Goal: Task Accomplishment & Management: Manage account settings

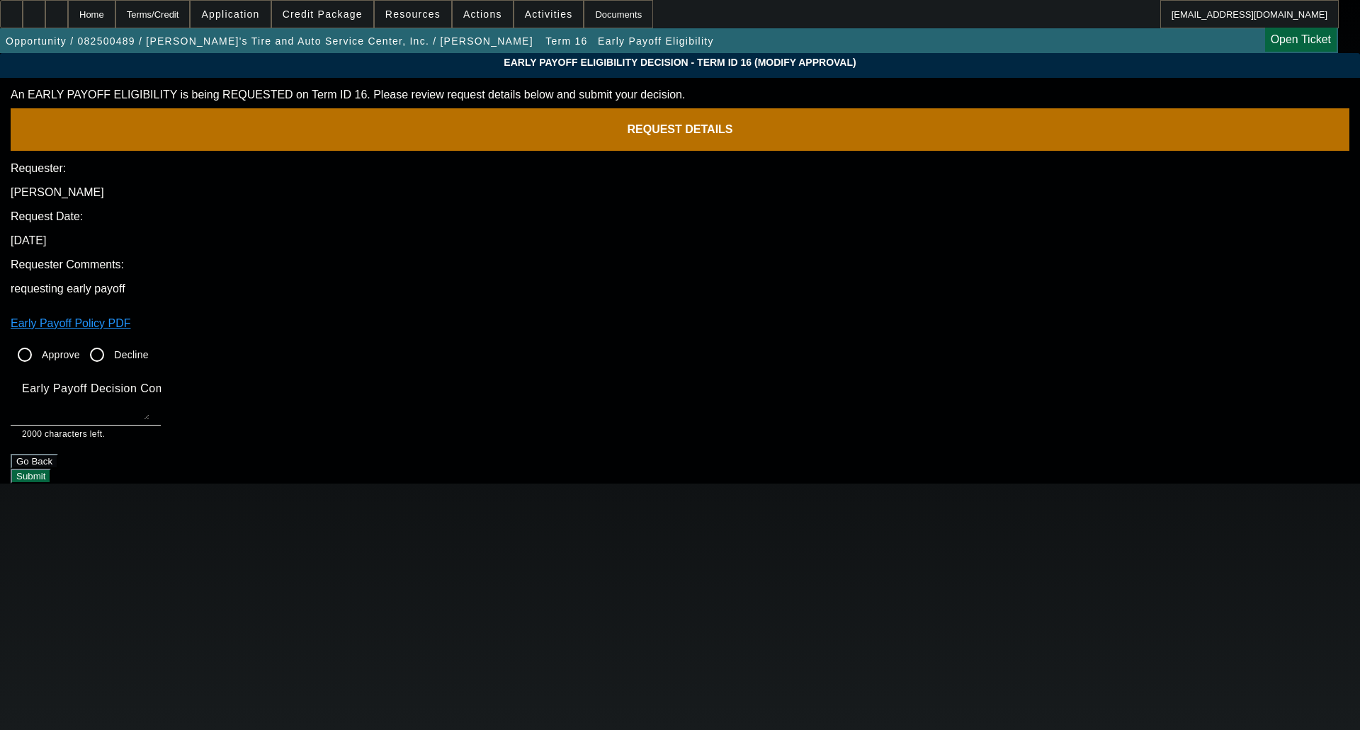
click at [39, 341] on input "Approve" at bounding box center [25, 355] width 28 height 28
radio input "true"
click at [149, 386] on textarea "Early Payoff Decision Comment" at bounding box center [85, 403] width 127 height 34
type textarea "OKAY FOR SERVICED EBO"
click at [51, 469] on button "Submit" at bounding box center [31, 476] width 40 height 15
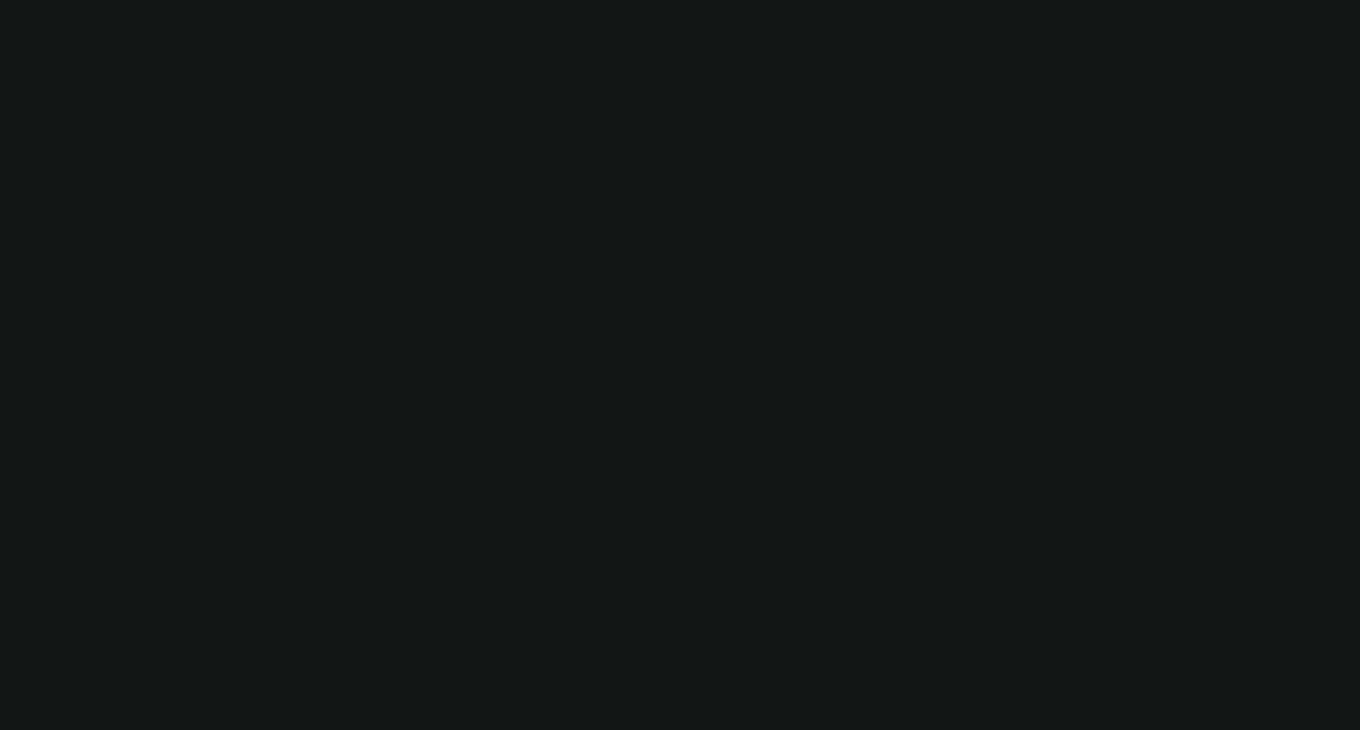
select select "0"
select select "3"
select select "0.1"
select select "4"
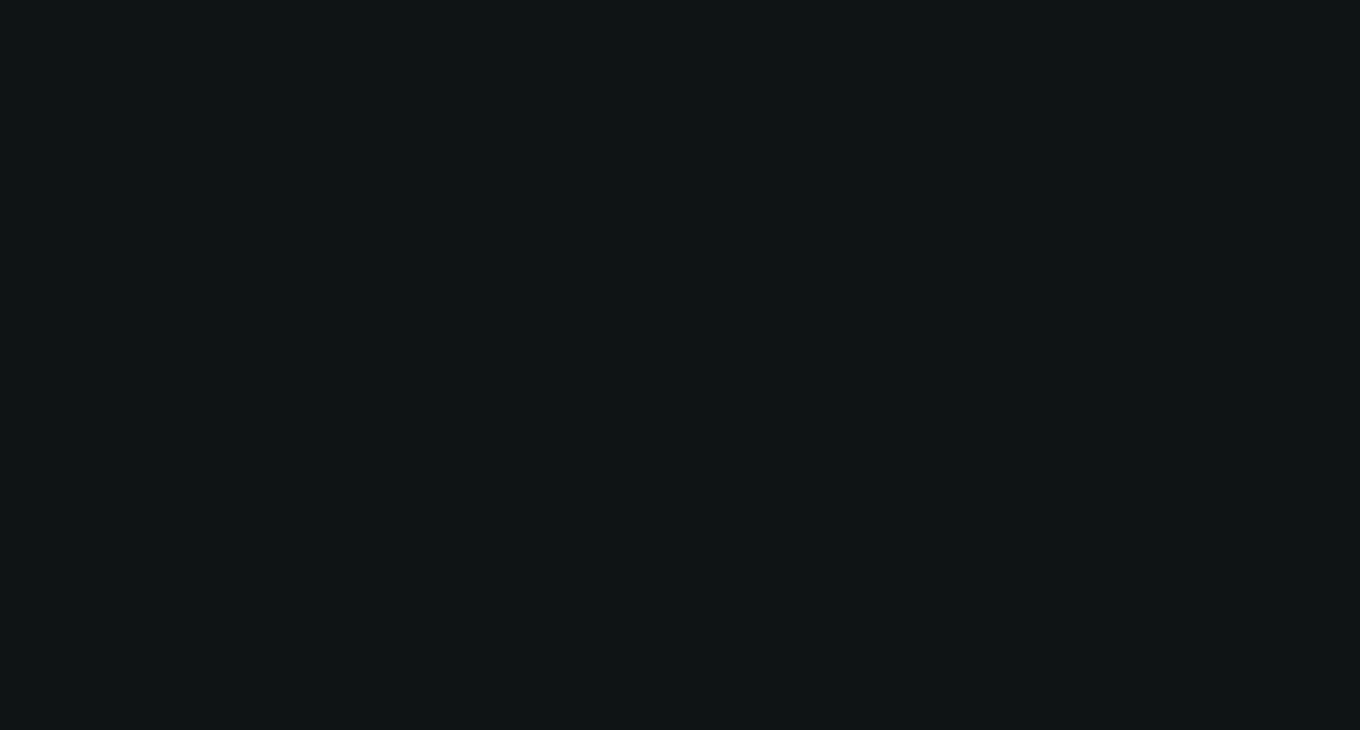
select select "0"
select select "3"
select select "0.1"
select select "4"
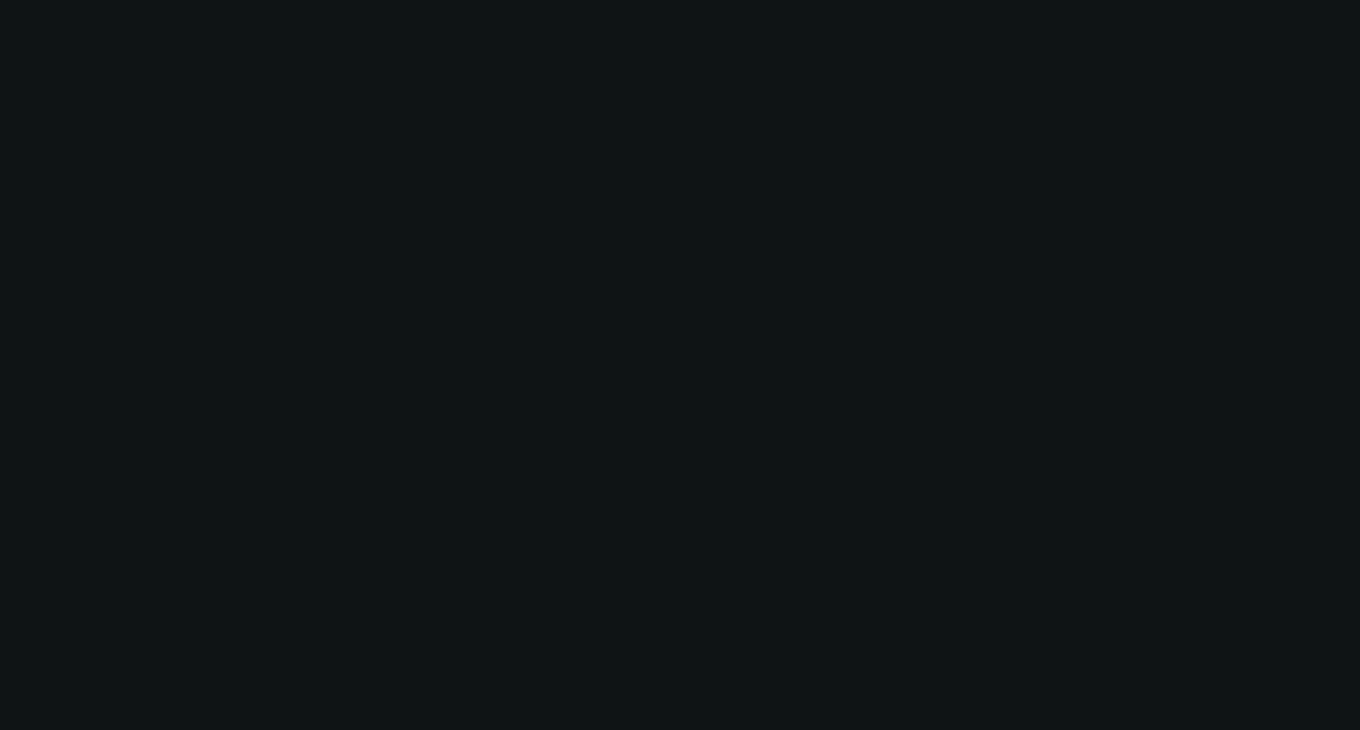
select select "0"
select select "3"
select select "0.1"
select select "4"
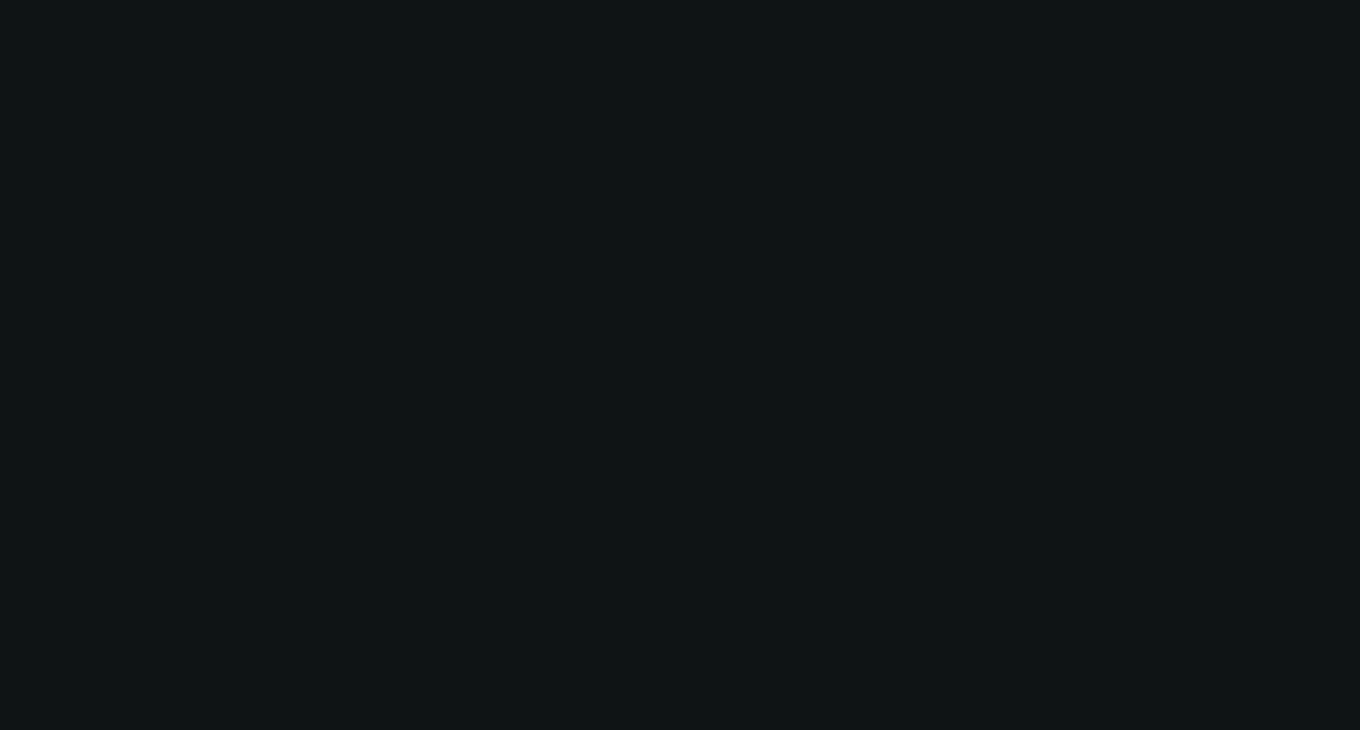
select select "0"
select select "3"
select select "0.1"
select select "4"
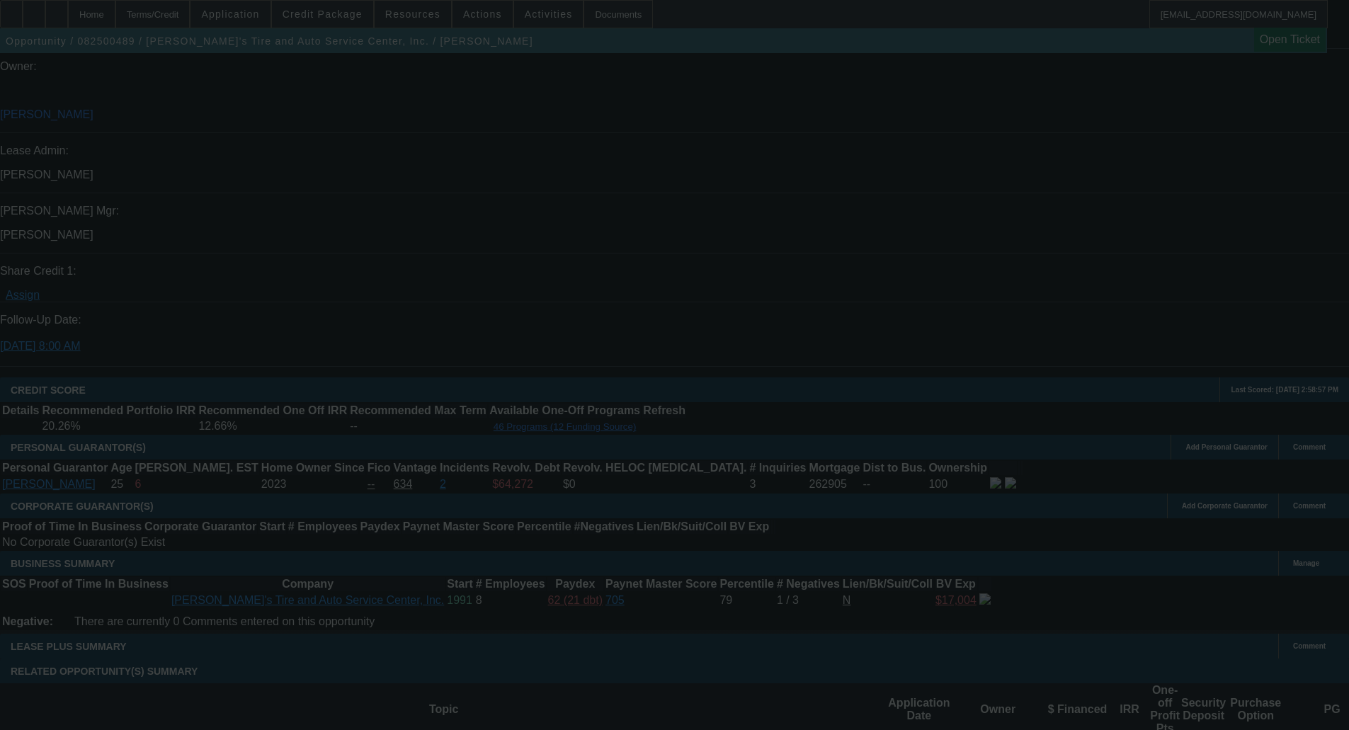
scroll to position [1701, 0]
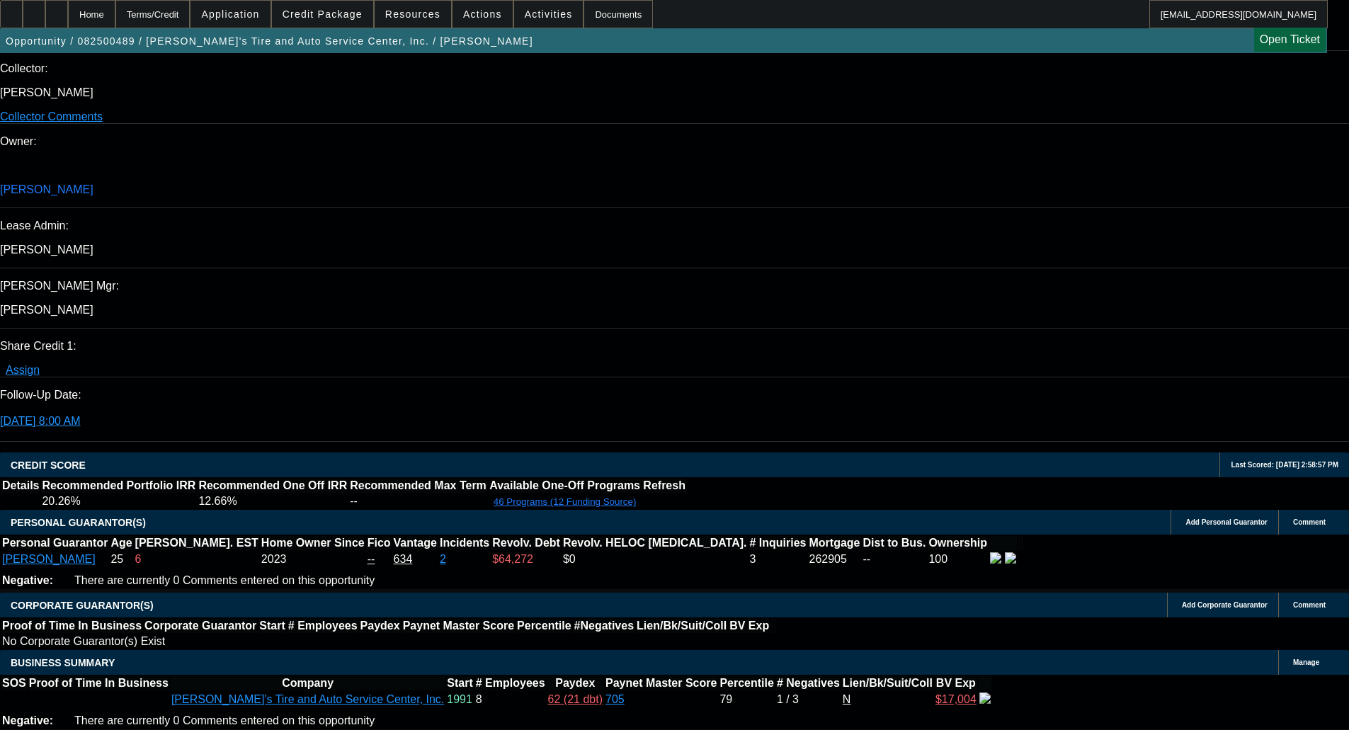
select select "0"
select select "3"
select select "0.1"
select select "4"
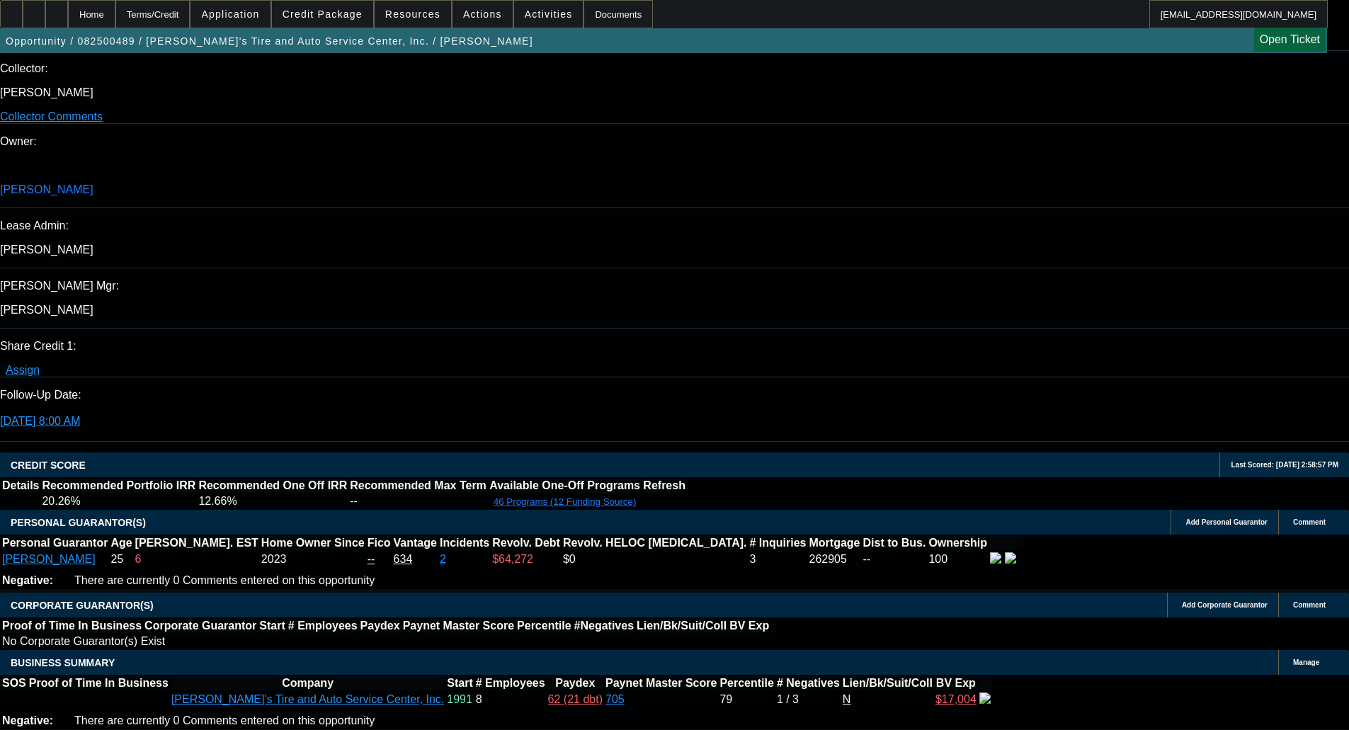
select select "0"
select select "3"
select select "0.1"
select select "4"
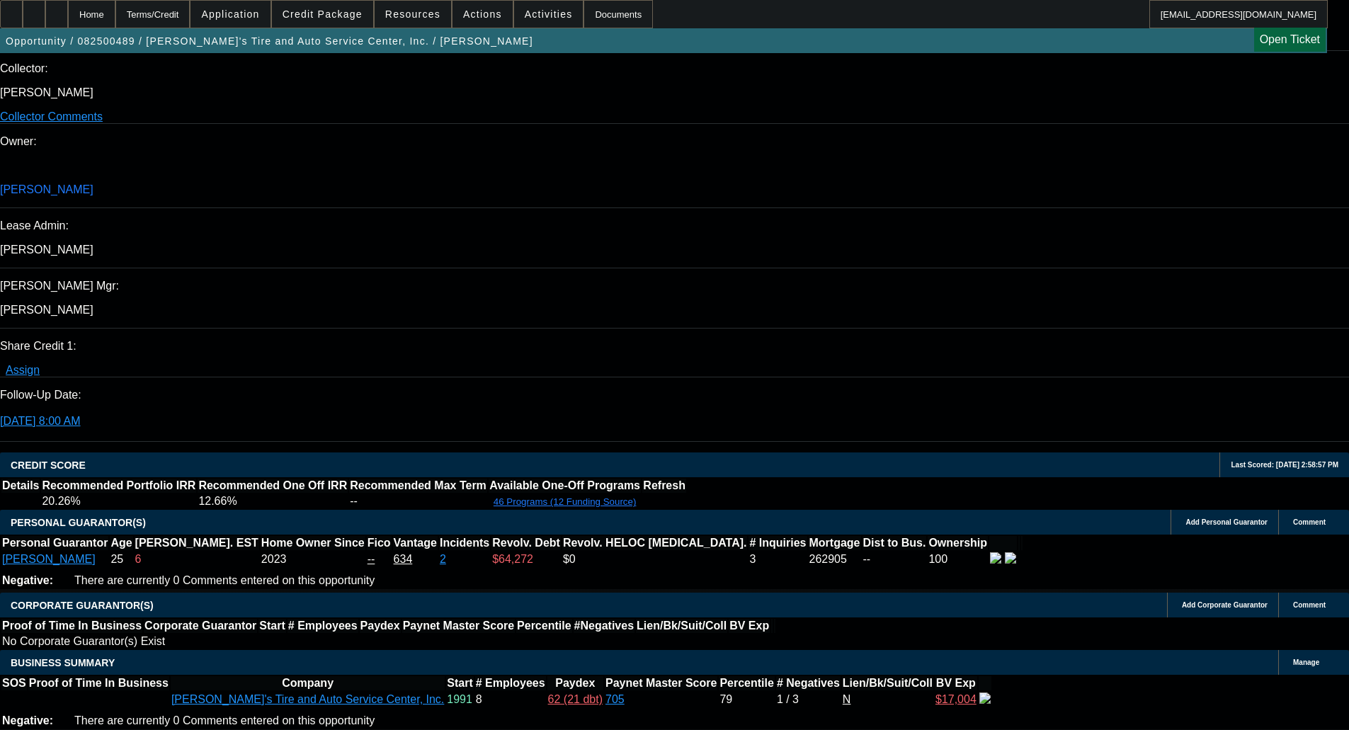
select select "0"
select select "3"
select select "0.1"
select select "4"
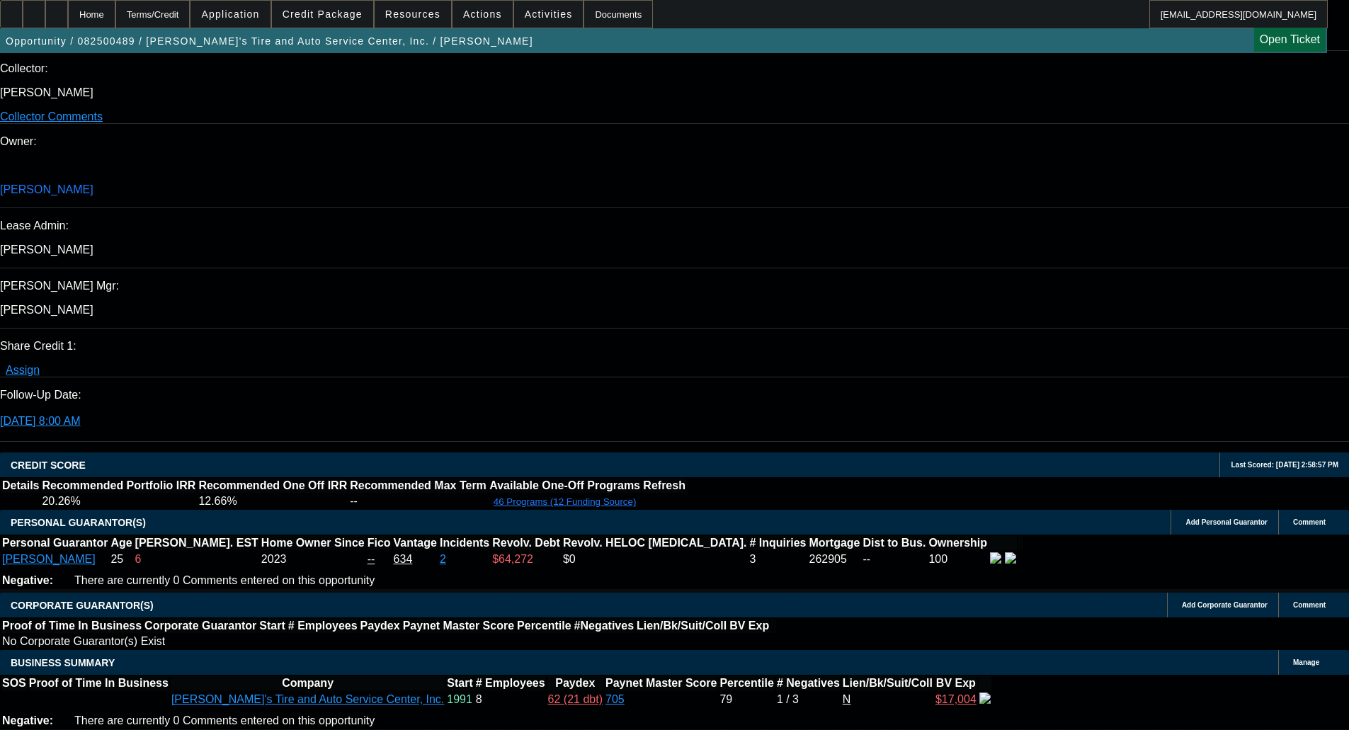
select select "0"
select select "3"
select select "0.1"
select select "4"
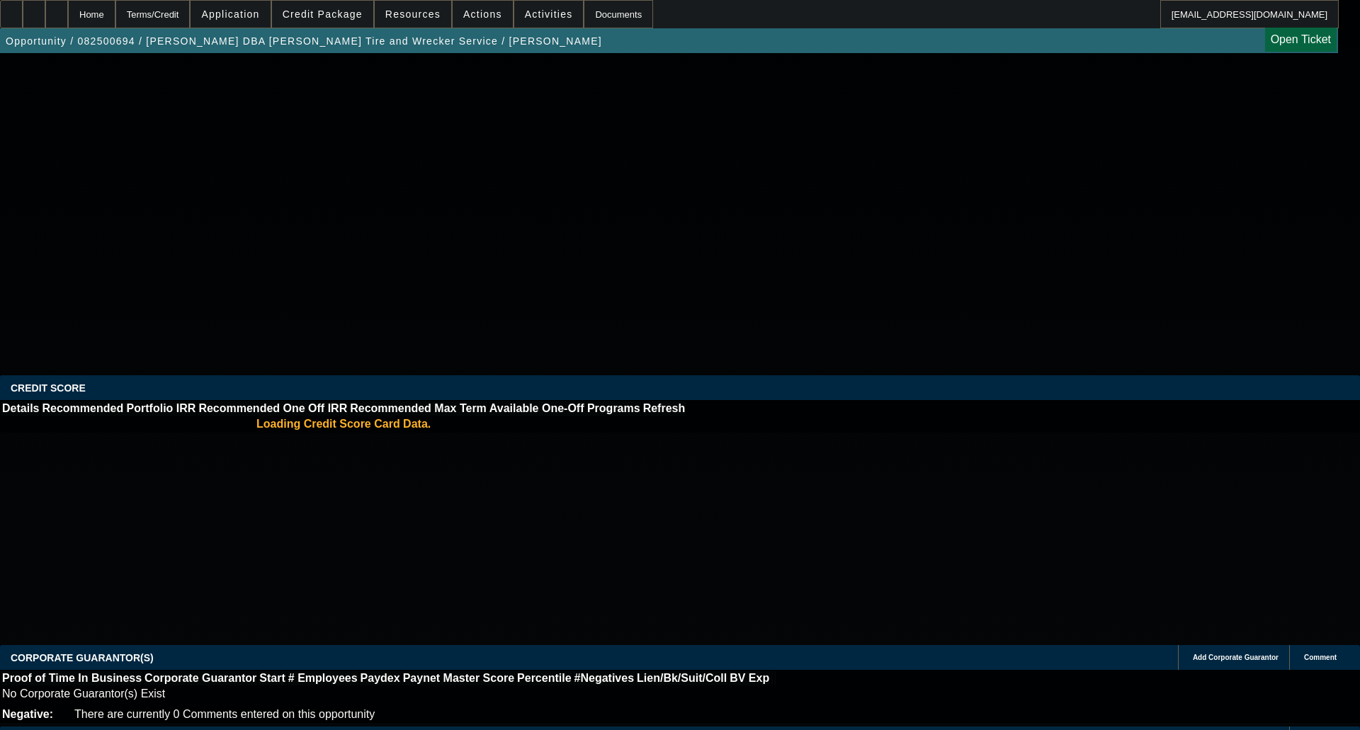
select select "0"
select select "2"
select select "0.1"
select select "4"
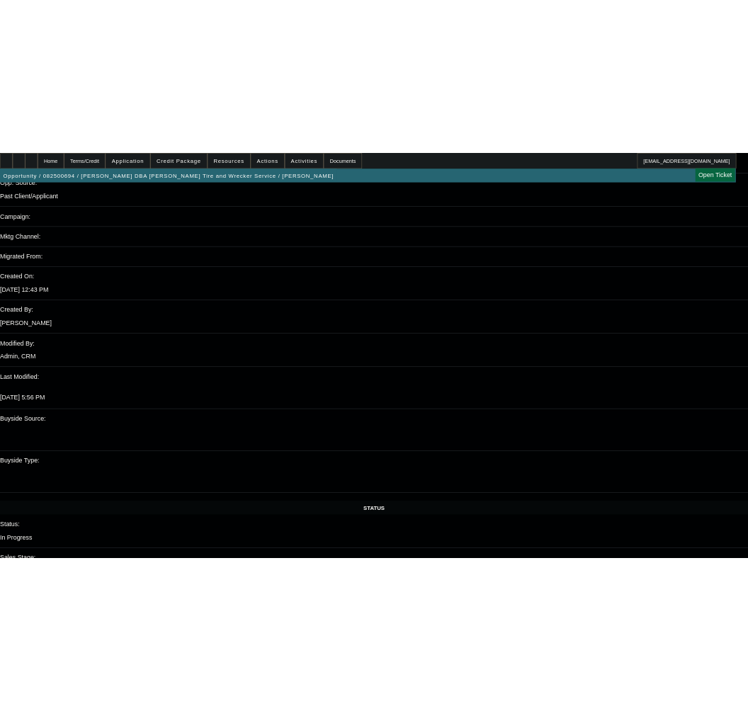
scroll to position [850, 0]
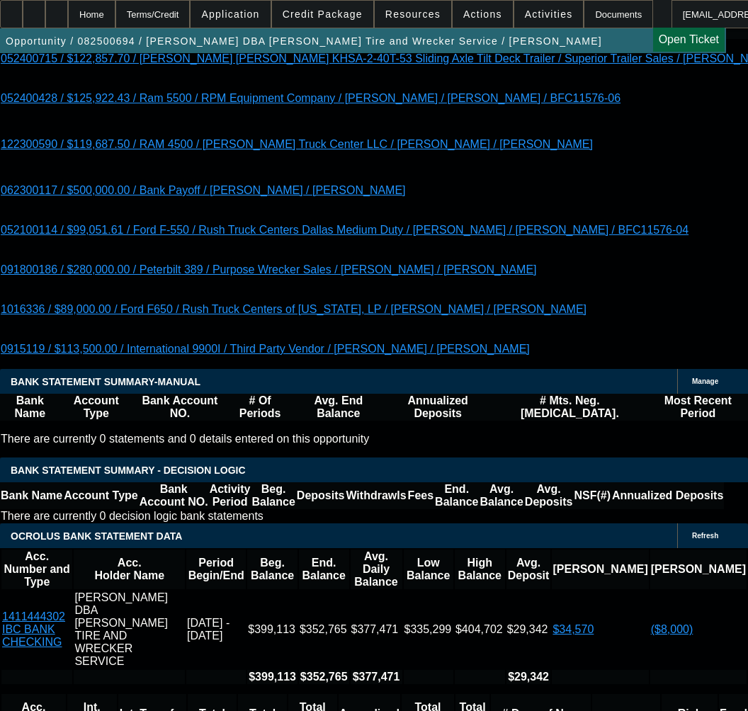
scroll to position [2691, 0]
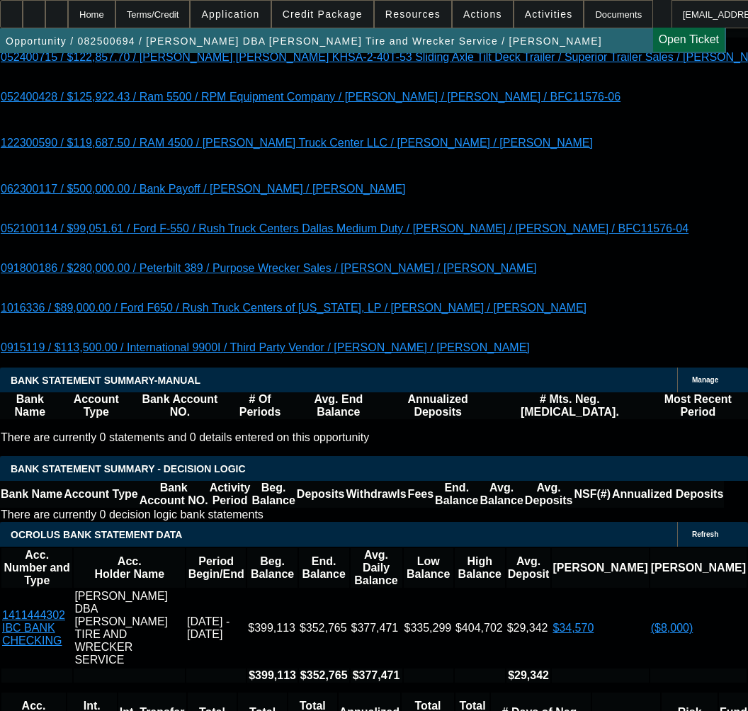
drag, startPoint x: 278, startPoint y: 309, endPoint x: 268, endPoint y: 316, distance: 12.2
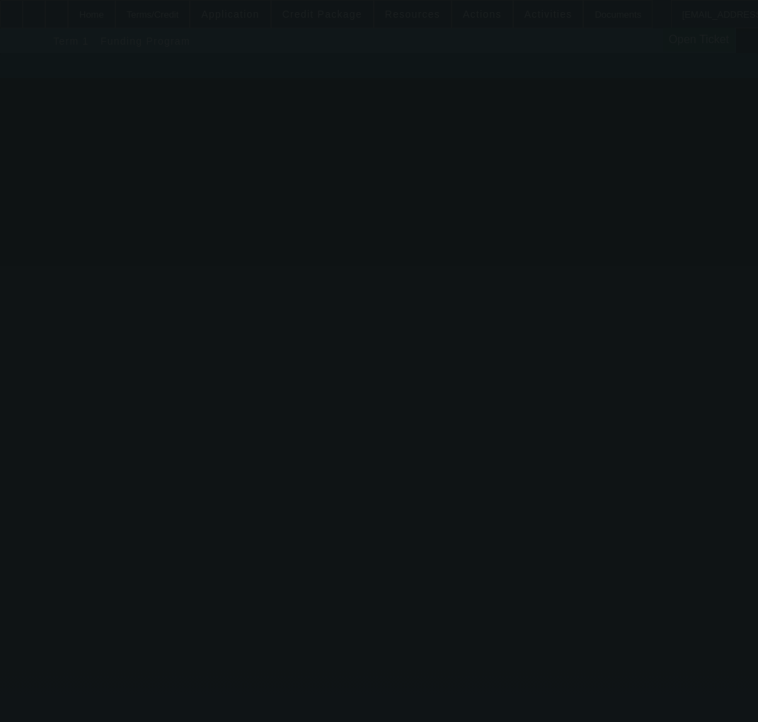
click at [124, 319] on div at bounding box center [379, 361] width 758 height 722
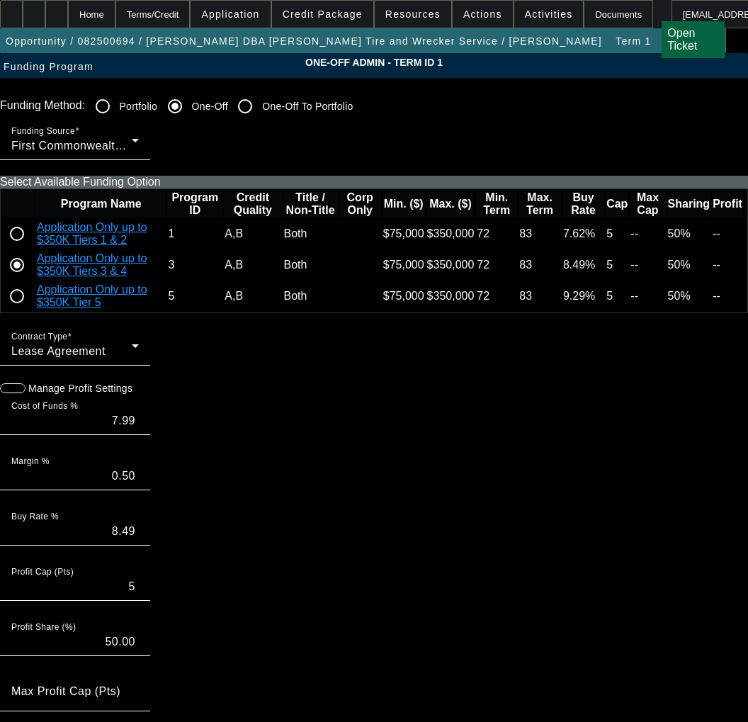
paste input "022113"
type input "022113"
paste input "022113"
type input "022113"
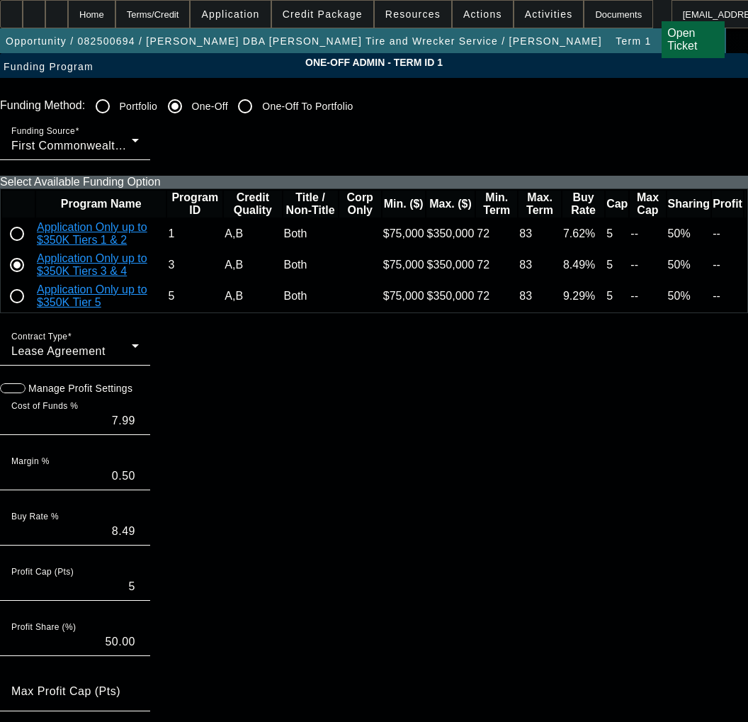
click at [31, 248] on input "radio" at bounding box center [17, 234] width 28 height 28
radio input "true"
type input "7.12"
type input "7.62"
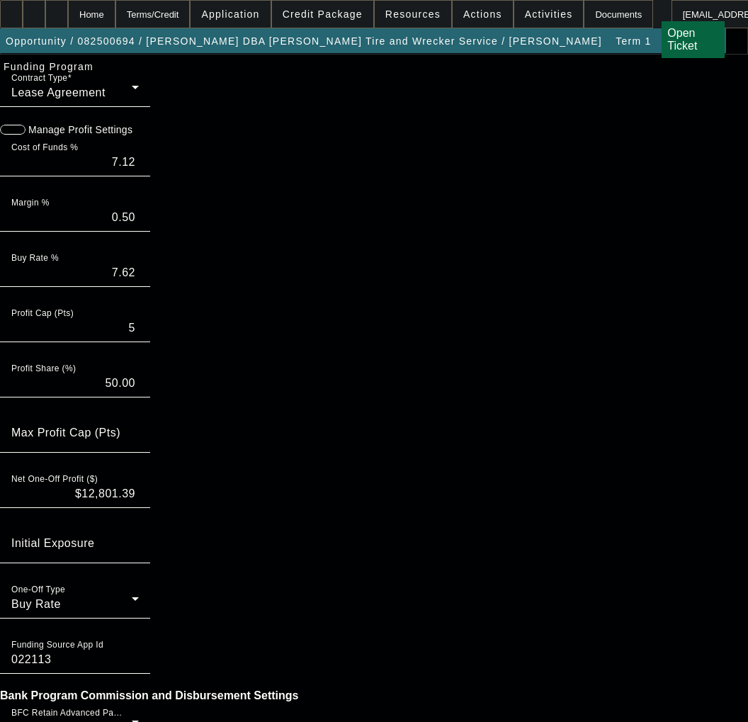
scroll to position [1165, 0]
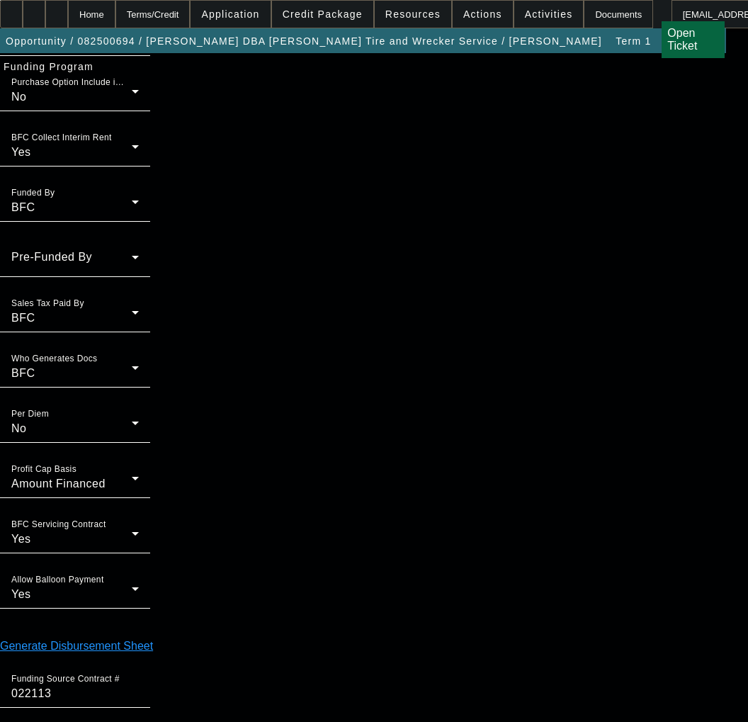
type input "7.99"
type input "8.49"
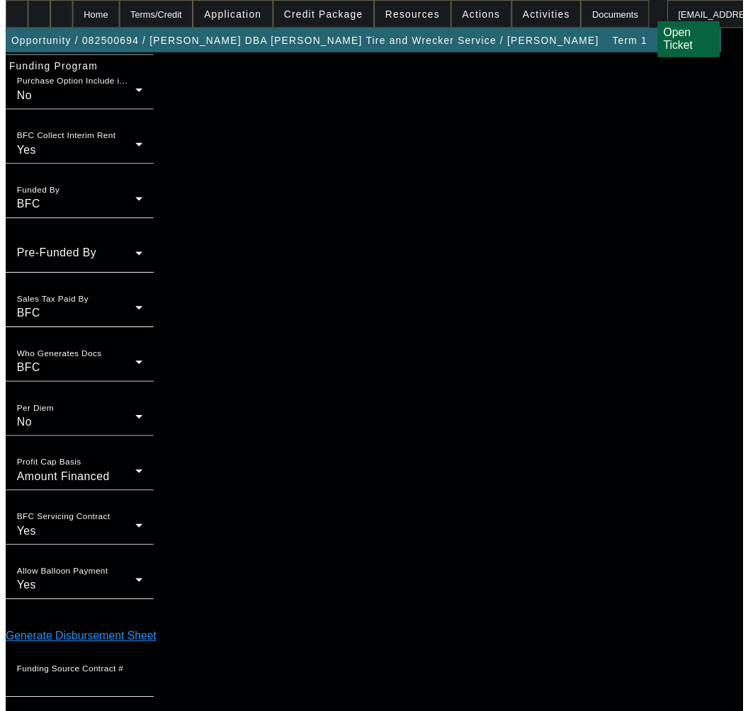
scroll to position [0, 0]
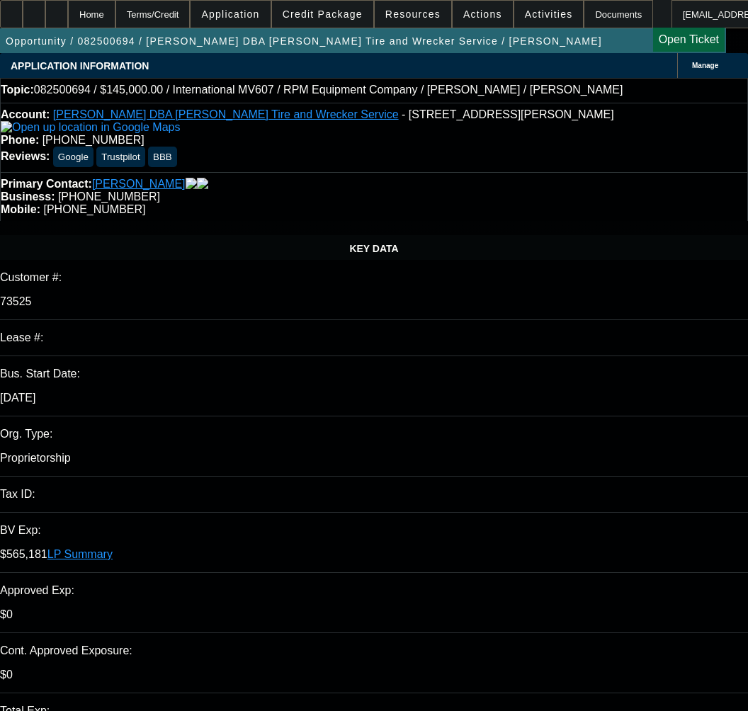
select select "0"
select select "2"
select select "0.1"
select select "4"
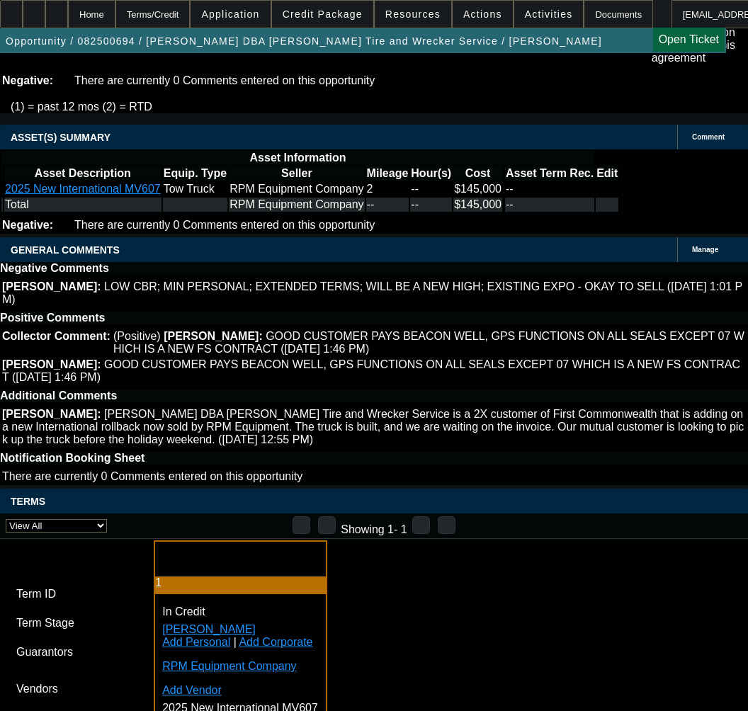
scroll to position [3150, 0]
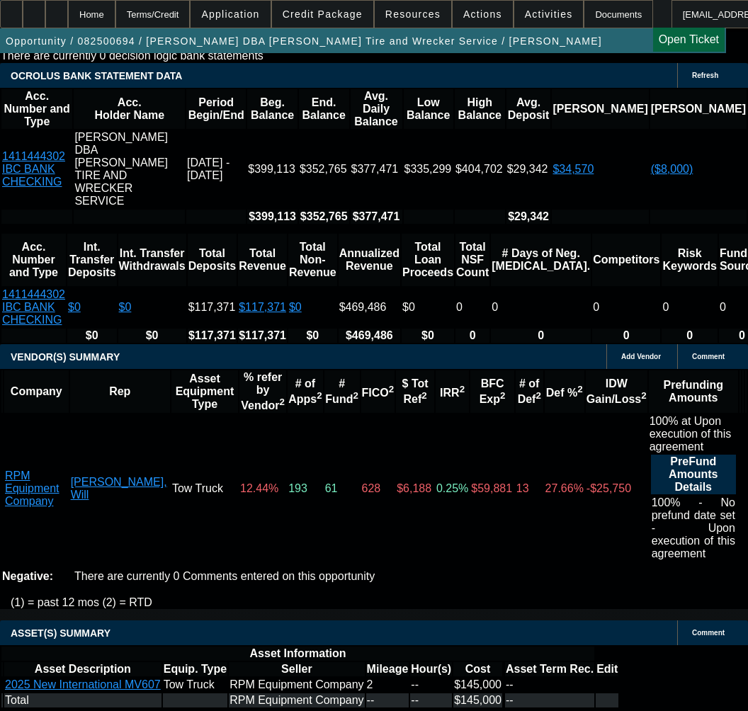
drag, startPoint x: 264, startPoint y: 314, endPoint x: 268, endPoint y: 324, distance: 10.8
select select "5"
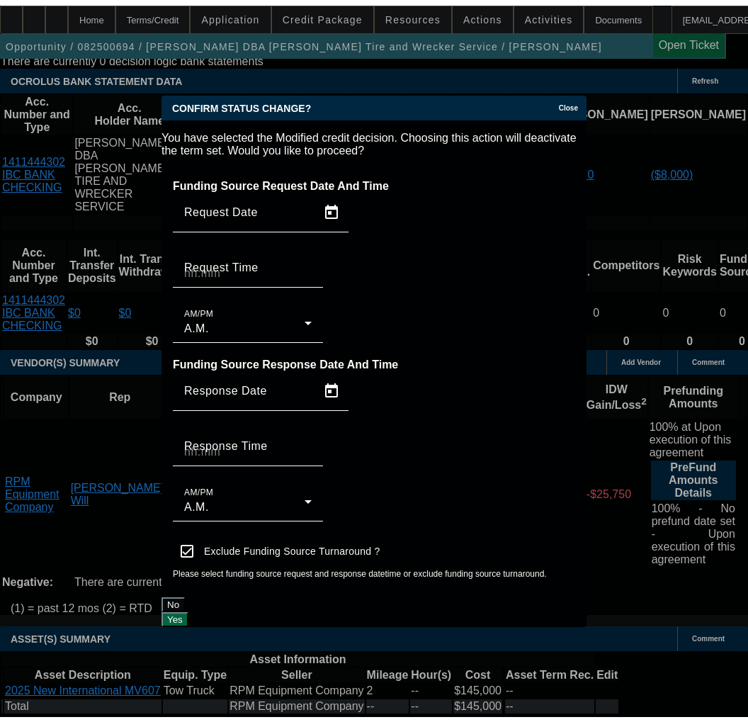
scroll to position [0, 0]
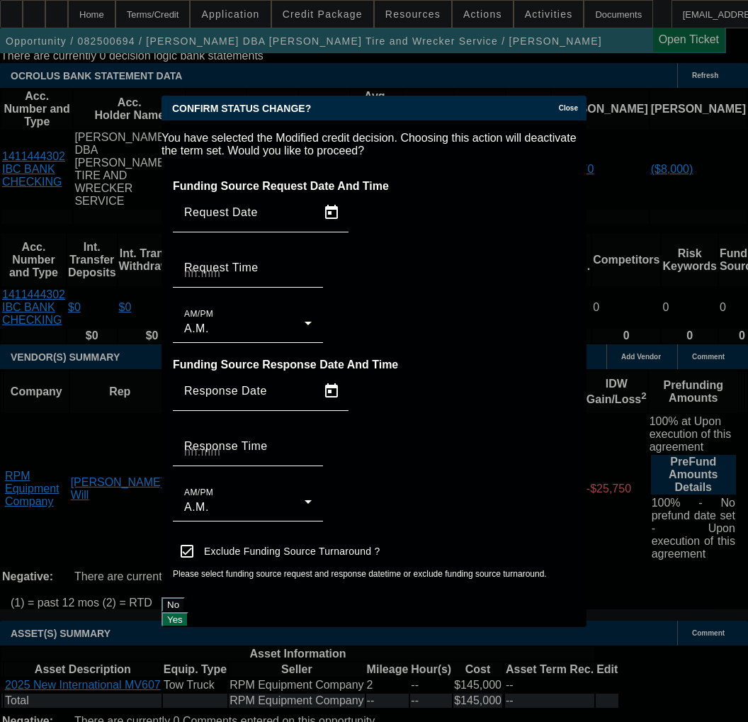
click at [188, 612] on button "Yes" at bounding box center [174, 619] width 27 height 15
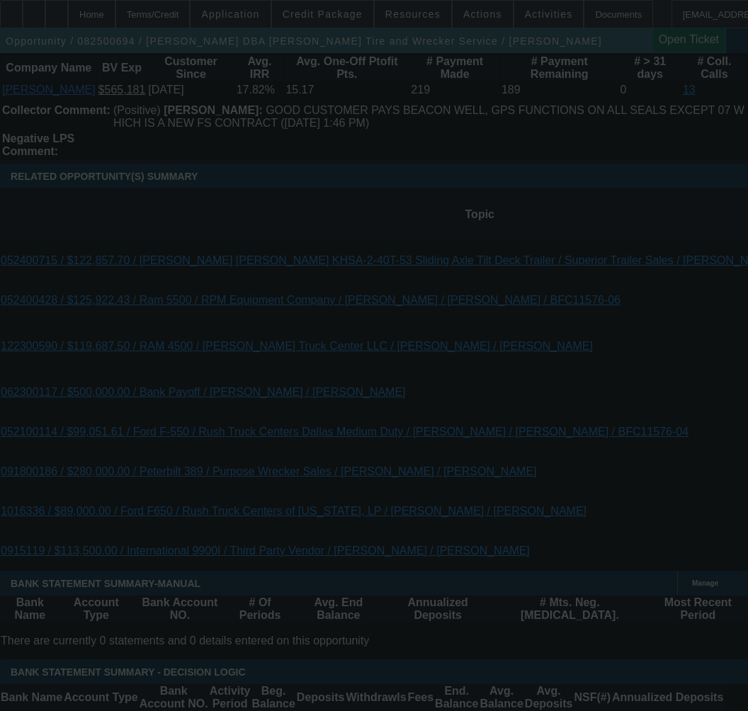
scroll to position [2512, 0]
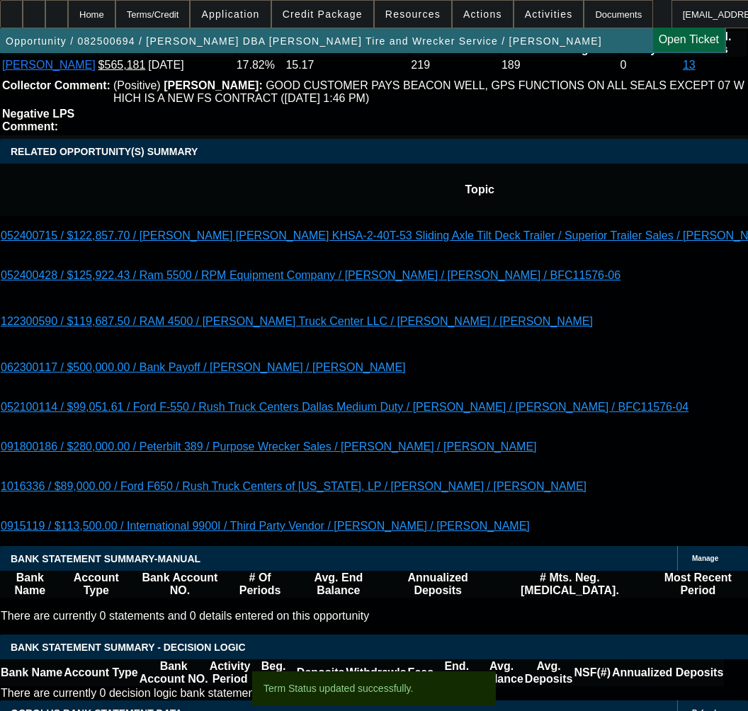
select select "0"
select select "2"
select select "0.1"
select select "4"
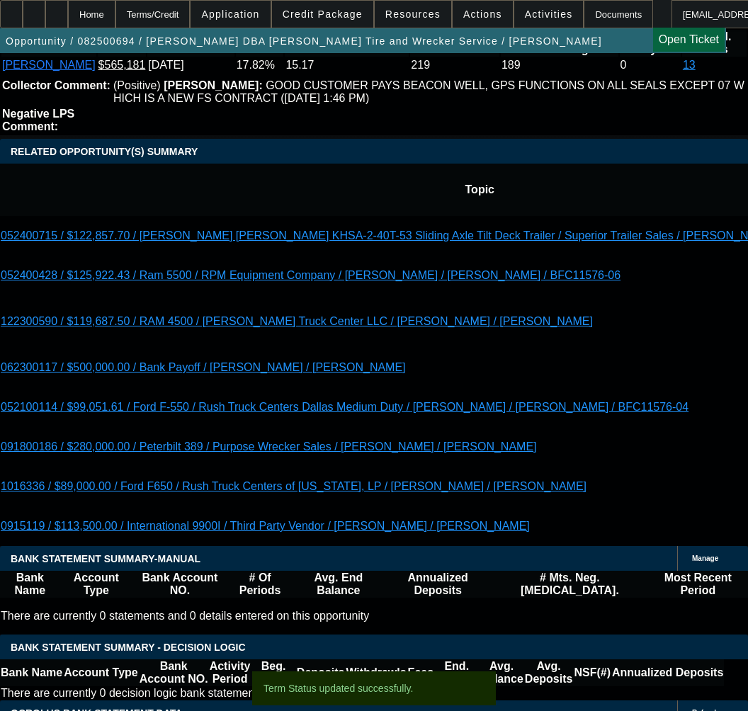
select select "0"
select select "2"
select select "0.1"
select select "4"
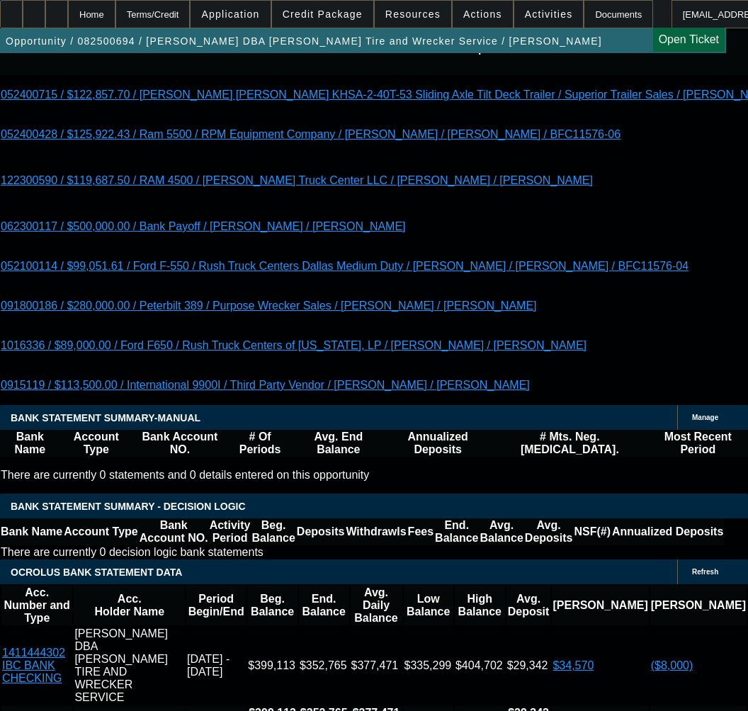
scroll to position [2654, 0]
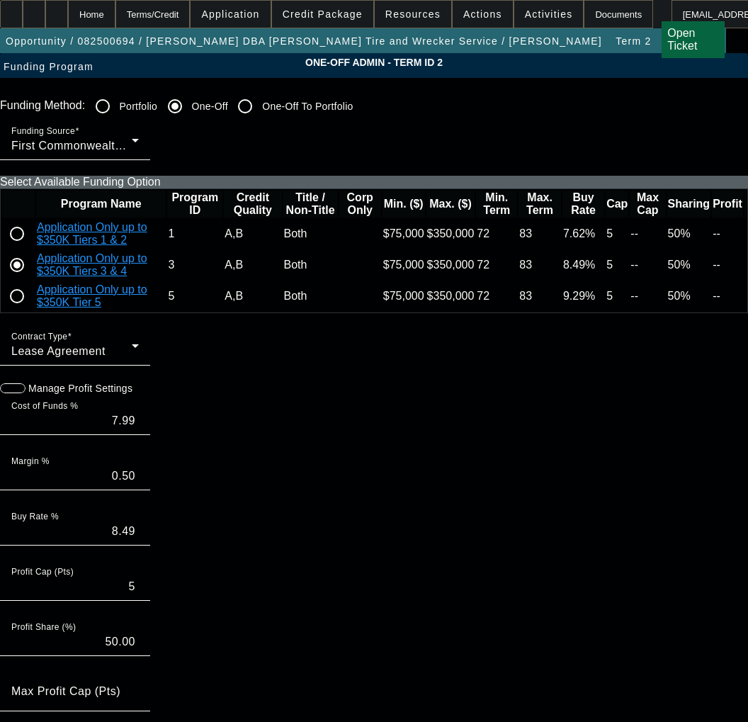
drag, startPoint x: 445, startPoint y: 385, endPoint x: 448, endPoint y: 393, distance: 9.0
click at [445, 326] on div "Funding Source First Commonwealth Equipment Finance Select Available Funding Op…" at bounding box center [374, 222] width 748 height 205
drag, startPoint x: 467, startPoint y: 414, endPoint x: 483, endPoint y: 413, distance: 15.6
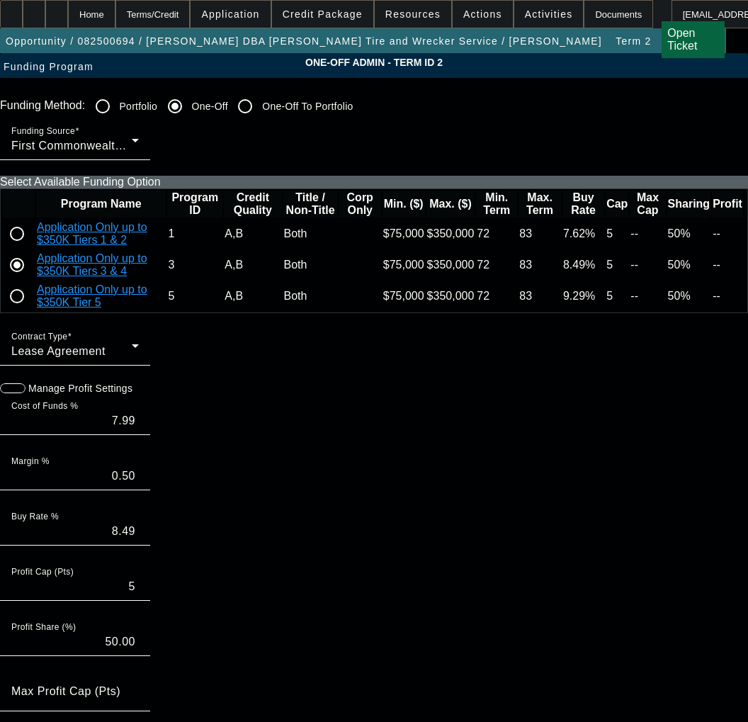
paste input "022113"
type input "022113"
paste input "022113"
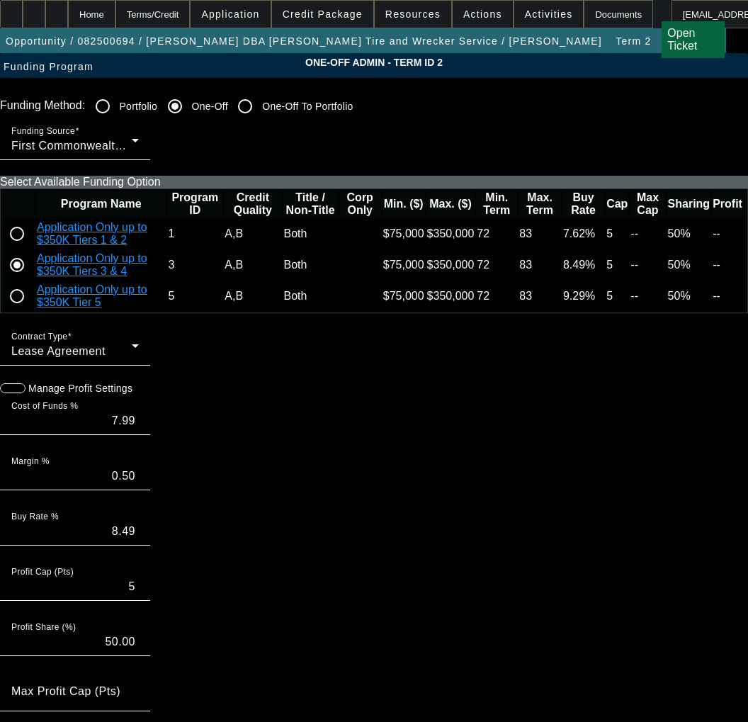
type input "022113"
click at [31, 248] on input "radio" at bounding box center [17, 234] width 28 height 28
radio input "true"
type input "7.12"
type input "7.62"
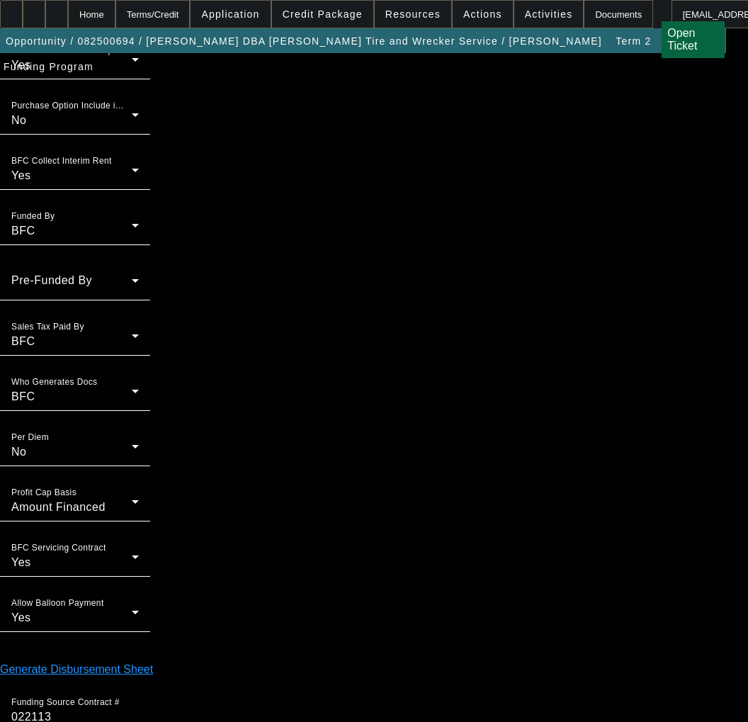
scroll to position [1165, 0]
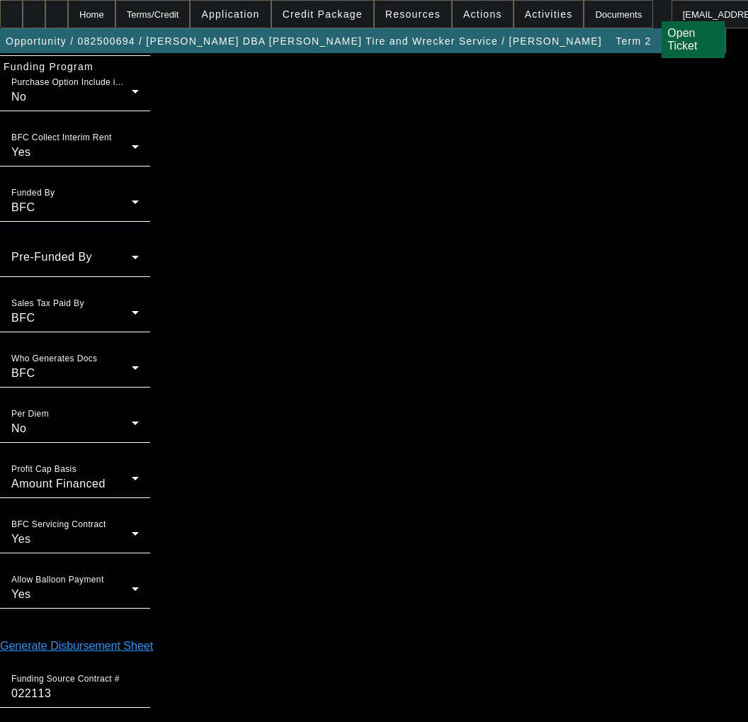
type input "07:54"
type input "01:38"
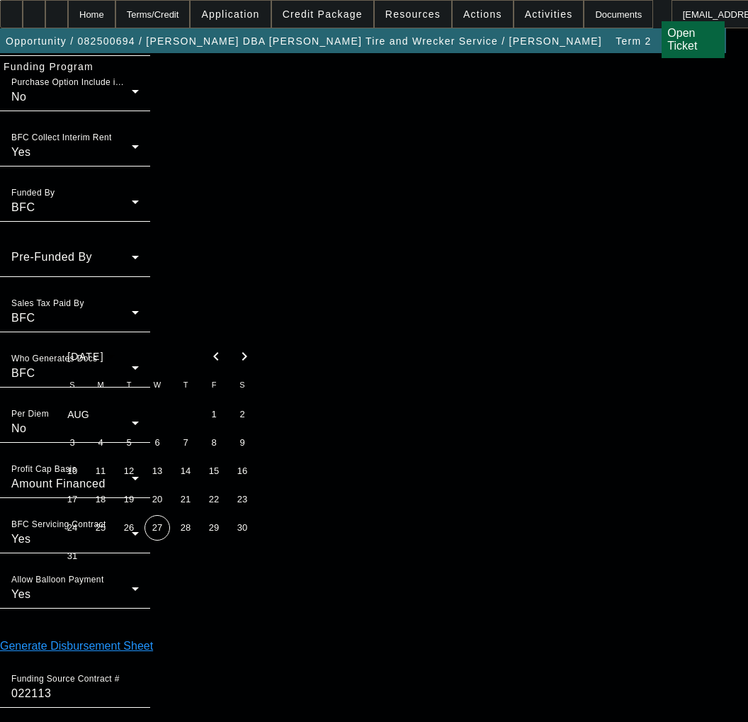
click at [129, 528] on span "26" at bounding box center [128, 527] width 25 height 25
type input "[DATE]"
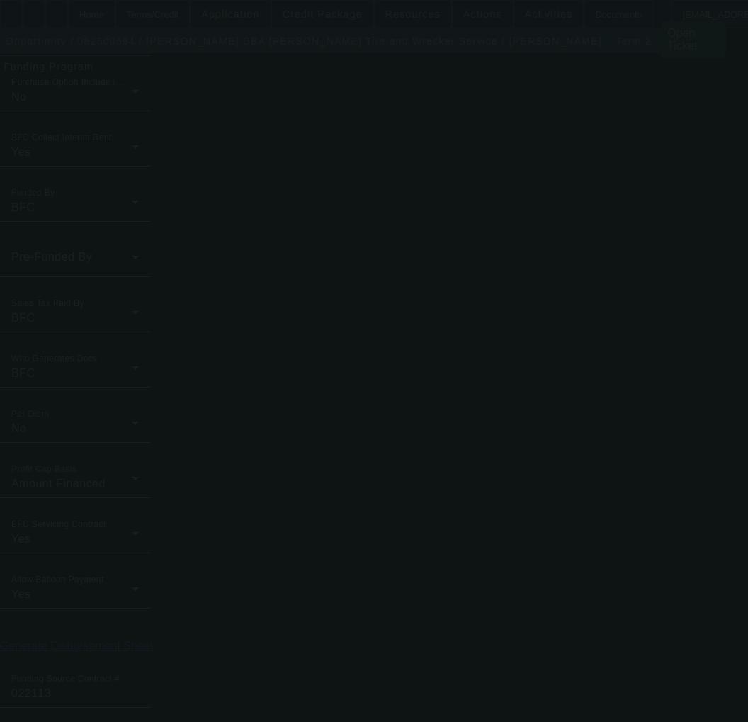
type input "7.99"
type input "8.49"
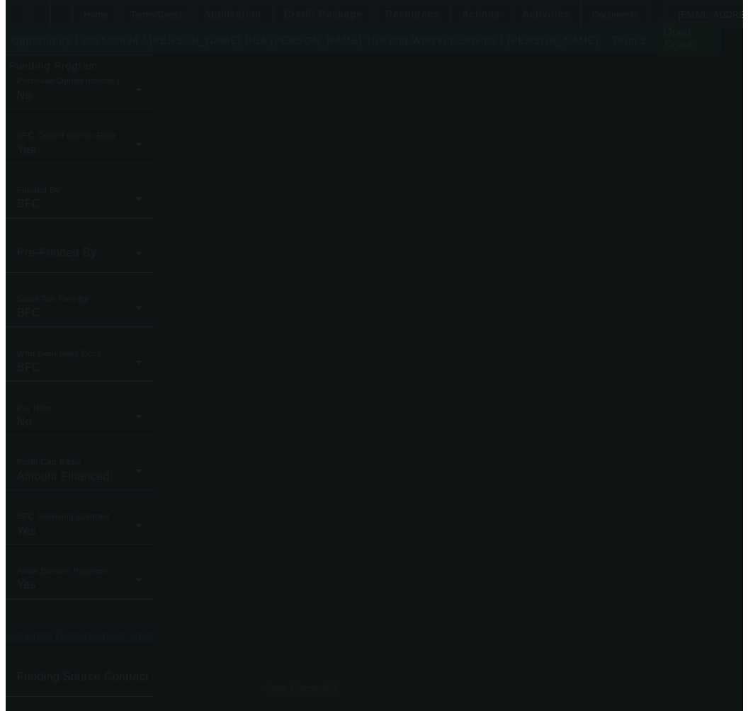
scroll to position [0, 0]
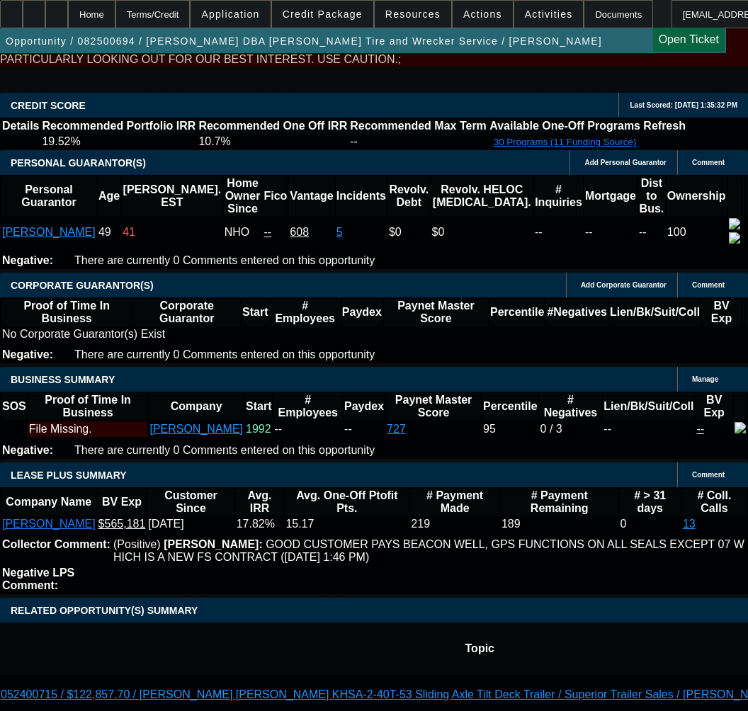
select select "0"
select select "2"
select select "0.1"
select select "4"
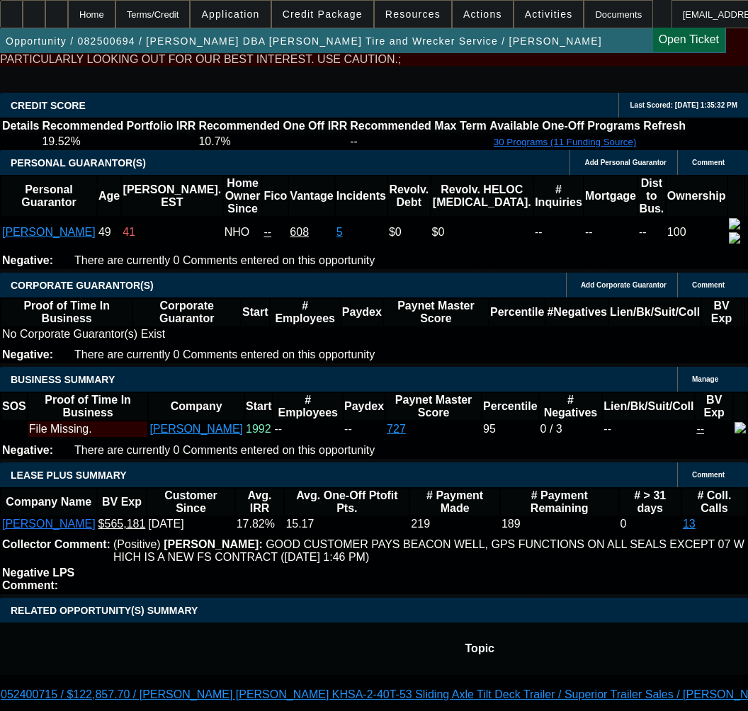
select select "0"
select select "2"
select select "0.1"
select select "4"
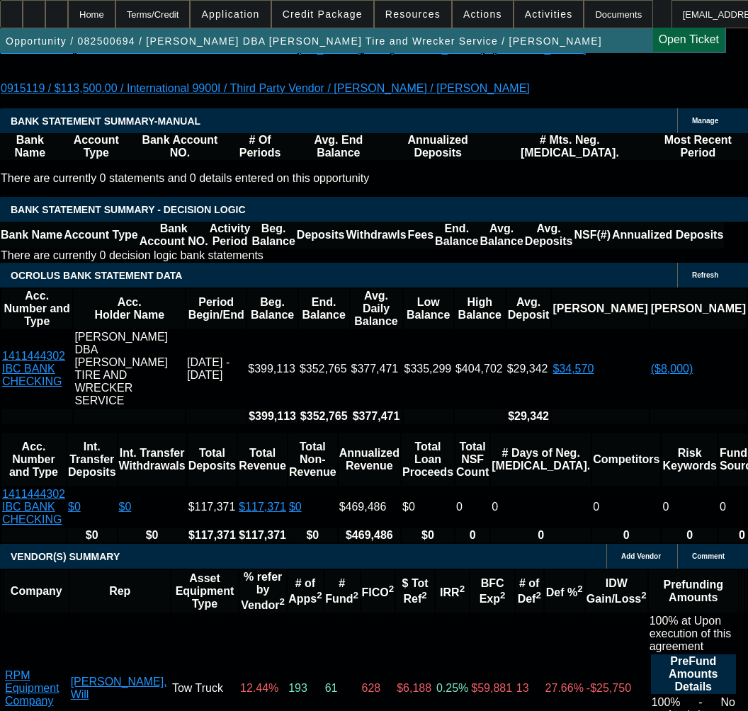
scroll to position [2974, 0]
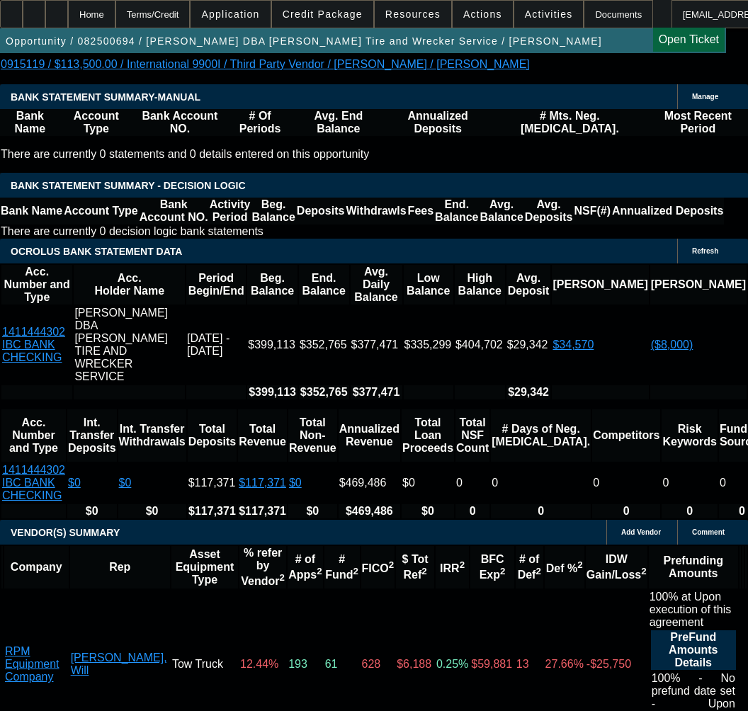
select select "3"
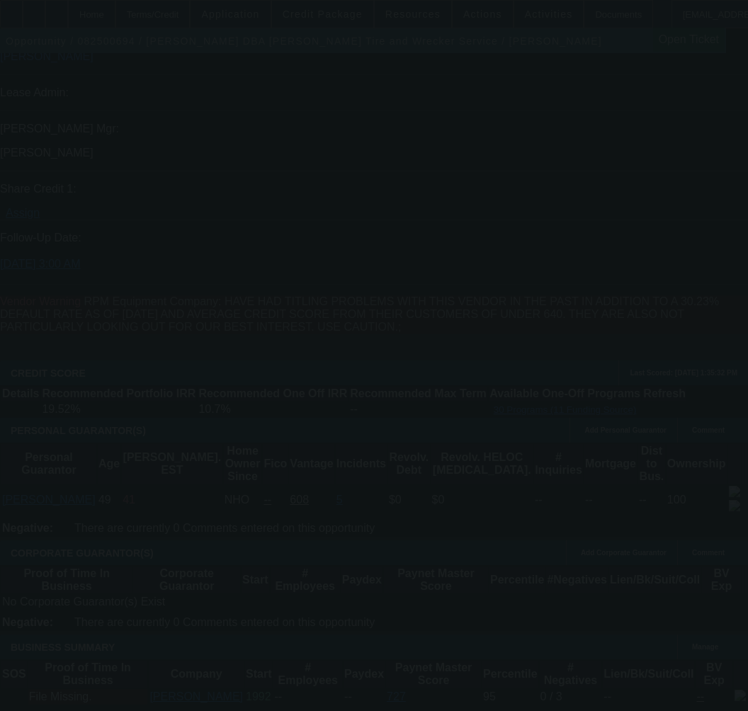
scroll to position [1770, 0]
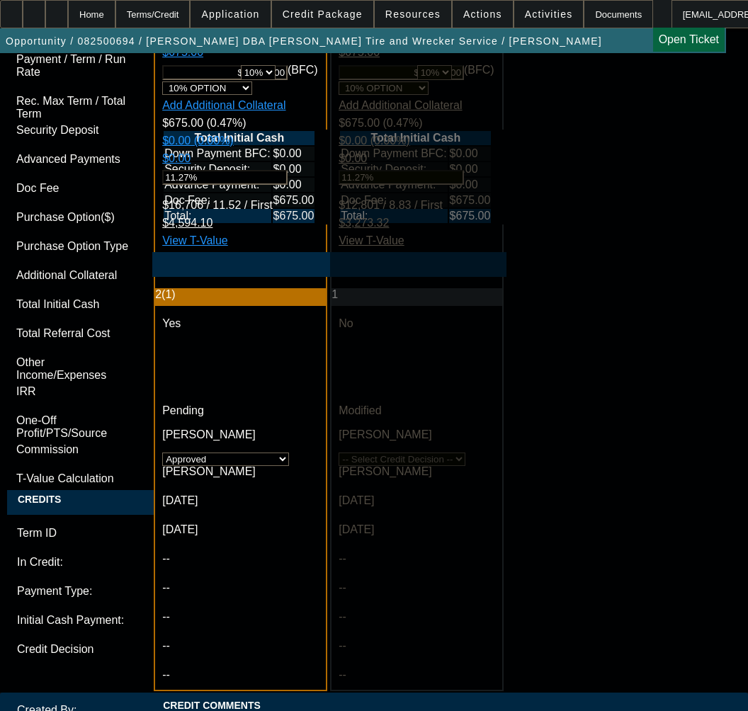
type input "11/25/2025"
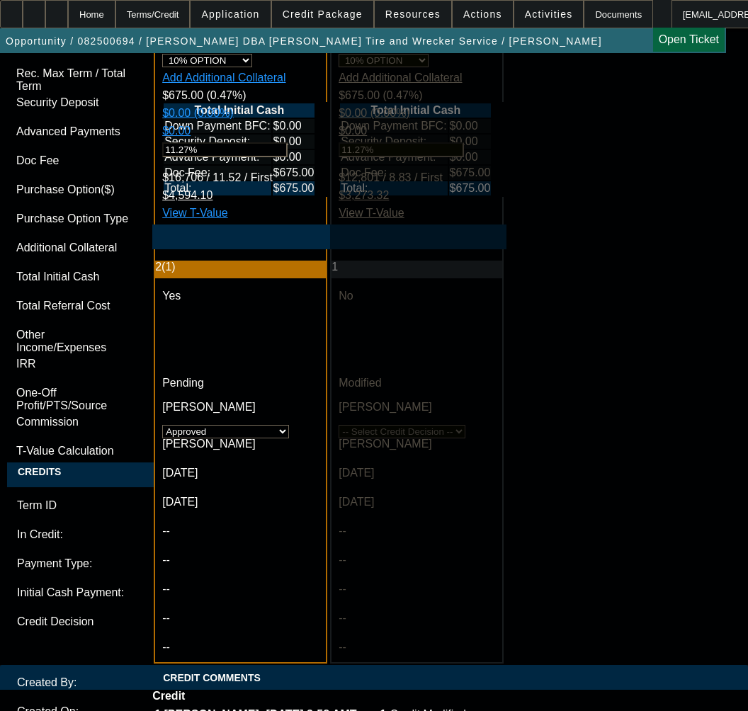
scroll to position [4691, 0]
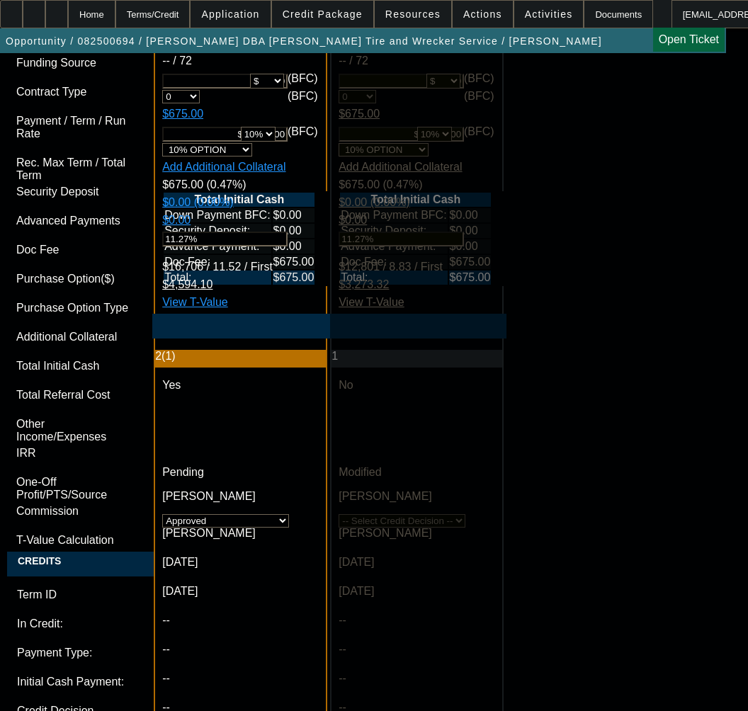
type textarea "a"
paste textarea "Amount Approved: $145,000.00 Term Approved: 72"
paste textarea "Approved Pricing Tier: 1"
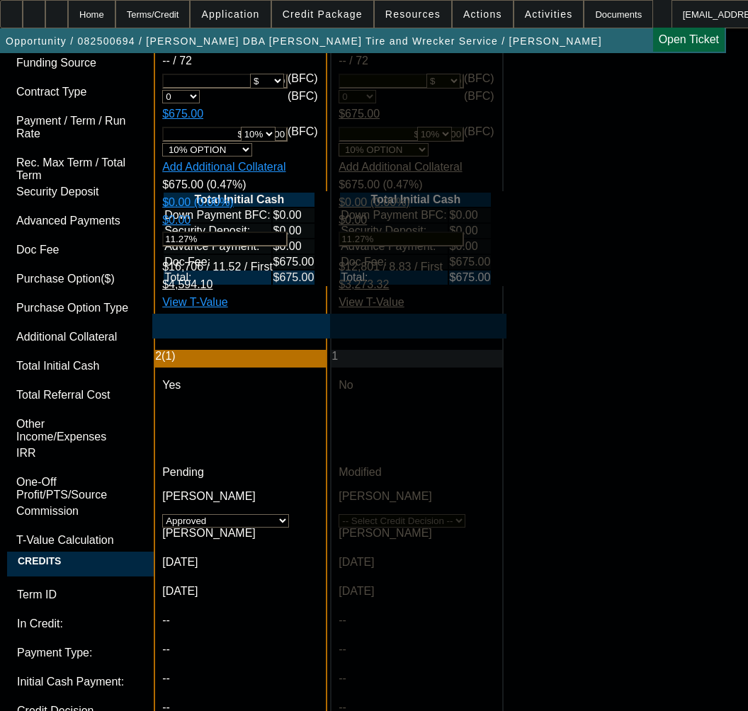
paste textarea "Equipment: 2025 New International MV607 2 Rollback"
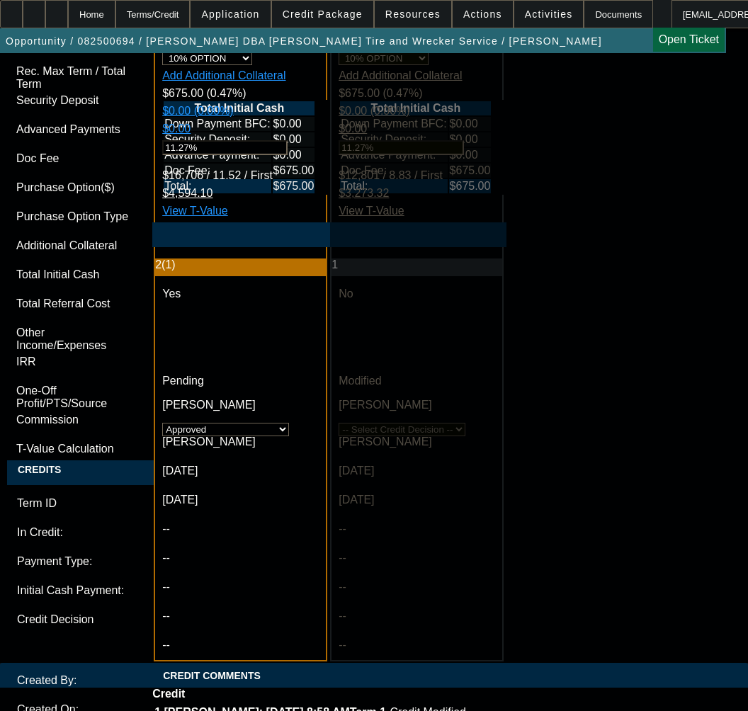
scroll to position [4832, 0]
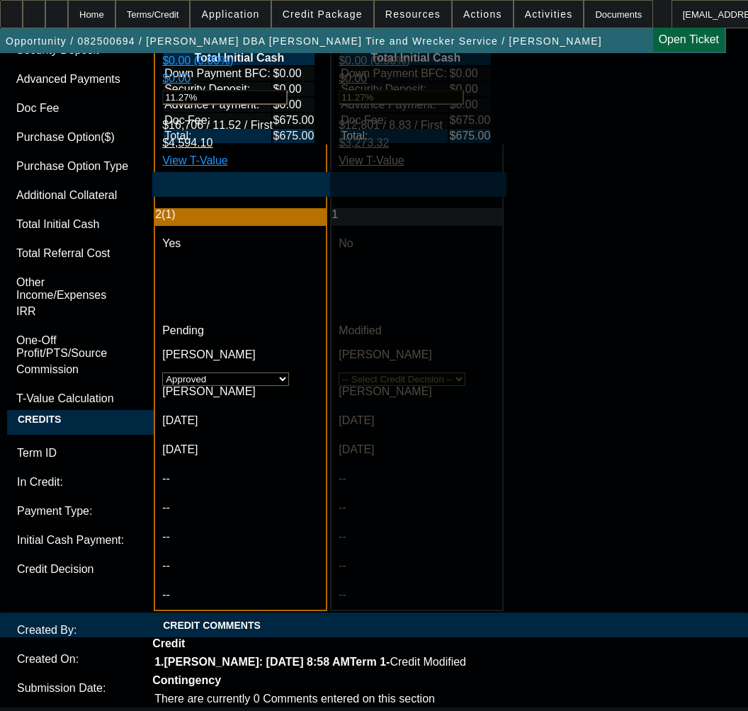
type textarea "APPROVED BY FCEF - Amount Approved: $145,000.00; Term Approved: 72; Approved Pr…"
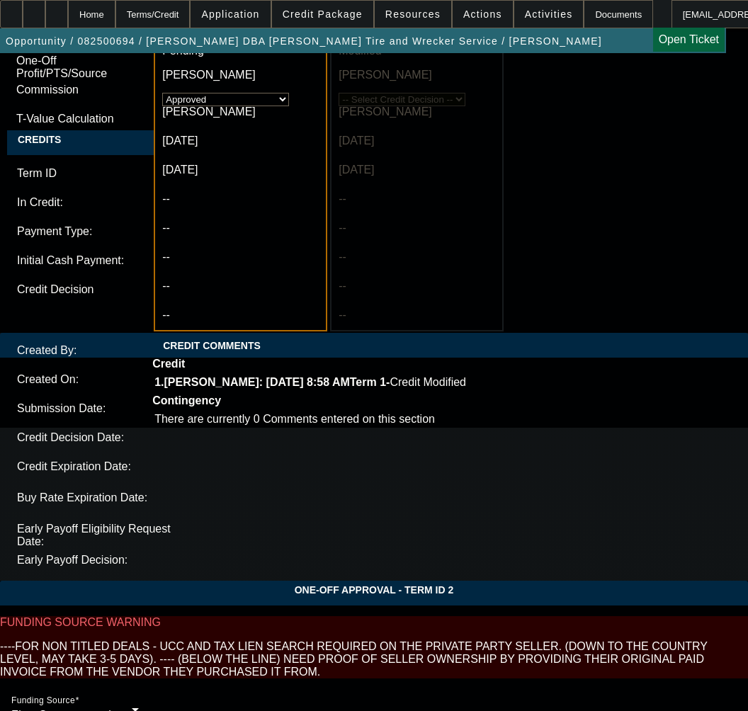
scroll to position [5115, 0]
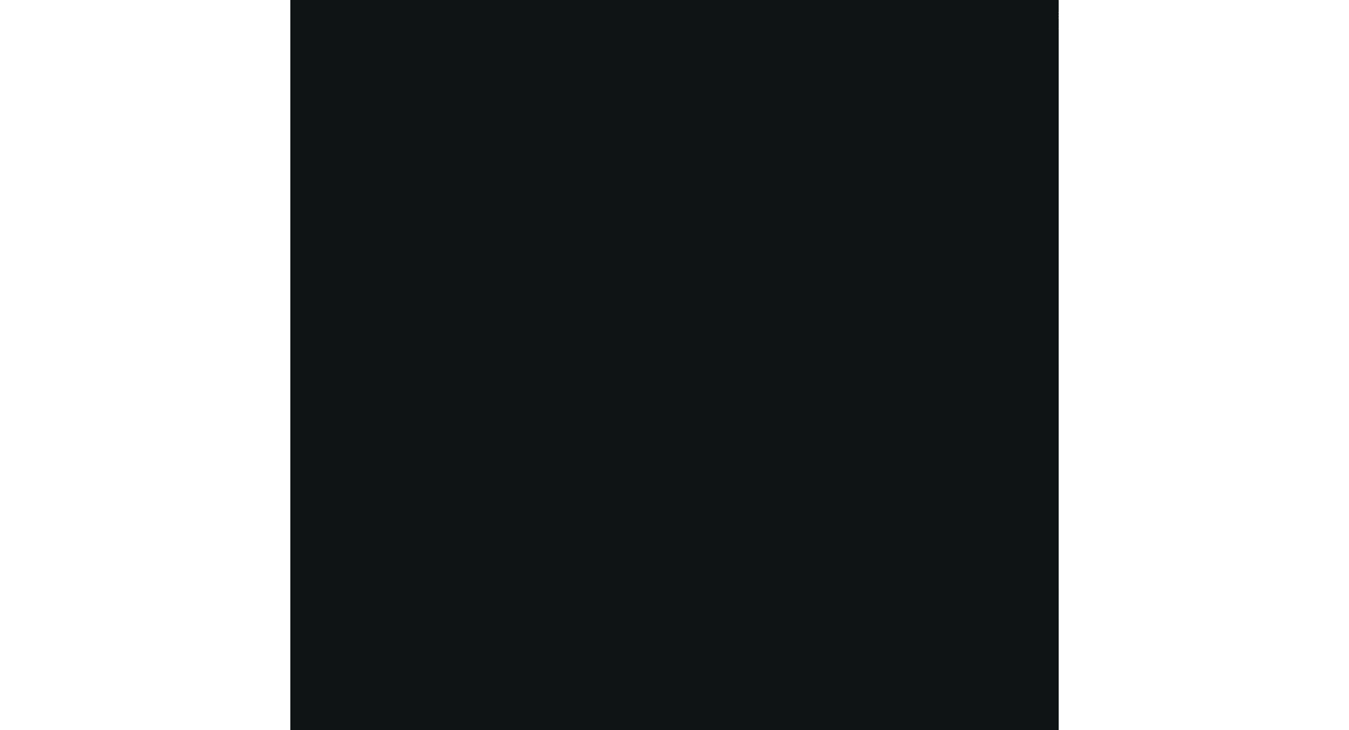
scroll to position [2774, 0]
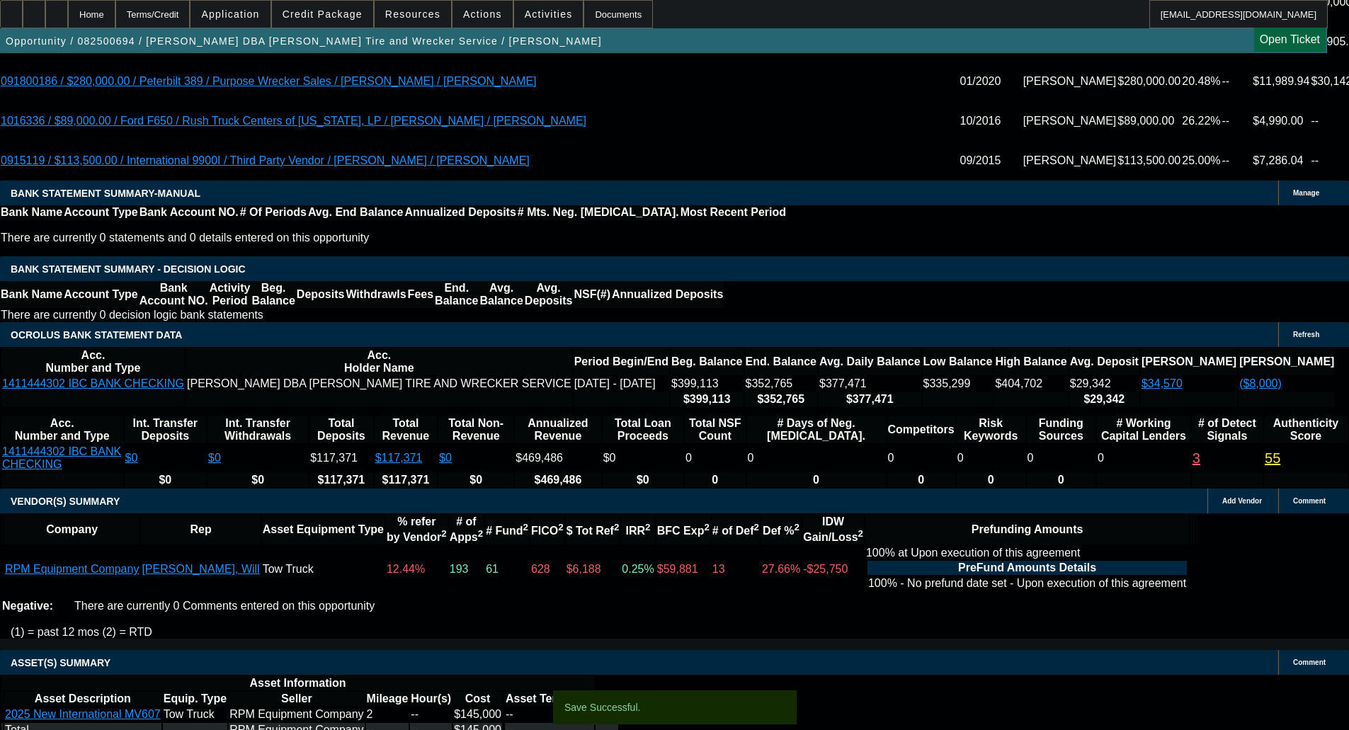
select select "0"
select select "2"
select select "0.1"
select select "4"
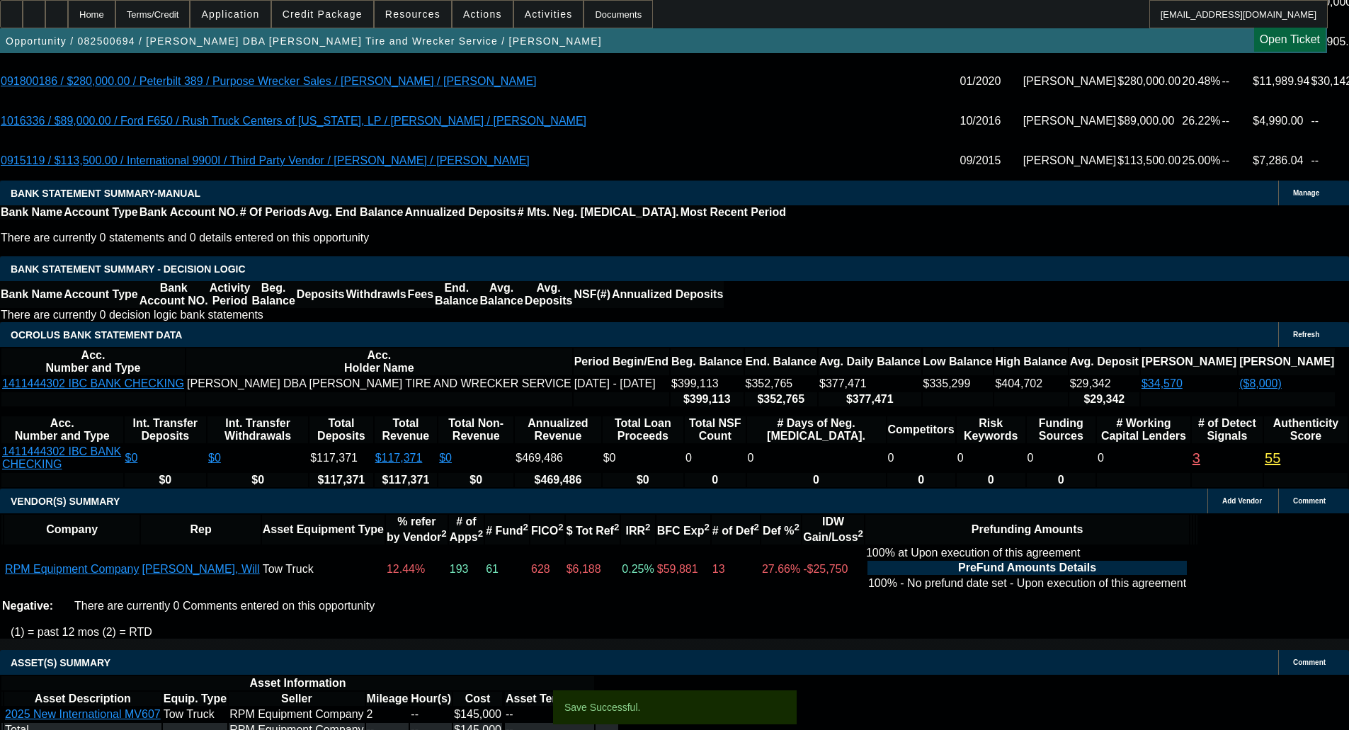
select select "0"
select select "2"
select select "0.1"
select select "4"
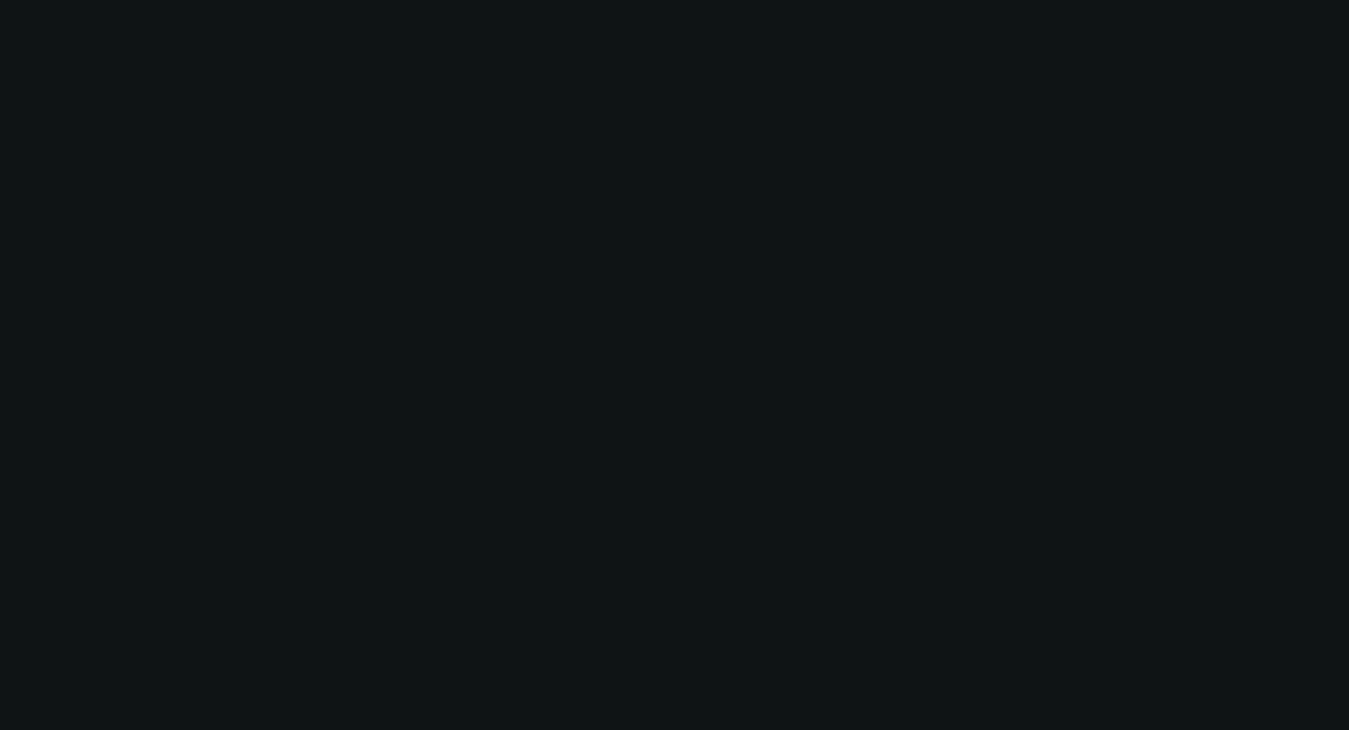
scroll to position [0, 0]
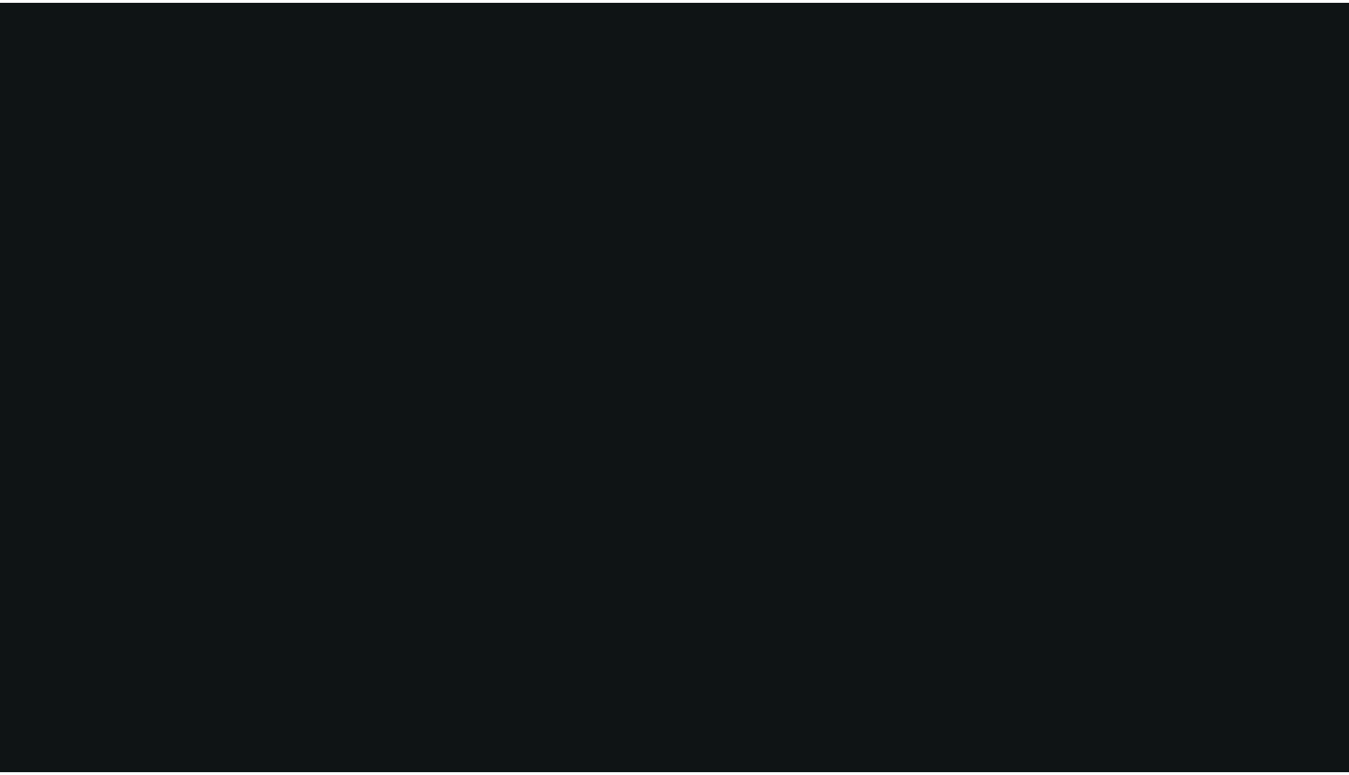
scroll to position [1556, 0]
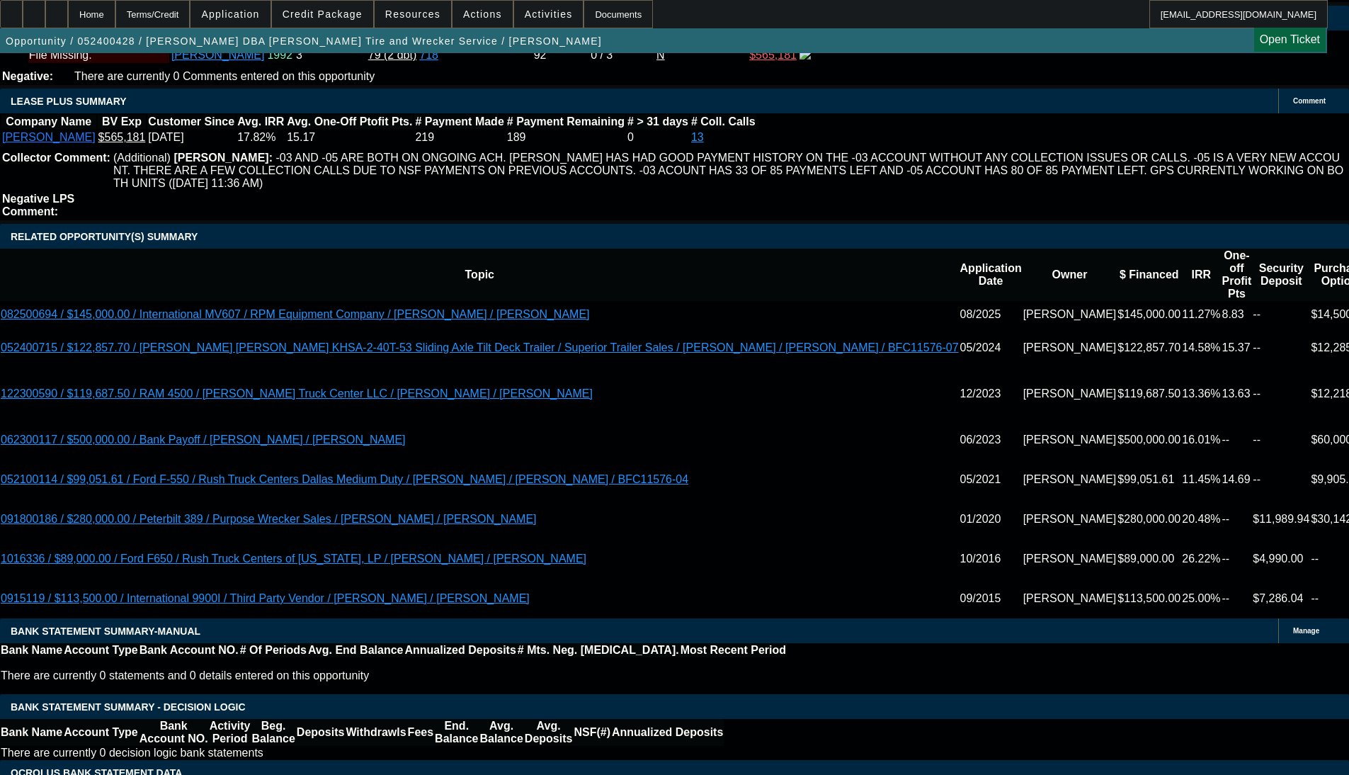
select select "0"
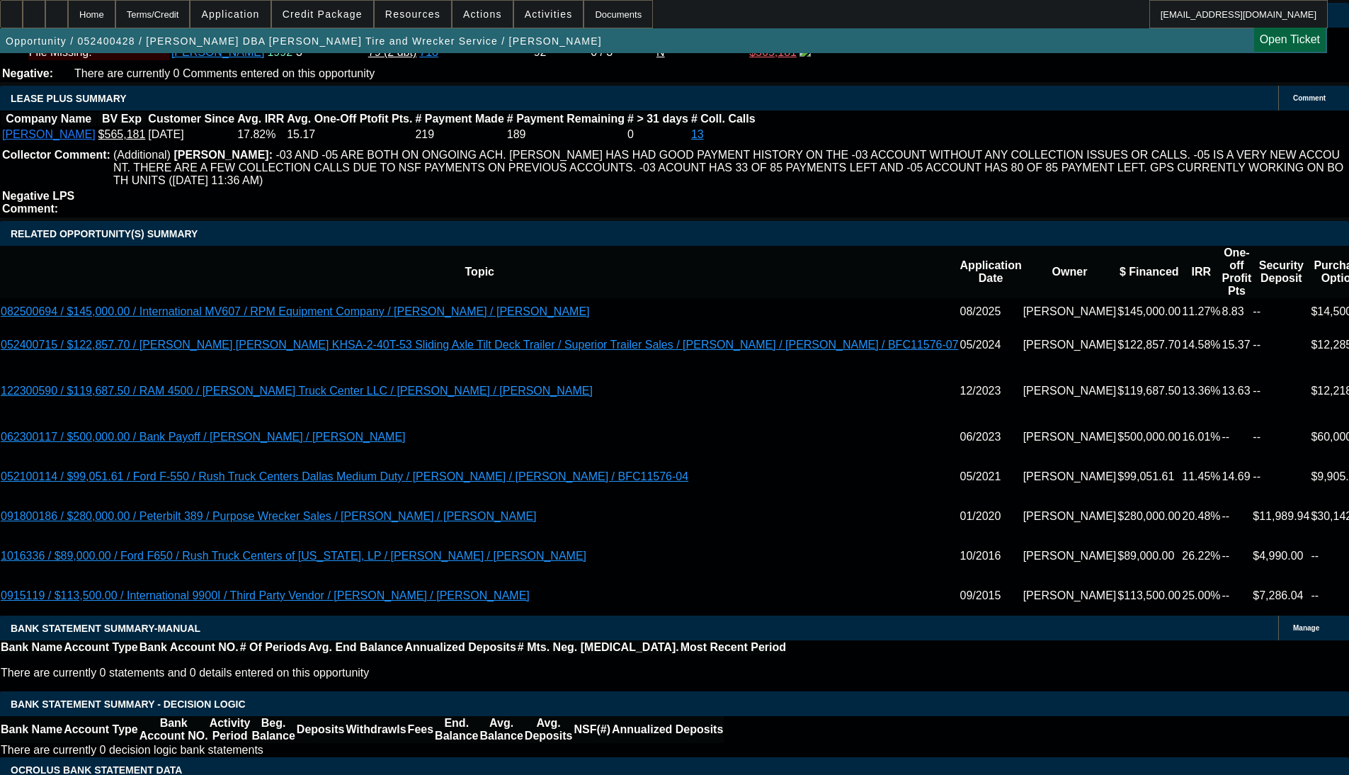
select select "0"
select select "2"
select select "0.1"
select select "4"
select select "0"
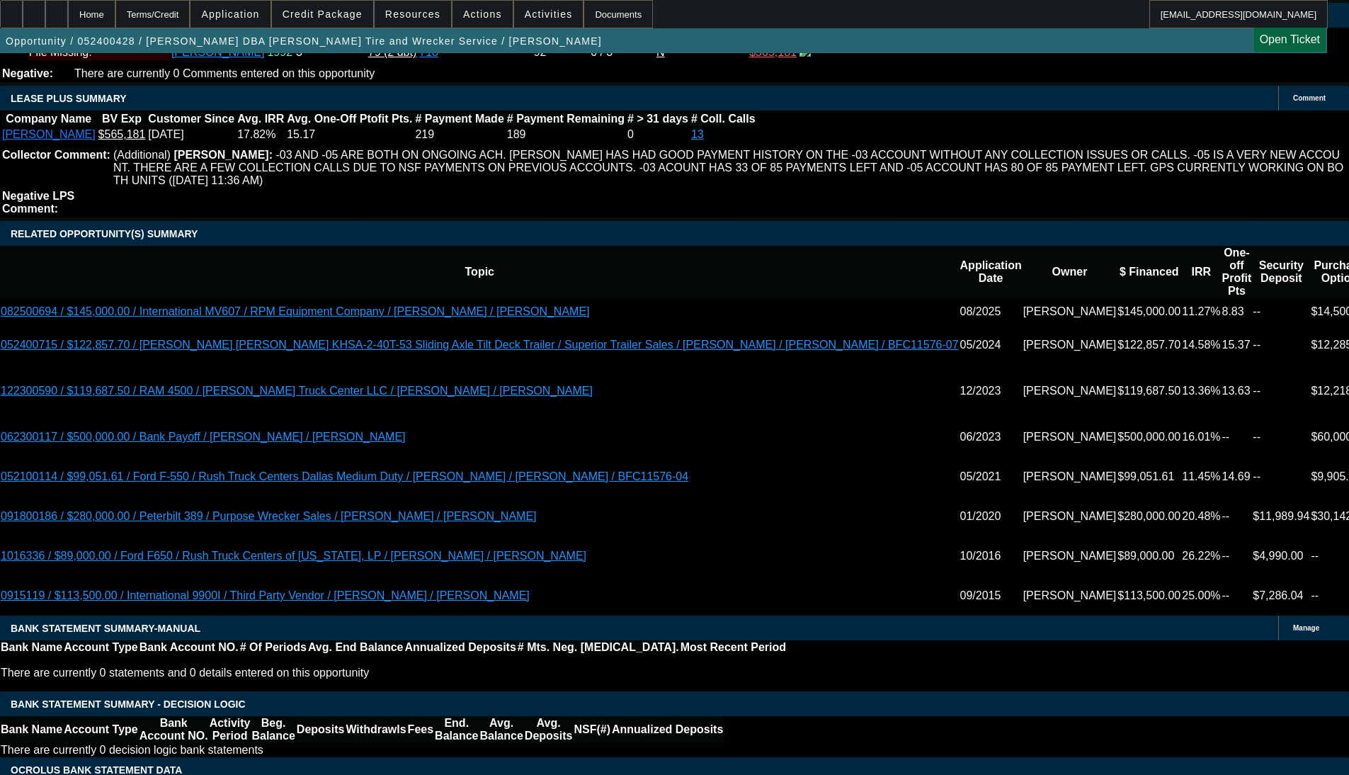
select select "2"
select select "0.1"
select select "4"
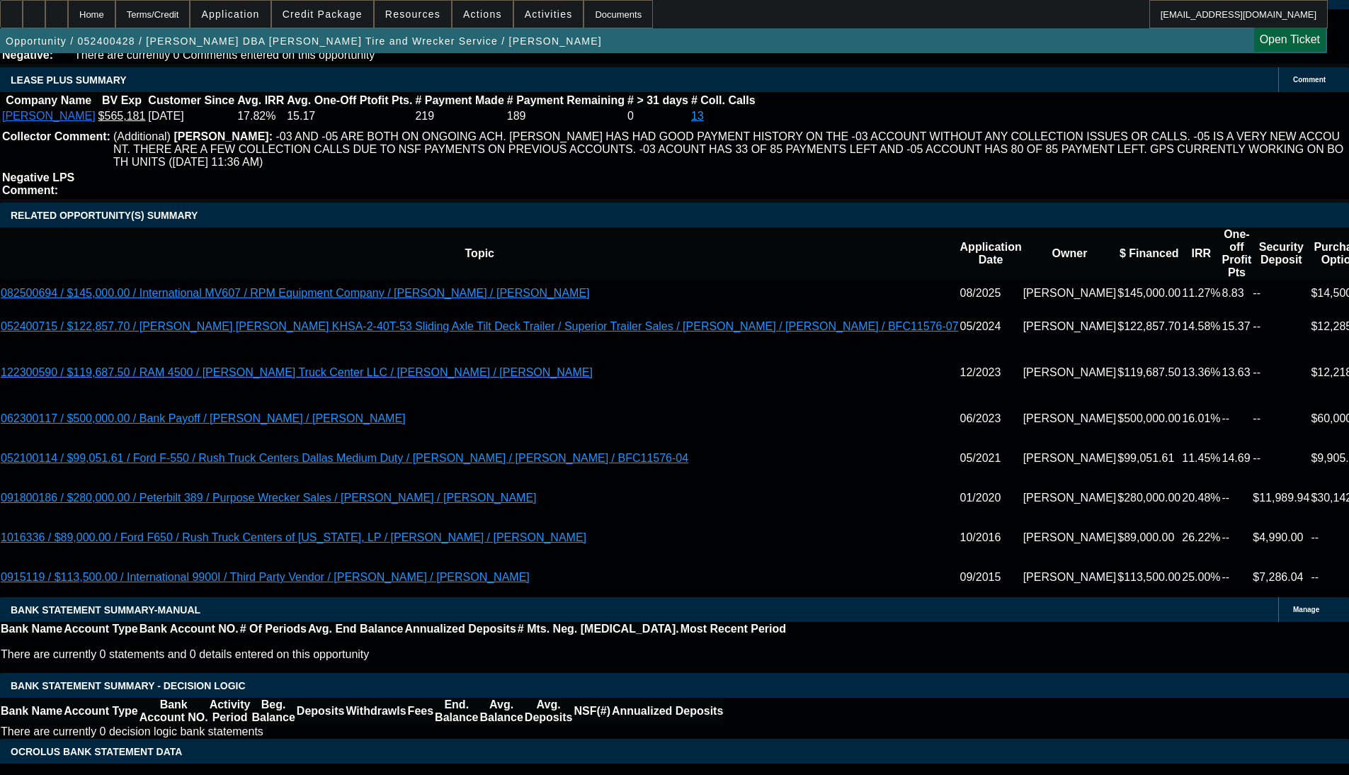
scroll to position [2442, 0]
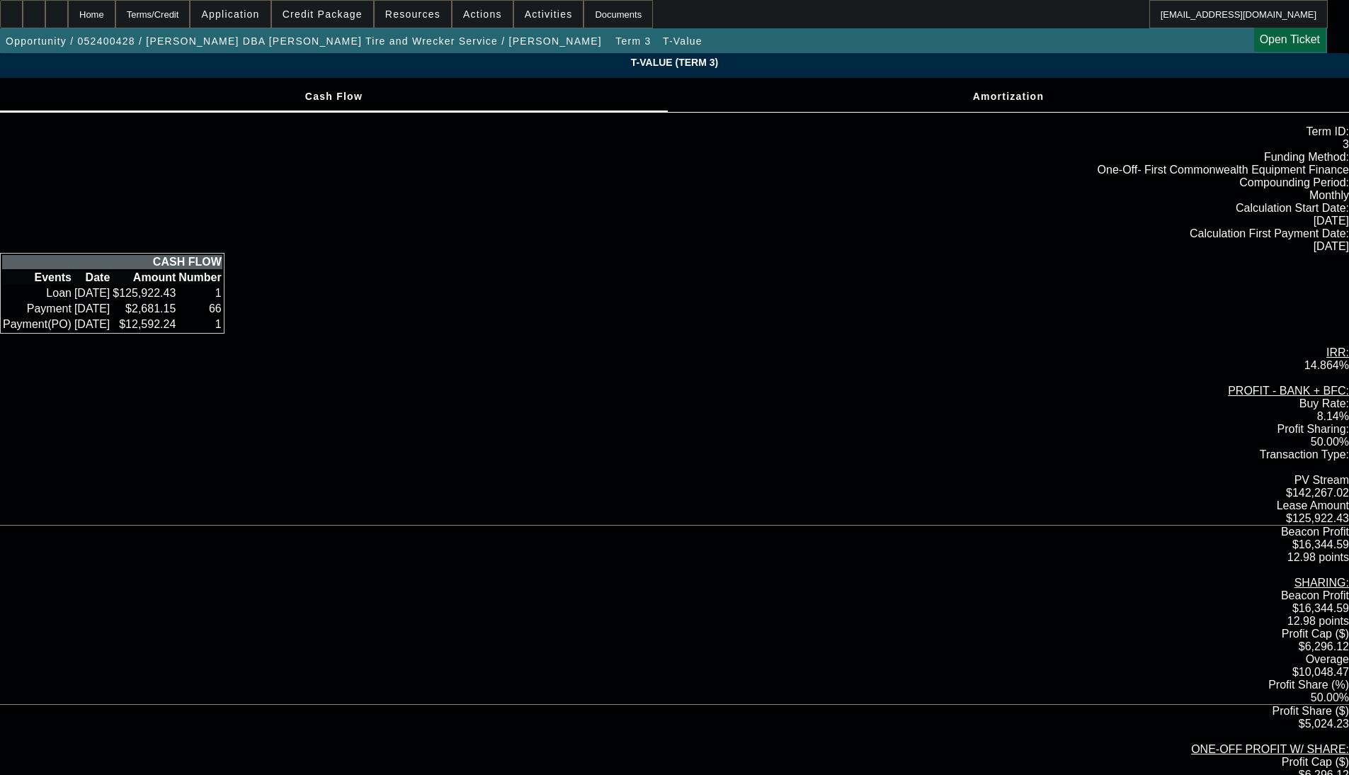
click at [566, 102] on td "Amortization" at bounding box center [1008, 96] width 73 height 11
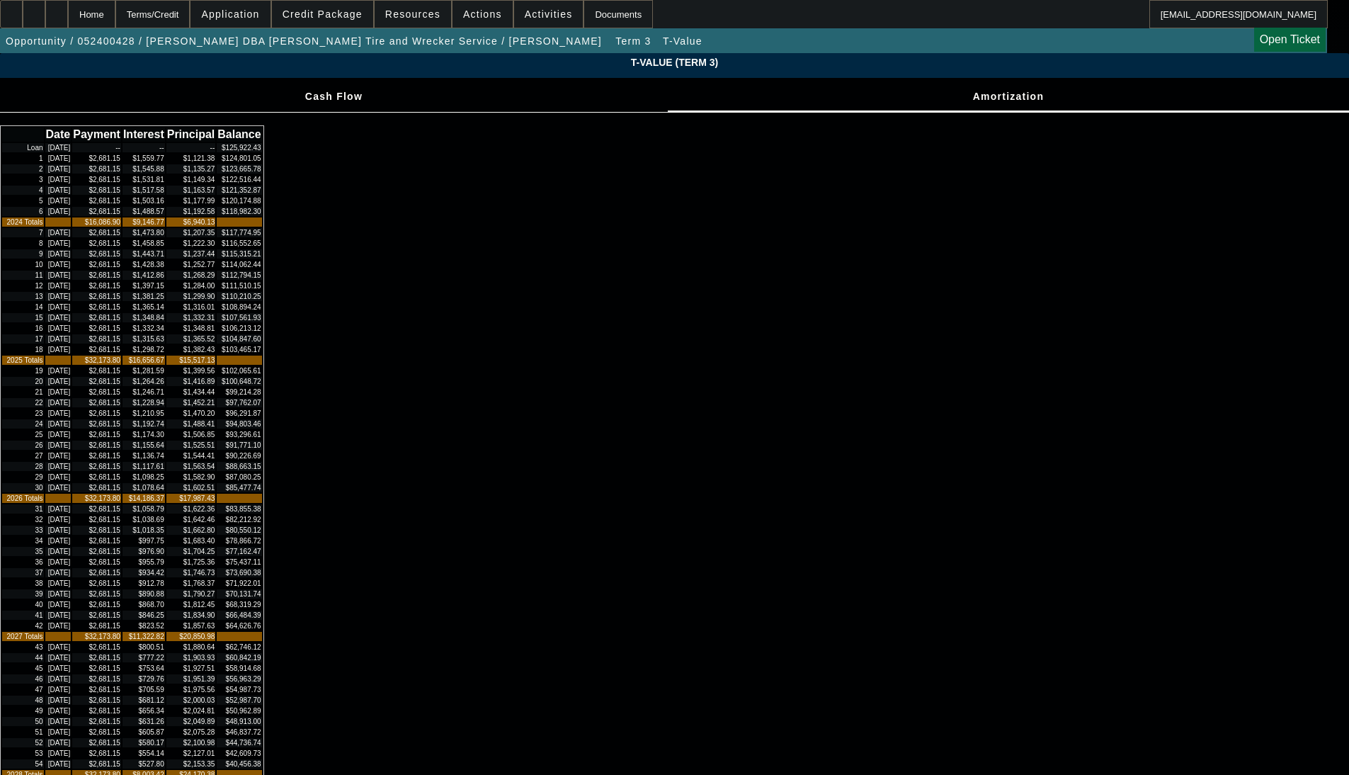
click at [566, 372] on div "Date Payment Interest Principal Balance Loan 06/01/2024 -- -- -- $125,922.43 1 …" at bounding box center [674, 538] width 1349 height 851
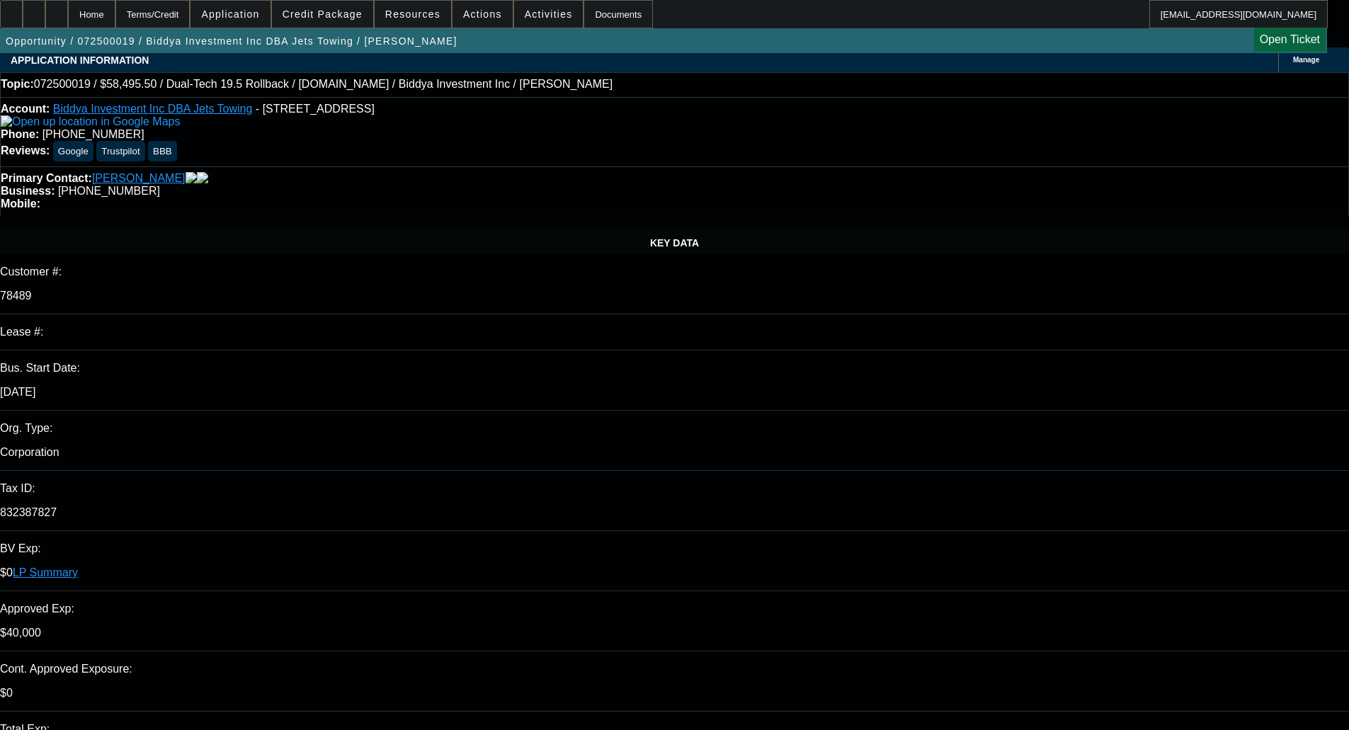
select select "0.1"
select select "0"
select select "6"
select select "0.1"
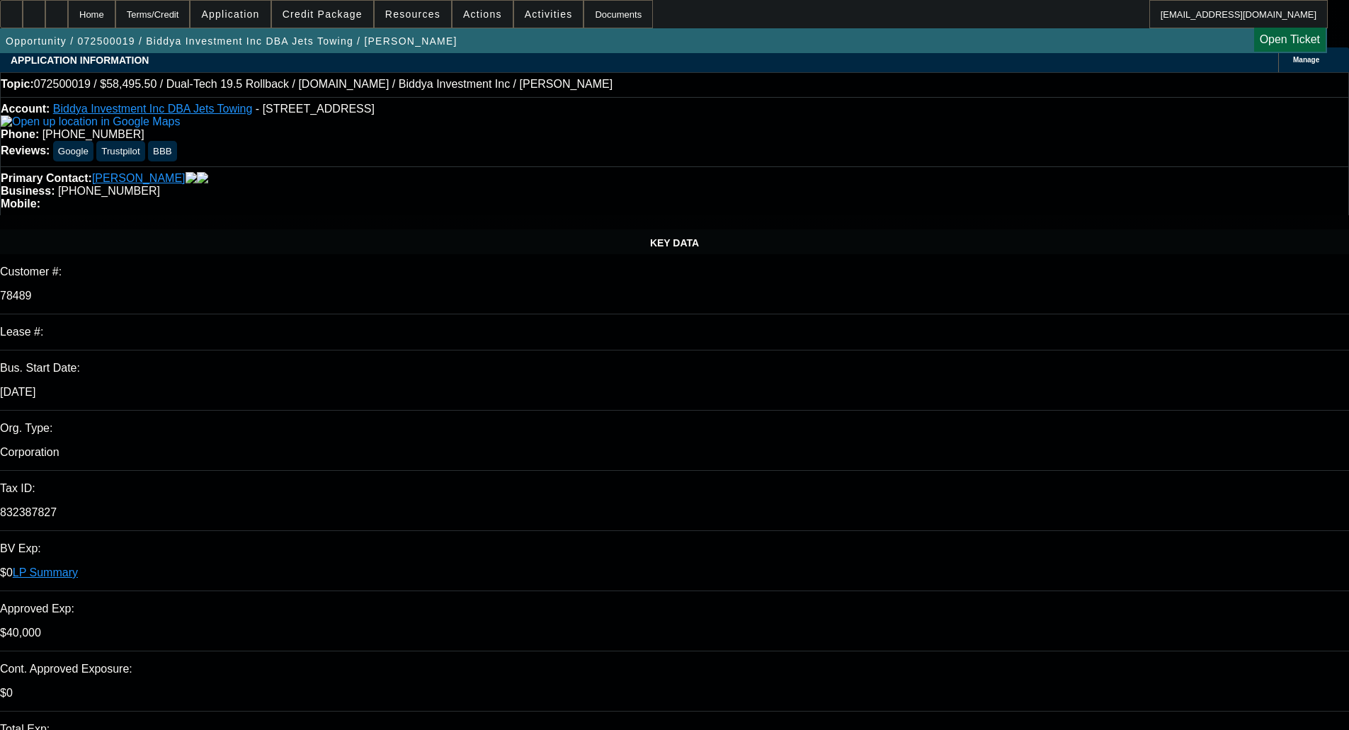
select select "0"
select select "6"
select select "0.1"
select select "0"
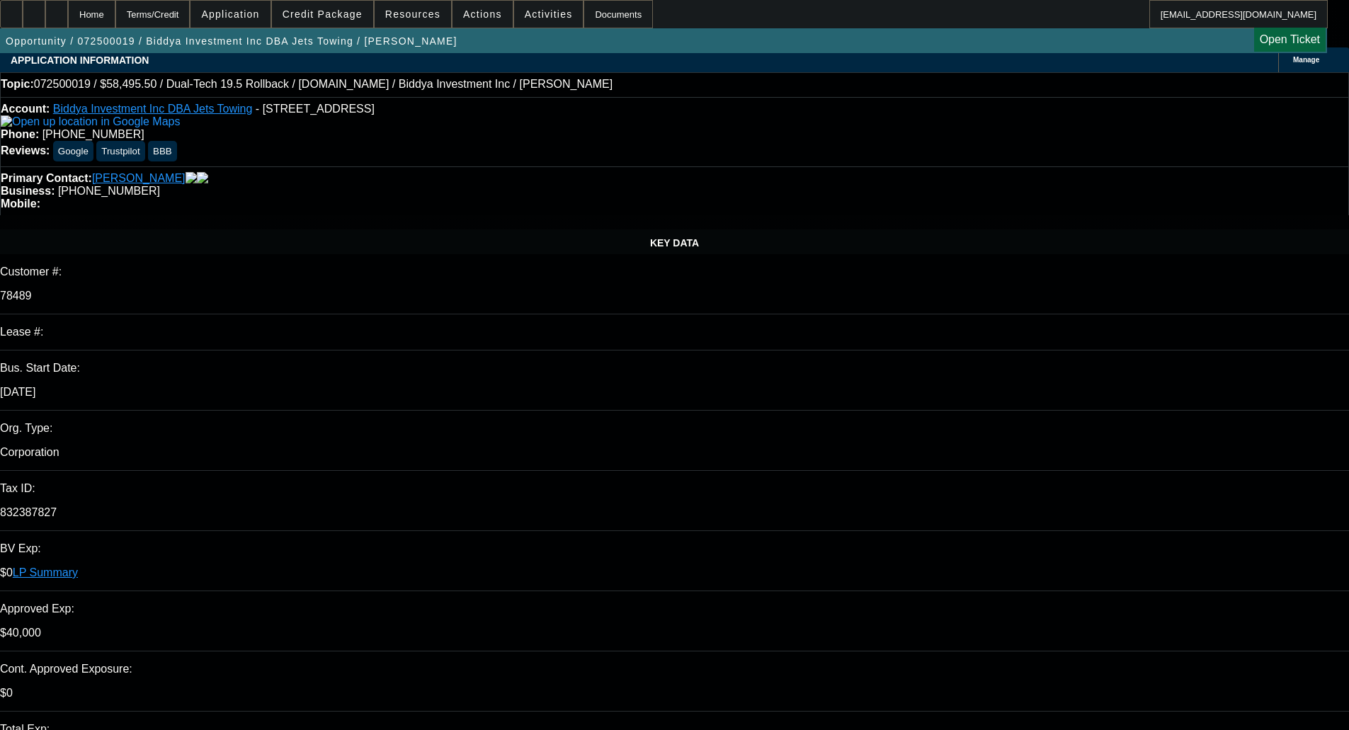
select select "0"
select select "6"
select select "0"
select select "2"
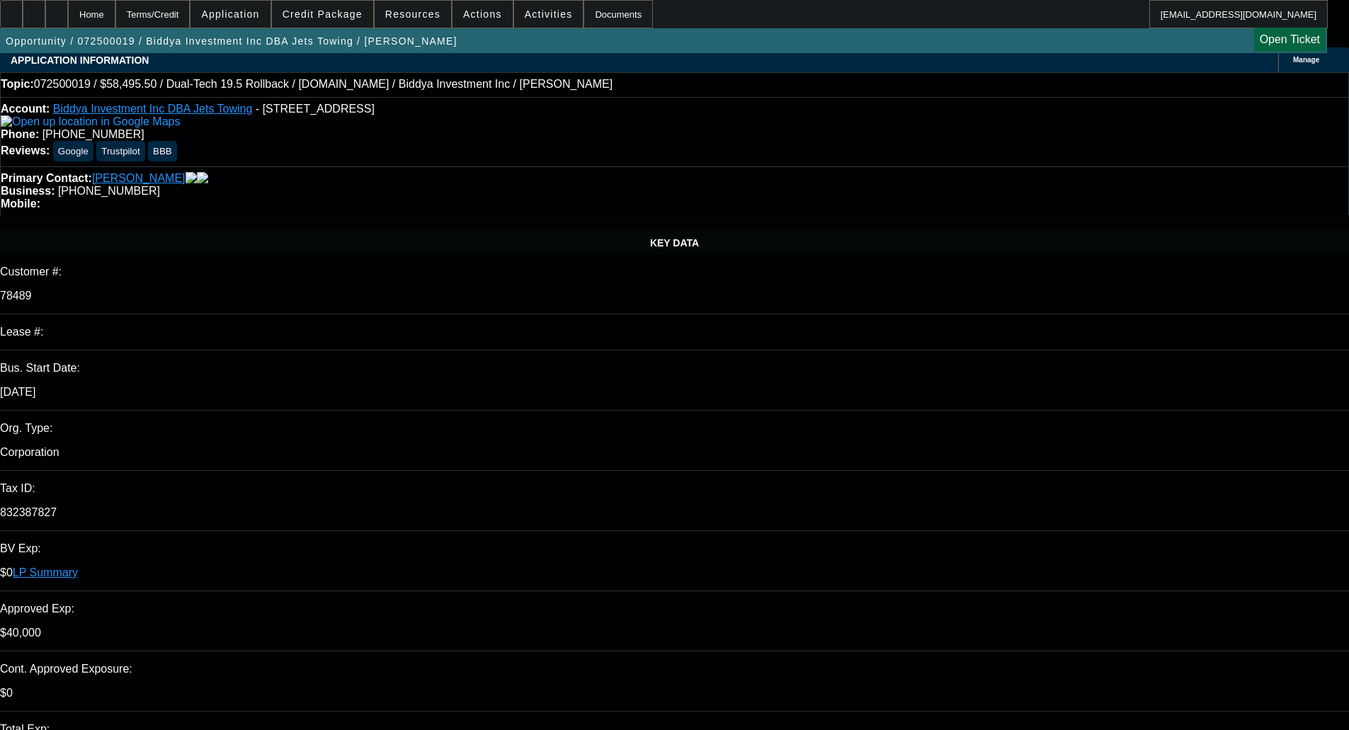
select select "0"
select select "6"
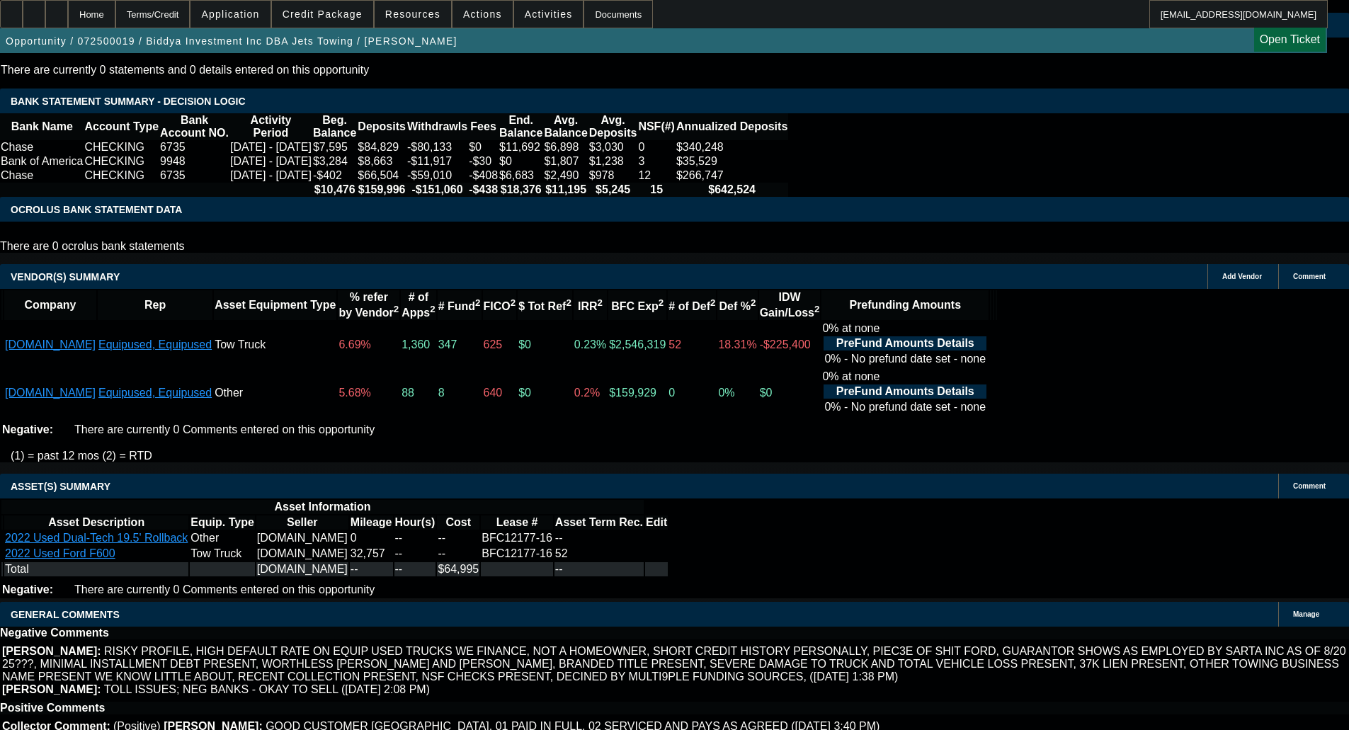
scroll to position [3061, 0]
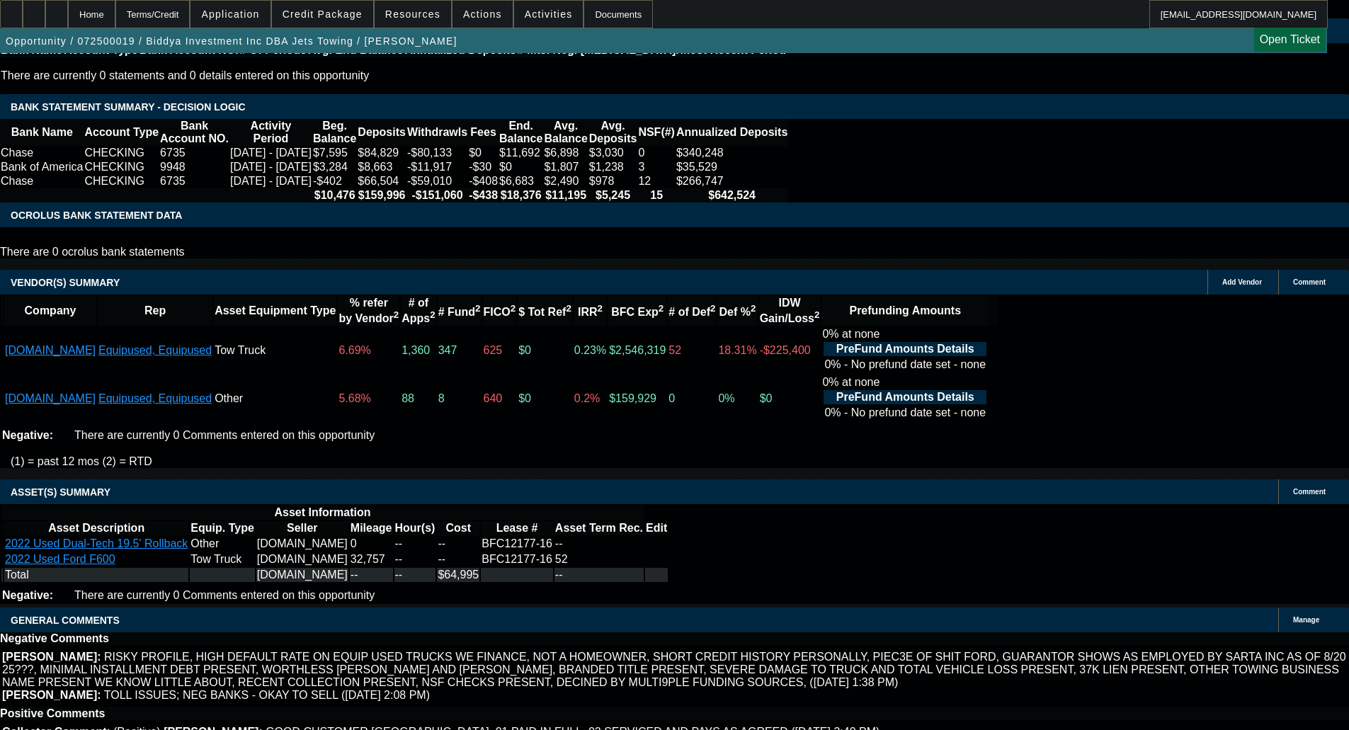
select select "4"
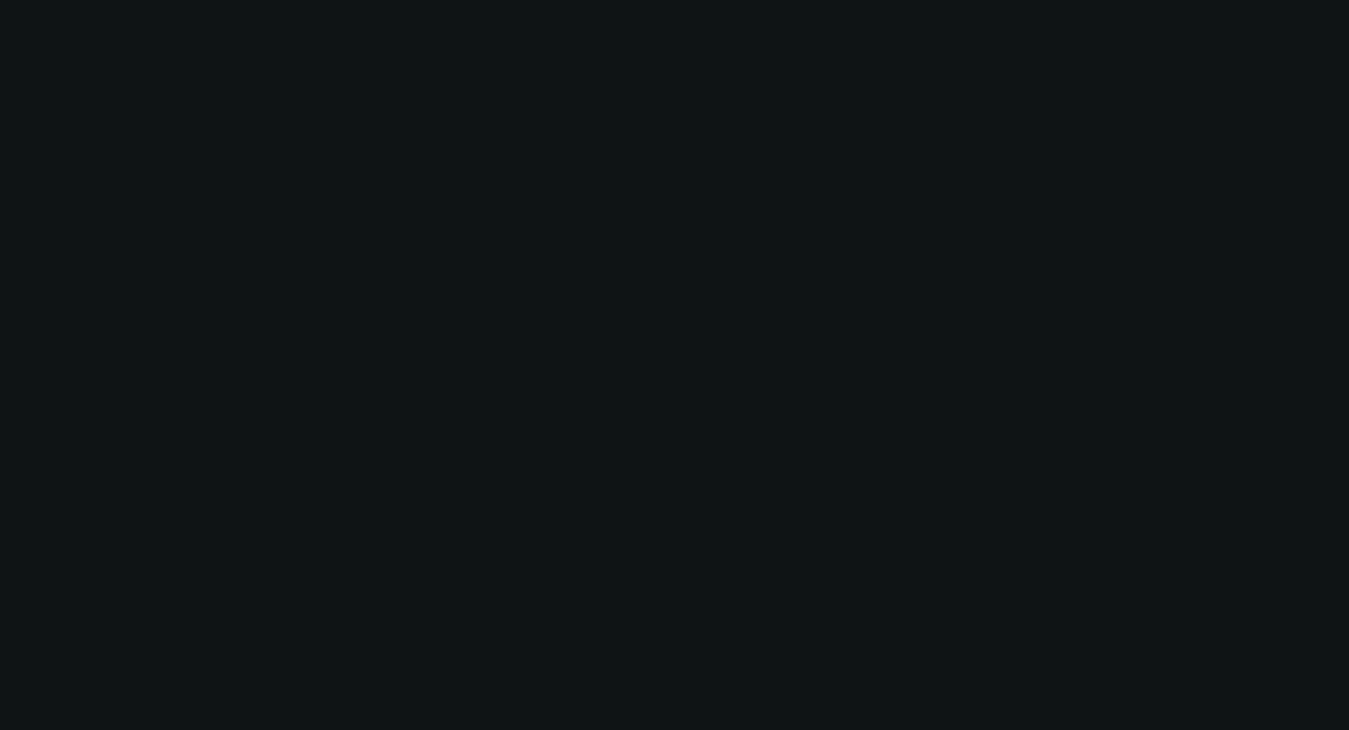
scroll to position [0, 0]
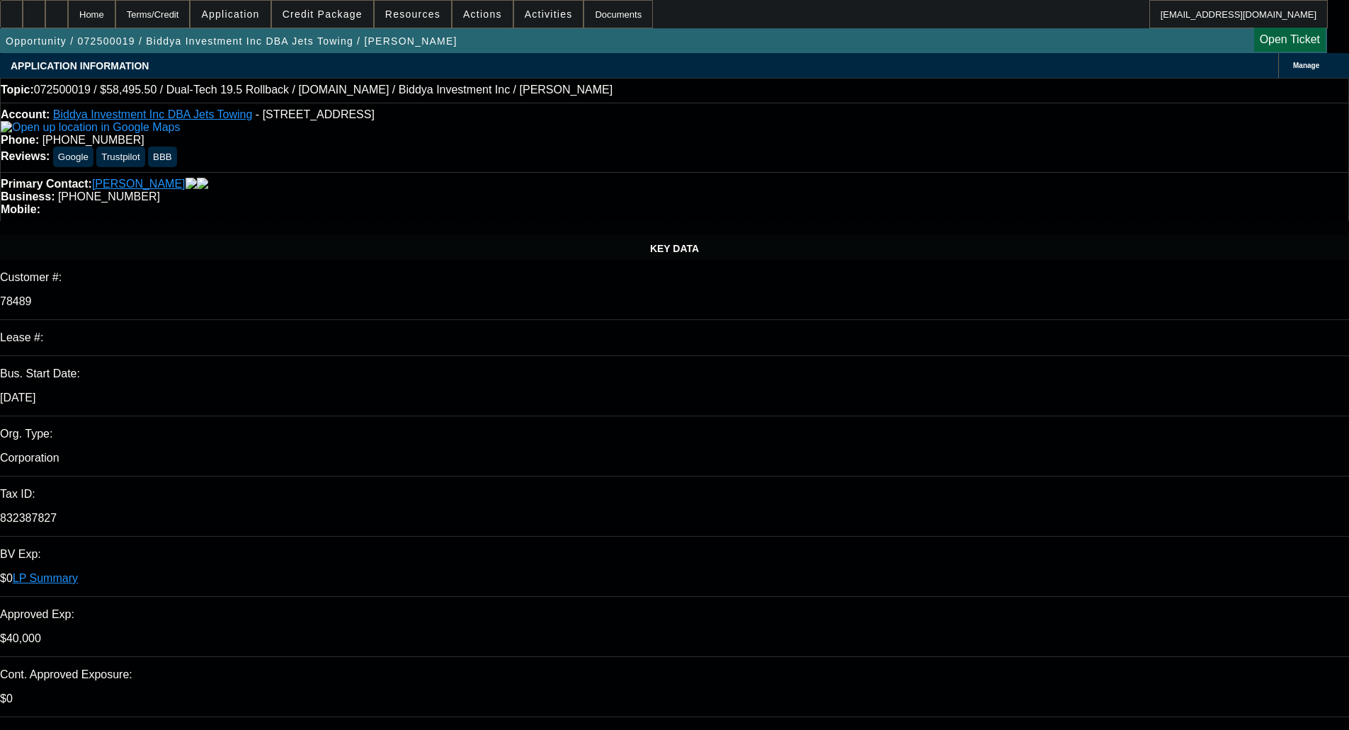
type input "09:20"
type input "08:53"
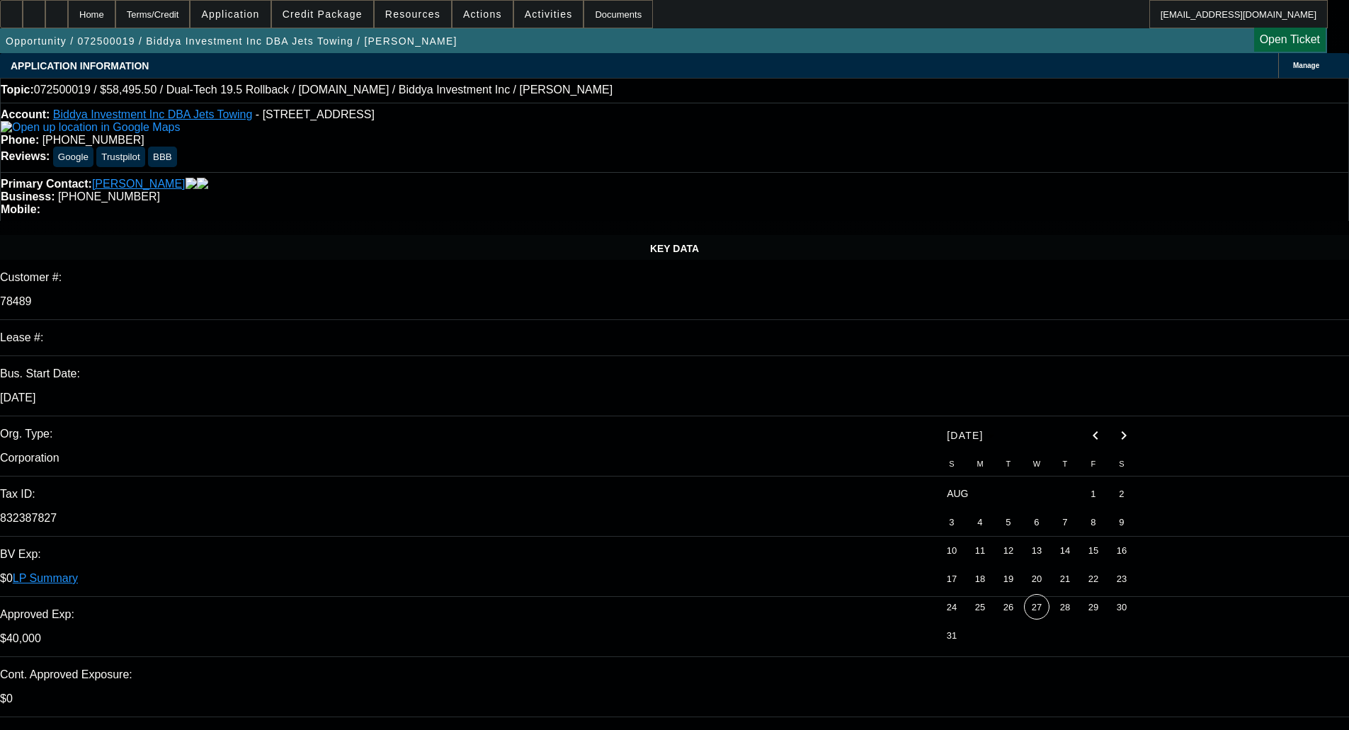
click at [1091, 588] on span "22" at bounding box center [1093, 578] width 25 height 25
type input "8/22/2025"
paste textarea "Unfortunately, it looks like this one was declined. Here are the notes from cre…"
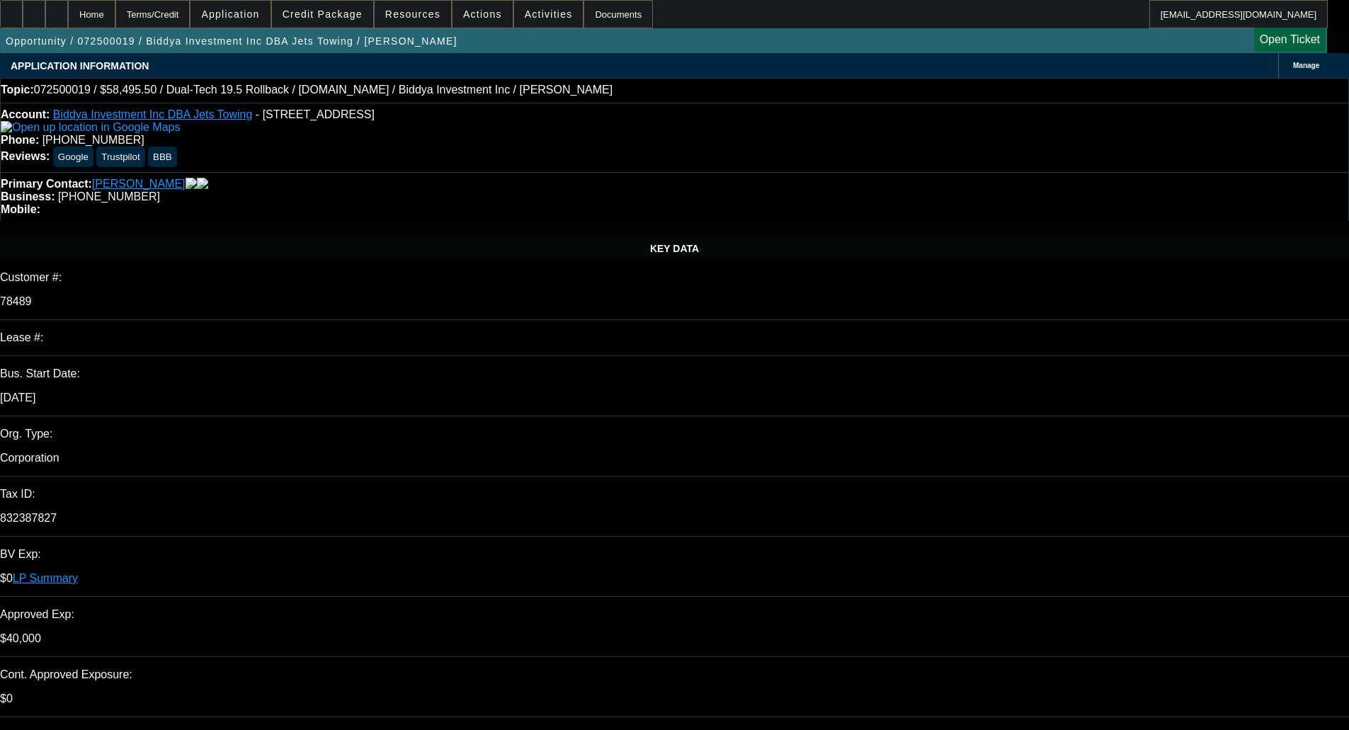
type textarea "DECLINED BY FCEF - "Unfortunately, it looks like this one was declined. Here ar…"
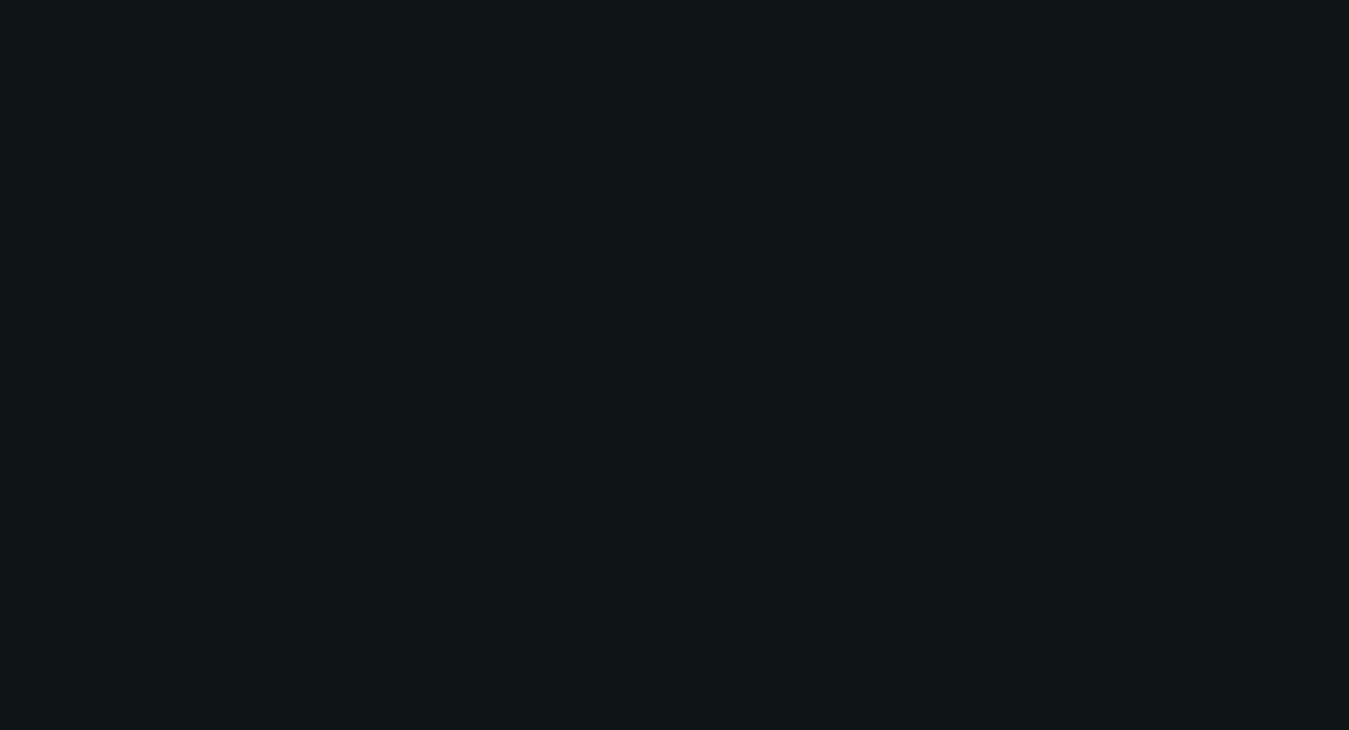
select select "0.1"
select select "0"
select select "6"
select select "0.1"
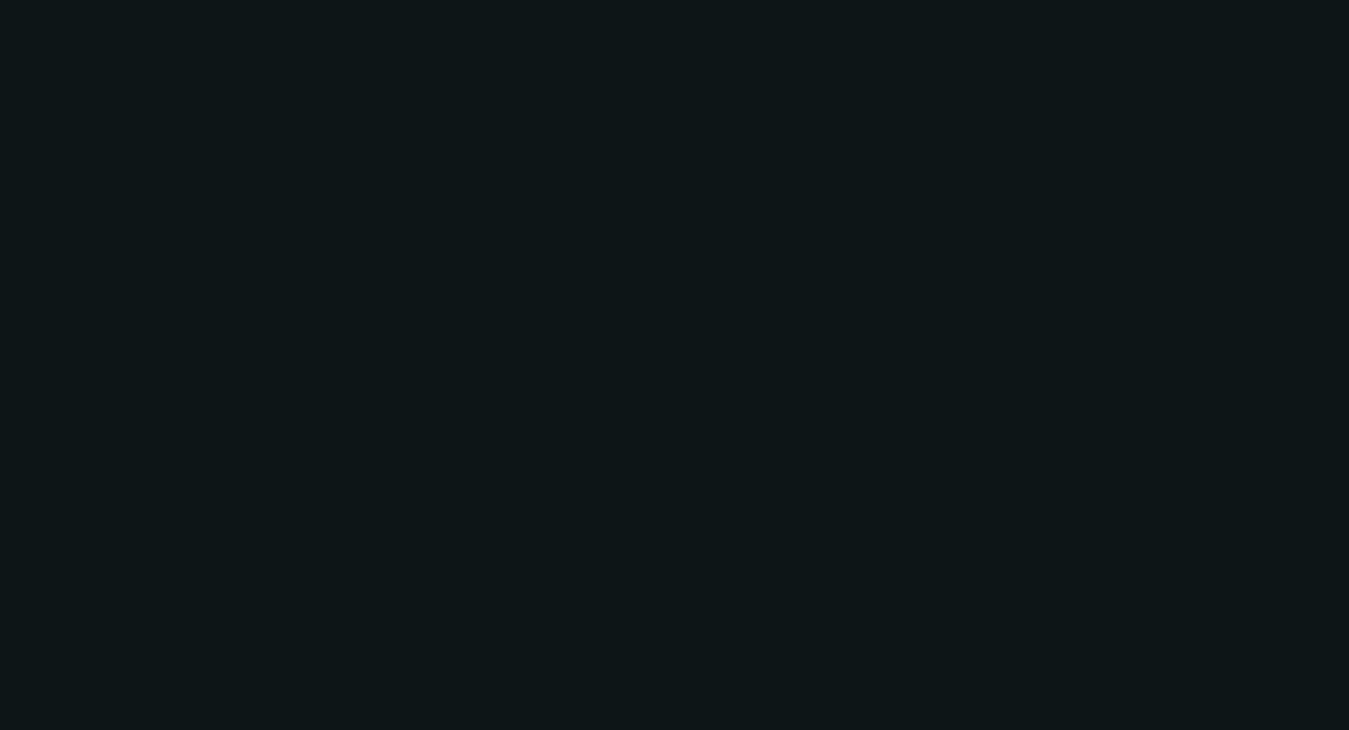
select select "0"
select select "6"
select select "0.1"
select select "0"
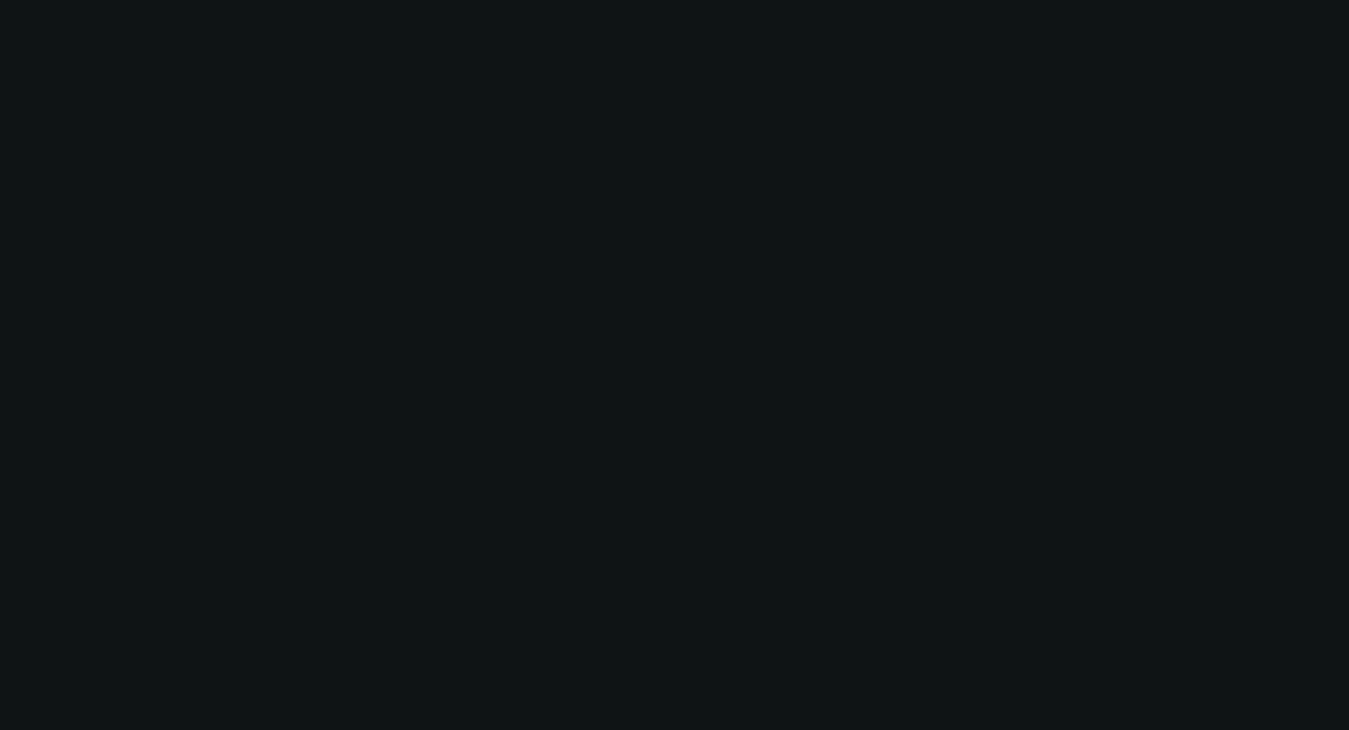
select select "0"
select select "6"
select select "0"
select select "2"
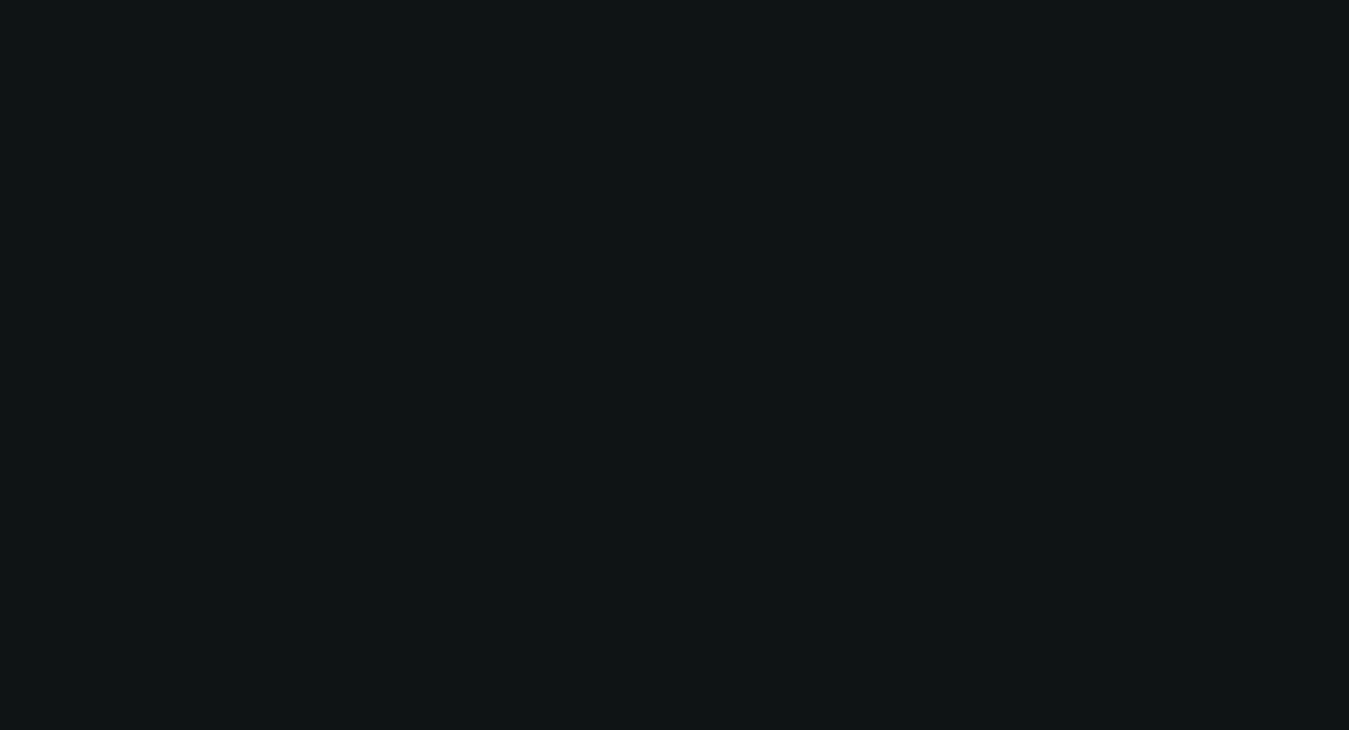
select select "0"
select select "6"
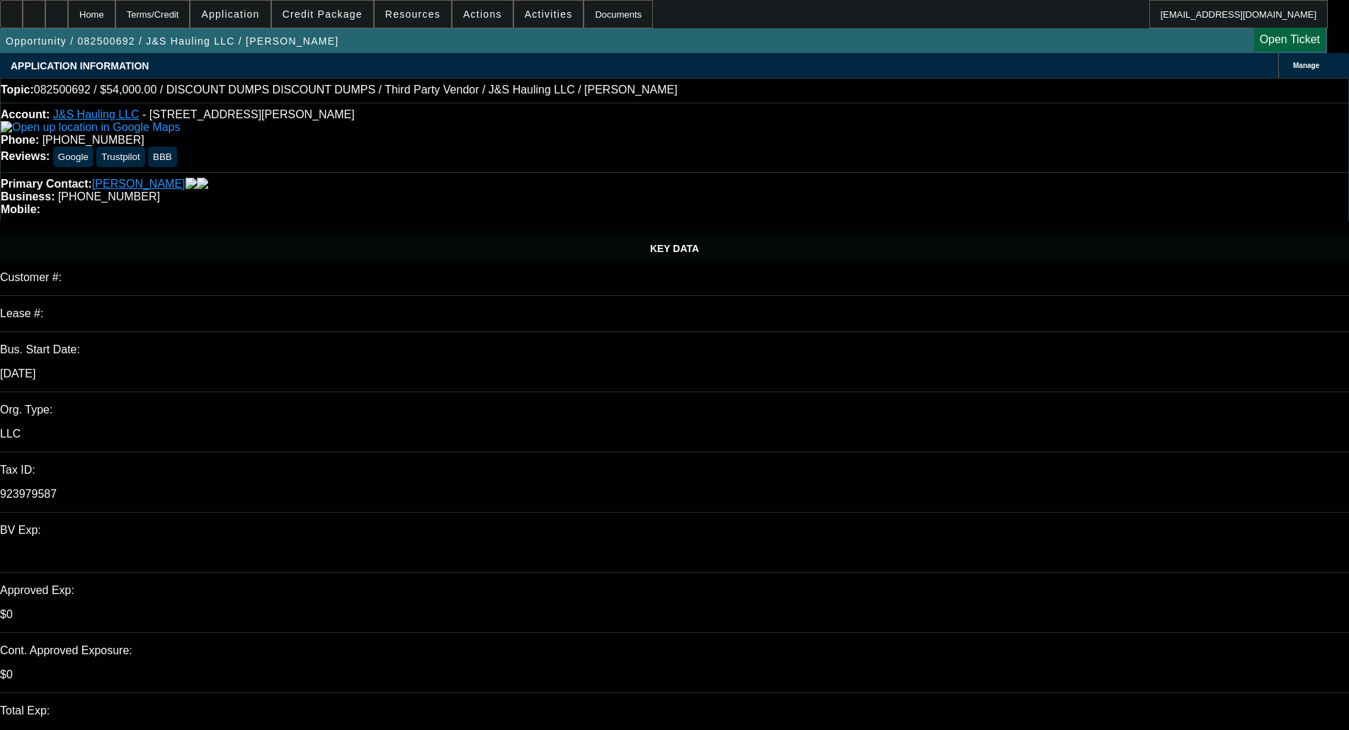
select select "0"
select select "3"
select select "0.1"
select select "4"
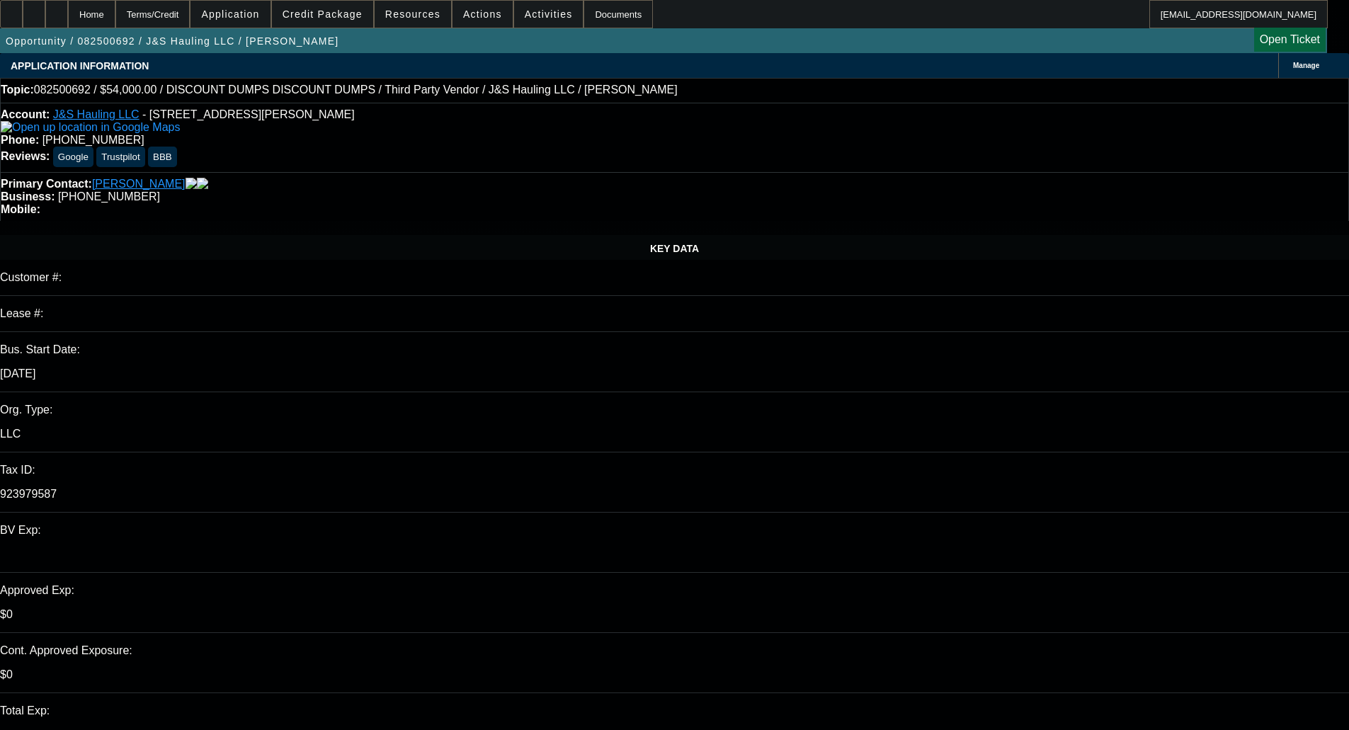
select select "0"
select select "3"
select select "0.1"
select select "4"
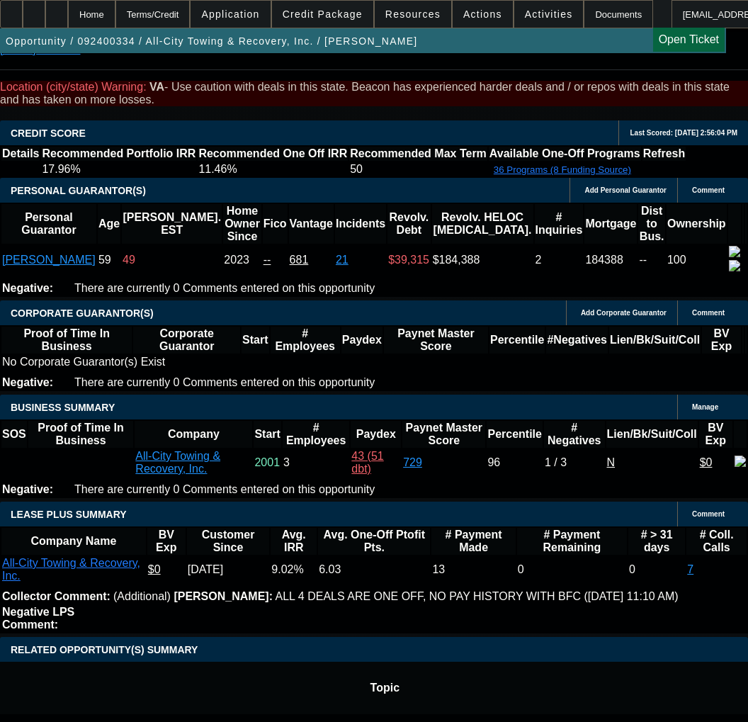
select select "0"
select select "2"
select select "0"
select select "6"
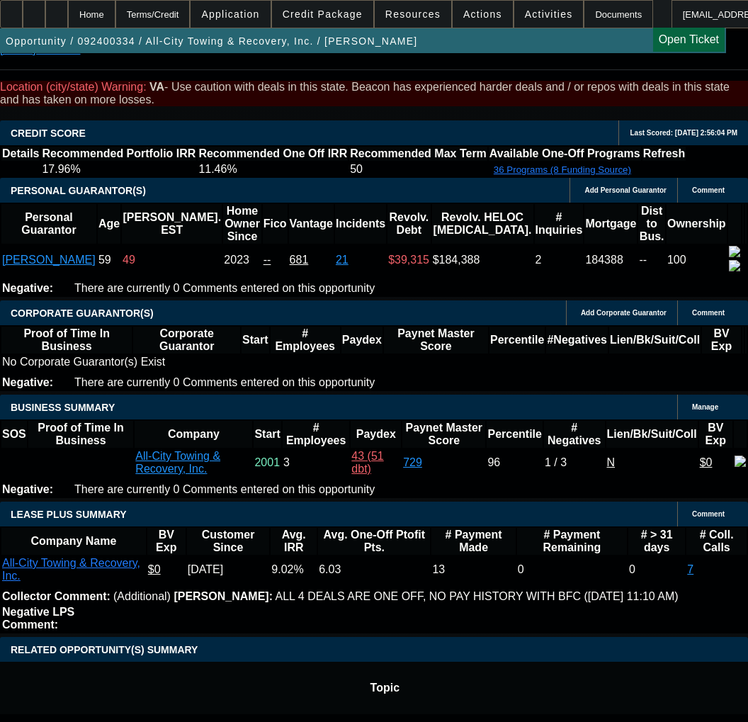
select select "0"
select select "2"
select select "0"
select select "6"
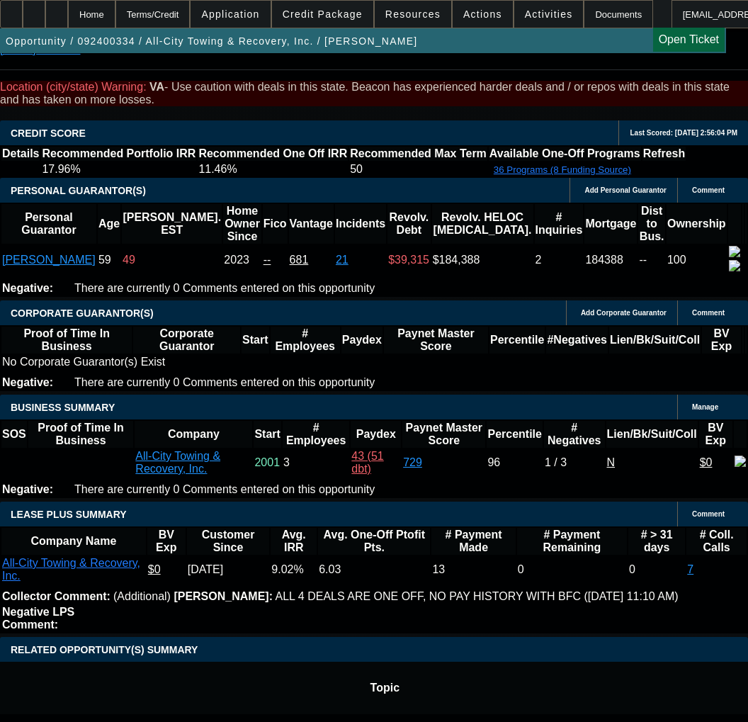
select select "0"
select select "2"
select select "0"
select select "6"
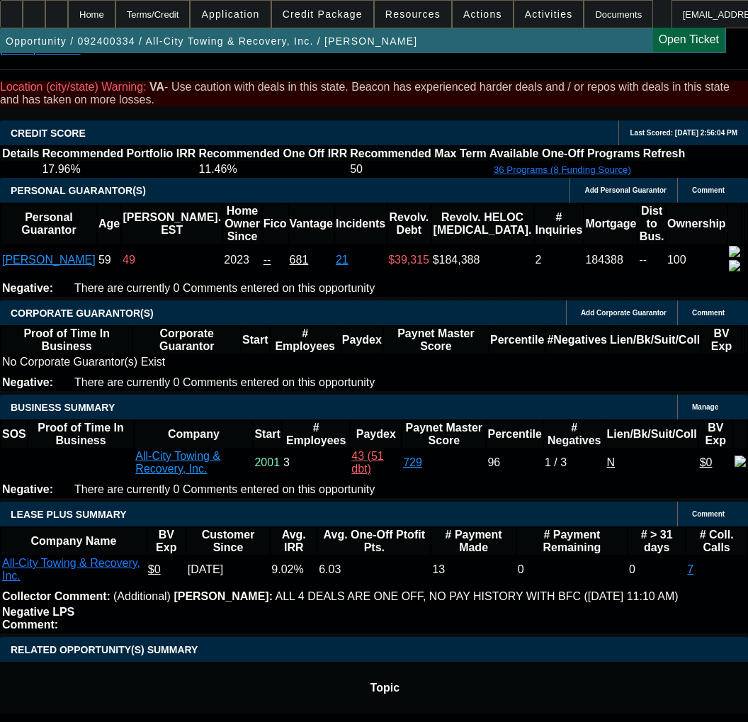
select select "0"
select select "2"
select select "0"
select select "6"
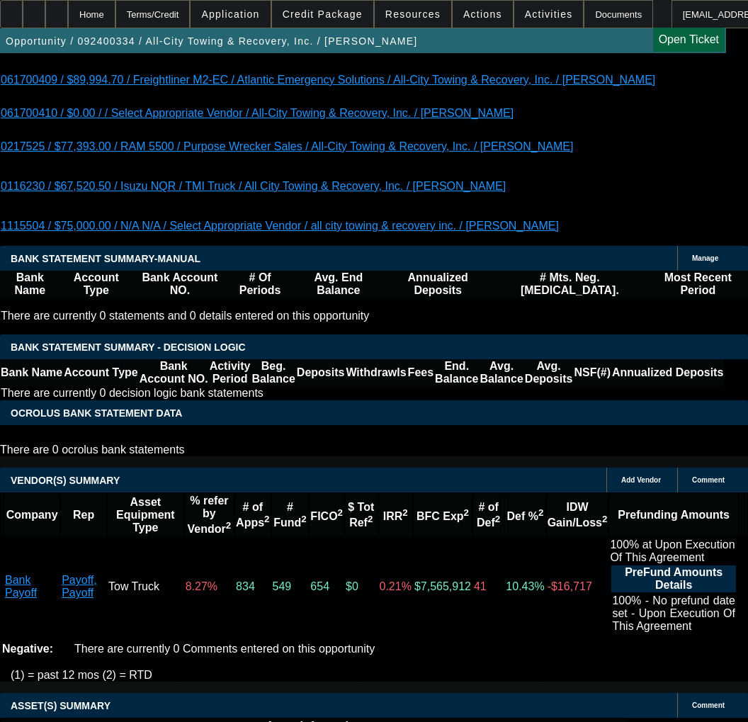
scroll to position [2945, 0]
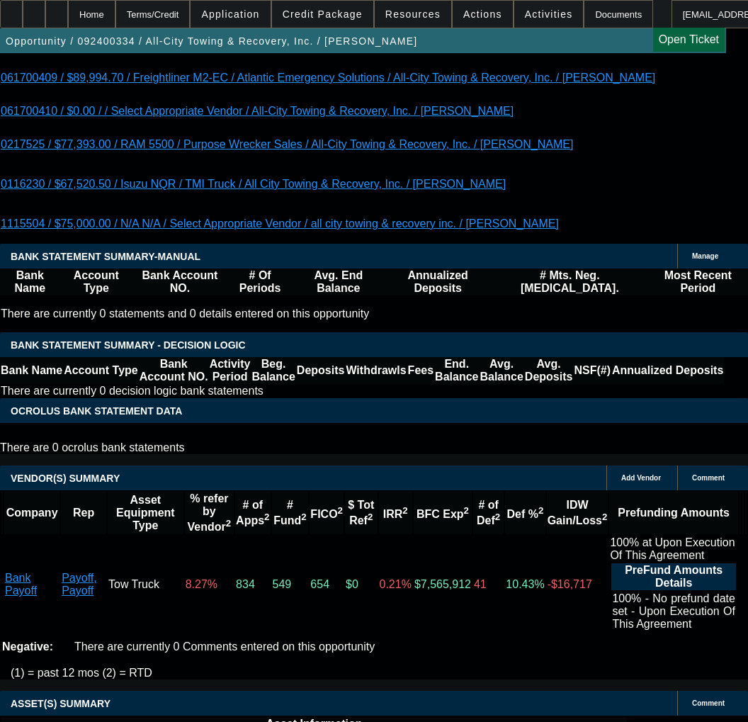
select select "3"
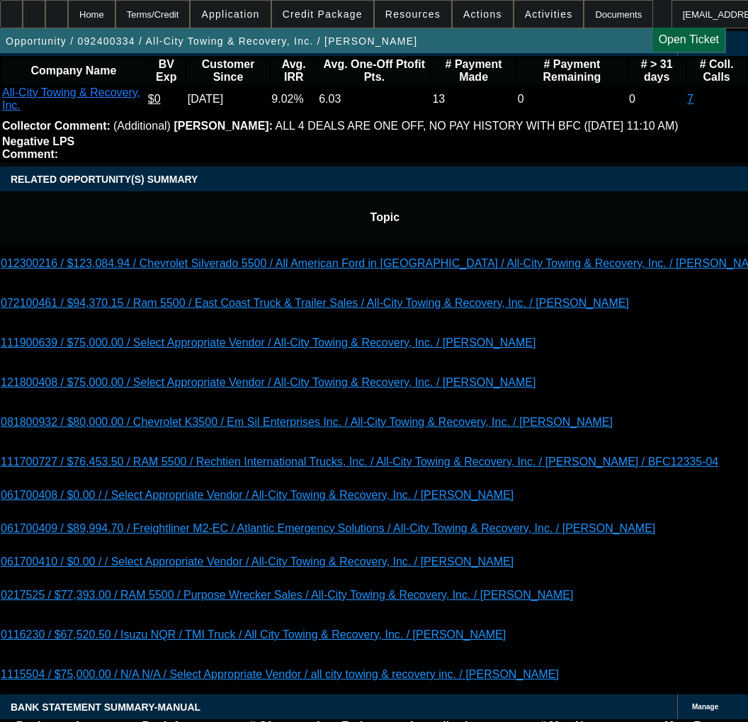
scroll to position [2478, 0]
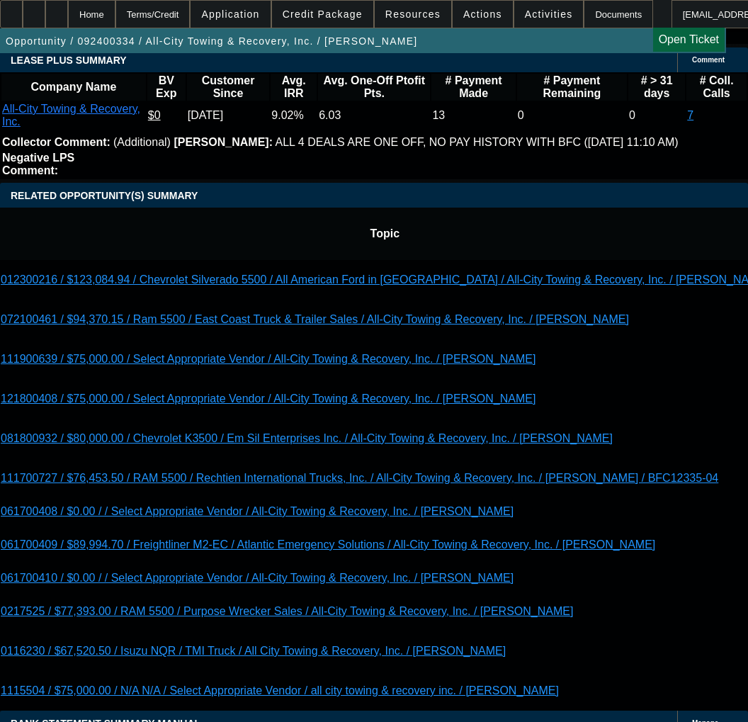
type input "11/25/2025"
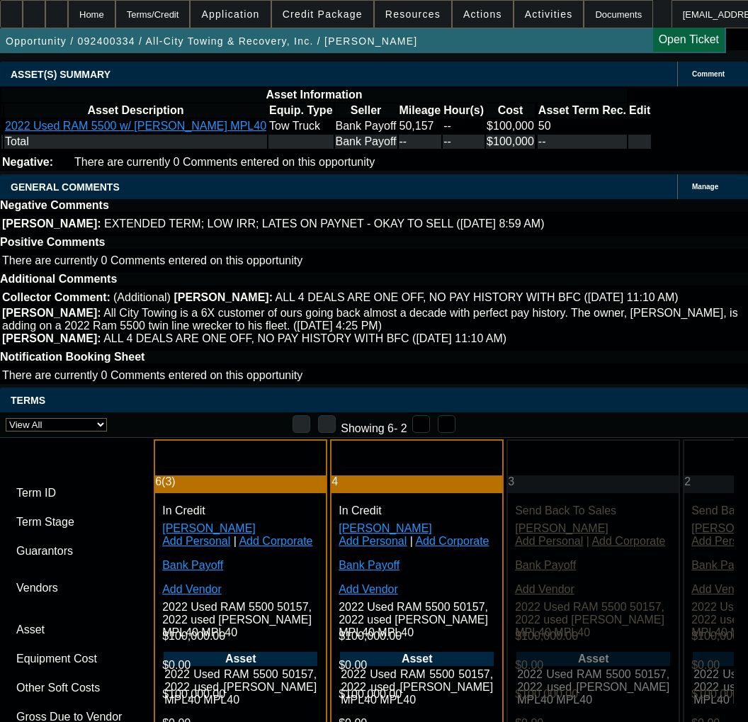
scroll to position [3682, 0]
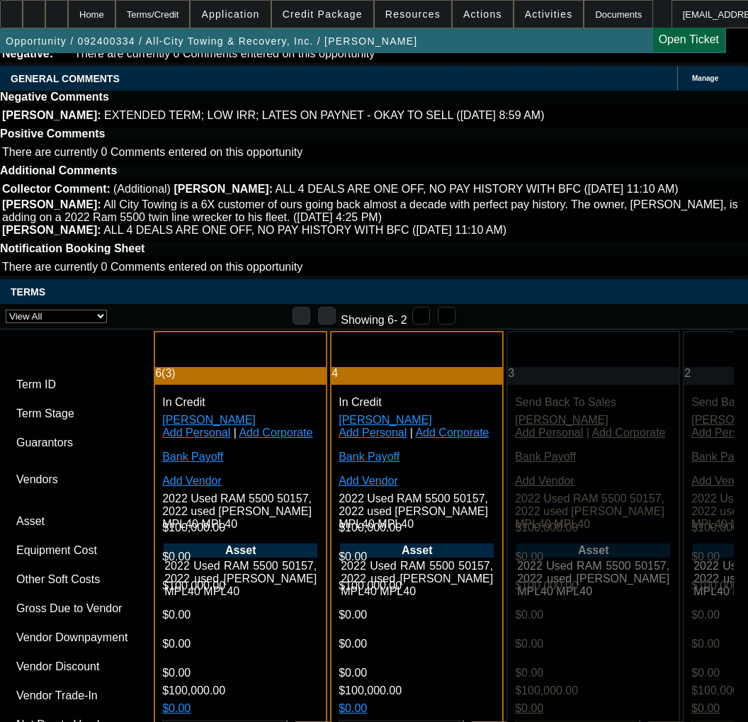
paste input "022089"
type input "022089"
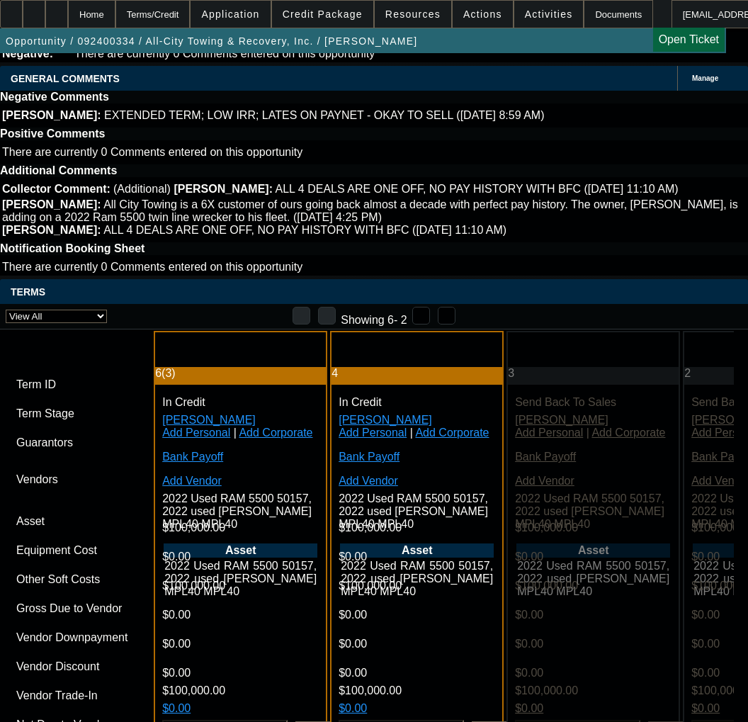
paste input "022089"
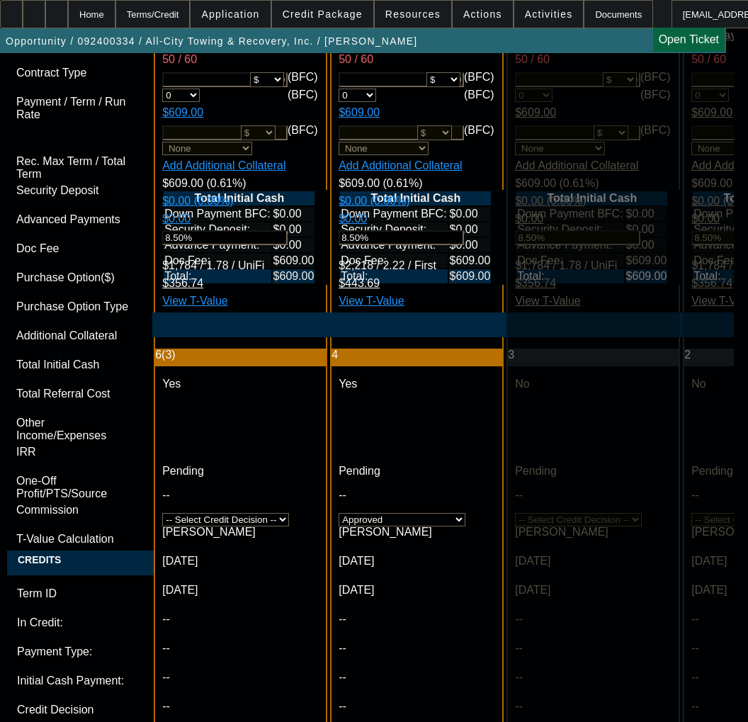
scroll to position [4603, 0]
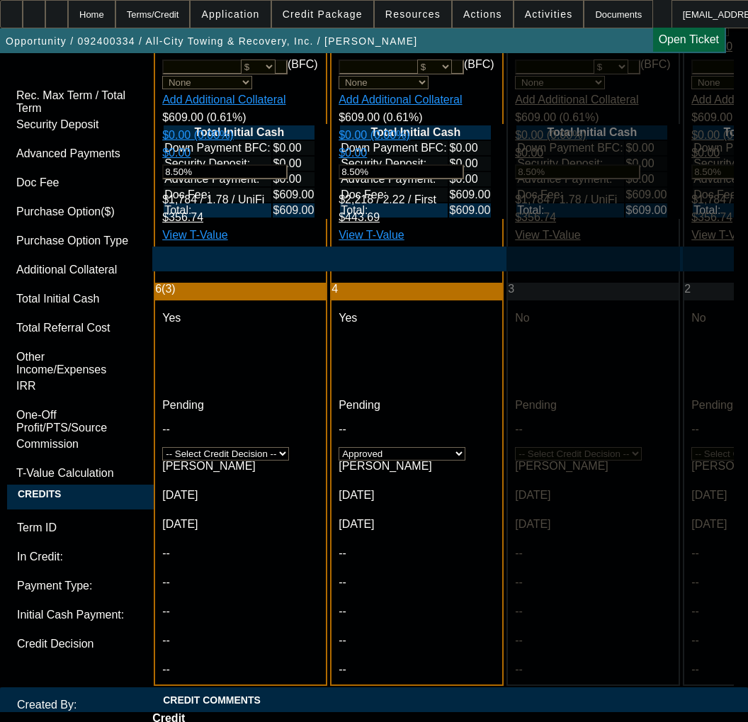
type input "022089"
checkbox input "true"
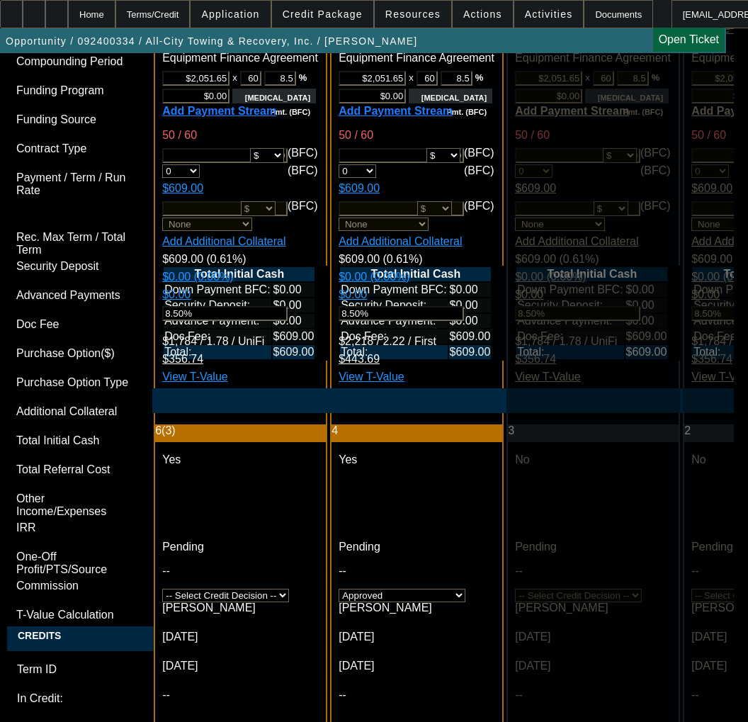
checkbox input "true"
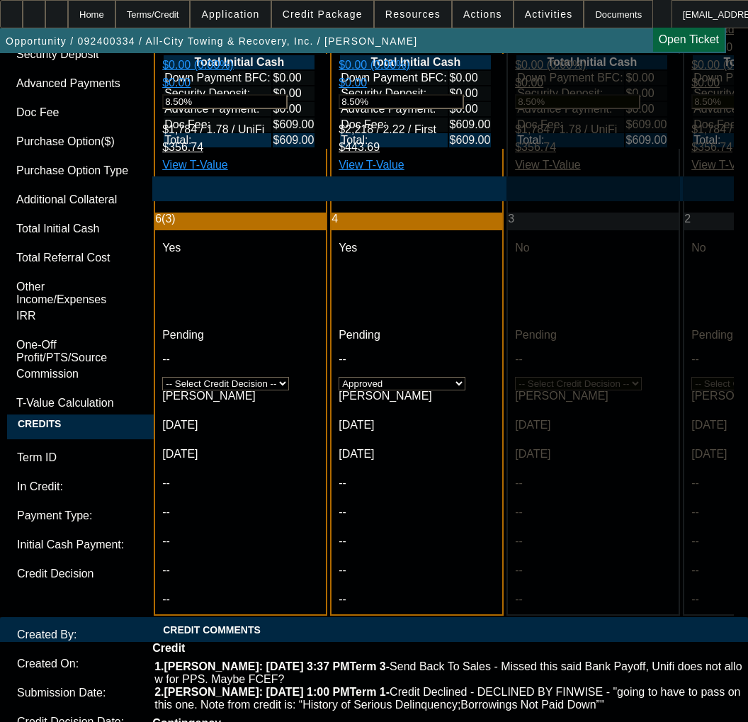
scroll to position [4674, 0]
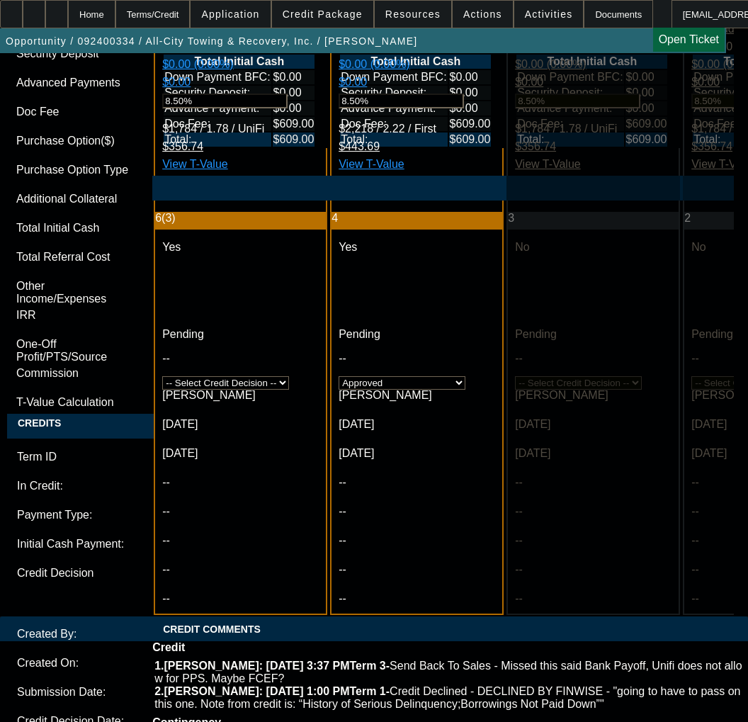
type textarea "a"
paste textarea "Amount Approved: $100,000.00 Term Approved: 60"
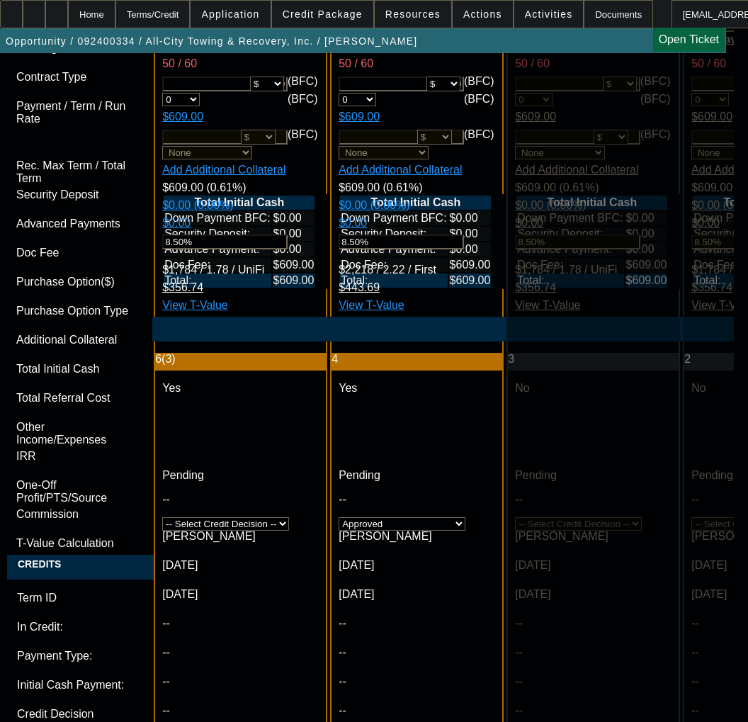
scroll to position [4504, 0]
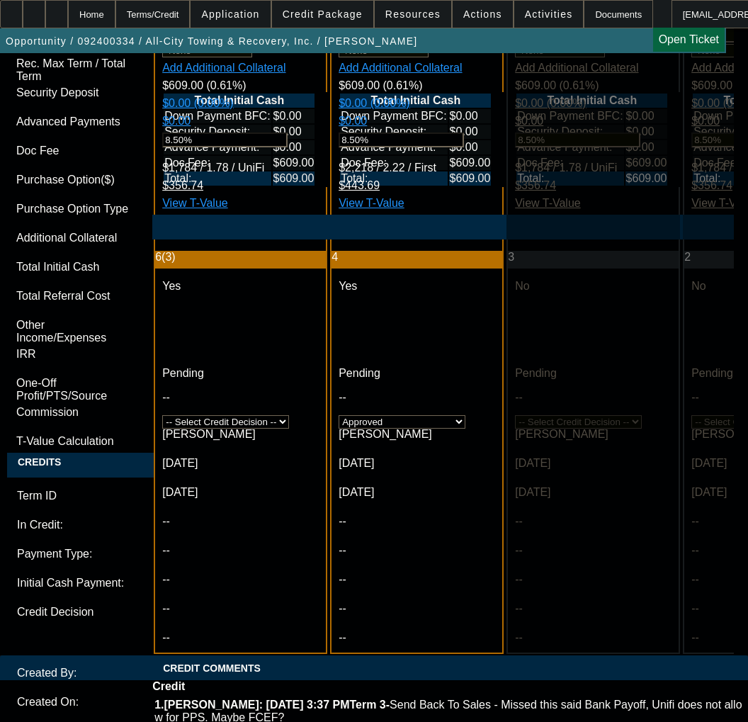
scroll to position [4716, 0]
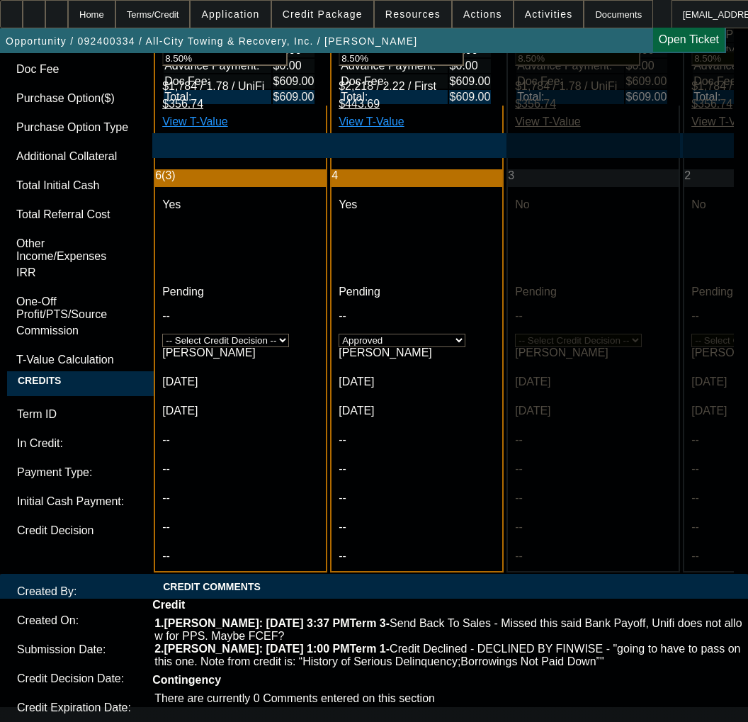
paste textarea "Approved Pricing Tier: 2"
paste textarea "Equipment: 2022 Used RAM 5500 with 2022 Used Jerr-Dan MPL40"
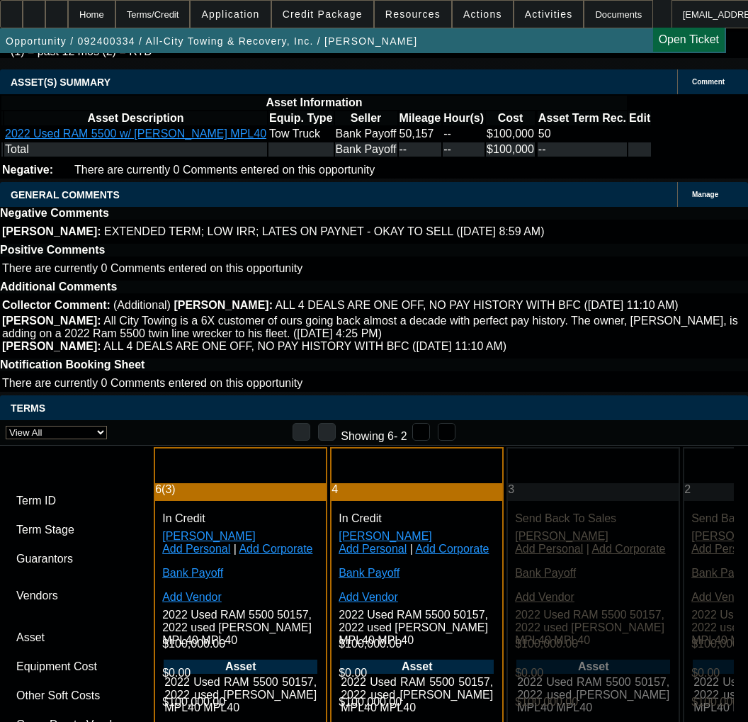
scroll to position [3441, 0]
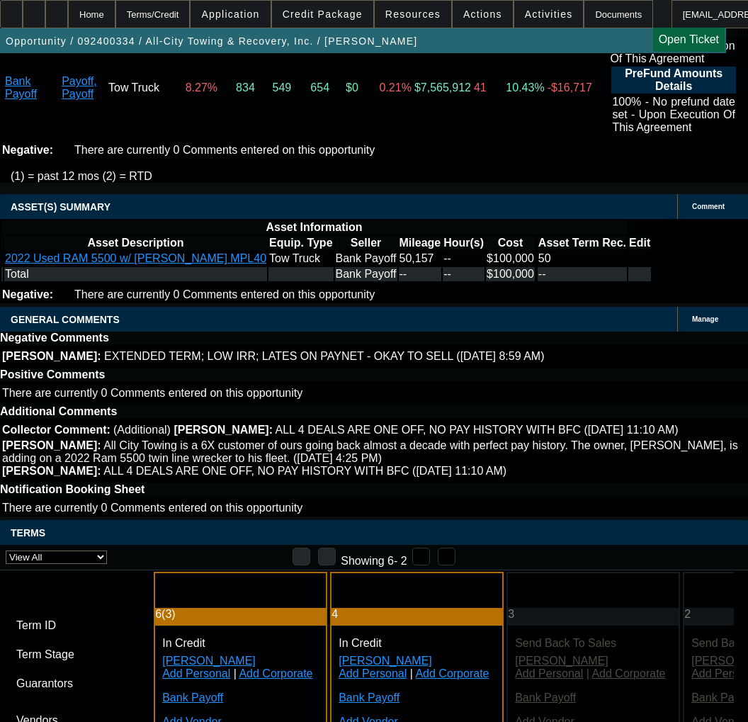
drag, startPoint x: 461, startPoint y: 245, endPoint x: 471, endPoint y: 237, distance: 13.1
copy p "UCC AND TAX LIEN SEARCH REQUIRED ON THE PRIVATE PARTY SELLER"
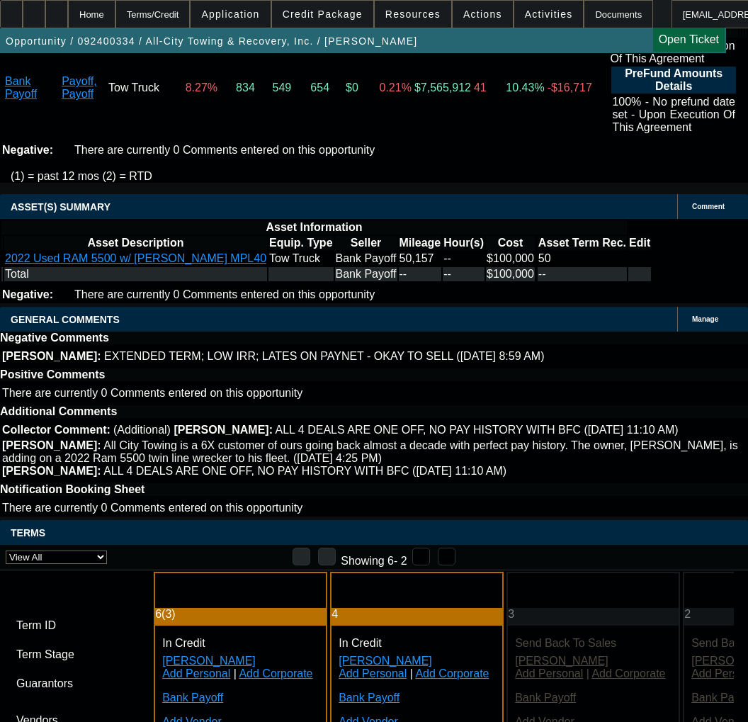
copy p "UCC AND TAX LIEN SEARCH REQUIRED ON THE PRIVATE PARTY SELLER. (DOWN TO THE COUN…"
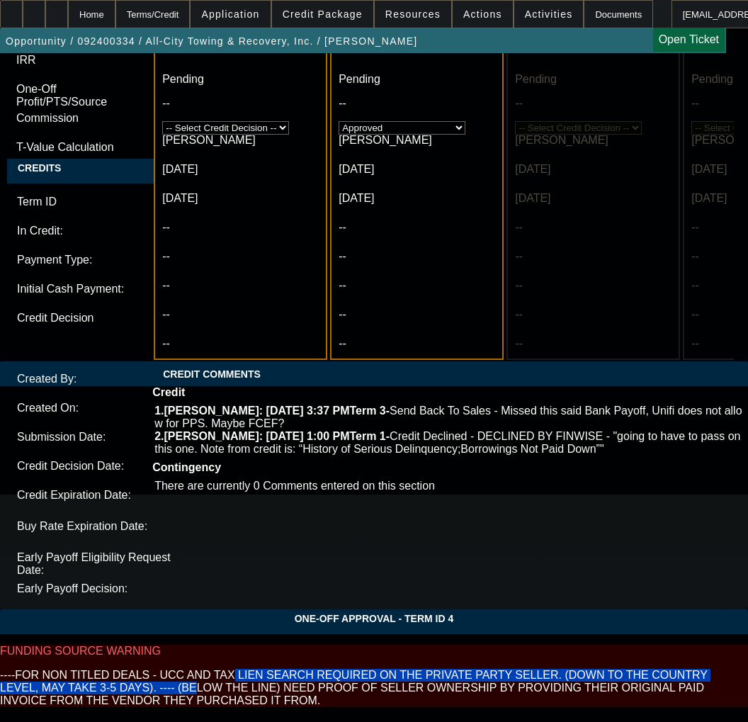
scroll to position [4716, 0]
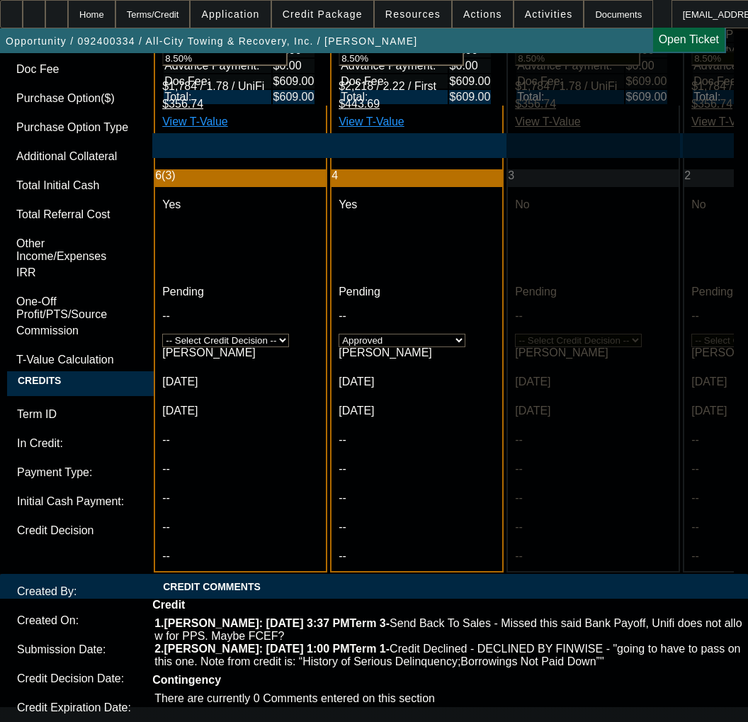
paste textarea "UCC AND TAX LIEN SEARCH REQUIRED ON THE PRIVATE PARTY SELLER. (DOWN TO THE COUN…"
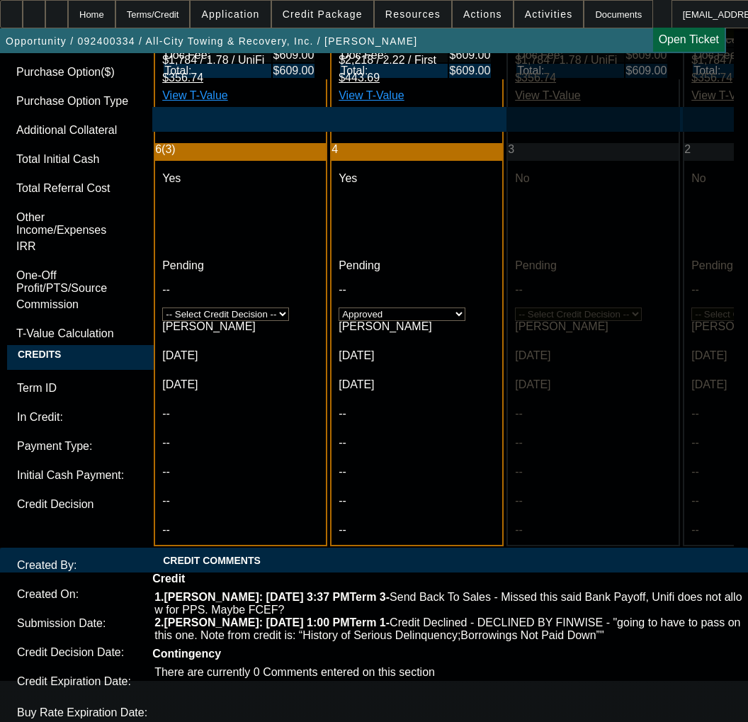
scroll to position [4928, 0]
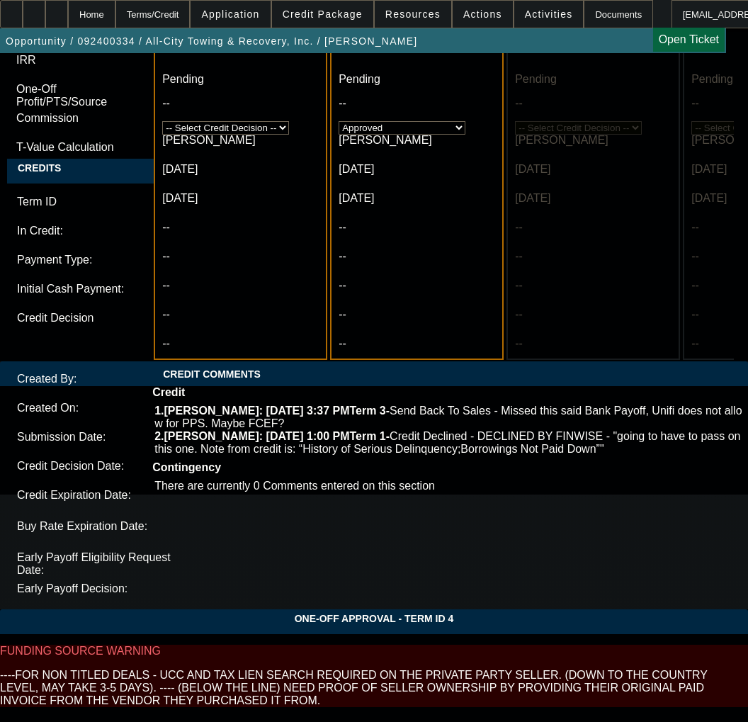
type textarea "APPROVED BY FCEF - Amount Approved: $100,000.00; Term Approved: 60; Approved Pr…"
type input "07:52"
click at [108, 520] on span "26" at bounding box center [108, 513] width 25 height 25
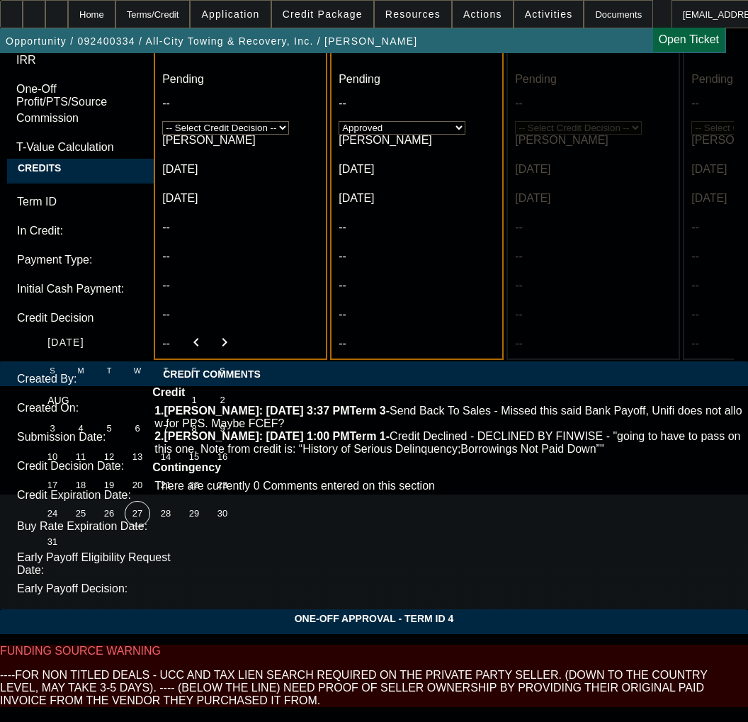
type input "8/26/2025"
type input "04:38"
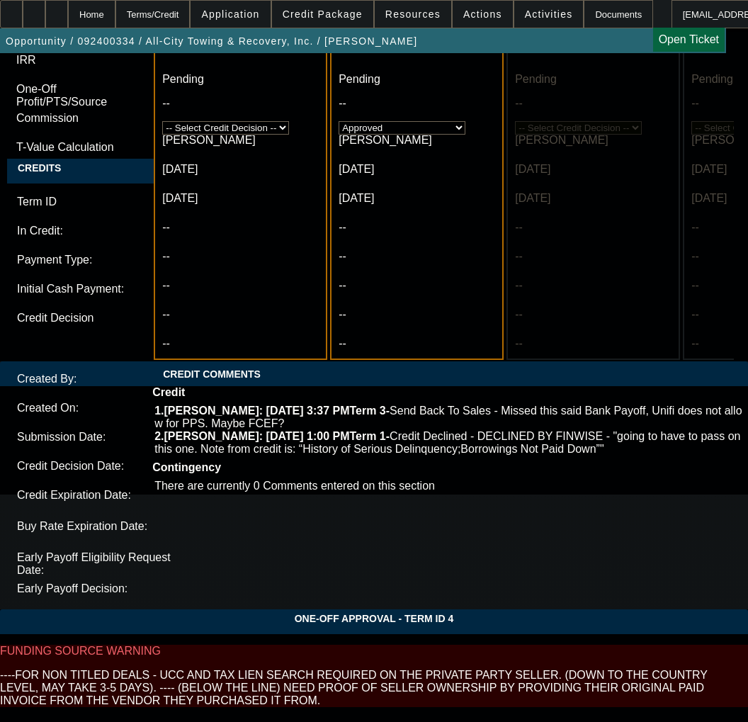
type input "8/25/2025"
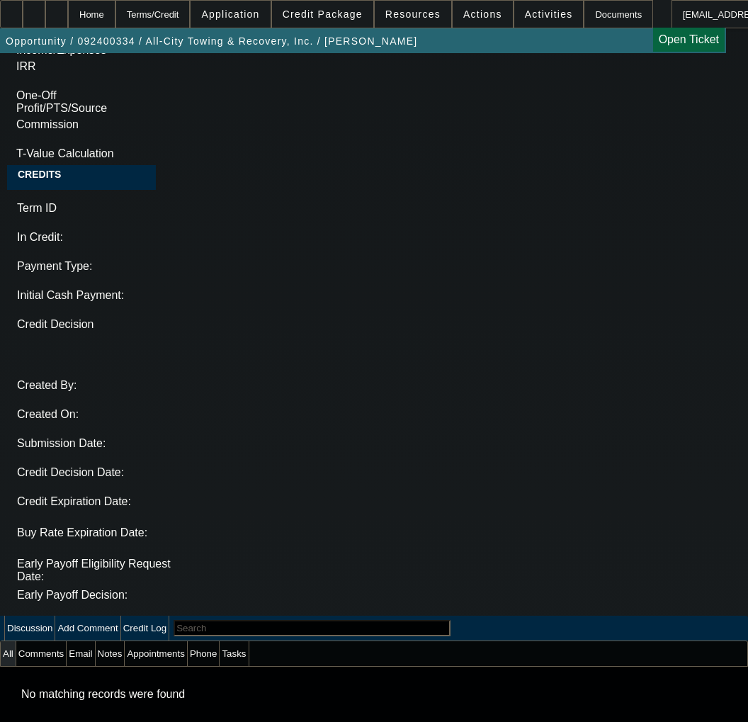
select select "0"
select select "2"
select select "0"
select select "6"
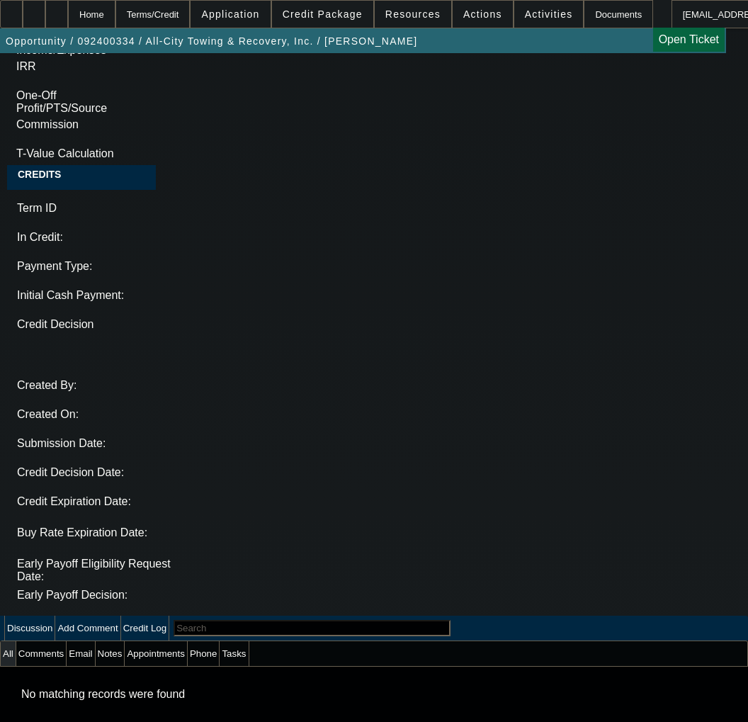
select select "0"
select select "2"
select select "0"
select select "6"
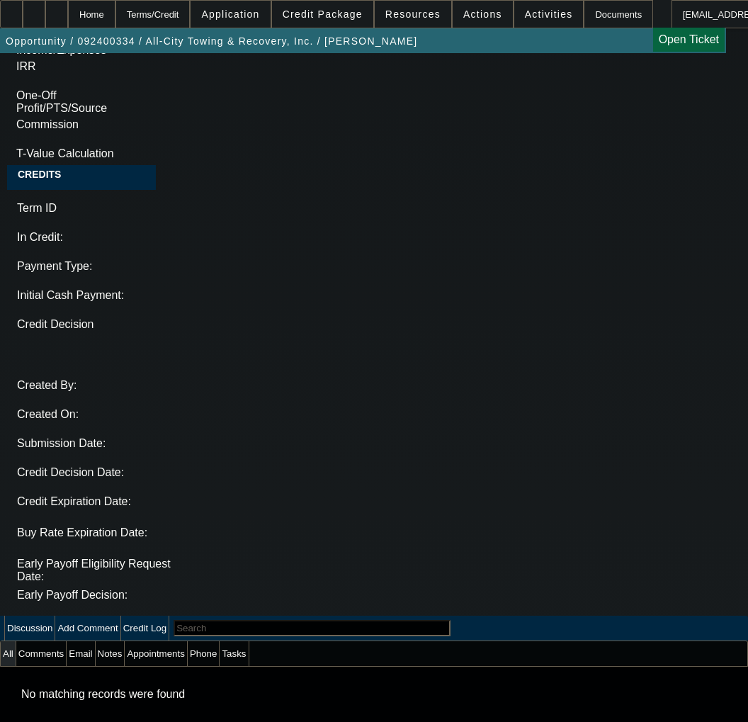
select select "0"
select select "2"
select select "0"
select select "6"
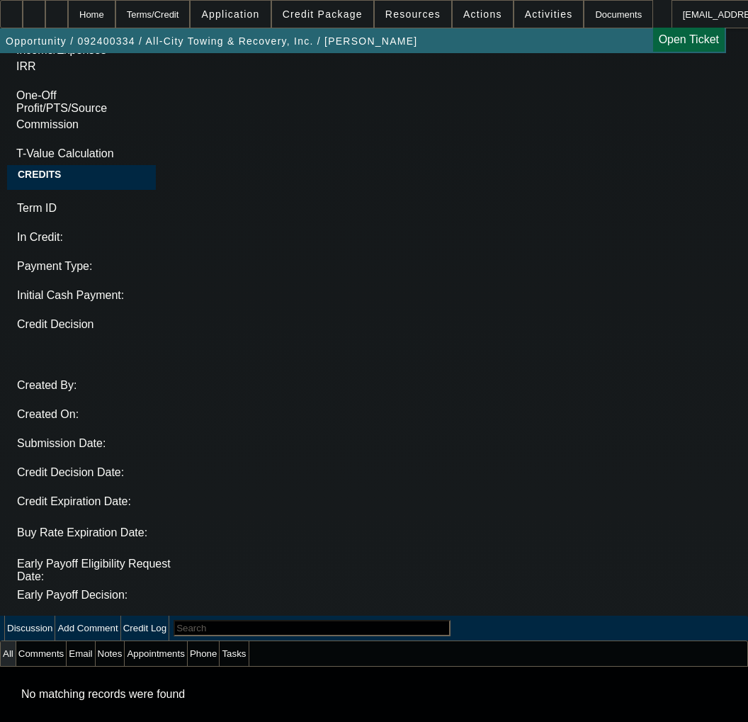
select select "0"
select select "2"
select select "0"
select select "6"
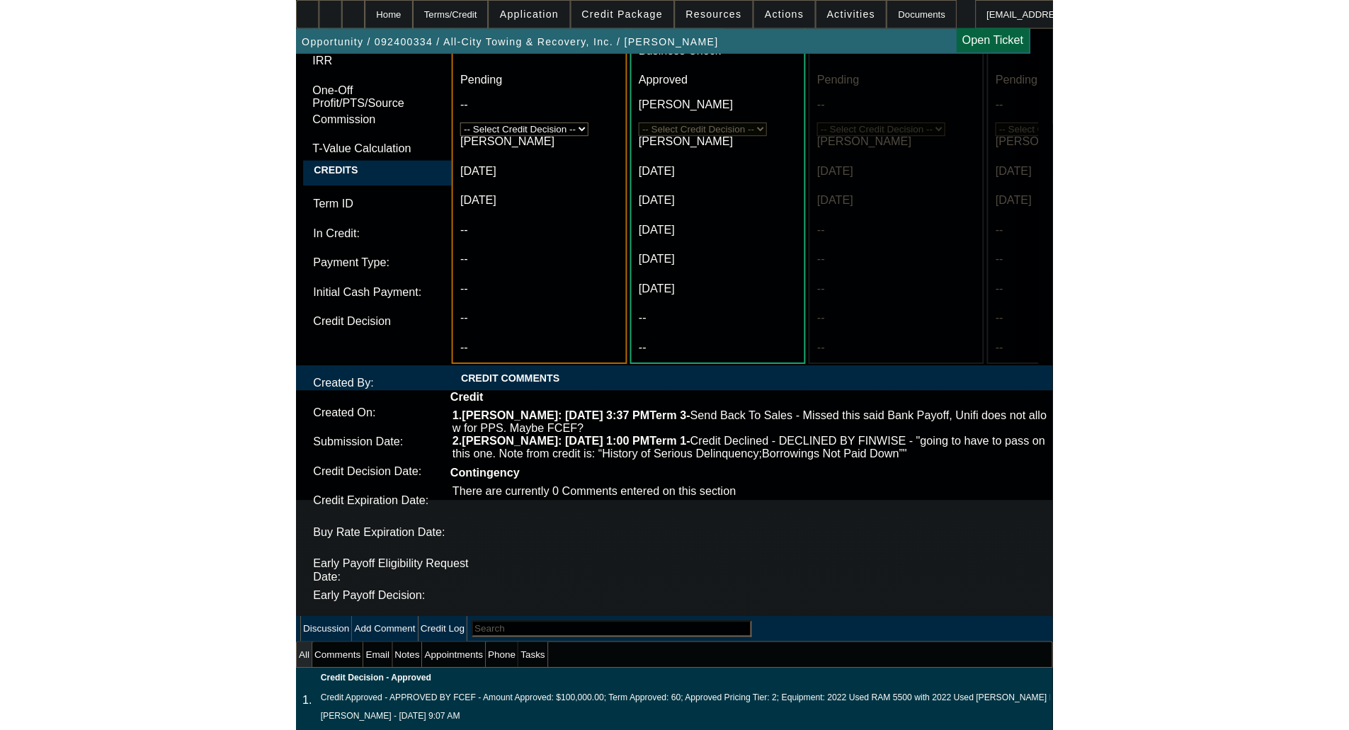
scroll to position [0, 0]
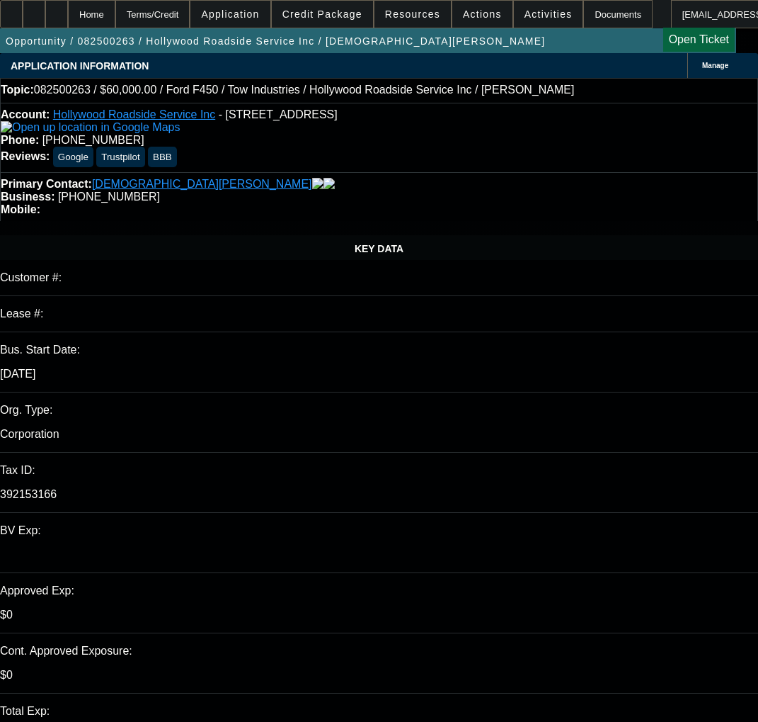
select select "0"
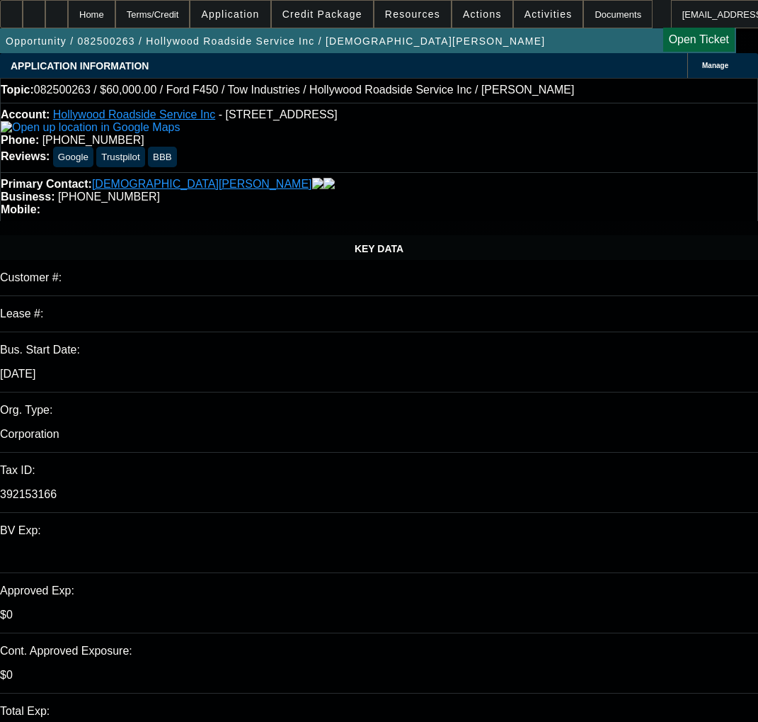
select select "0"
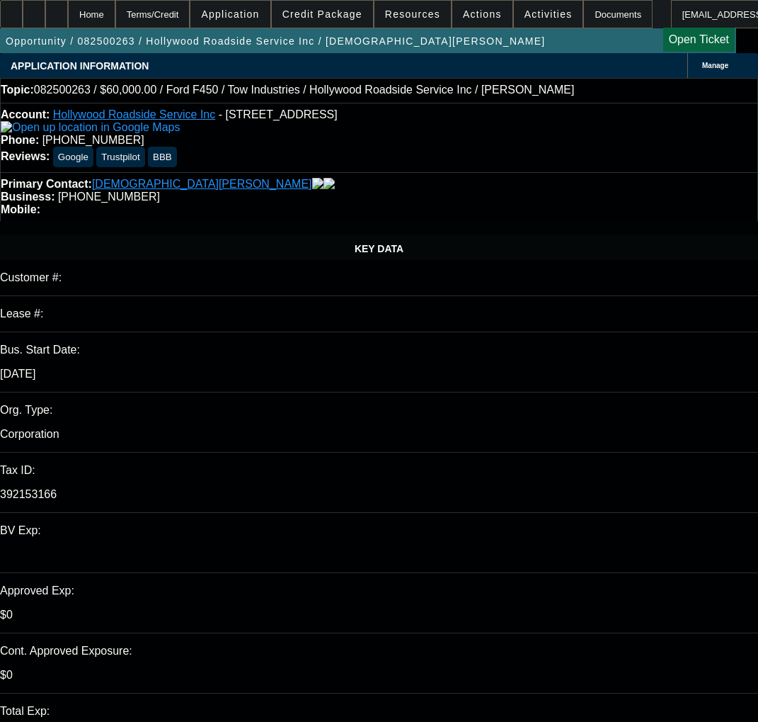
select select "0"
select select "1"
select select "2"
select select "5"
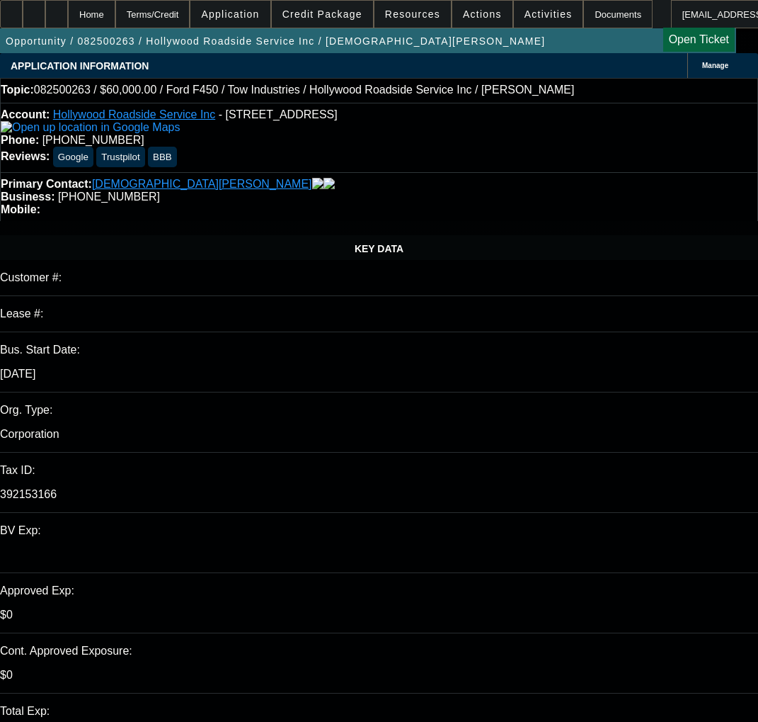
select select "1"
select select "2"
select select "5"
select select "1"
select select "2"
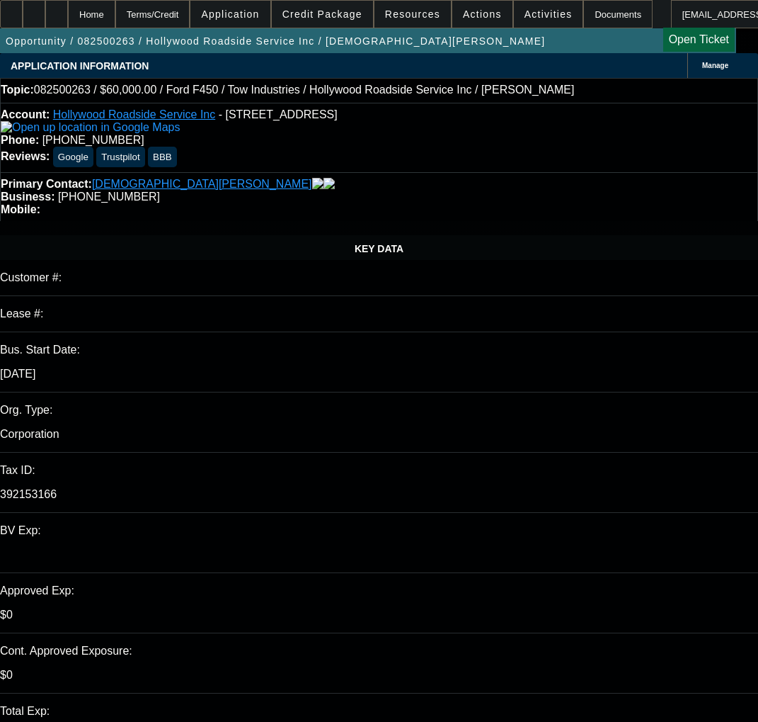
select select "5"
select select "1"
select select "2"
select select "5"
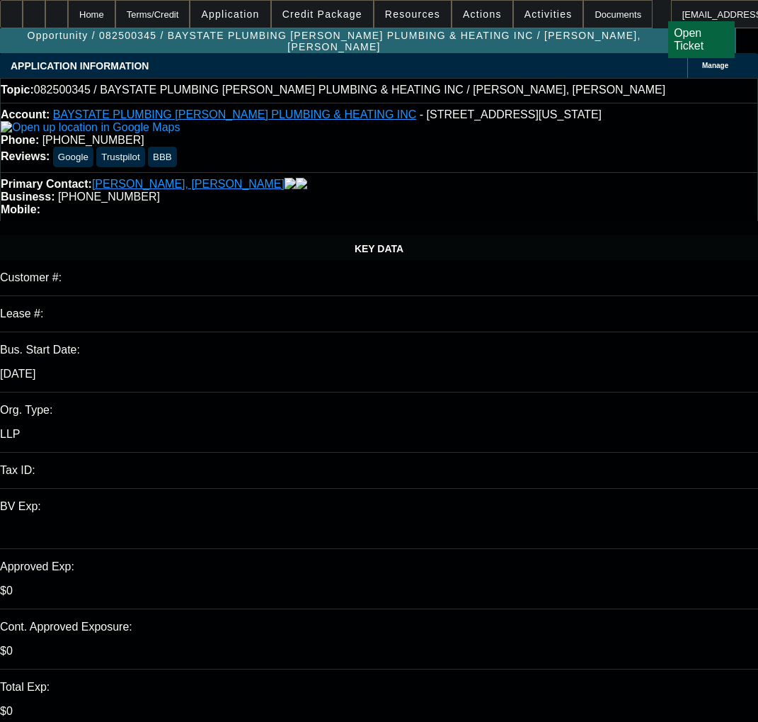
select select "0"
select select "2"
select select "0.1"
select select "1"
select select "2"
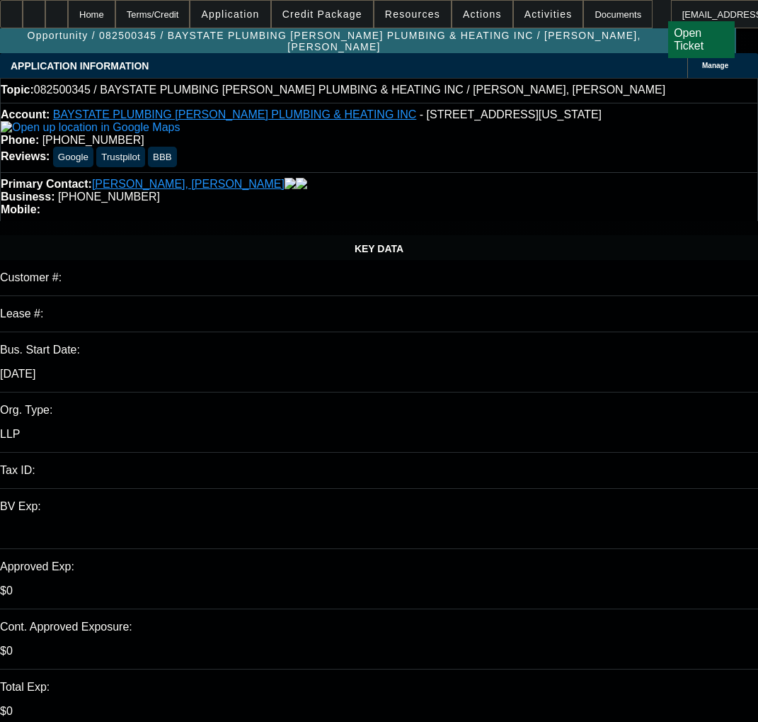
select select "4"
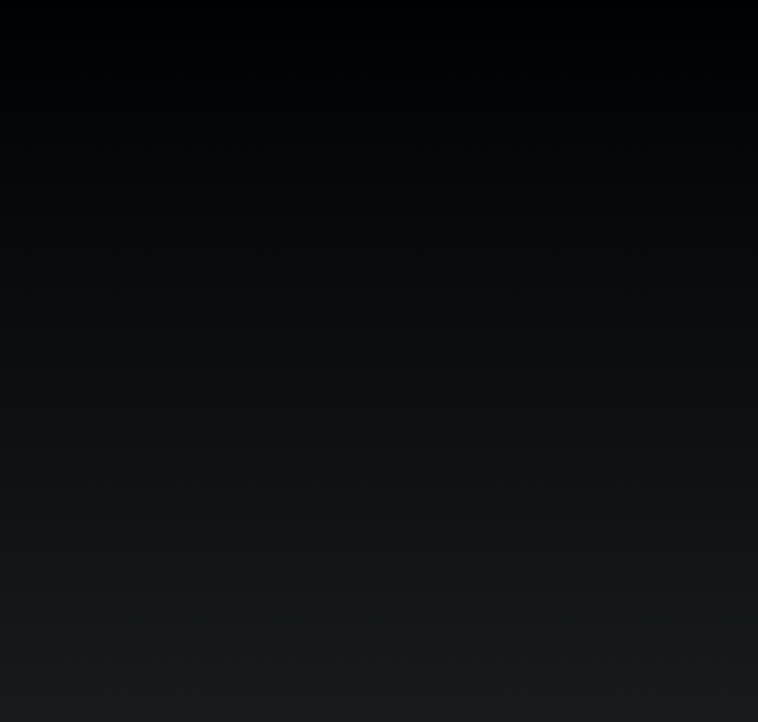
click at [400, 226] on body at bounding box center [379, 361] width 758 height 722
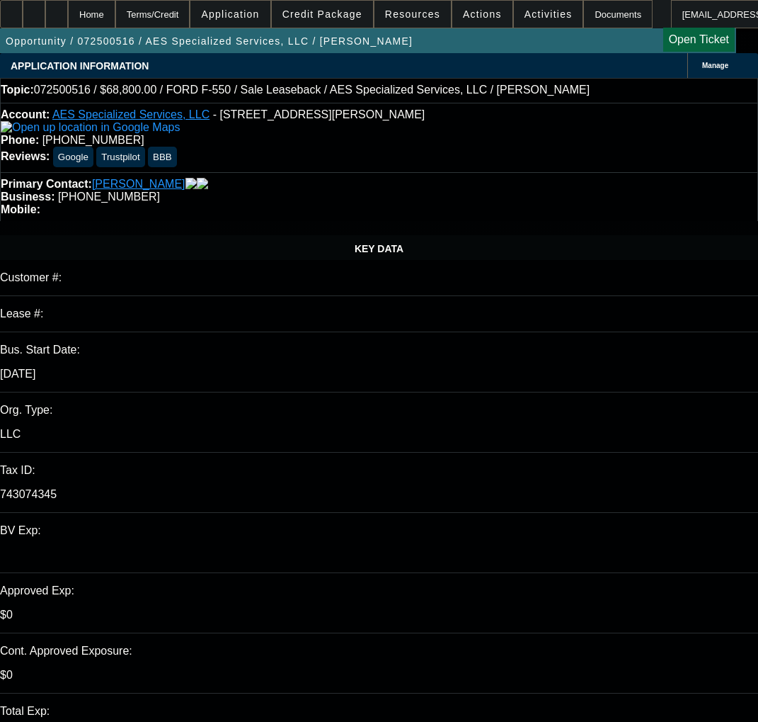
select select "0"
select select "6"
select select "0"
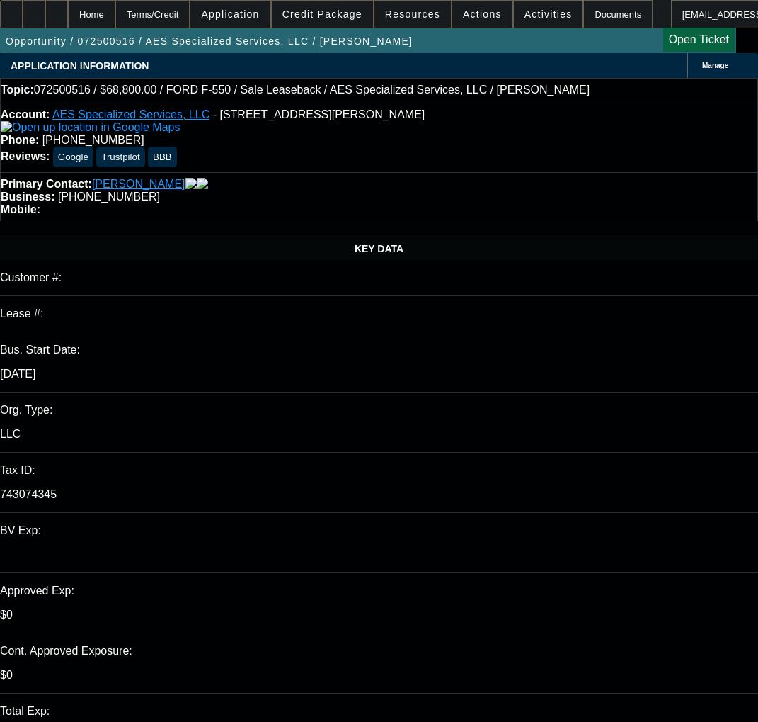
select select "0"
select select "6"
select select "0.2"
select select "0"
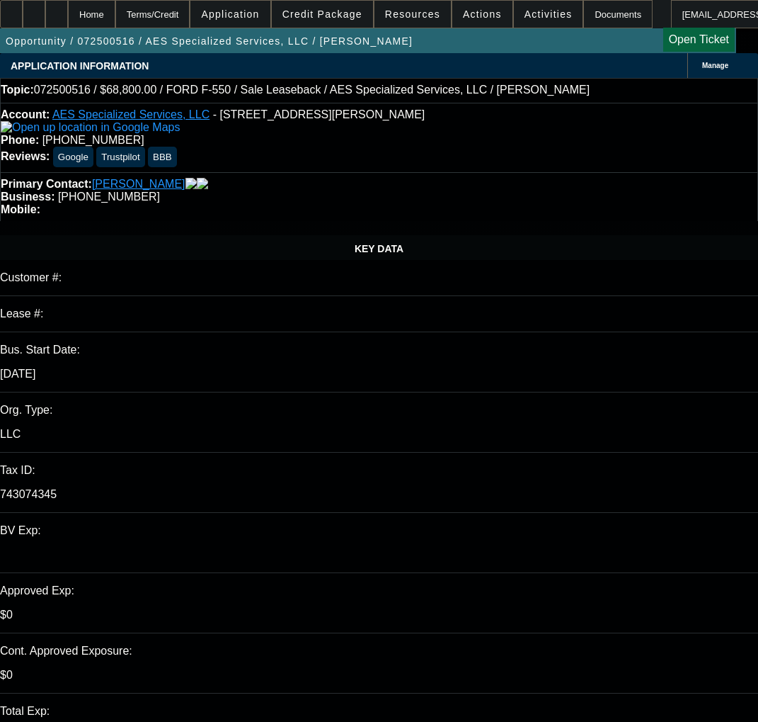
select select "0"
select select "6"
select select "0.1"
select select "0"
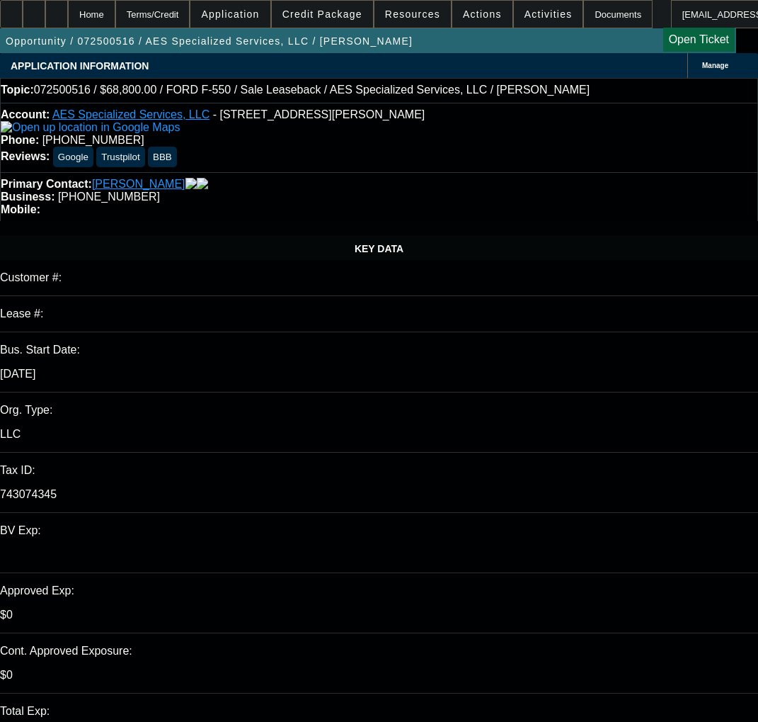
select select "6"
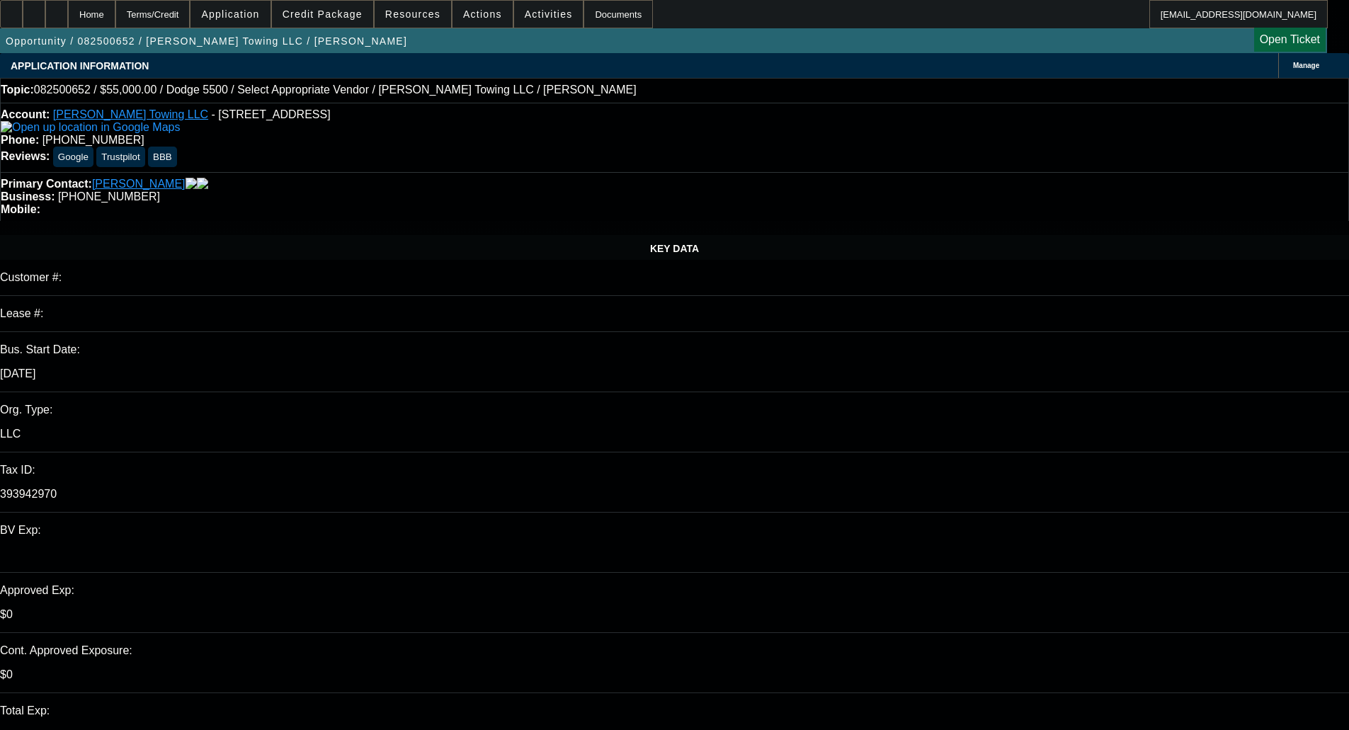
select select "0"
select select "2"
select select "0.1"
select select "4"
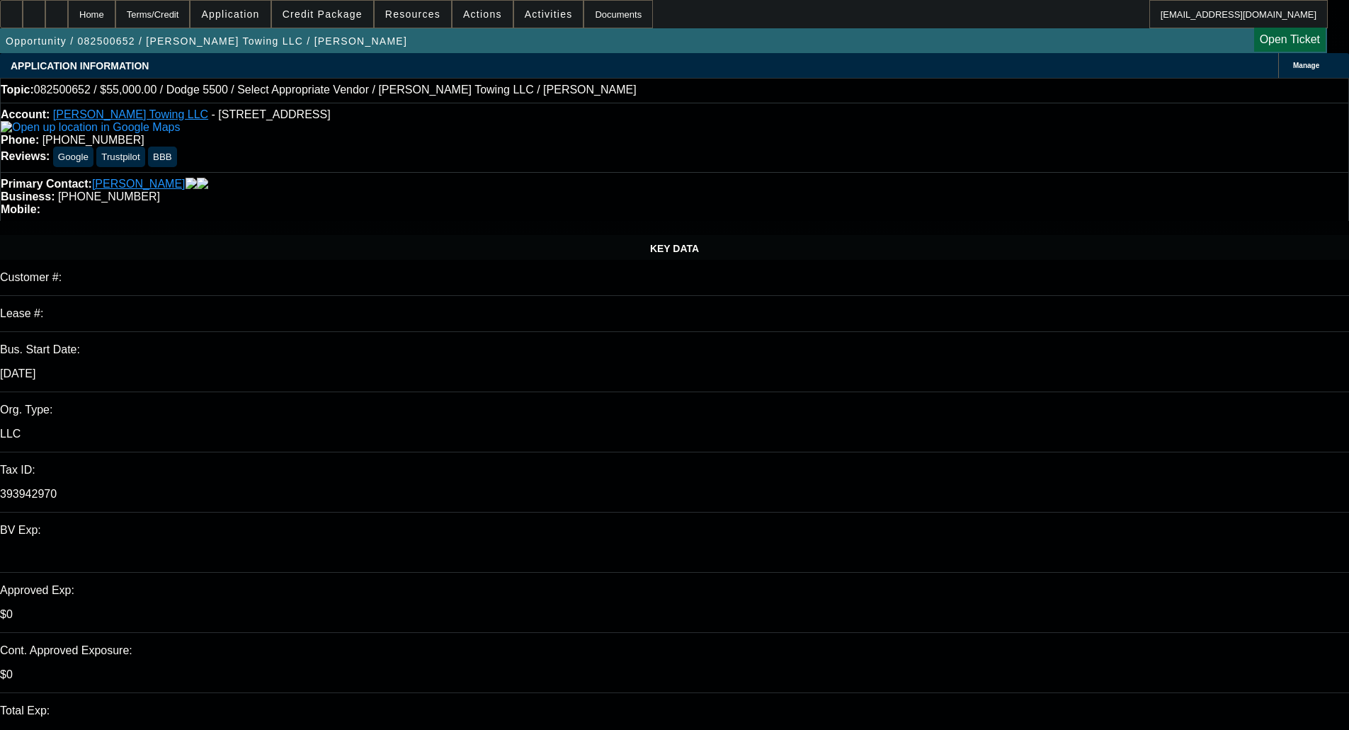
click at [333, 16] on span "Credit Package" at bounding box center [323, 13] width 80 height 11
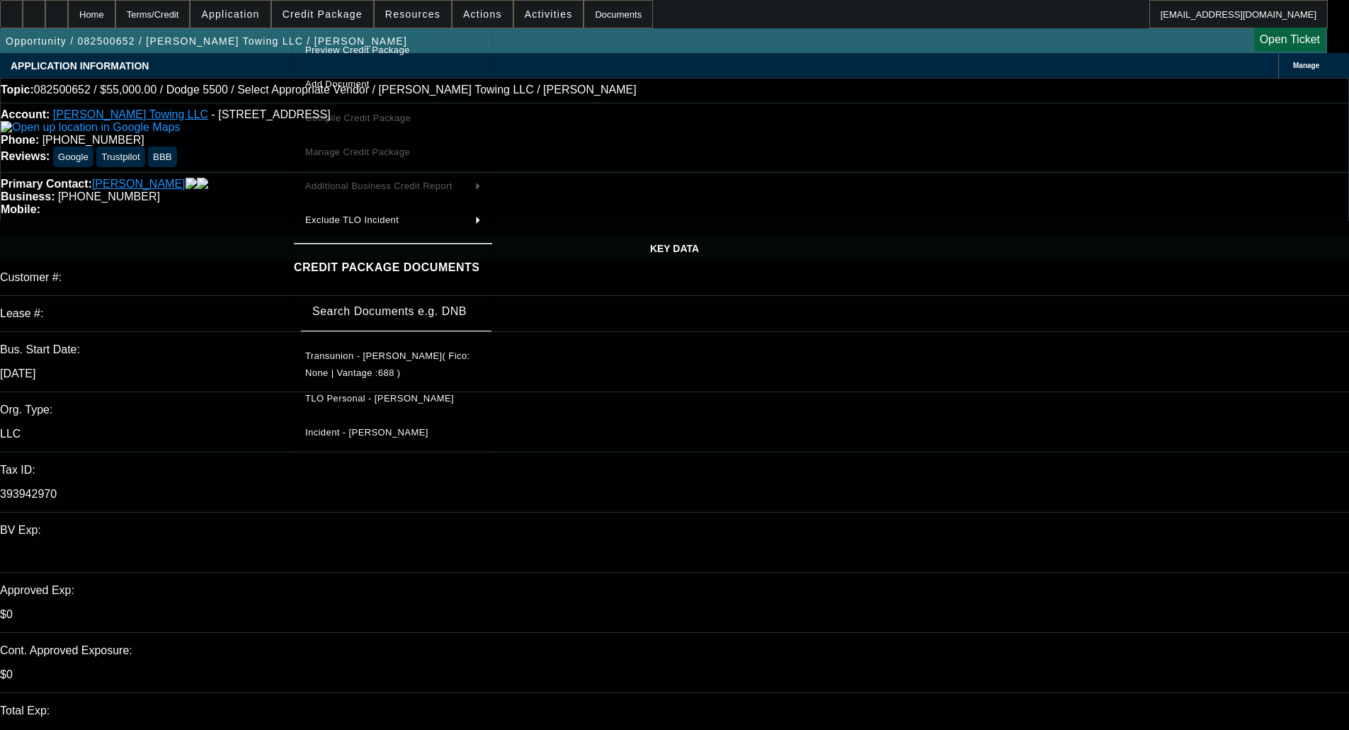
click at [353, 36] on button "Preview Credit Package" at bounding box center [393, 50] width 198 height 34
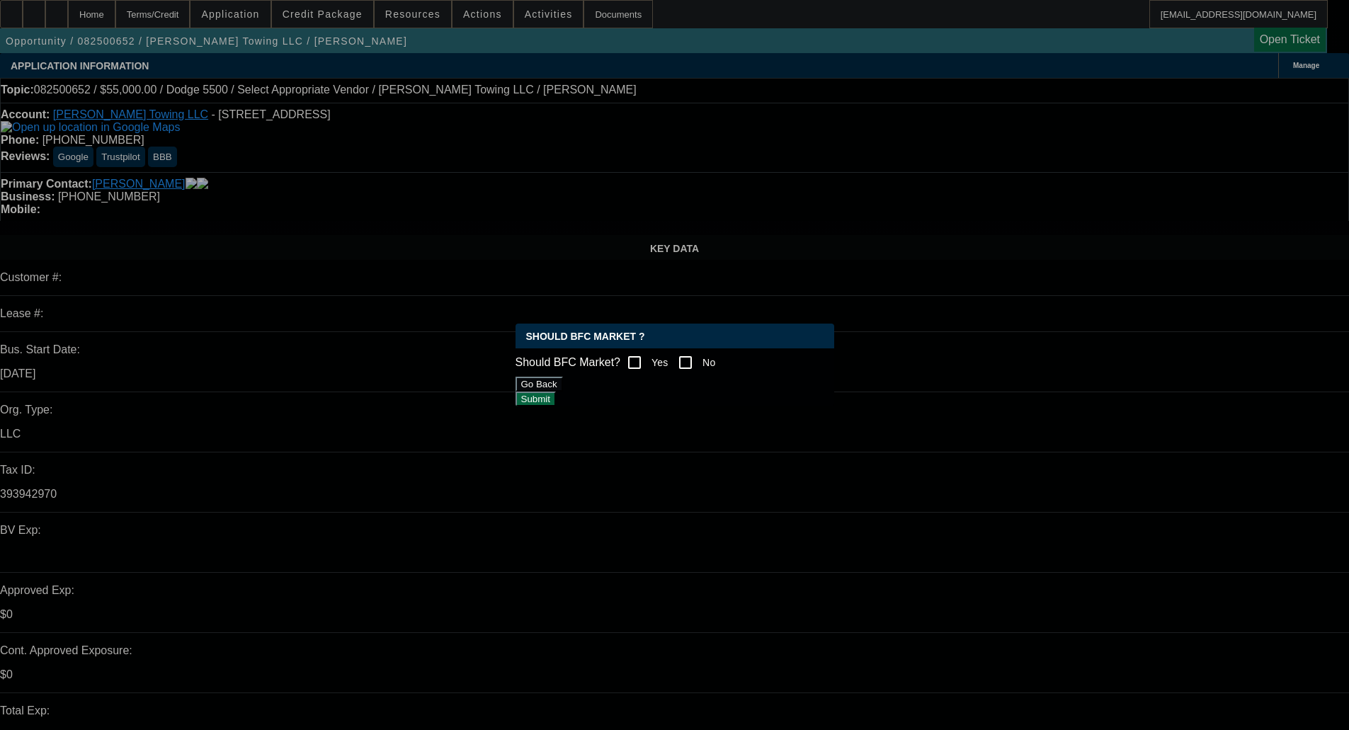
click at [637, 353] on input "Yes" at bounding box center [634, 362] width 28 height 28
checkbox input "true"
click at [556, 392] on button "Submit" at bounding box center [536, 399] width 40 height 15
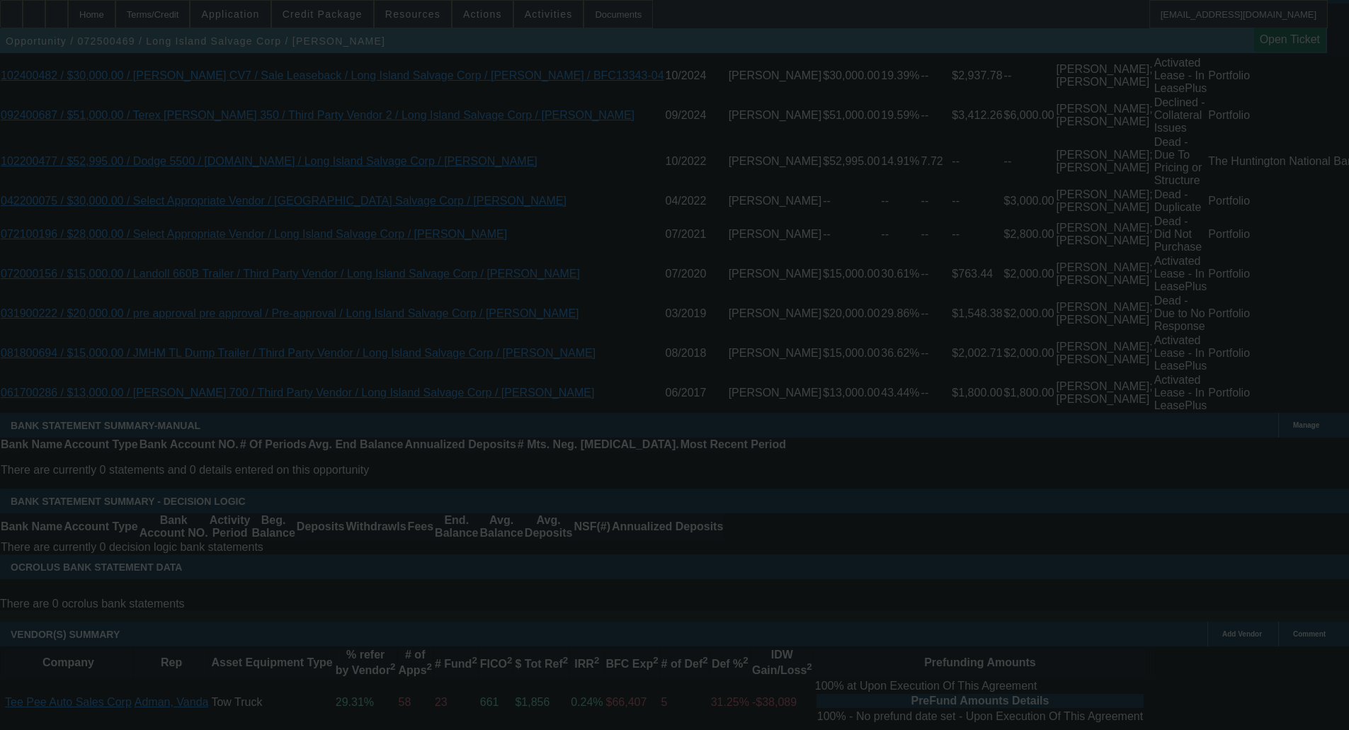
select select "0"
select select "0.1"
select select "4"
select select "0"
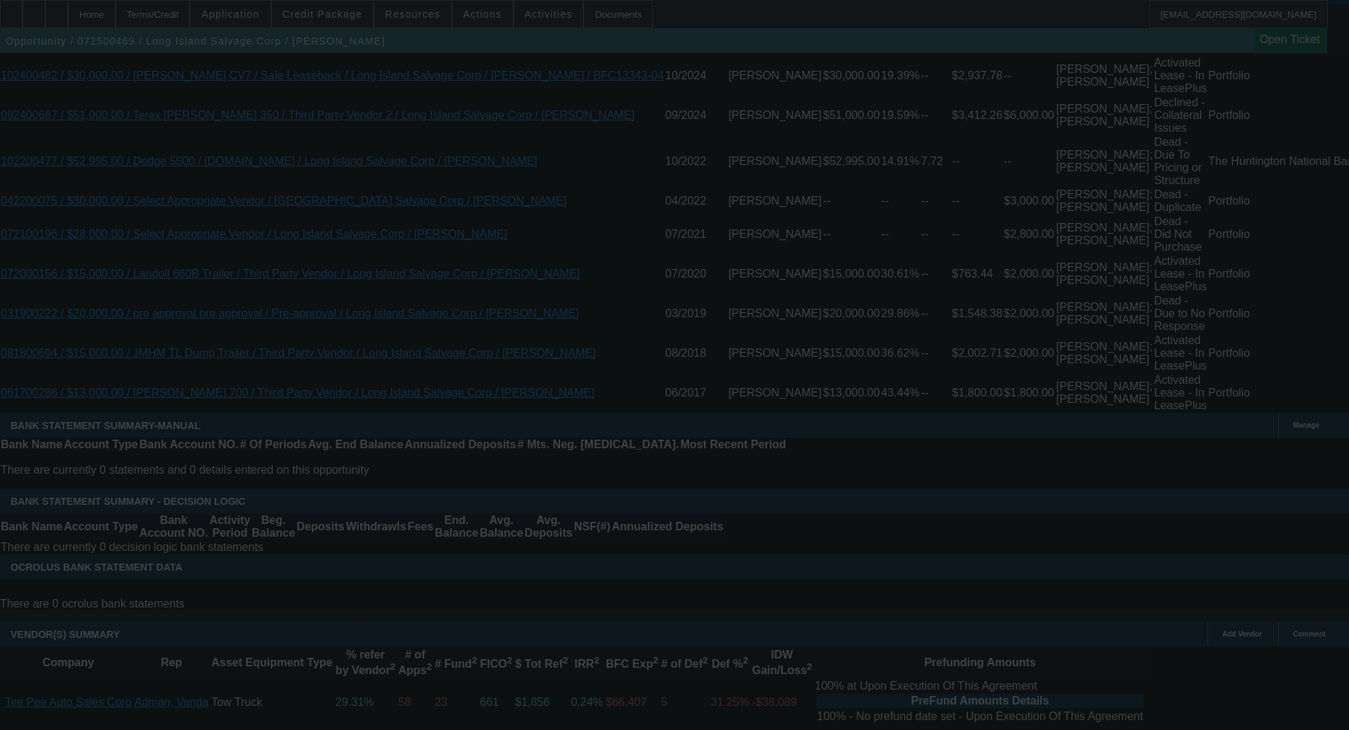
select select "0"
select select "0.1"
select select "4"
select select "0"
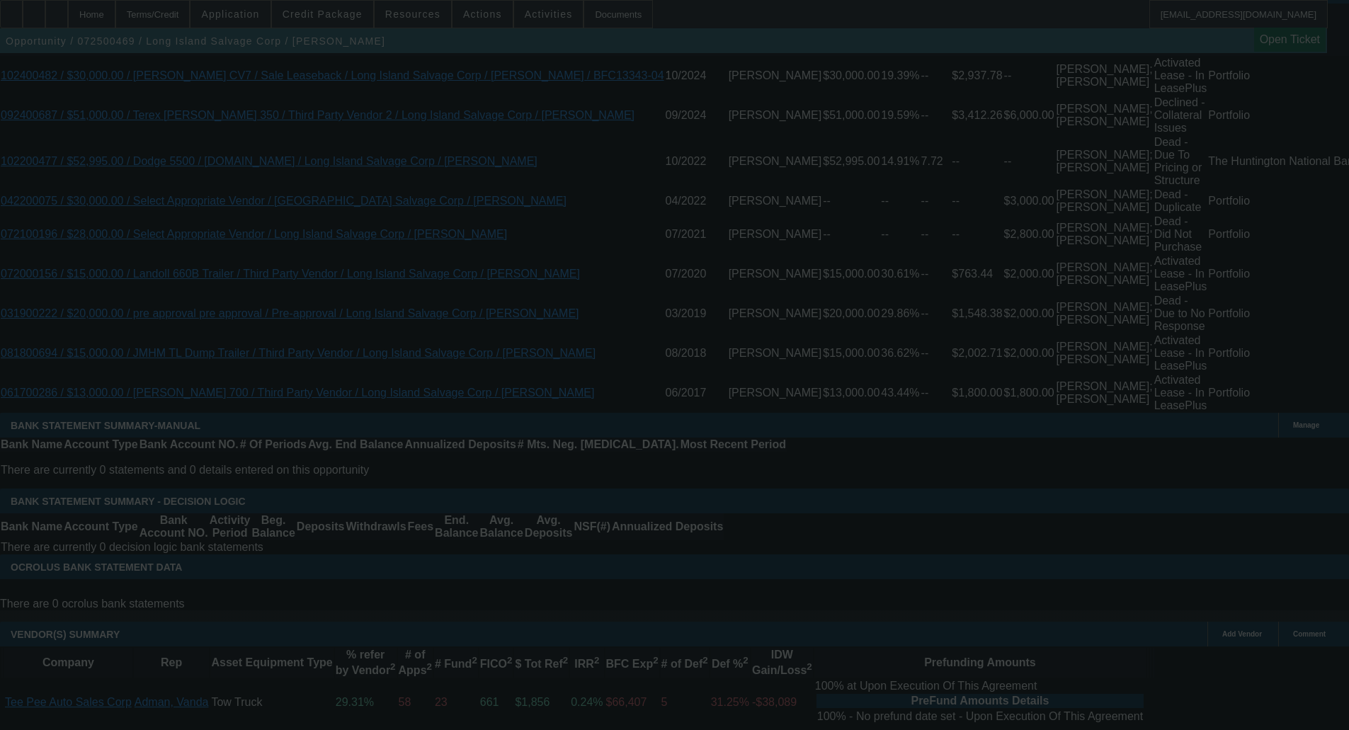
select select "0.1"
select select "4"
select select "0"
select select "0.1"
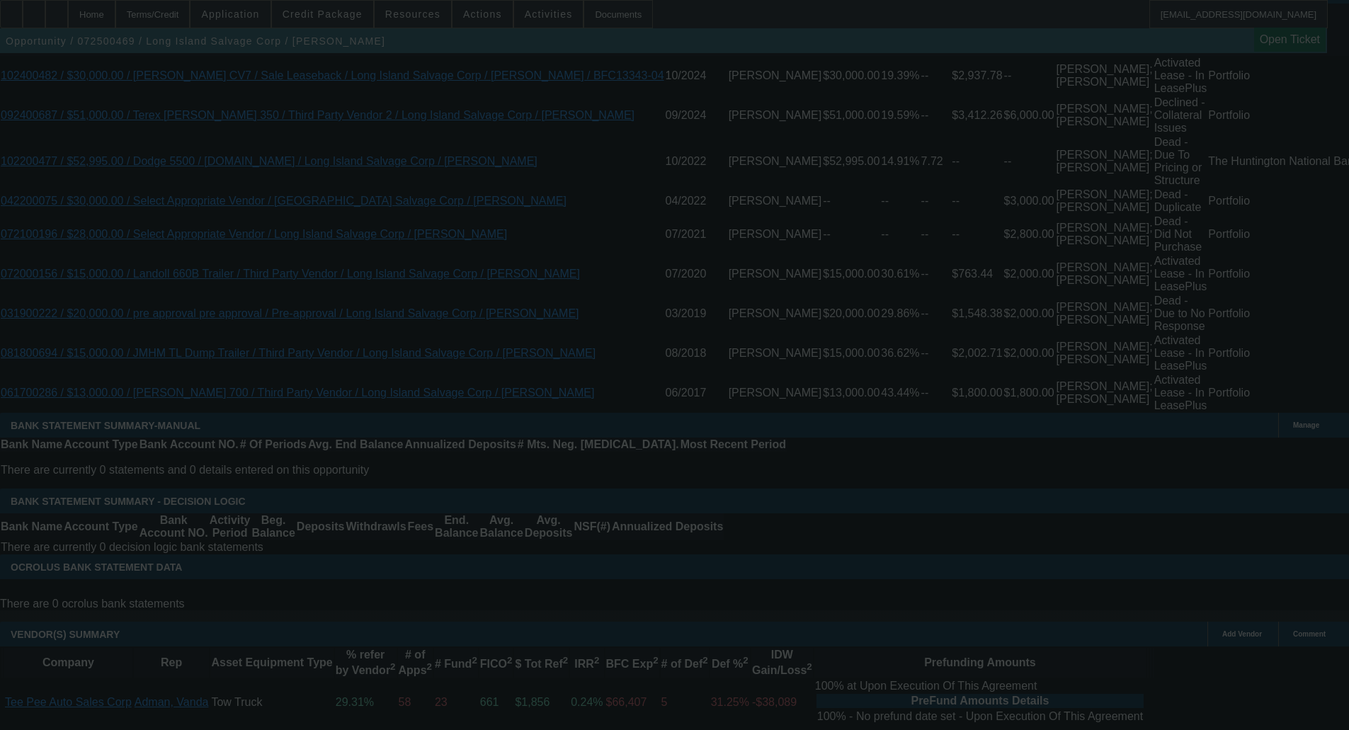
select select "4"
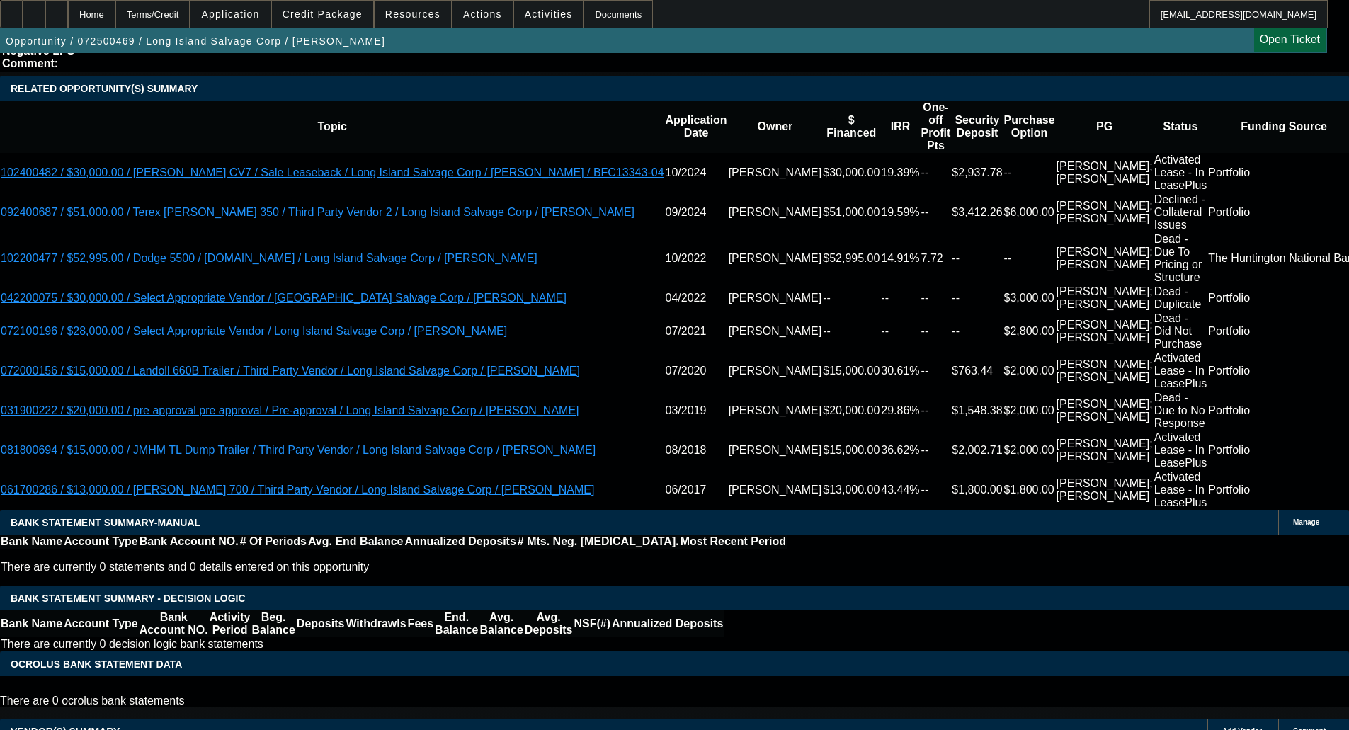
scroll to position [2522, 0]
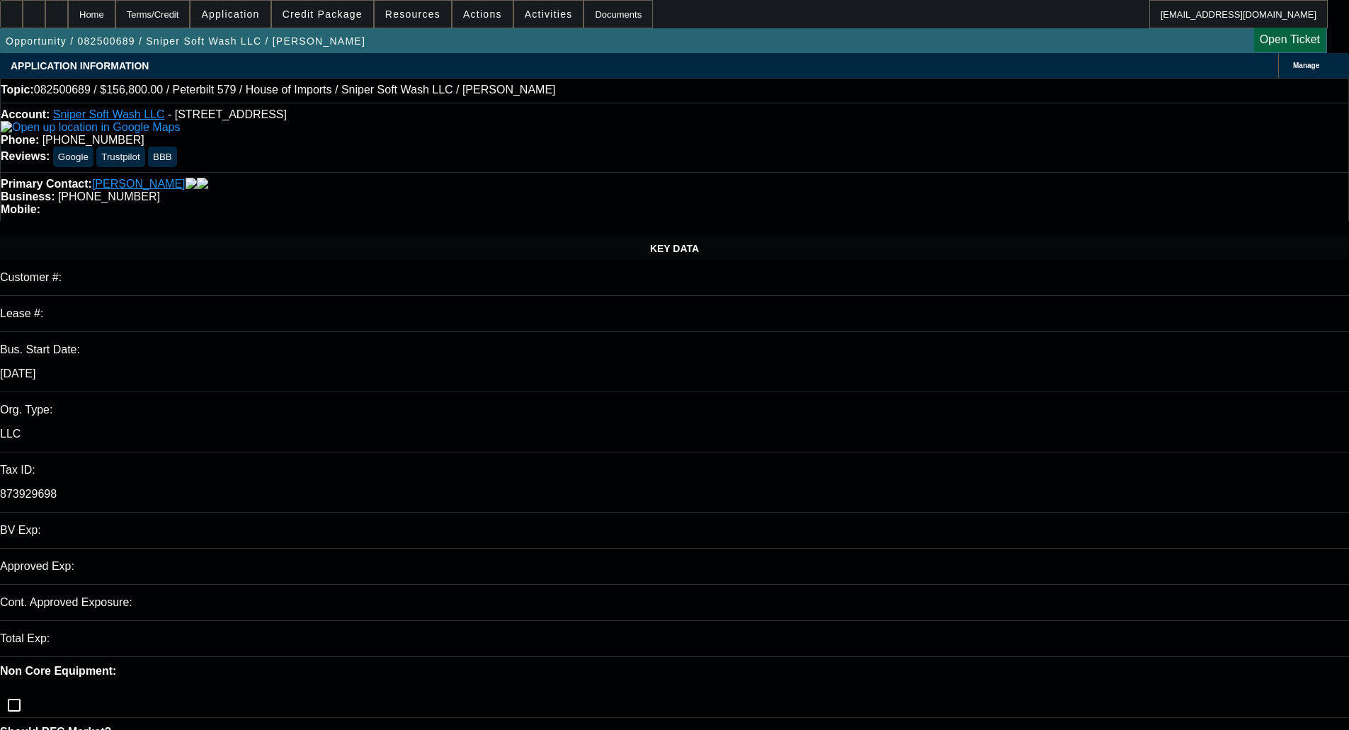
select select "0"
select select "1"
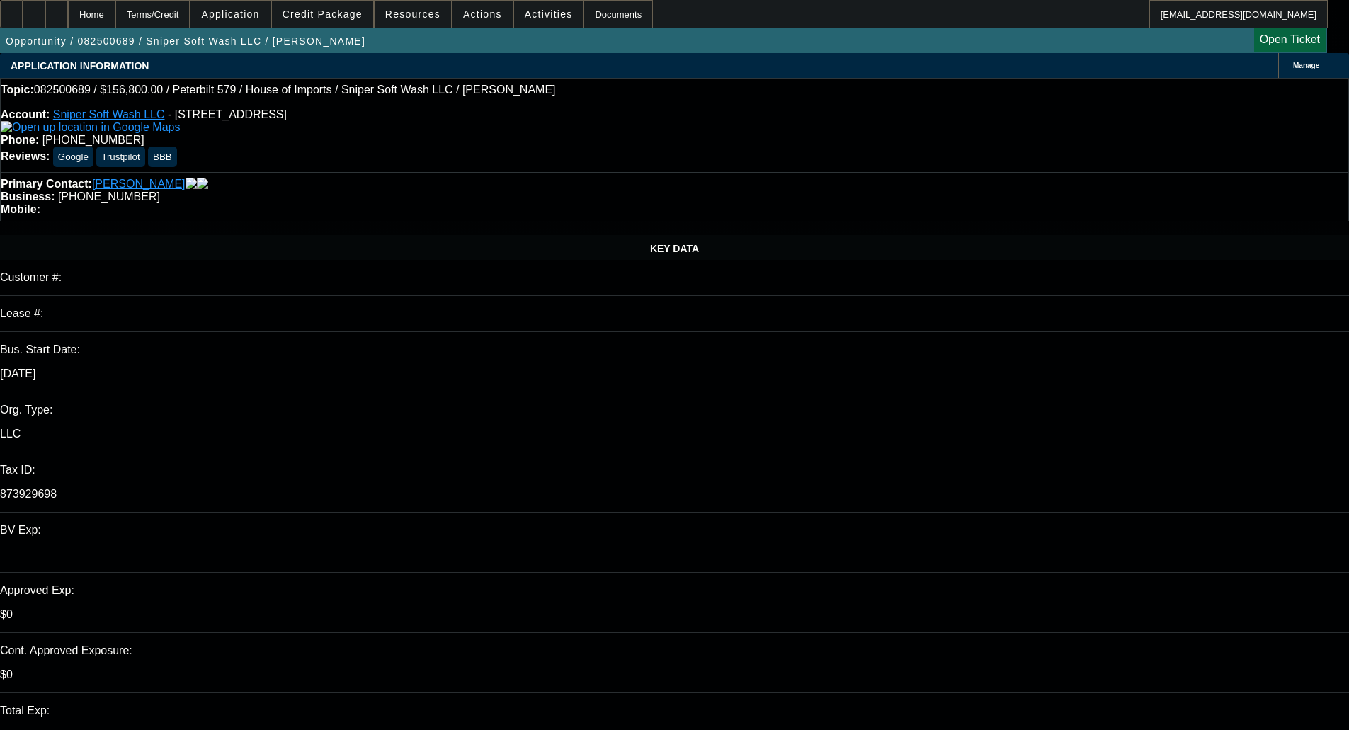
select select "6"
select select "0"
select select "6"
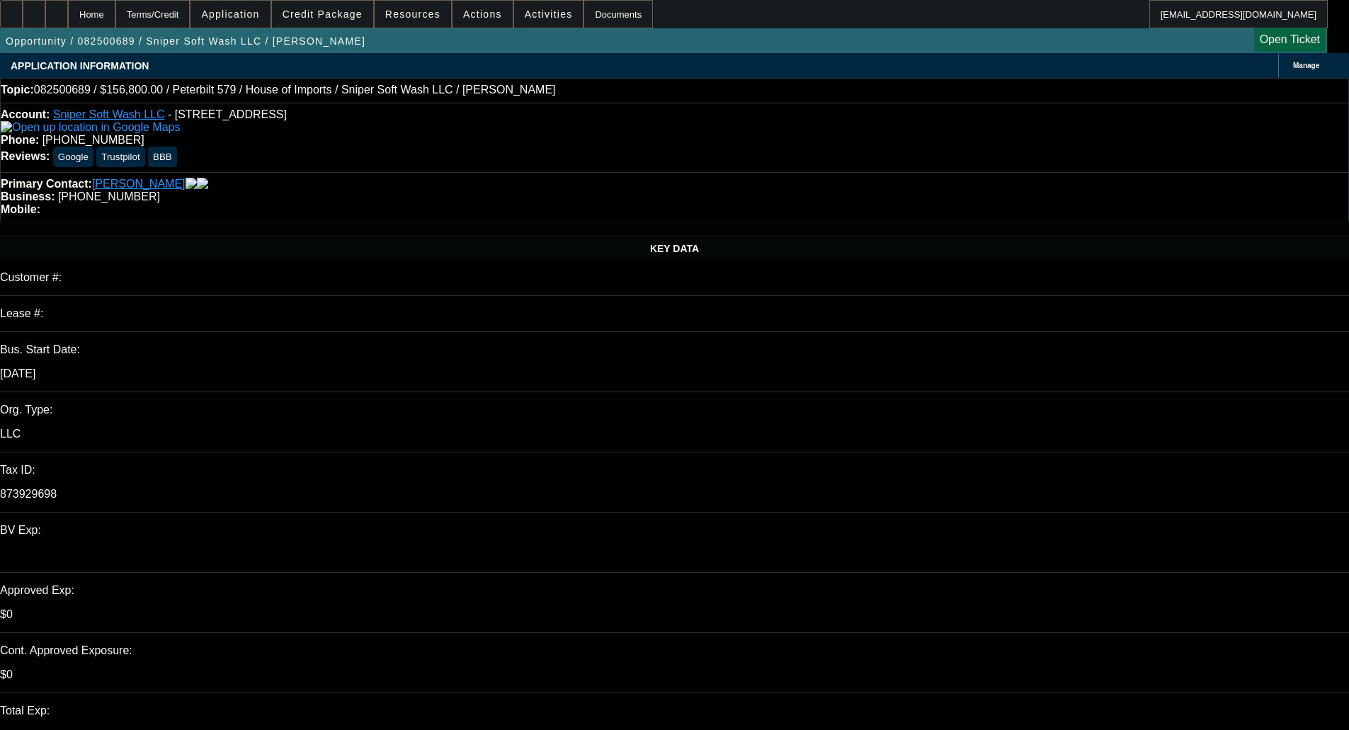
click at [372, 8] on span at bounding box center [322, 14] width 101 height 34
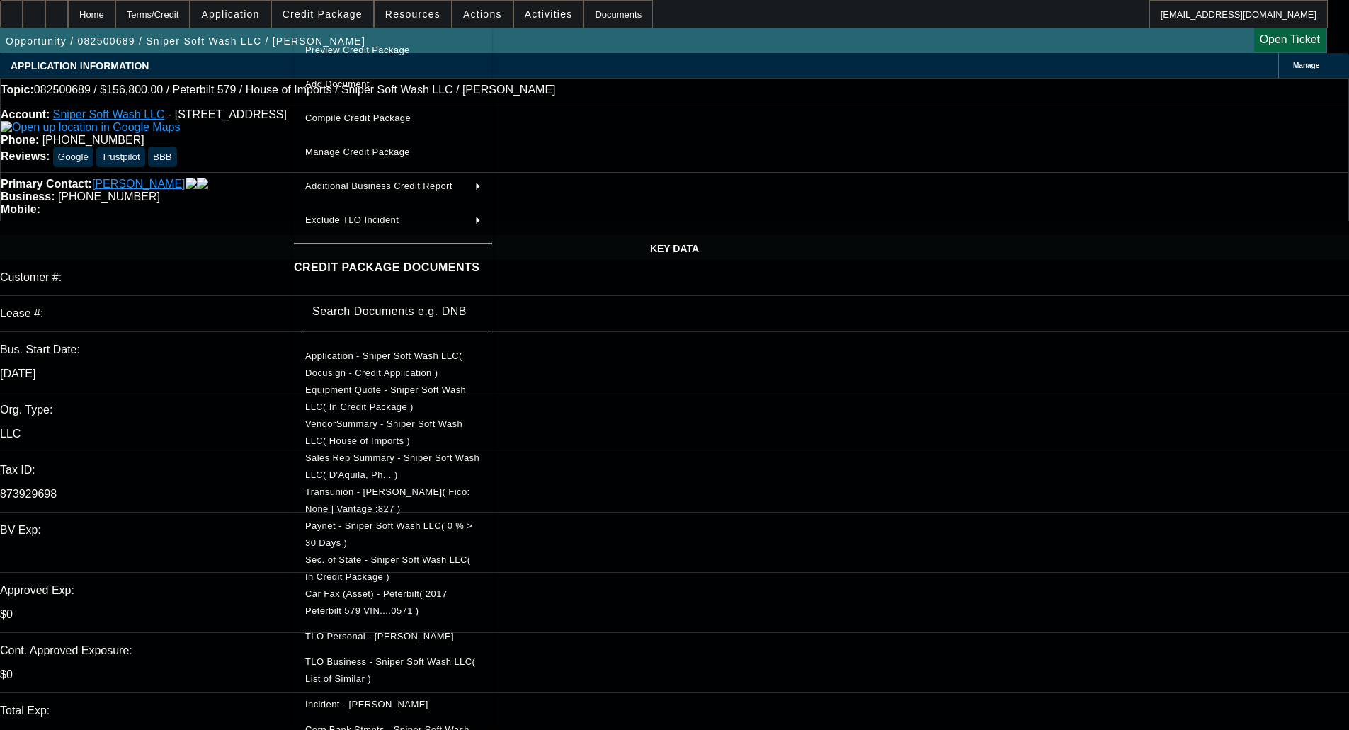
click at [370, 53] on span "Preview Credit Package" at bounding box center [357, 50] width 105 height 11
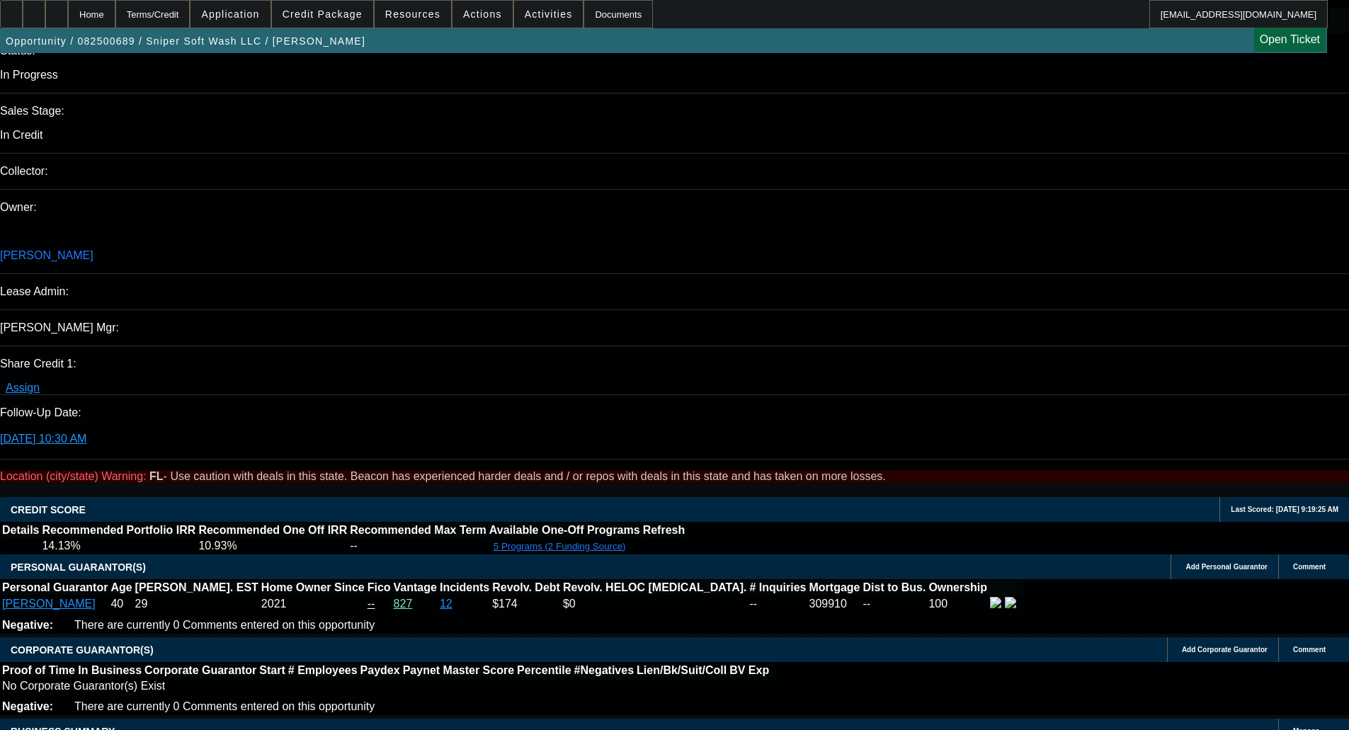
scroll to position [1629, 0]
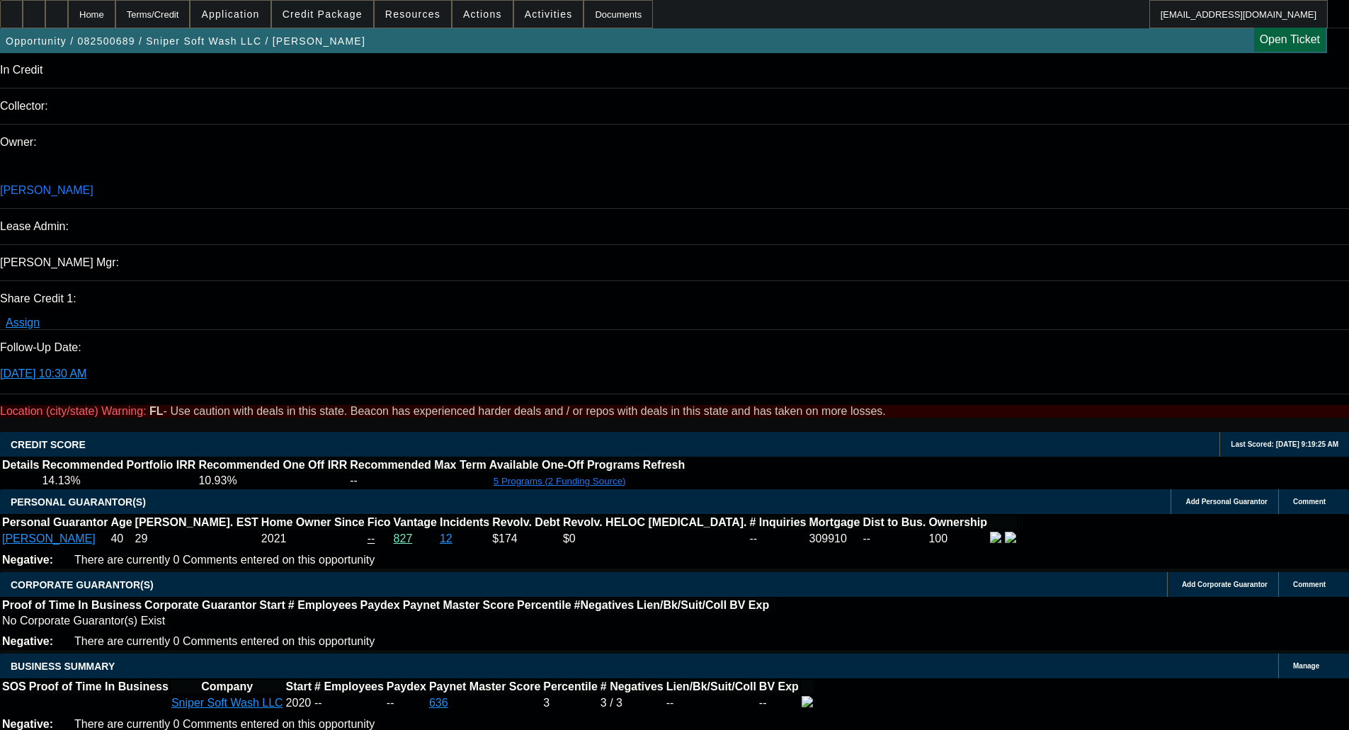
click at [338, 15] on span "Credit Package" at bounding box center [323, 13] width 80 height 11
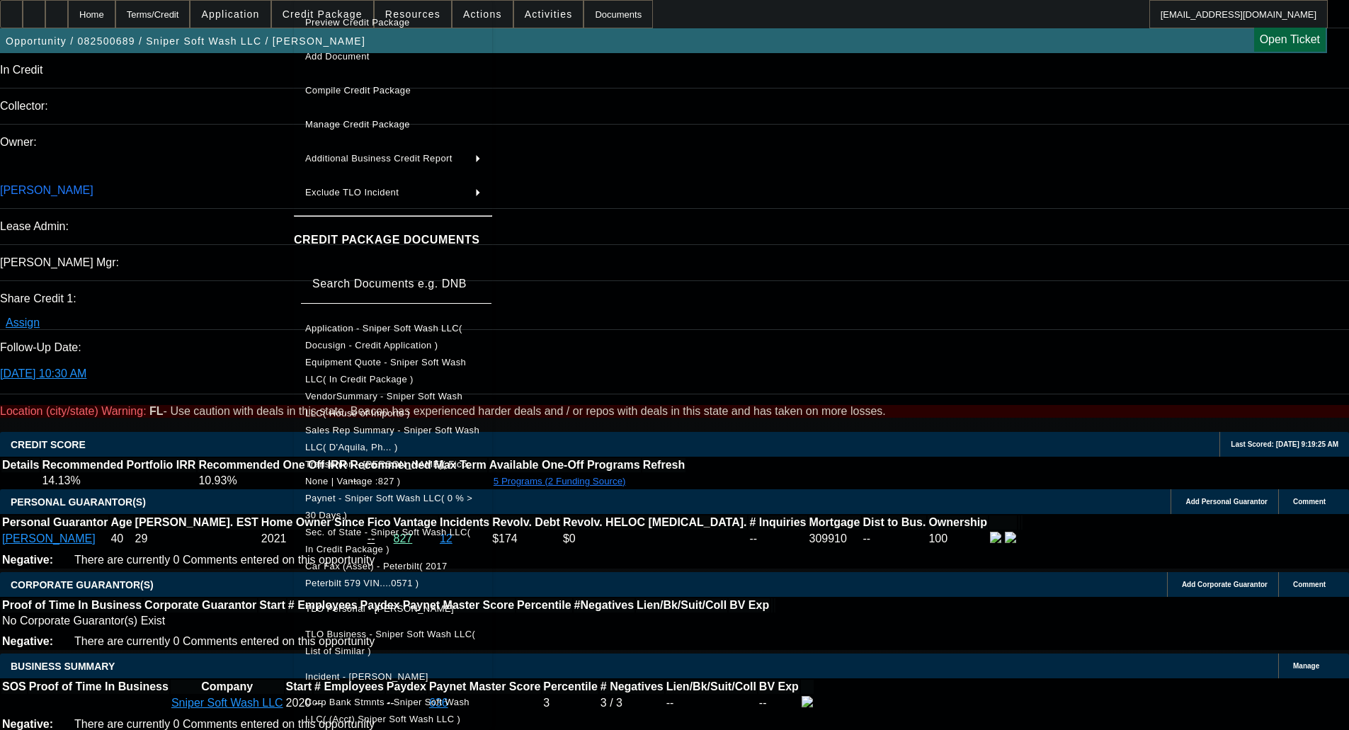
click at [780, 263] on div at bounding box center [674, 365] width 1349 height 730
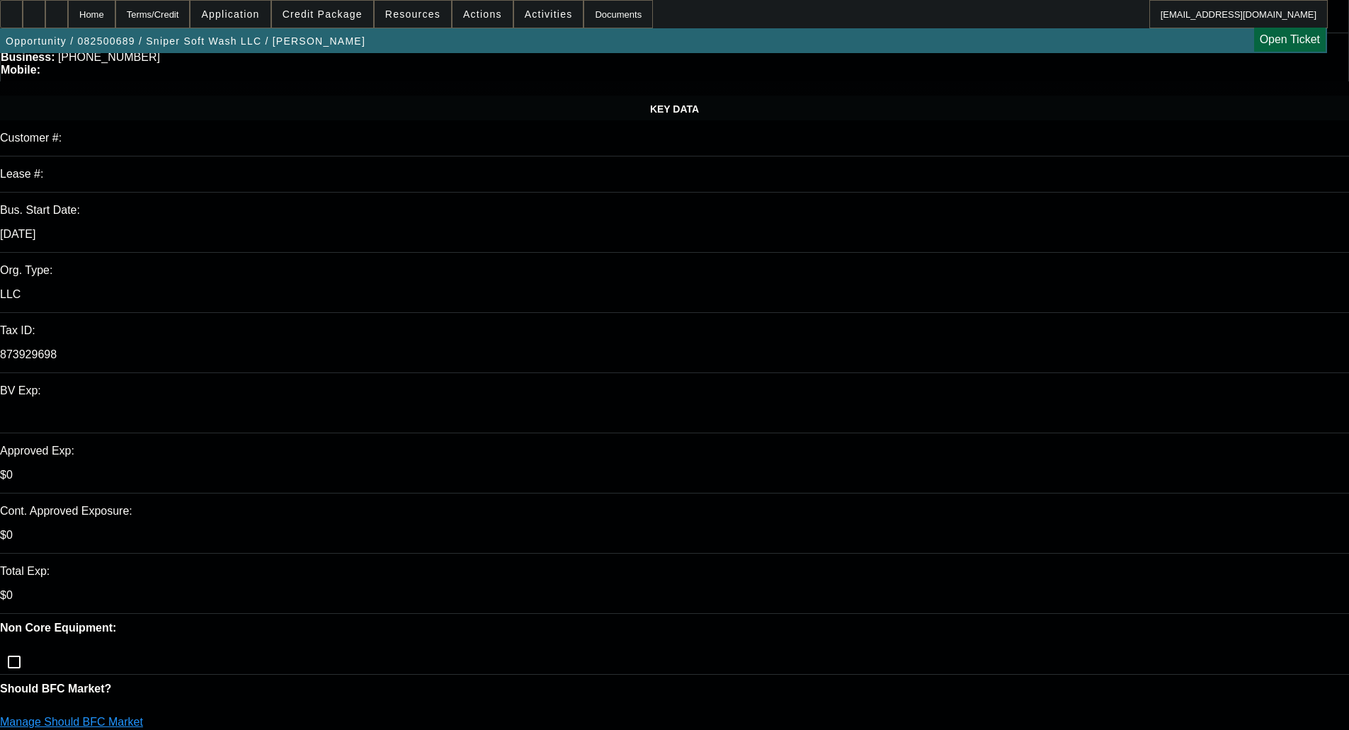
scroll to position [0, 0]
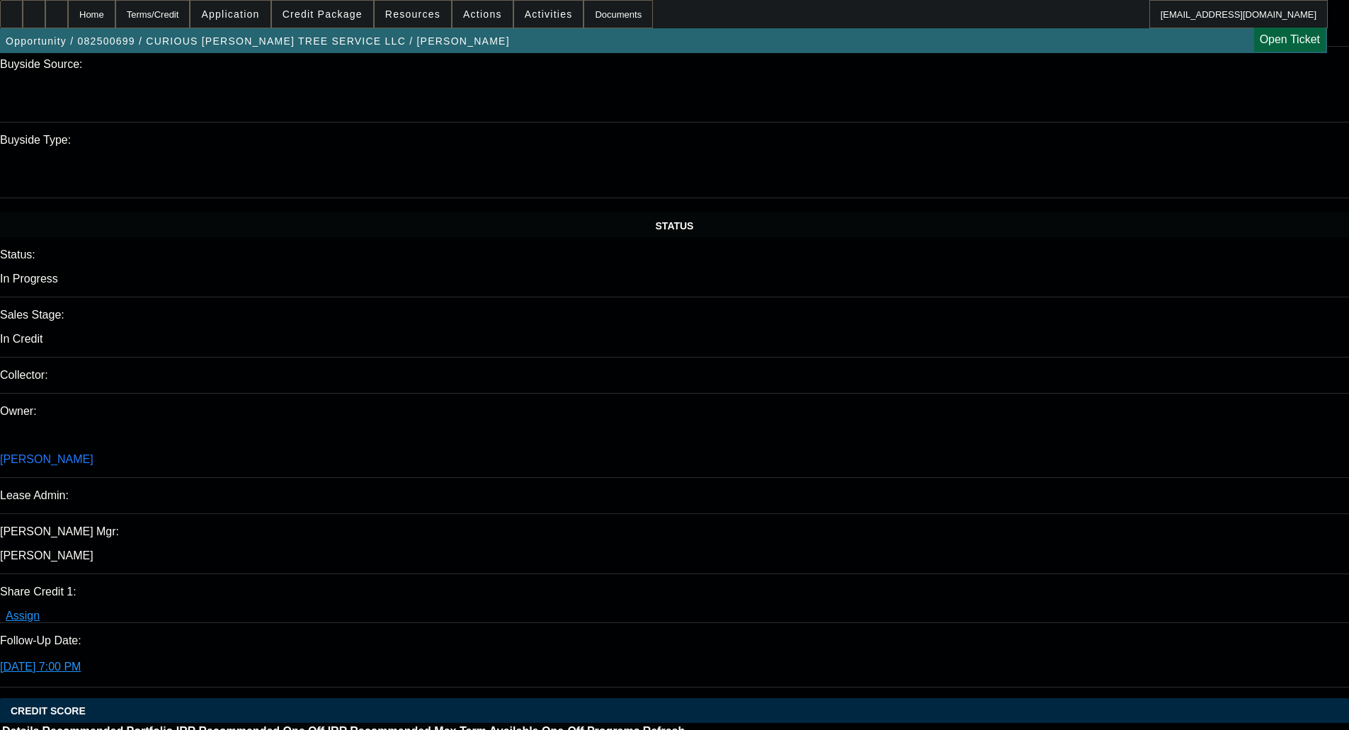
select select "0"
select select "2"
select select "0"
select select "6"
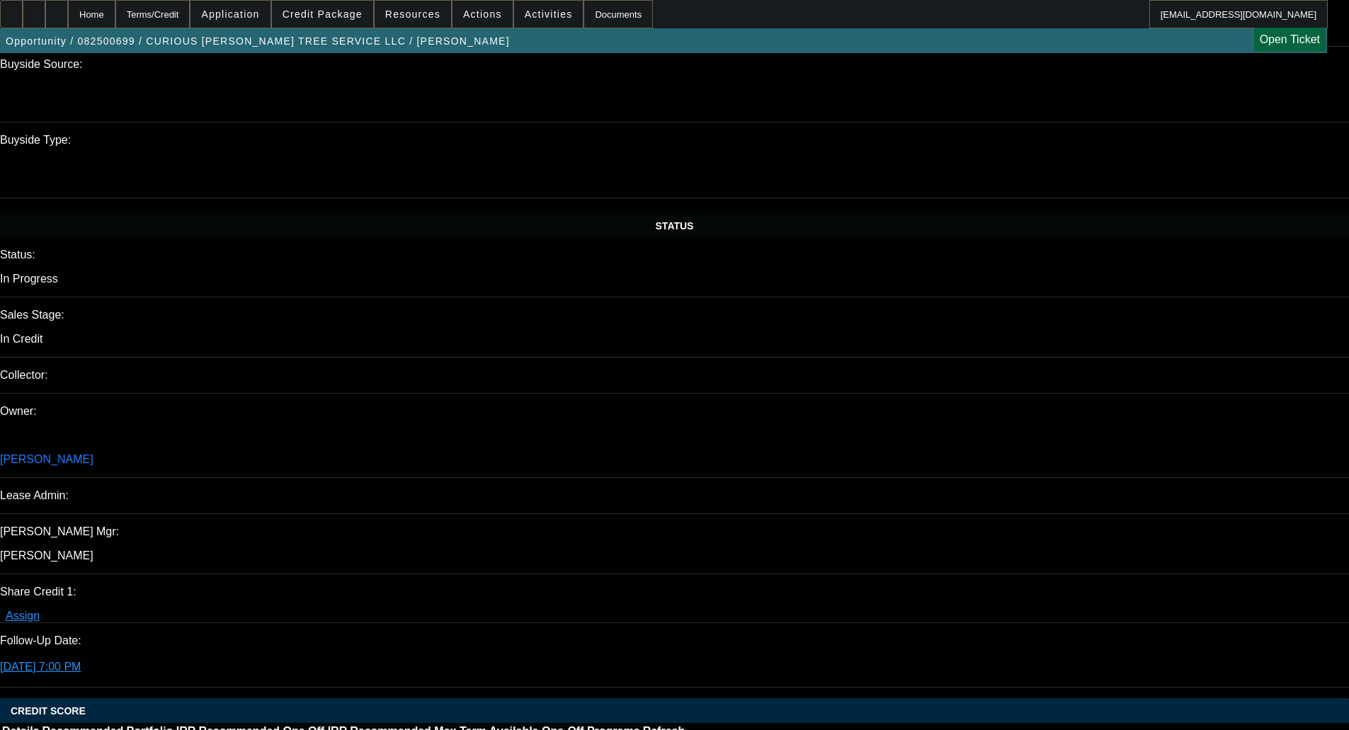
select select "0"
select select "6"
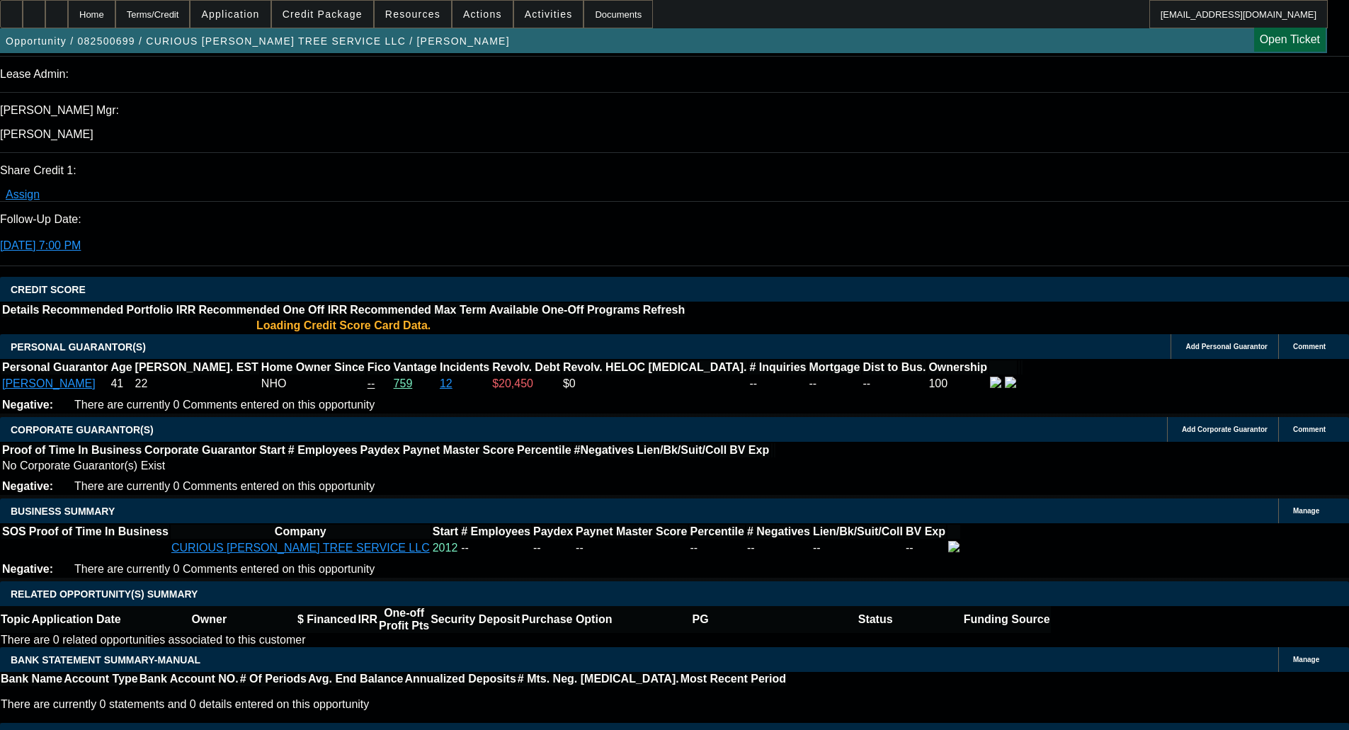
select select "1"
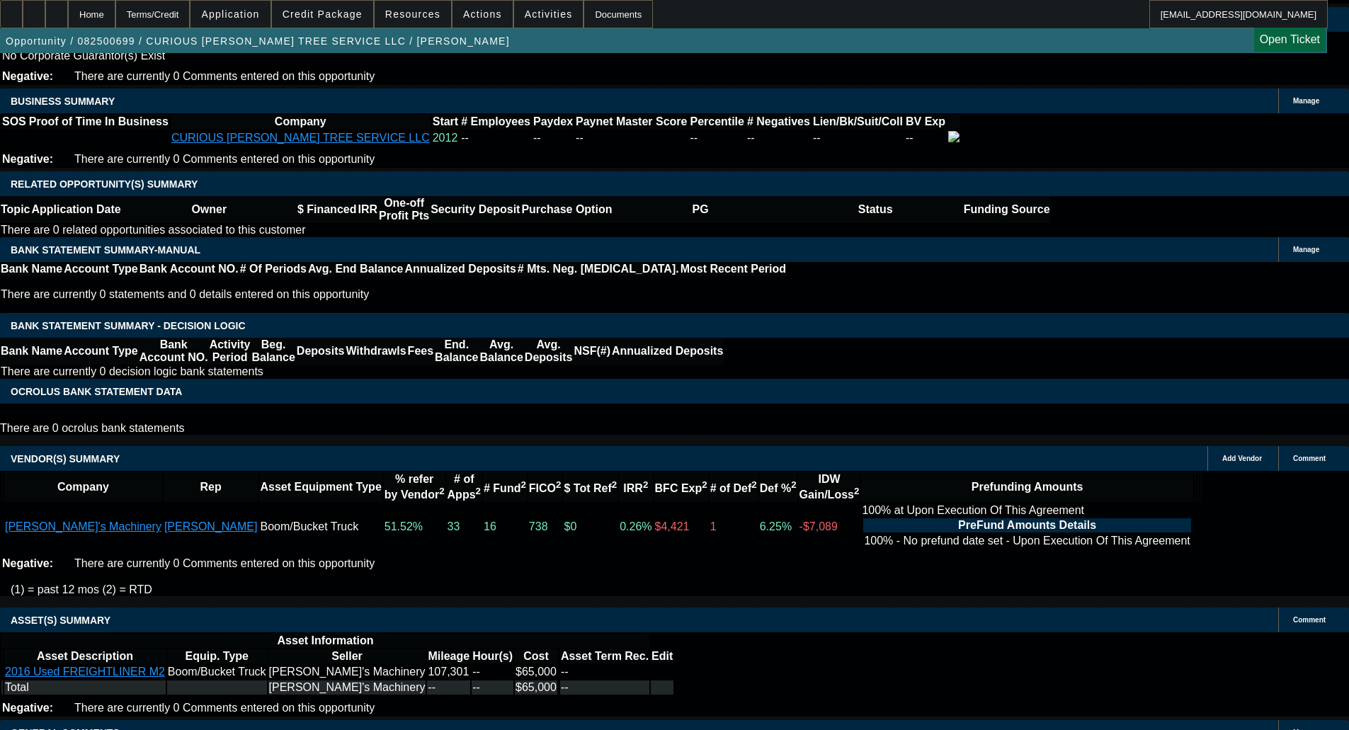
scroll to position [2340, 0]
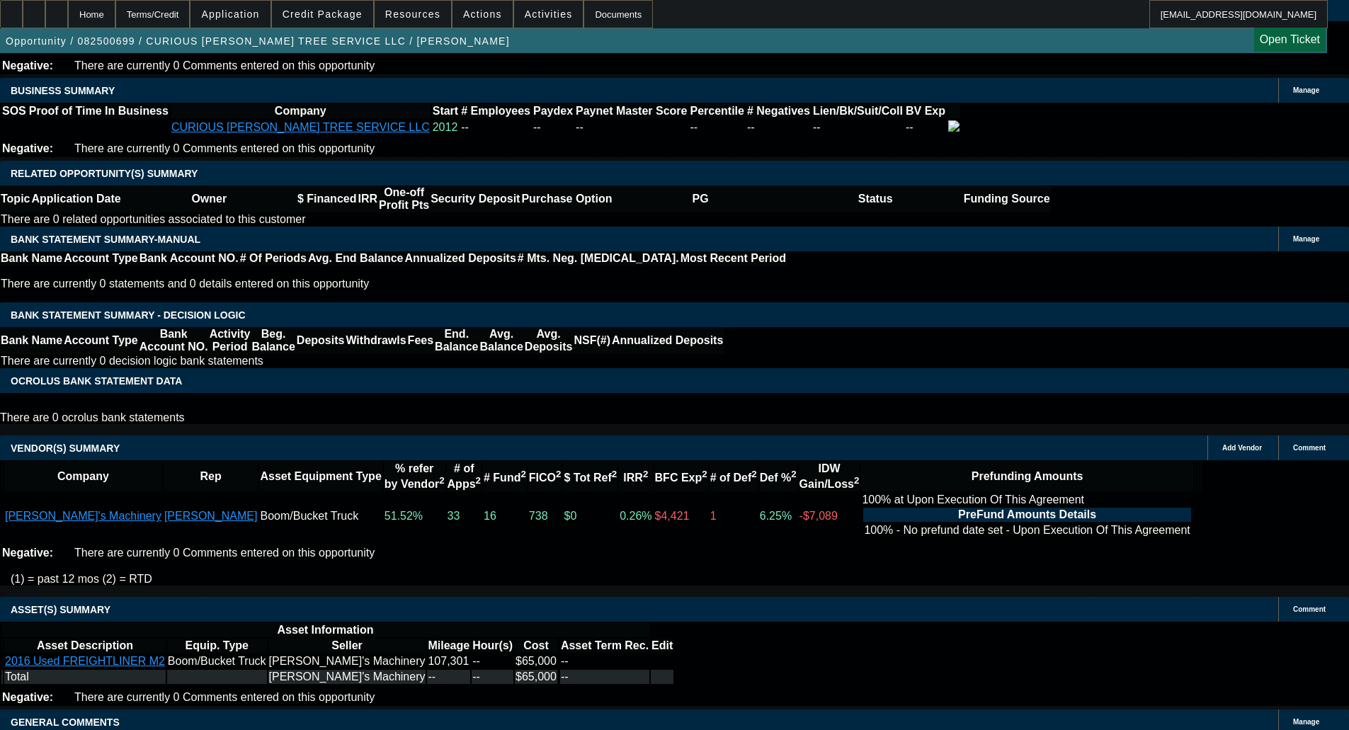
click at [300, 8] on span at bounding box center [322, 14] width 101 height 34
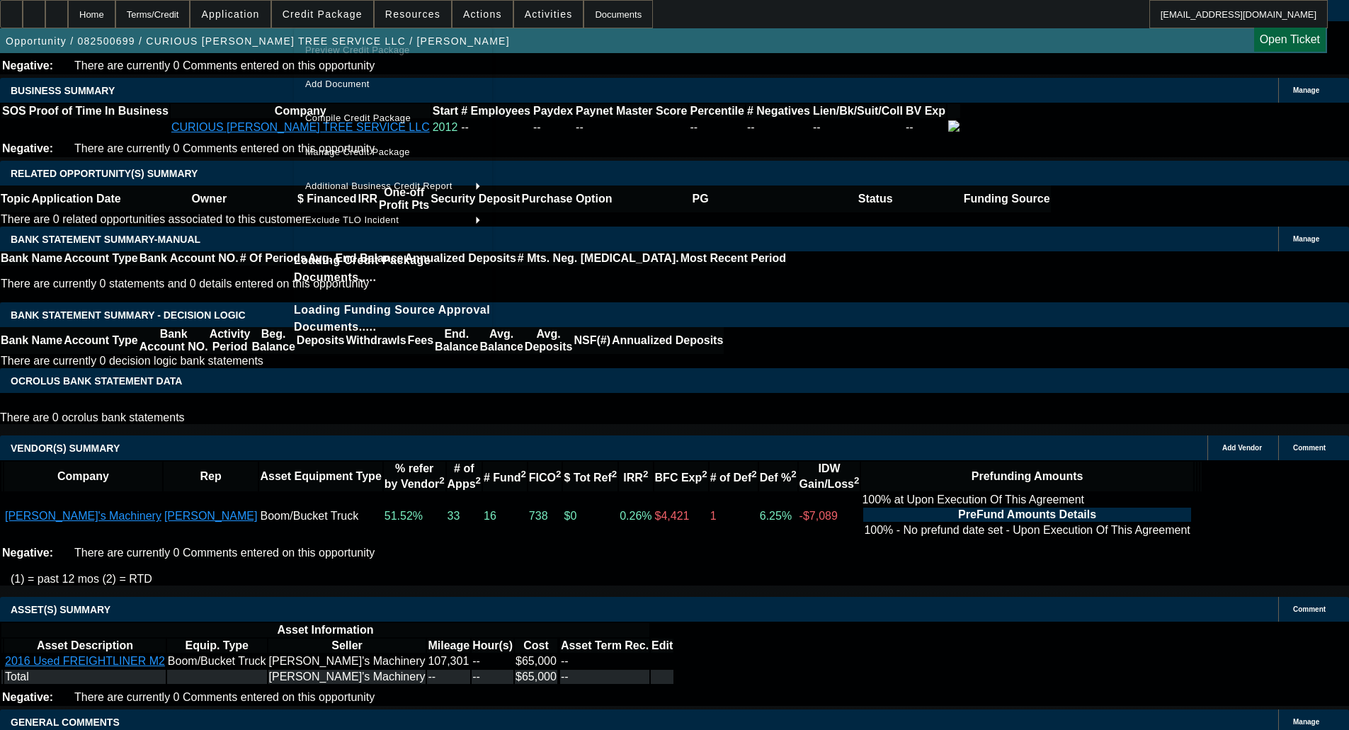
scroll to position [2330, 0]
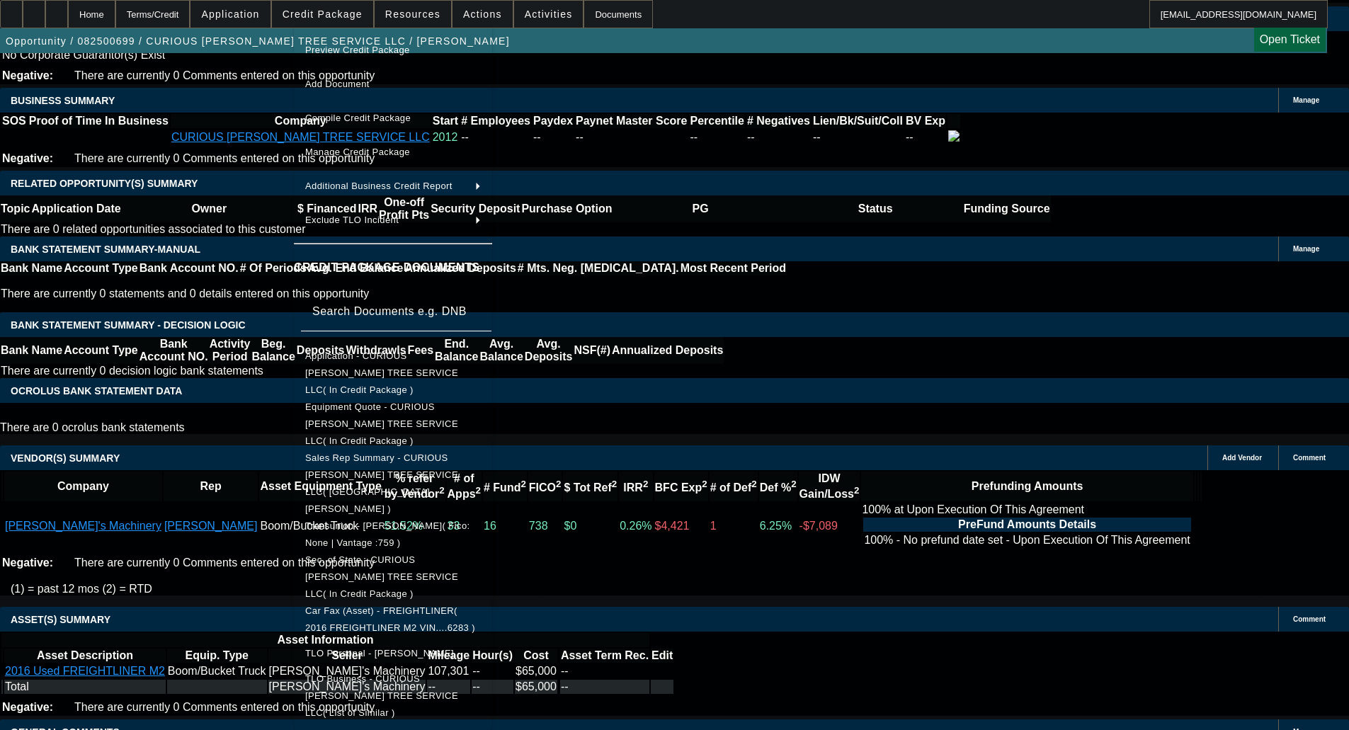
click at [392, 399] on span "Equipment Quote - CURIOUS JOE TREE SERVICE LLC( In Credit Package )" at bounding box center [393, 424] width 176 height 51
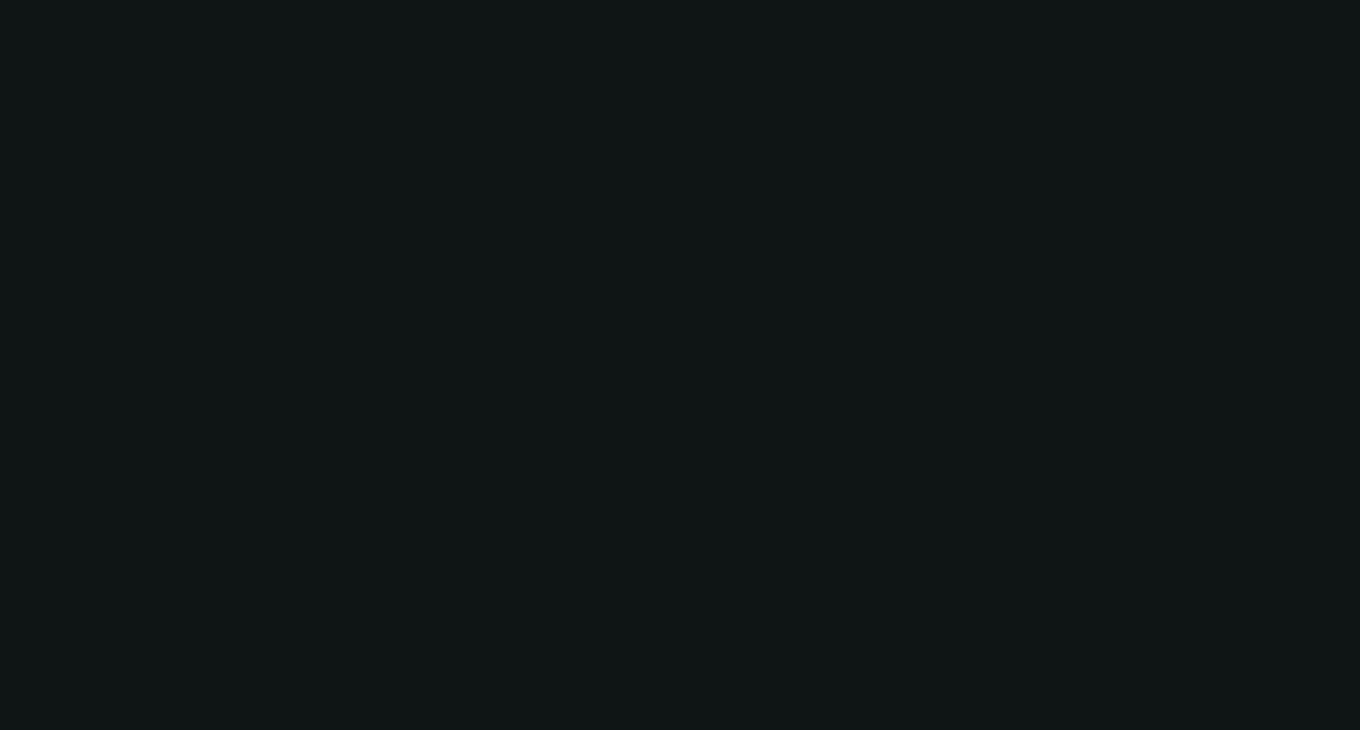
select select "0"
select select "2"
select select "0"
select select "6"
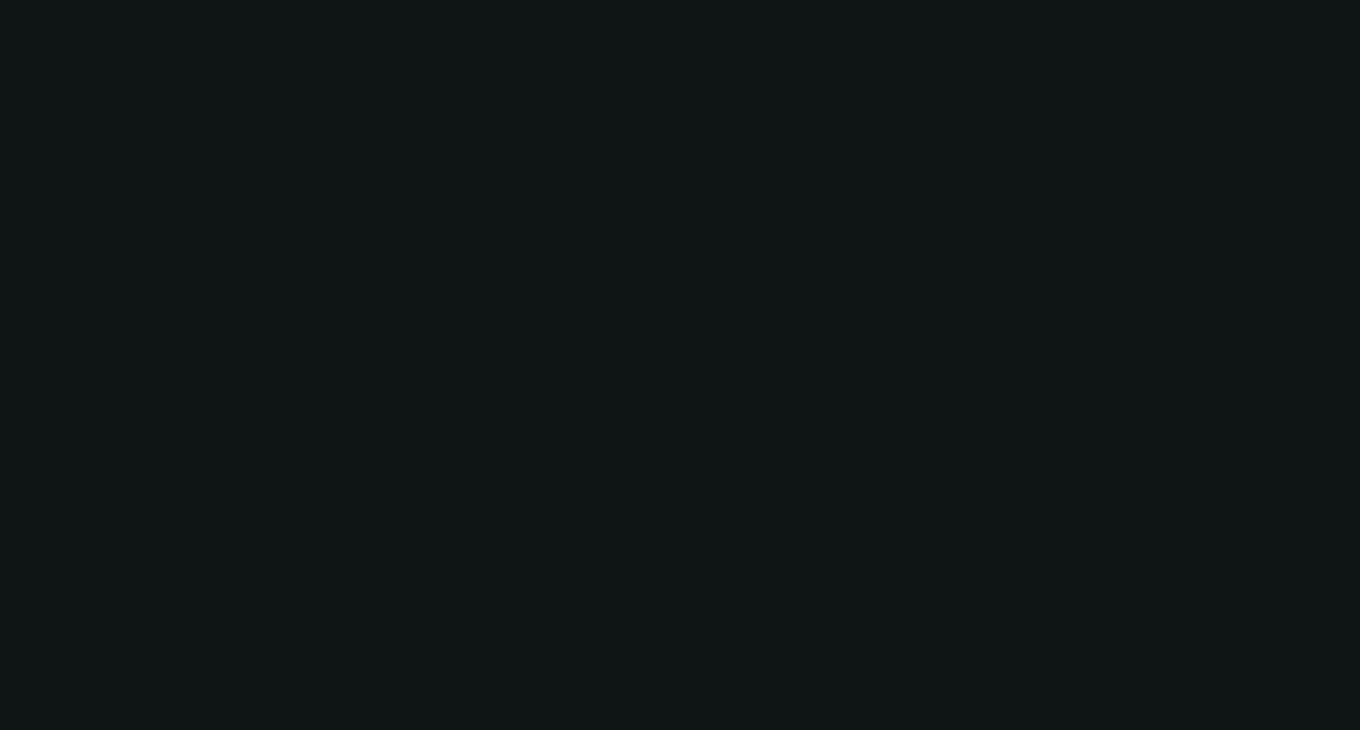
select select "0"
select select "2"
select select "0"
select select "6"
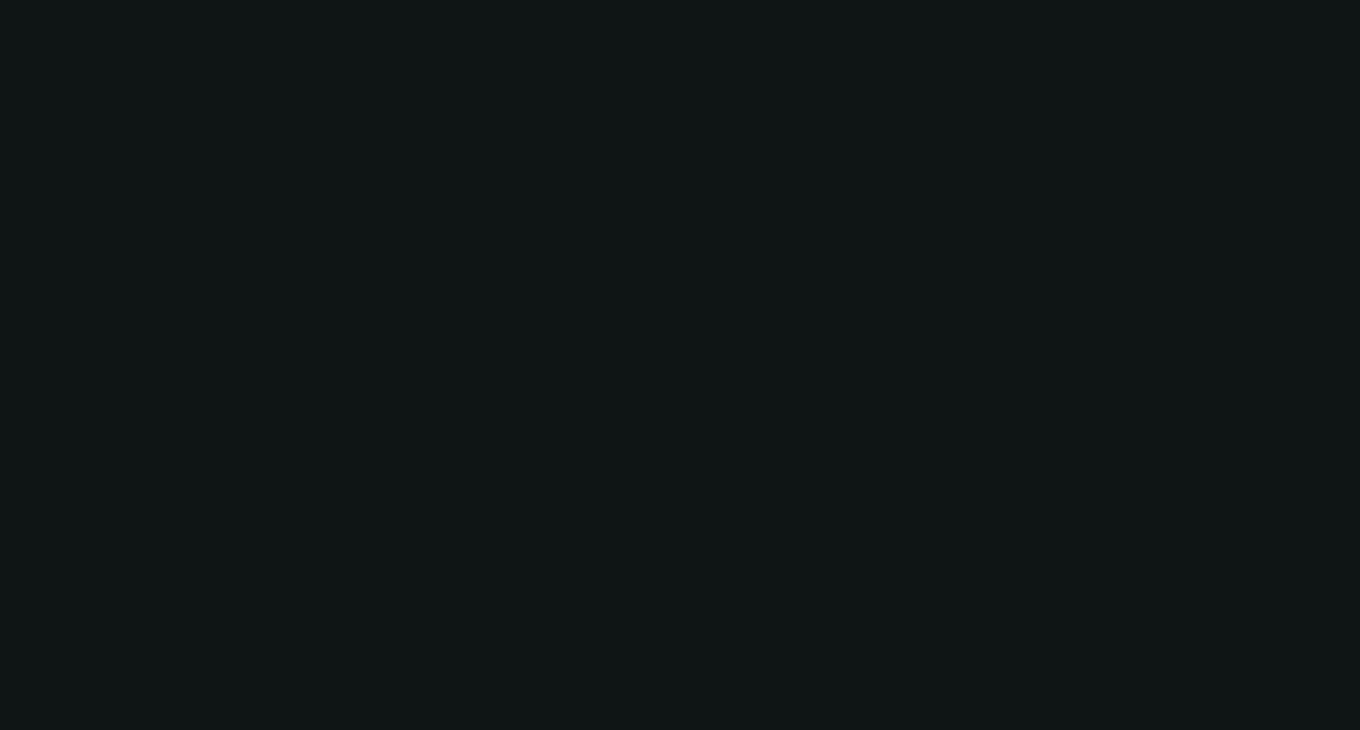
select select "0"
select select "2"
select select "0"
select select "6"
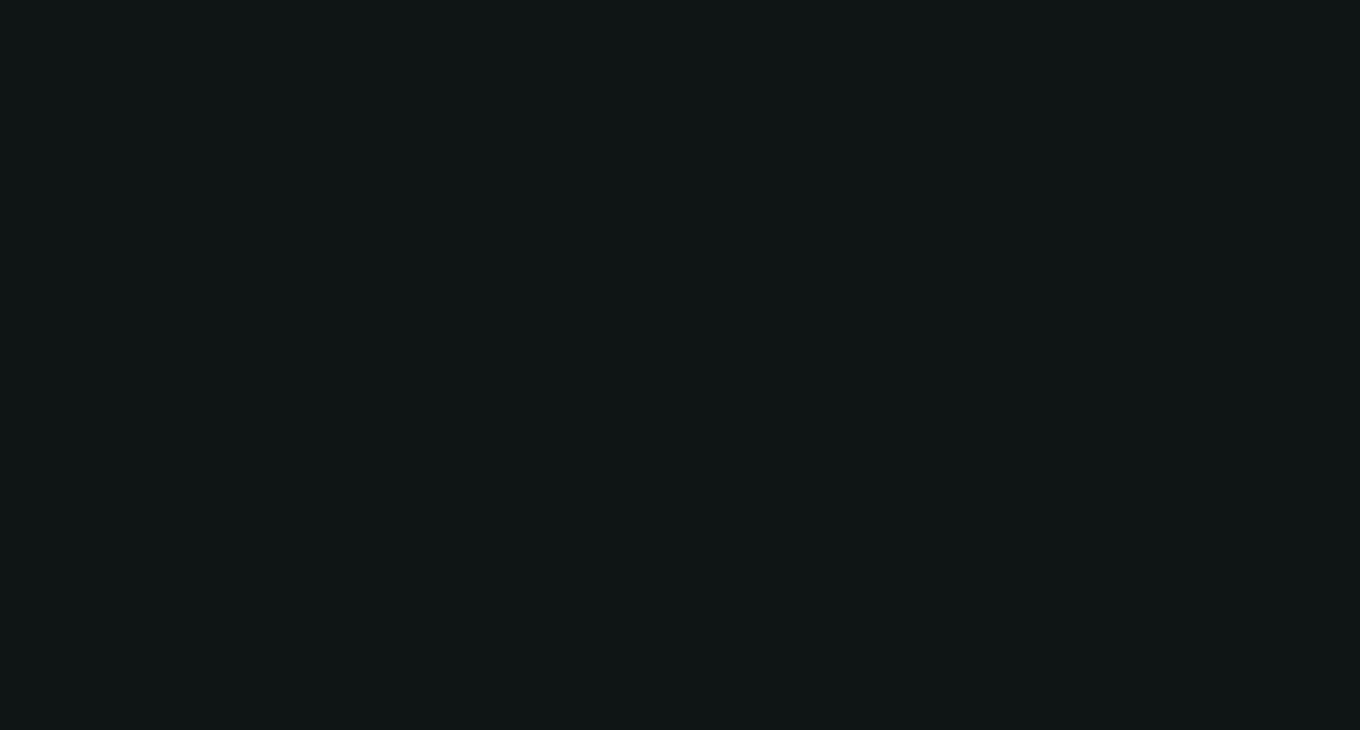
select select "0"
select select "2"
select select "0"
select select "6"
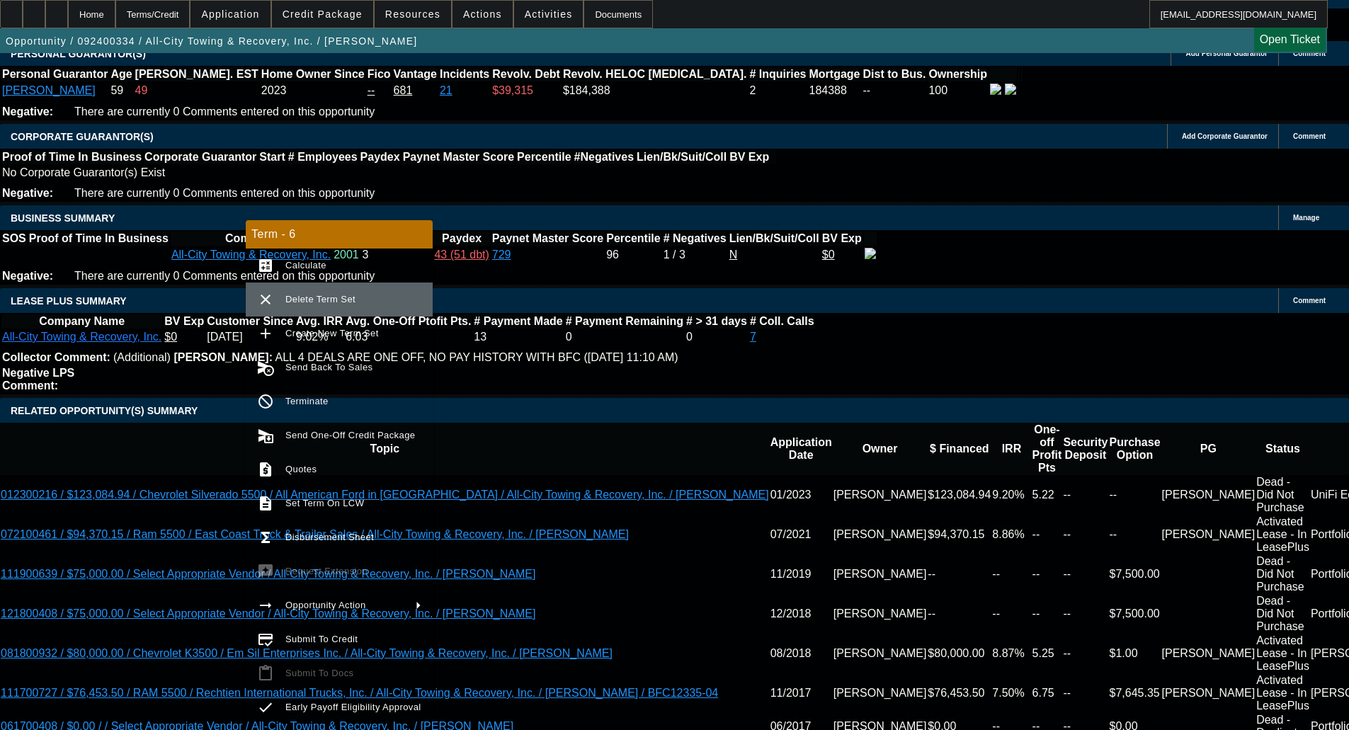
scroll to position [2195, 0]
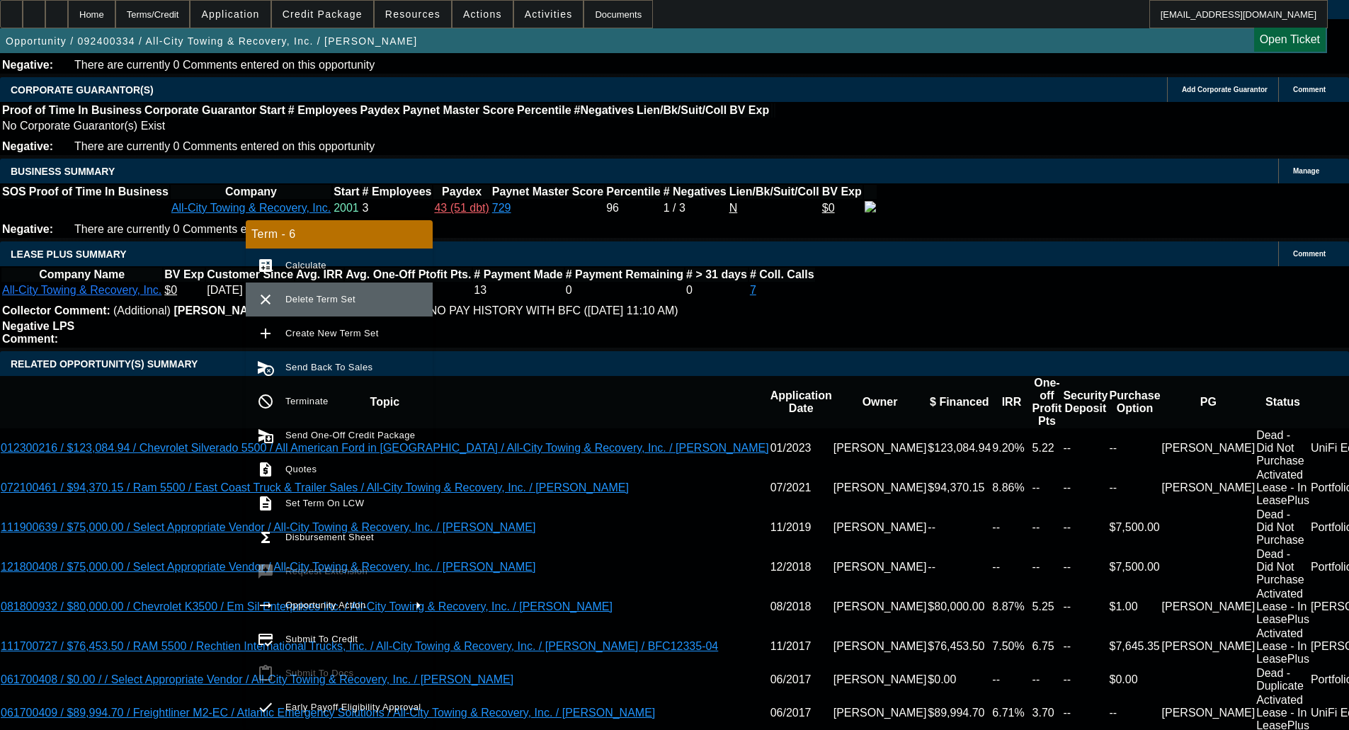
click at [334, 303] on span "Delete Term Set" at bounding box center [320, 299] width 70 height 11
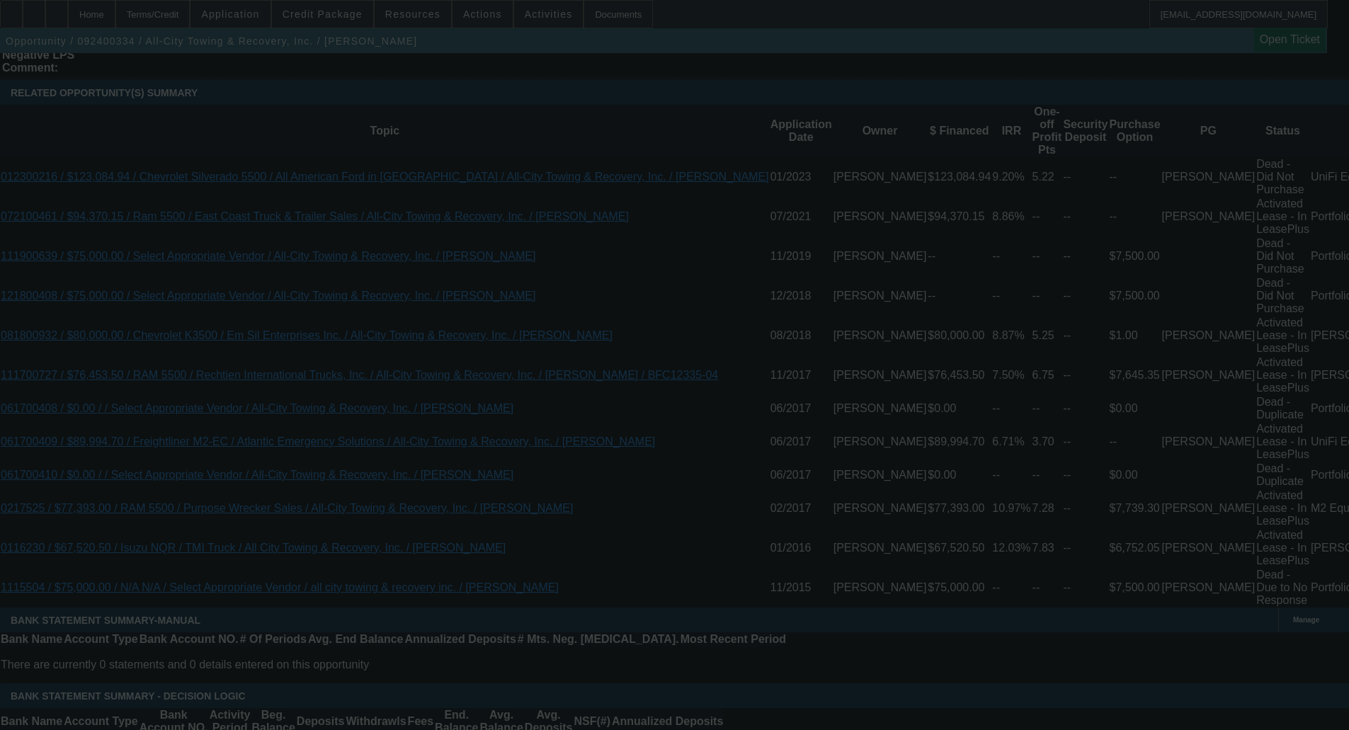
scroll to position [2549, 0]
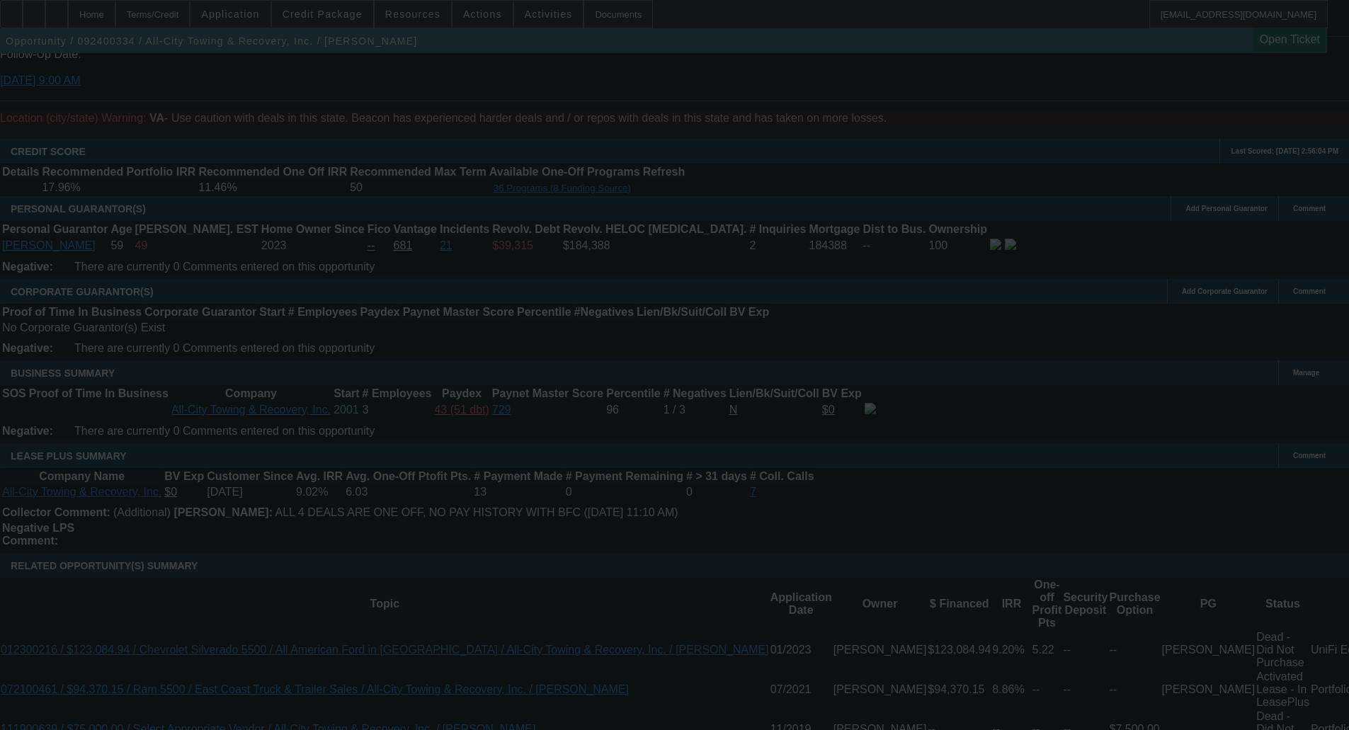
scroll to position [1994, 0]
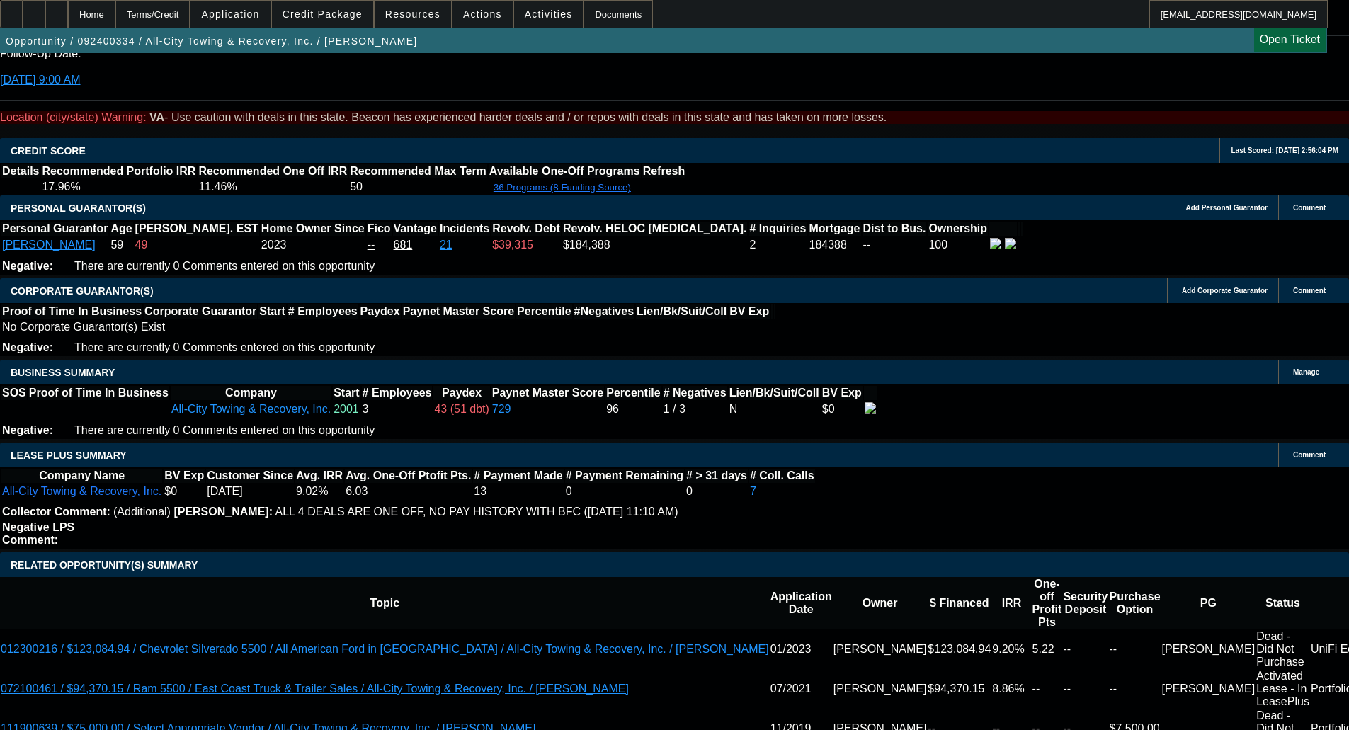
select select "0"
select select "2"
select select "0"
select select "6"
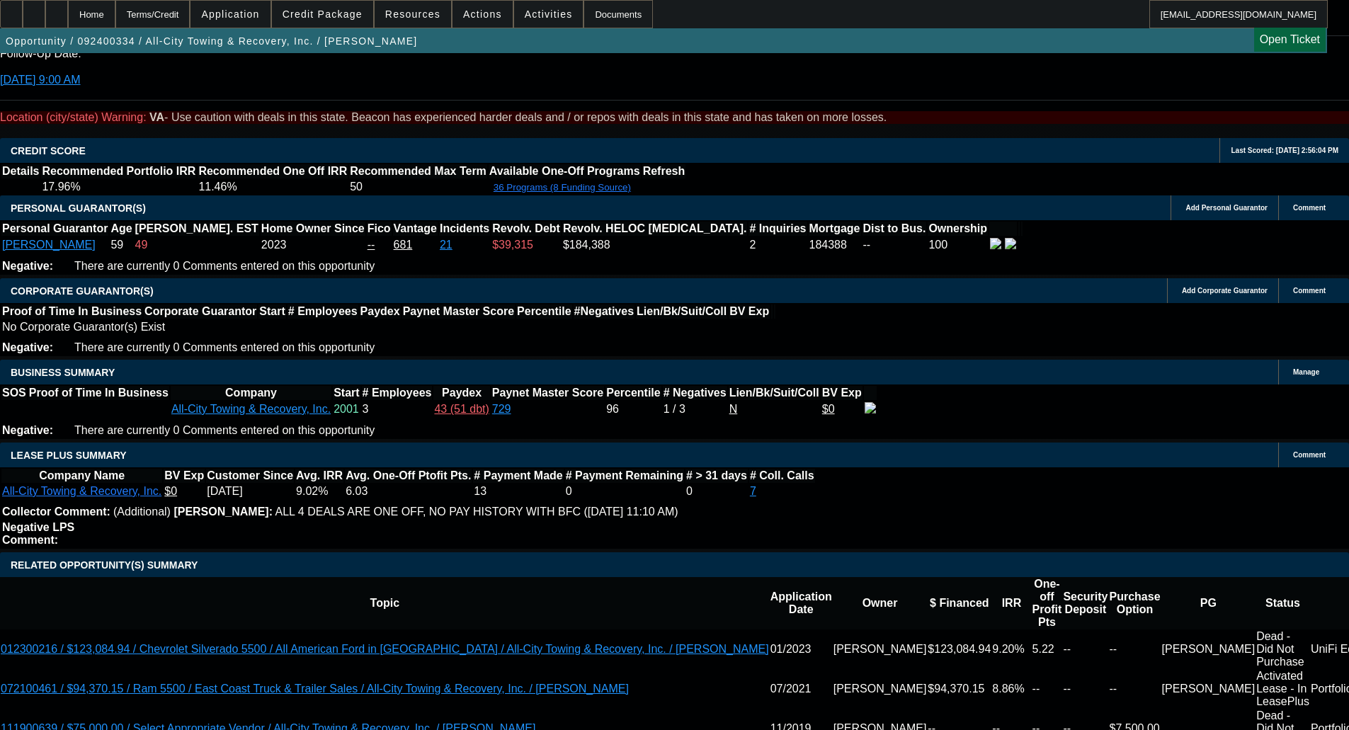
select select "0"
select select "2"
select select "0"
select select "6"
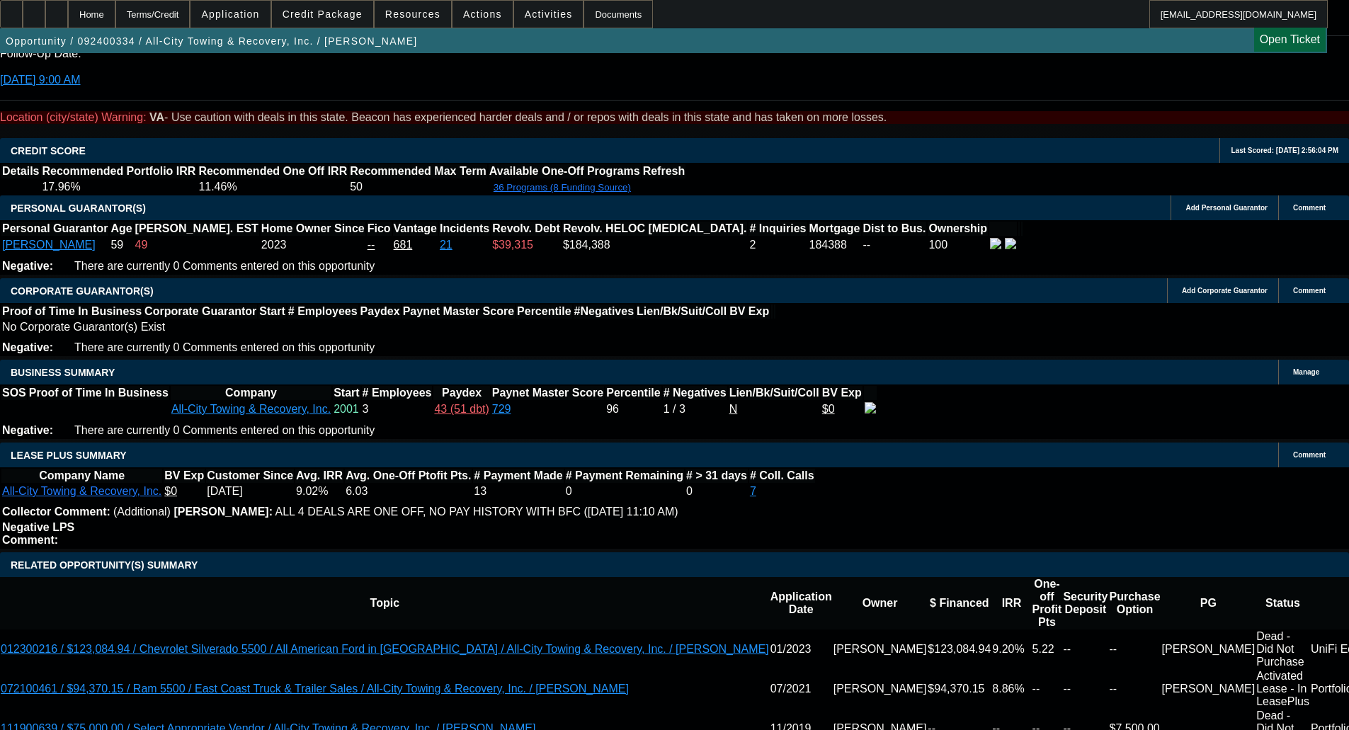
select select "0"
select select "2"
select select "0"
select select "6"
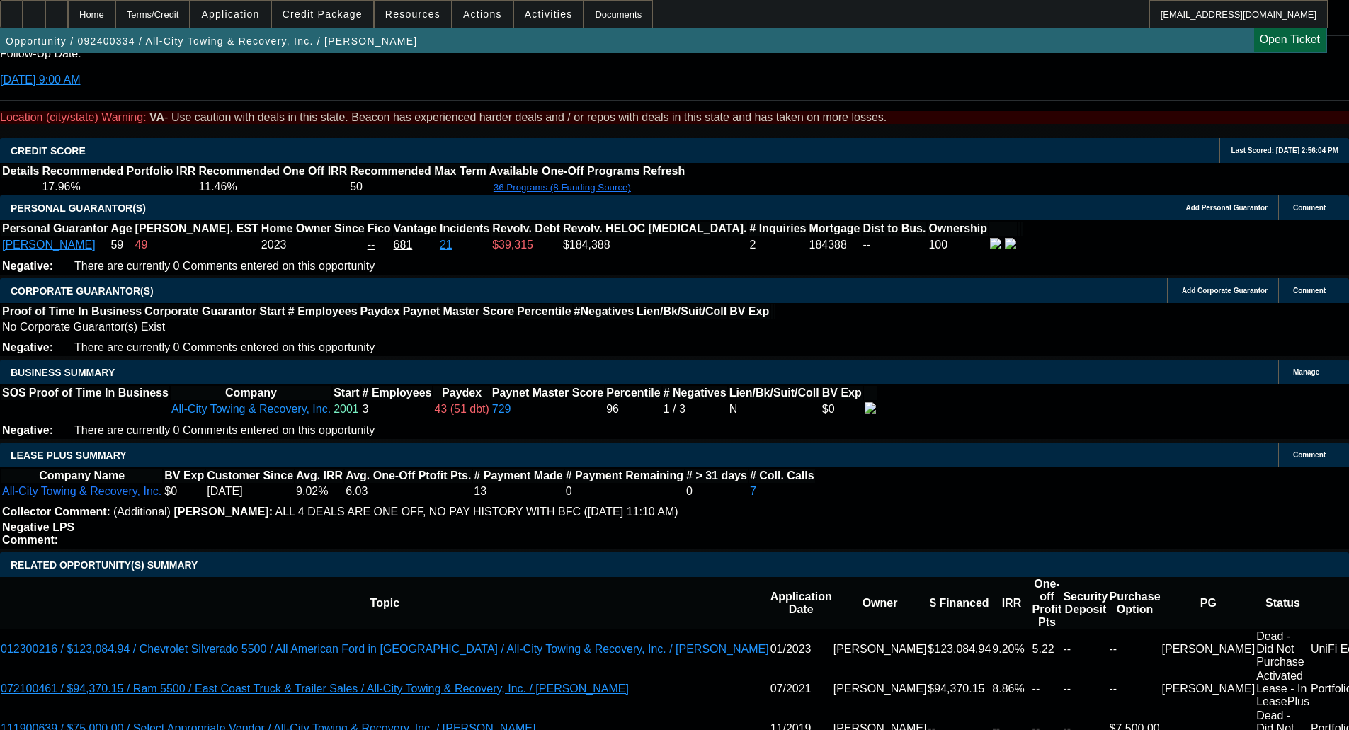
select select "0"
select select "2"
select select "0"
select select "6"
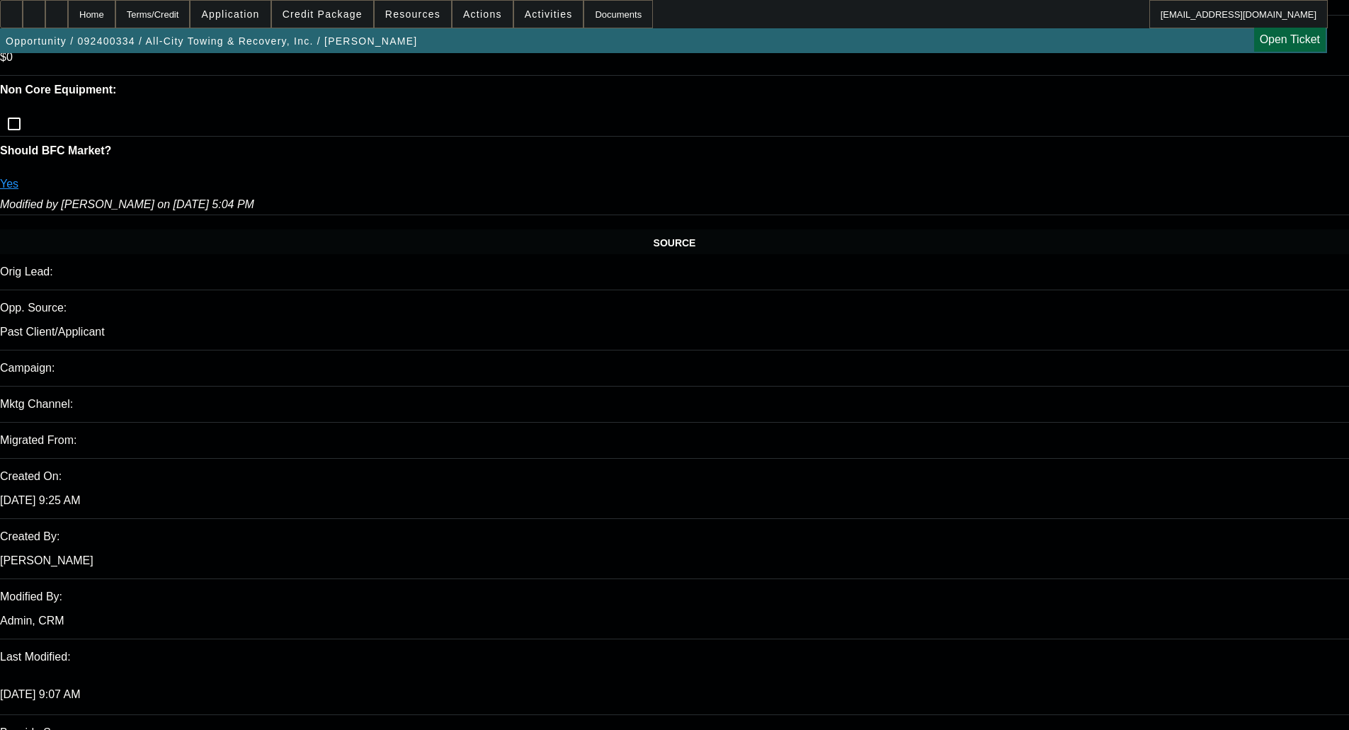
scroll to position [0, 0]
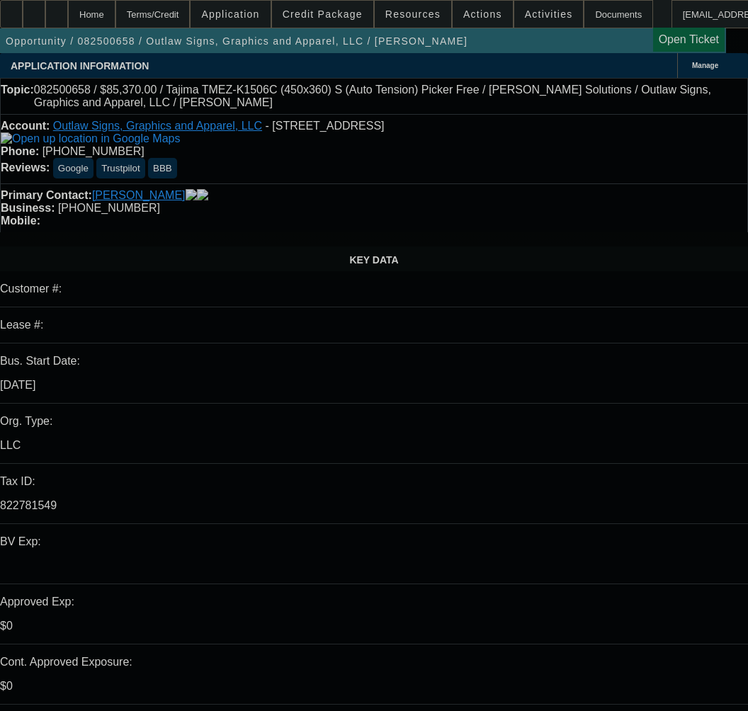
select select "0"
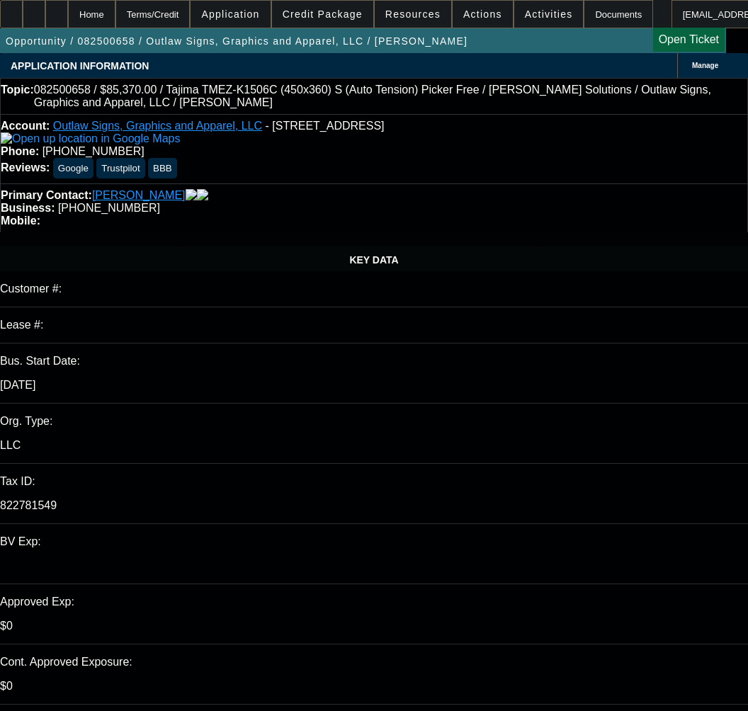
select select "0"
select select "6"
select select "0"
select select "2"
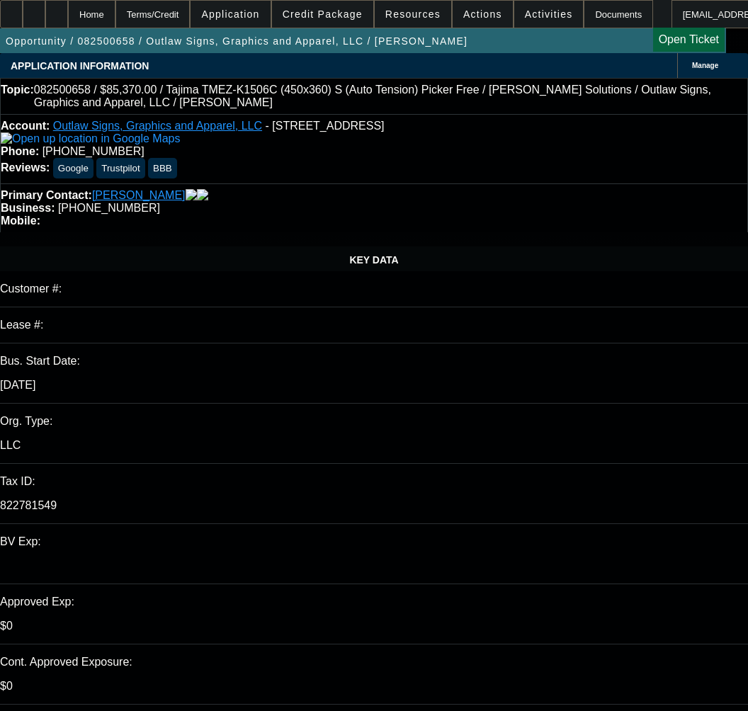
select select "2"
select select "0.1"
select select "4"
select select "0"
select select "2"
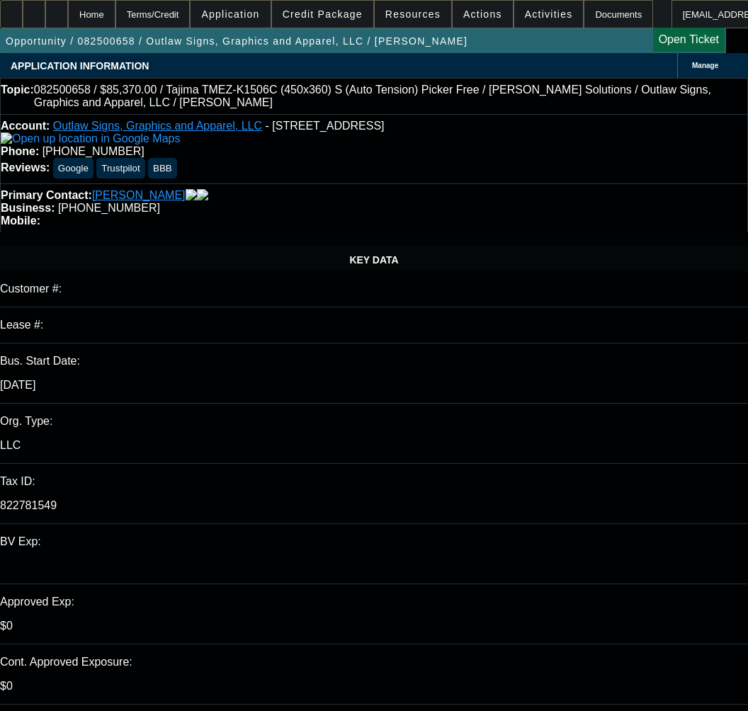
select select "2"
select select "0"
select select "6"
select select "0"
select select "2"
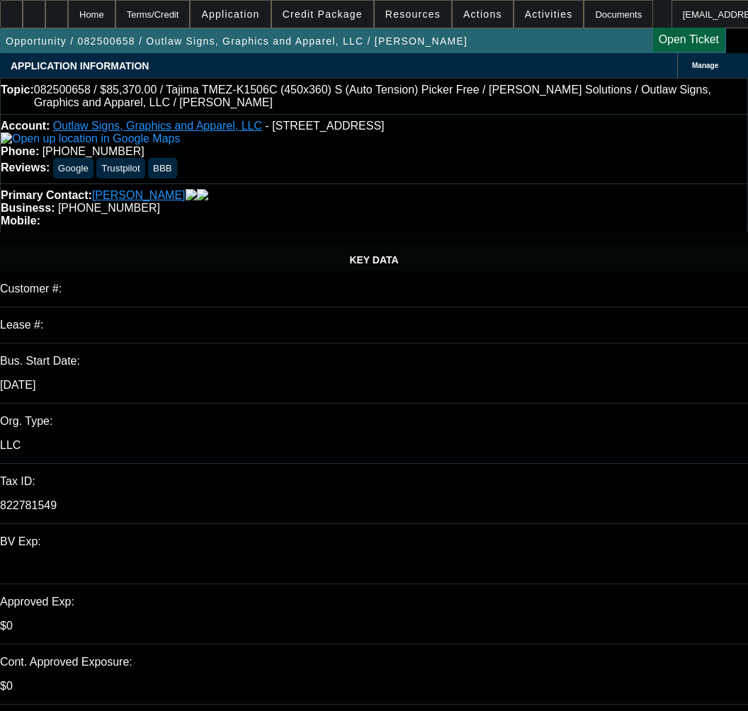
select select "2"
select select "0.1"
select select "4"
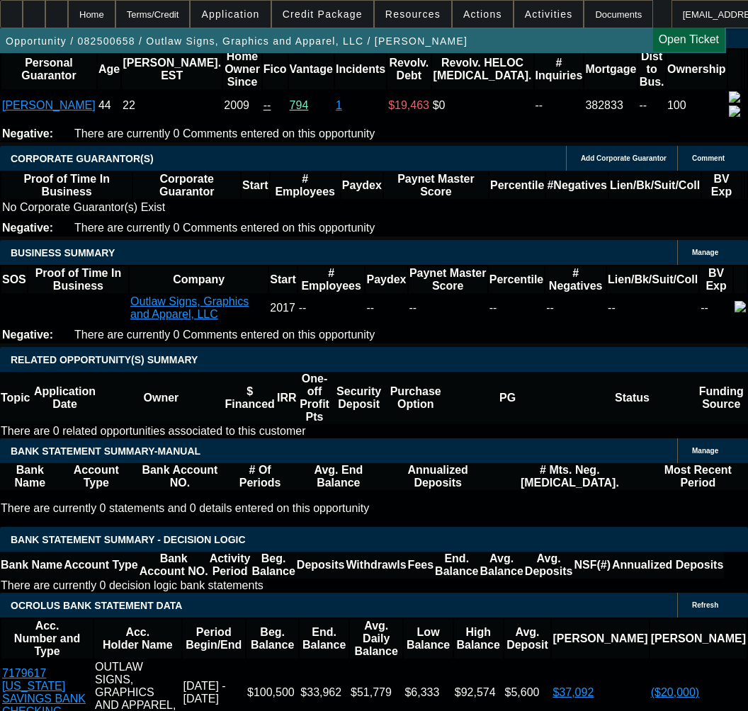
scroll to position [2195, 0]
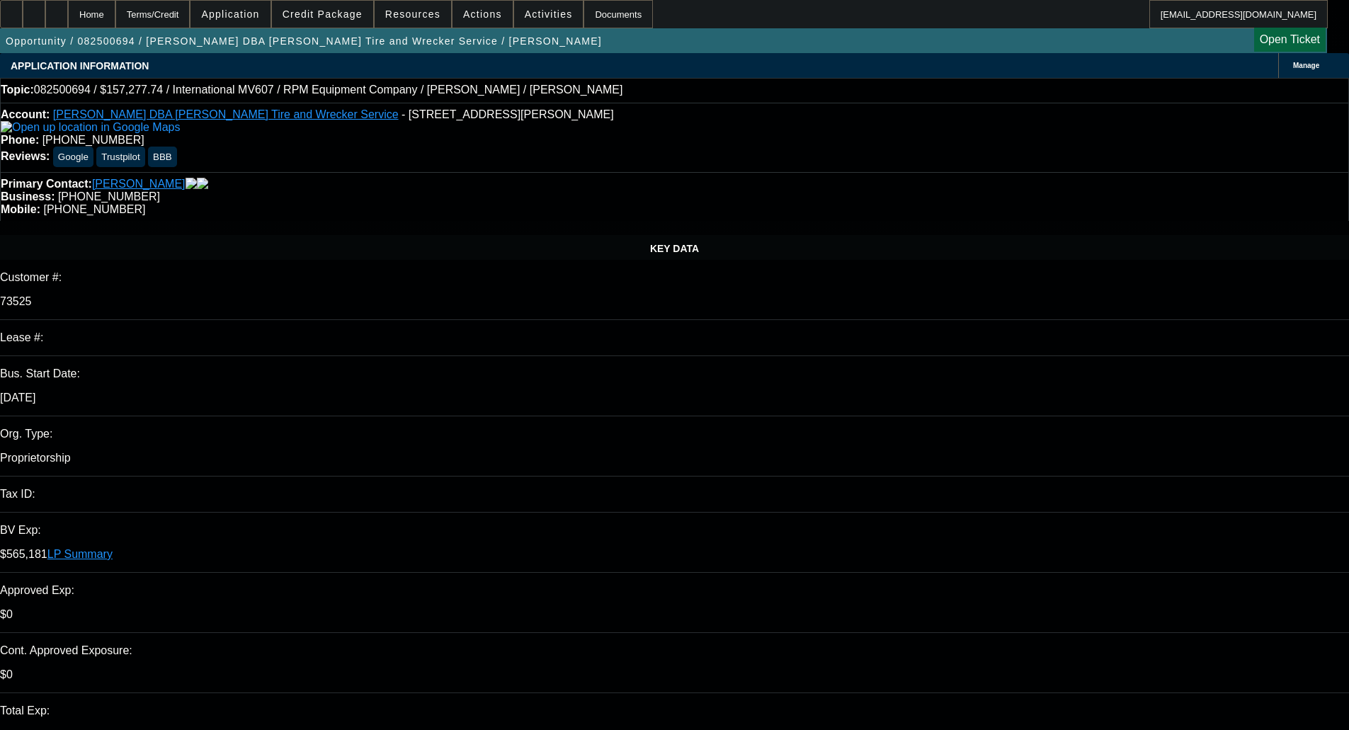
select select "0"
select select "2"
select select "0.1"
select select "4"
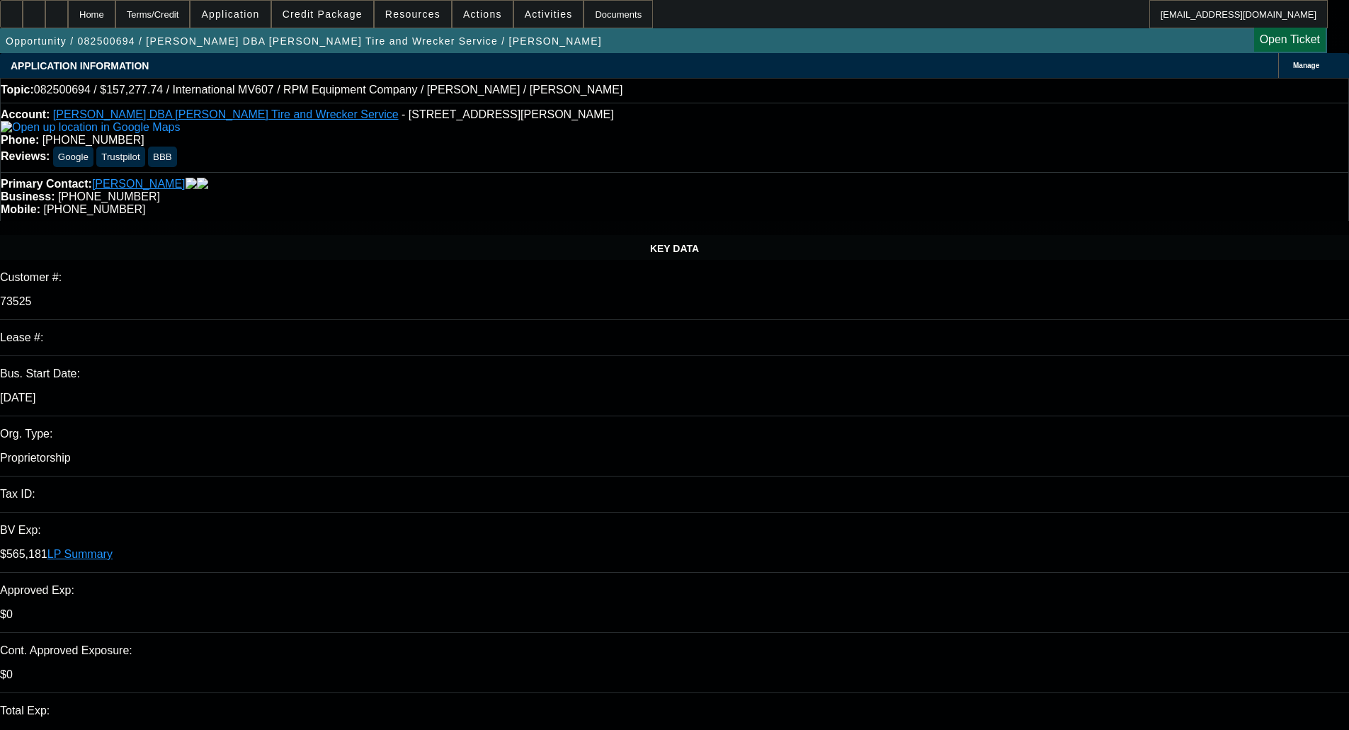
select select "0"
select select "2"
select select "0.1"
select select "4"
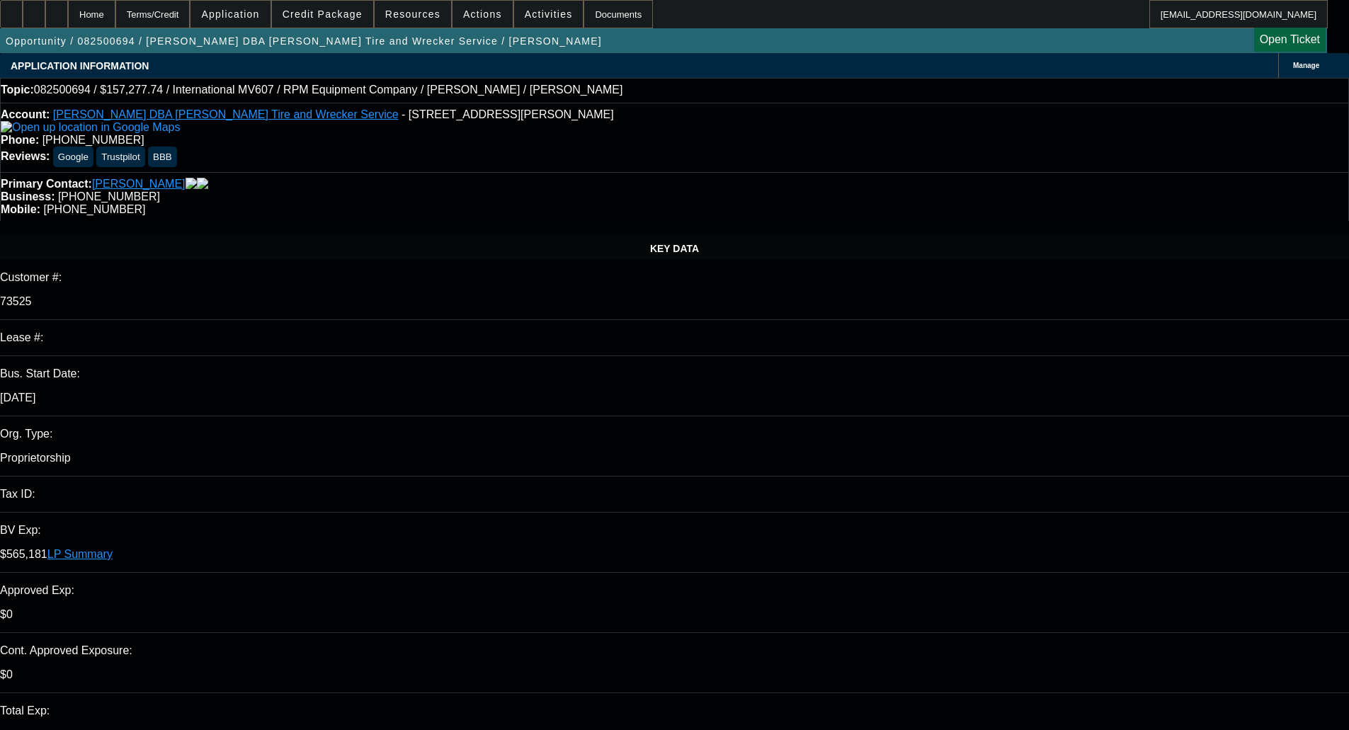
select select "0"
select select "2"
select select "0.1"
select select "4"
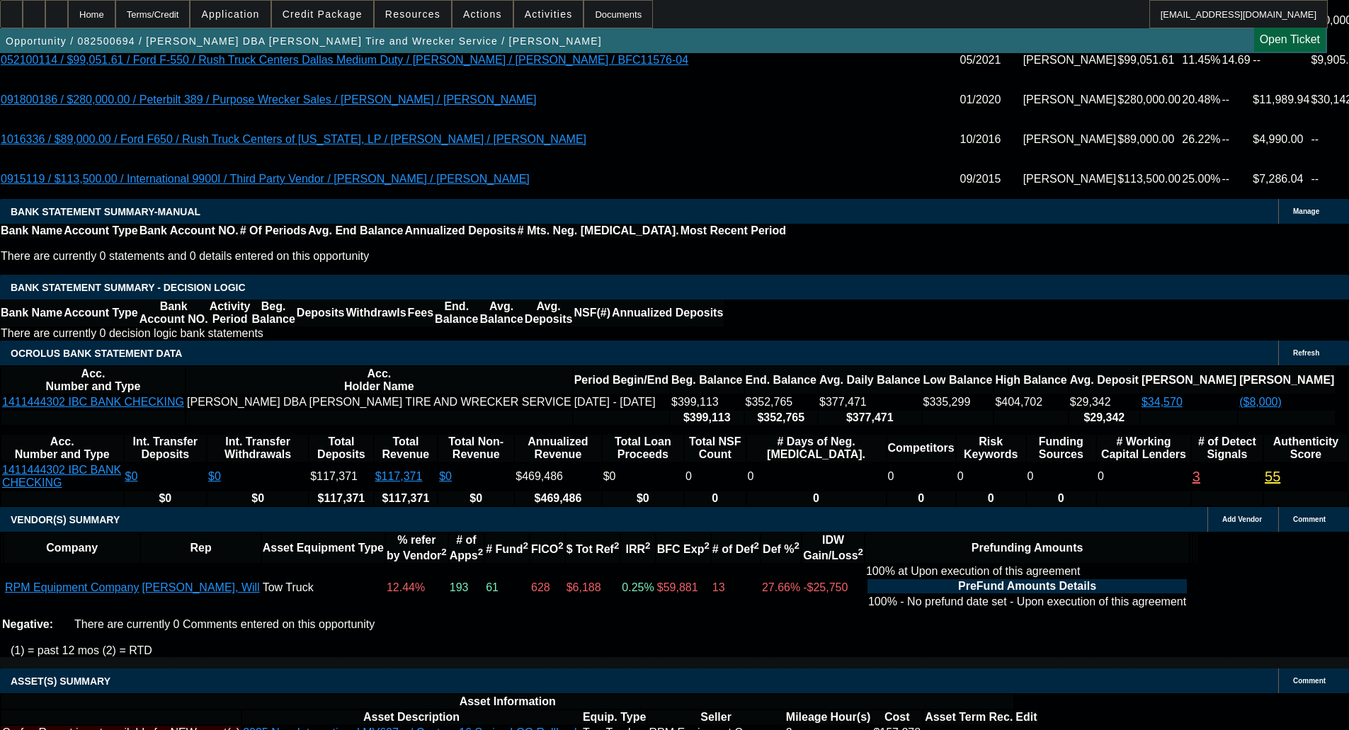
scroll to position [2836, 0]
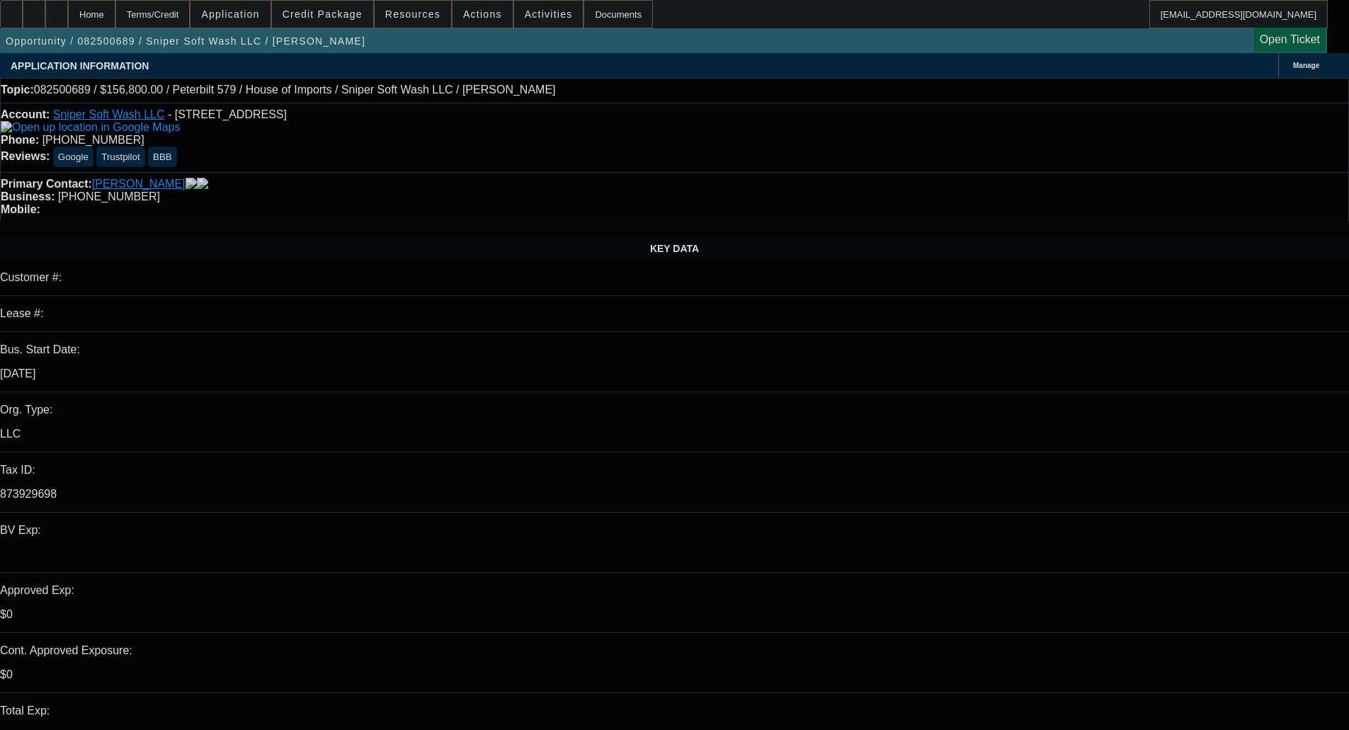
select select "0"
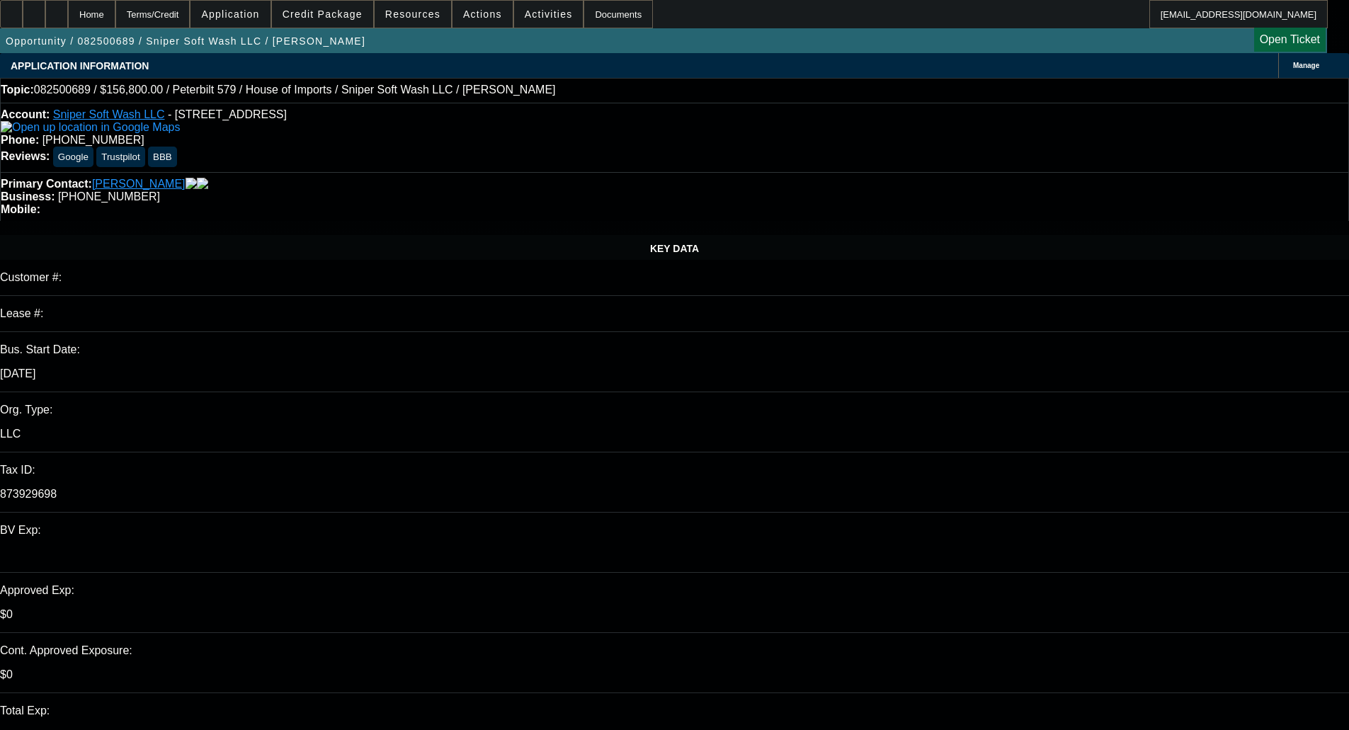
select select "0"
select select "6"
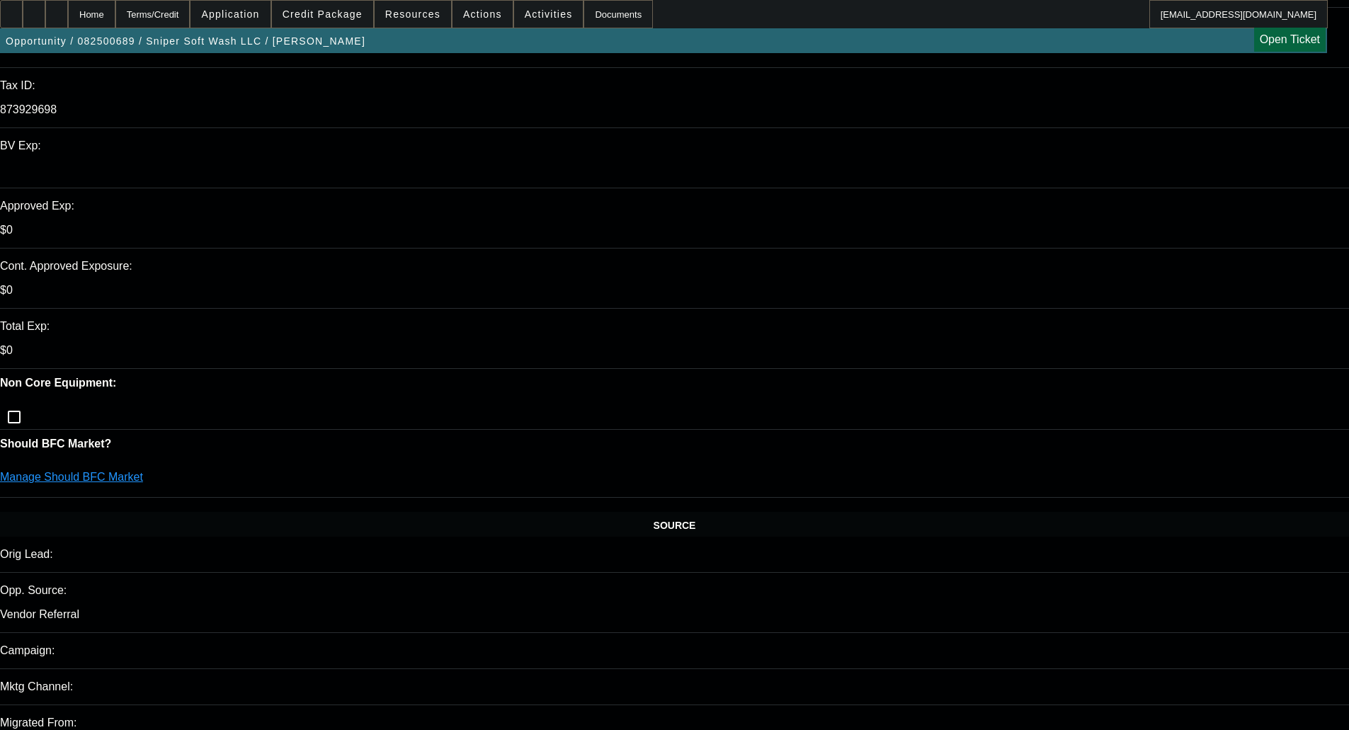
scroll to position [425, 0]
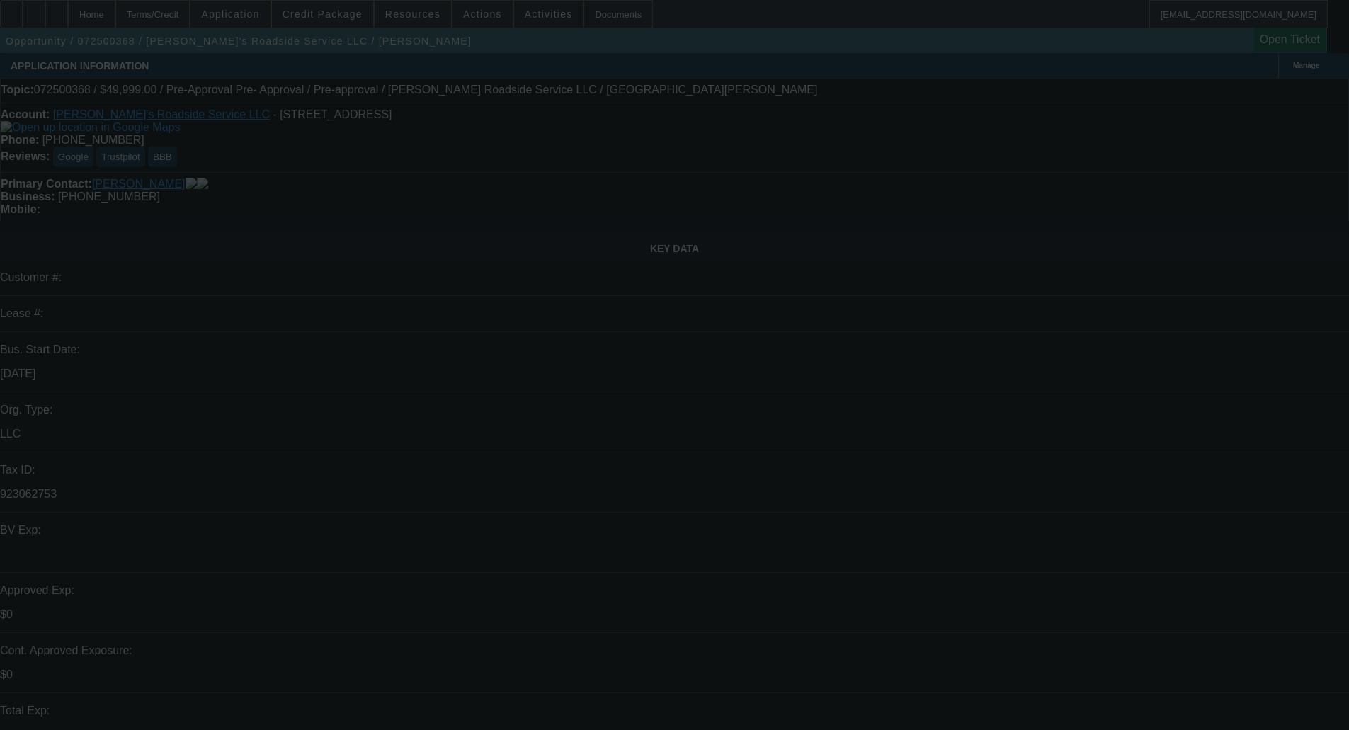
select select "0"
select select "0.1"
select select "5"
select select "0"
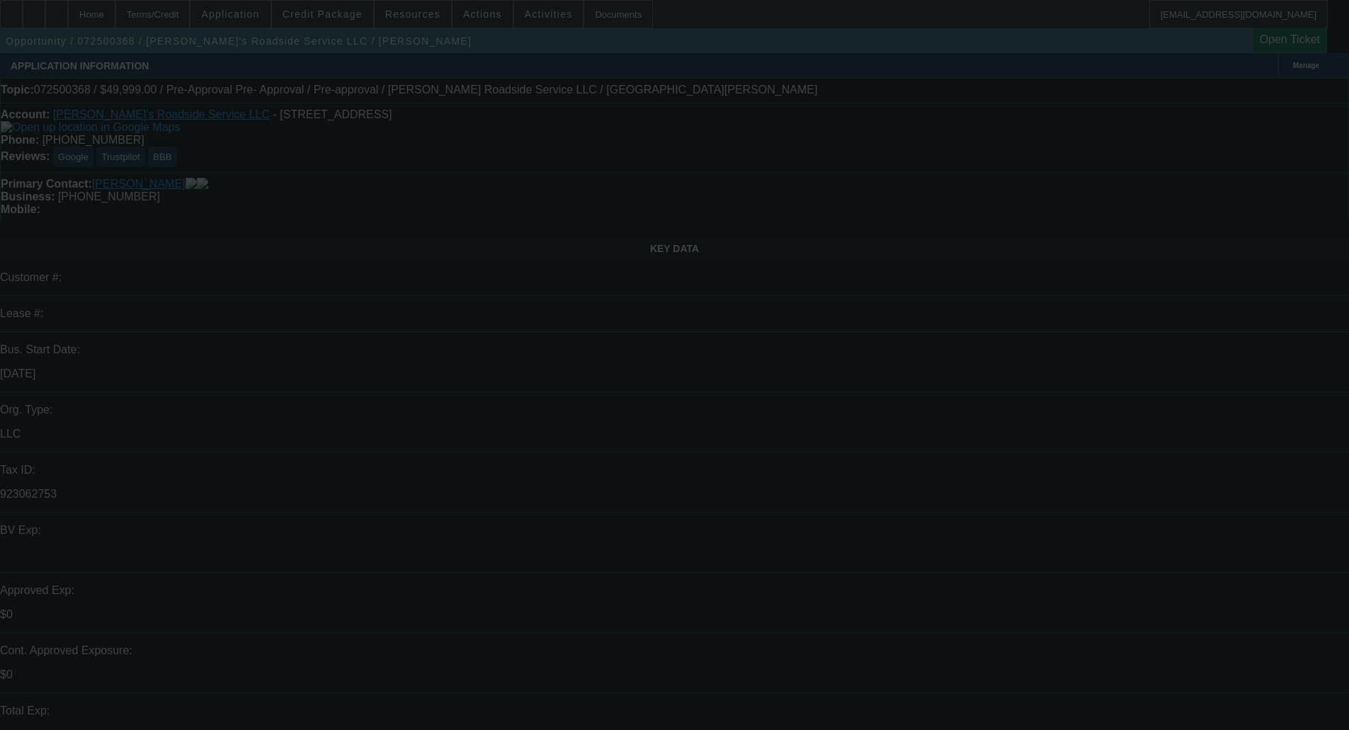
select select "0"
select select "0.1"
select select "5"
select select "0"
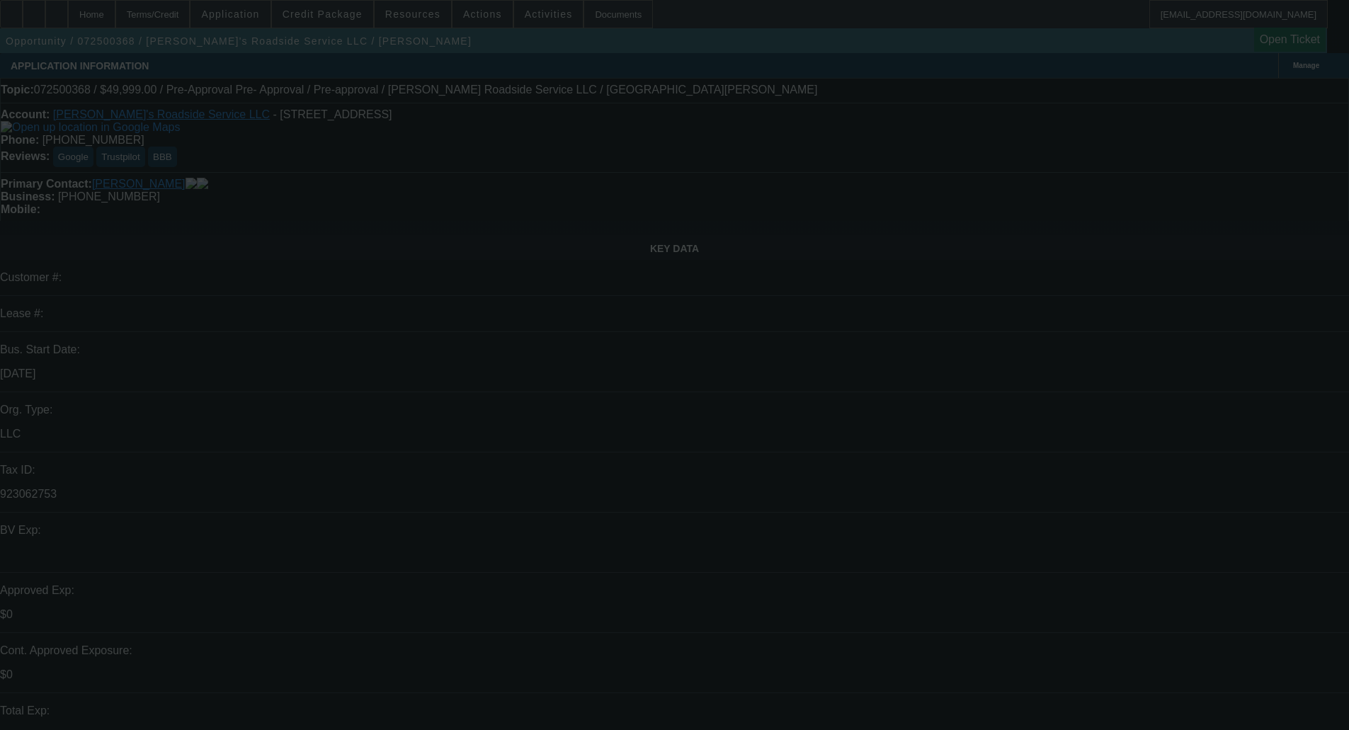
select select "0.1"
select select "5"
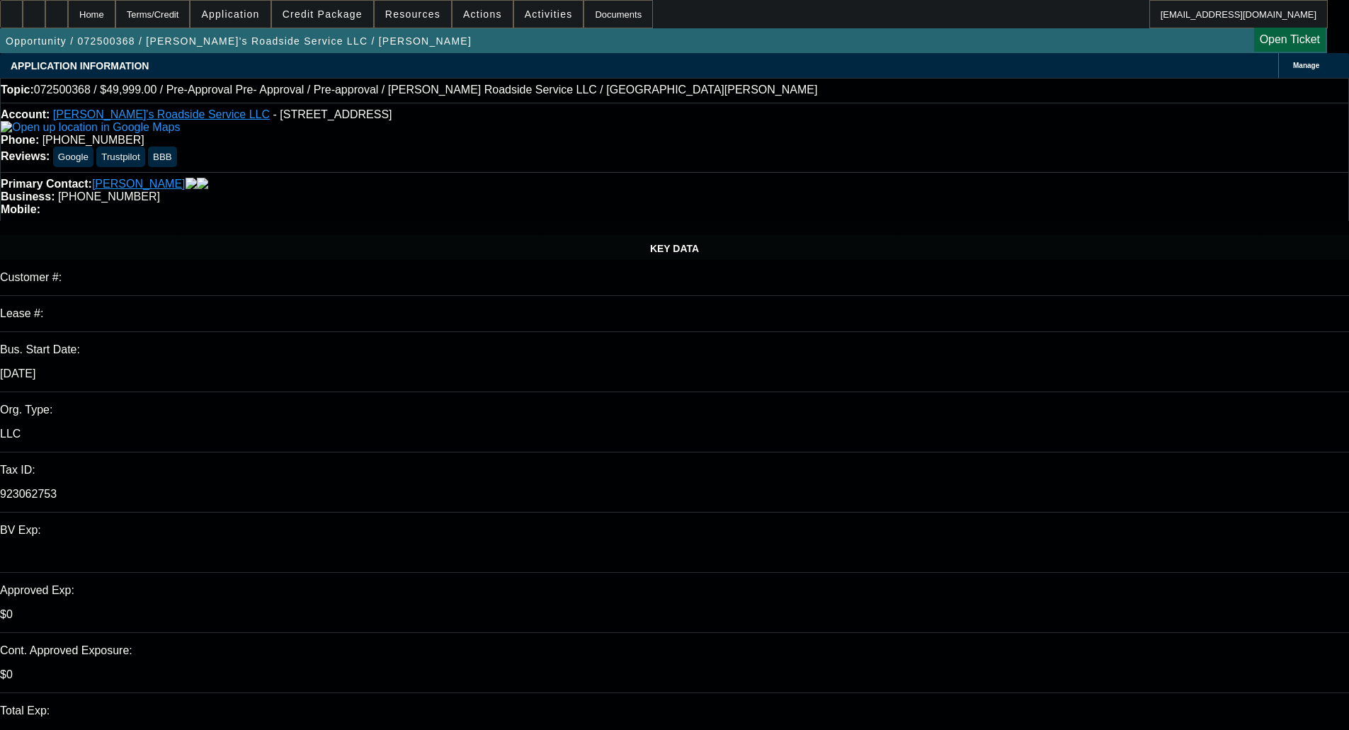
click at [359, 6] on span at bounding box center [322, 14] width 101 height 34
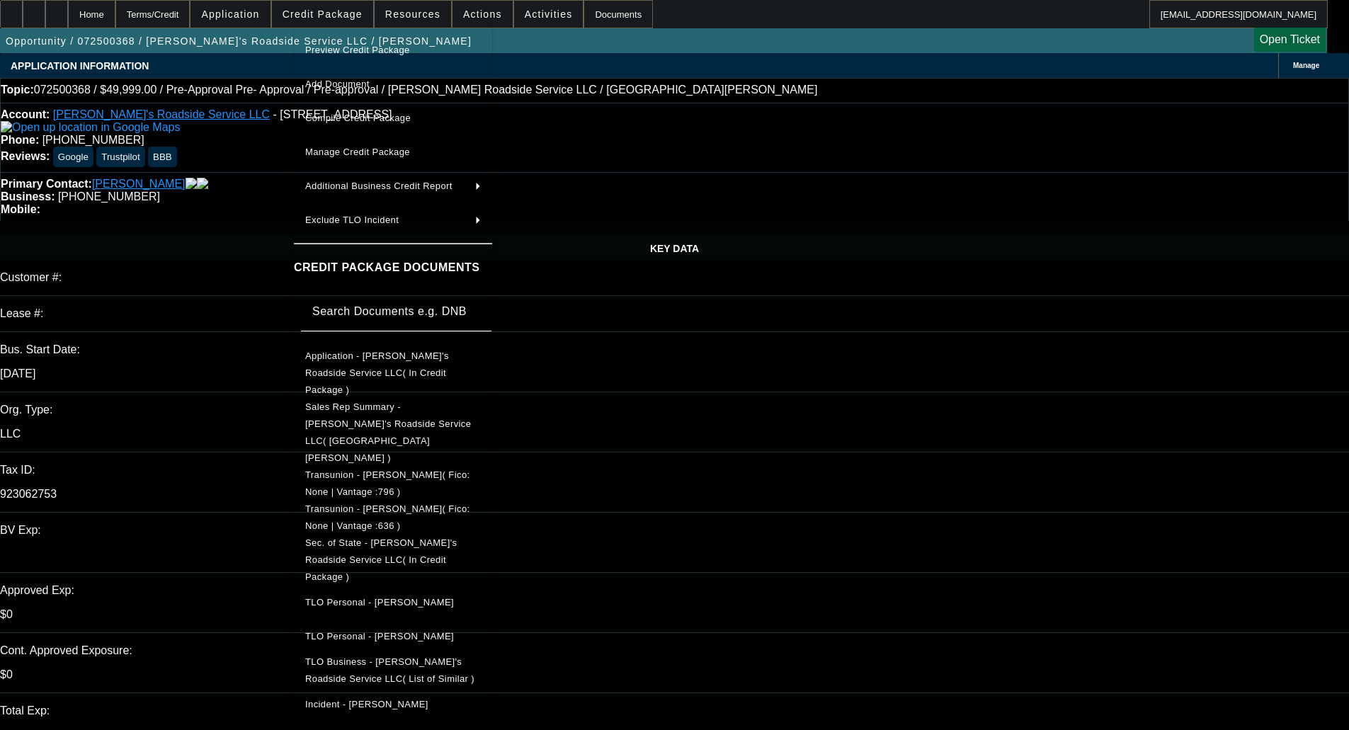
click at [433, 535] on span "Sec. of State - [PERSON_NAME]'s Roadside Service LLC( In Credit Package )" at bounding box center [393, 560] width 176 height 51
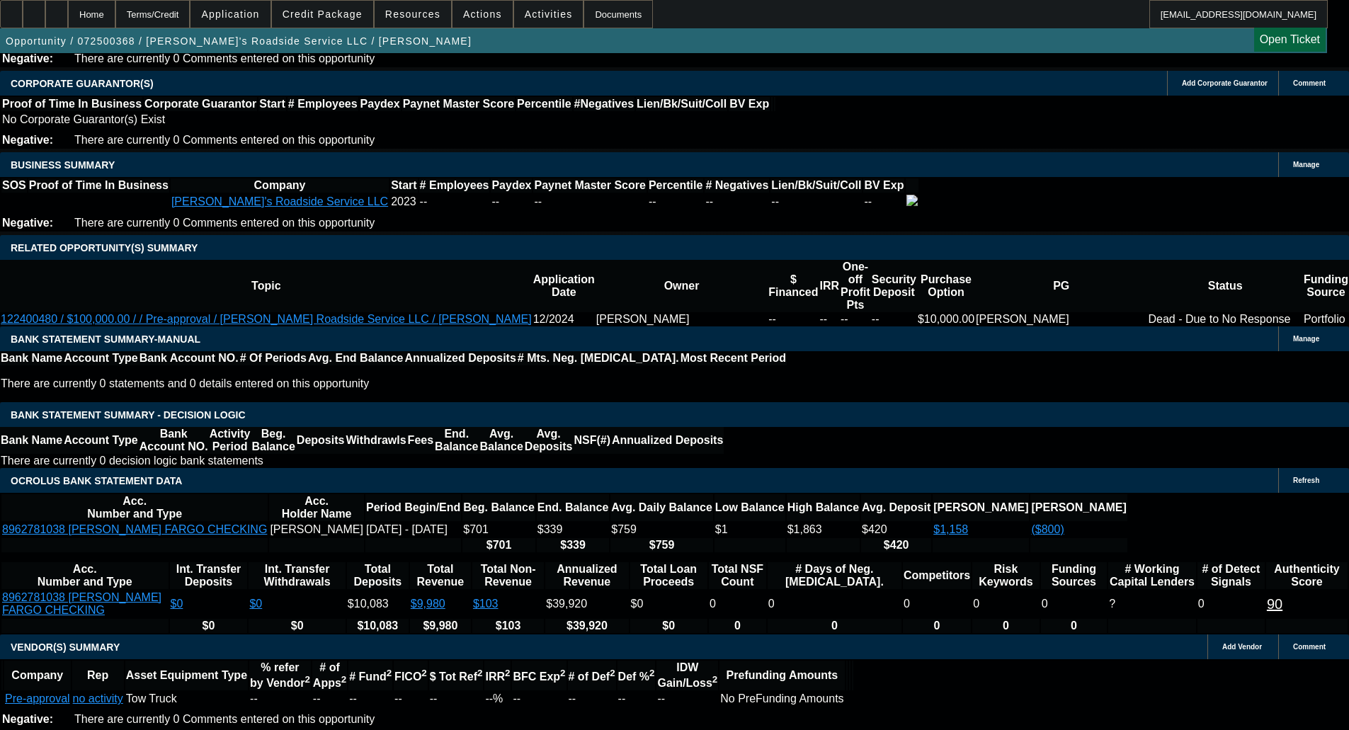
scroll to position [2485, 0]
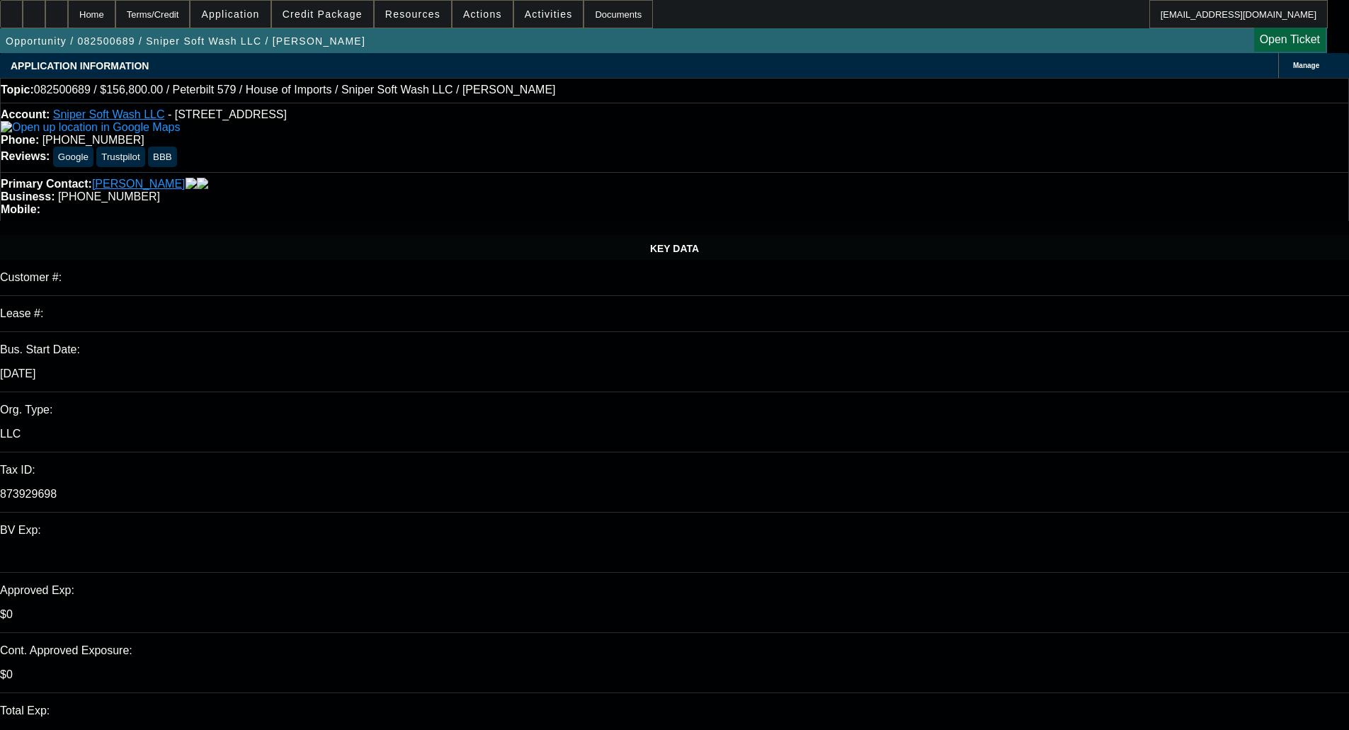
select select "0"
select select "6"
select select "0"
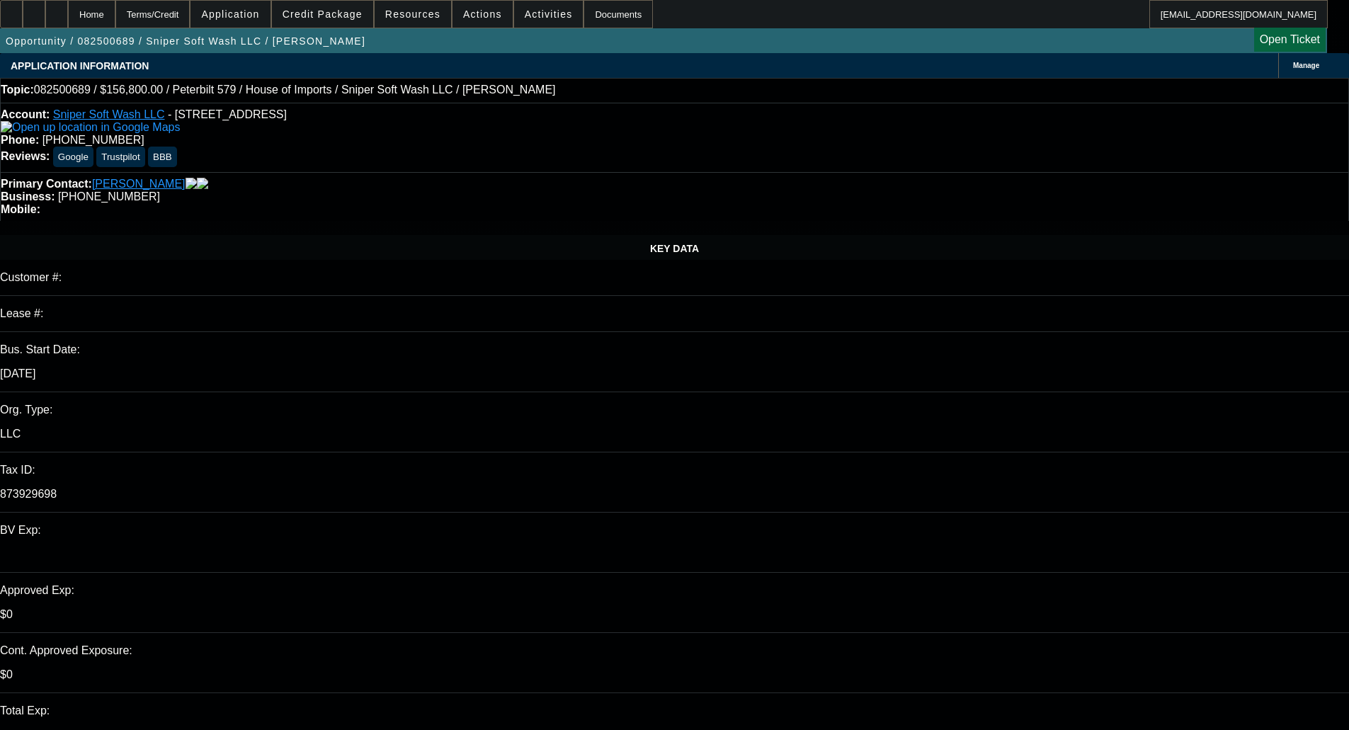
select select "0"
select select "6"
select select "0"
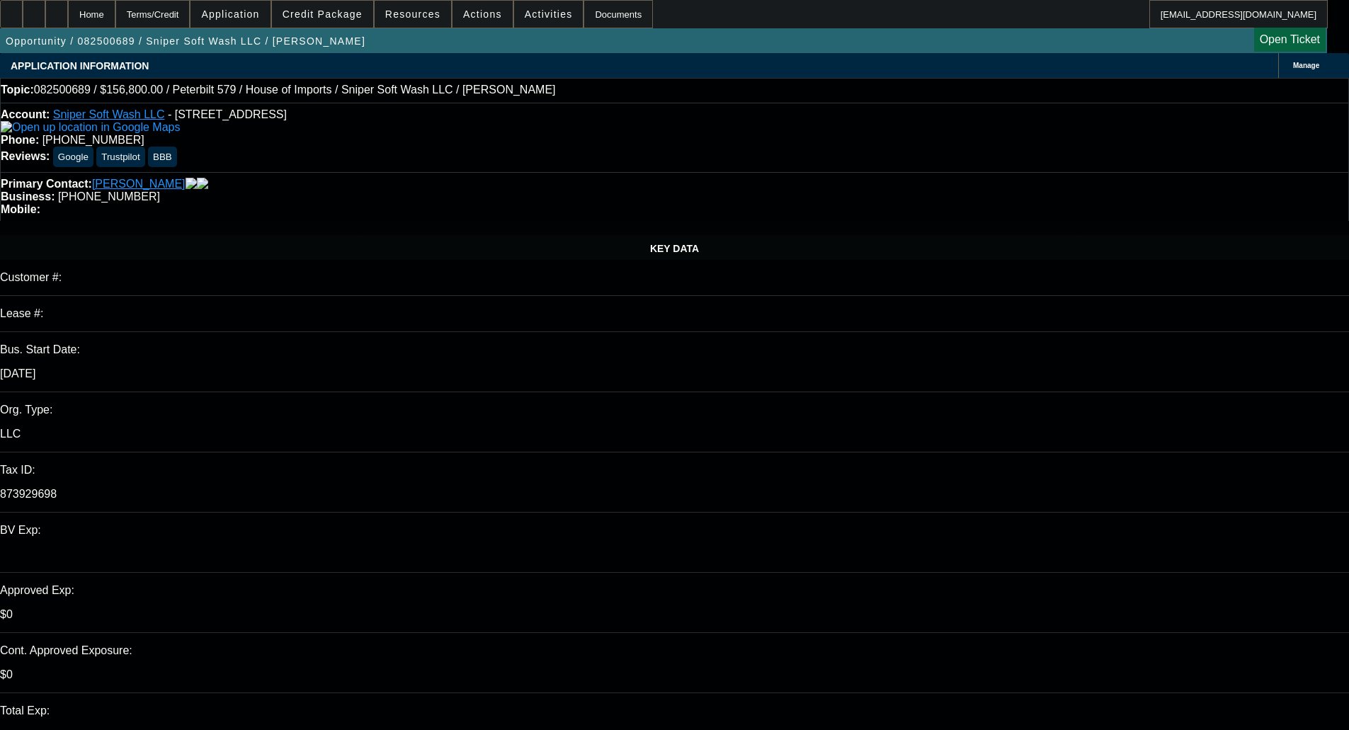
select select "0"
select select "6"
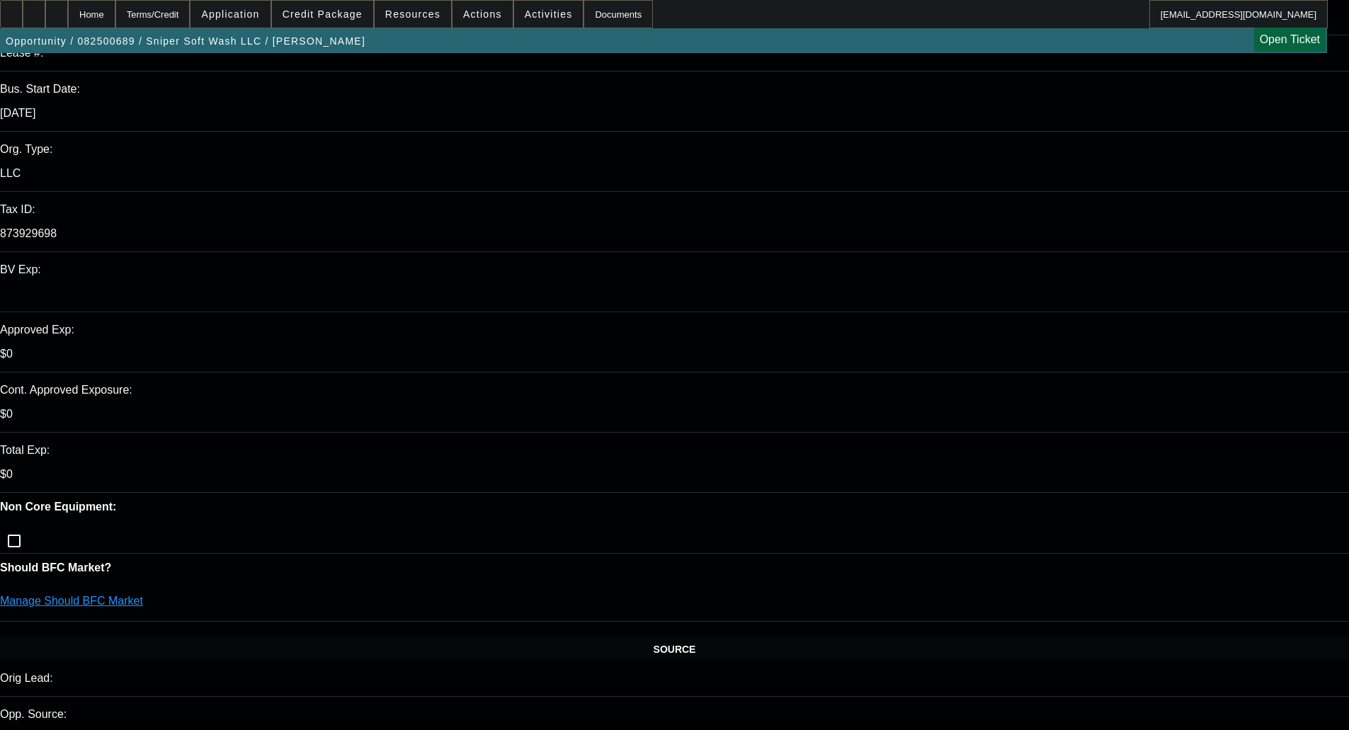
scroll to position [283, 0]
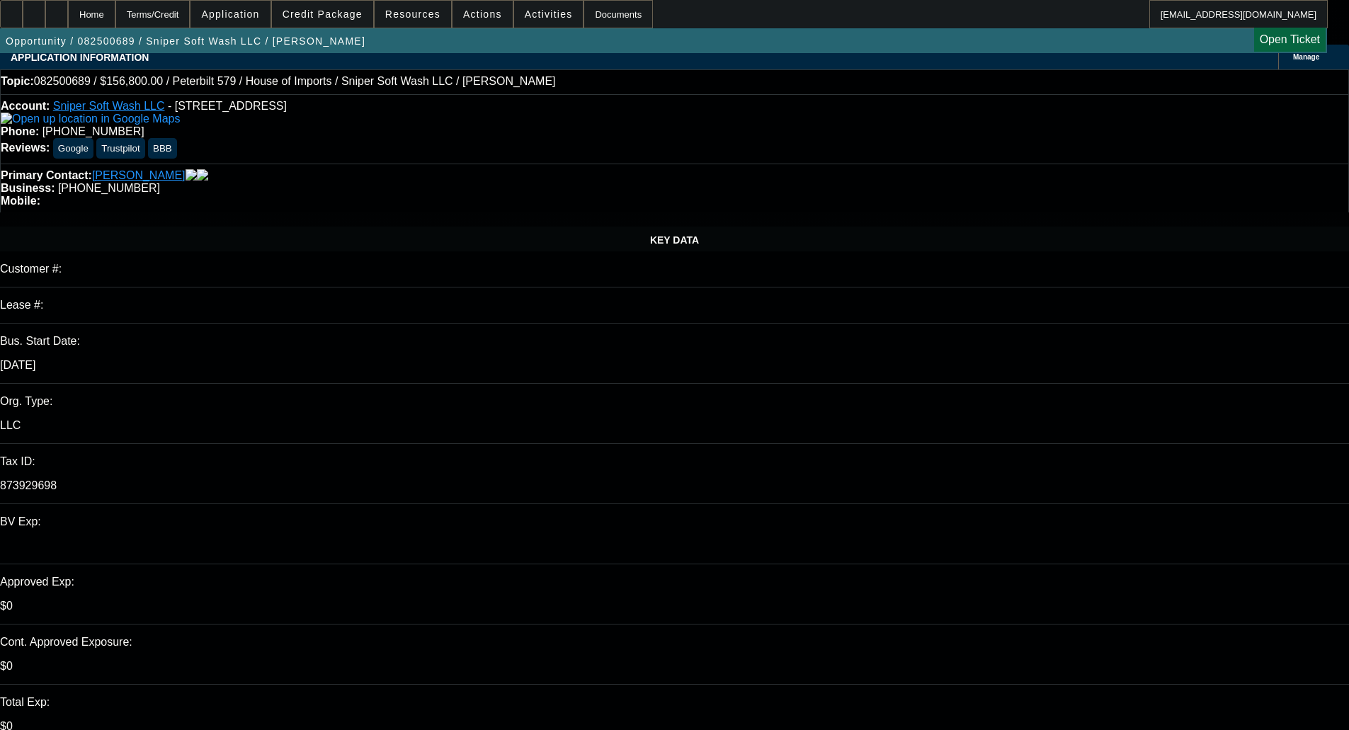
scroll to position [0, 0]
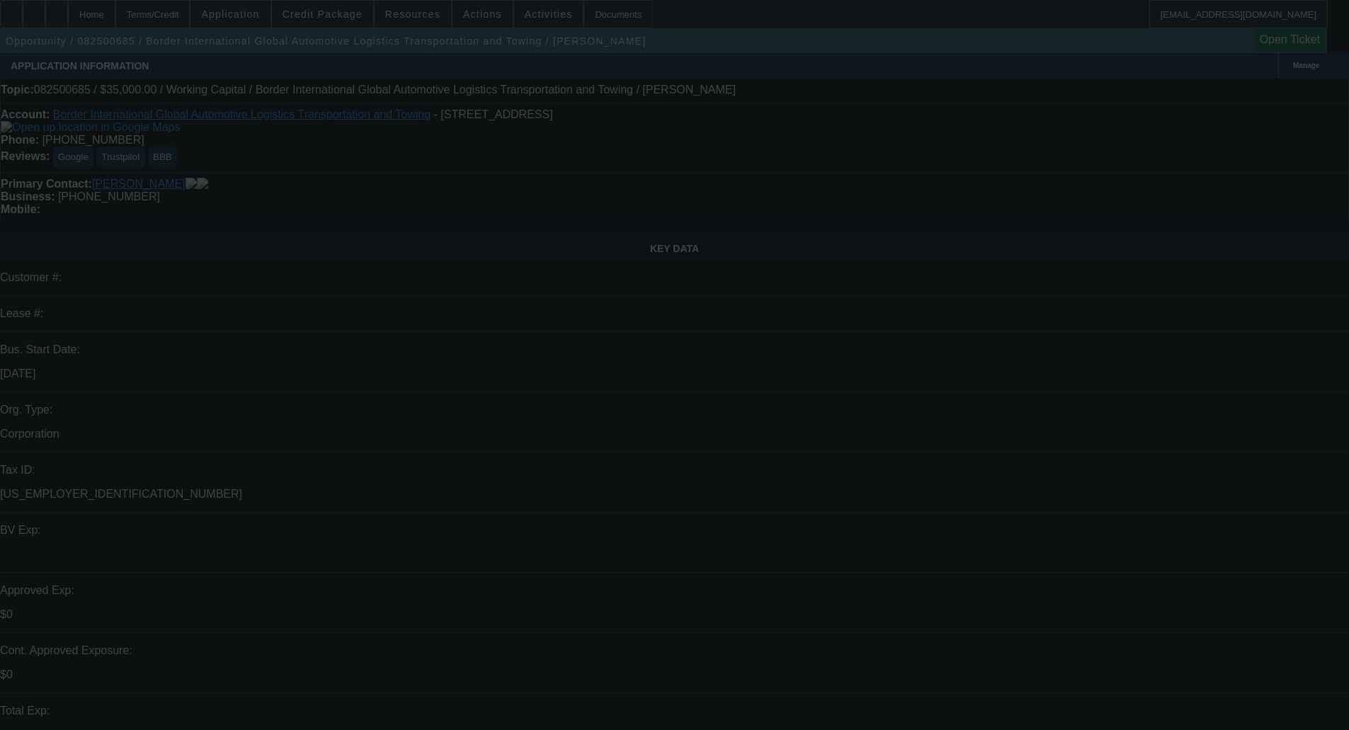
select select "0"
select select "2"
select select "0"
select select "6"
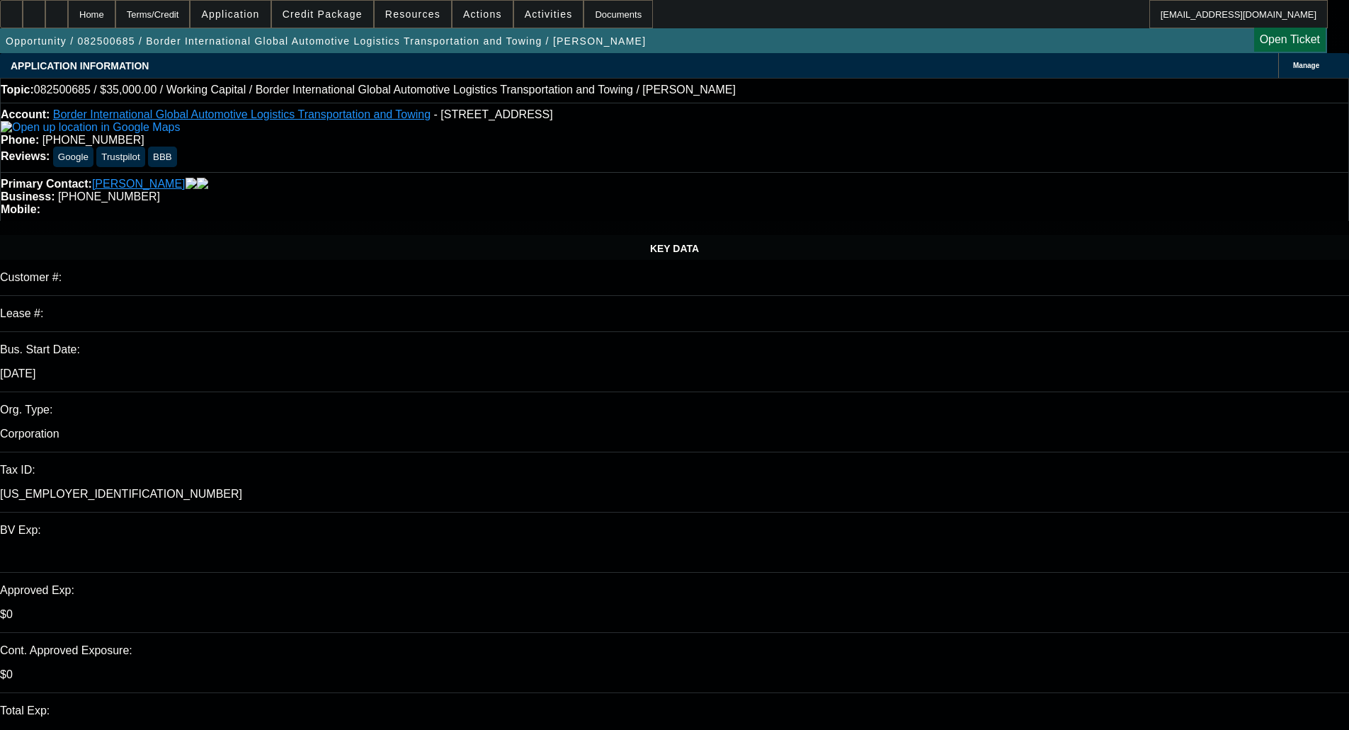
click at [343, 12] on span "Credit Package" at bounding box center [323, 13] width 80 height 11
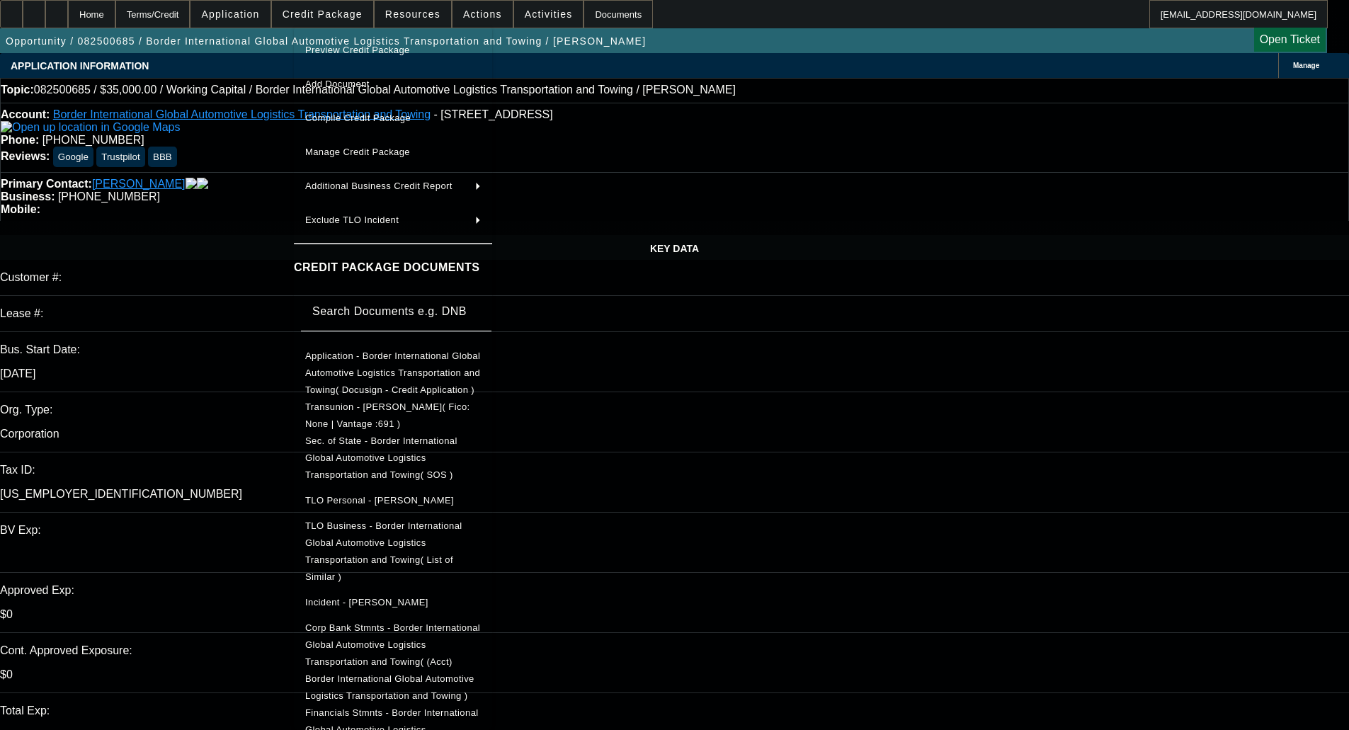
click at [408, 435] on span "Sec. of State - Border International Global Automotive Logistics Transportation…" at bounding box center [393, 458] width 176 height 51
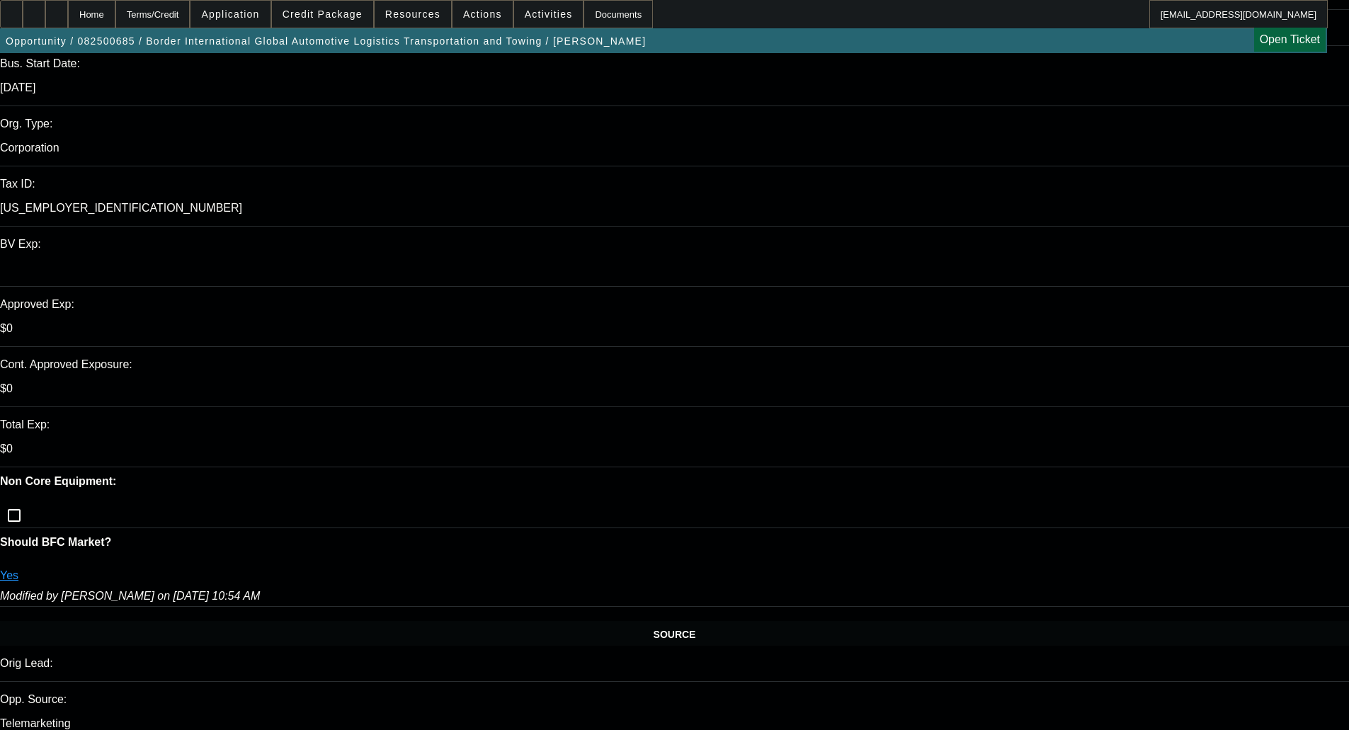
scroll to position [566, 0]
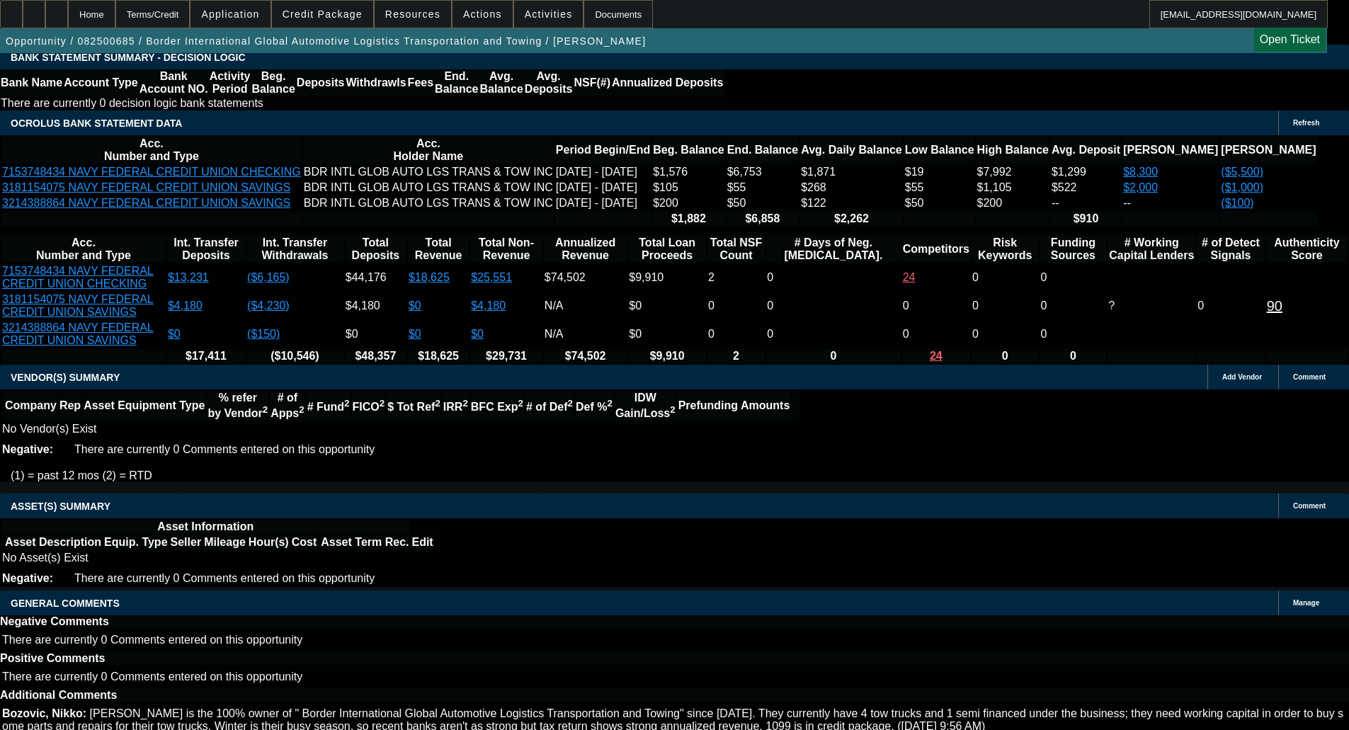
scroll to position [2751, 0]
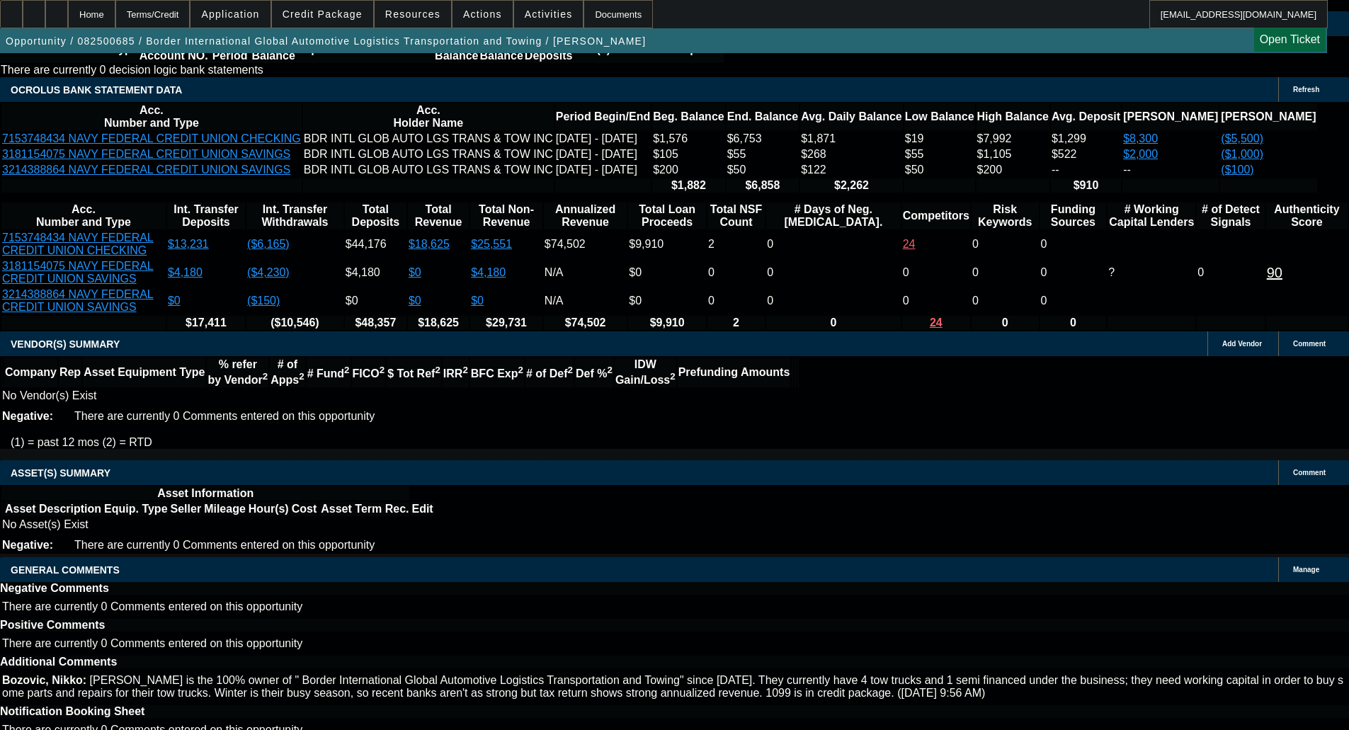
select select "6"
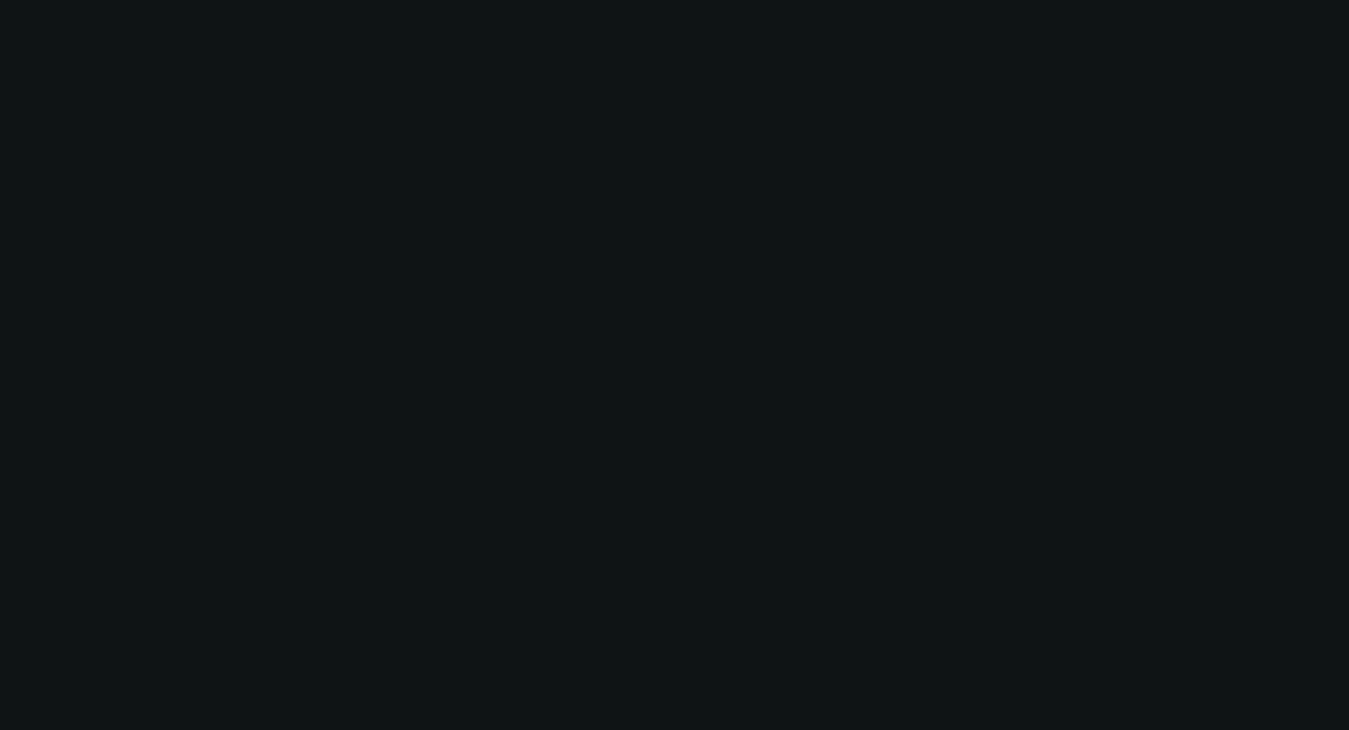
scroll to position [0, 0]
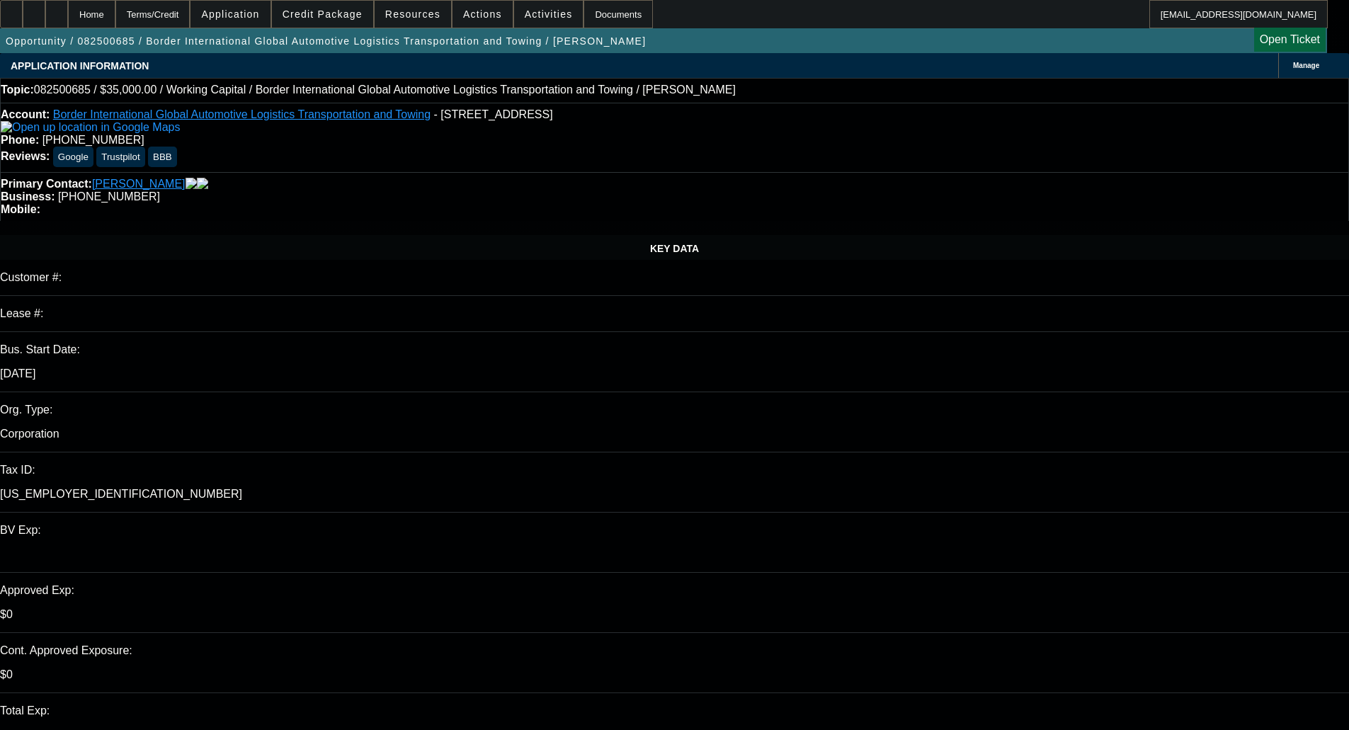
click at [316, 18] on span "Credit Package" at bounding box center [323, 13] width 80 height 11
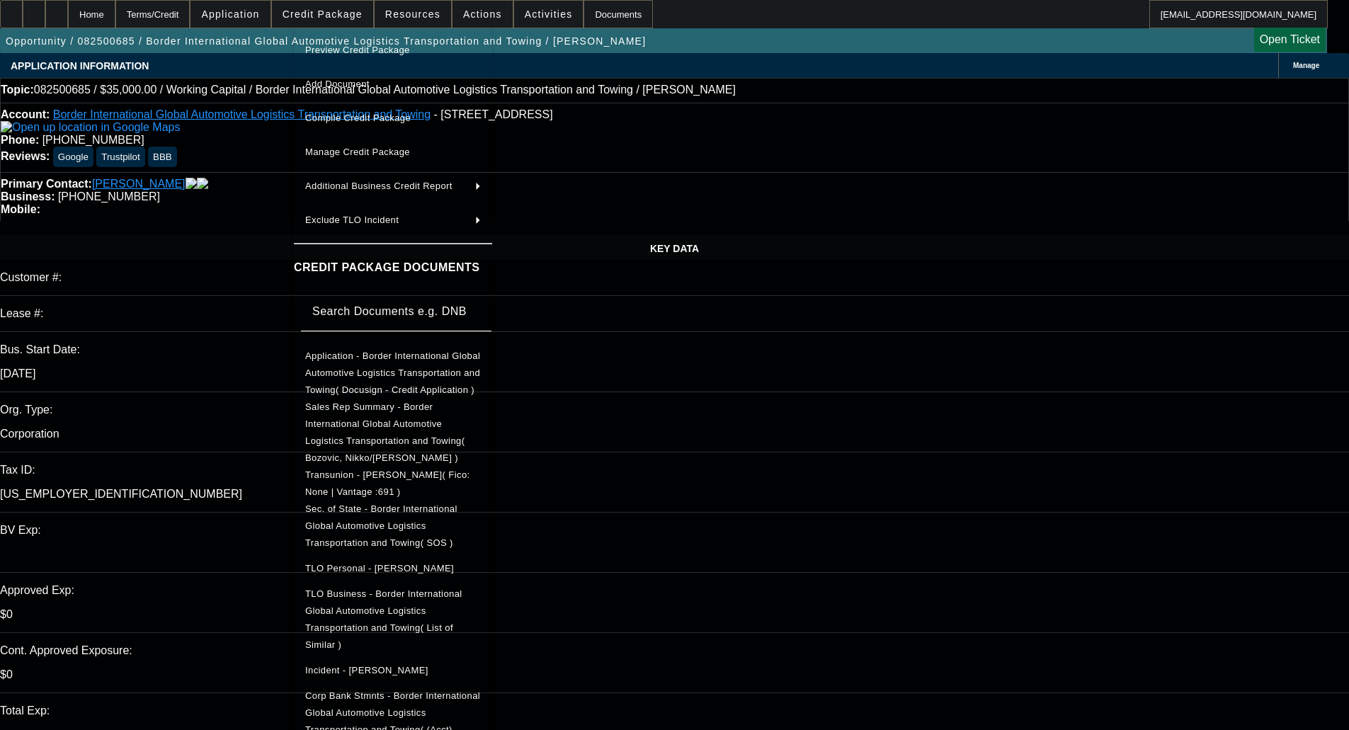
click at [343, 373] on span "Application - Border International Global Automotive Logistics Transportation a…" at bounding box center [392, 373] width 175 height 45
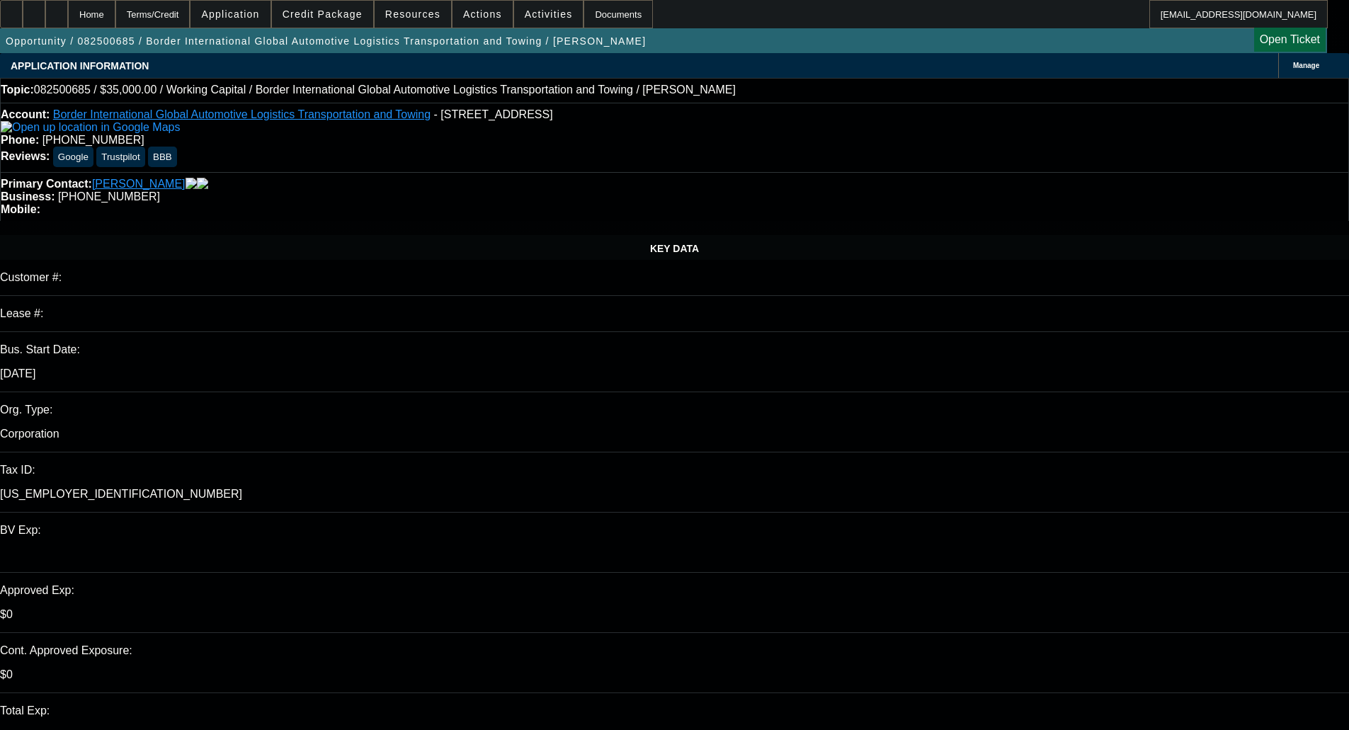
click at [330, 11] on span "Credit Package" at bounding box center [323, 13] width 80 height 11
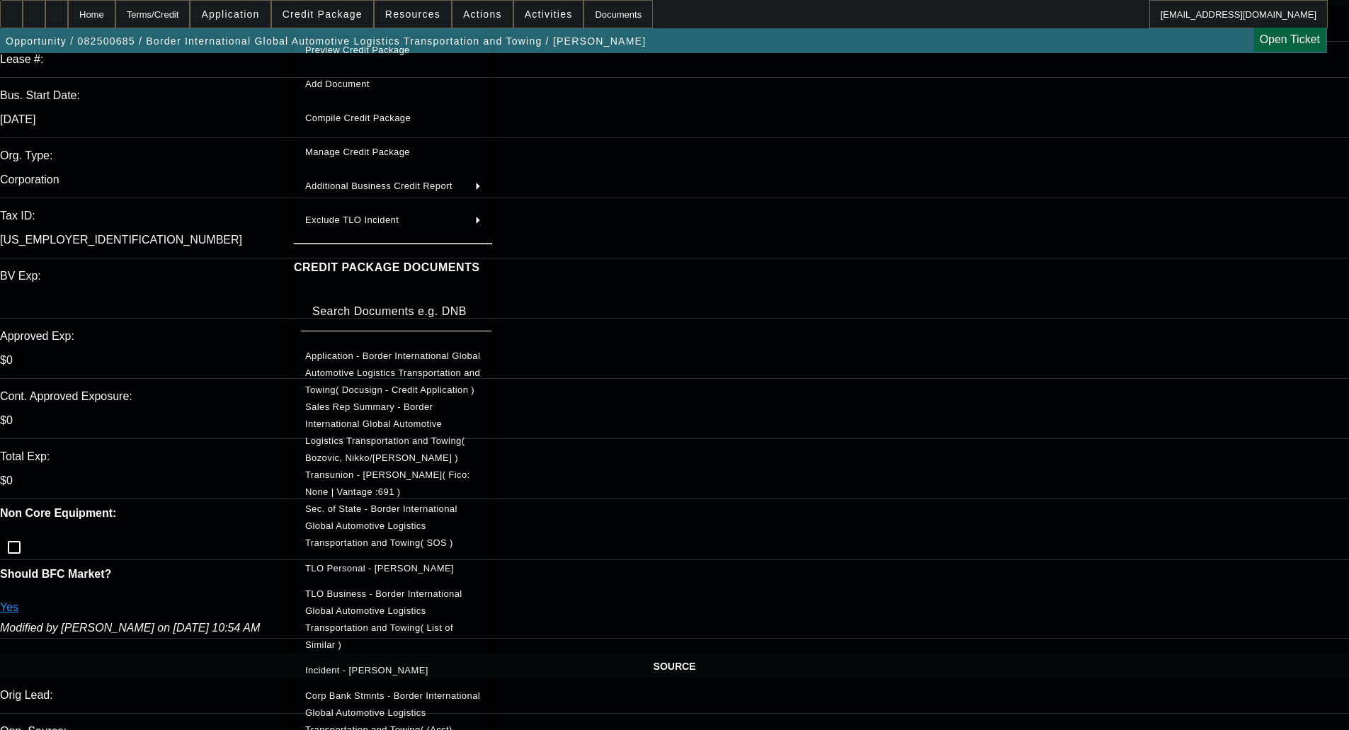
scroll to position [354, 0]
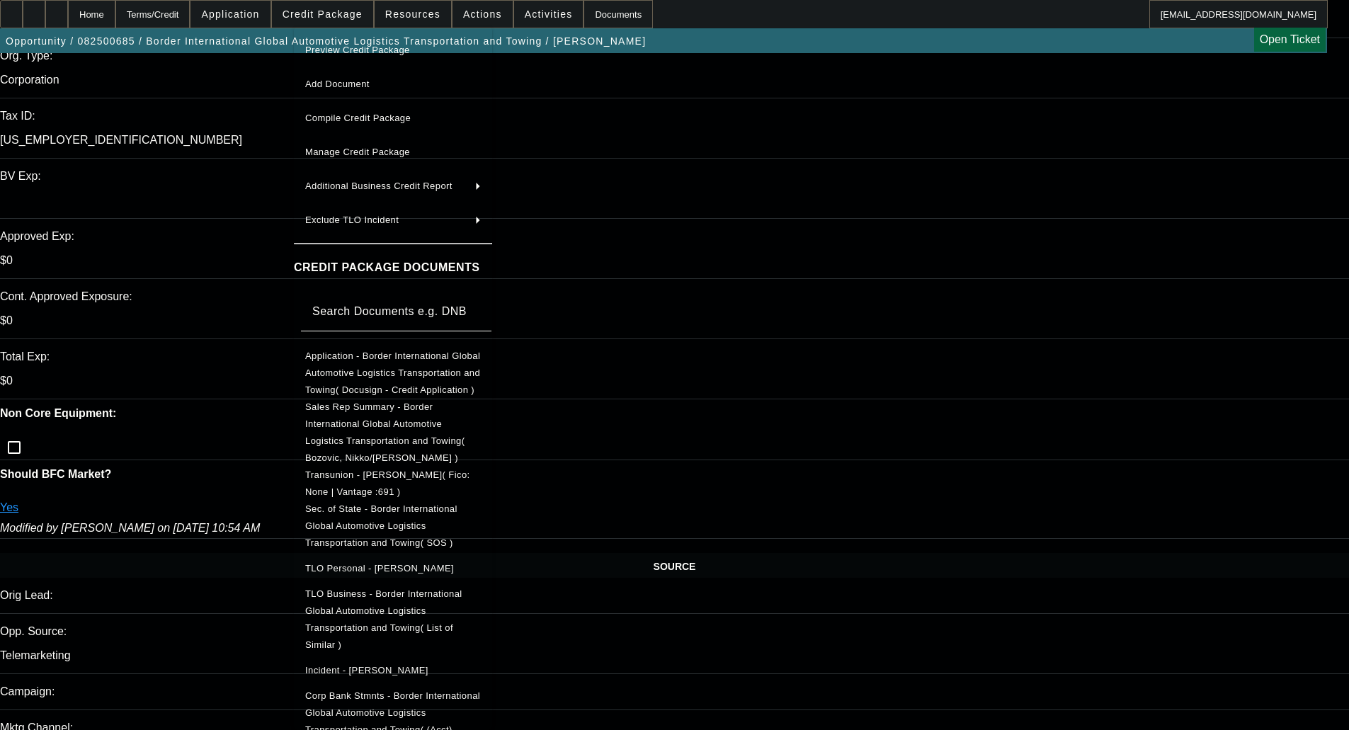
click at [1042, 532] on div at bounding box center [674, 365] width 1349 height 730
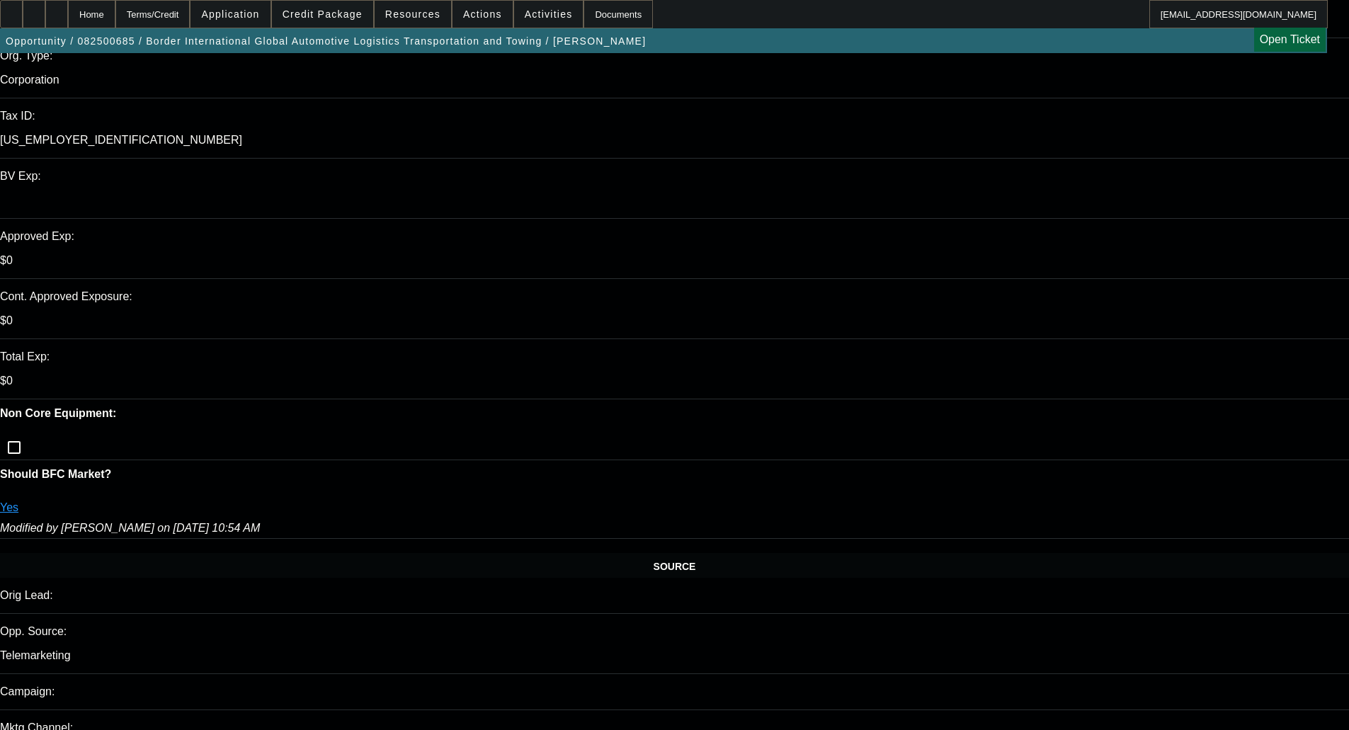
click at [324, 21] on span at bounding box center [322, 14] width 101 height 34
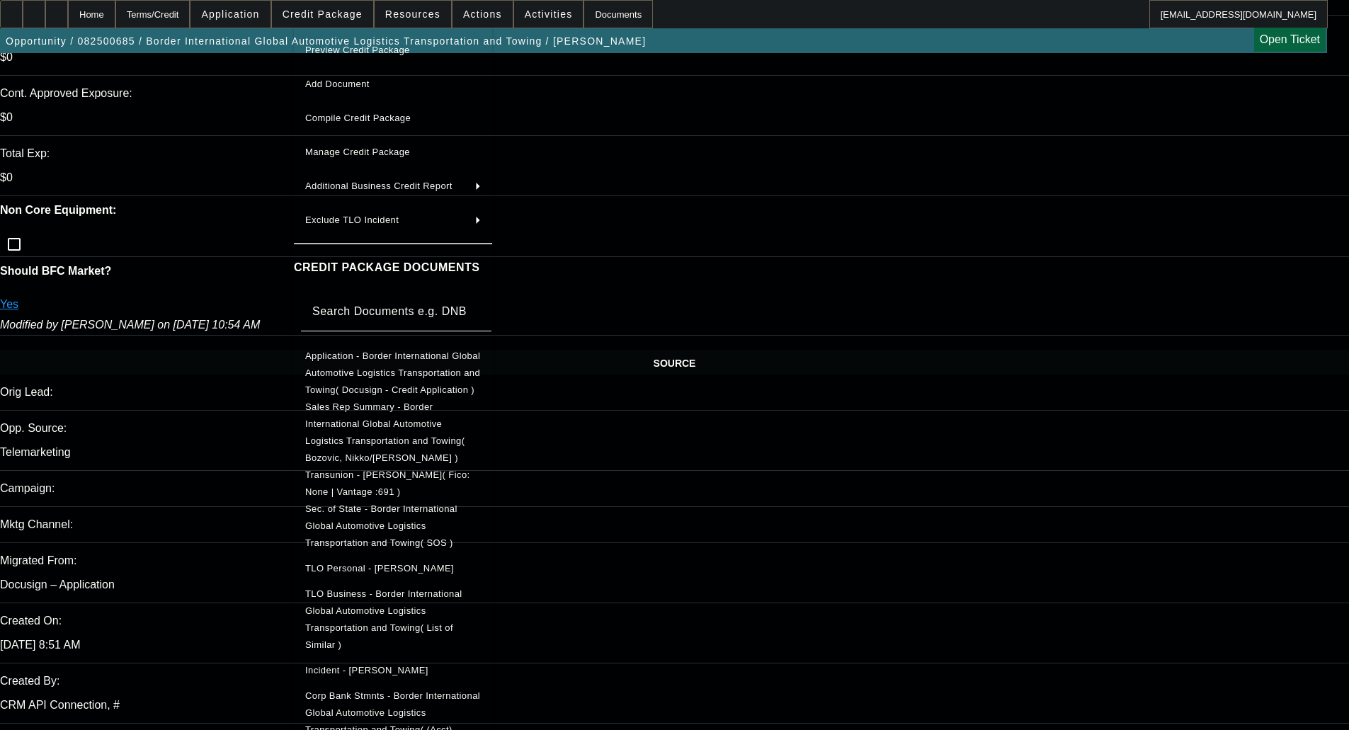
scroll to position [566, 0]
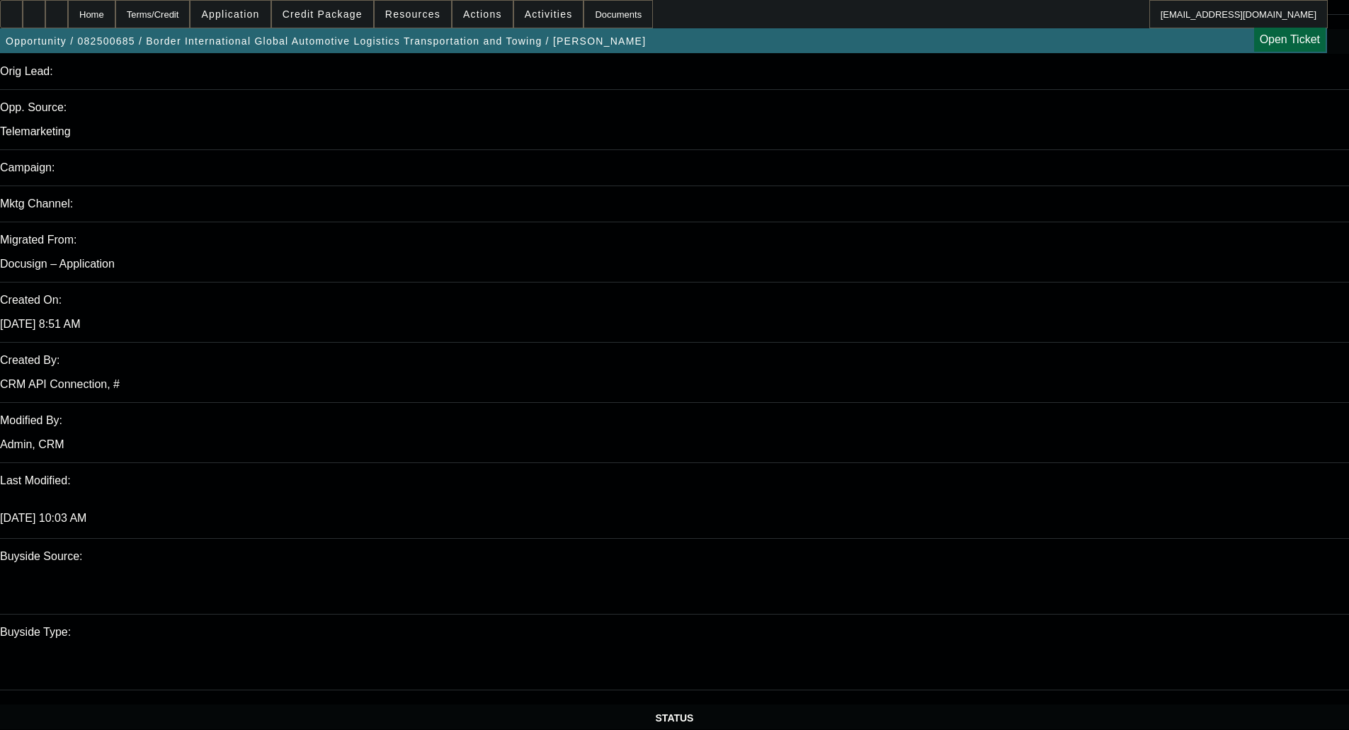
scroll to position [0, 0]
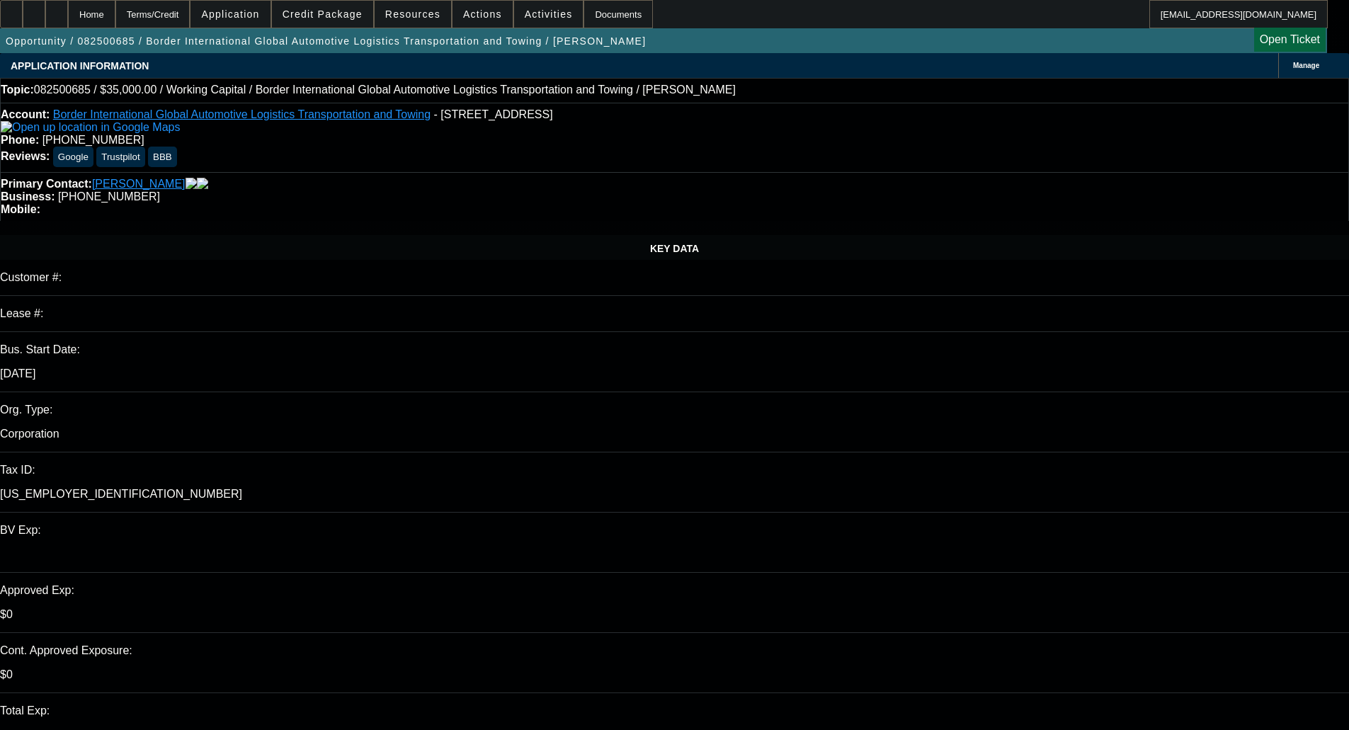
type textarea "IT LOOKS LIKE THE PG CONTACT WAS CHANGED FROM THOMAS ALLEN TO ARIEL BYRD. THIS …"
click at [342, 11] on span "Credit Package" at bounding box center [323, 13] width 80 height 11
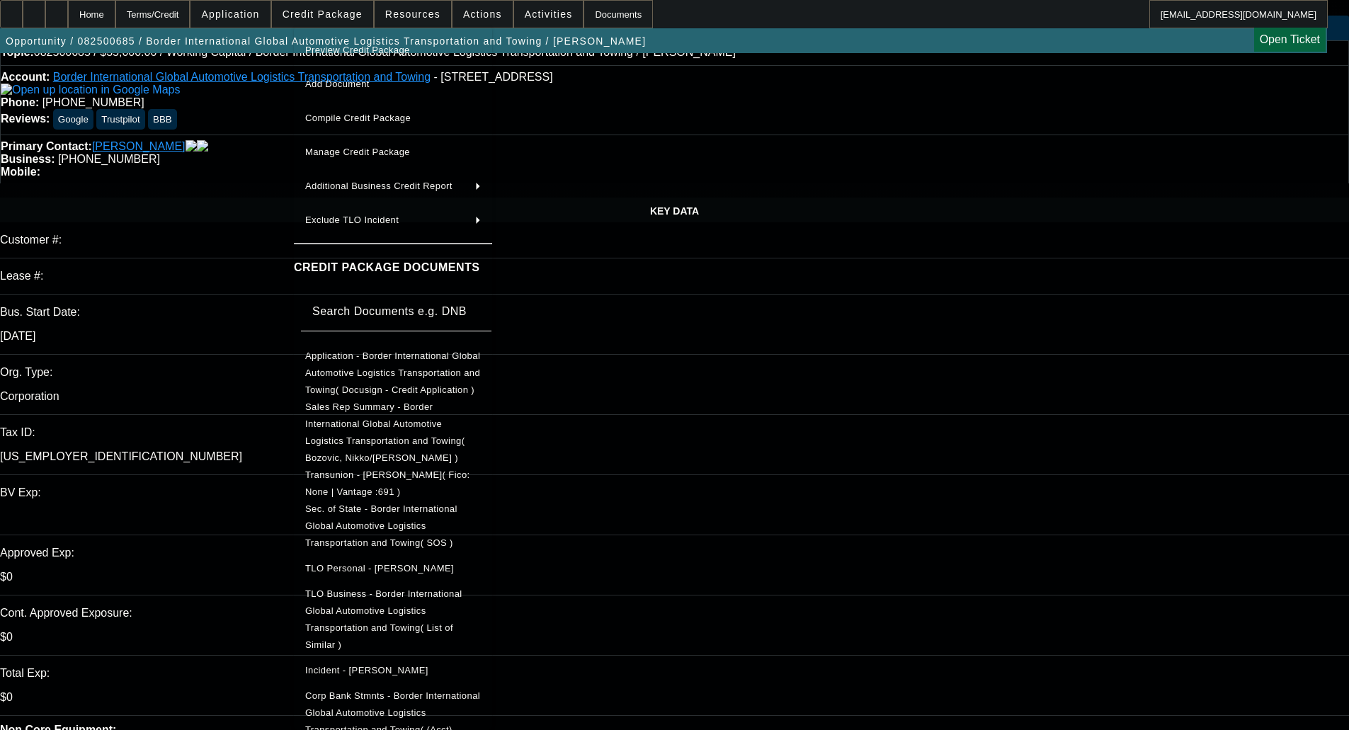
scroll to position [71, 0]
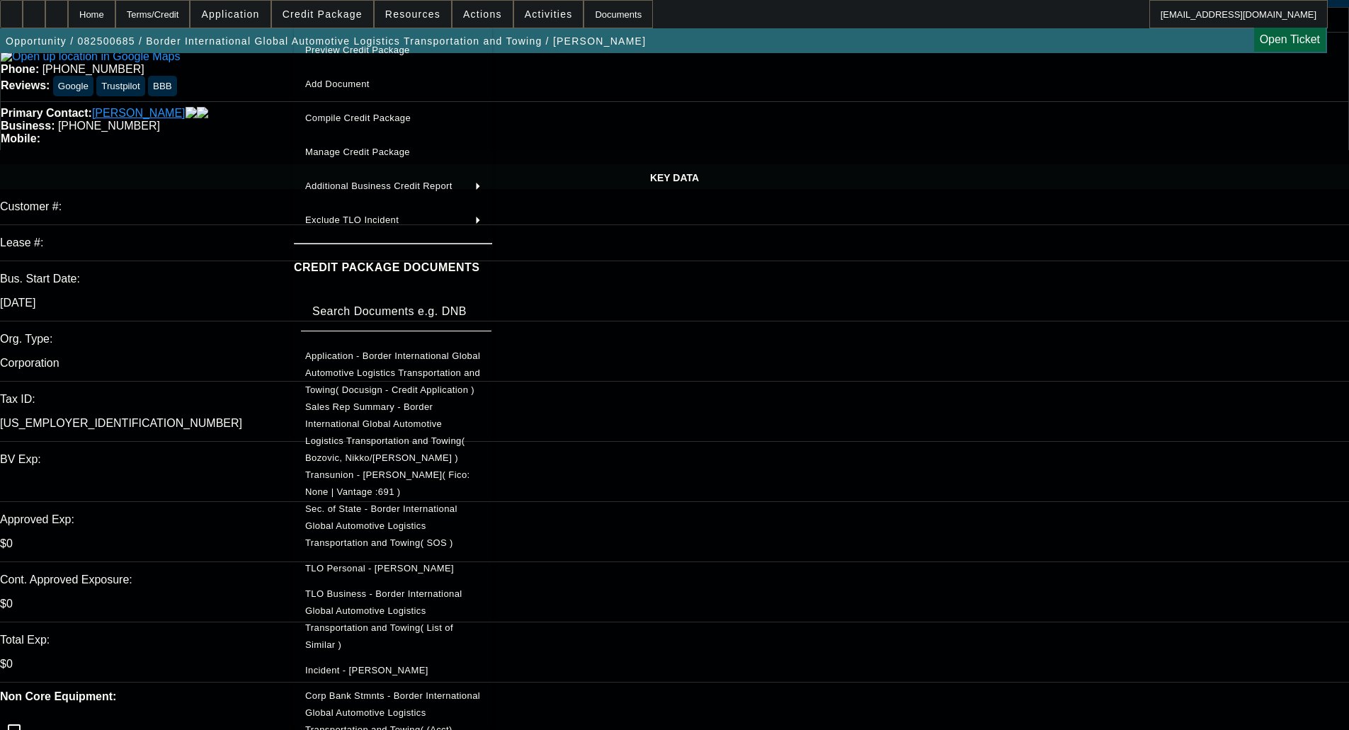
click at [445, 690] on span "Corp Bank Stmnts - Border International Global Automotive Logistics Transportat…" at bounding box center [392, 729] width 175 height 79
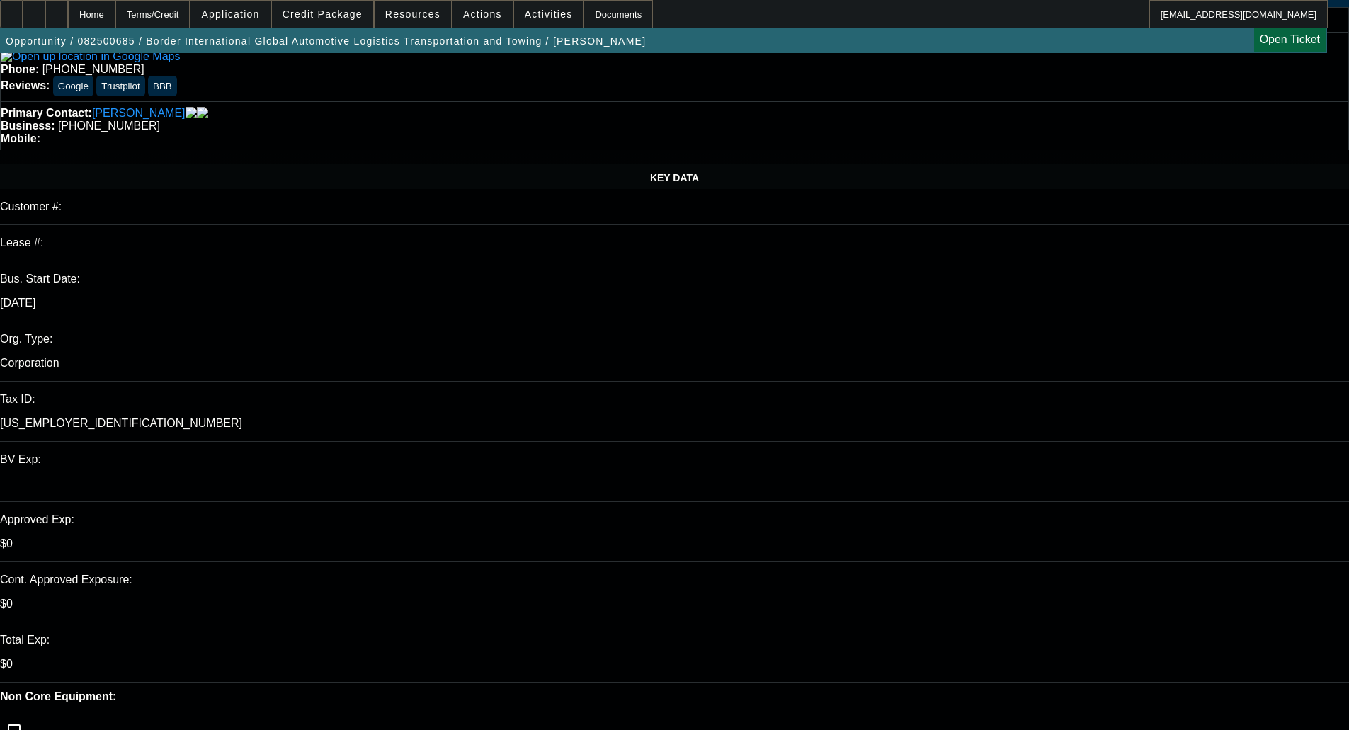
checkbox input "true"
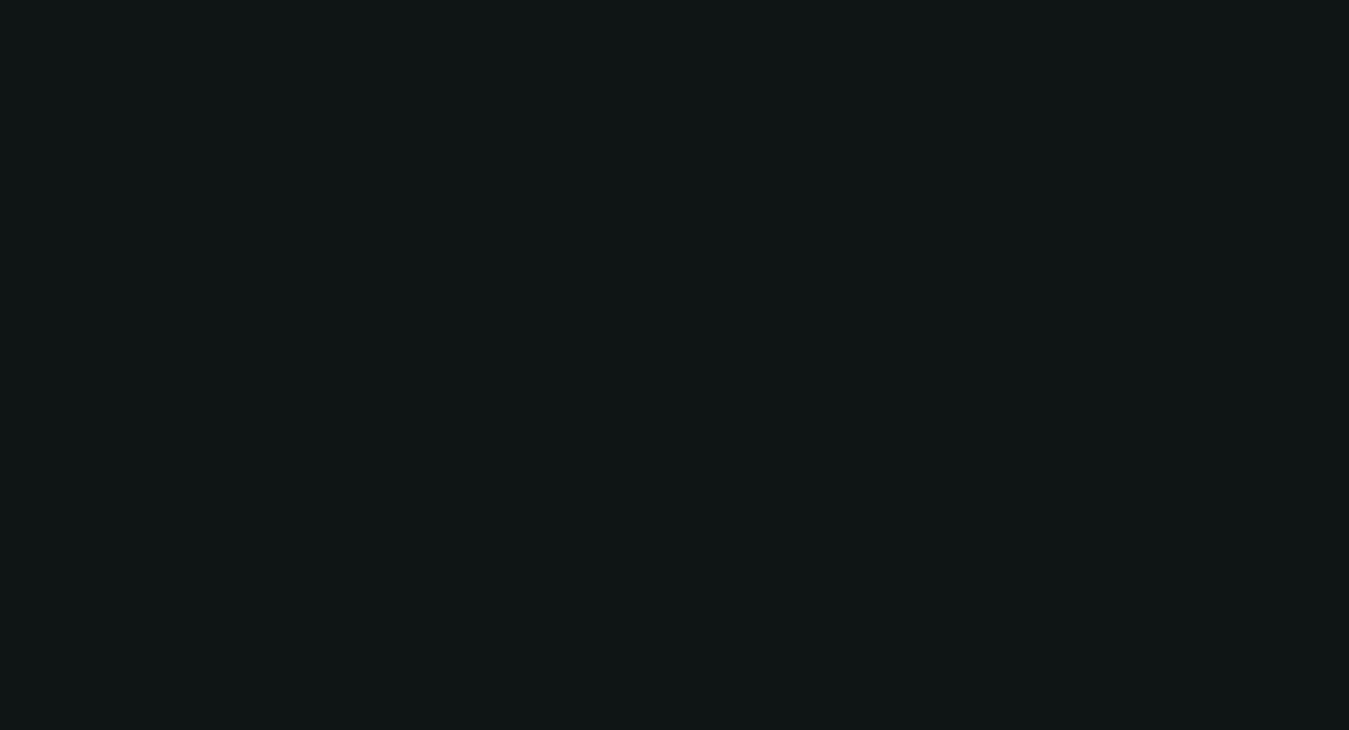
select select "0"
select select "2"
select select "0"
select select "6"
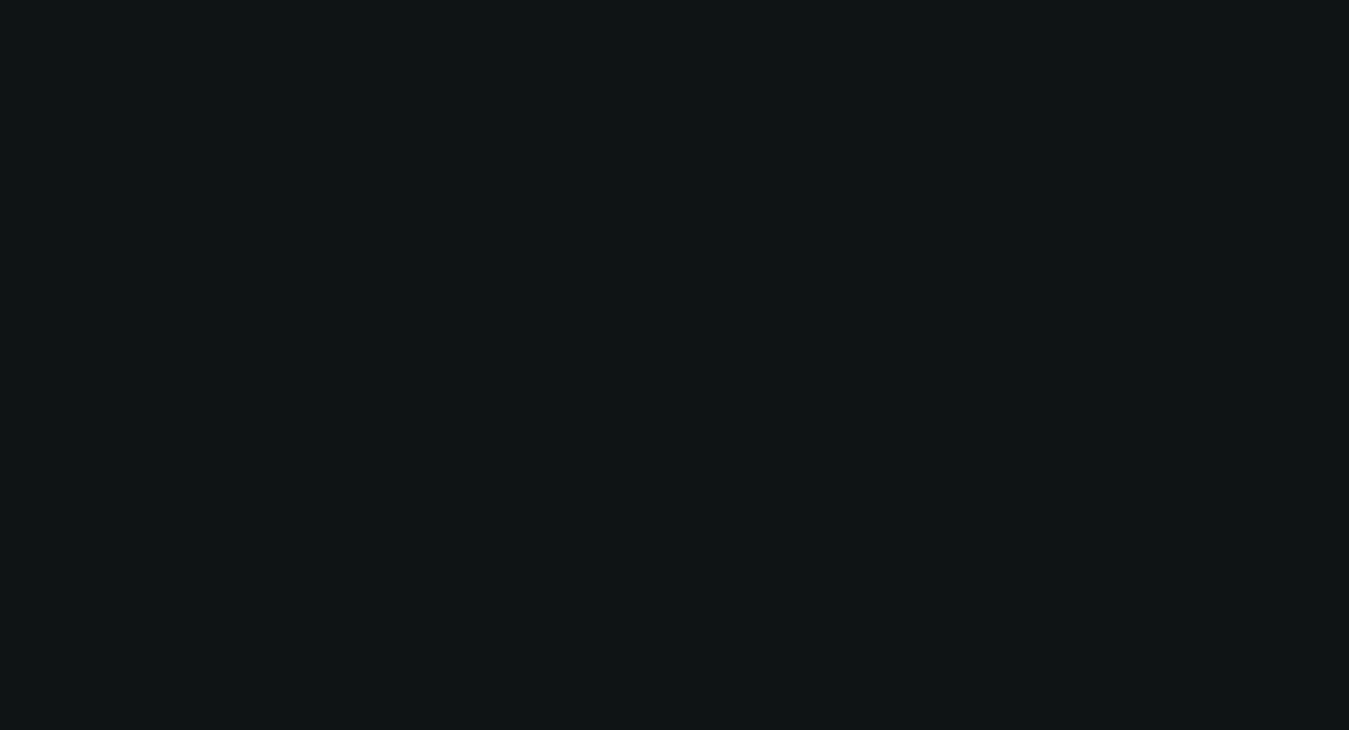
select select "0"
select select "2"
select select "0"
select select "6"
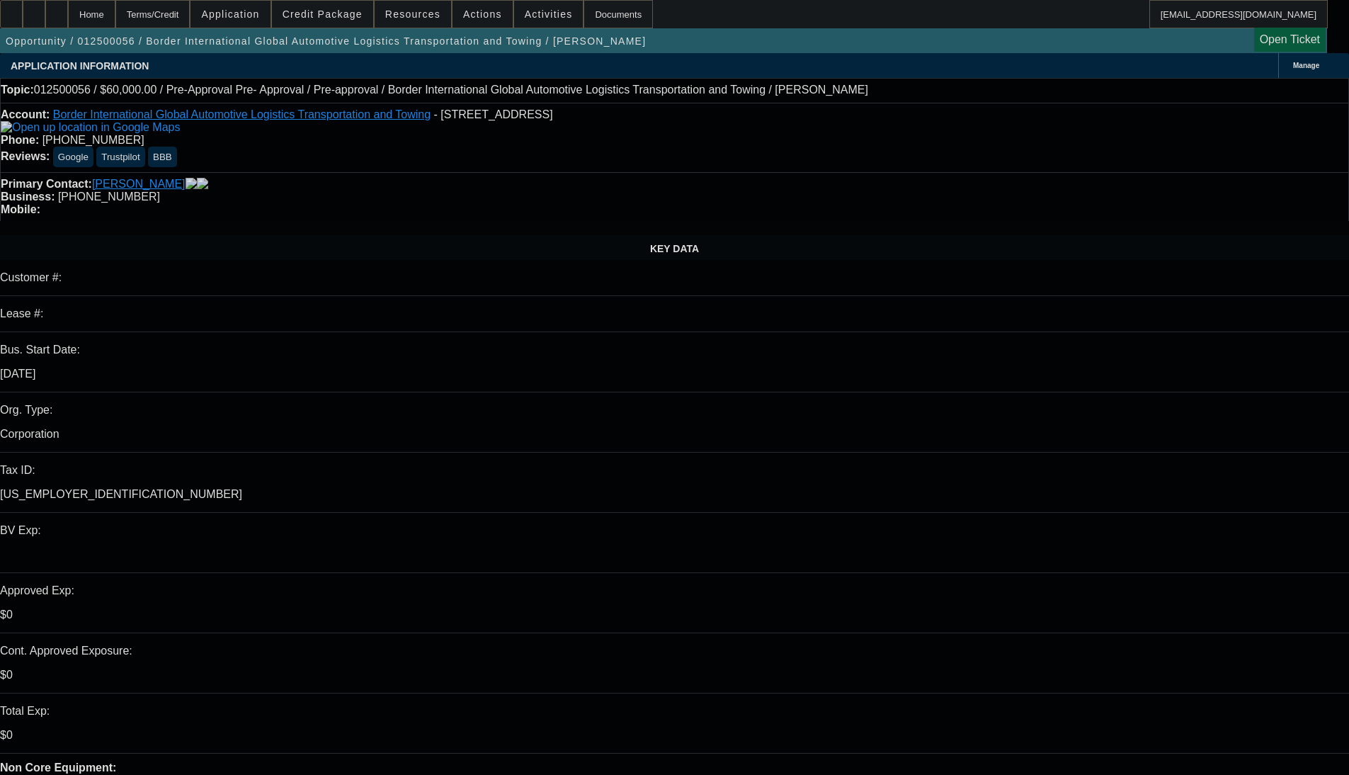
select select "0.2"
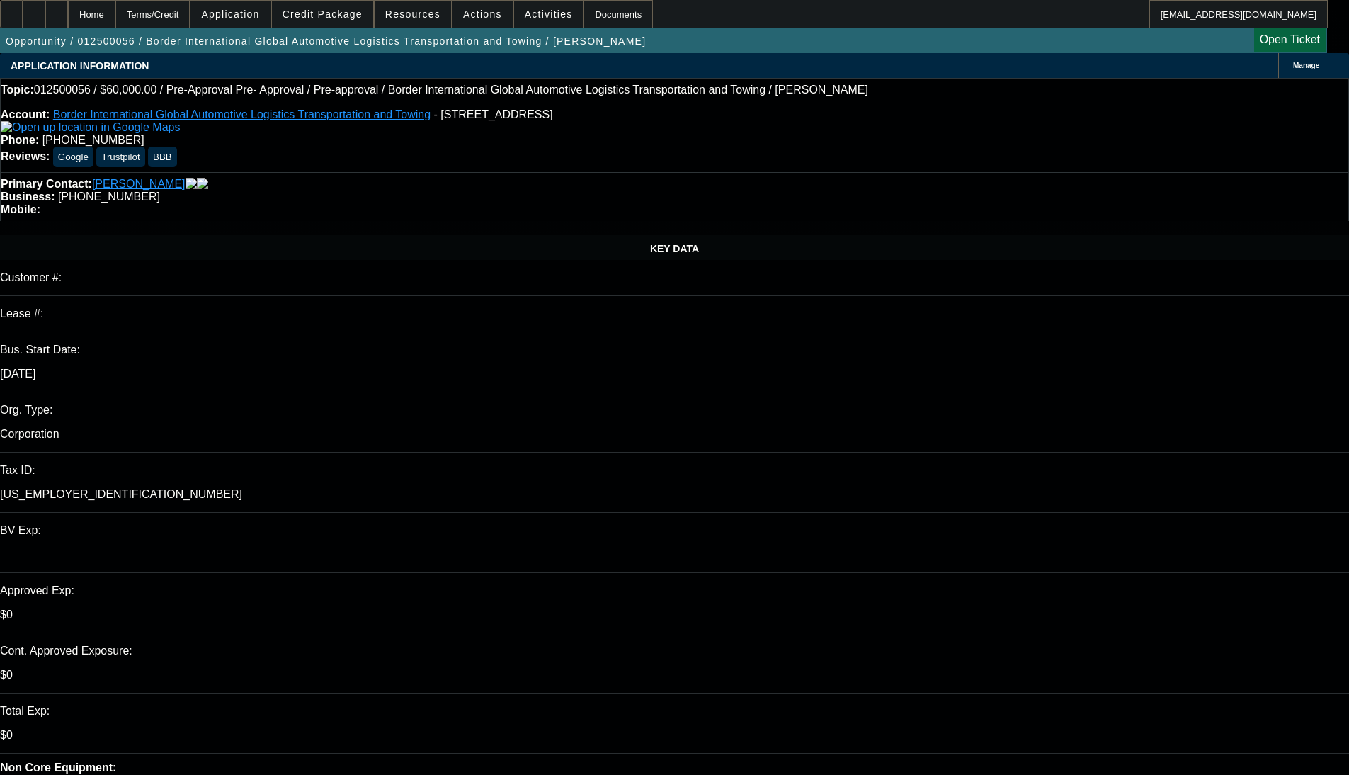
select select "2"
select select "0.1"
select select "4"
select select "0"
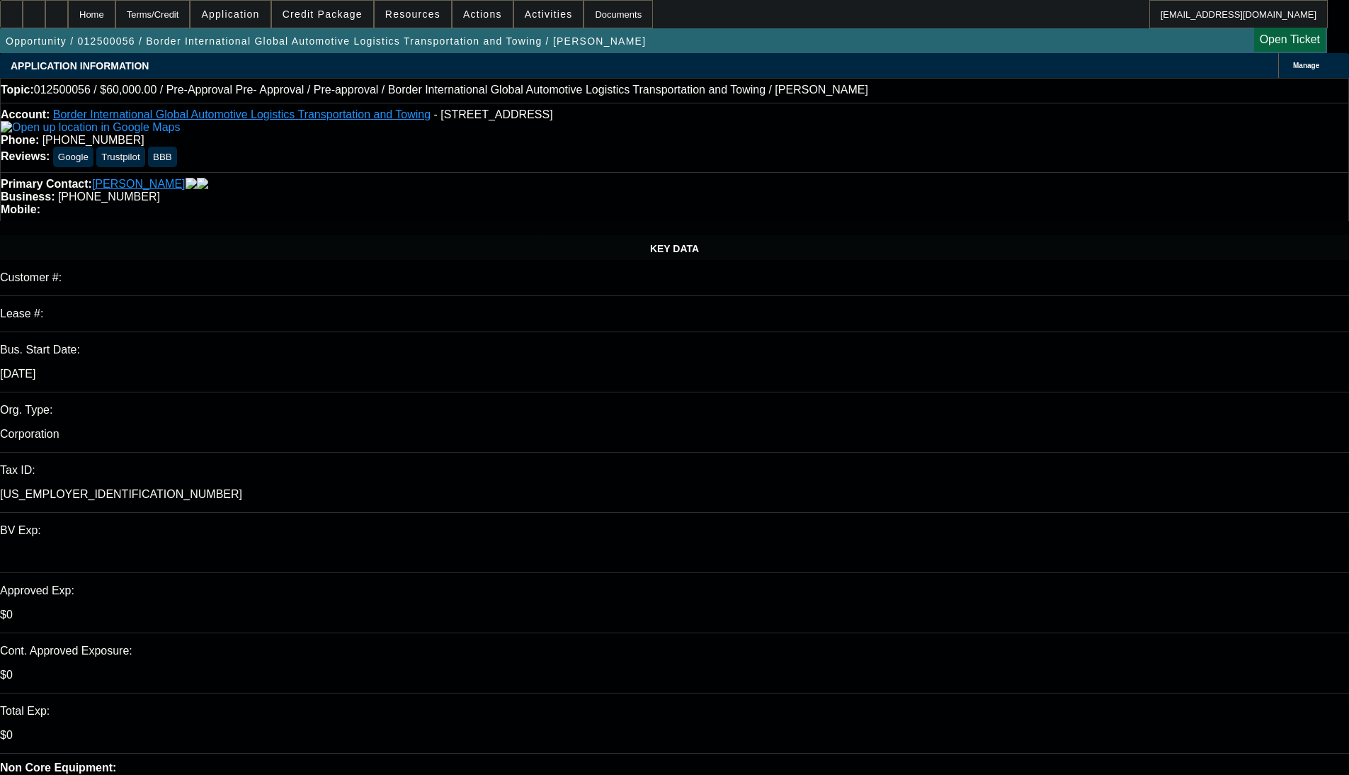
select select "2"
select select "0.1"
select select "4"
select select "0"
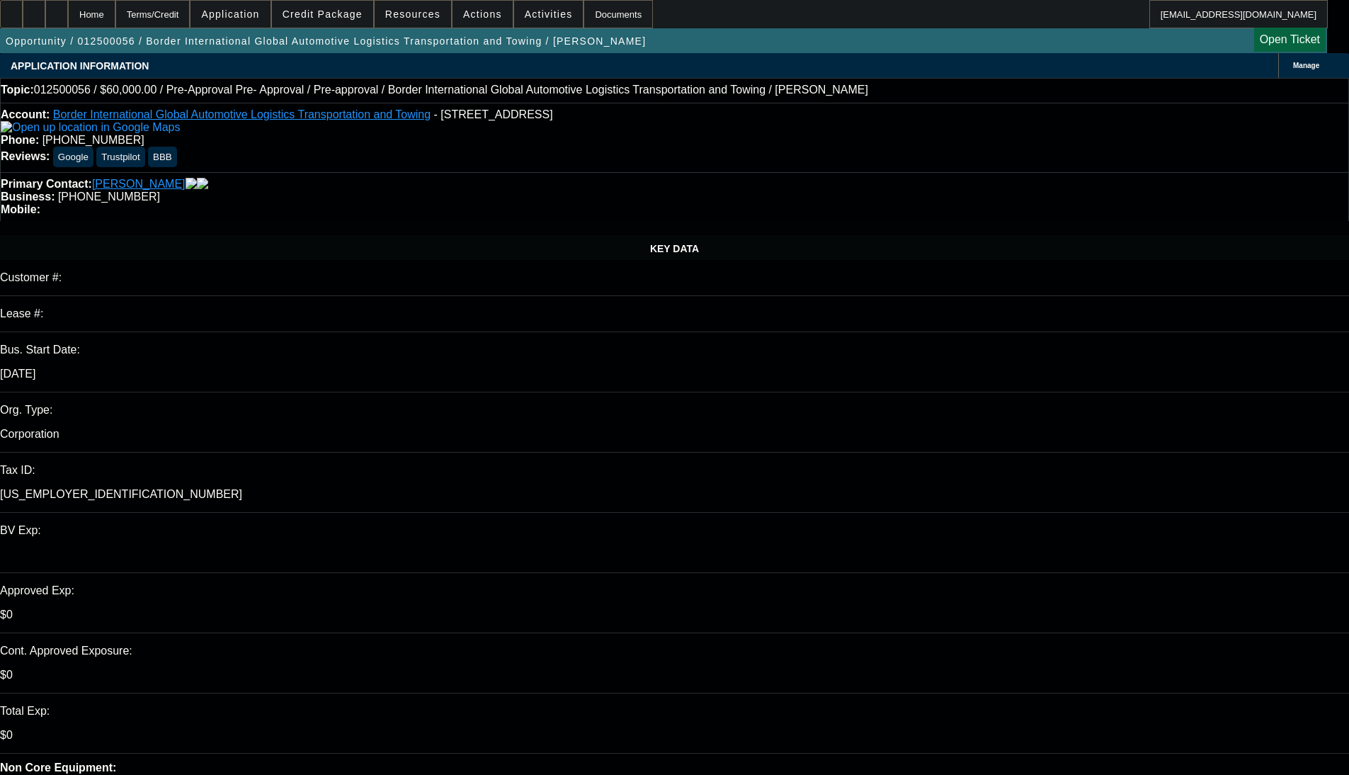
select select "0"
select select "0.1"
select select "4"
select select "0"
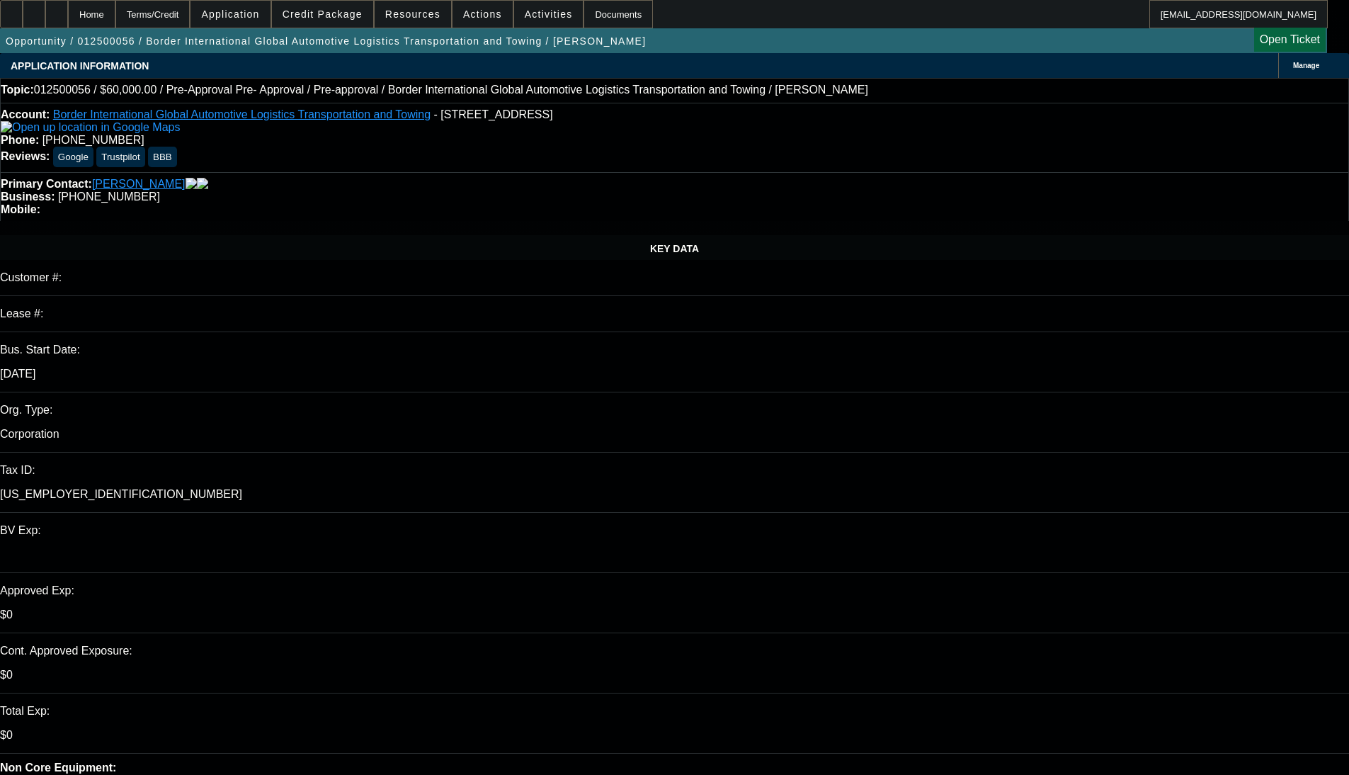
select select "0.1"
select select "4"
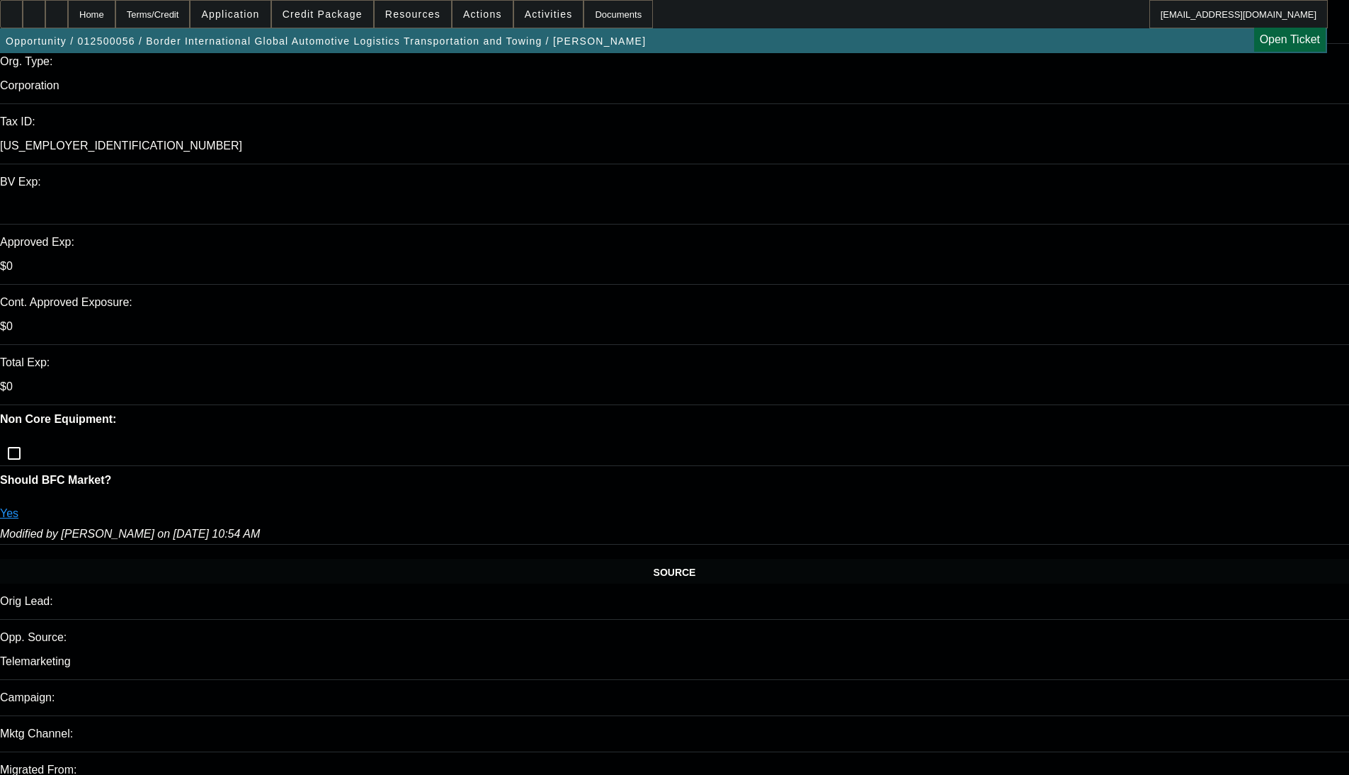
scroll to position [354, 0]
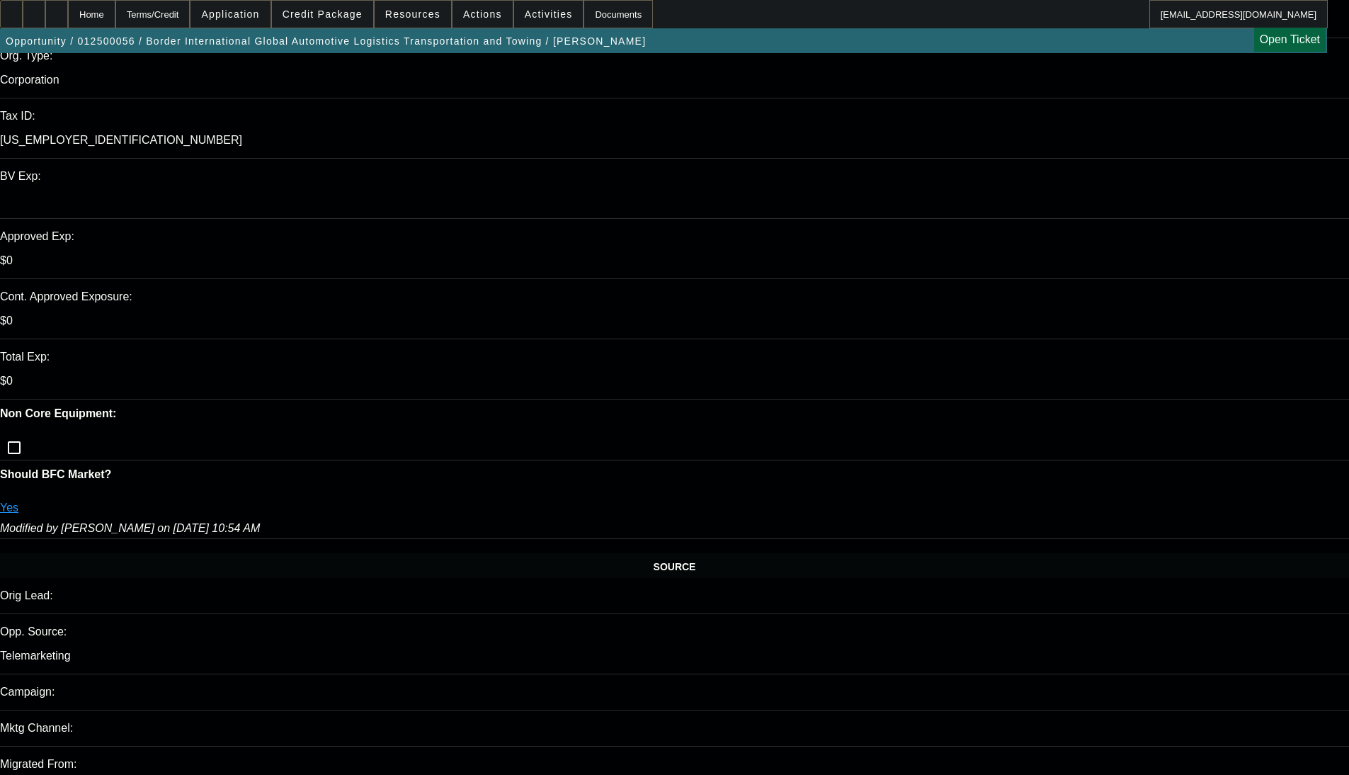
click at [351, 19] on span "Credit Package" at bounding box center [323, 13] width 80 height 11
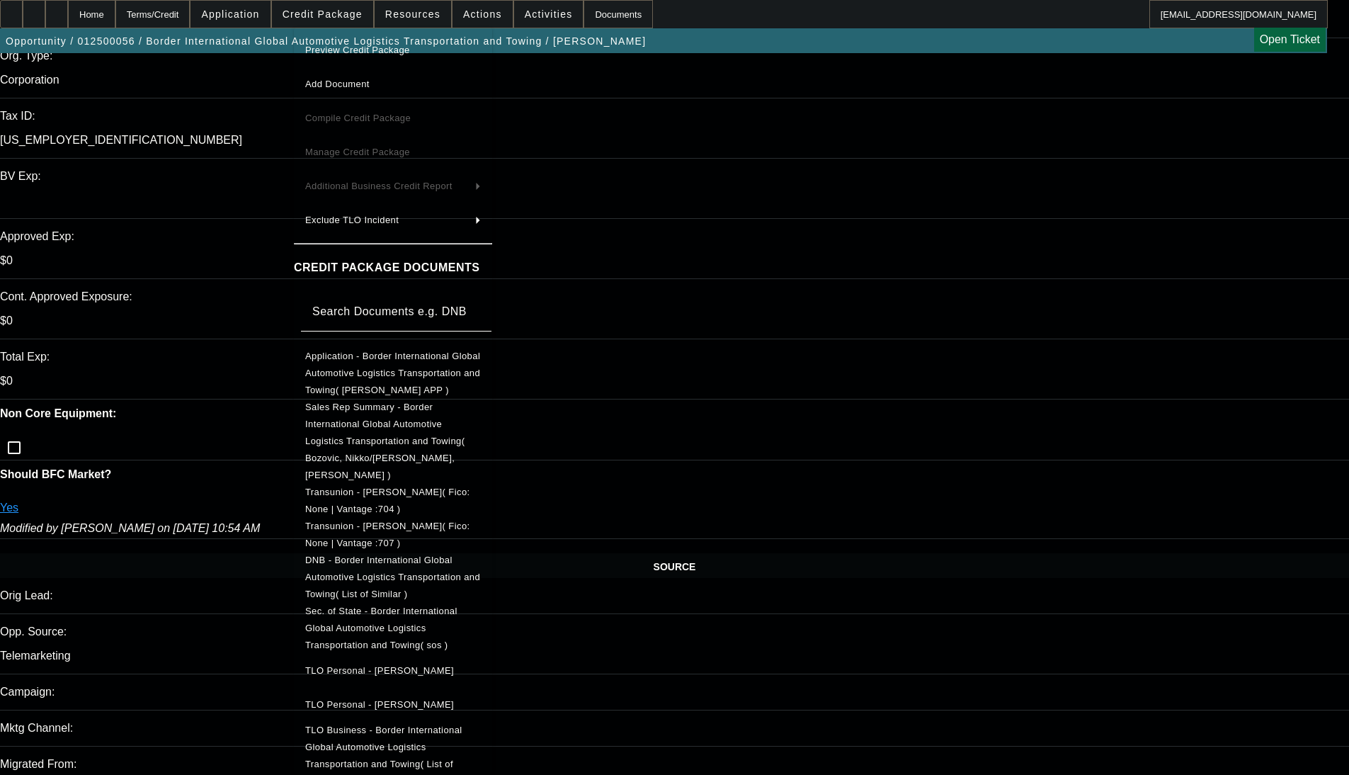
click at [392, 351] on span "Application - Border International Global Automotive Logistics Transportation a…" at bounding box center [392, 373] width 175 height 45
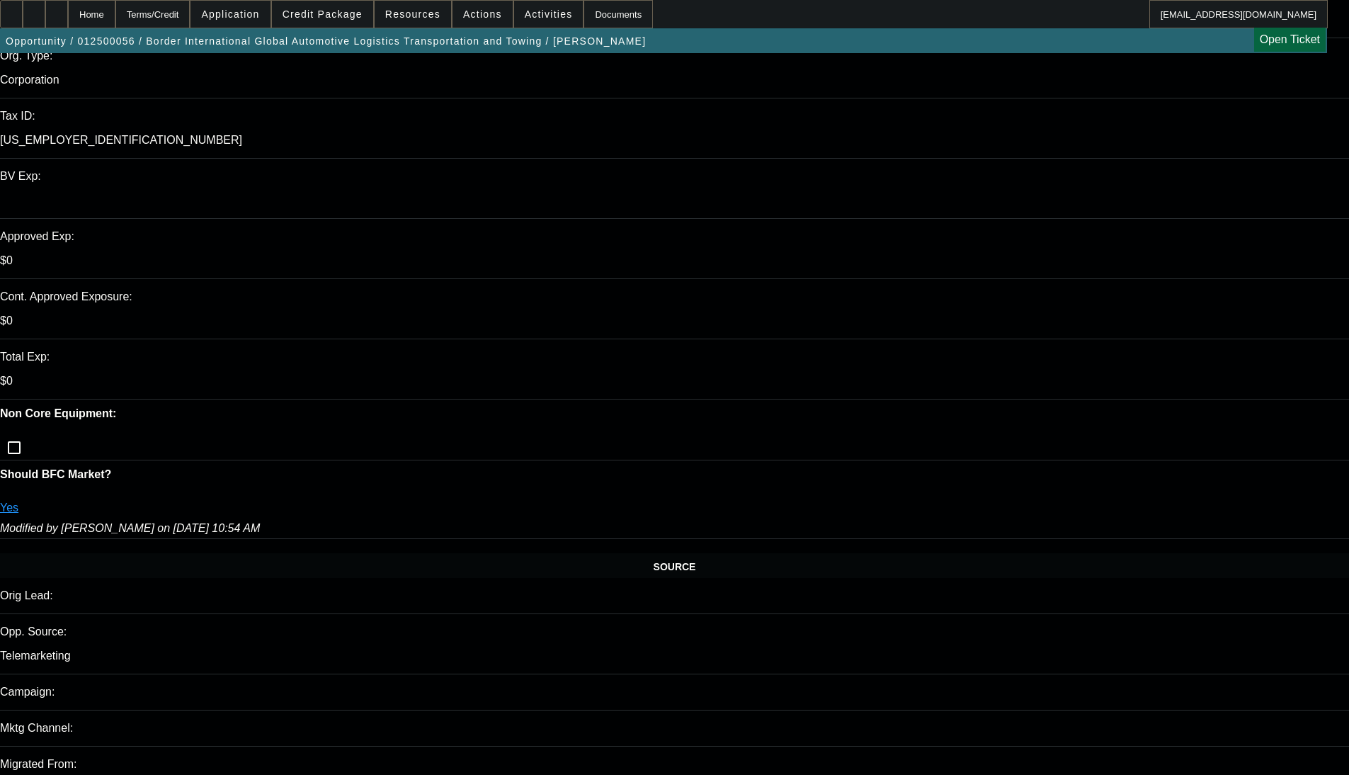
click at [566, 123] on div "APPLICATION INFORMATION Manage Topic: 012500056 / $60,000.00 / Pre-Approval Pre…" at bounding box center [674, 724] width 1349 height 2051
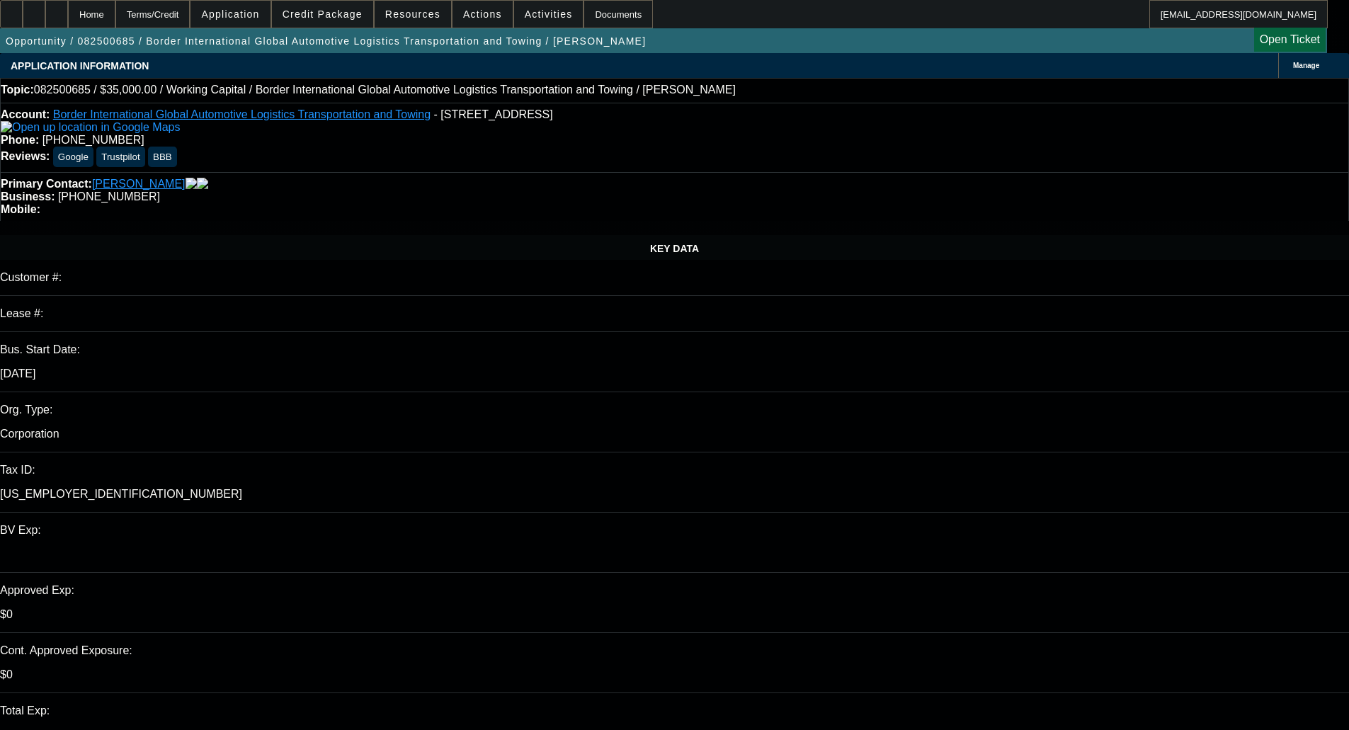
select select "0"
select select "2"
select select "0"
select select "6"
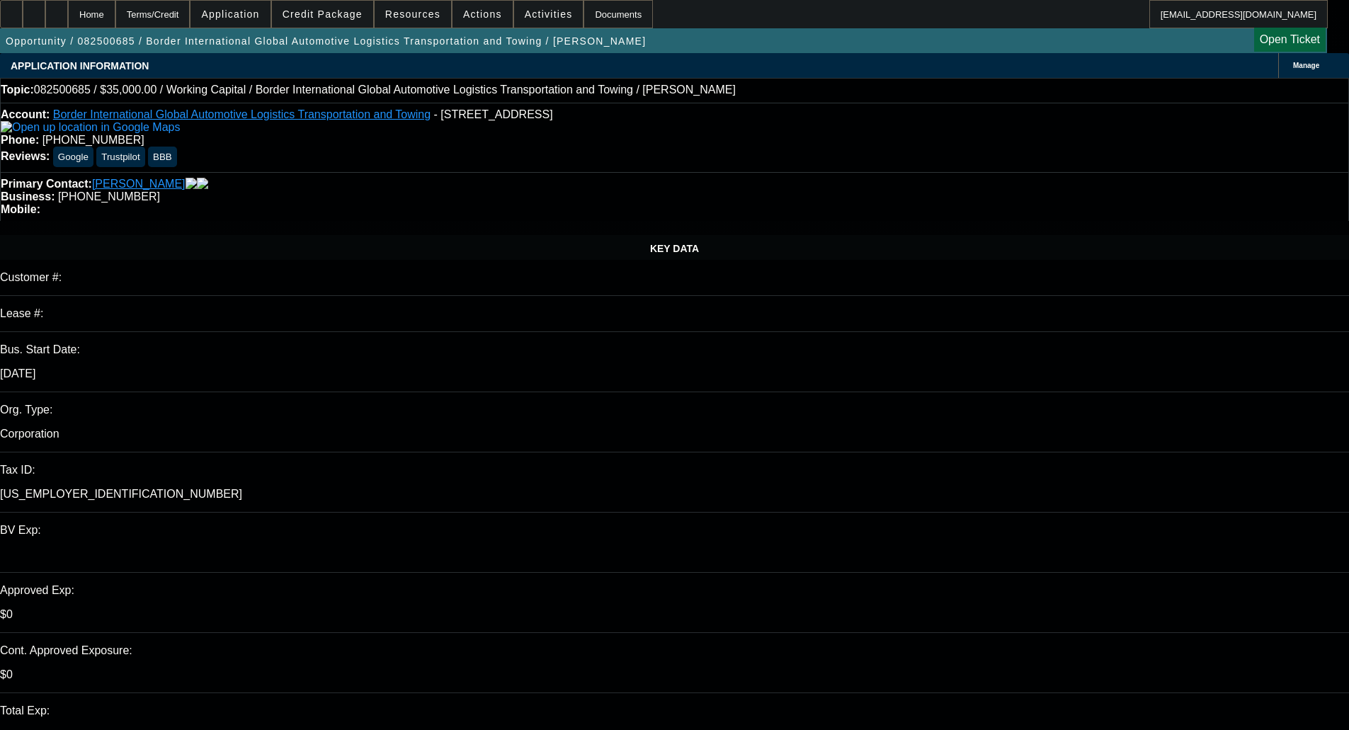
select select "0"
select select "2"
select select "0"
select select "6"
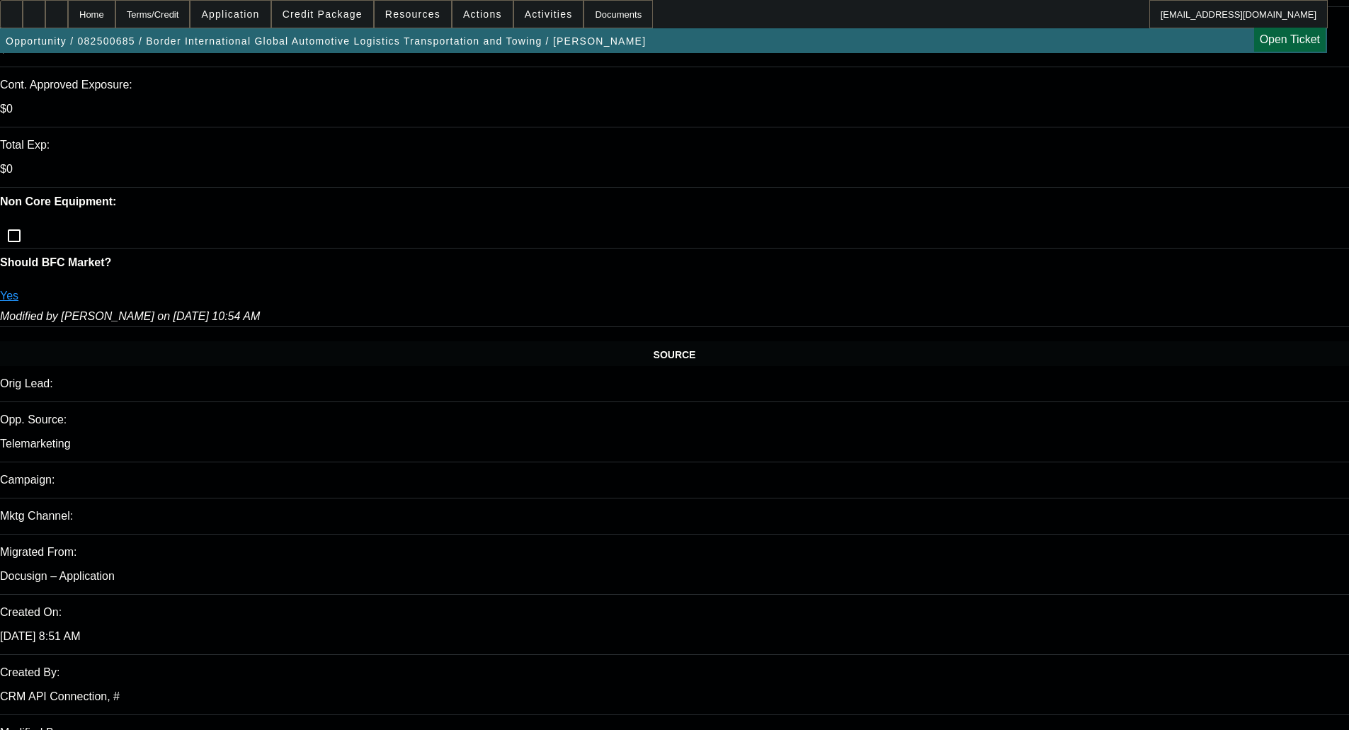
scroll to position [637, 0]
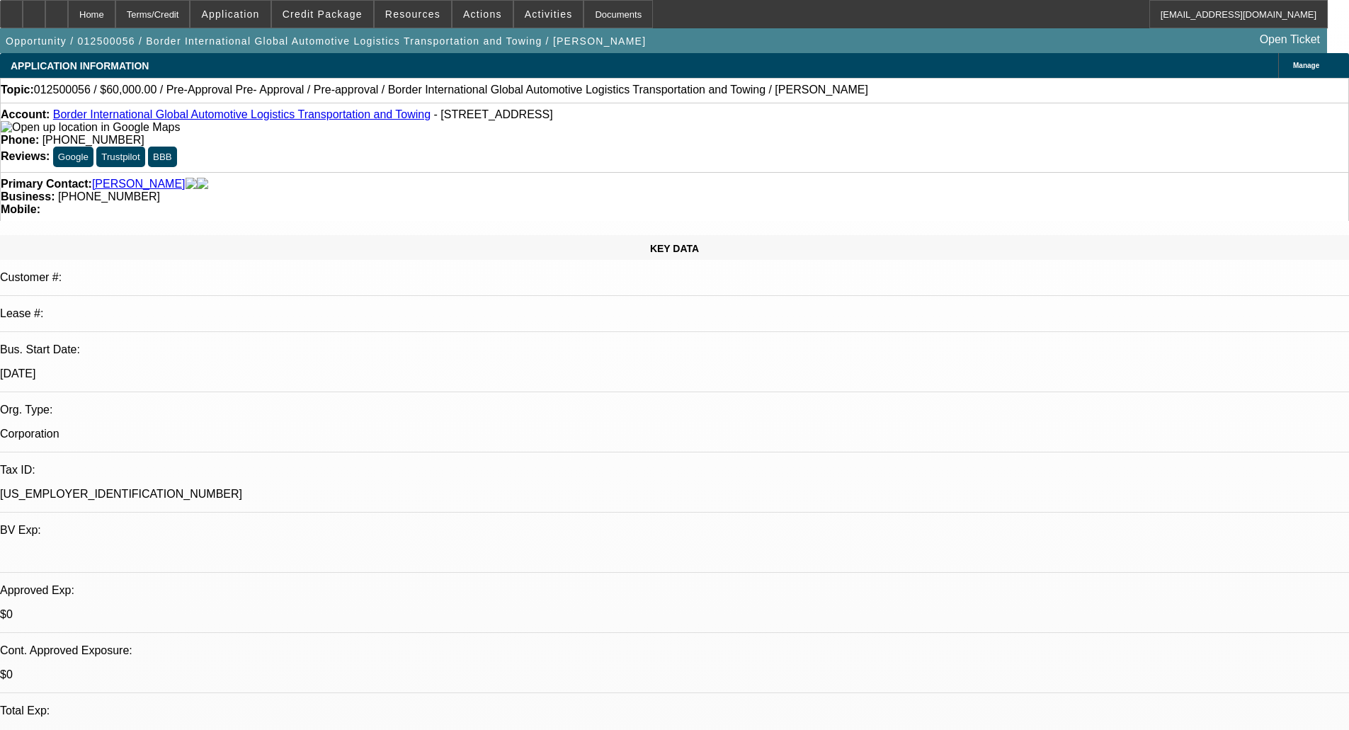
select select "0.2"
select select "2"
select select "0.1"
select select "4"
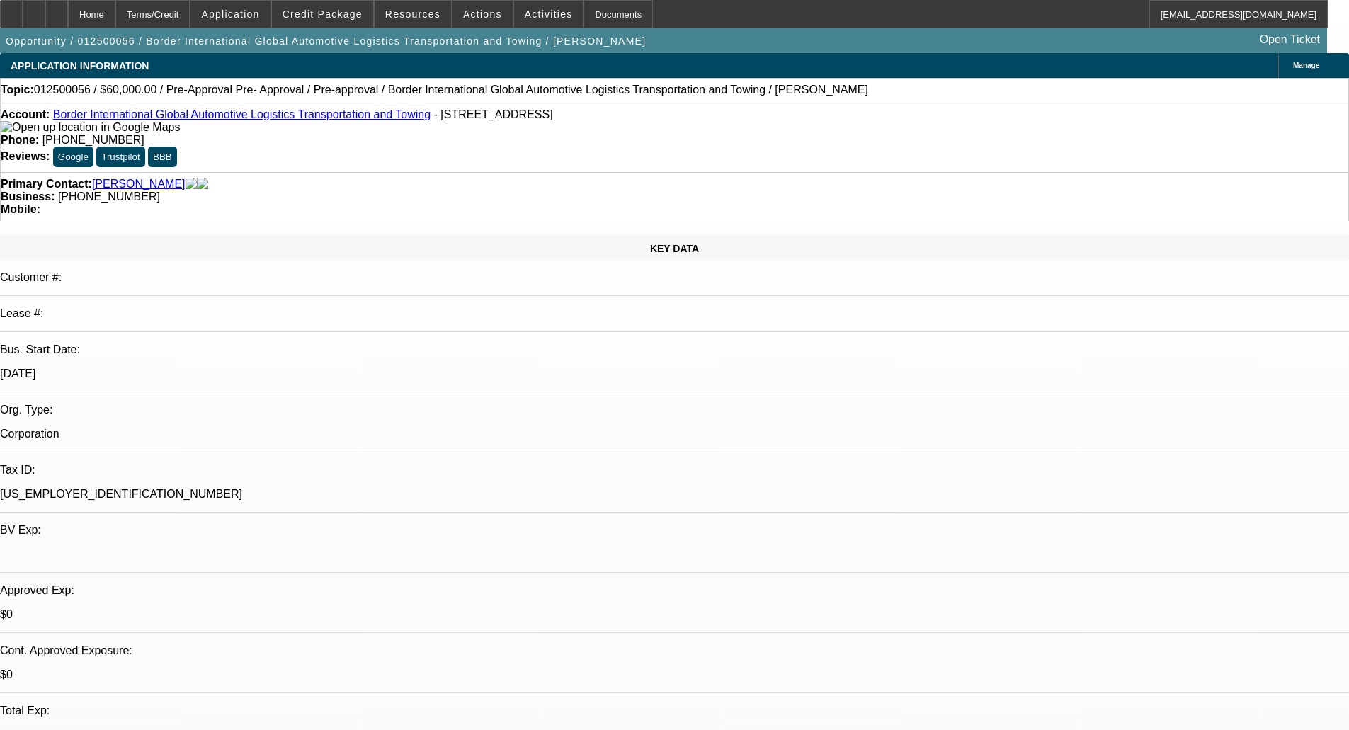
select select "0"
select select "2"
select select "0.1"
select select "4"
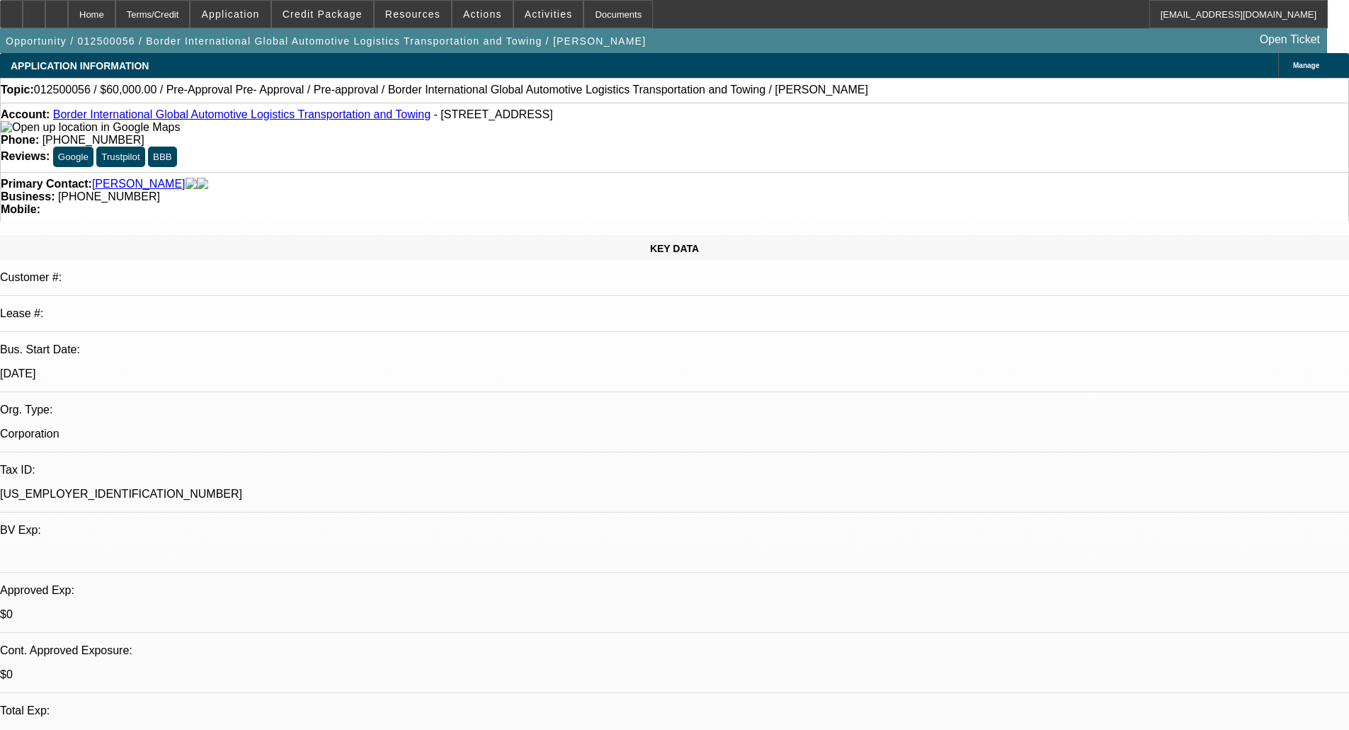
select select "0"
select select "0.1"
select select "4"
select select "0"
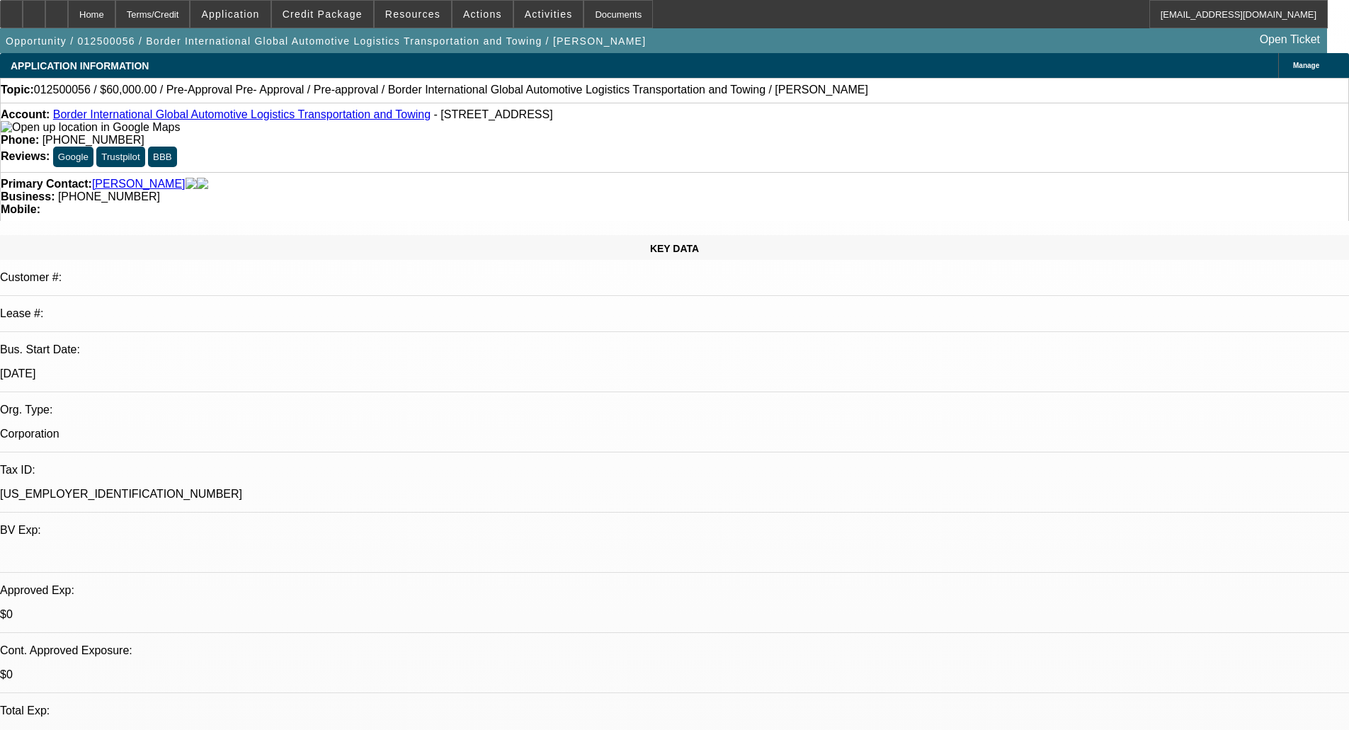
select select "0"
select select "0.1"
select select "4"
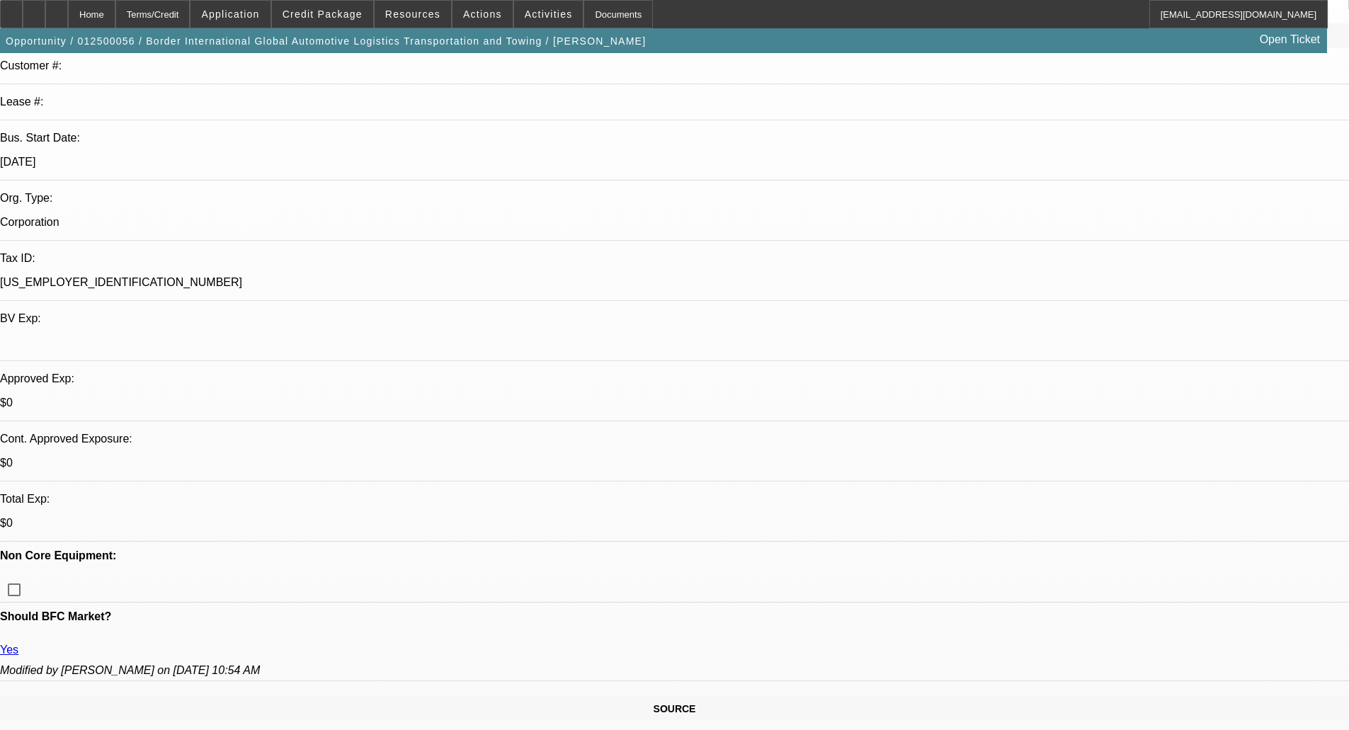
scroll to position [212, 0]
click at [330, 12] on span "Credit Package" at bounding box center [323, 13] width 80 height 11
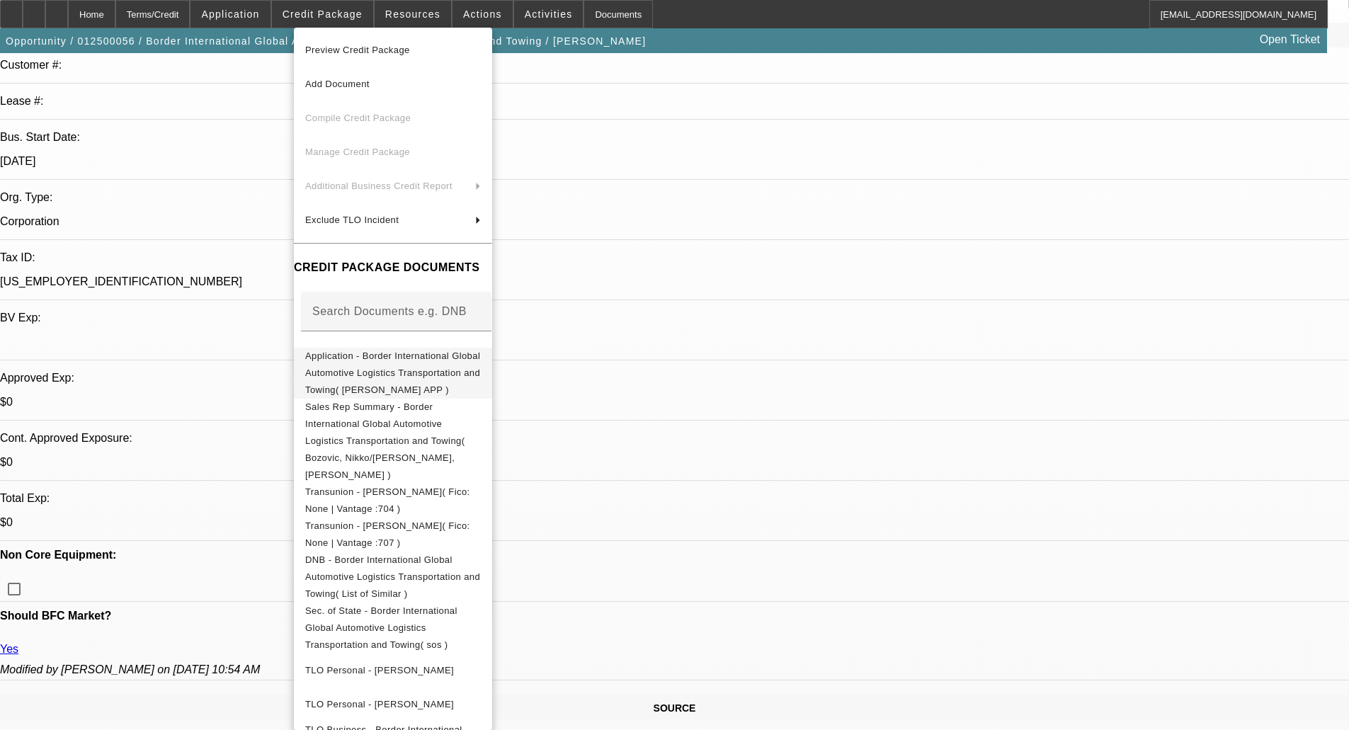
click at [397, 352] on span "Application - Border International Global Automotive Logistics Transportation a…" at bounding box center [392, 373] width 175 height 45
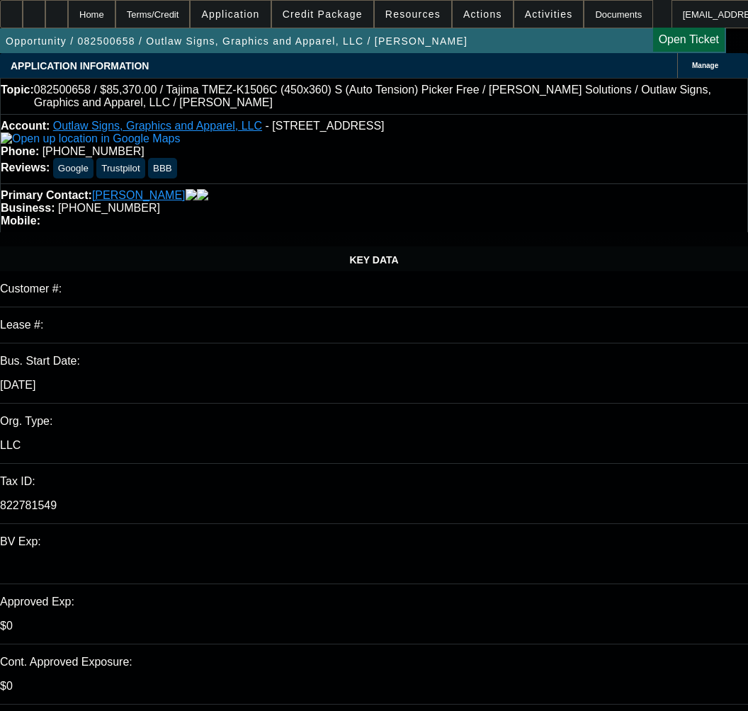
select select "0"
select select "6"
select select "0"
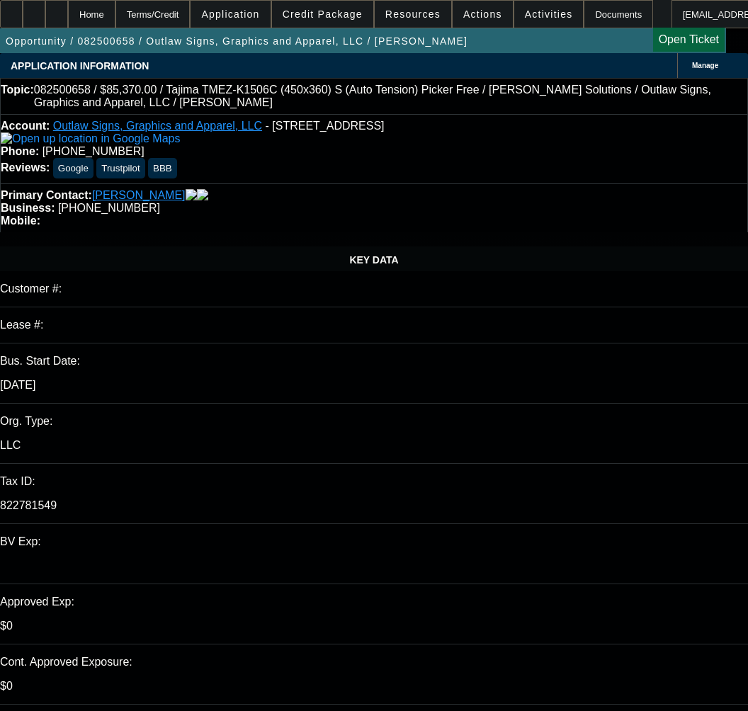
select select "2"
select select "0.1"
select select "4"
select select "0"
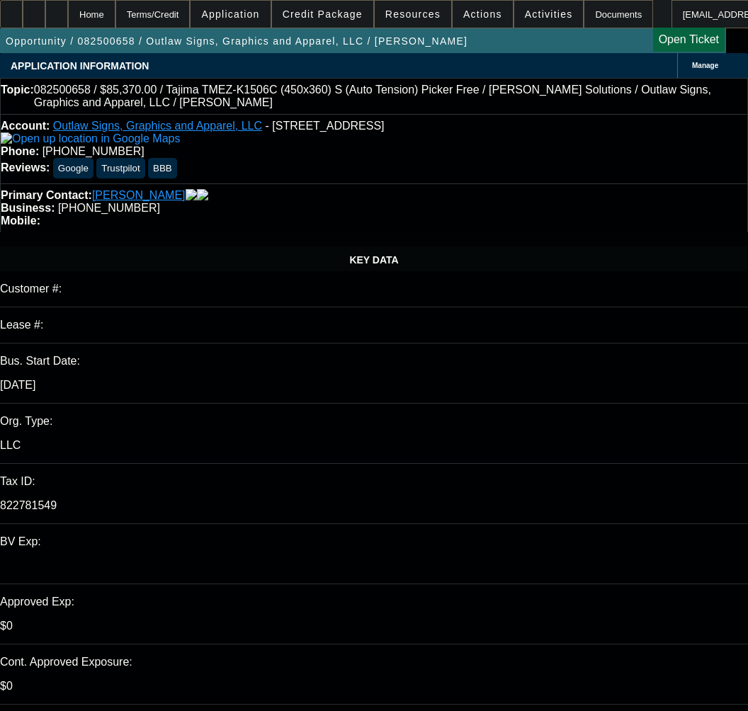
select select "2"
select select "0"
select select "6"
select select "0"
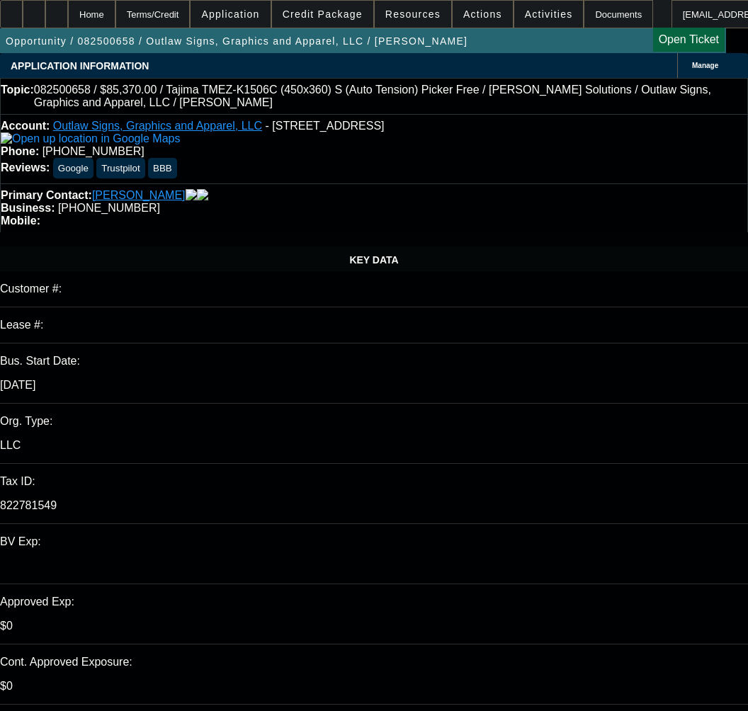
select select "2"
select select "0.1"
select select "4"
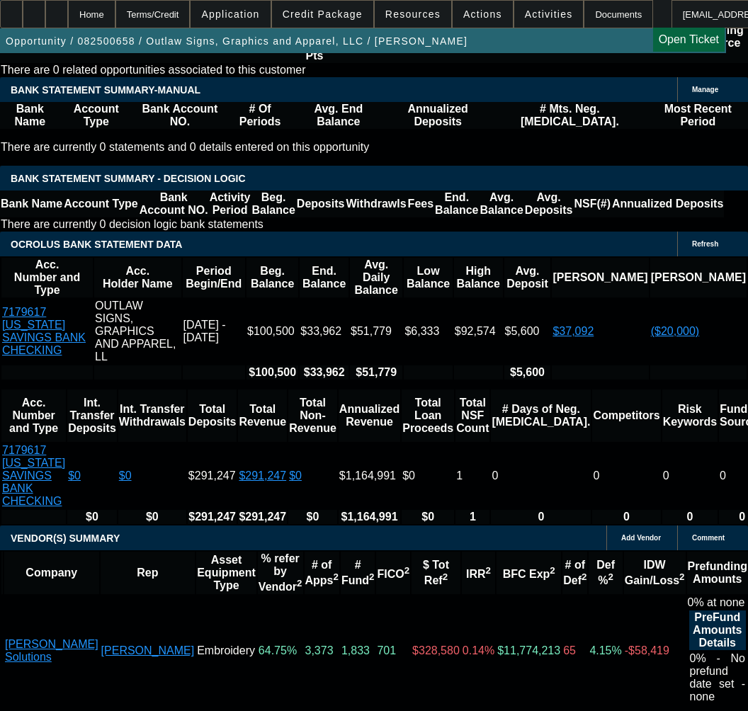
scroll to position [2762, 0]
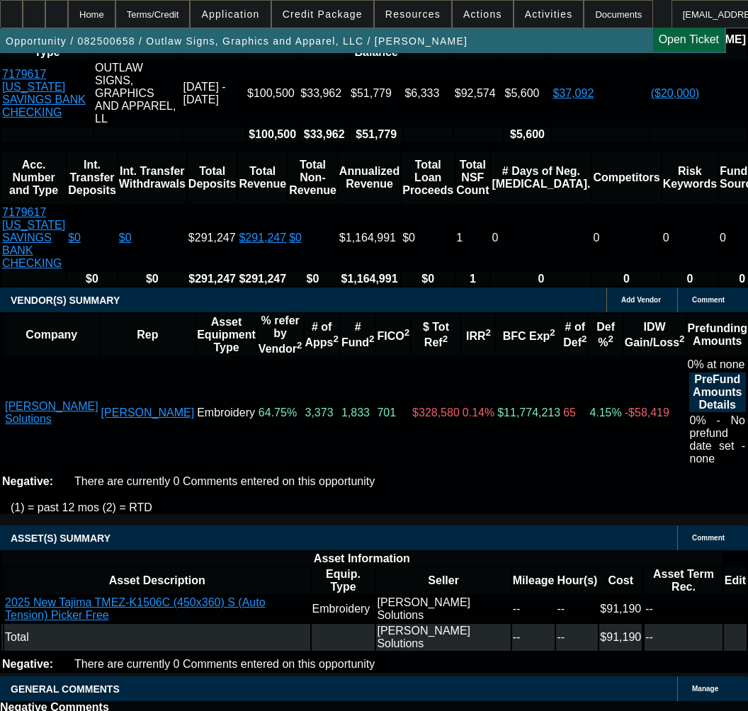
drag, startPoint x: 280, startPoint y: 271, endPoint x: 284, endPoint y: 285, distance: 13.9
select select "9"
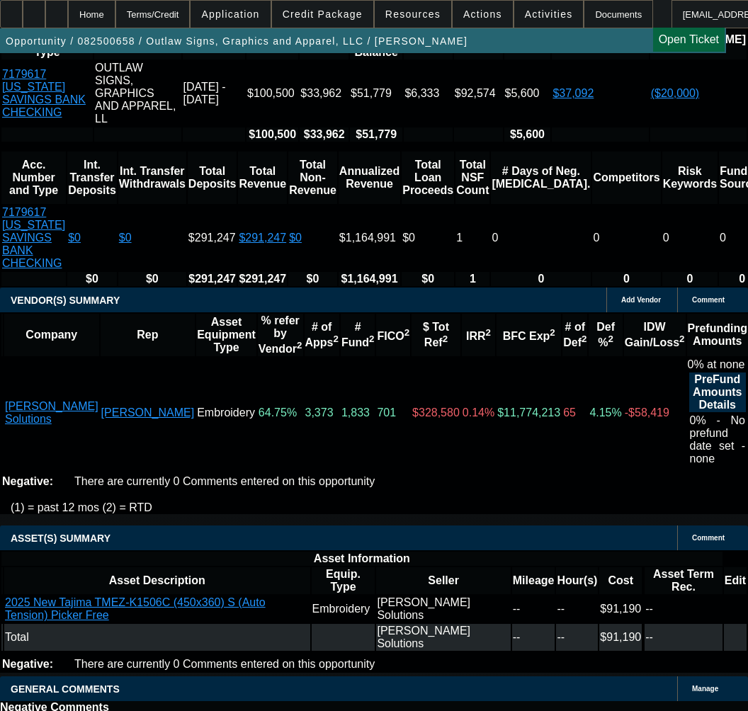
scroll to position [0, 0]
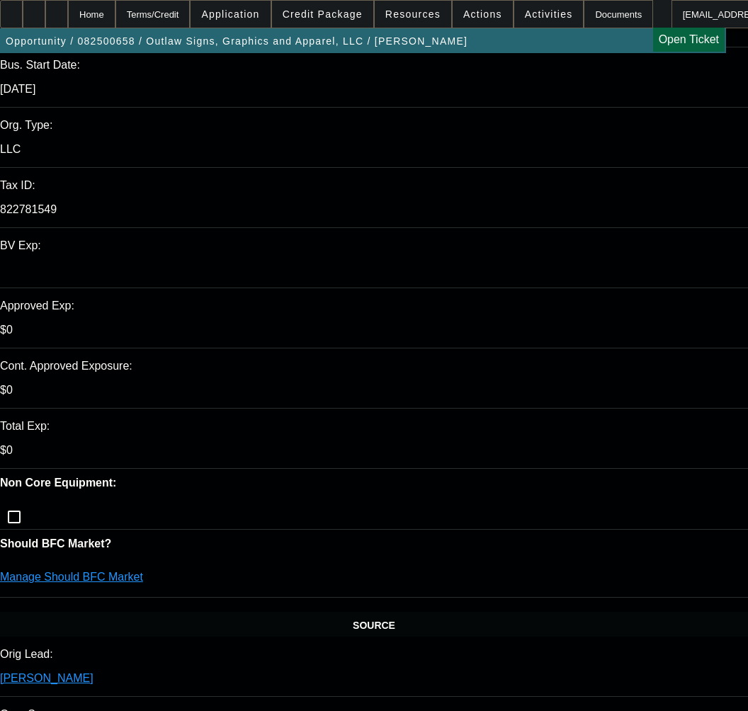
type input "11/25/2025"
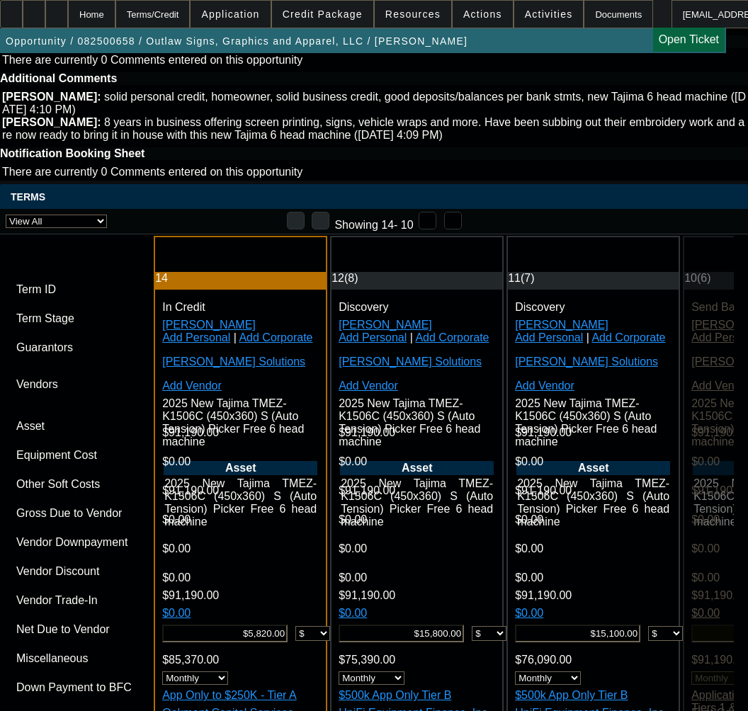
scroll to position [3611, 0]
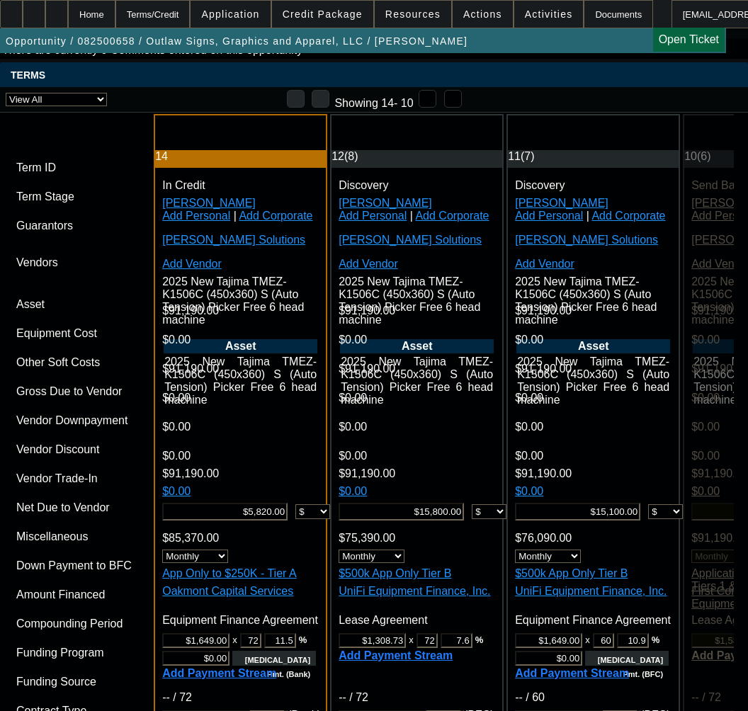
paste input "2109107445"
type input "2109107445"
paste input "2109107445"
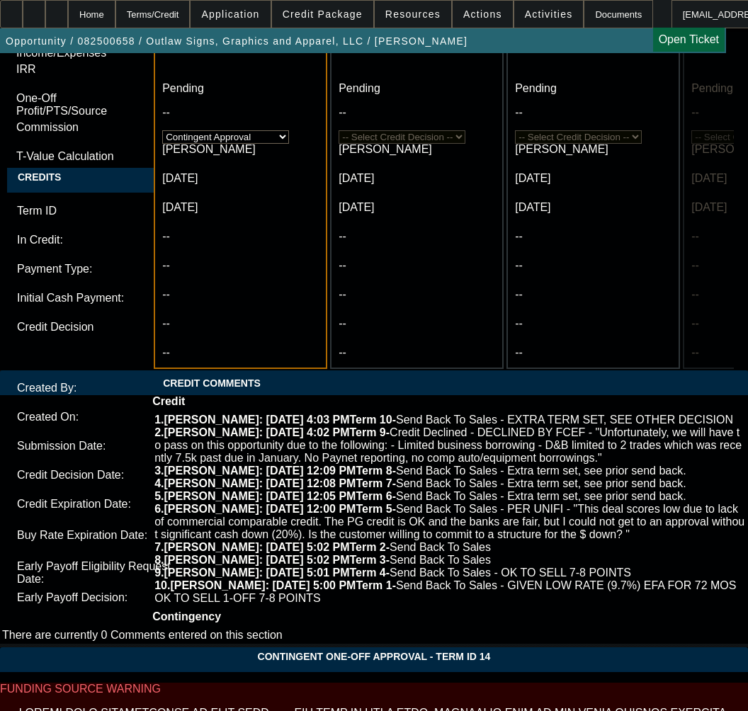
scroll to position [4744, 0]
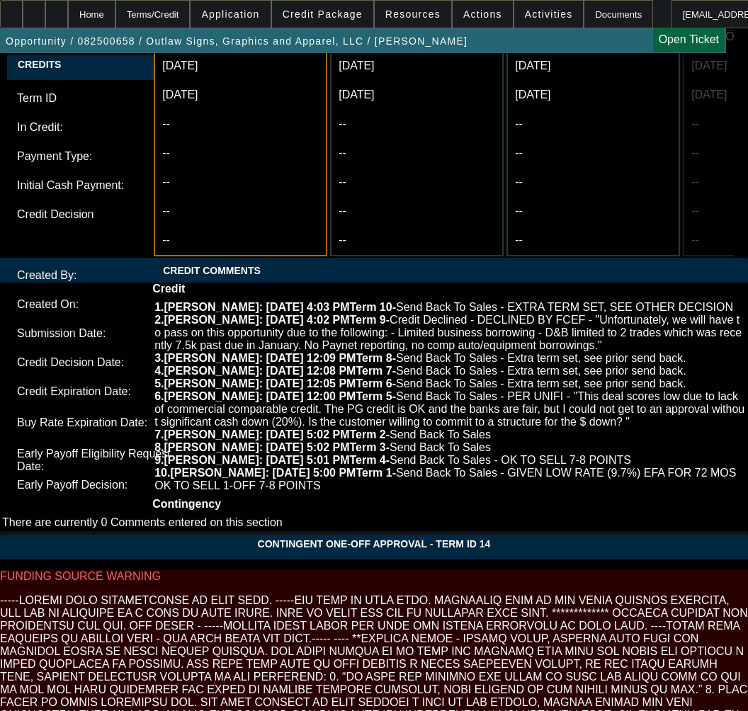
type input "2109107445"
paste textarea "Equipment Price"
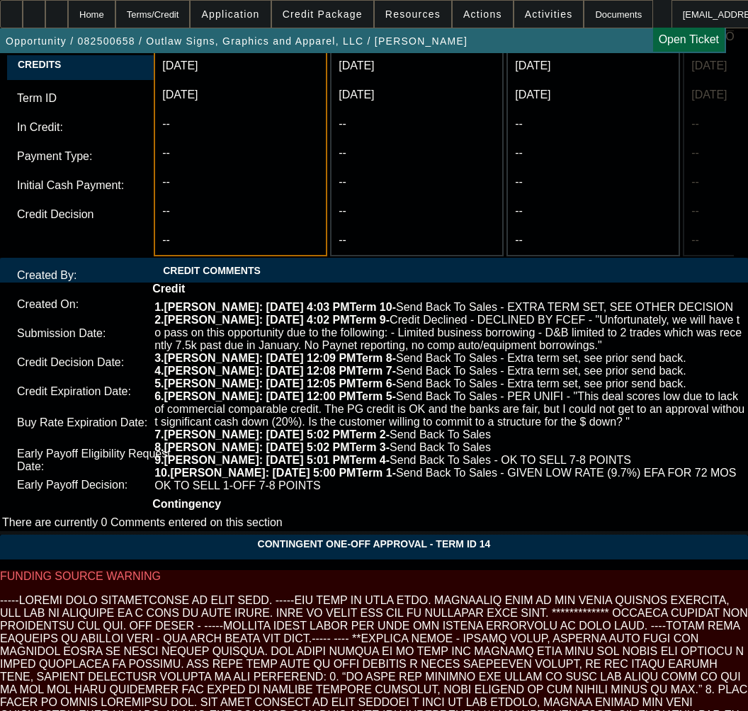
paste textarea "$91,190.00"
paste textarea "Max Term"
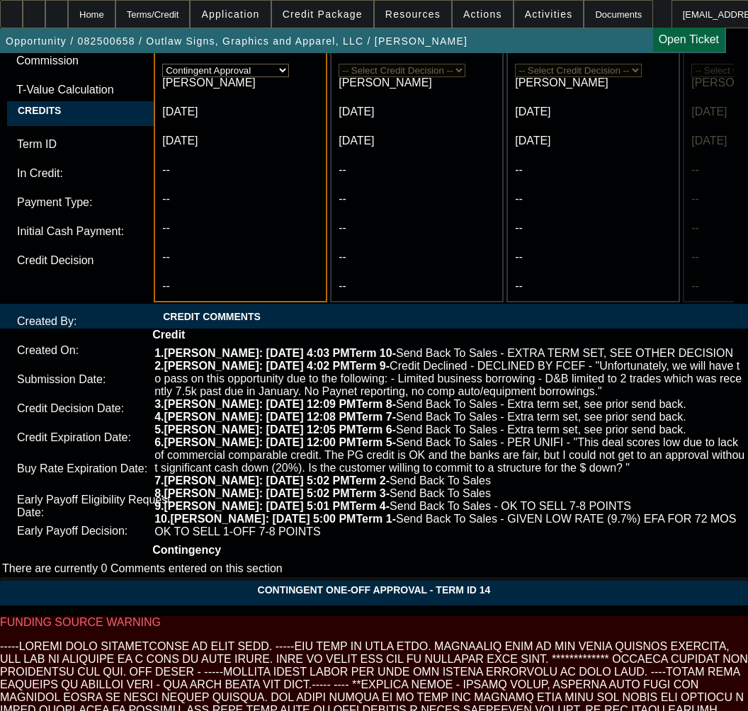
scroll to position [4674, 0]
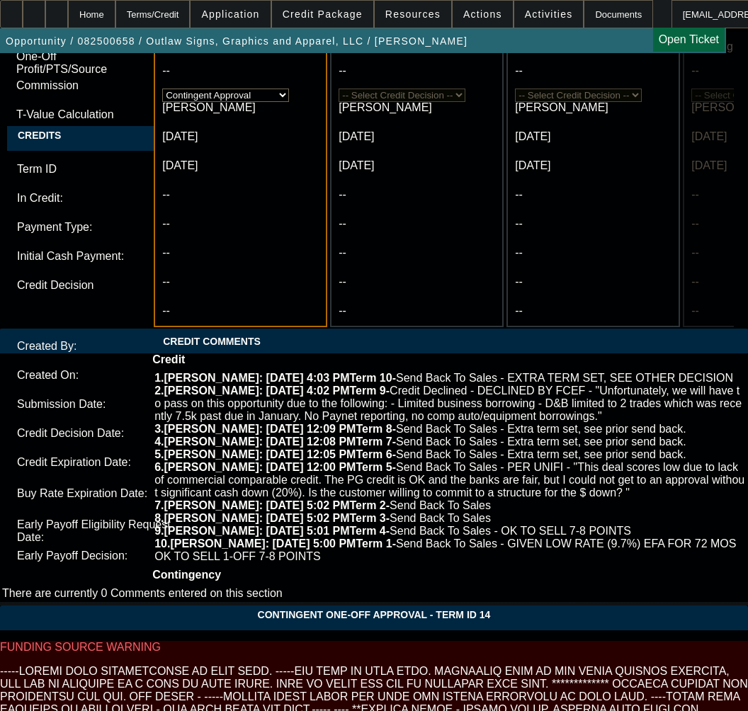
paste textarea "Contract Type: Equipment EFA"
paste textarea "New New Tajima TMEZ-KC Embroidery Machine"
type textarea "APPROVED BY OAKMONT - Equipment Price $91,190.00; Max Term 72; Tier A; Contract…"
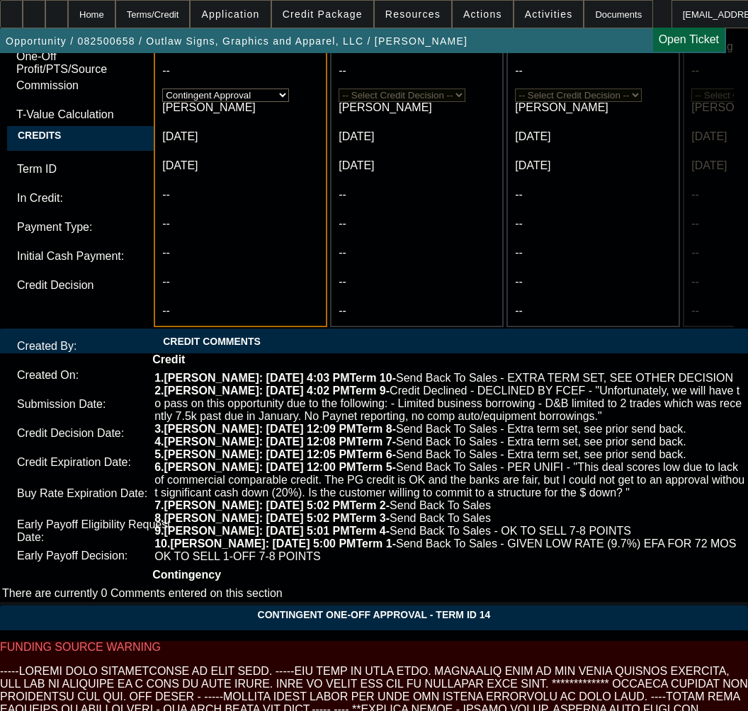
paste textarea "Does Steve Schon have ownership? Found ties to him as coowner via web & Accurin"
paste textarea "Business address is residential & is diff from the PG address. Will need clarif…"
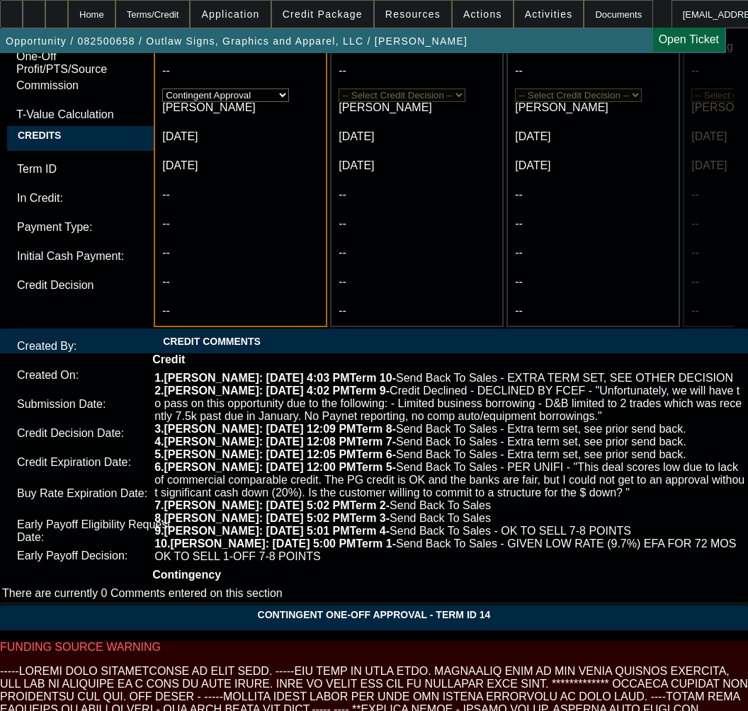
paste textarea "DL Front/Back"
paste textarea "US Citizenship"
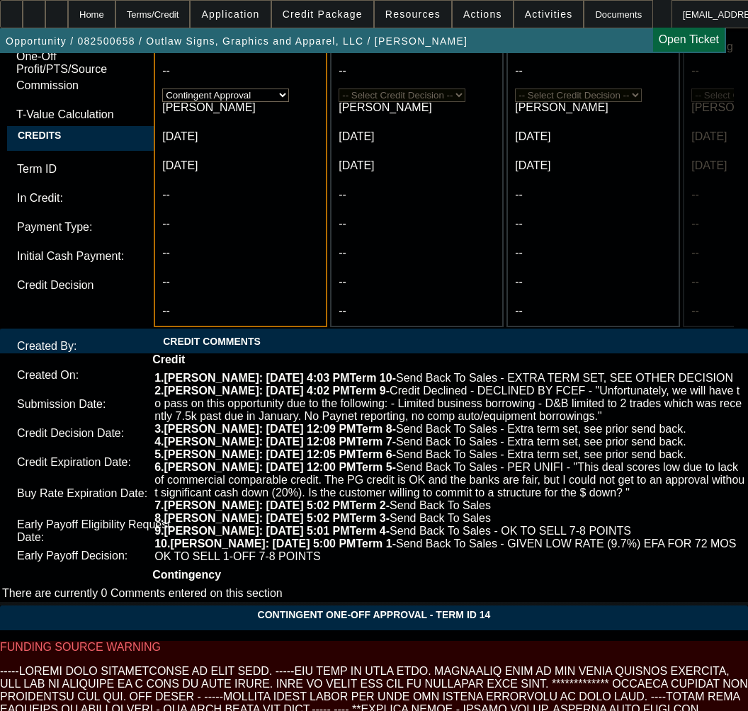
paste textarea "Confirm PG's phone #."
paste textarea "Is https://outlawsga.com/ their website? Ties to diff address. PNT also lists t…"
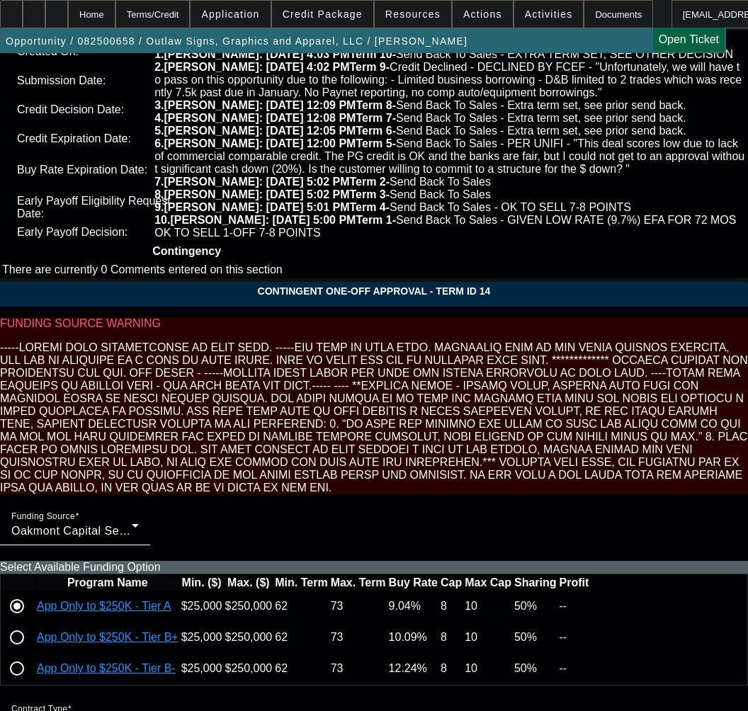
scroll to position [5016, 0]
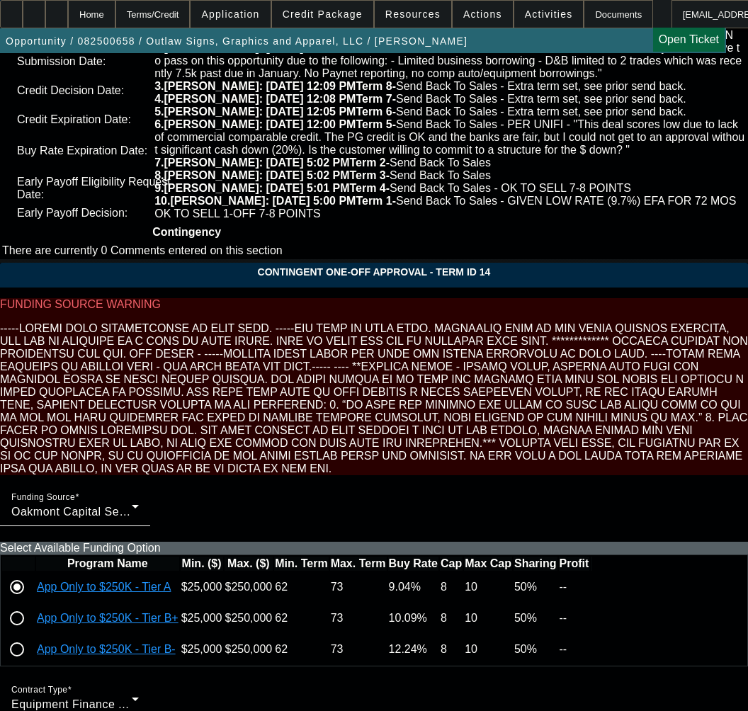
type textarea "CONTINGENT ON 2024 Schedule C or Schedule K-1: Does Steve Schon have ownership?…"
type input "10:17"
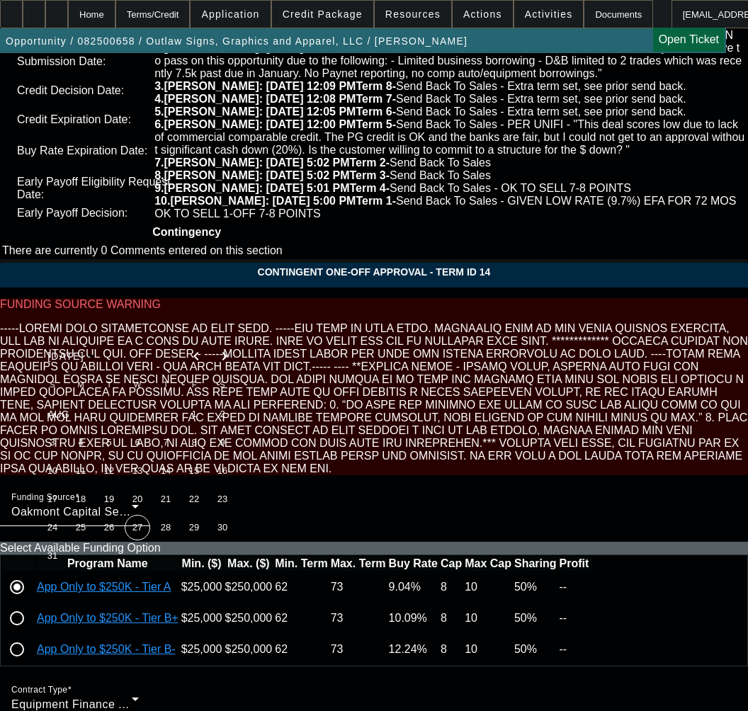
click at [138, 537] on span "27" at bounding box center [137, 527] width 25 height 25
click at [111, 524] on span "26" at bounding box center [108, 527] width 25 height 25
type input "8/26/2025"
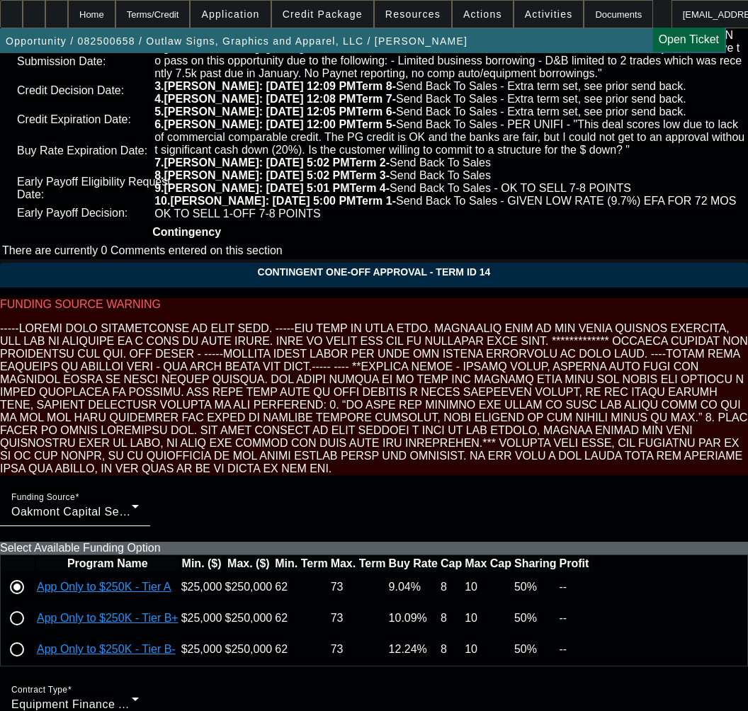
type input "04:23"
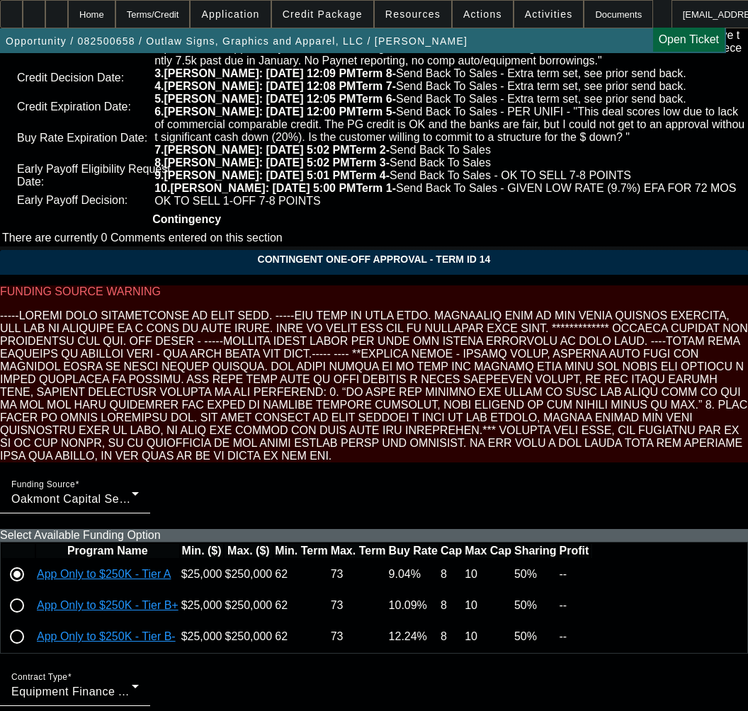
scroll to position [5041, 0]
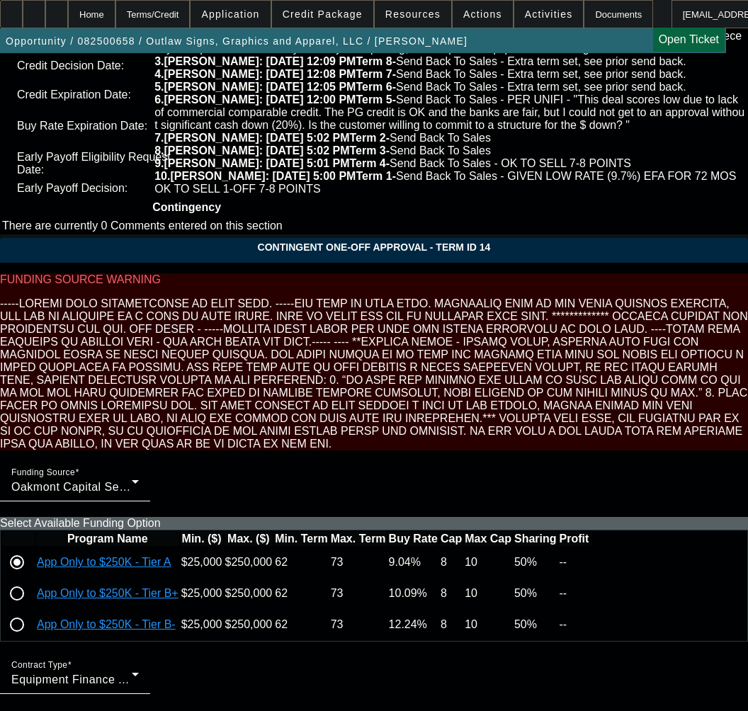
drag, startPoint x: 506, startPoint y: 224, endPoint x: 479, endPoint y: 227, distance: 26.4
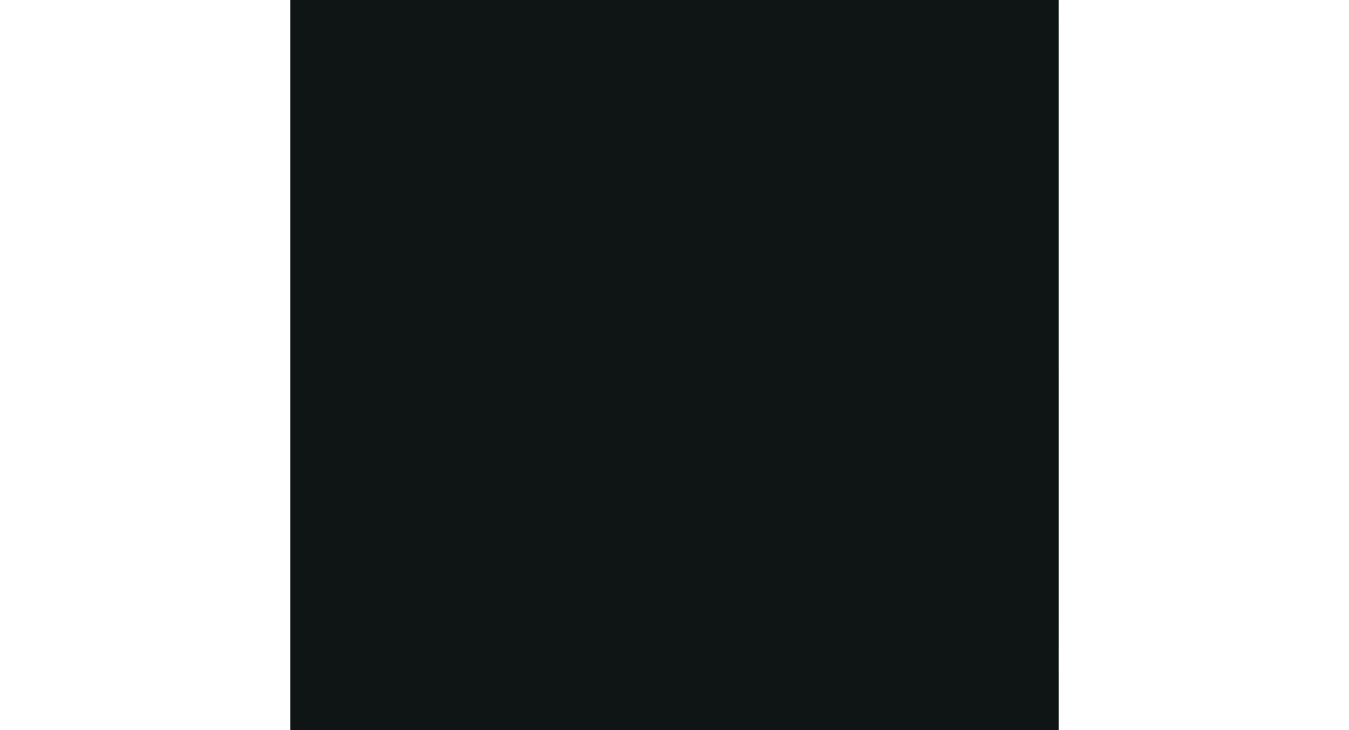
scroll to position [0, 0]
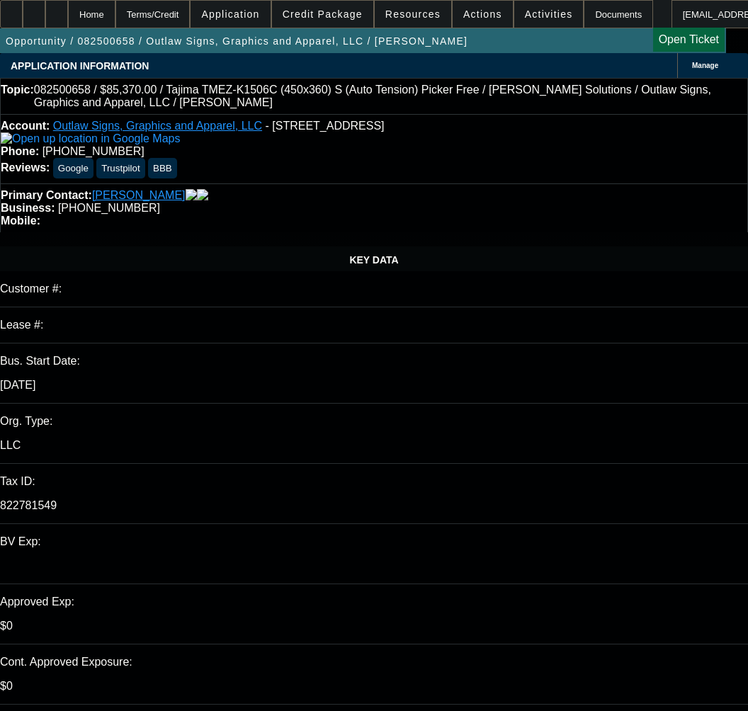
select select "0"
select select "6"
select select "0"
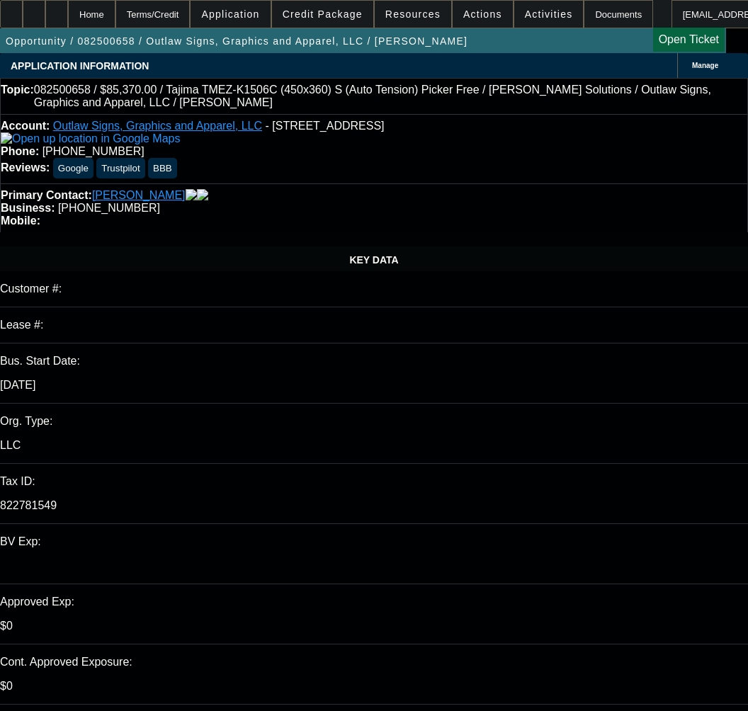
select select "0"
select select "6"
select select "0"
select select "2"
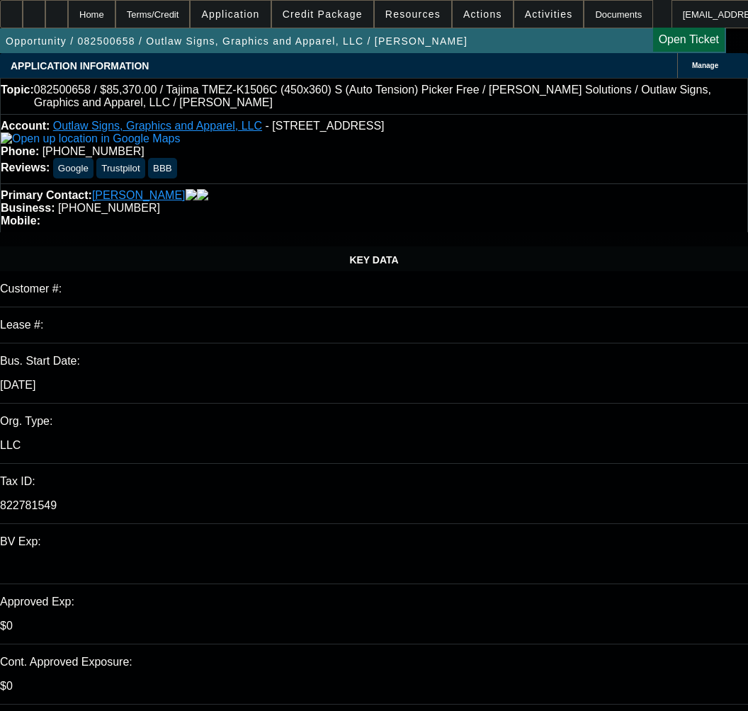
select select "2"
select select "0.1"
select select "4"
select select "0"
select select "2"
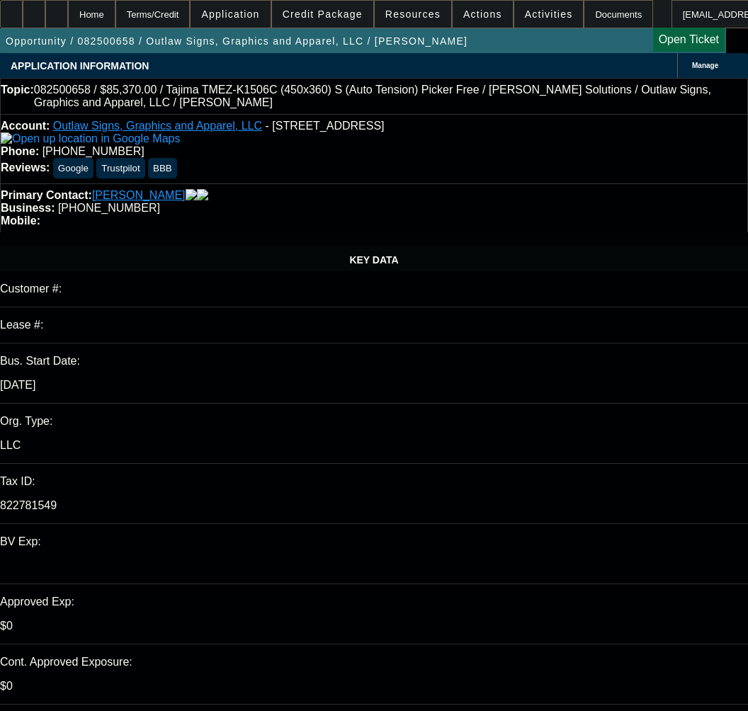
select select "2"
select select "0"
select select "6"
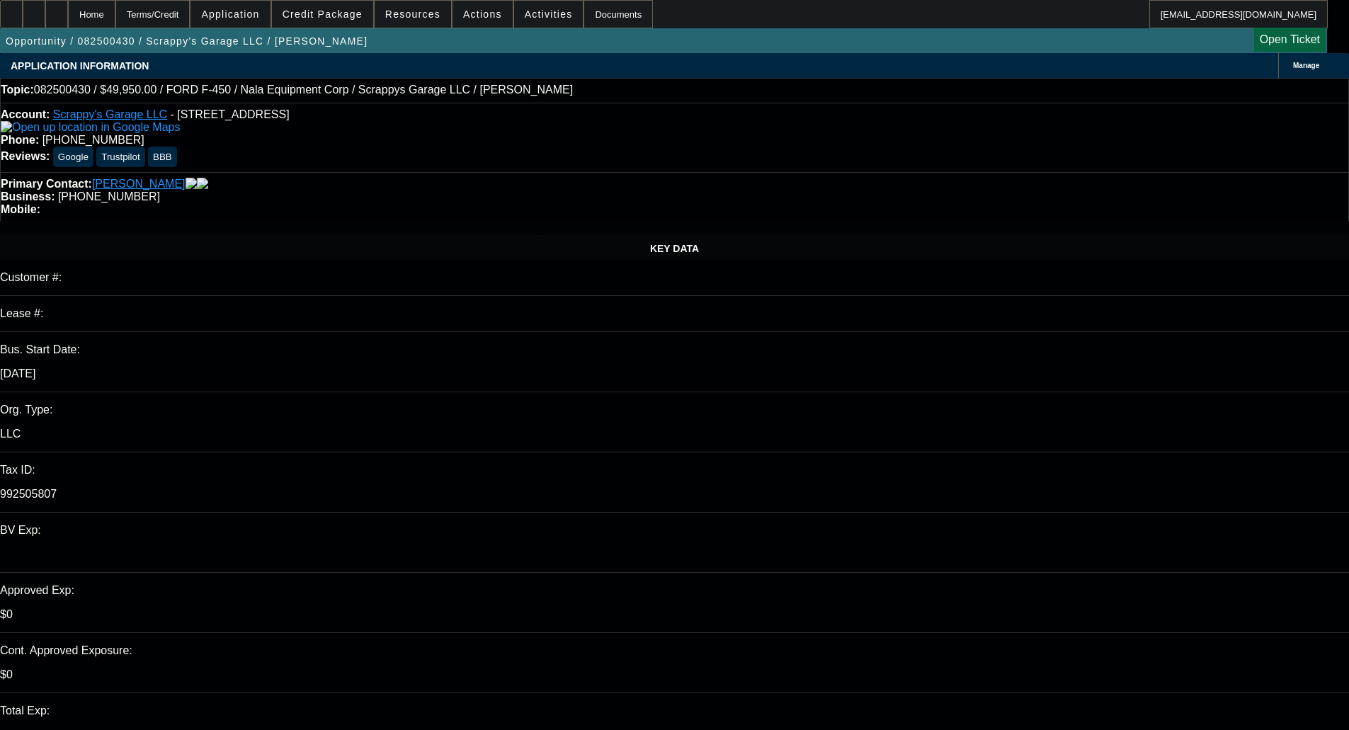
select select "0.2"
select select "2"
select select "0.1"
select select "4"
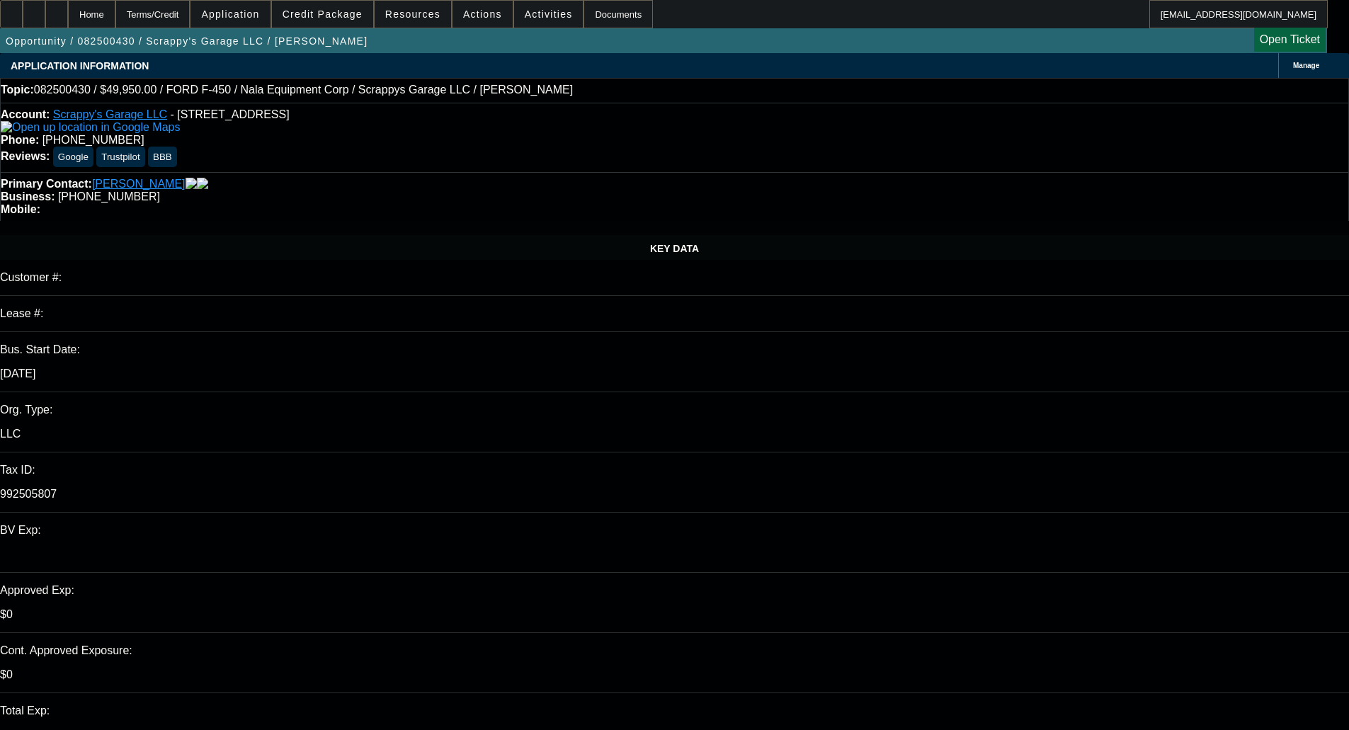
select select "0"
select select "0.1"
select select "4"
select select "0"
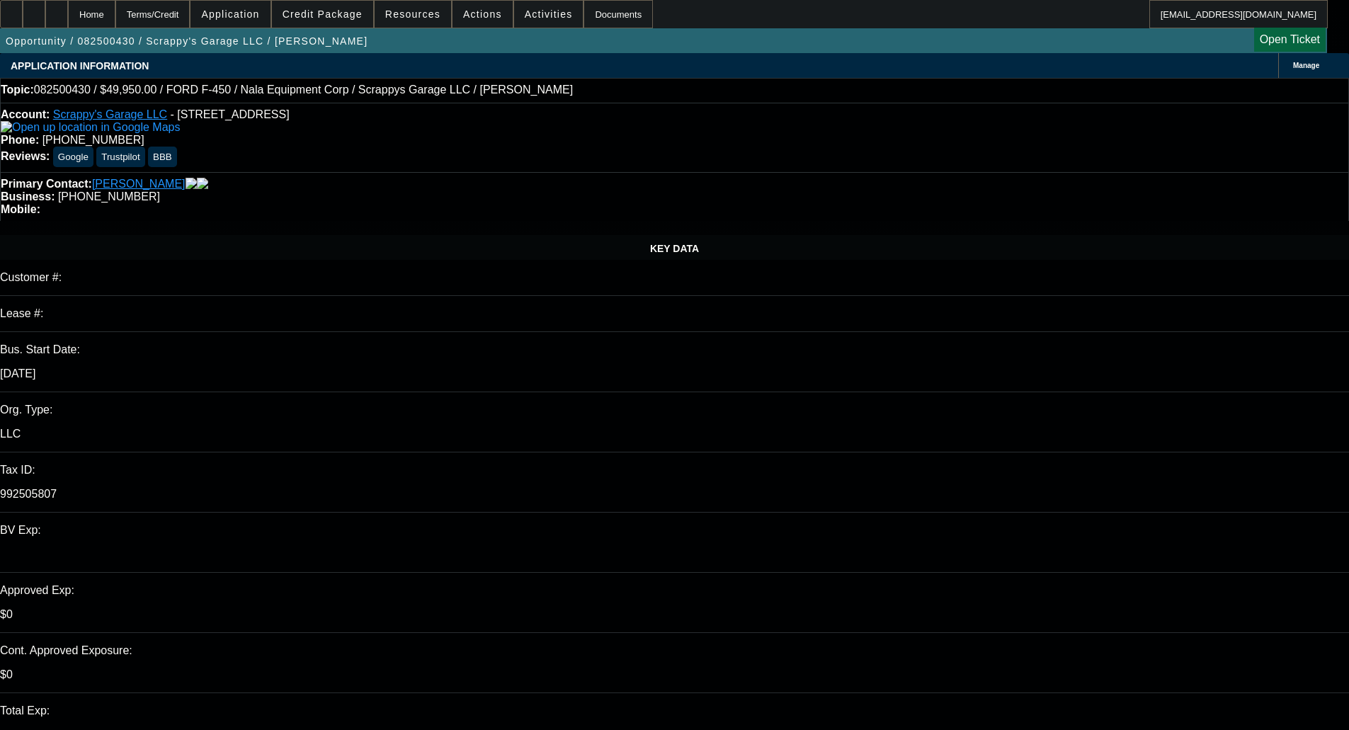
select select "0"
select select "2"
select select "0.1"
select select "4"
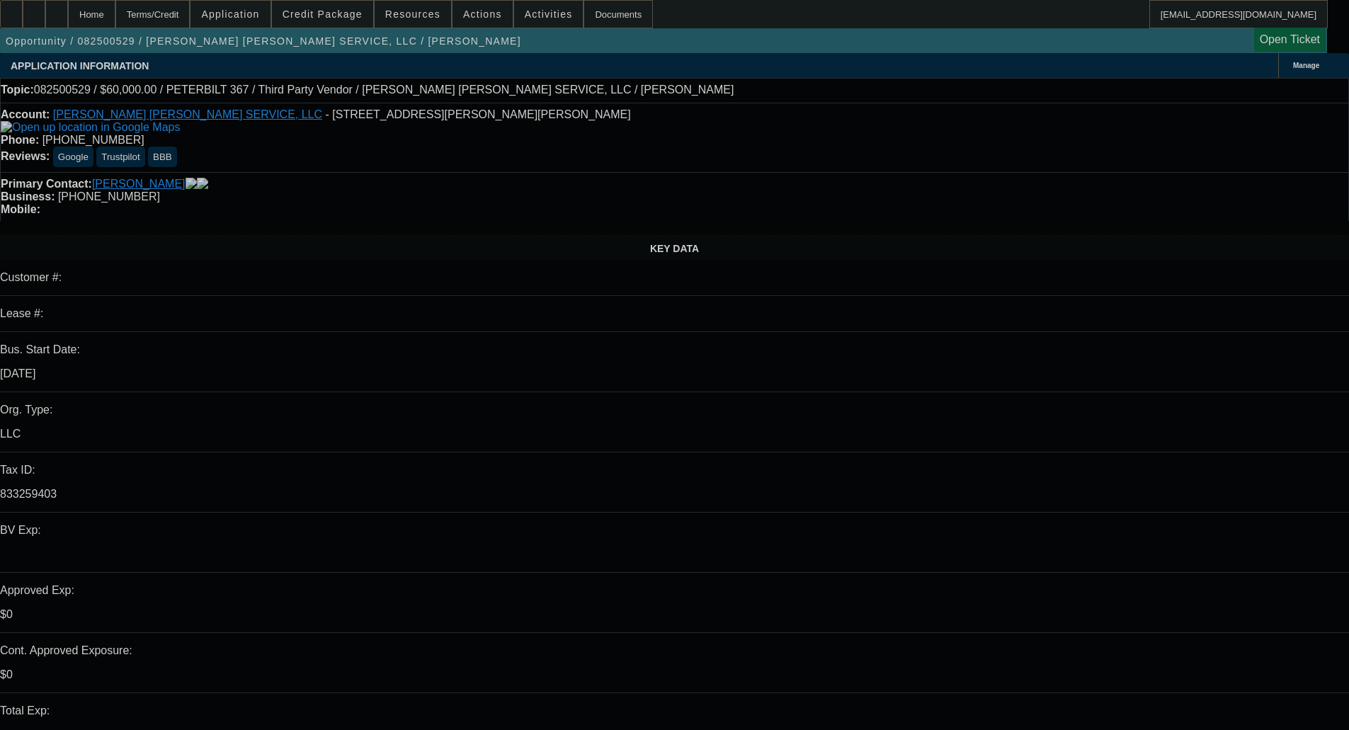
select select "0"
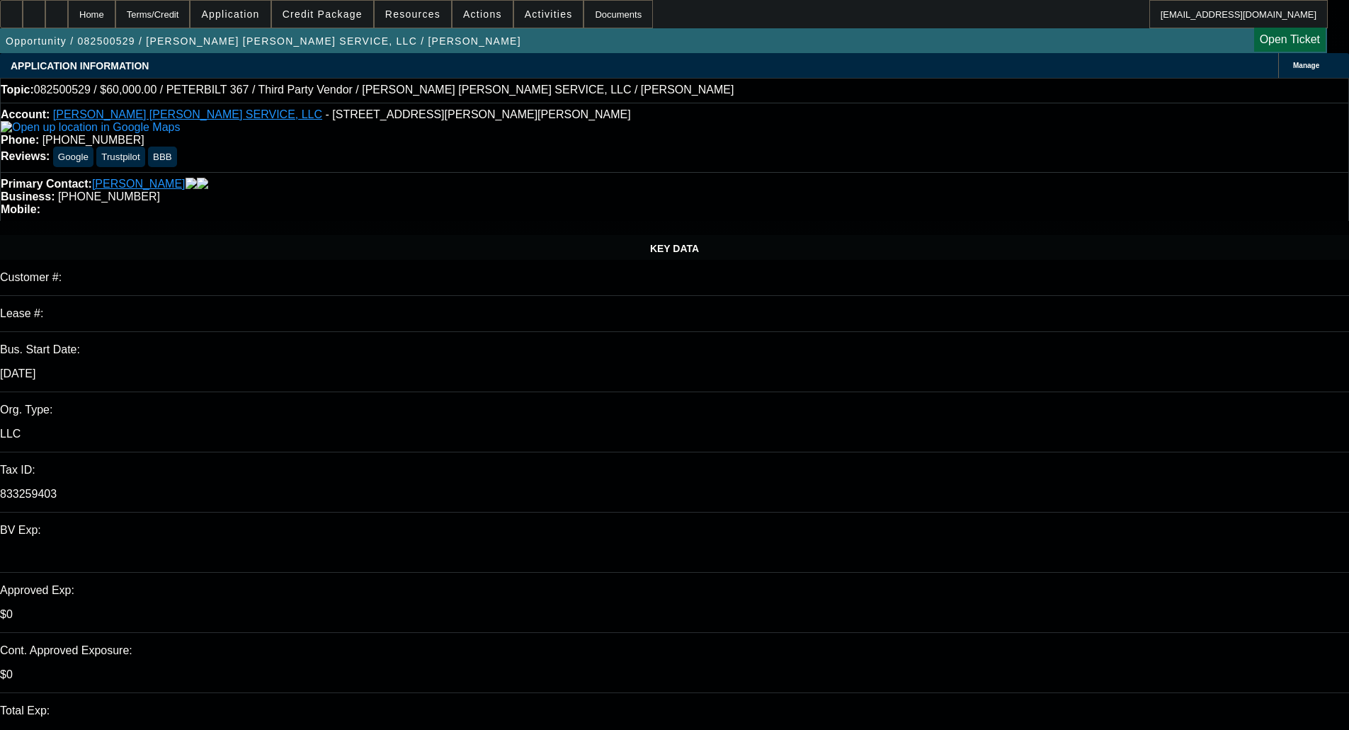
select select "0"
select select "2"
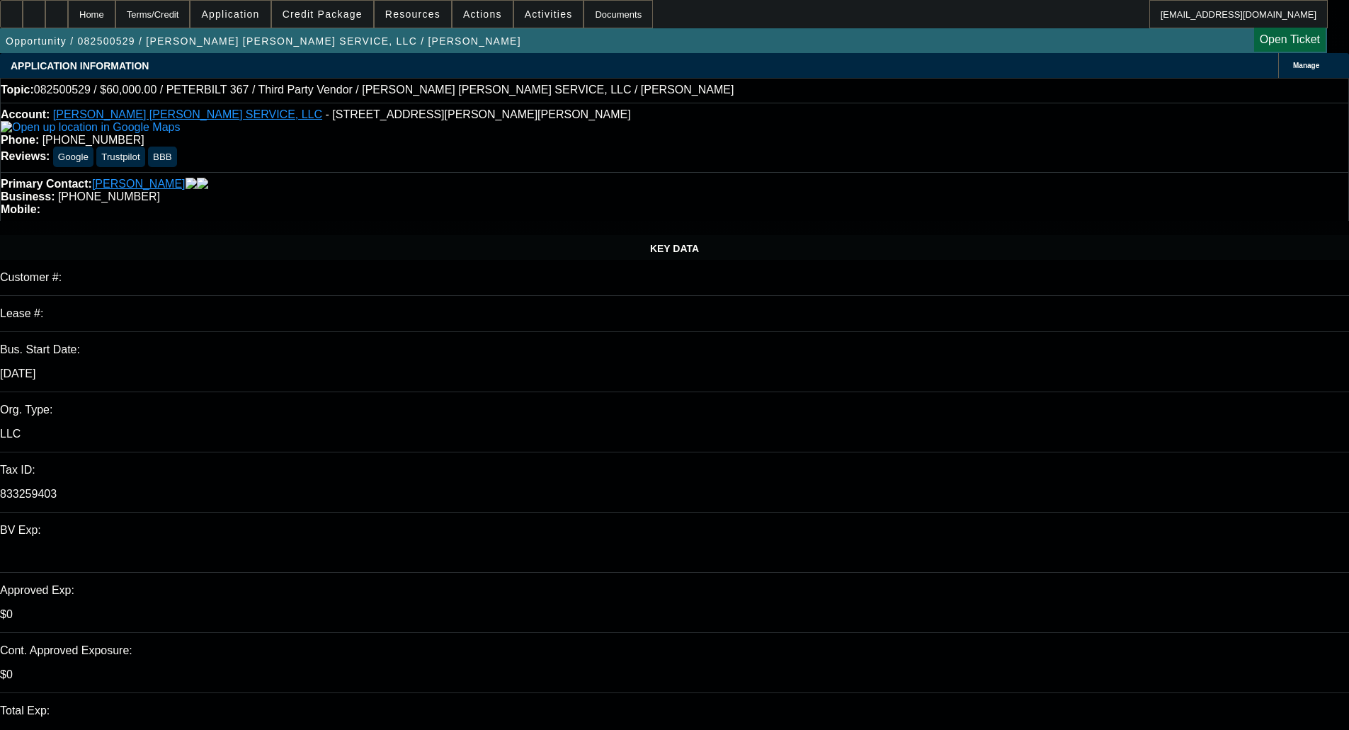
select select "0"
select select "2"
select select "0"
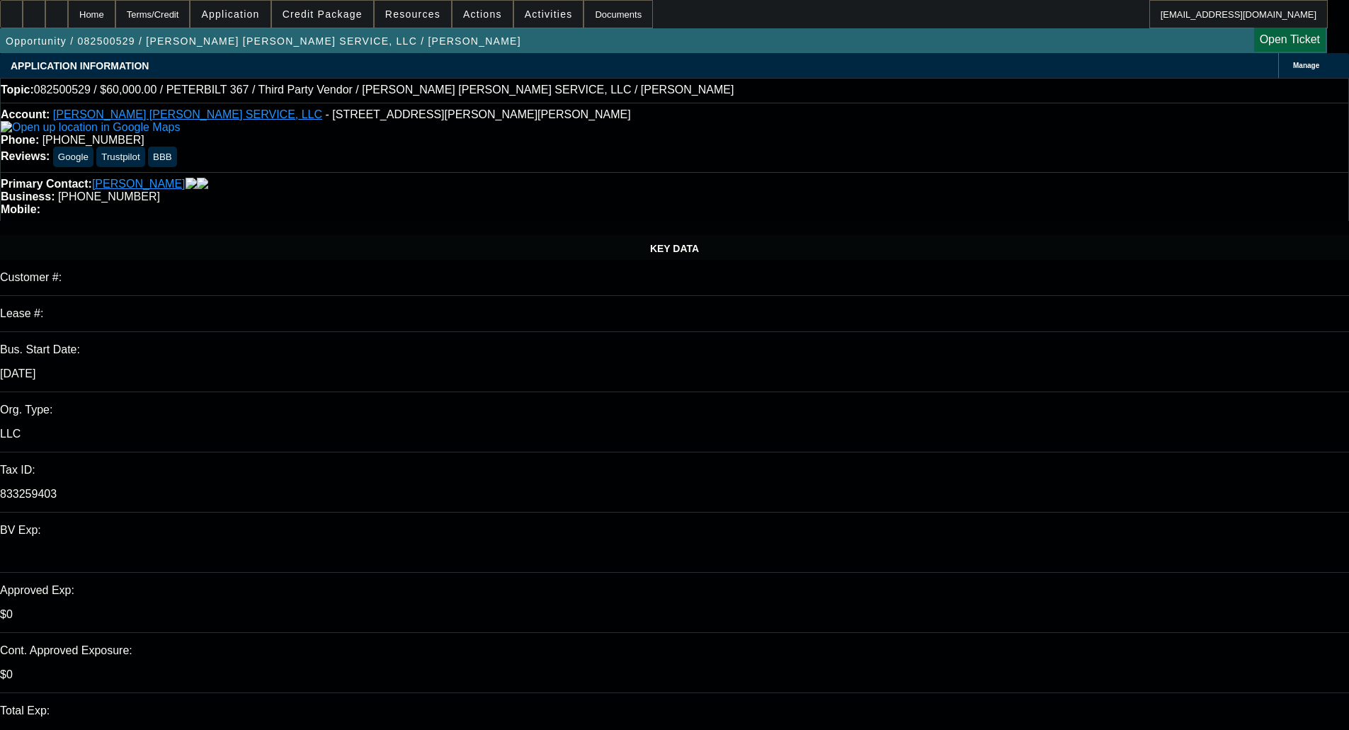
select select "0"
select select "2"
select select "0"
select select "6"
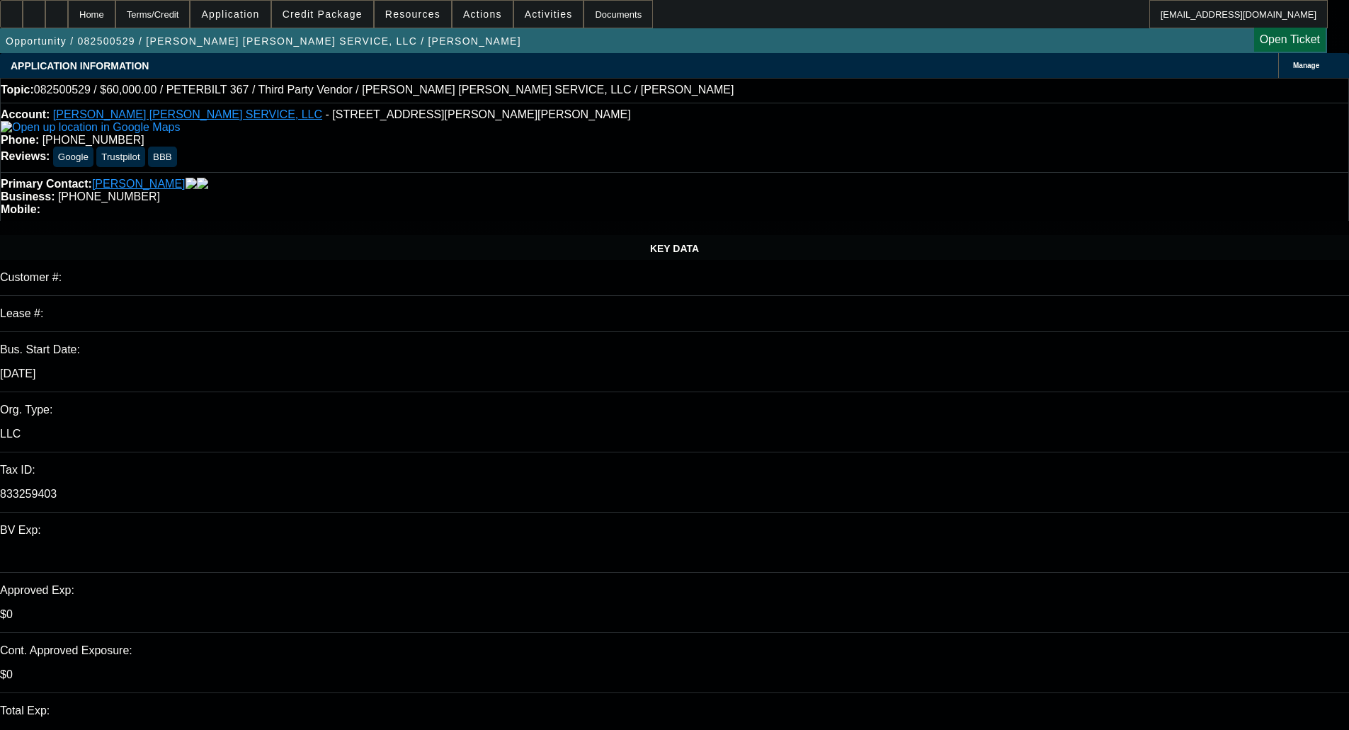
select select "6"
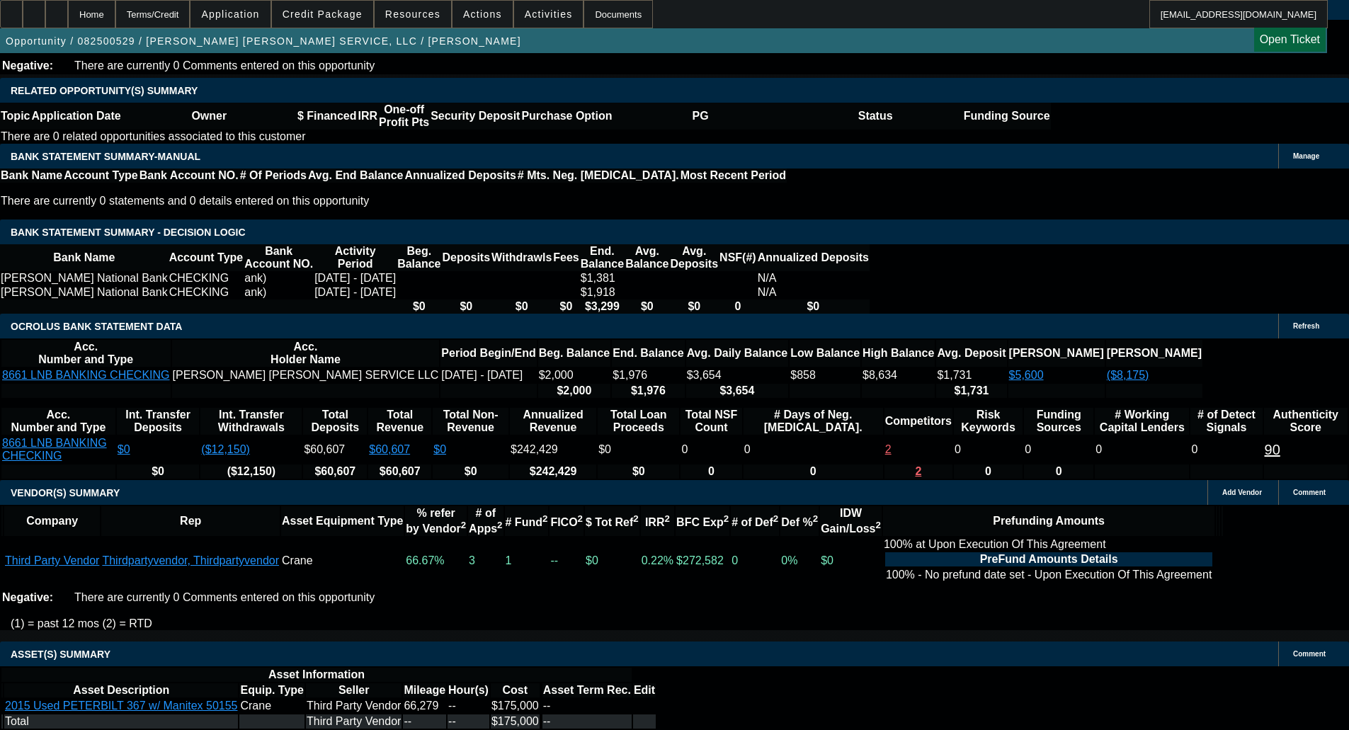
scroll to position [2187, 0]
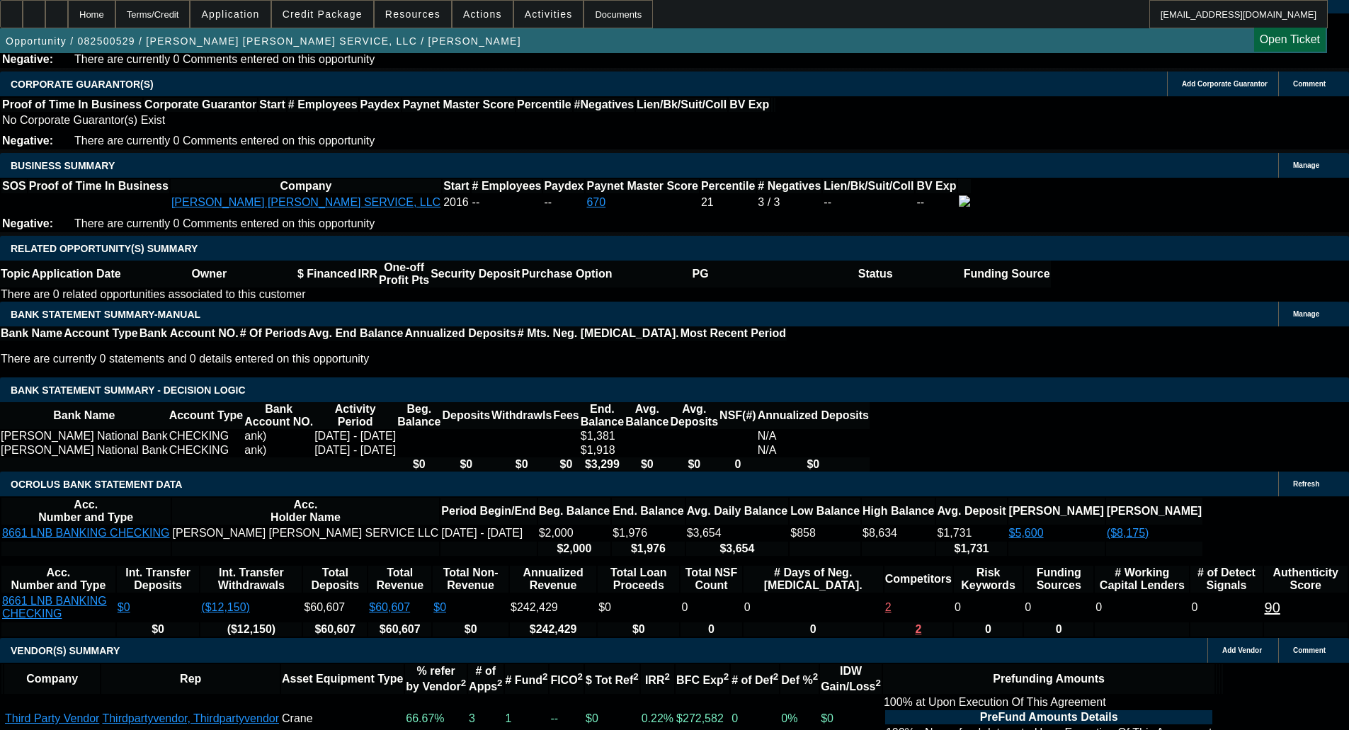
type textarea "DECLINED IN PORT - OKAY TO SELL; OLDER UNIT"
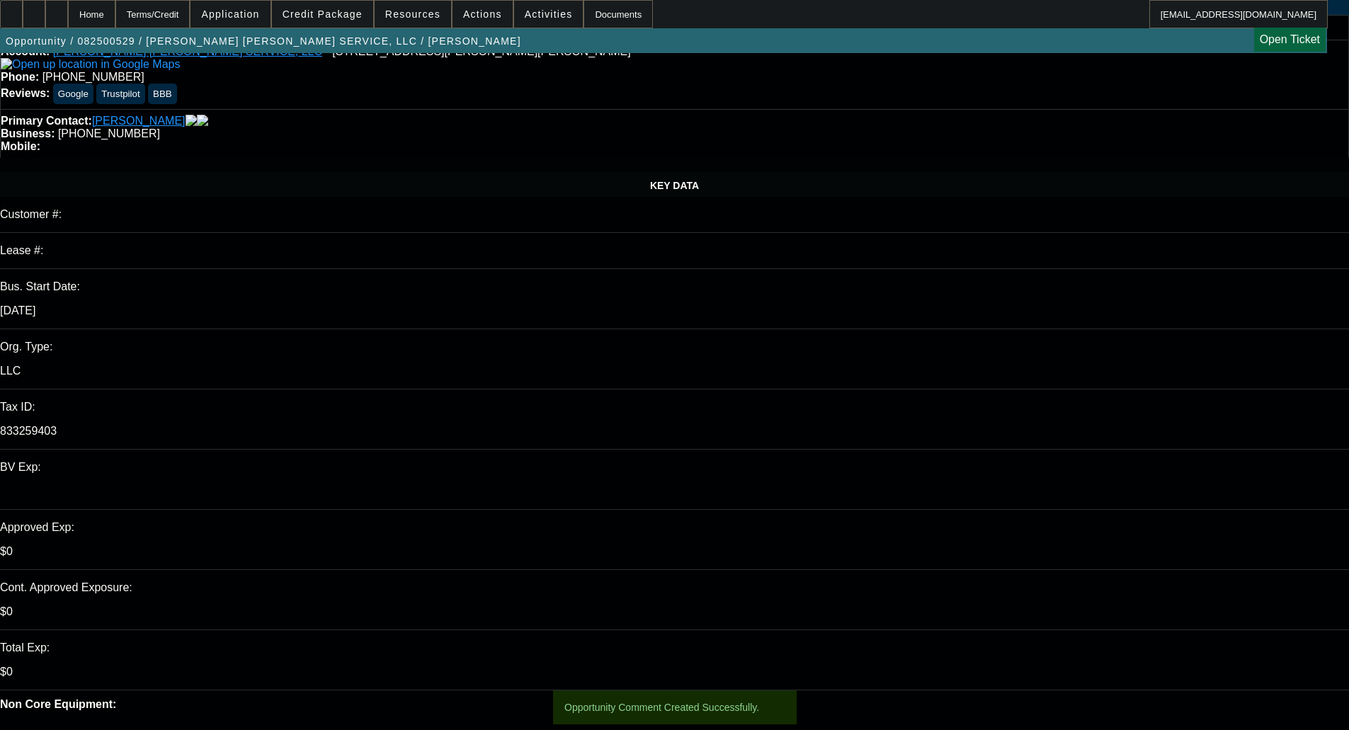
scroll to position [62, 0]
click at [340, 21] on span at bounding box center [322, 14] width 101 height 34
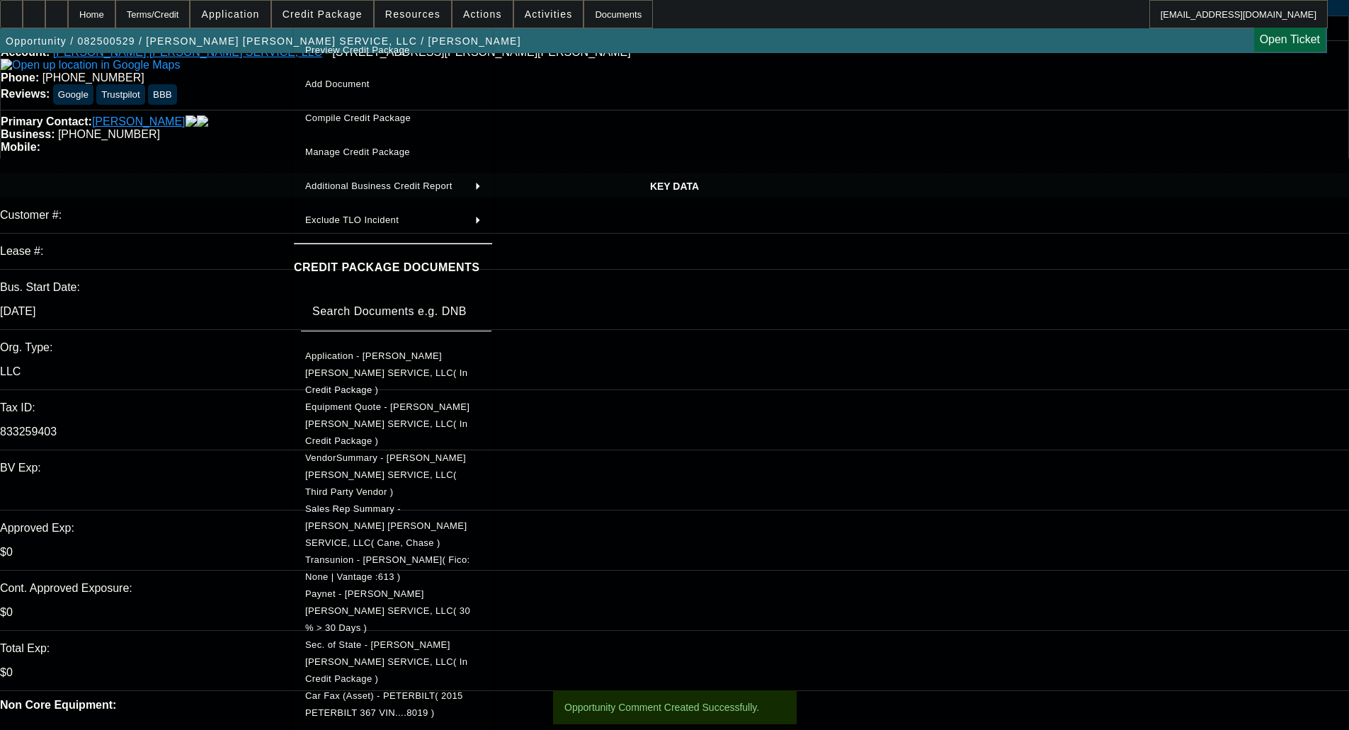
click at [336, 42] on span "Preview Credit Package" at bounding box center [393, 50] width 176 height 17
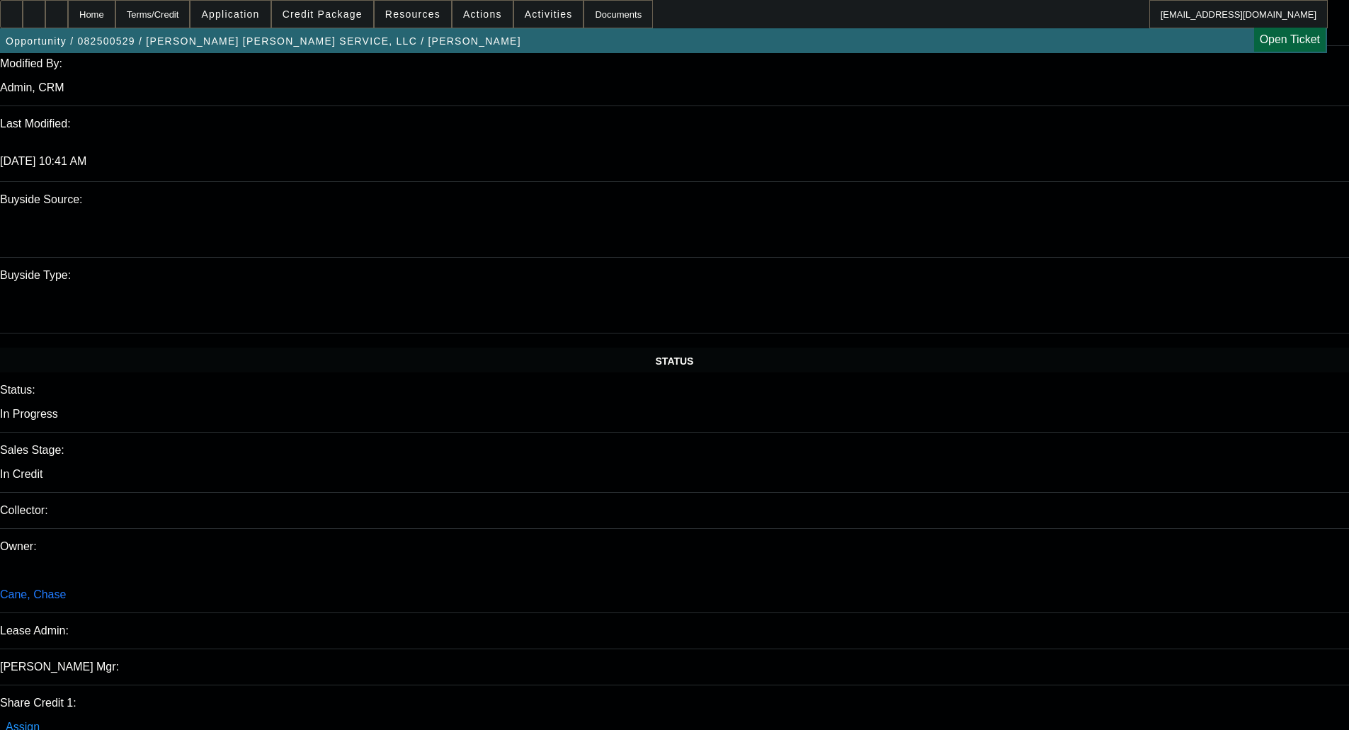
scroll to position [2612, 0]
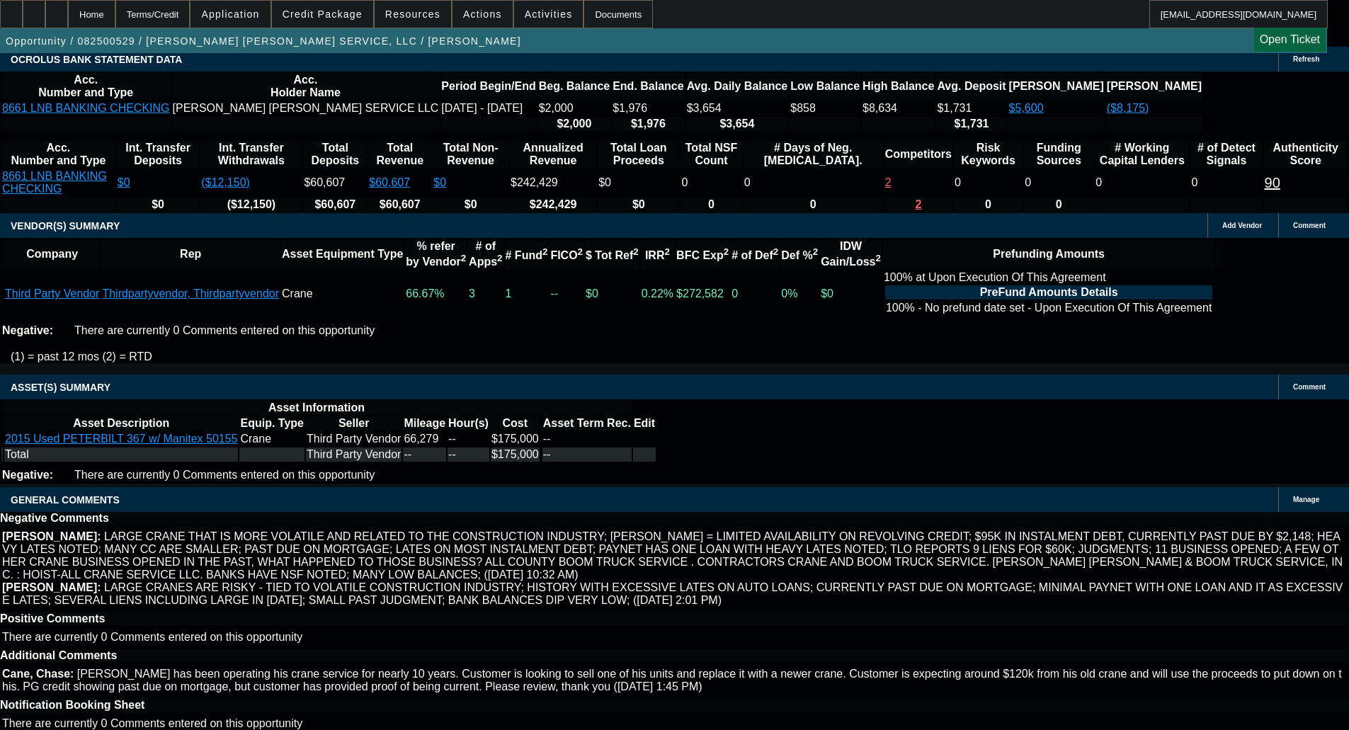
click at [334, 17] on span "Credit Package" at bounding box center [323, 13] width 80 height 11
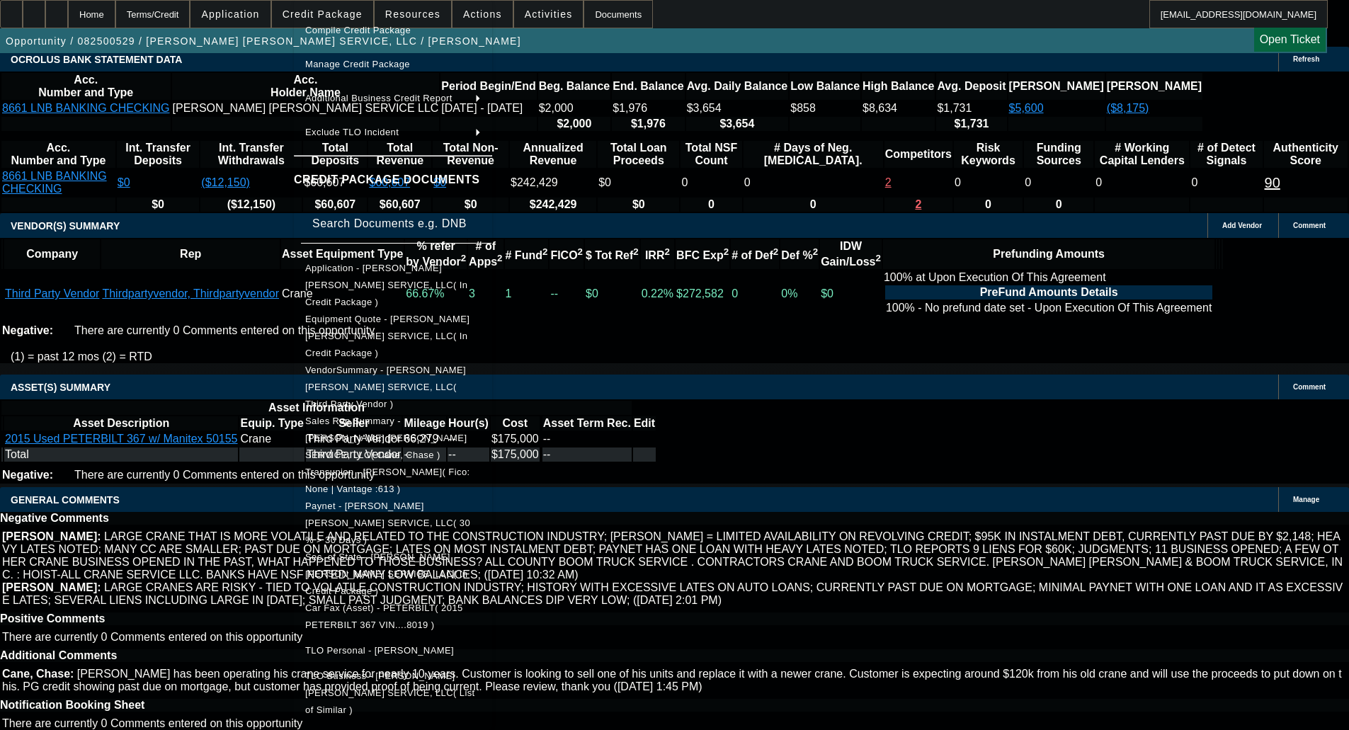
scroll to position [122, 0]
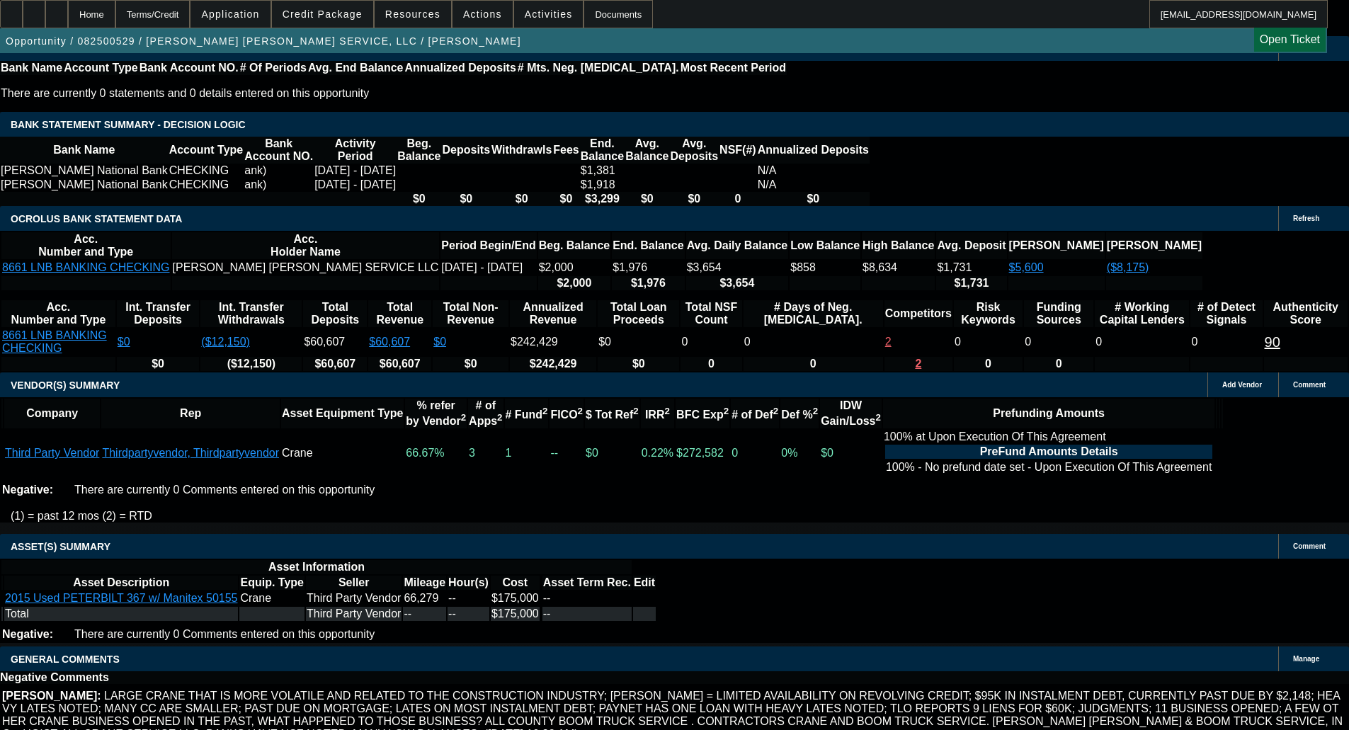
scroll to position [2470, 0]
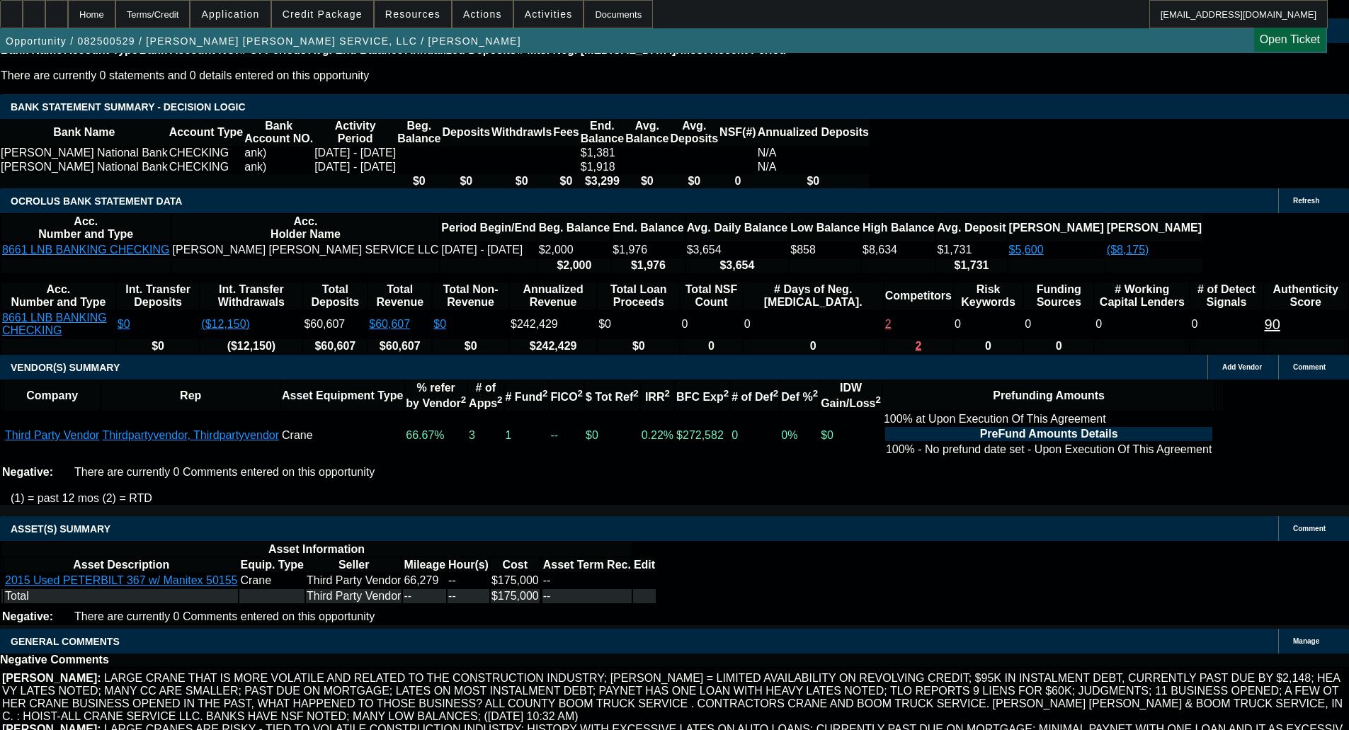
select select "6"
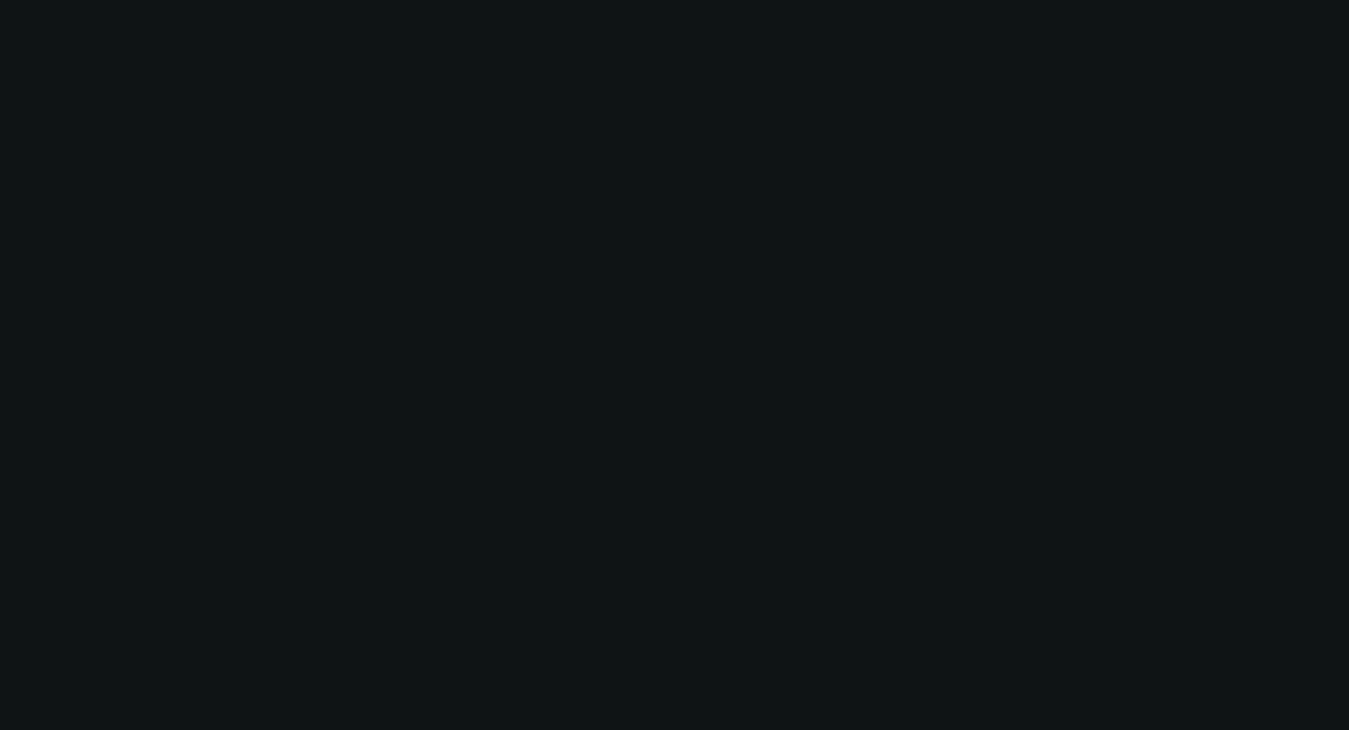
scroll to position [0, 0]
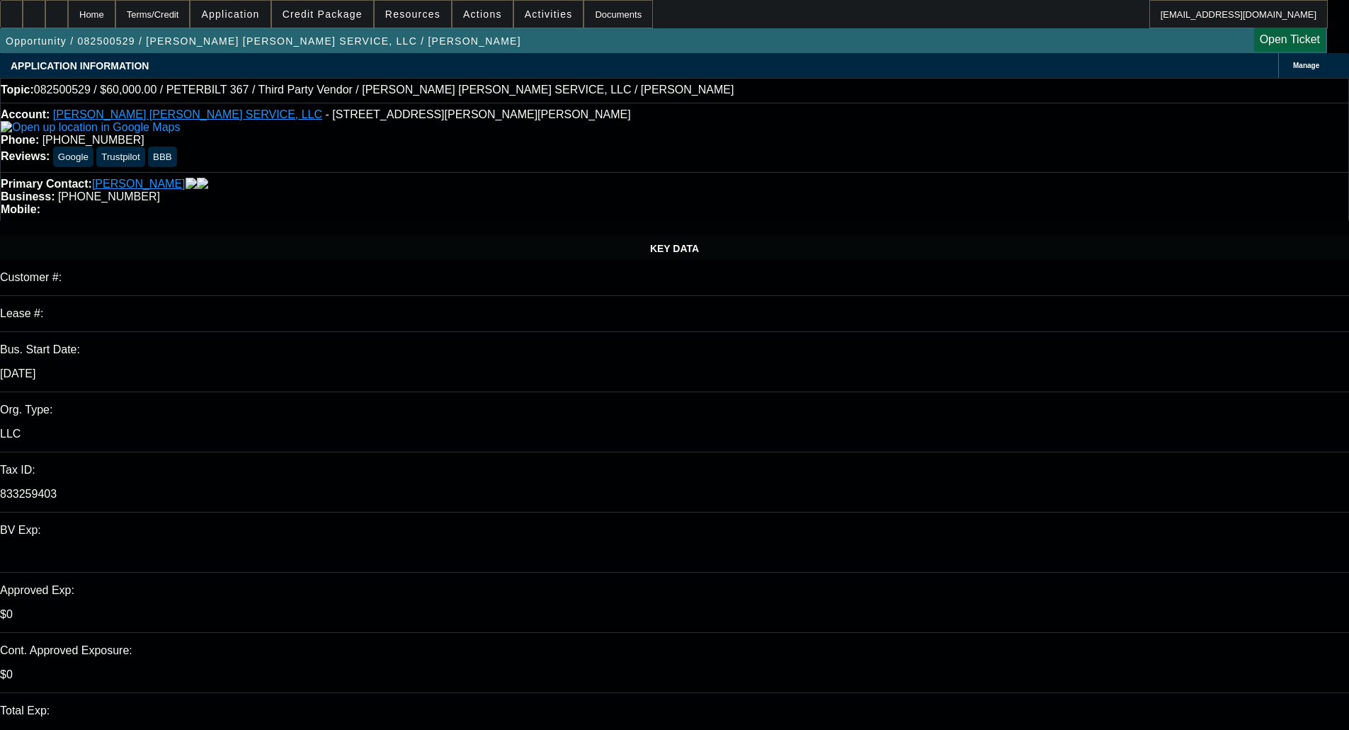
type textarea "We should wait until the MTG is not showing as past due on the CBR. It will be …"
checkbox input "true"
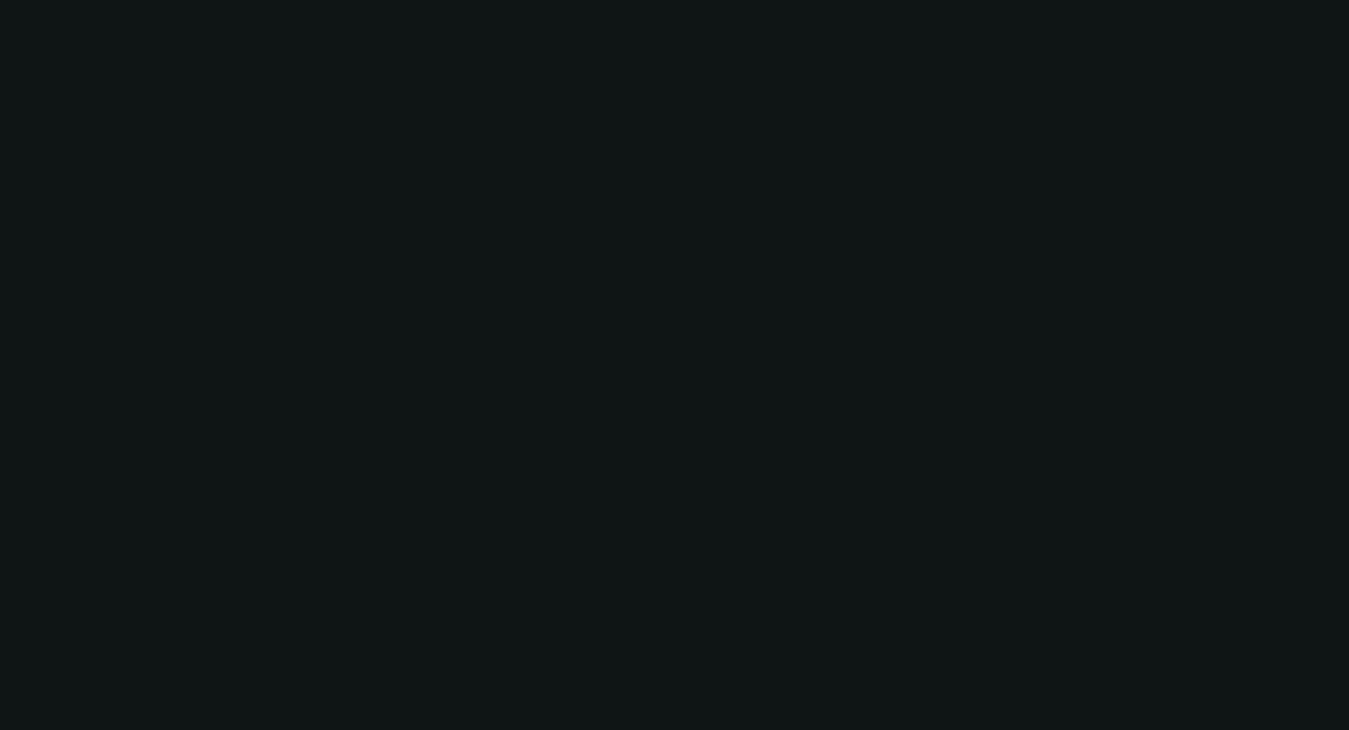
select select "0"
select select "6"
select select "0"
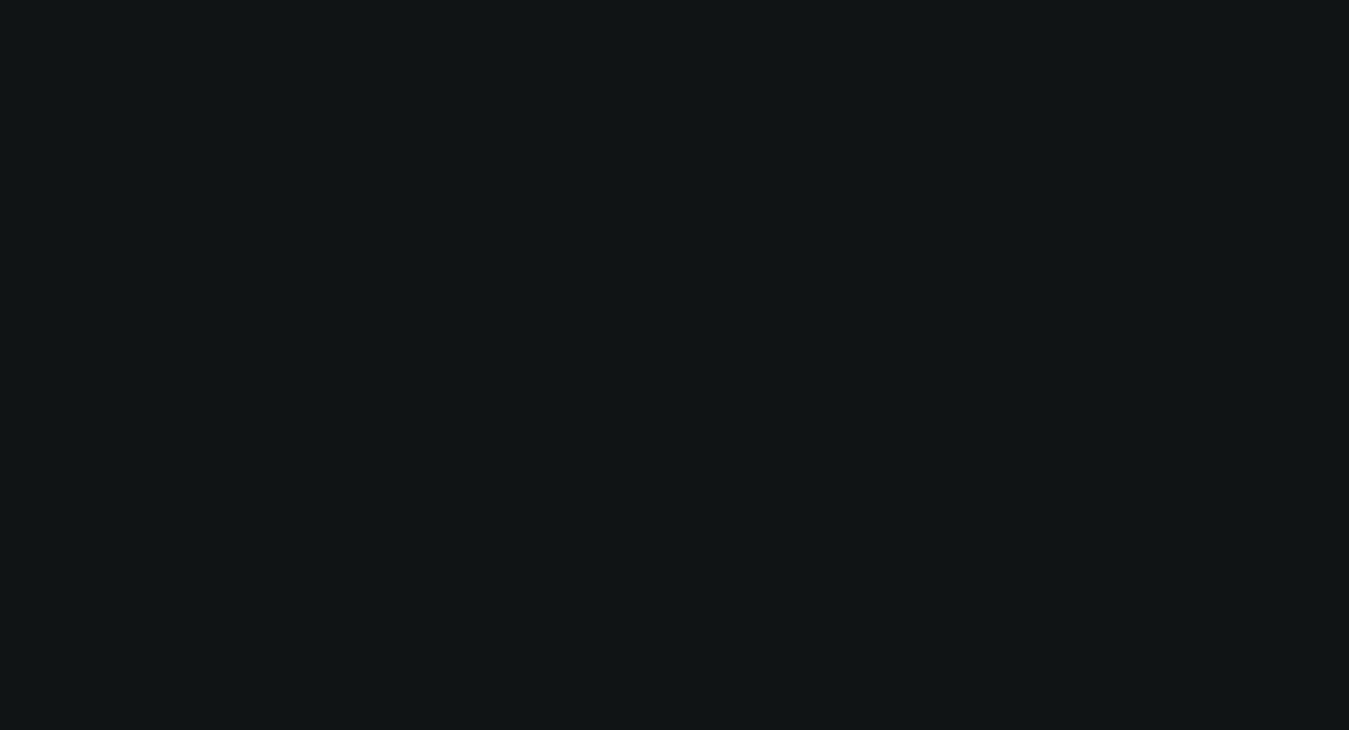
select select "0"
select select "6"
select select "0"
select select "2"
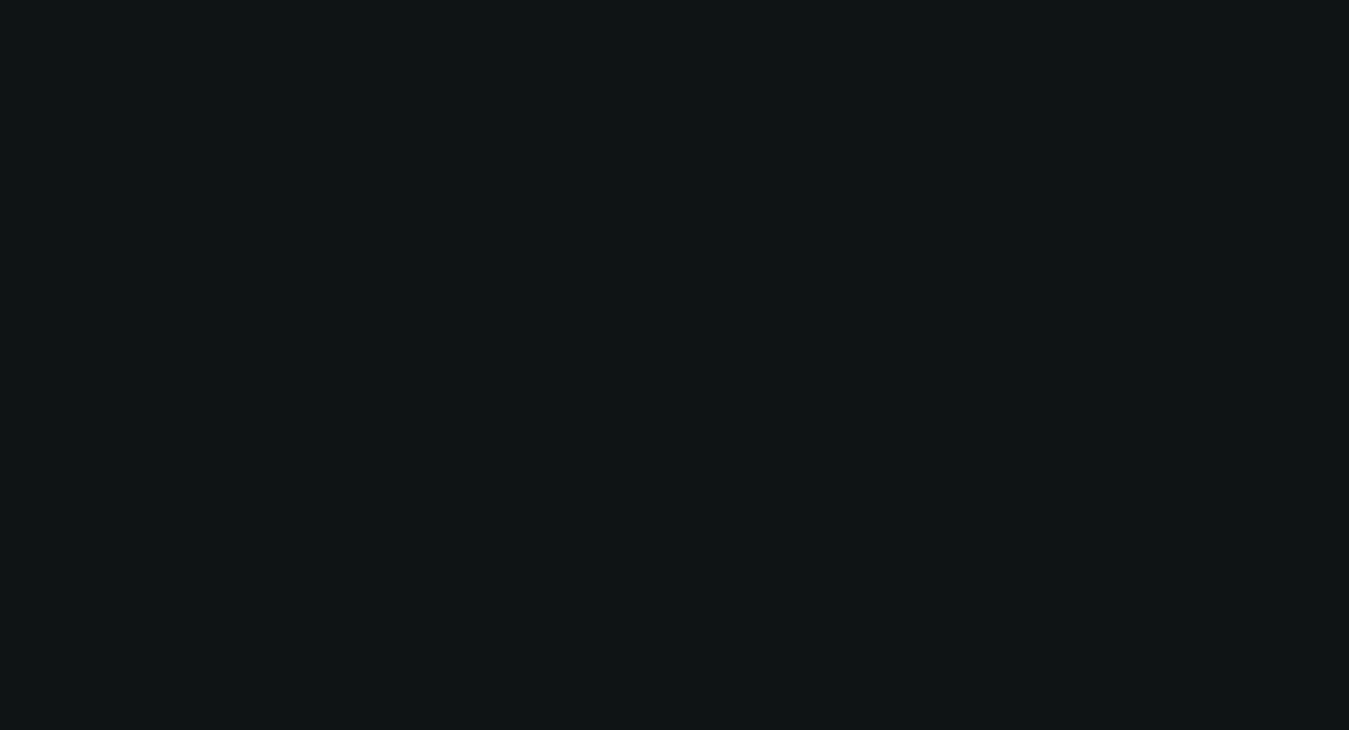
select select "2"
select select "0"
select select "6"
select select "0"
select select "2"
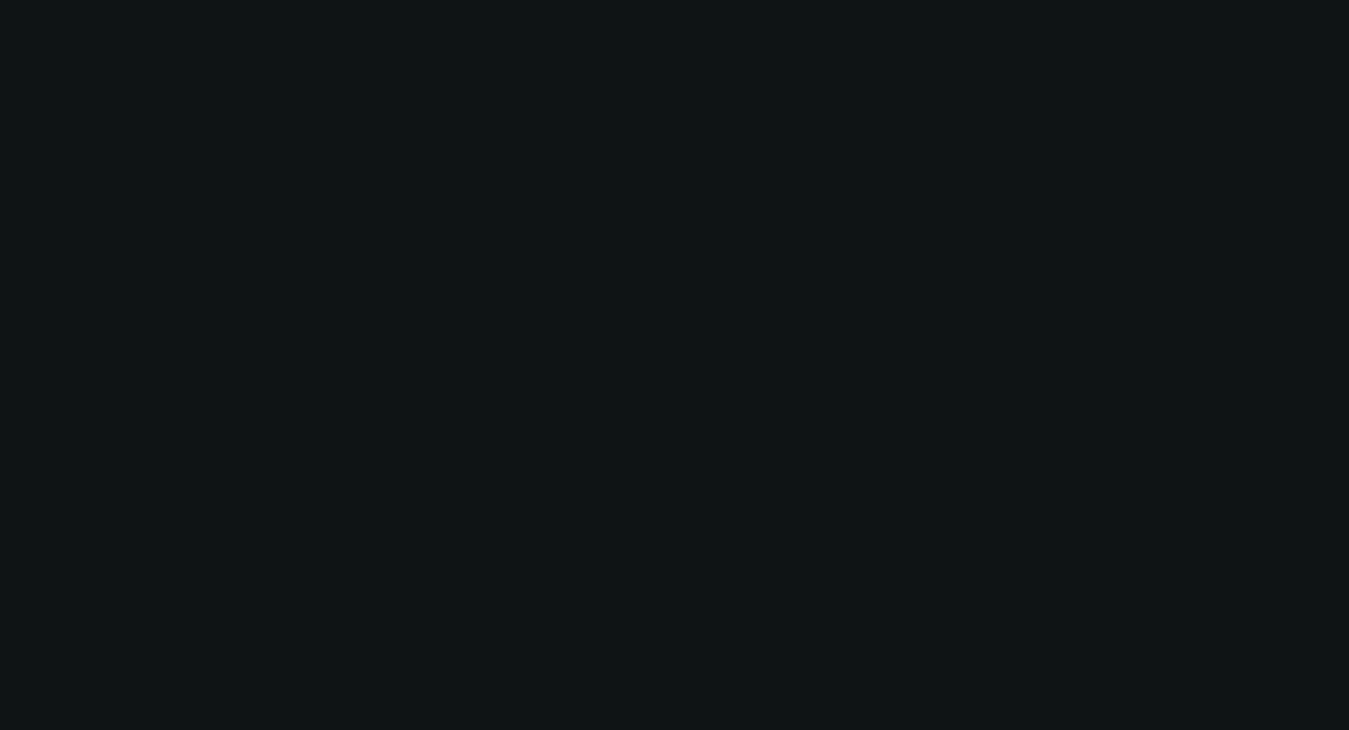
select select "2"
select select "0"
select select "6"
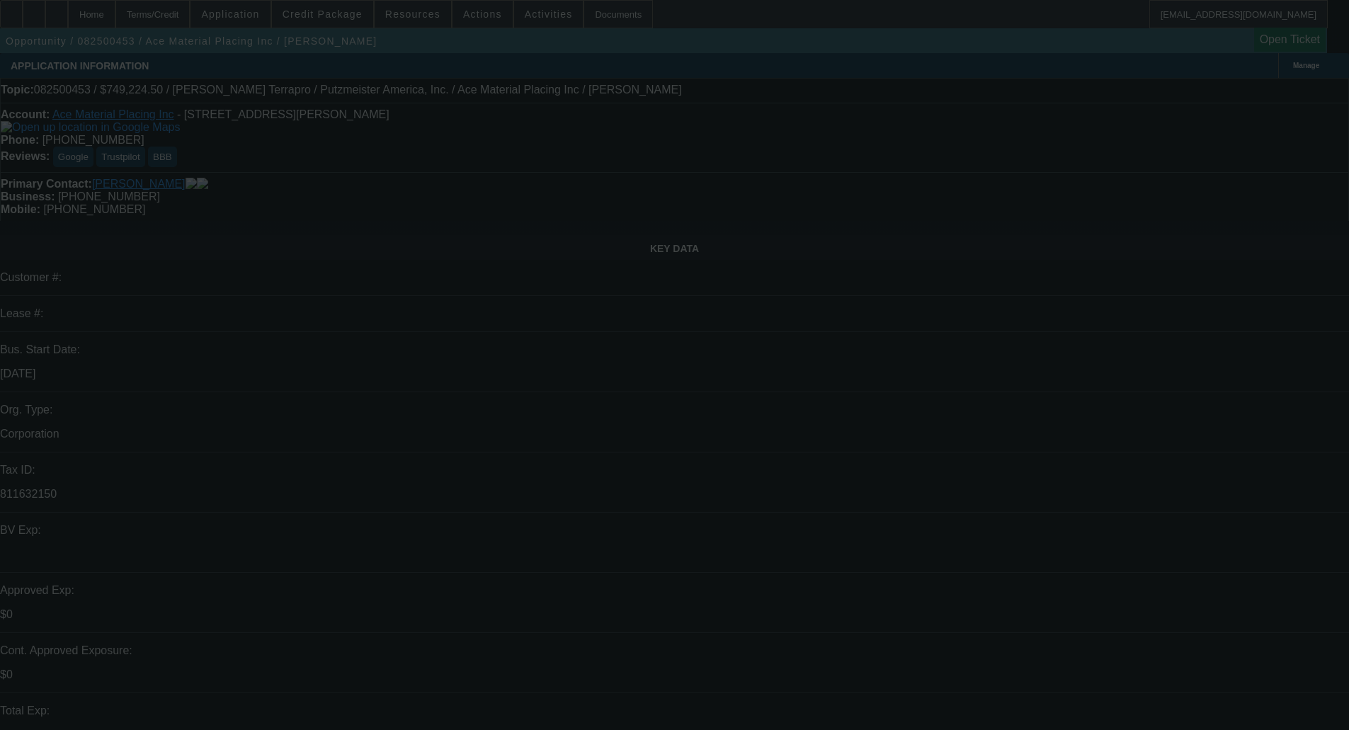
select select "0"
select select "6"
select select "0"
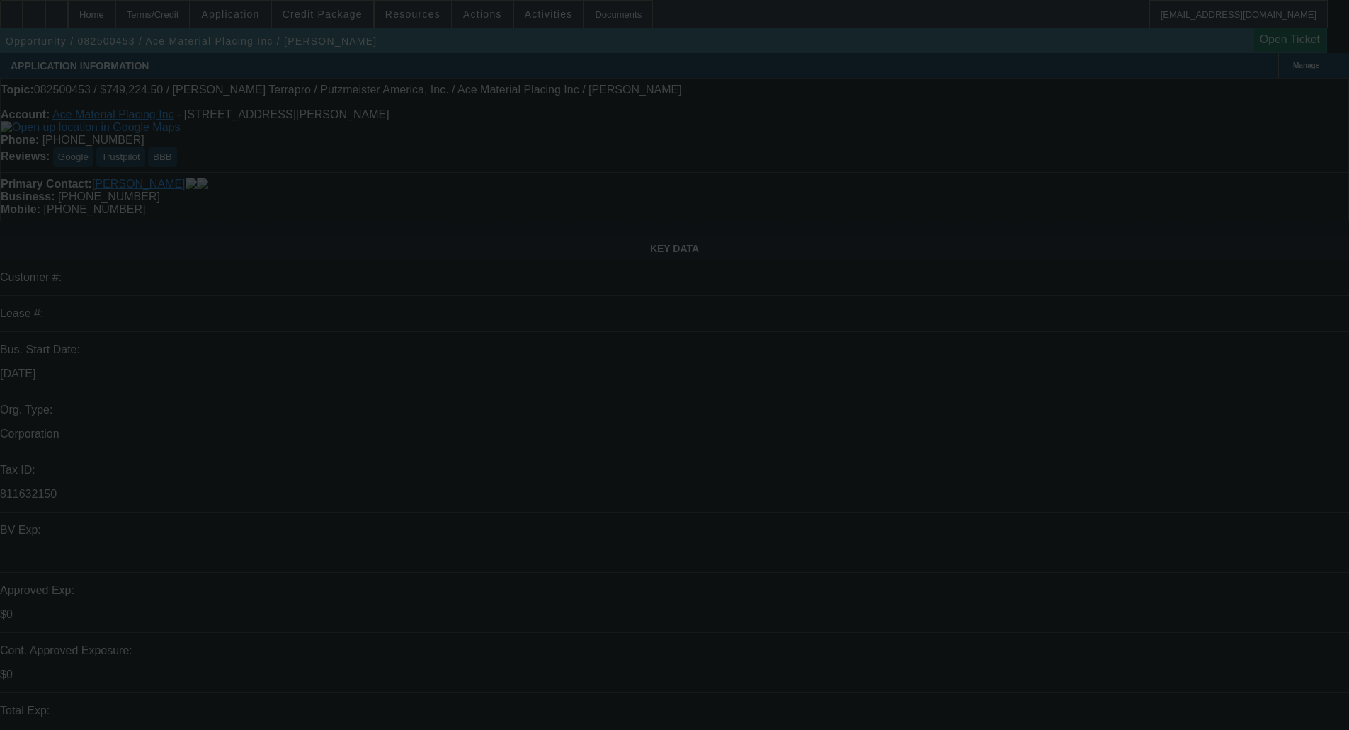
select select "0"
select select "6"
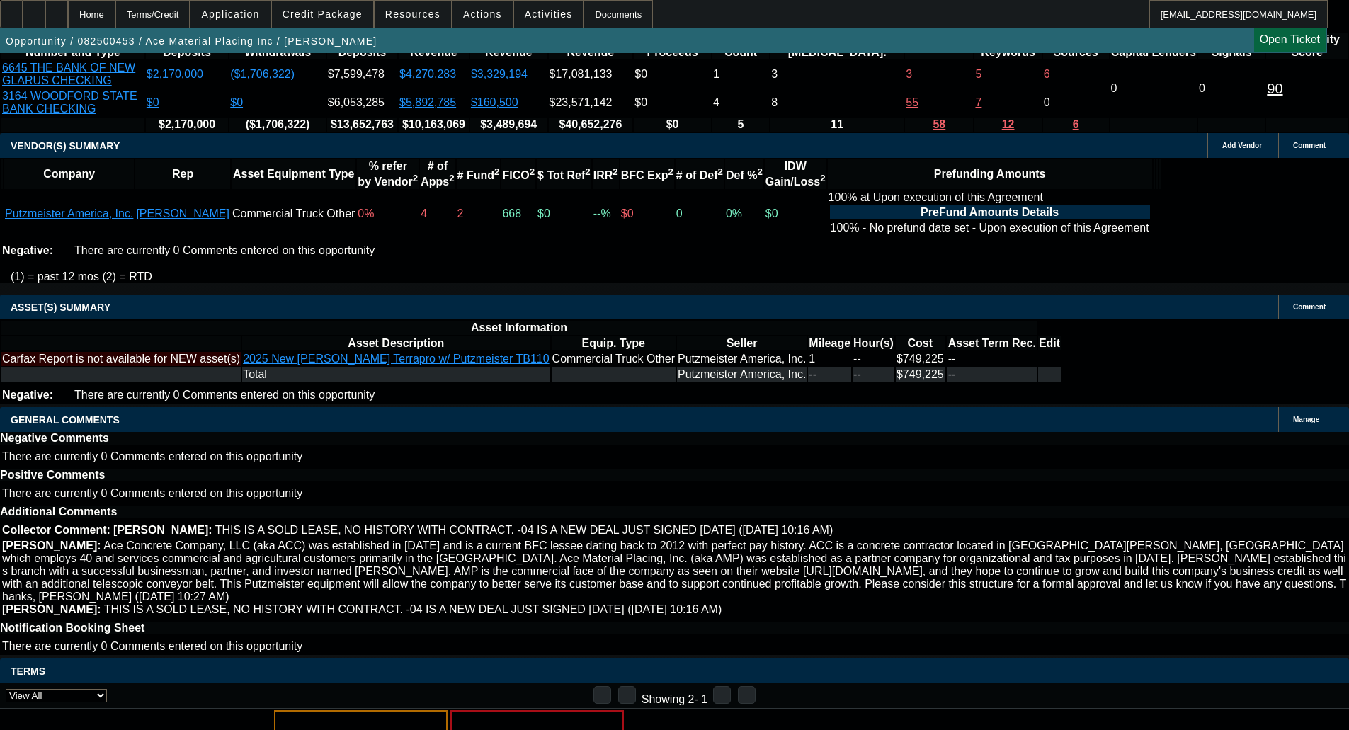
select select "6"
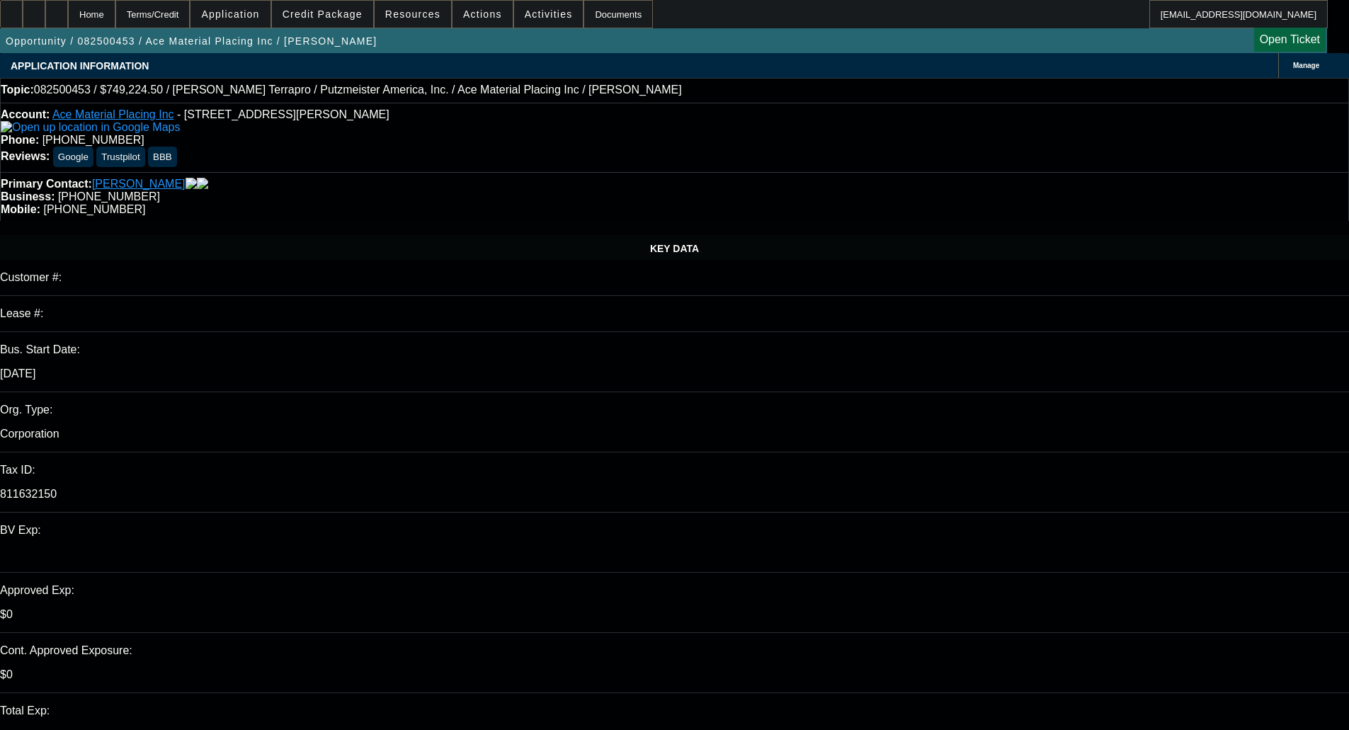
type input "03:52"
type input "10:52"
click at [1012, 564] on span "26" at bounding box center [1008, 550] width 25 height 25
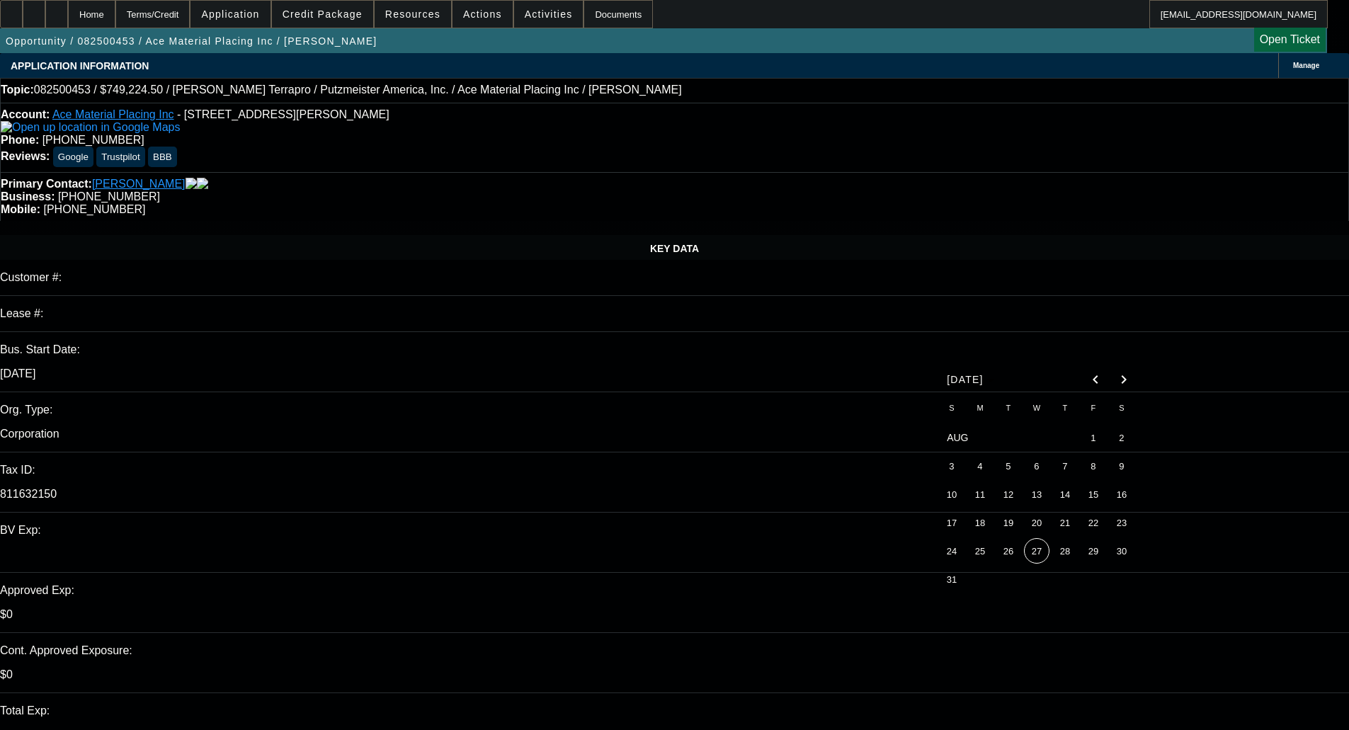
type input "8/26/2025"
type textarea "p"
paste textarea "We have this customer in our system from 3/18/2025 for the same equipment but o…"
type textarea "PER UNIFI - "We have this customer in our system from 3/18/2025 for the same eq…"
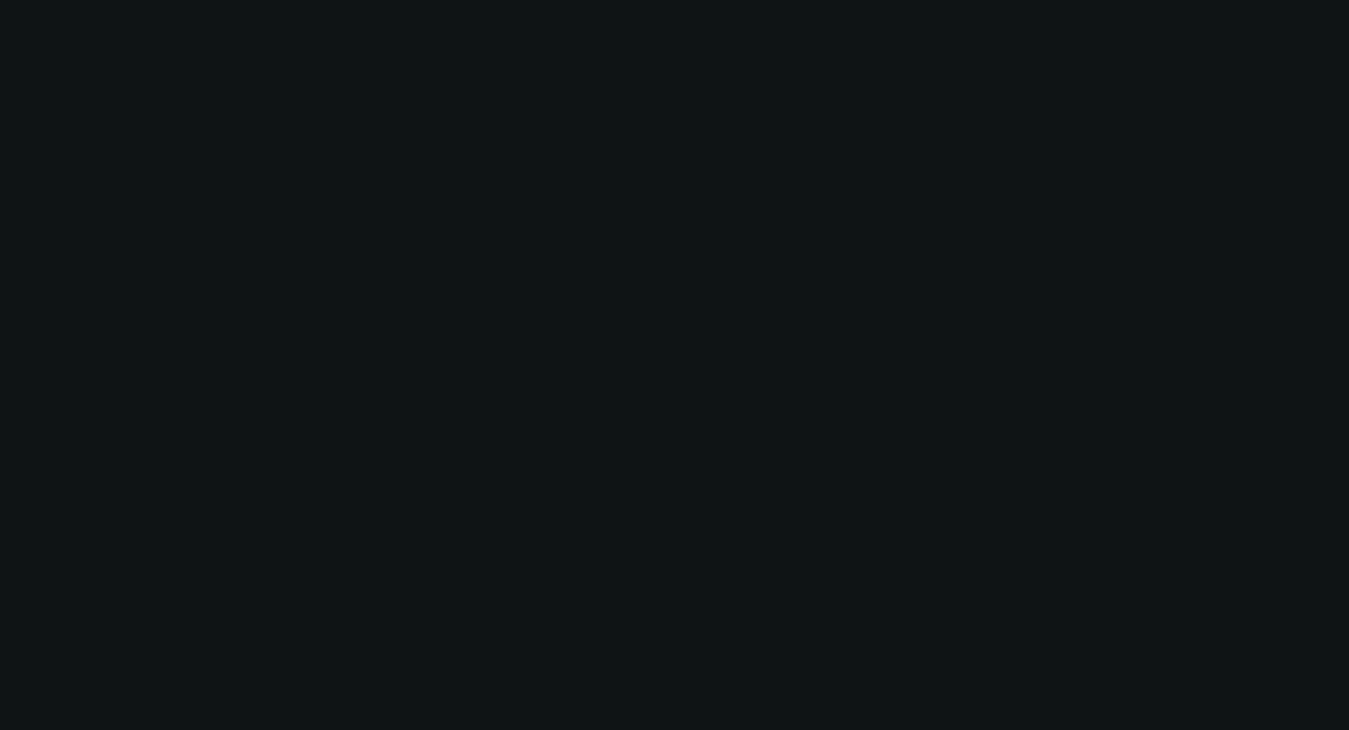
select select "0"
select select "6"
select select "0"
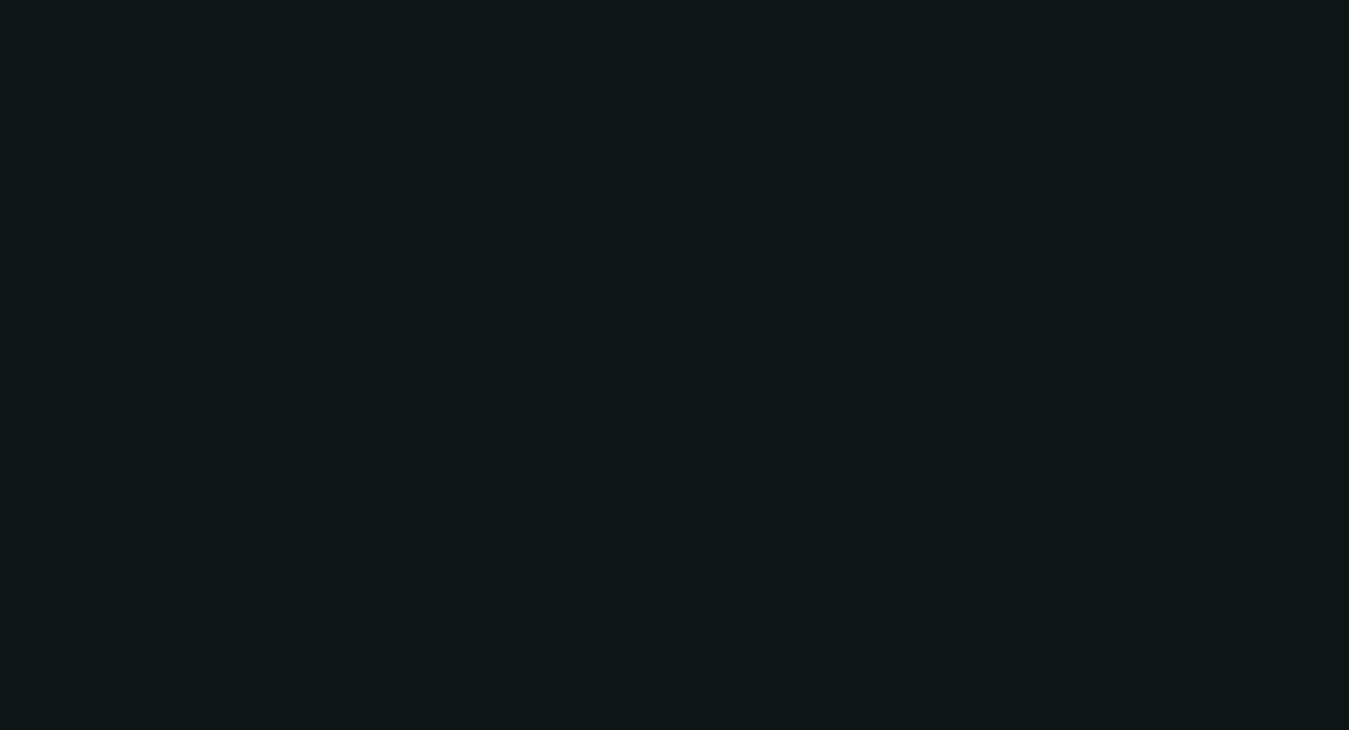
select select "0"
select select "6"
select select "0"
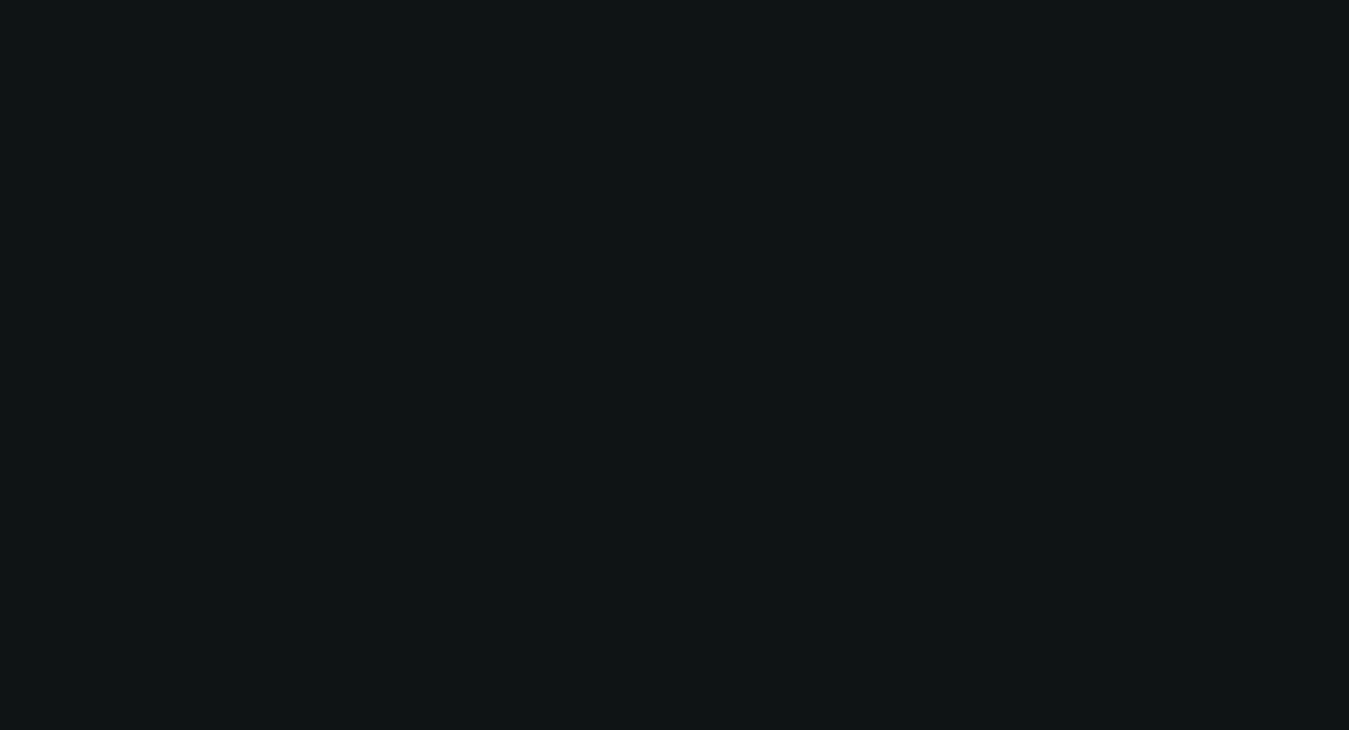
select select "0"
select select "6"
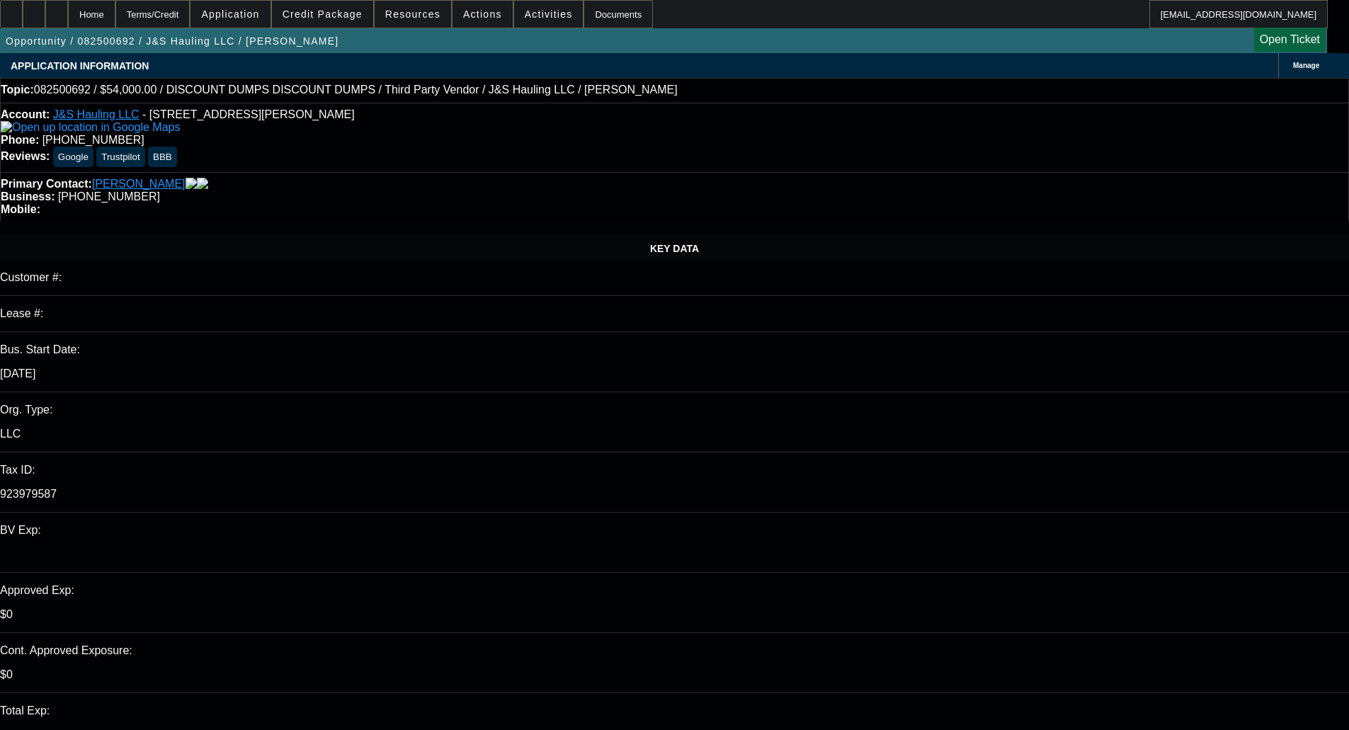
select select "0"
select select "3"
select select "0.1"
select select "4"
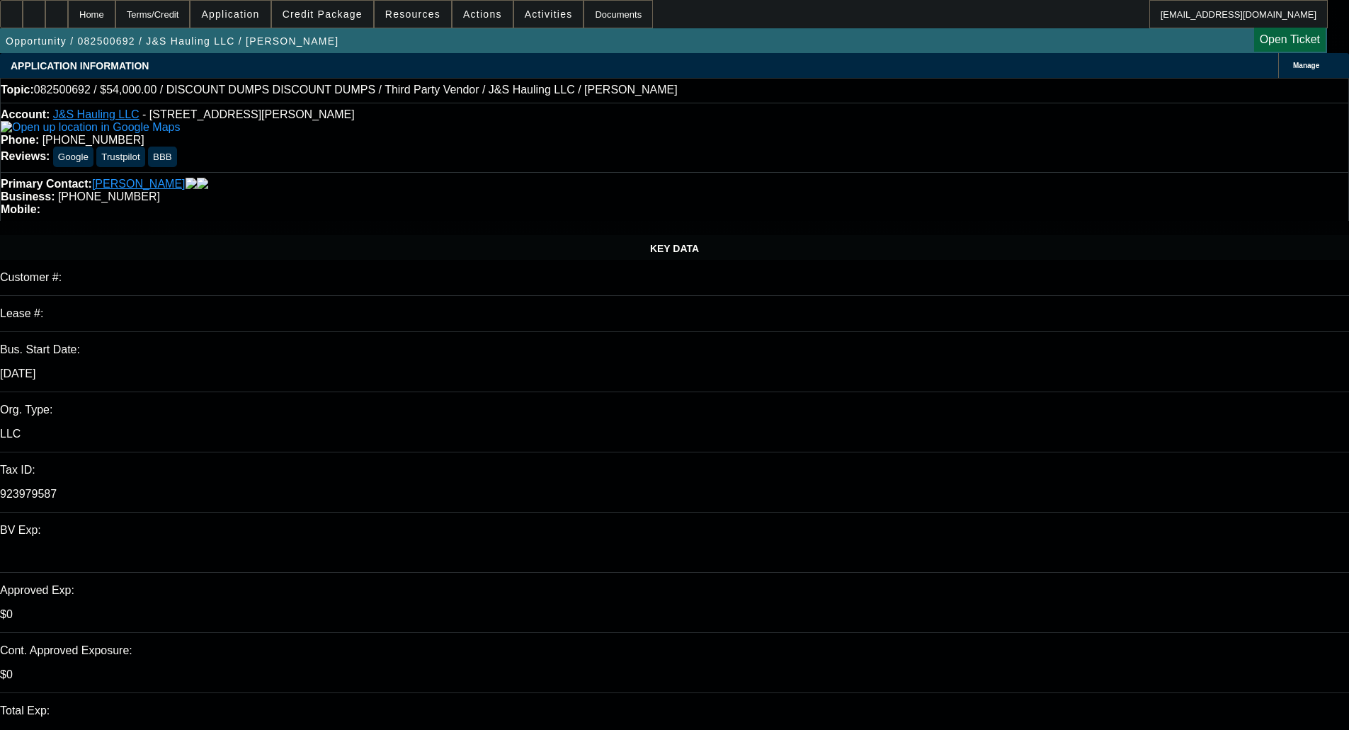
select select "0"
select select "3"
select select "0.1"
select select "4"
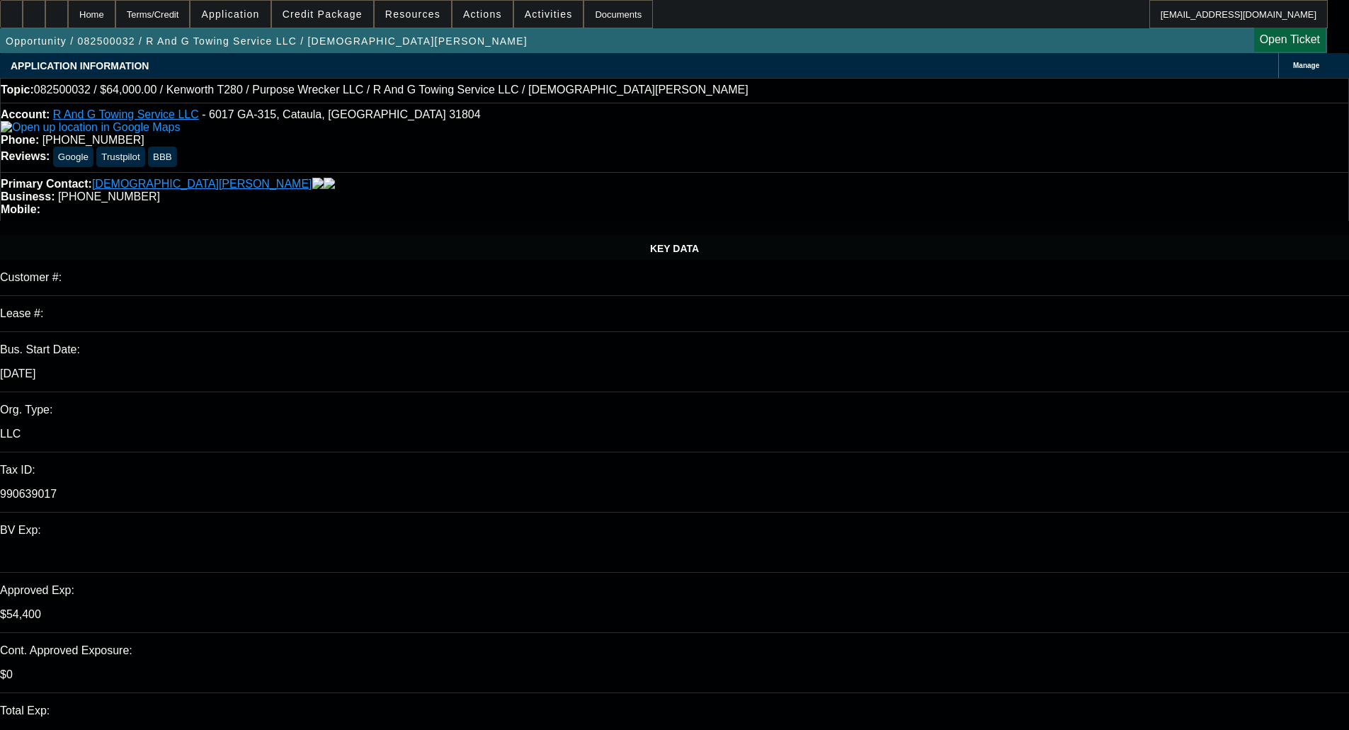
select select "0"
select select "3"
select select "0"
select select "6"
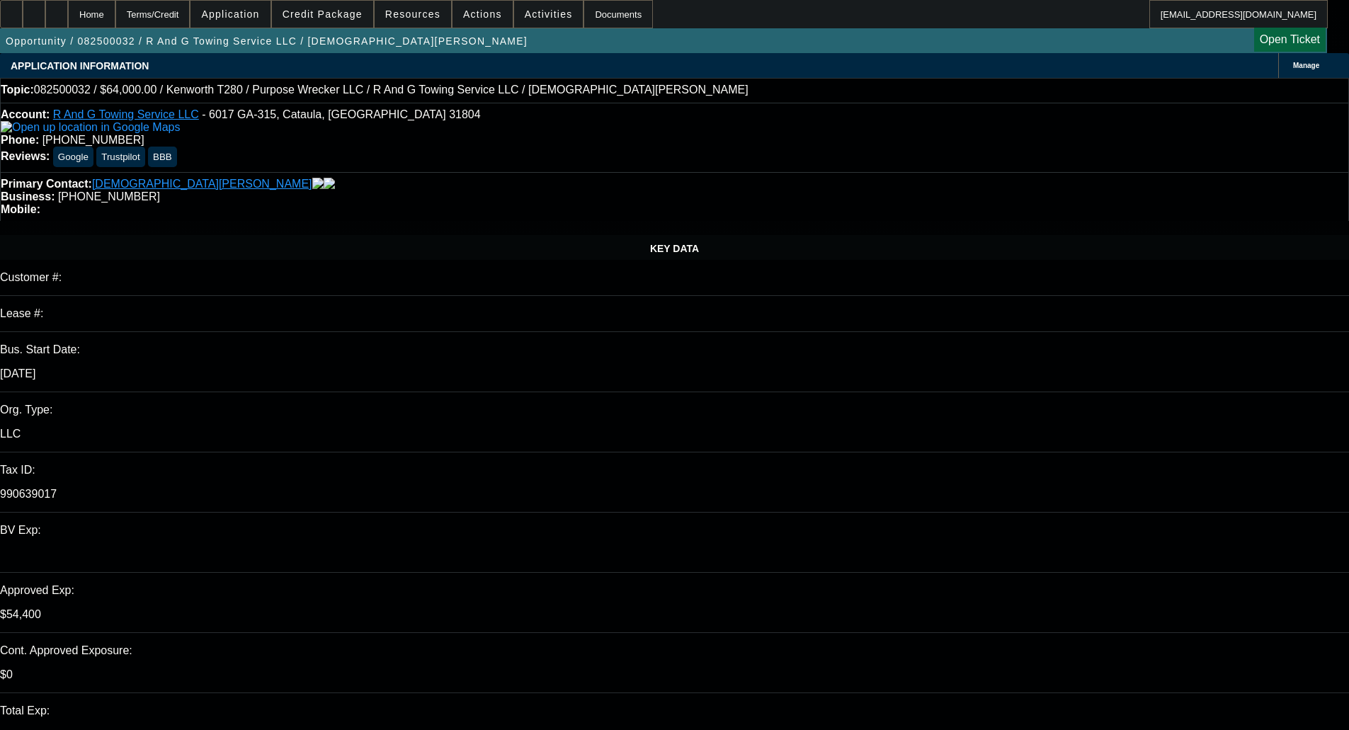
select select "0.15"
select select "2"
select select "0"
select select "6"
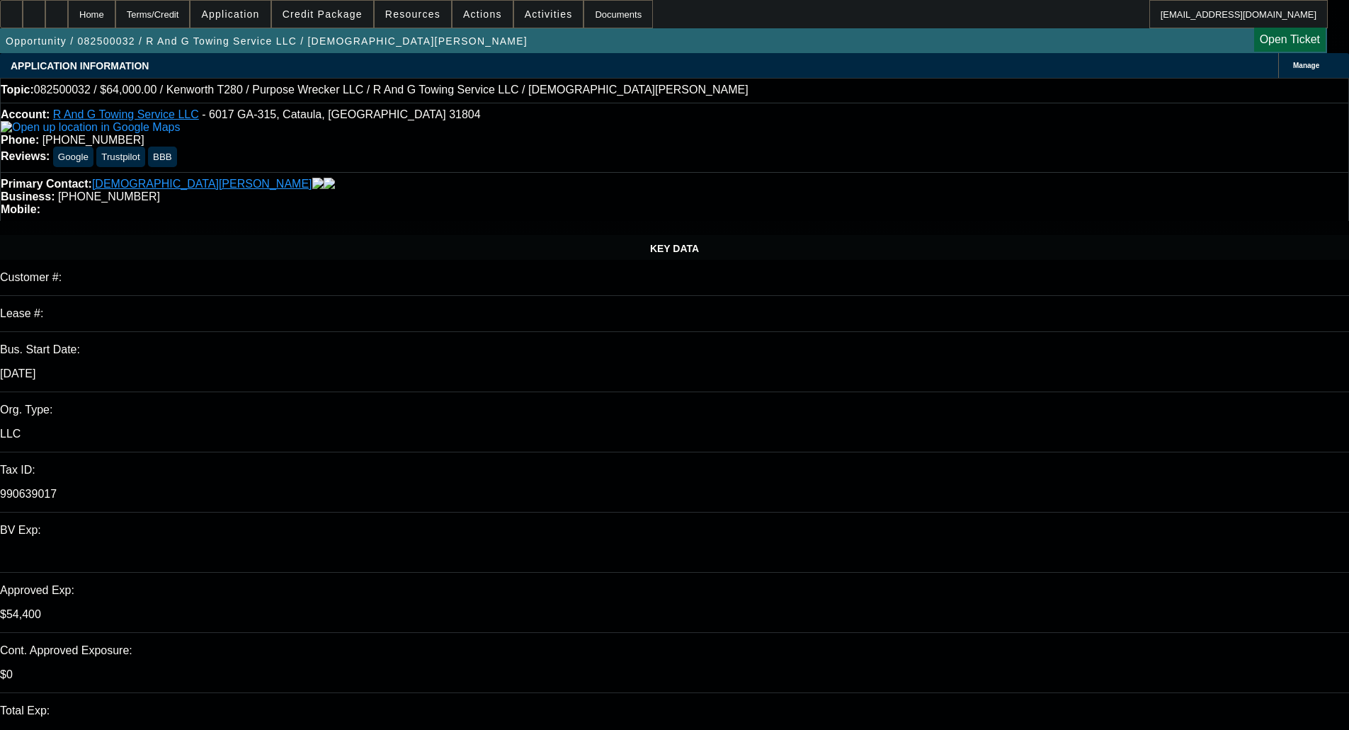
select select "0.15"
select select "2"
select select "0"
select select "6"
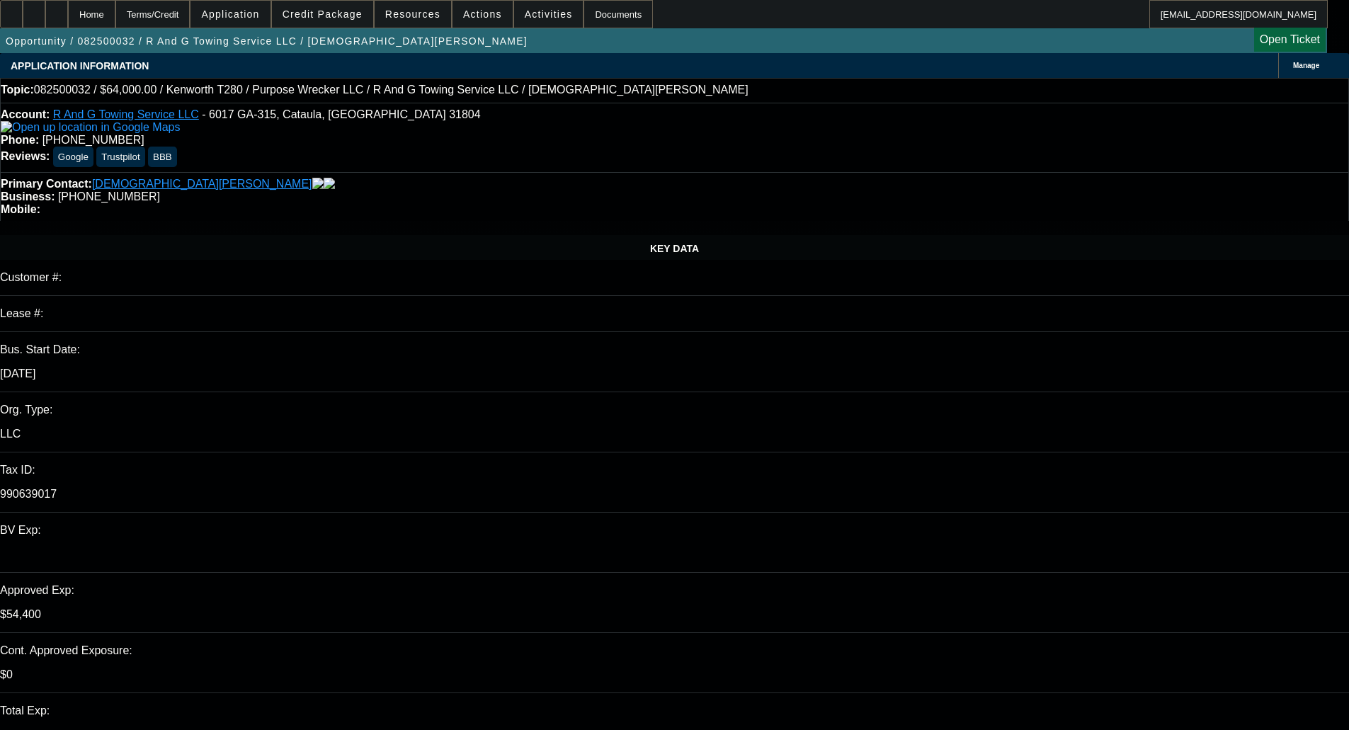
select select "0.15"
select select "2"
select select "0"
select select "6"
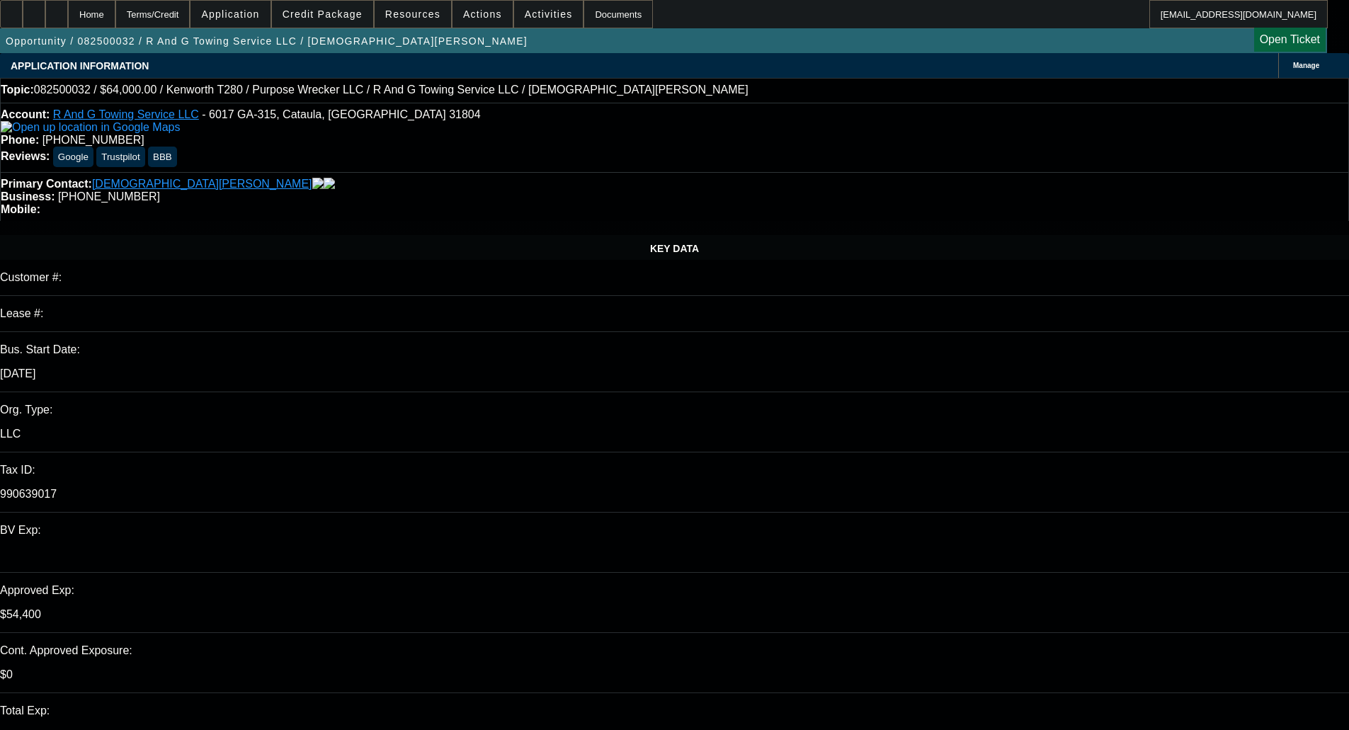
click at [338, 11] on span "Credit Package" at bounding box center [323, 13] width 80 height 11
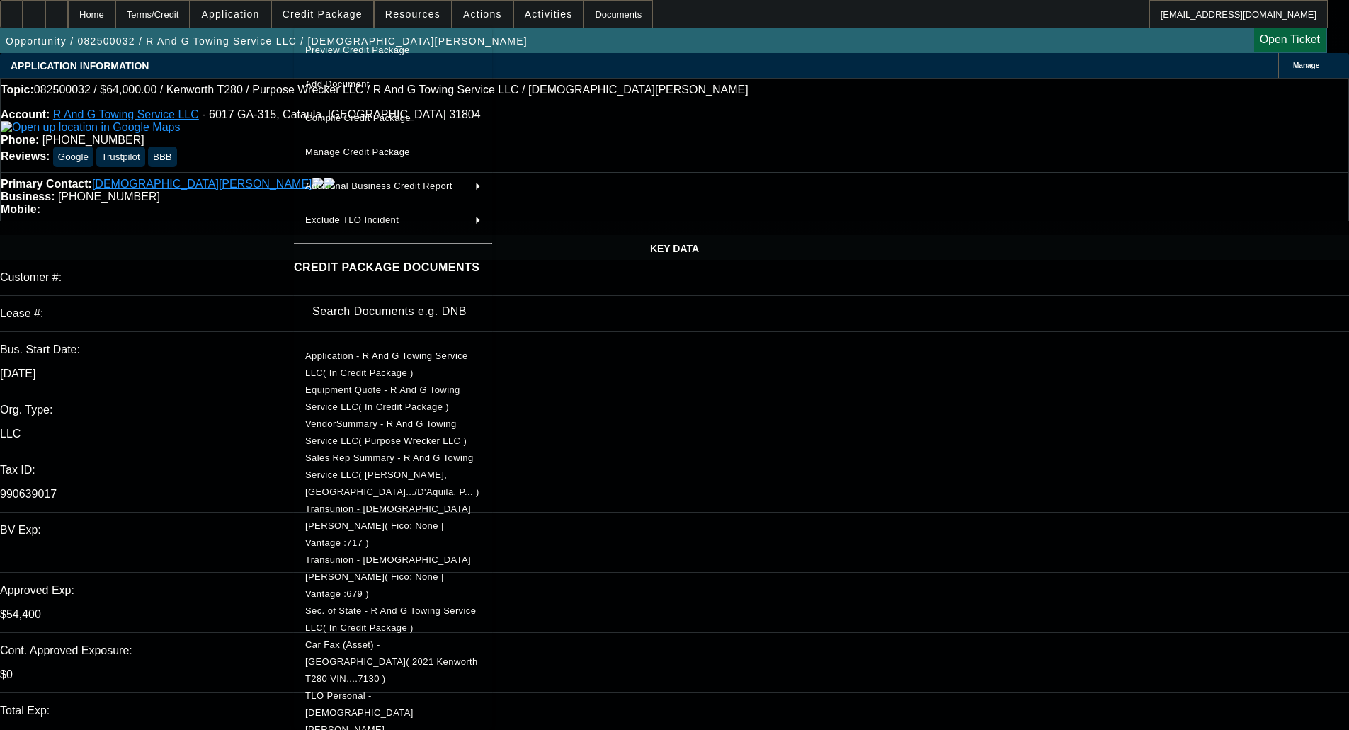
click at [401, 605] on span "Sec. of State - R And G Towing Service LLC( In Credit Package )" at bounding box center [390, 619] width 171 height 28
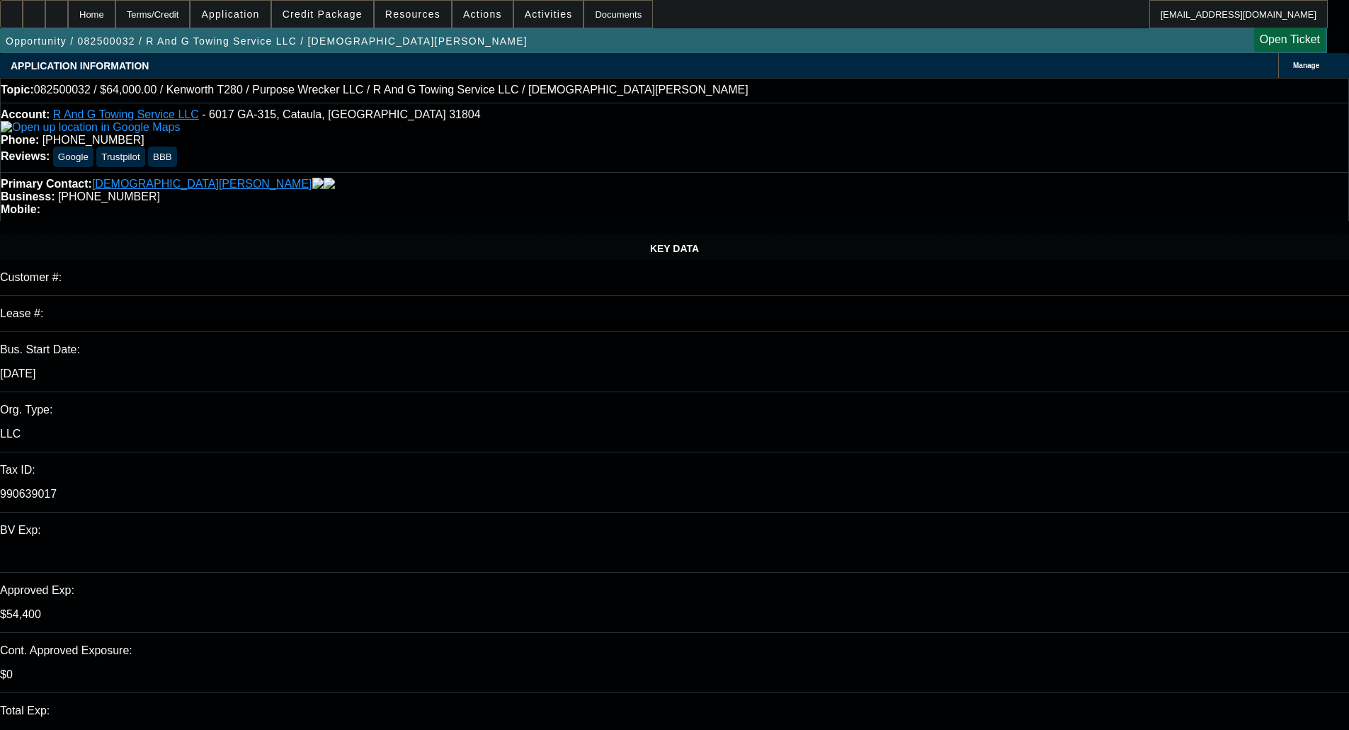
click at [327, 18] on span "Credit Package" at bounding box center [323, 13] width 80 height 11
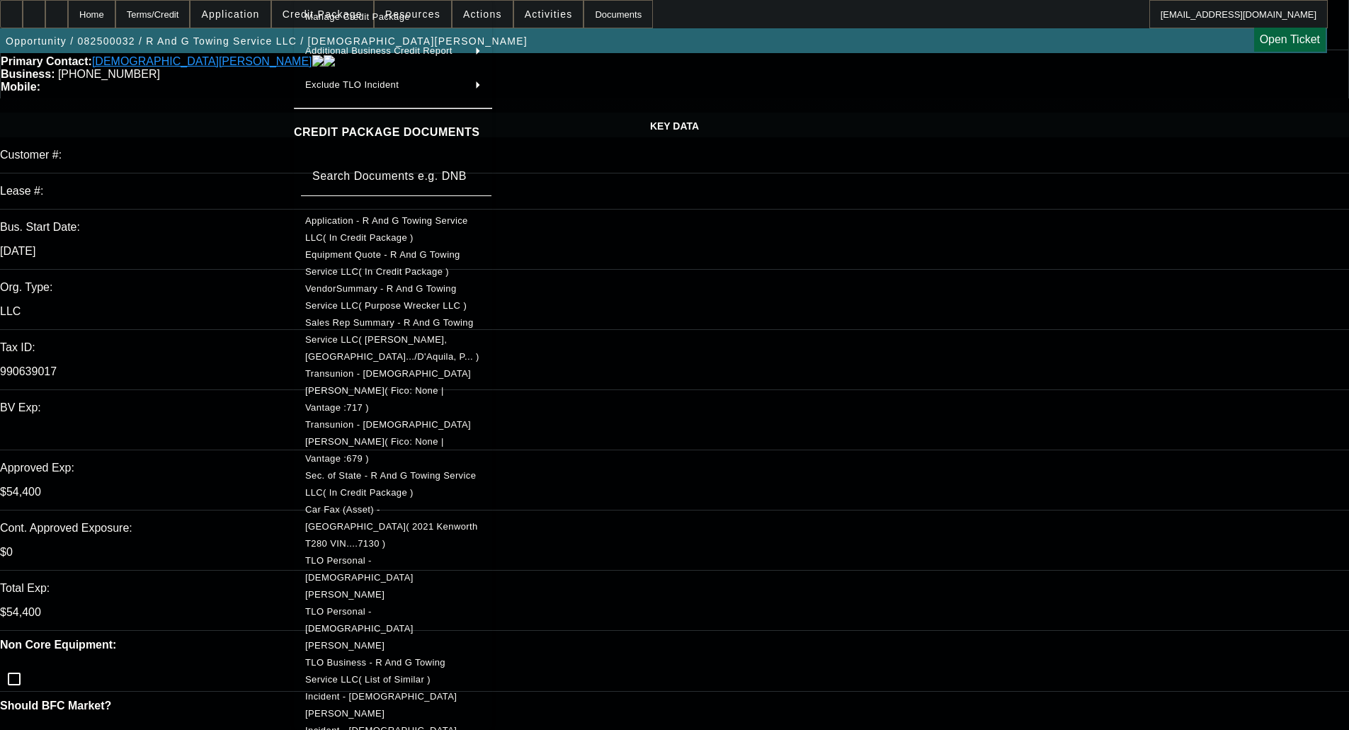
scroll to position [142, 0]
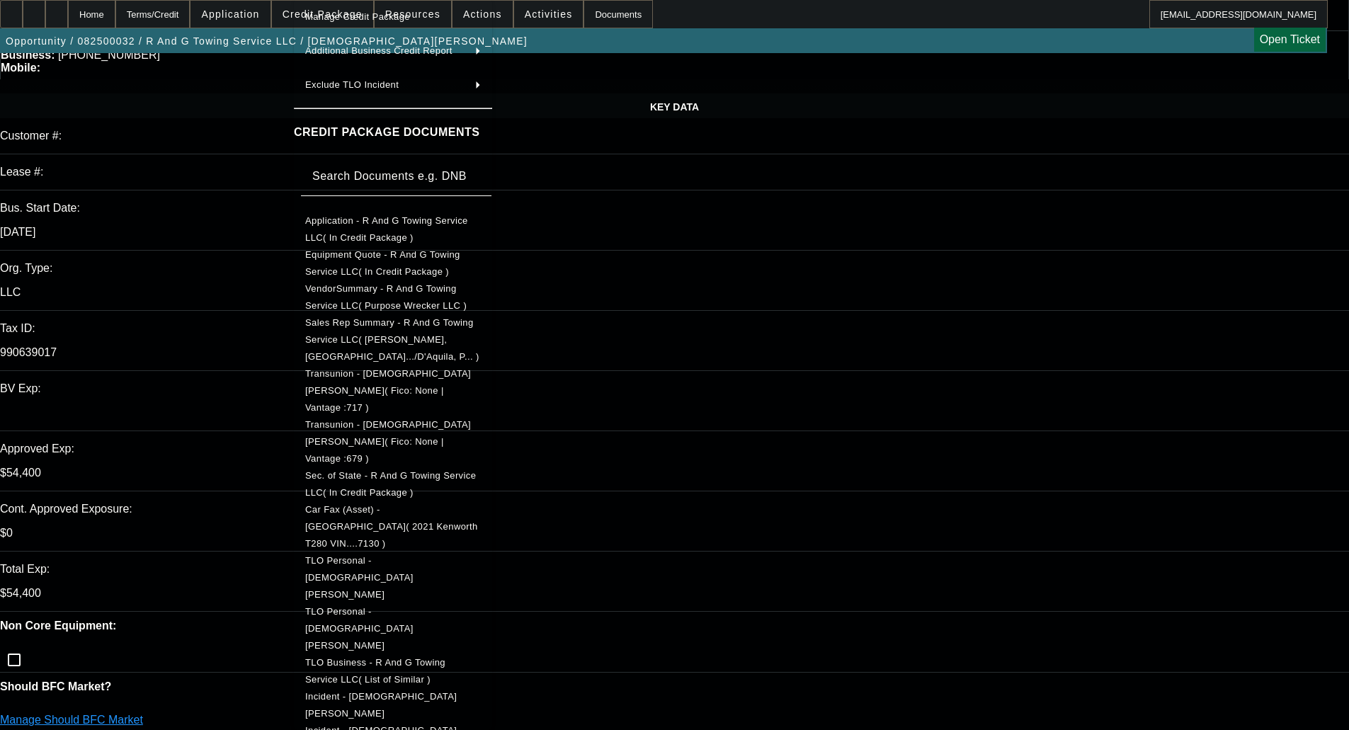
click at [445, 470] on span "Sec. of State - R And G Towing Service LLC( In Credit Package )" at bounding box center [390, 484] width 171 height 28
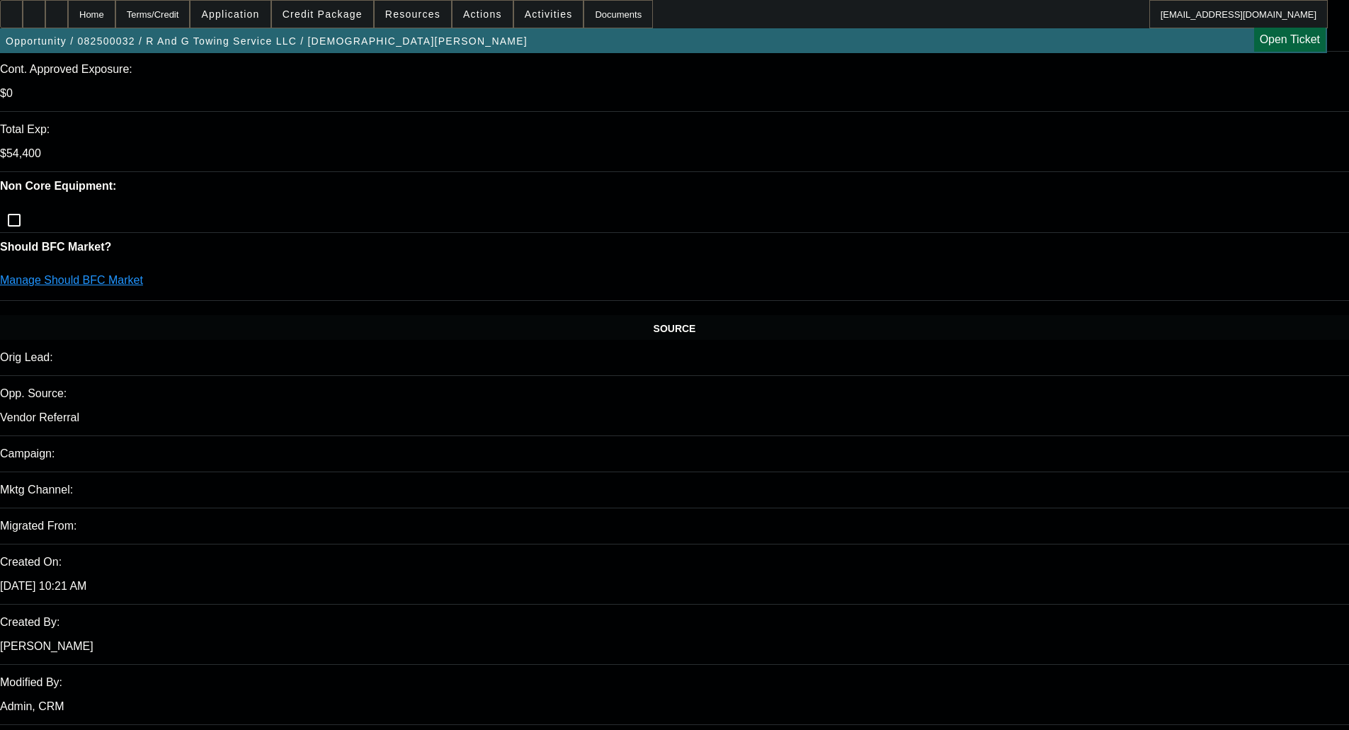
scroll to position [0, 0]
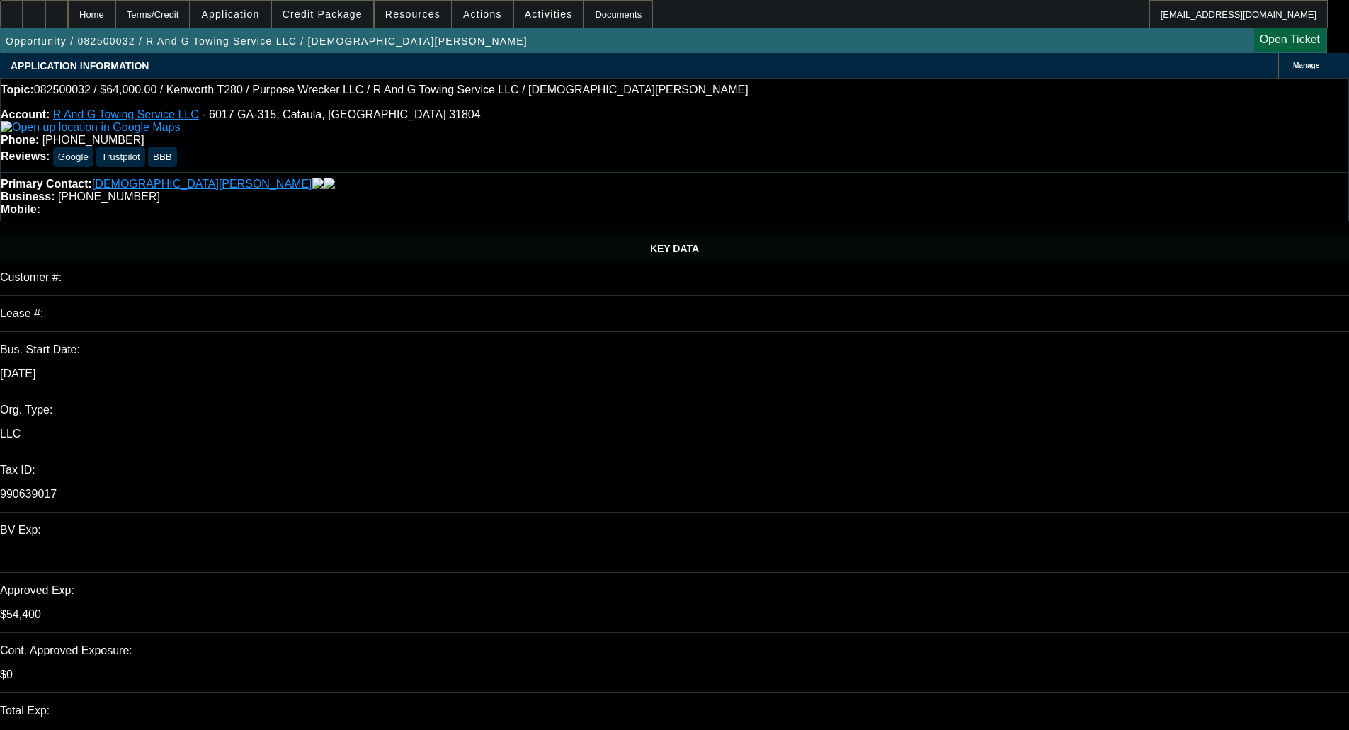
click at [336, 23] on span at bounding box center [322, 14] width 101 height 34
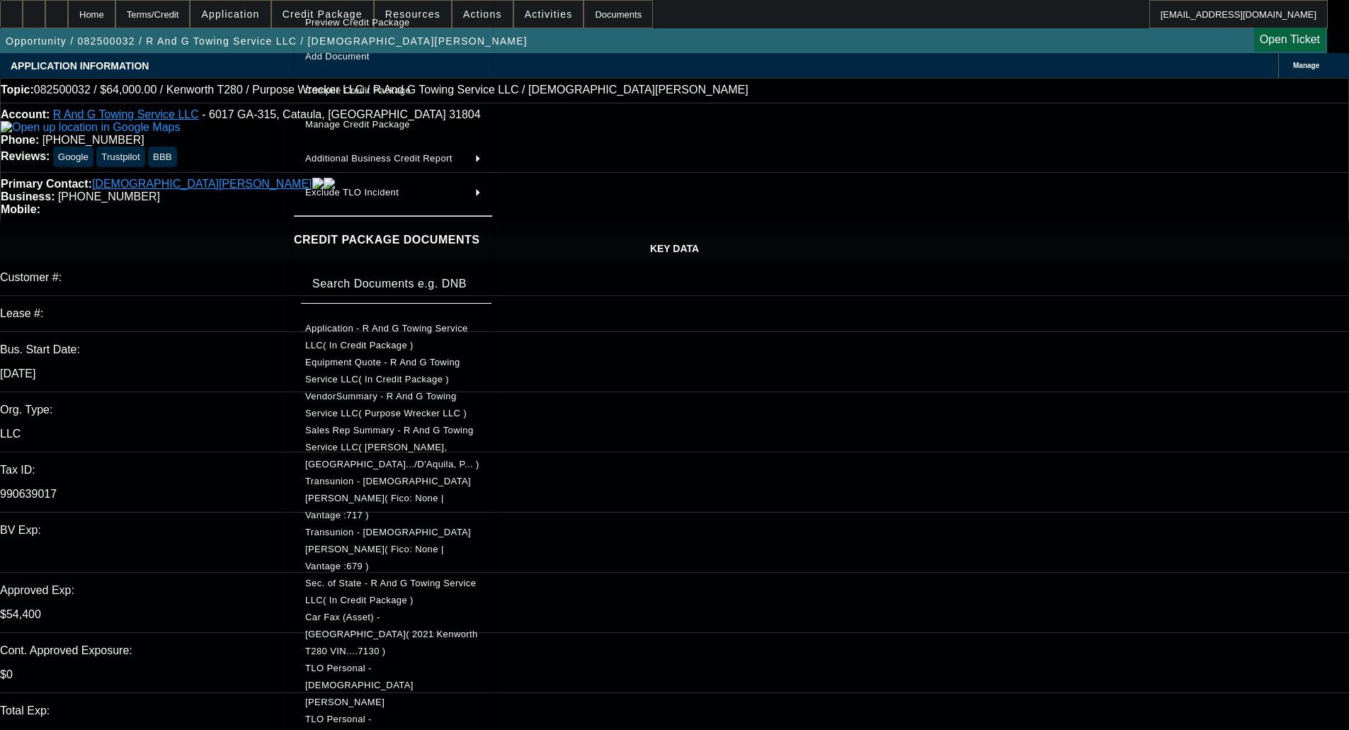
click at [369, 609] on button "Car Fax (Asset) - Kenworth( 2021 Kenworth T280 VIN....7130 )" at bounding box center [393, 634] width 198 height 51
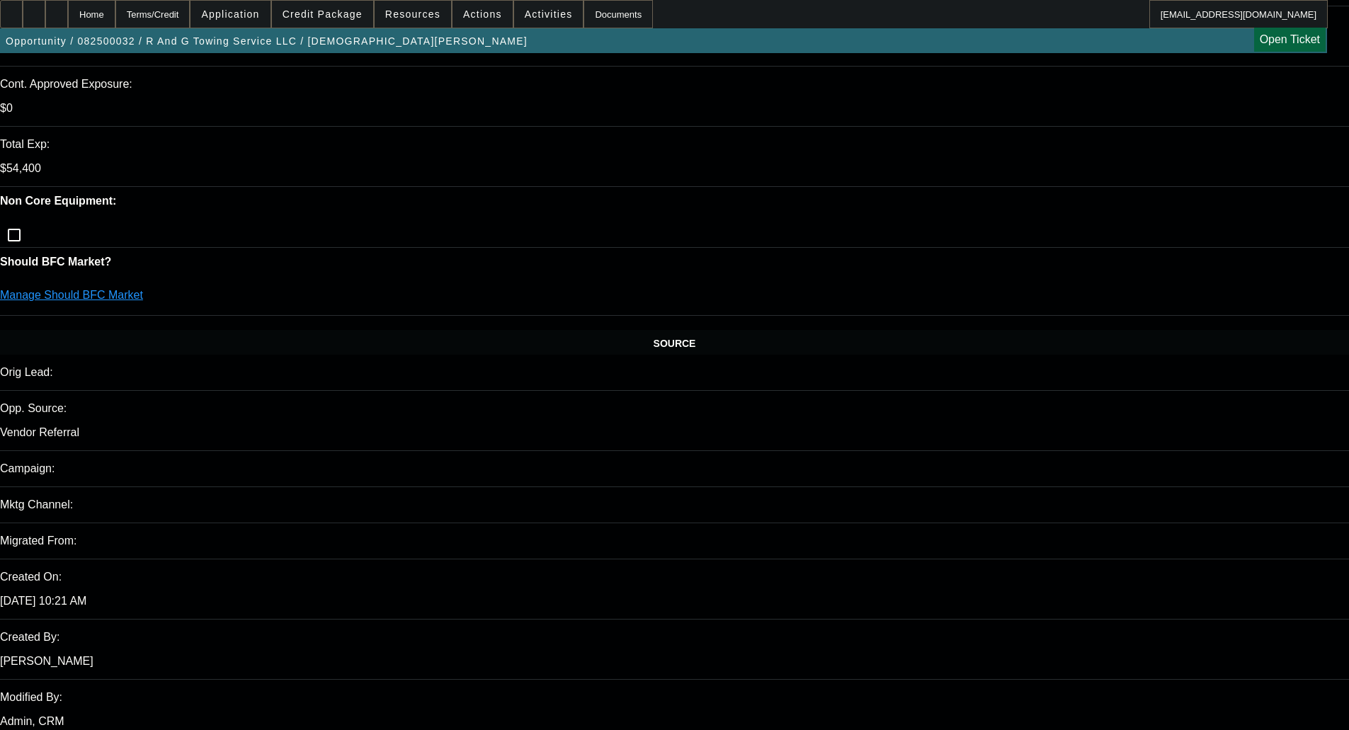
scroll to position [637, 0]
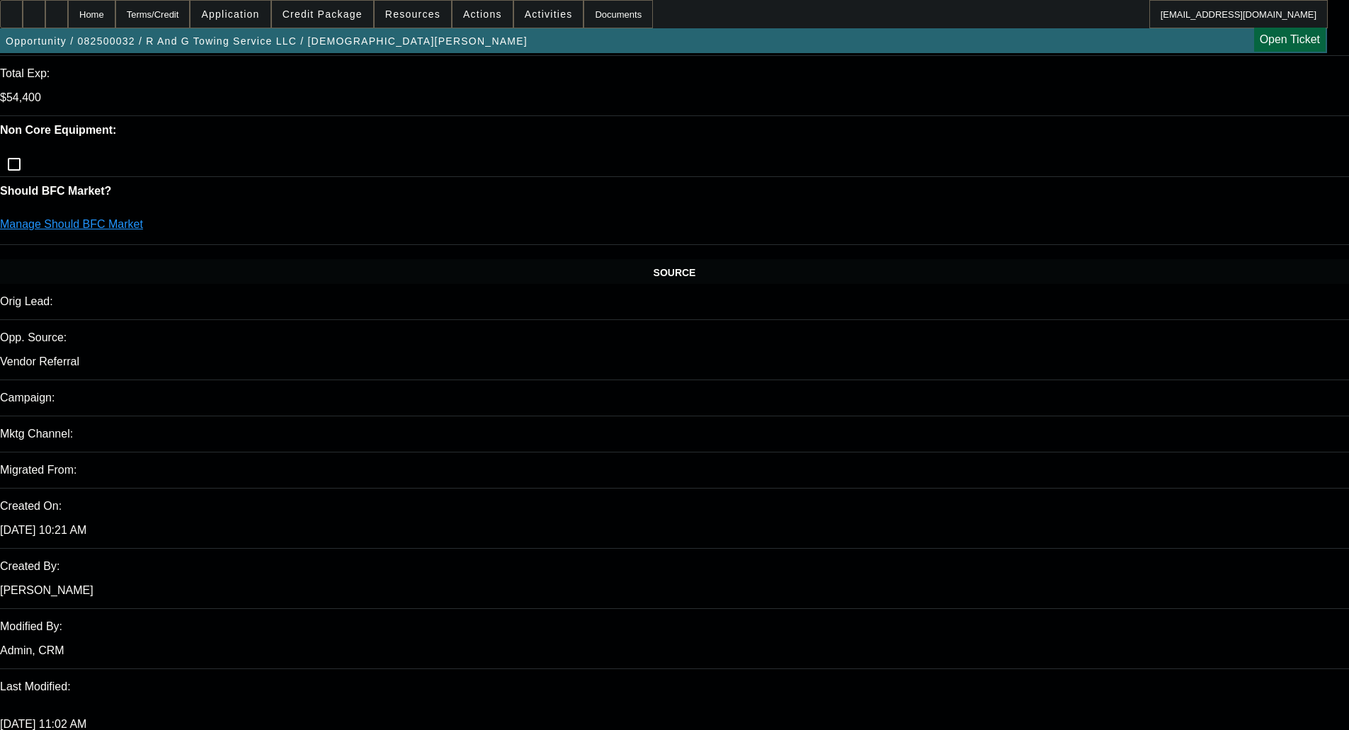
type textarea "STRONGER STRUCTURE IN PORT; DAKOTA INQUIRY ON CBR - OKAY TO SELL"
click at [312, 13] on span "Credit Package" at bounding box center [323, 13] width 80 height 11
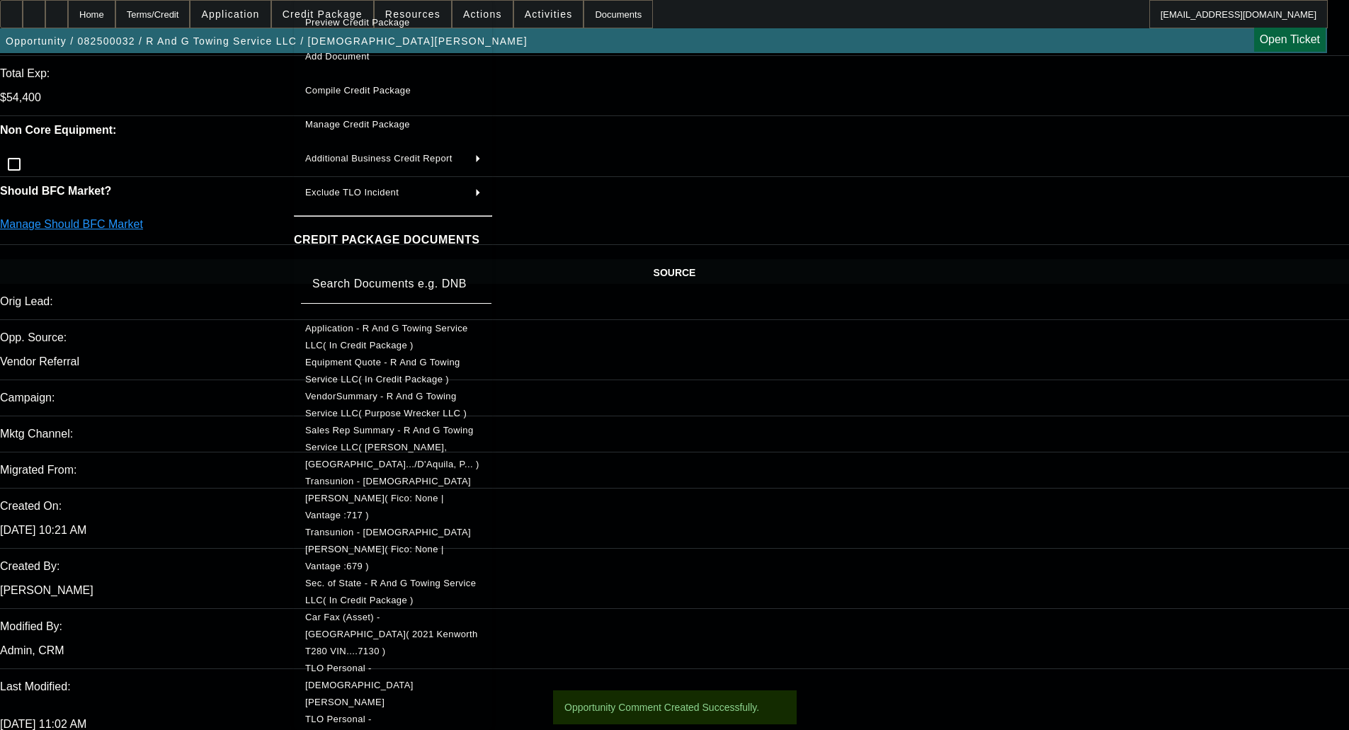
click at [384, 476] on span "Transunion - Gay, Roy( Fico: None | Vantage :717 )" at bounding box center [388, 498] width 166 height 45
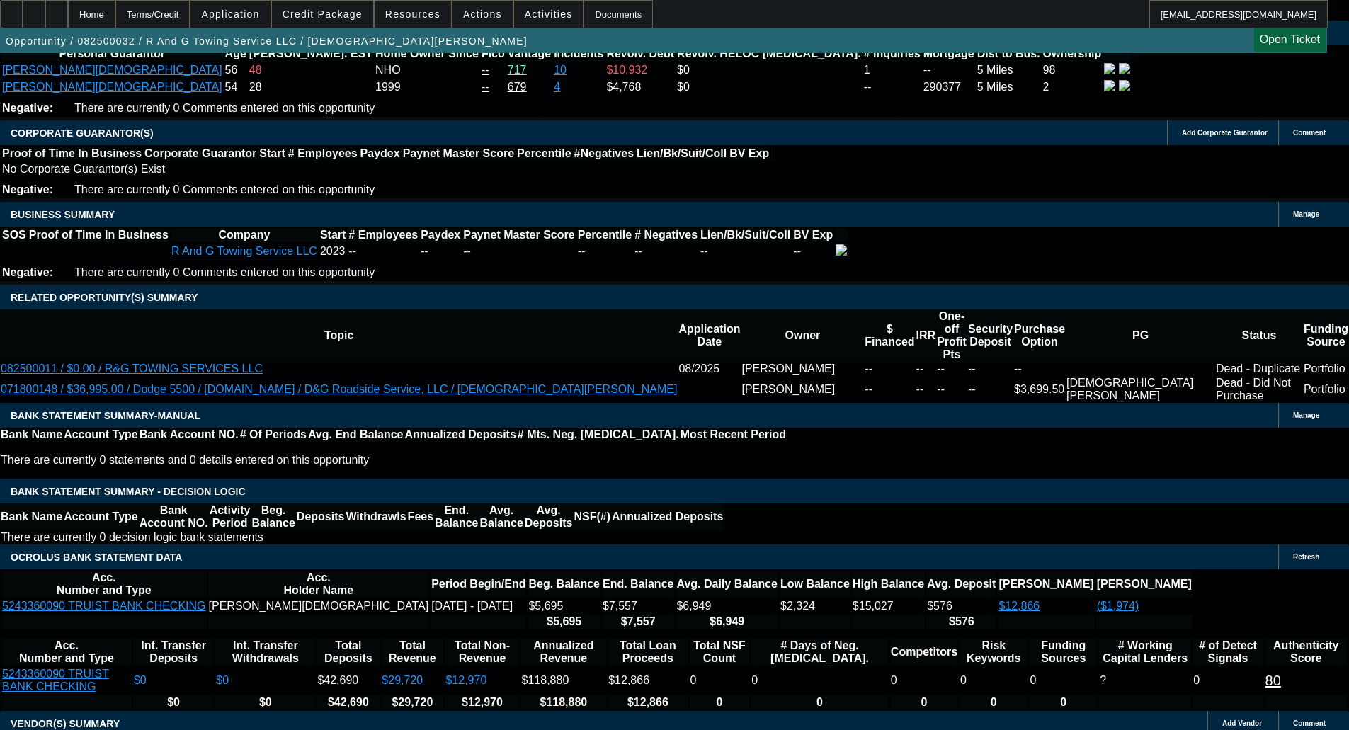
scroll to position [2107, 0]
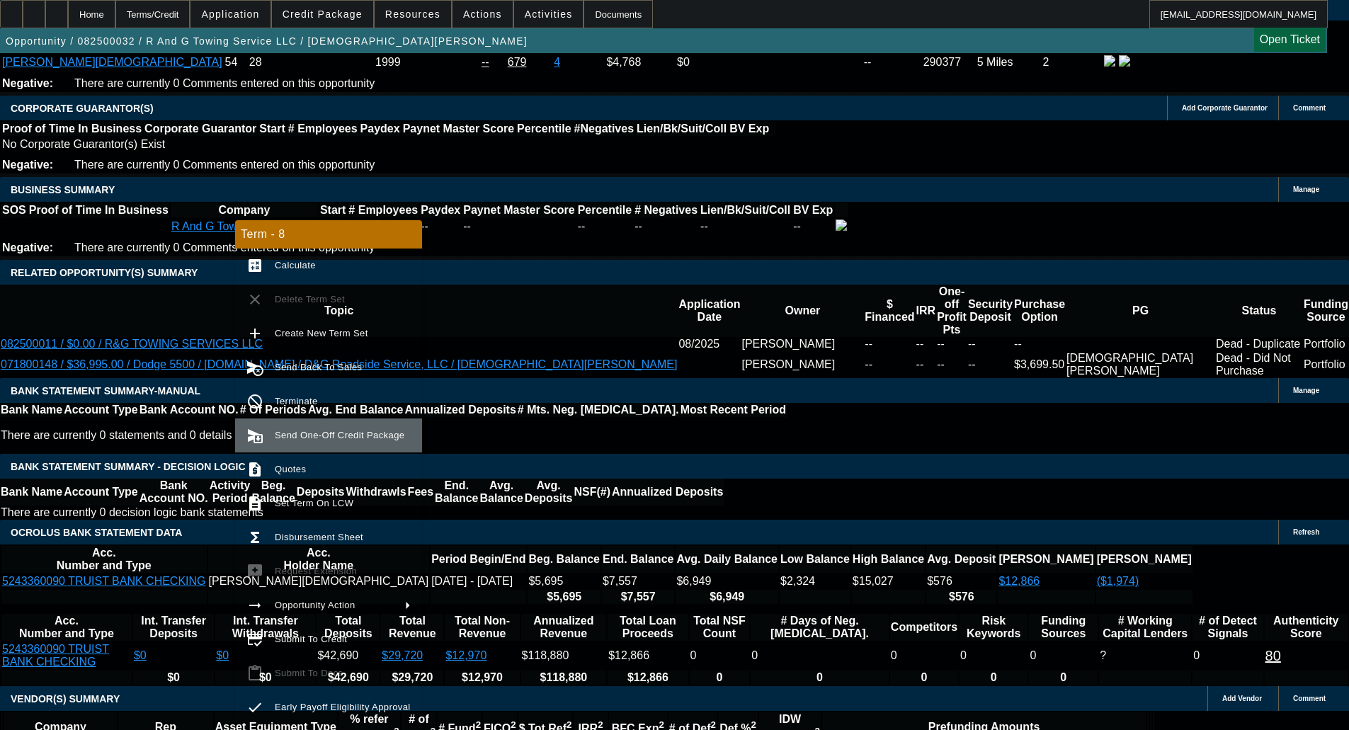
click at [292, 440] on span "Send One-Off Credit Package" at bounding box center [343, 435] width 136 height 17
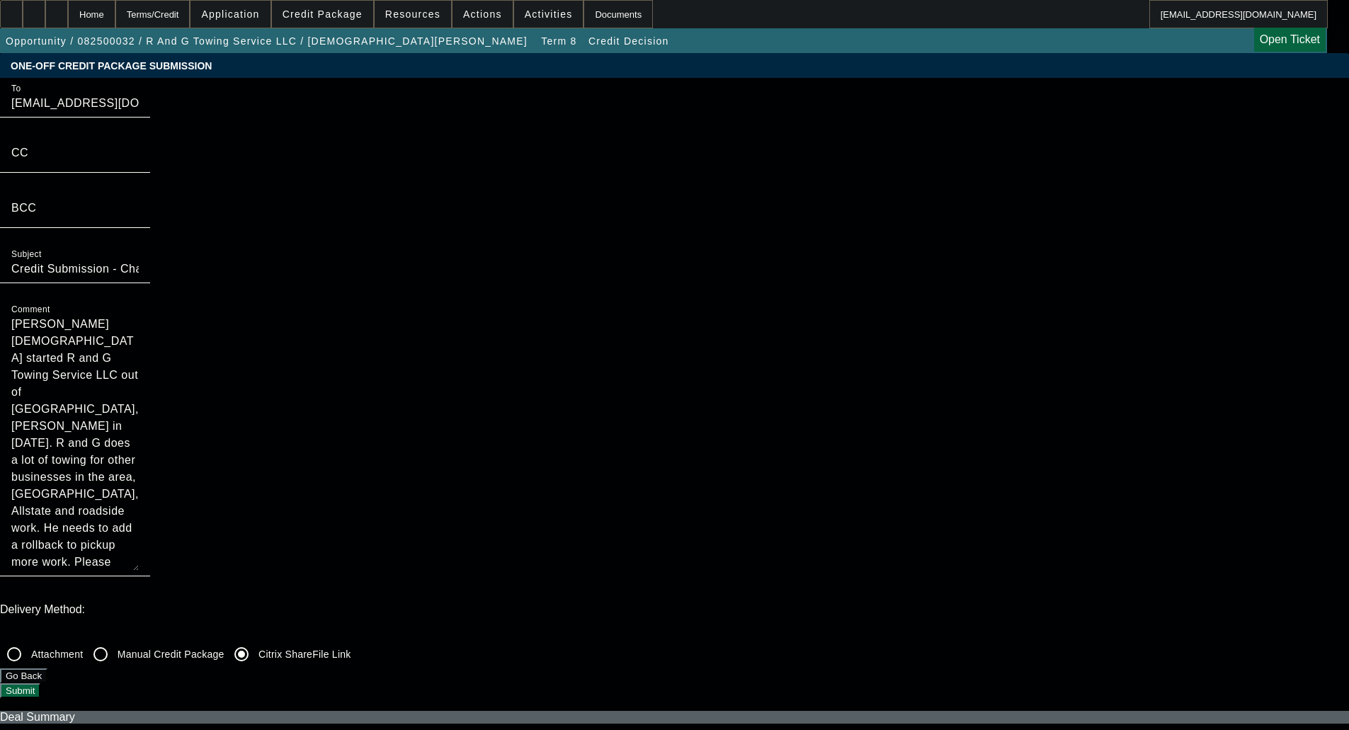
click at [40, 683] on button "Submit" at bounding box center [20, 690] width 40 height 15
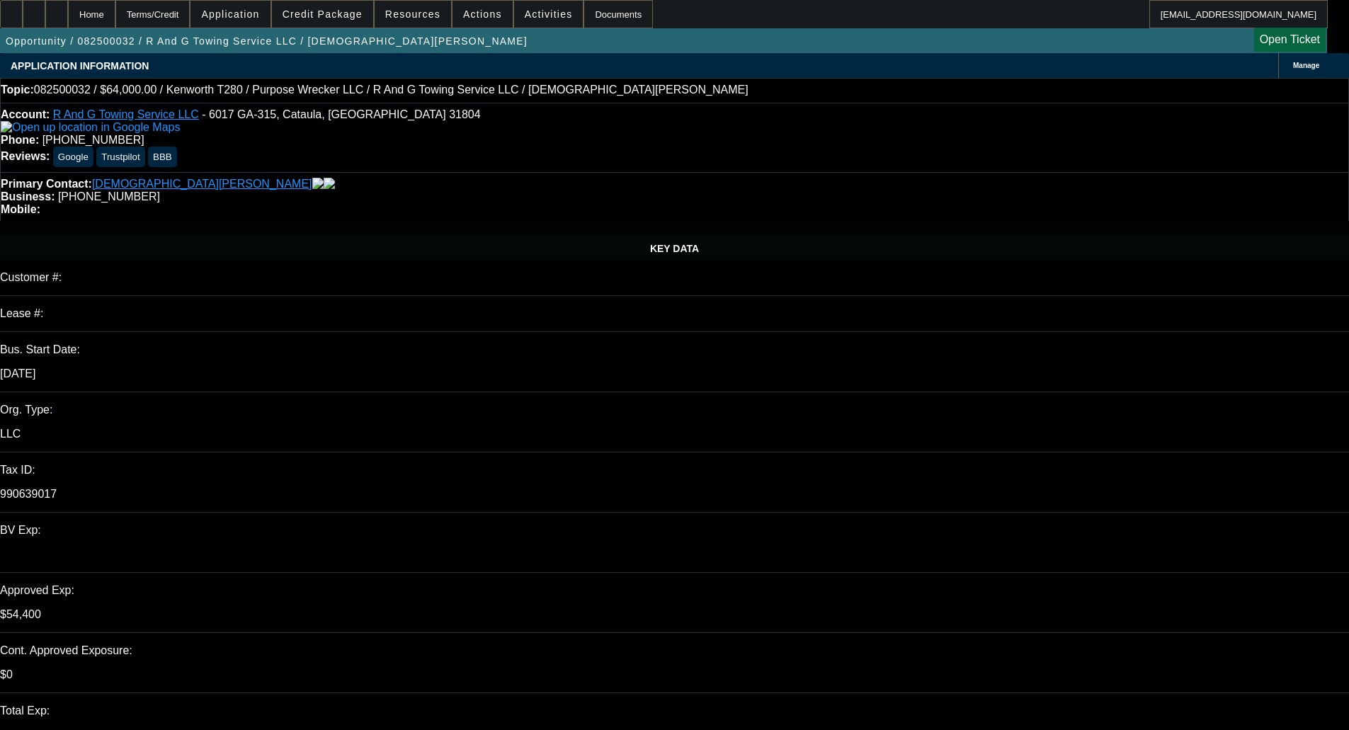
select select "0"
select select "3"
select select "0"
select select "6"
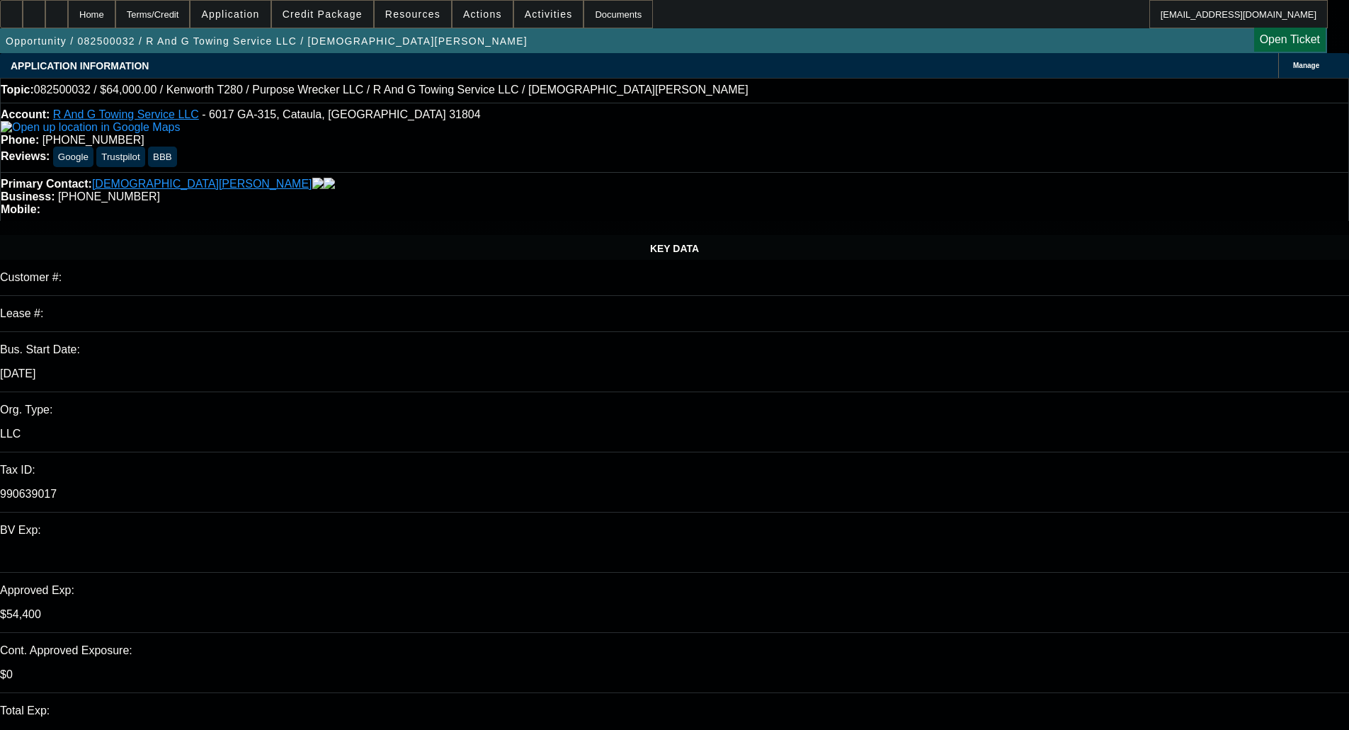
select select "0.15"
select select "2"
select select "0"
select select "6"
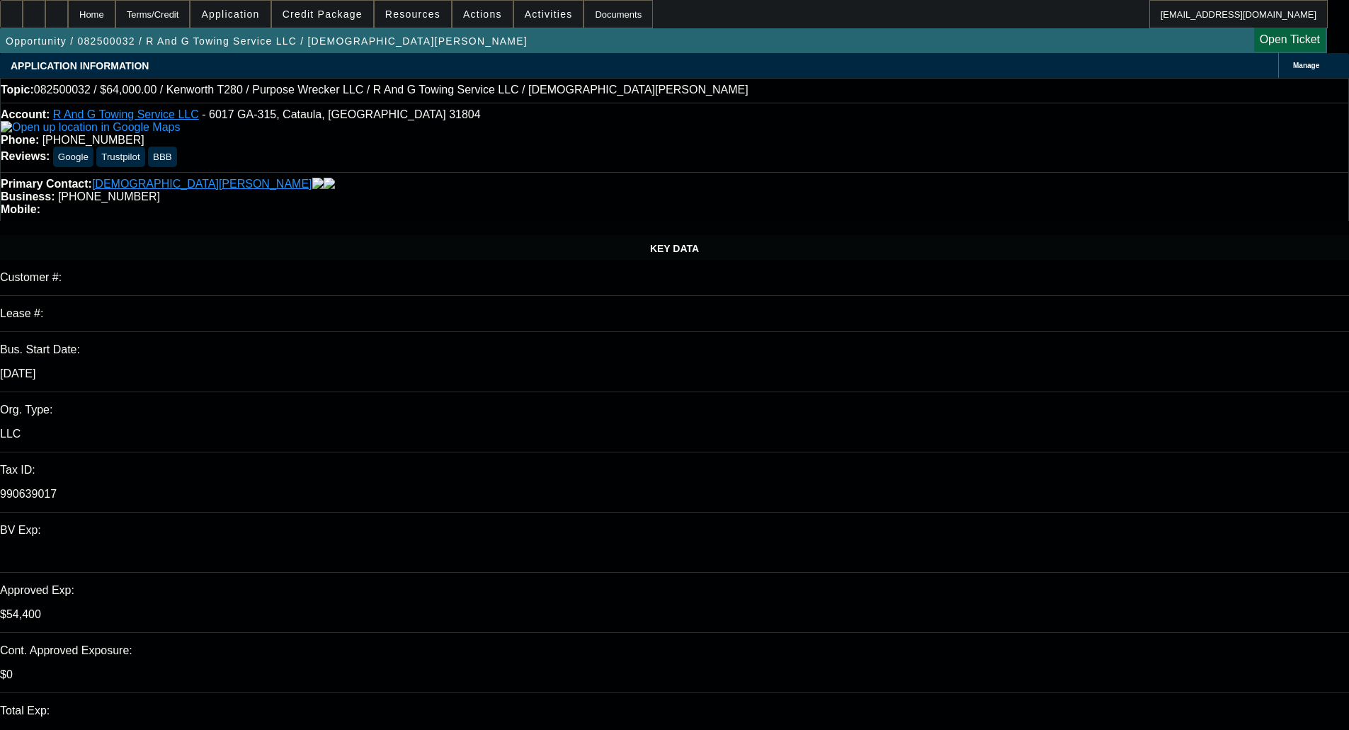
select select "0.15"
select select "2"
select select "0"
select select "6"
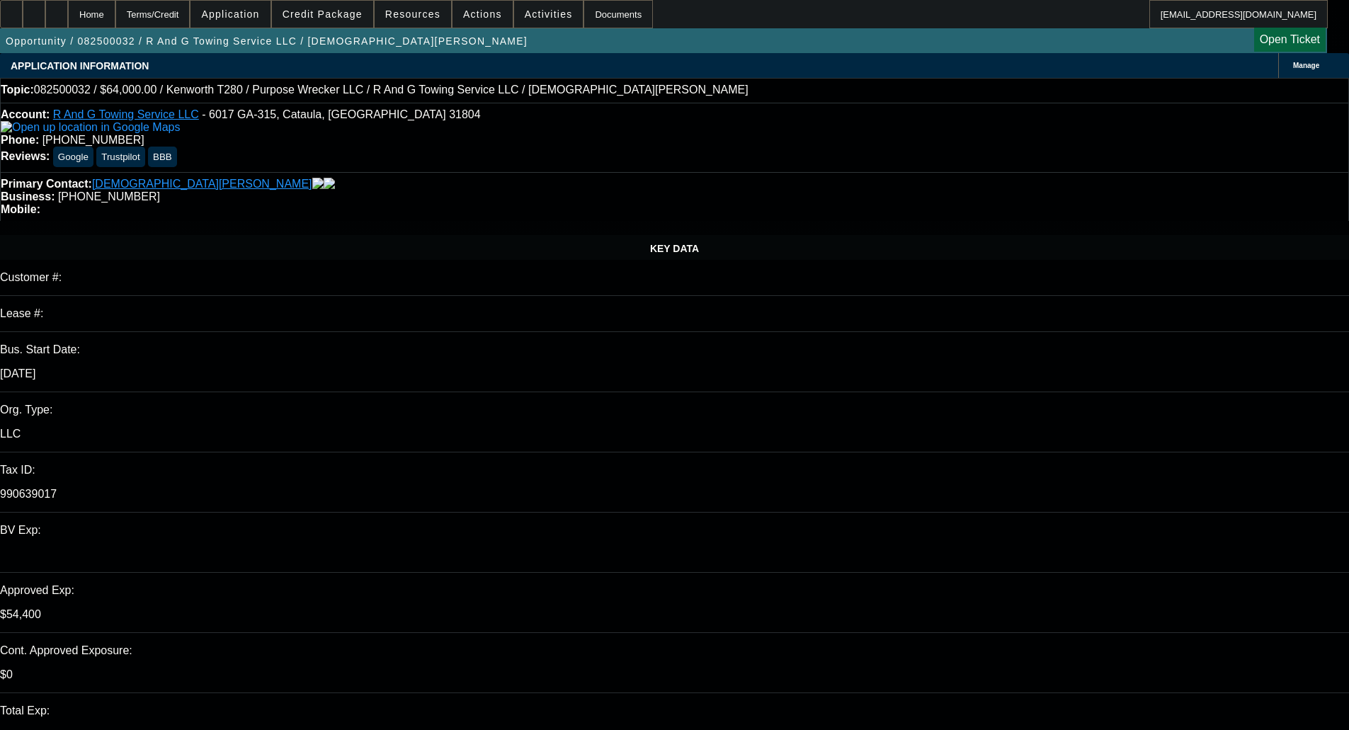
select select "0.15"
select select "2"
select select "0"
select select "6"
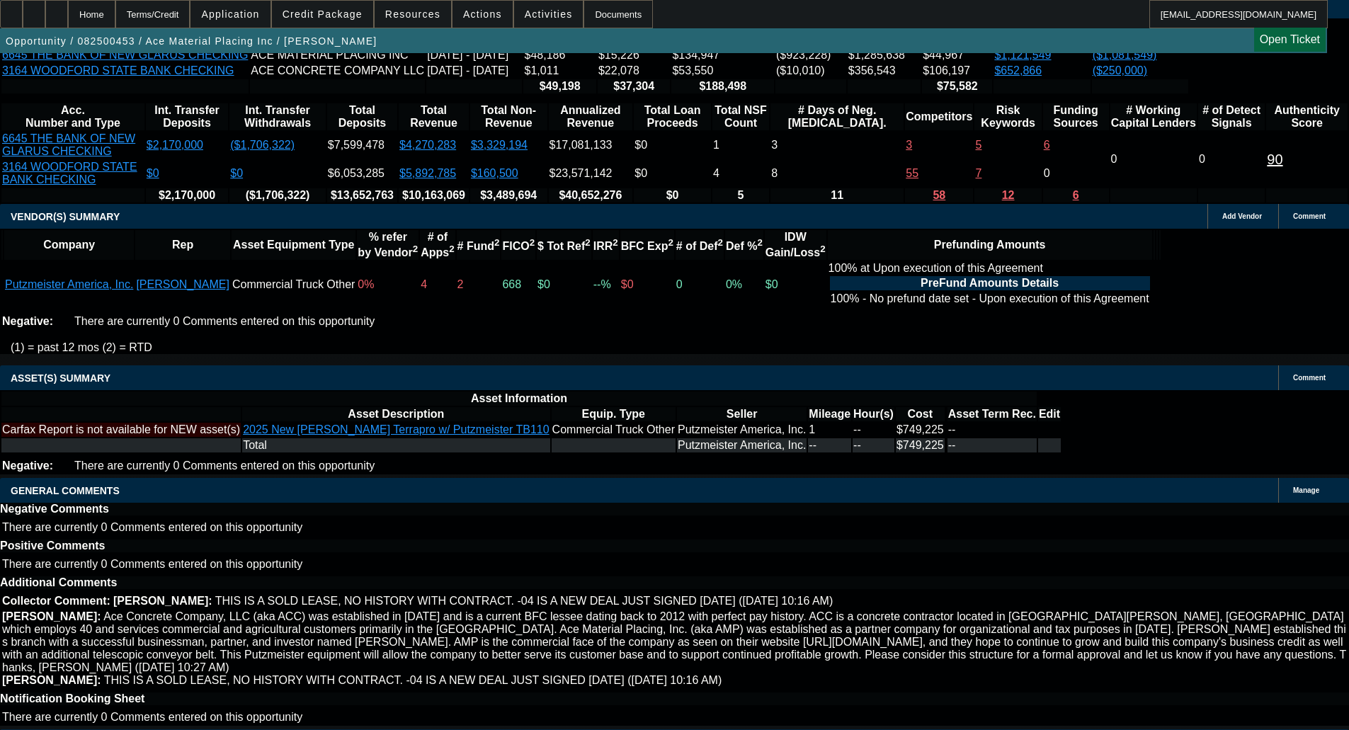
select select "0"
select select "6"
select select "0"
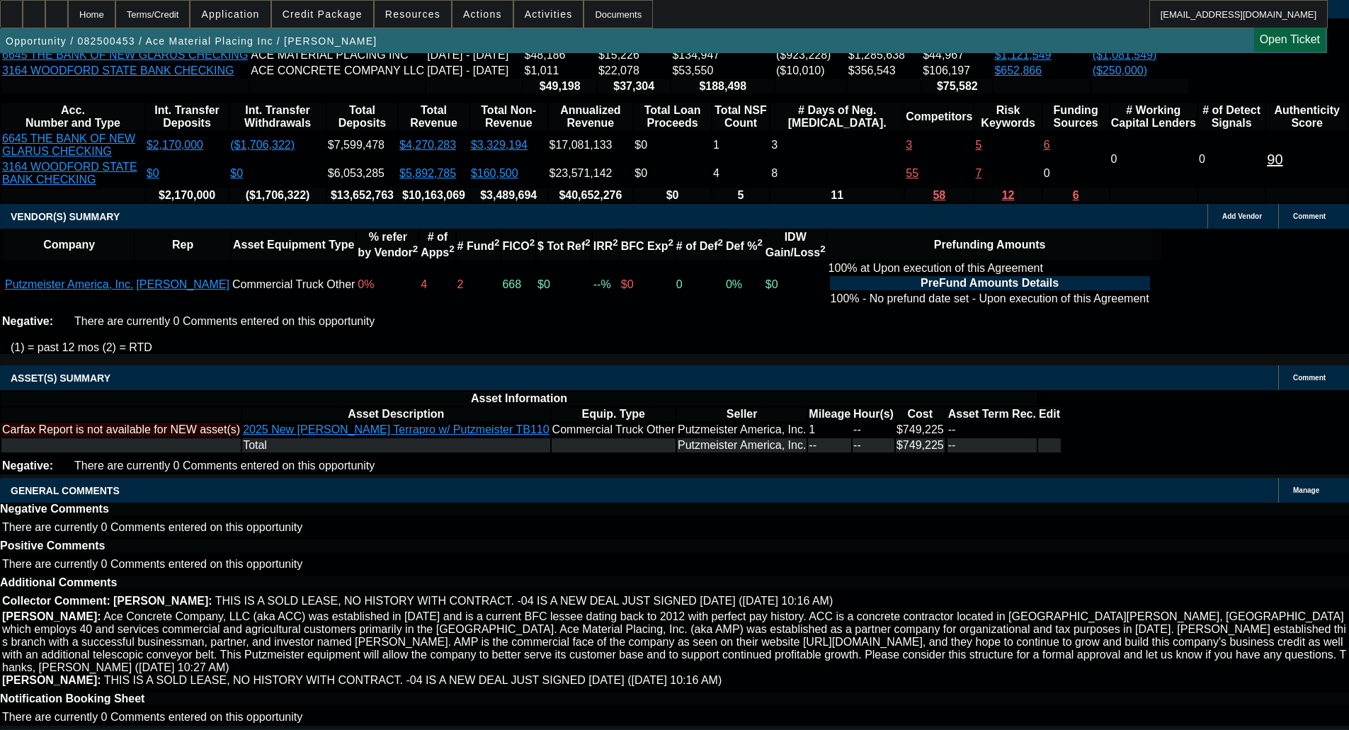
select select "0"
select select "6"
select select "0"
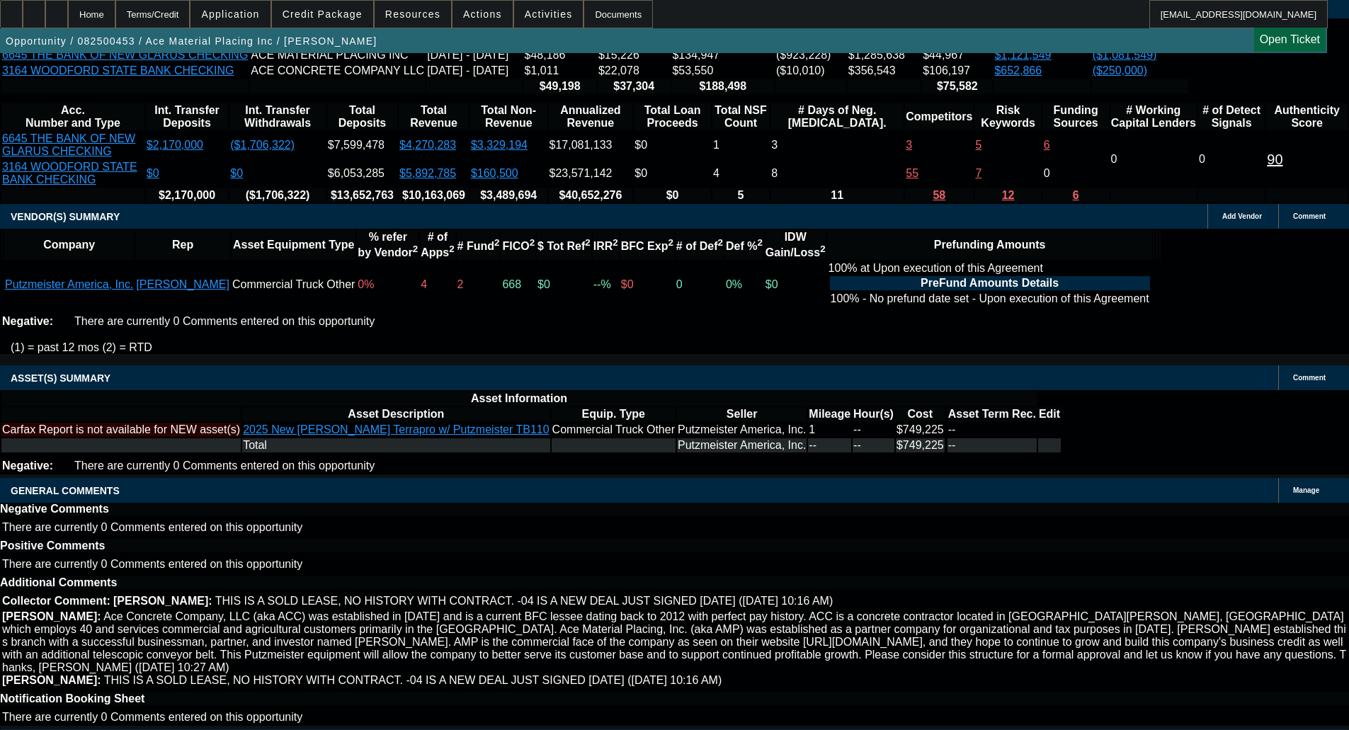
select select "0"
select select "6"
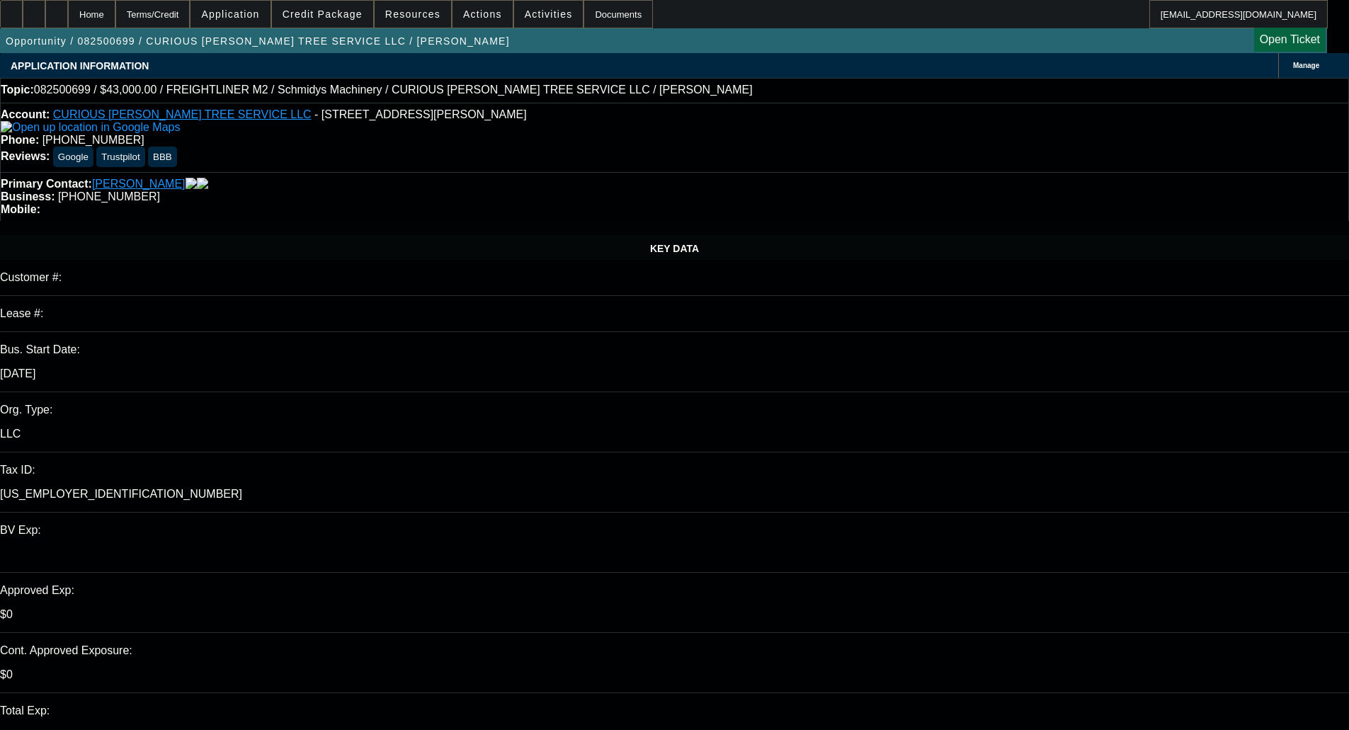
select select "0"
select select "2"
select select "0"
select select "6"
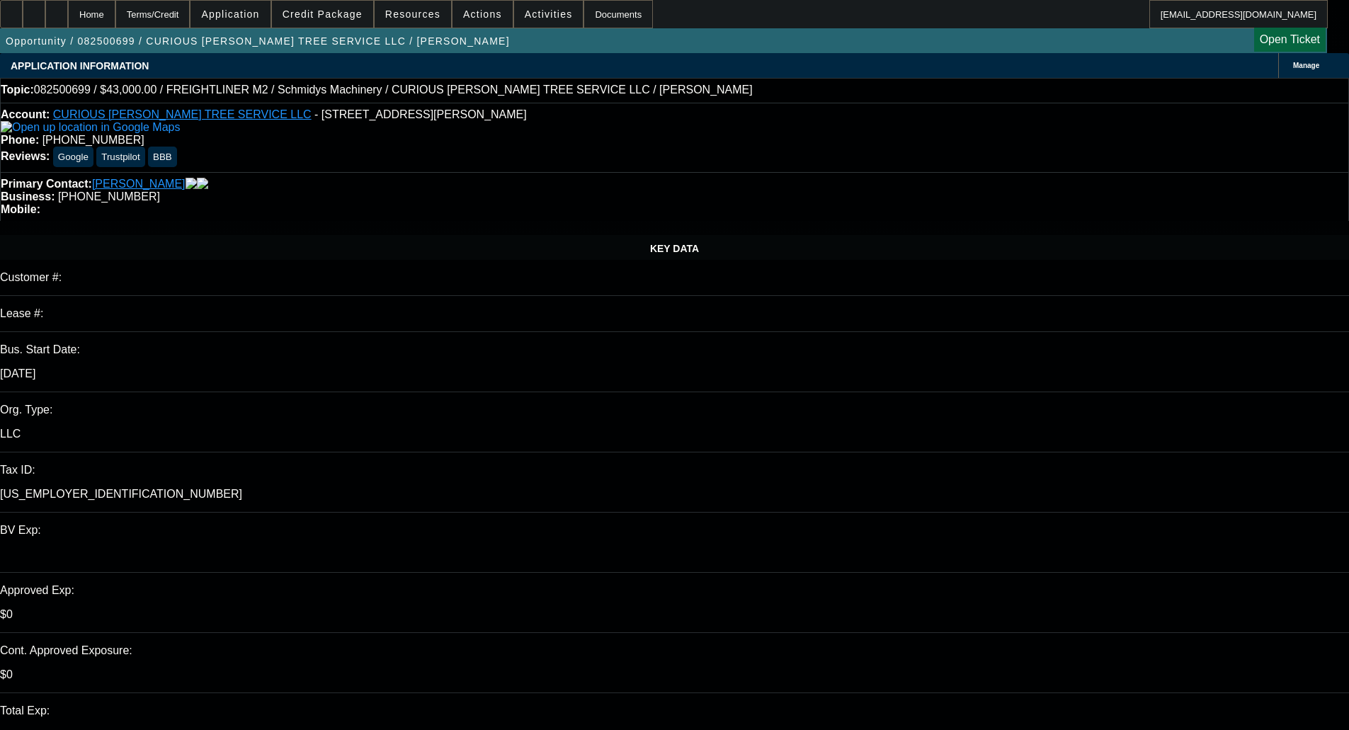
select select "0"
select select "6"
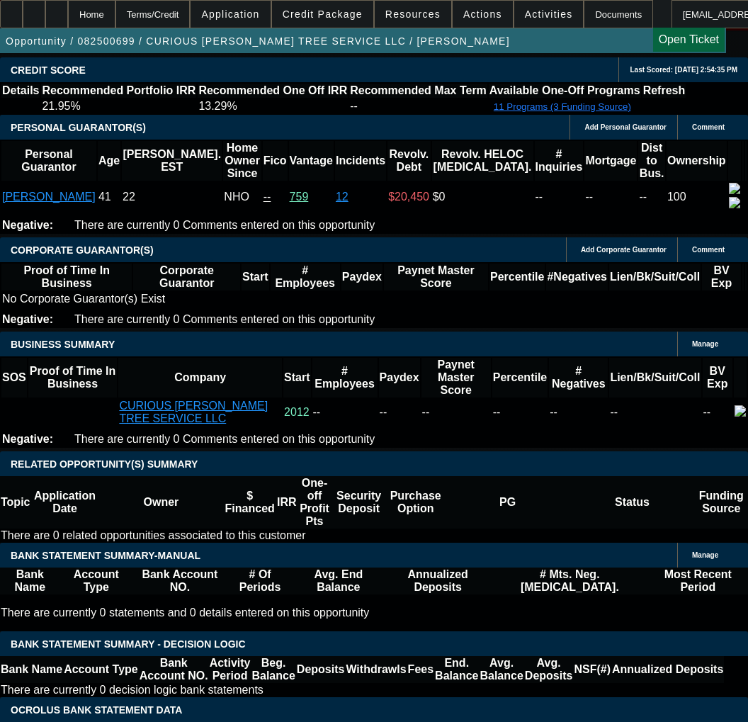
scroll to position [2408, 0]
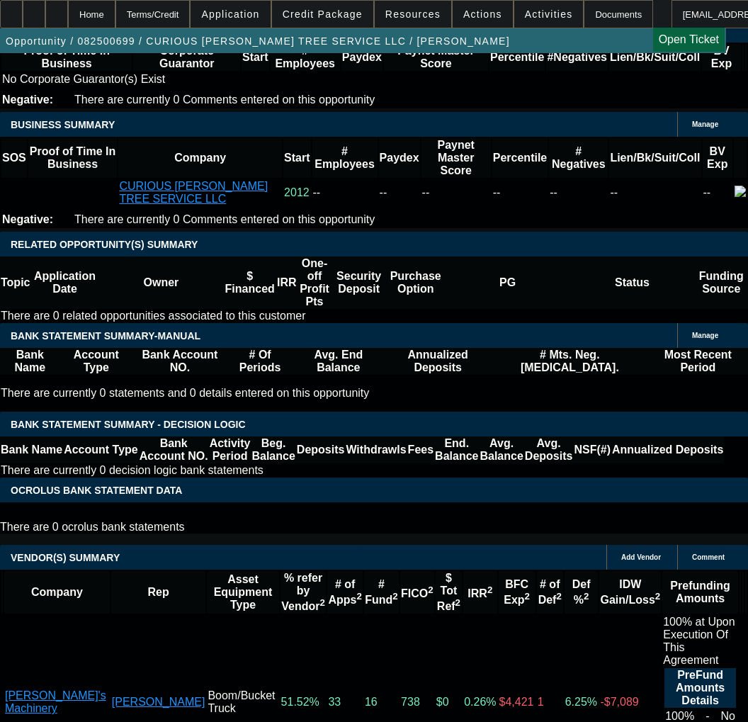
select select "5"
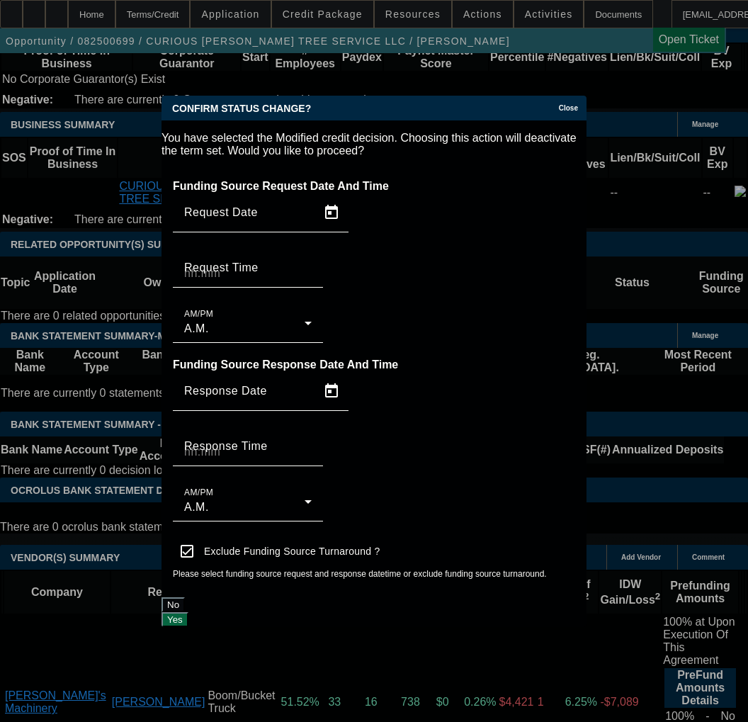
scroll to position [0, 0]
click at [188, 612] on button "Yes" at bounding box center [174, 619] width 27 height 15
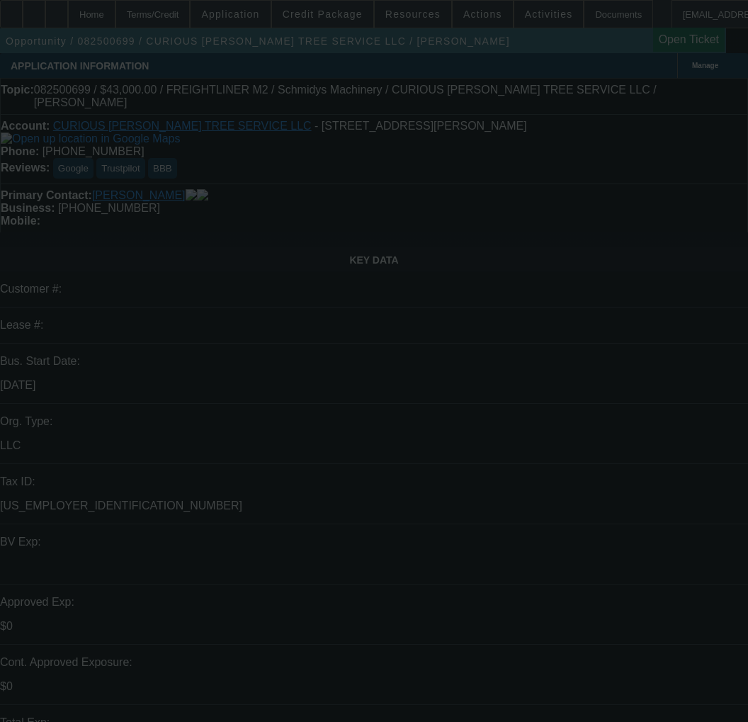
scroll to position [2408, 0]
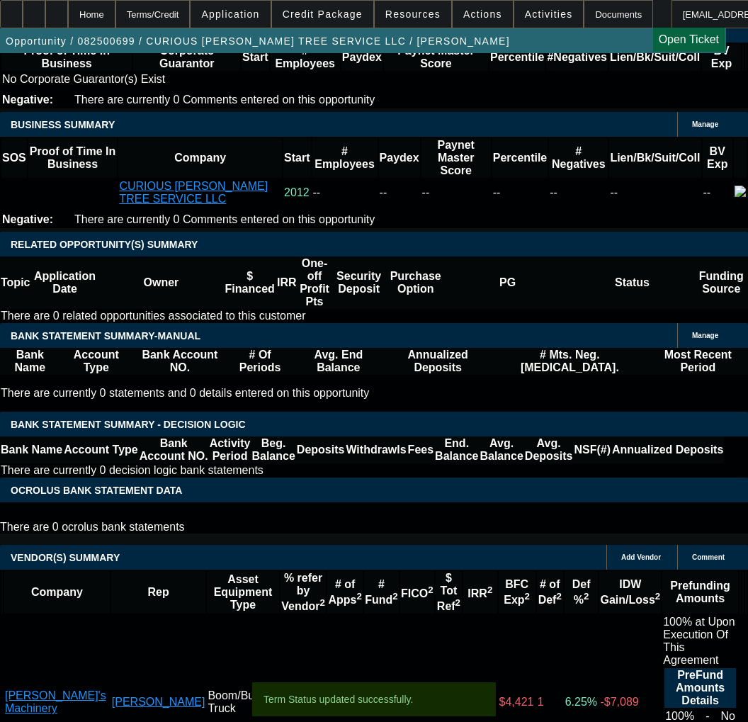
select select "0"
select select "2"
select select "0"
select select "6"
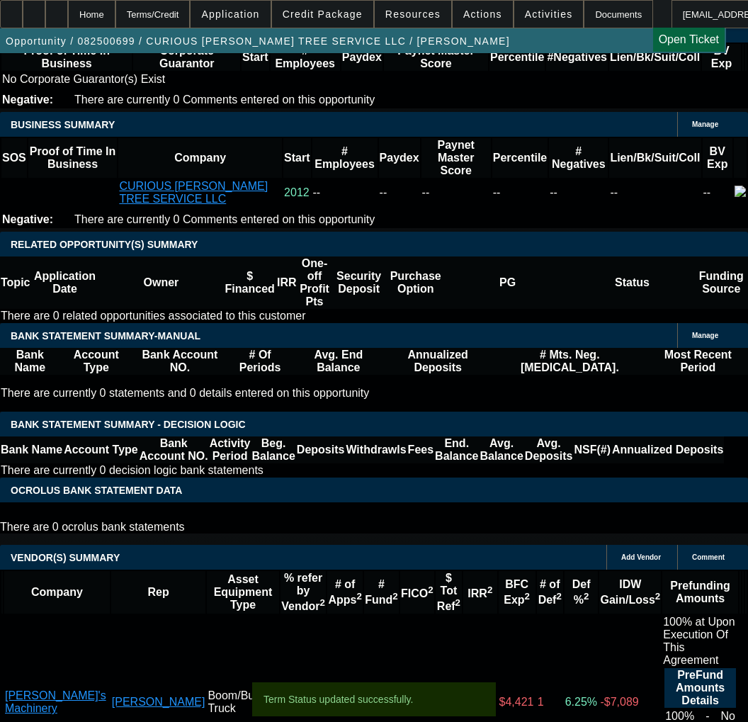
select select "0"
select select "2"
select select "0"
select select "6"
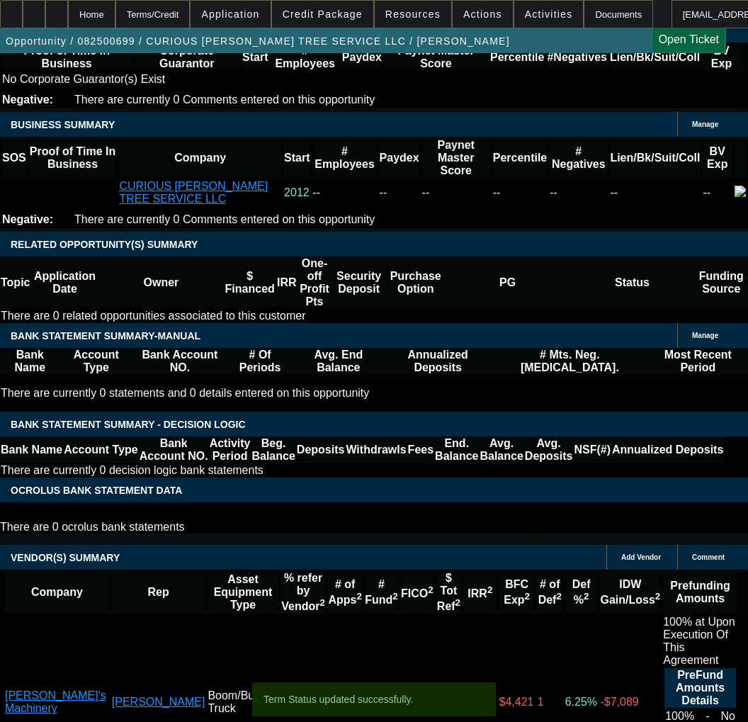
select select "0"
select select "6"
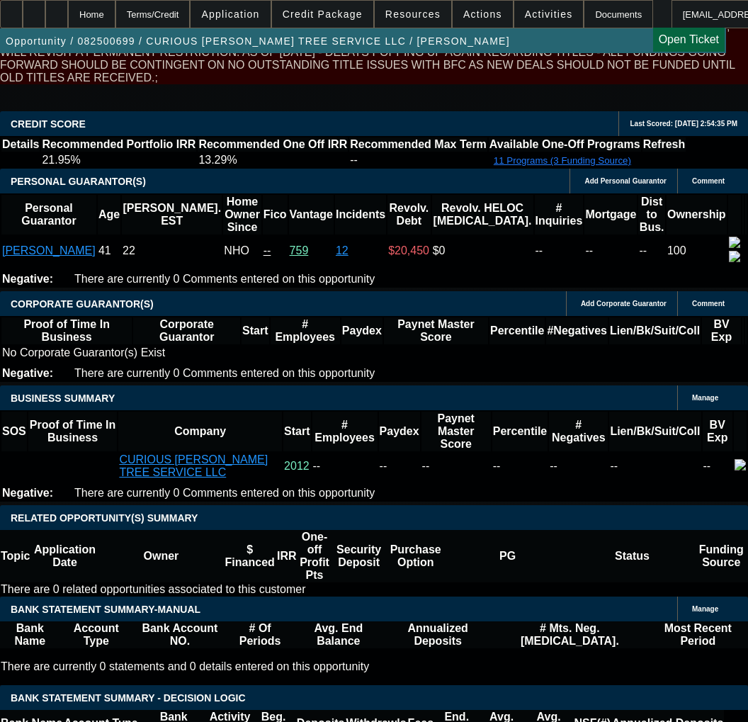
scroll to position [2054, 0]
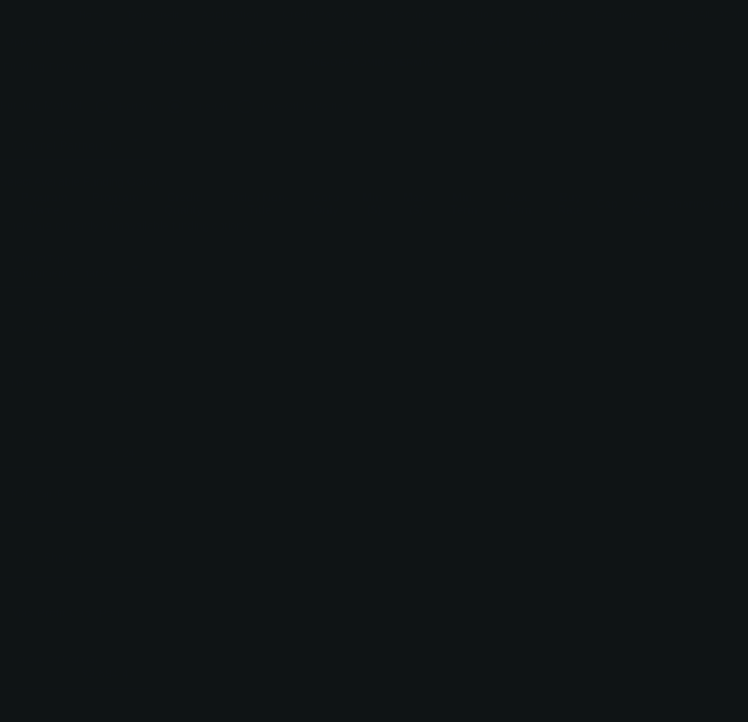
radio input "true"
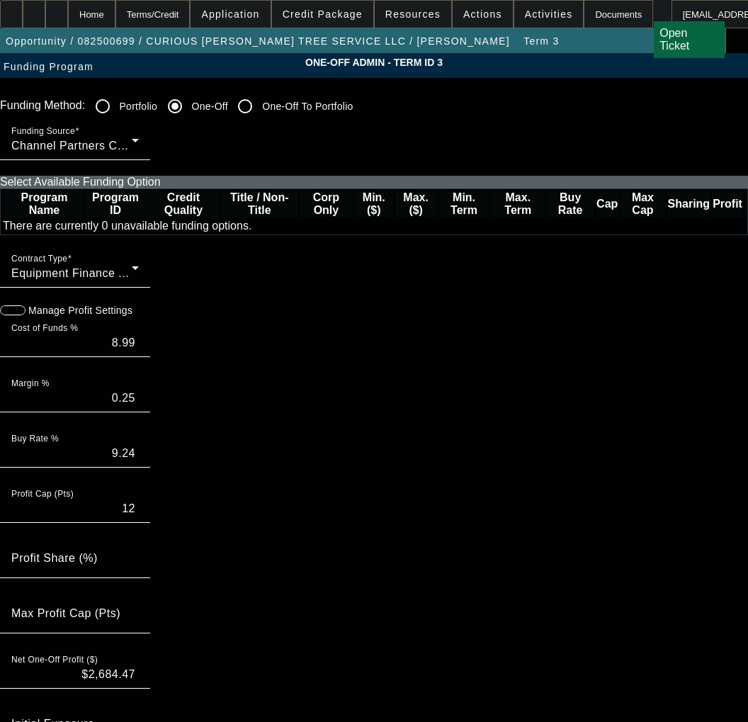
paste input "540087"
type input "540087"
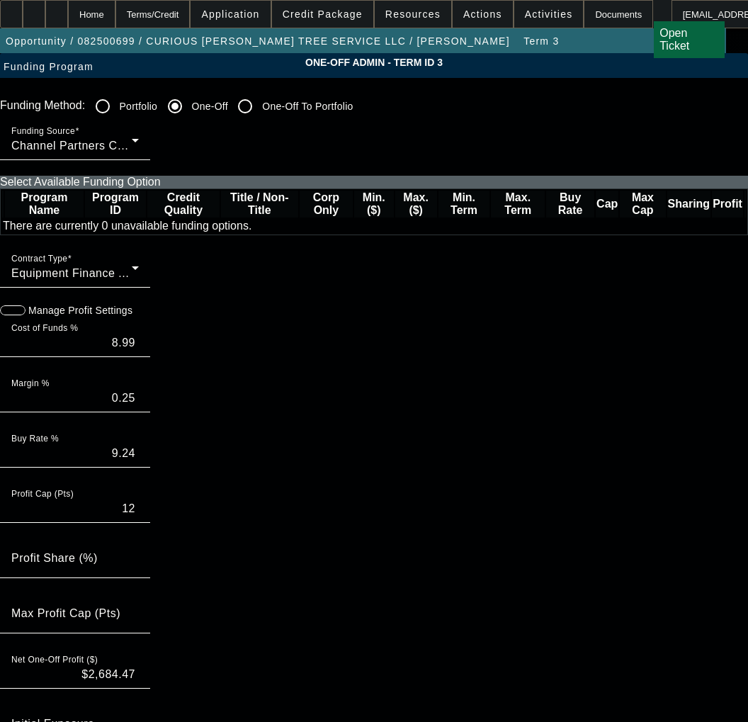
paste input "540087"
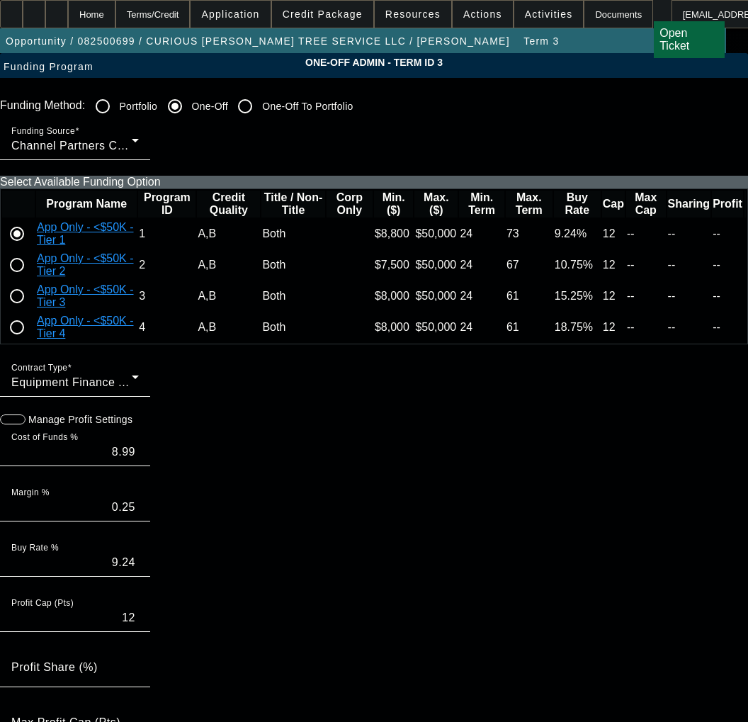
type input "540087"
click at [31, 279] on input "radio" at bounding box center [17, 265] width 28 height 28
radio input "true"
type input "10.25"
type input "0.50"
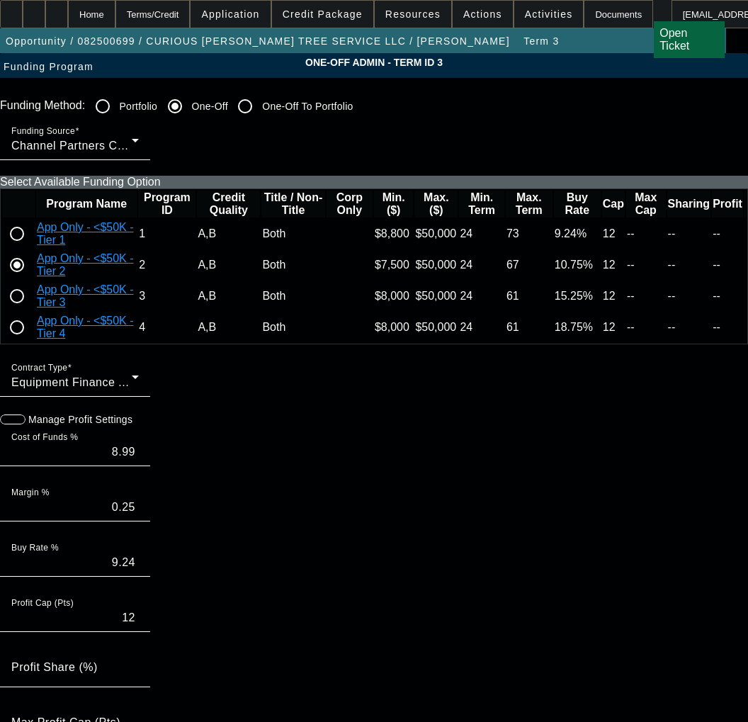
type input "10.75"
click at [31, 248] on input "radio" at bounding box center [17, 234] width 28 height 28
radio input "true"
type input "8.99"
type input "0.25"
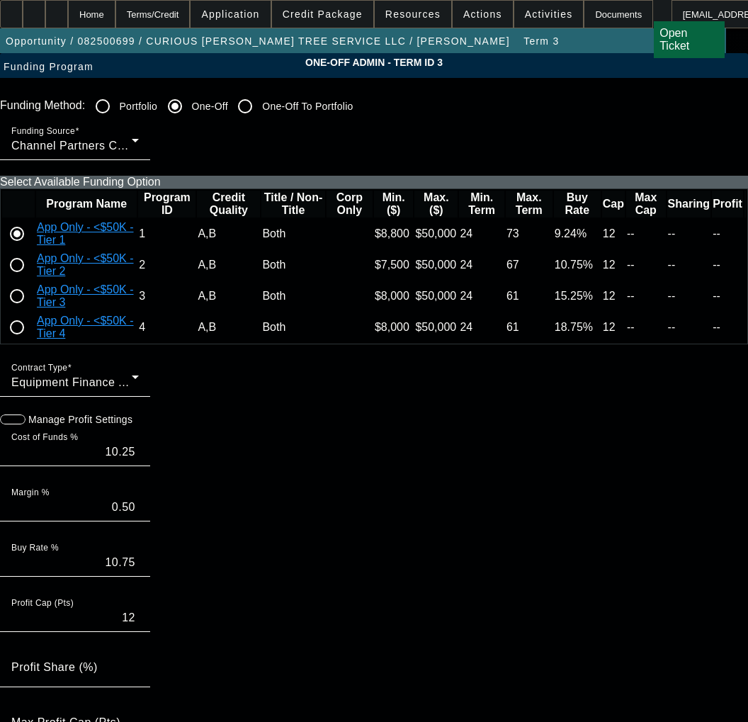
type input "9.24"
click at [21, 433] on span "button" at bounding box center [7, 419] width 28 height 28
click at [139, 460] on input "8.99" at bounding box center [74, 451] width 127 height 17
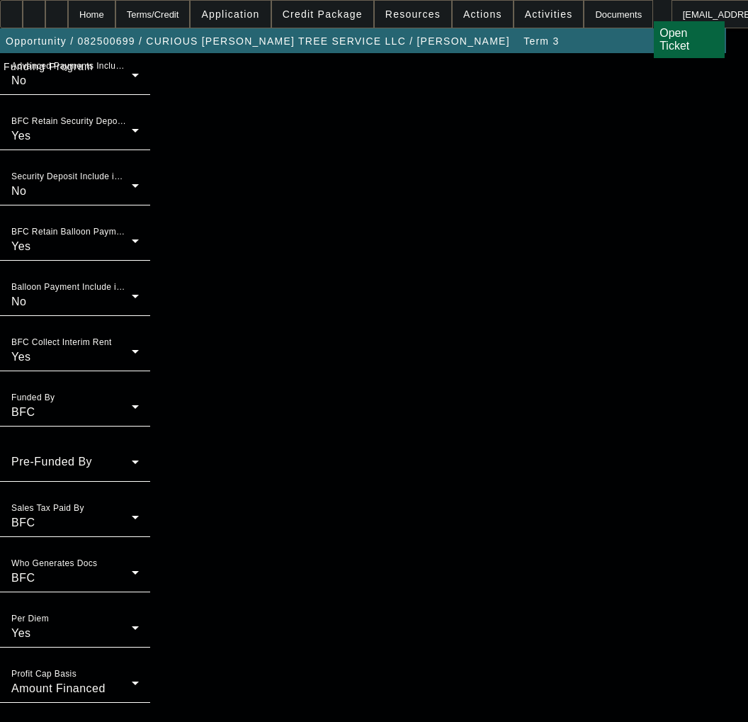
scroll to position [1204, 0]
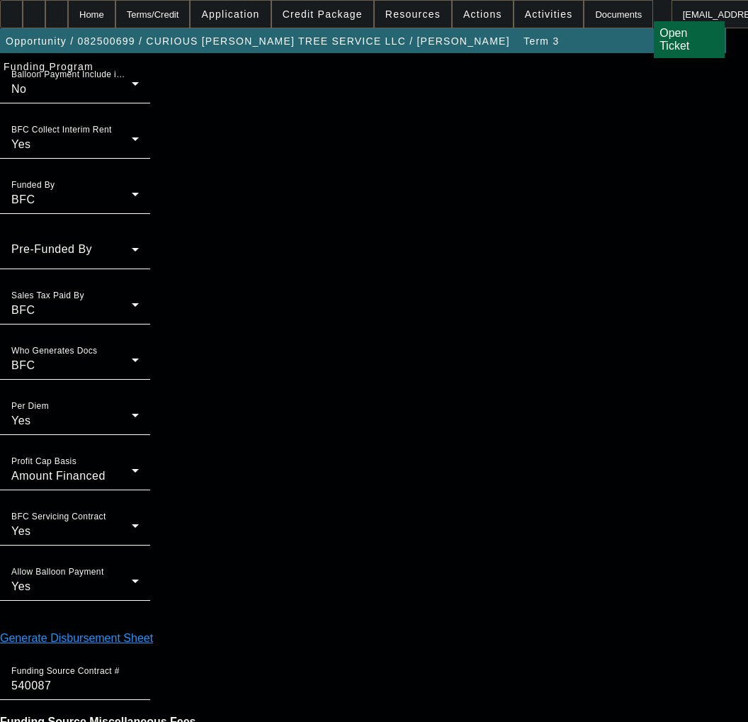
type input "9.75"
type input "10.00"
type input "09:16"
drag, startPoint x: 702, startPoint y: 262, endPoint x: 694, endPoint y: 267, distance: 9.2
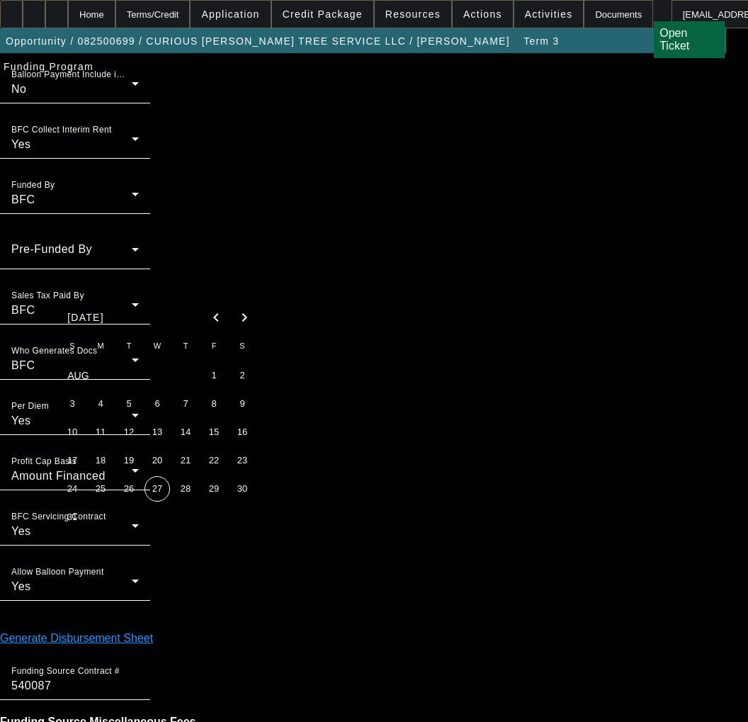
click at [125, 494] on span "26" at bounding box center [128, 488] width 25 height 25
type input "8/26/2025"
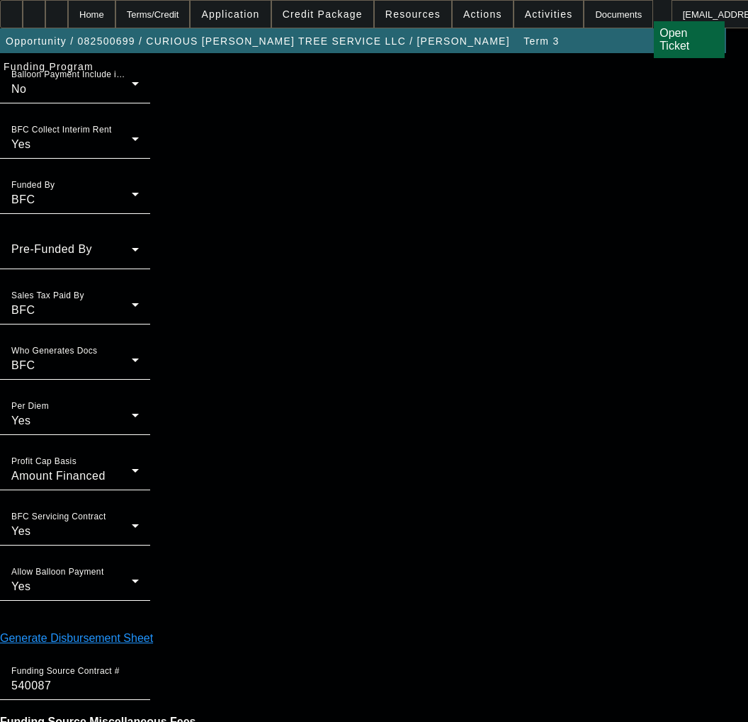
type input "03:40"
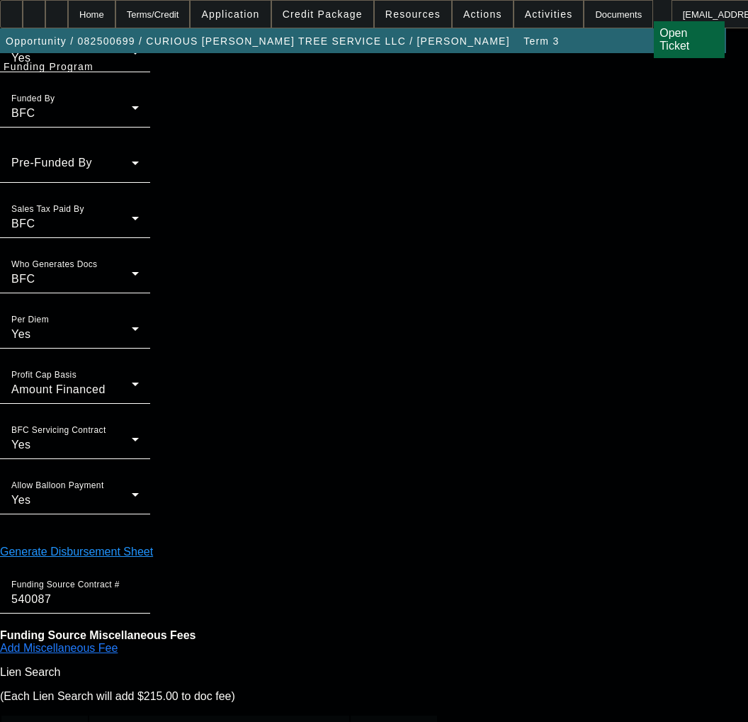
scroll to position [1294, 0]
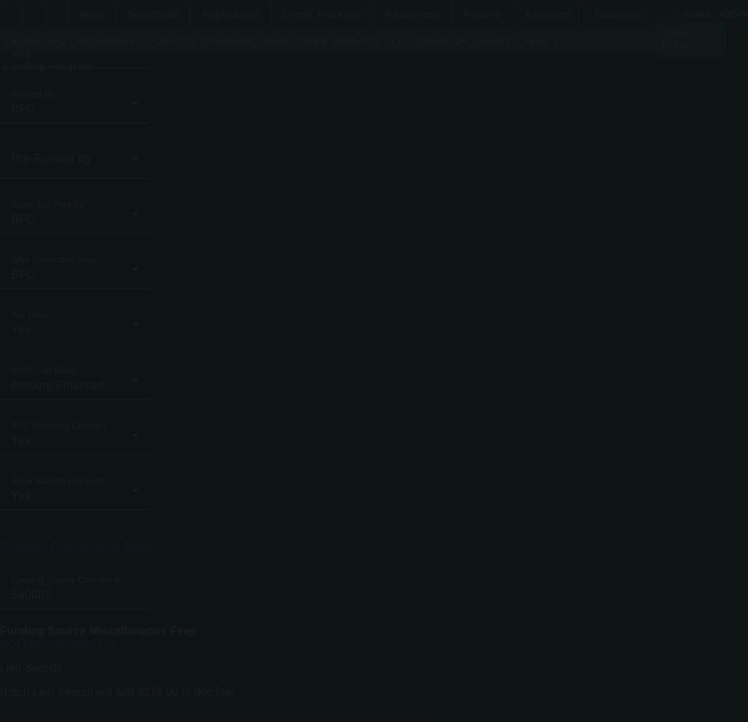
type input "8.99"
type input "9.24"
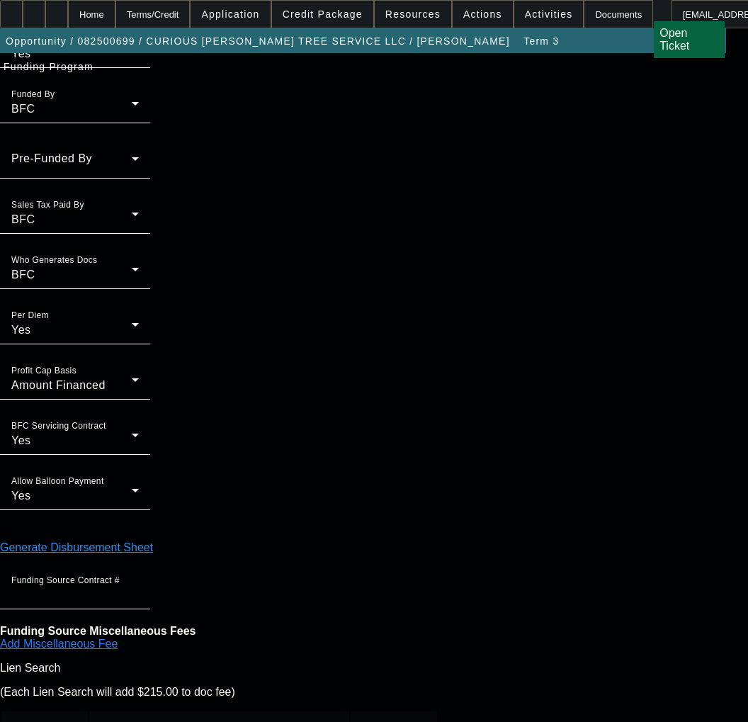
scroll to position [0, 0]
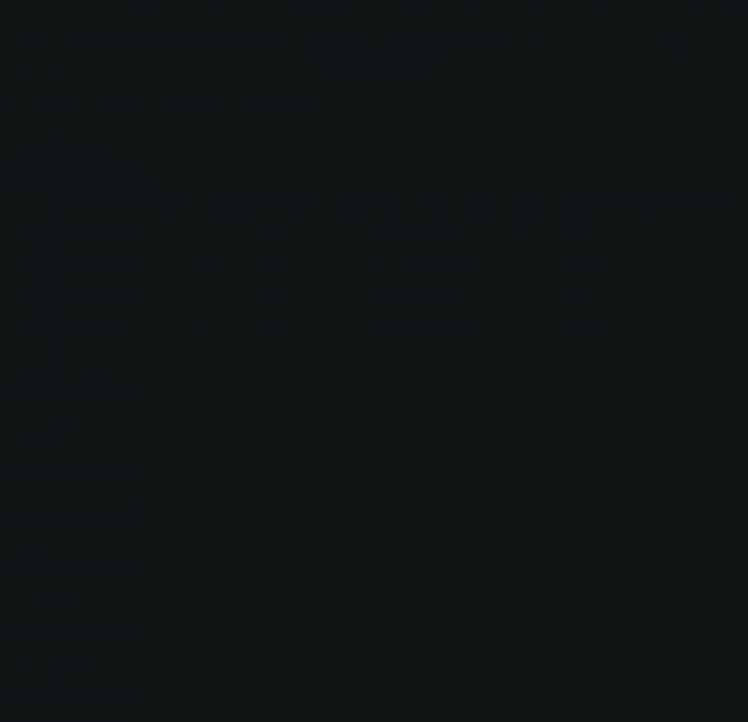
radio input "true"
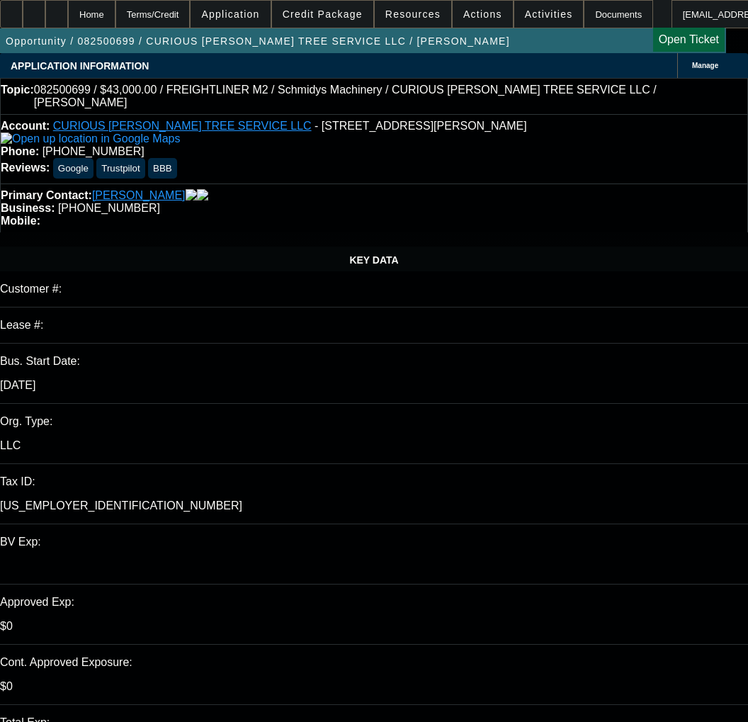
select select "0"
select select "2"
select select "0"
select select "6"
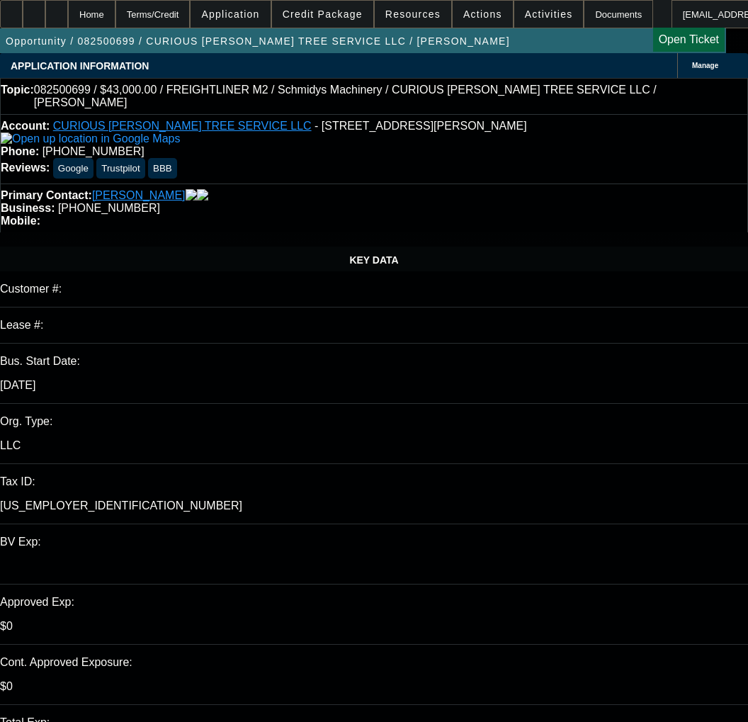
select select "0"
select select "2"
select select "0"
select select "6"
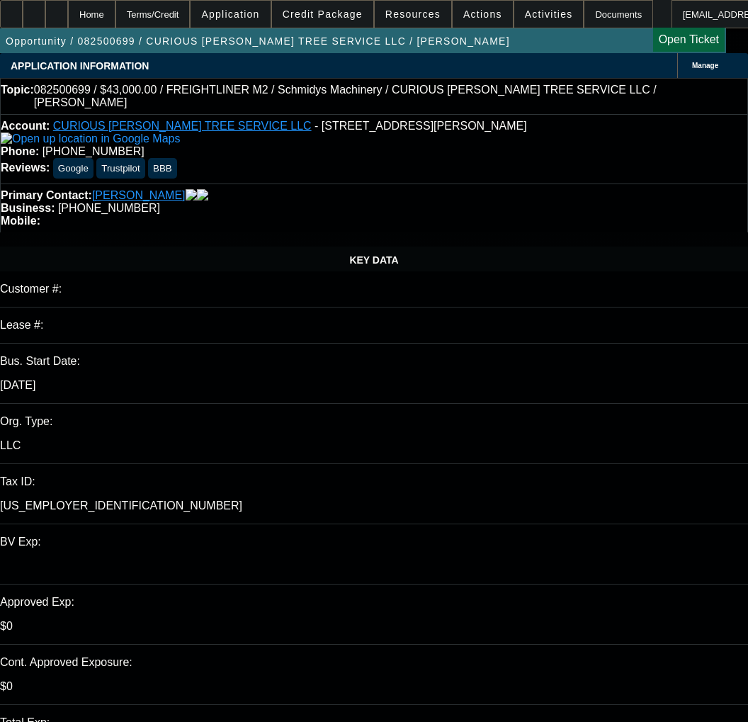
select select "0"
select select "6"
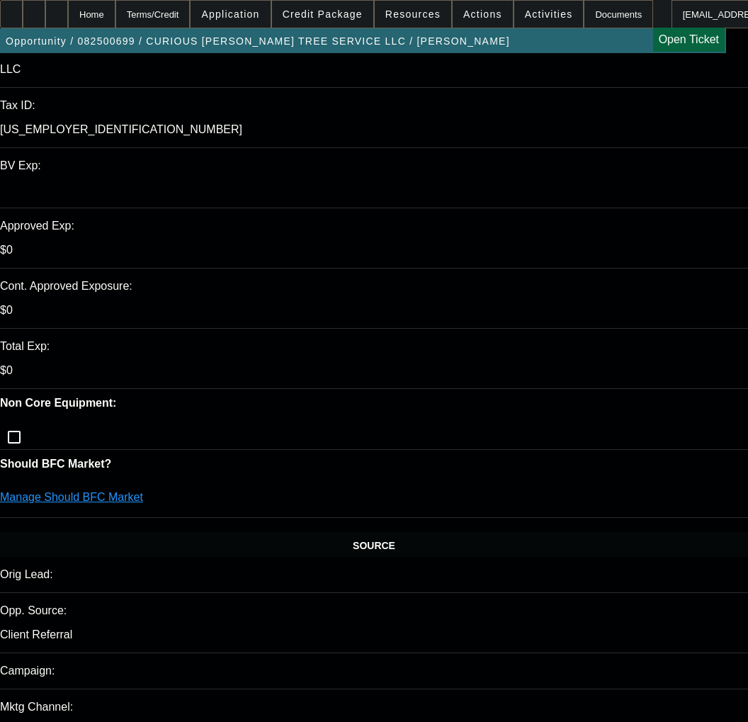
scroll to position [212, 0]
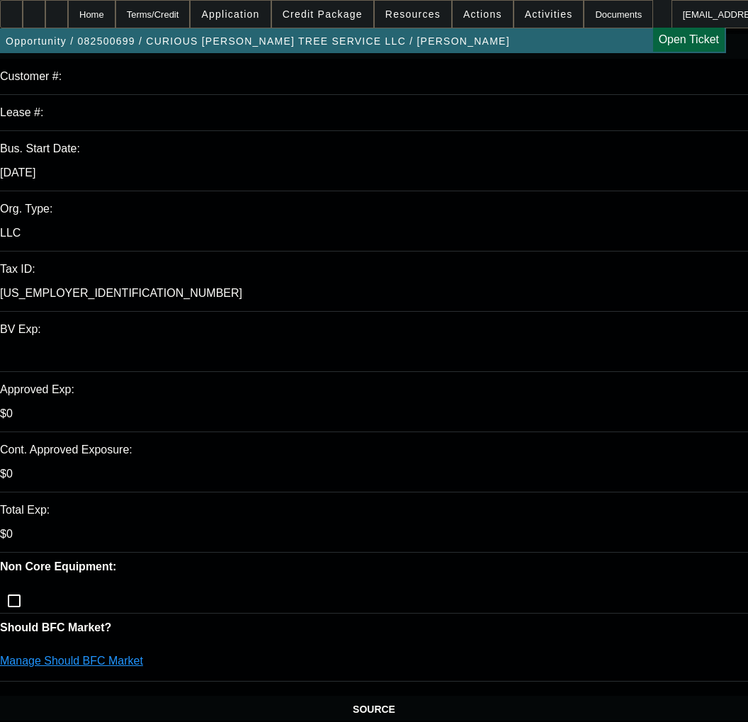
click at [143, 654] on link "Manage Should BFC Market" at bounding box center [71, 660] width 143 height 12
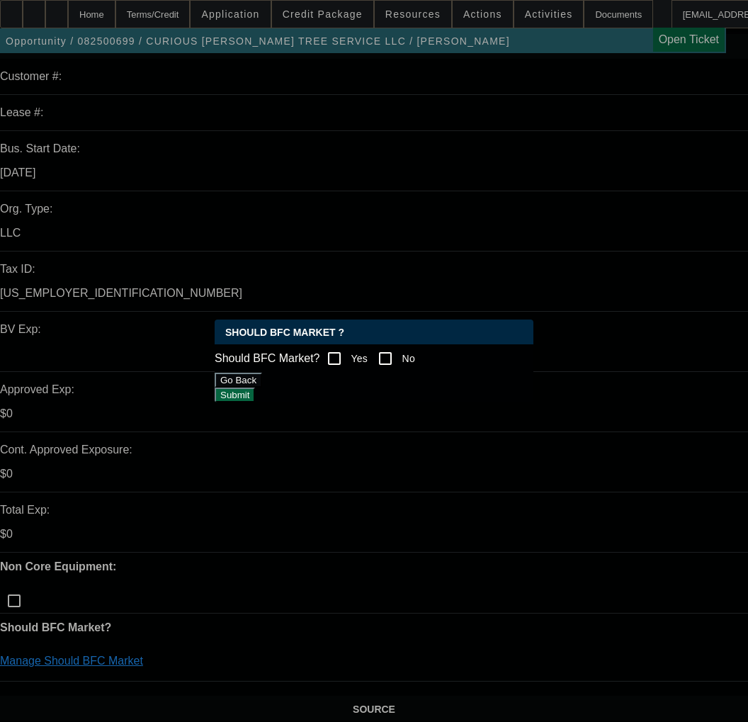
click at [346, 344] on input "Yes" at bounding box center [334, 358] width 28 height 28
checkbox input "true"
click at [255, 402] on button "Submit" at bounding box center [235, 394] width 40 height 15
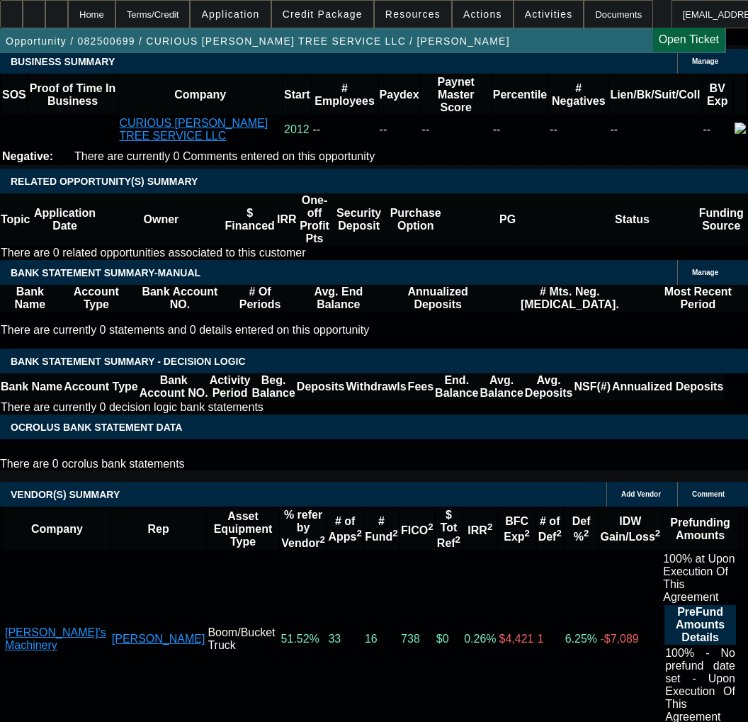
scroll to position [2483, 0]
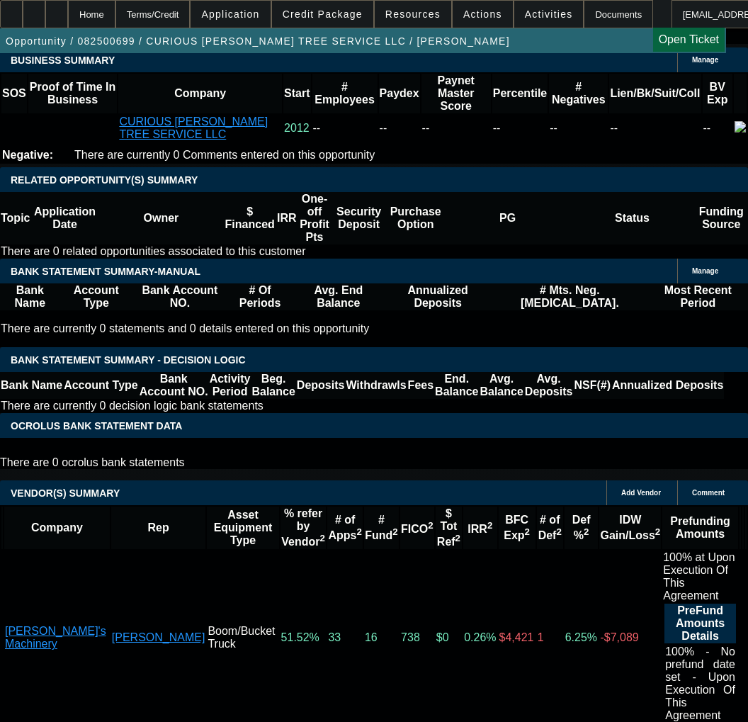
select select "3"
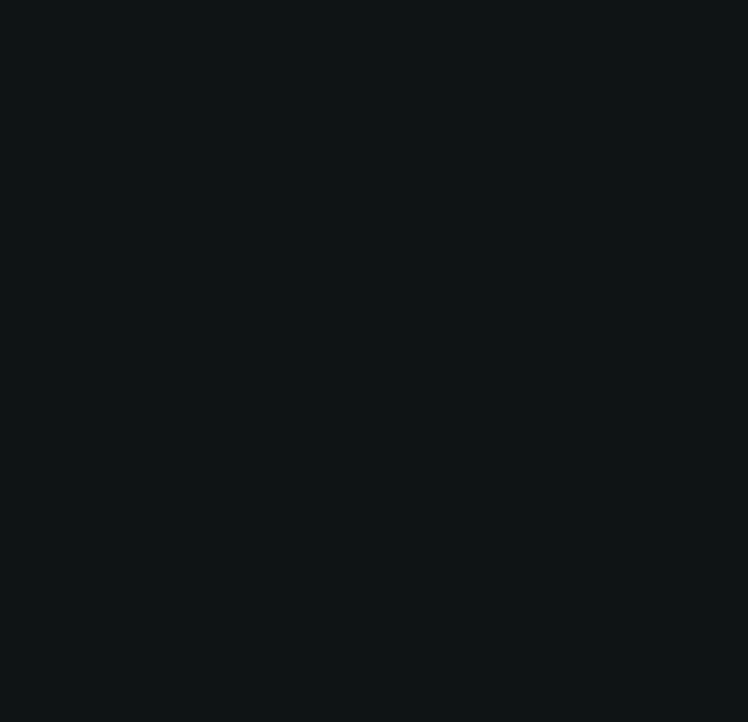
radio input "true"
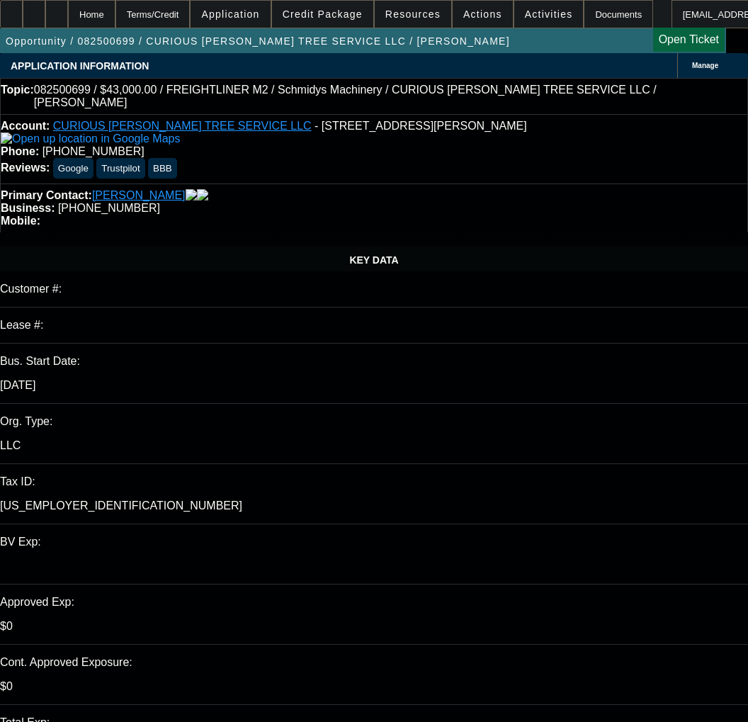
type input "11/25/2025"
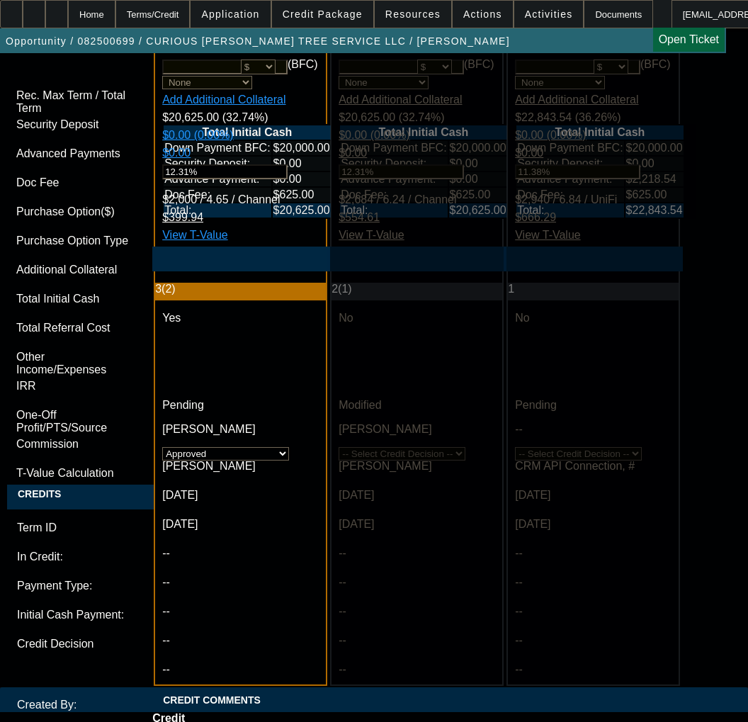
scroll to position [4319, 0]
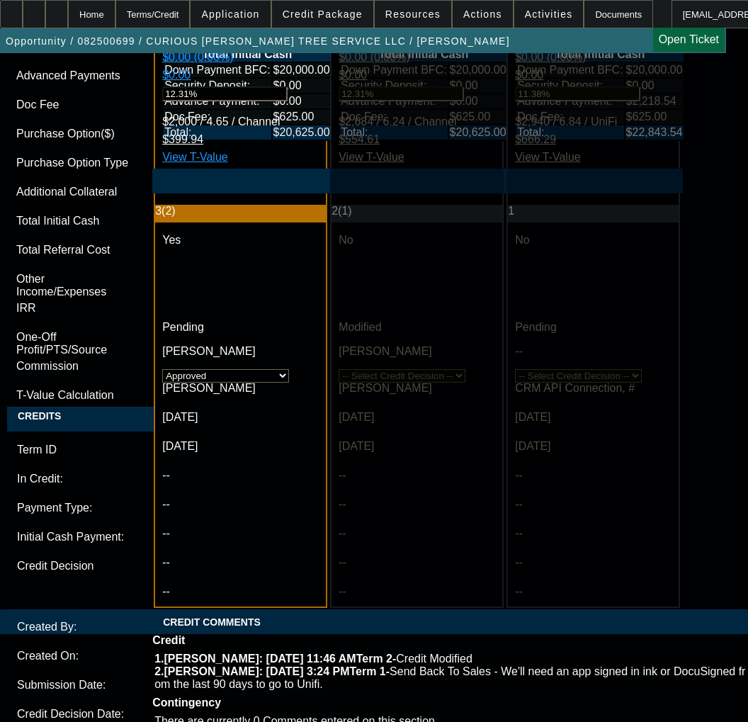
type textarea "a"
paste textarea "Approval Amount (10% Variance Allowed) $43,000.00"
paste textarea "22k DP"
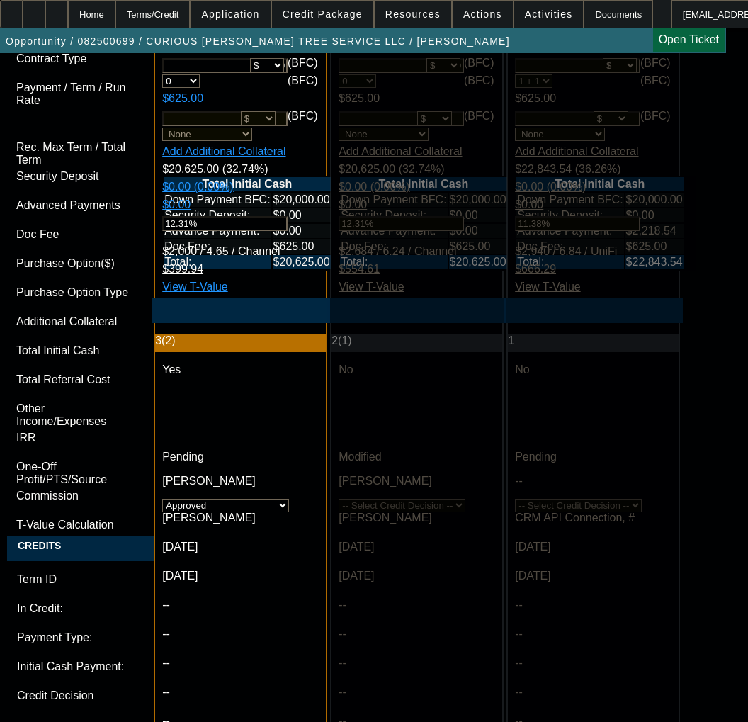
scroll to position [4178, 0]
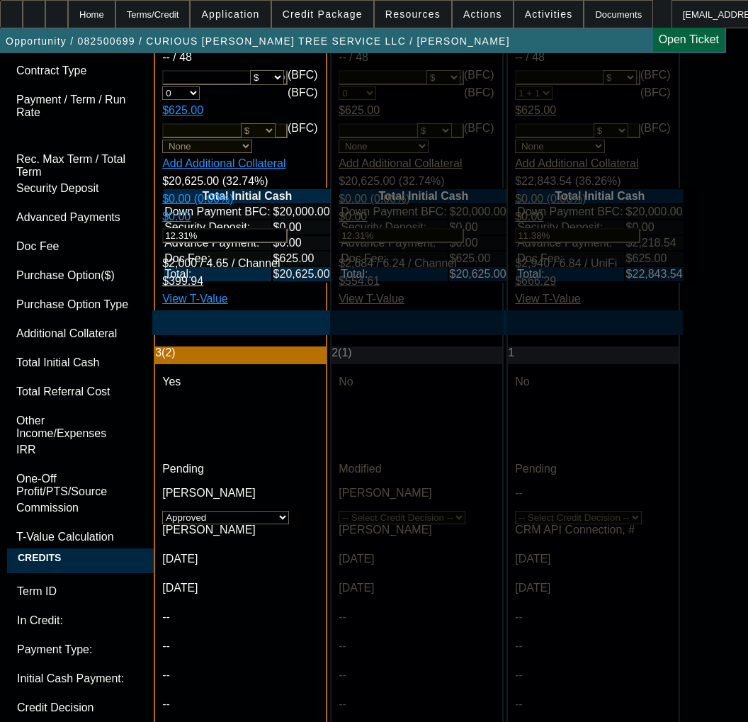
paste textarea "Equipment Description 2016 Freightliner M2 Truck"
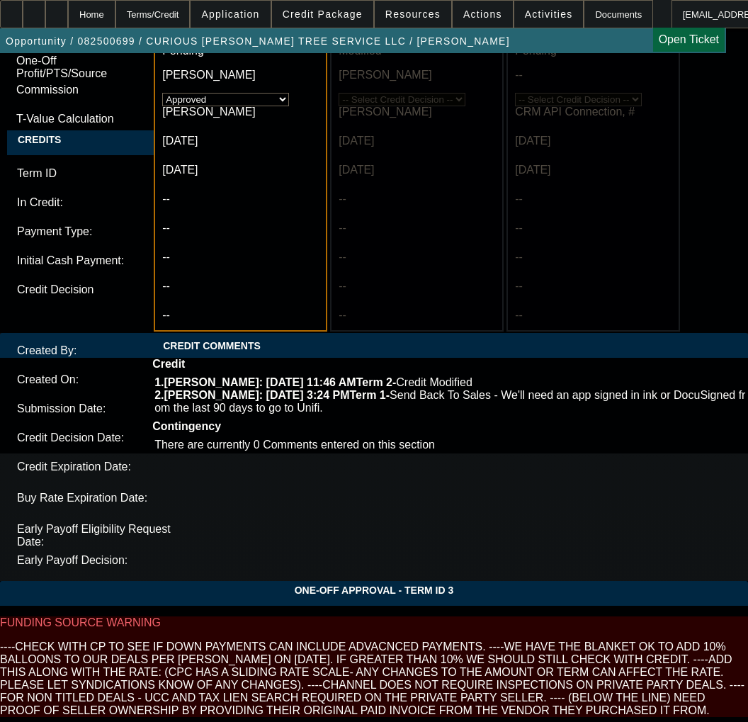
scroll to position [4674, 0]
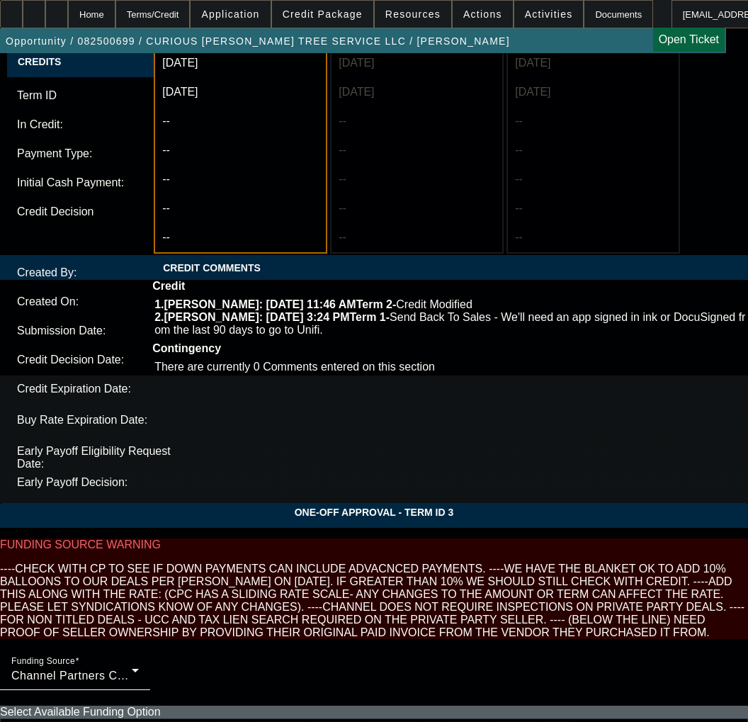
type textarea "APPROVED BY CPEF - Approval Amount (10% Variance Allowed) $43,000.00; 22k Down …"
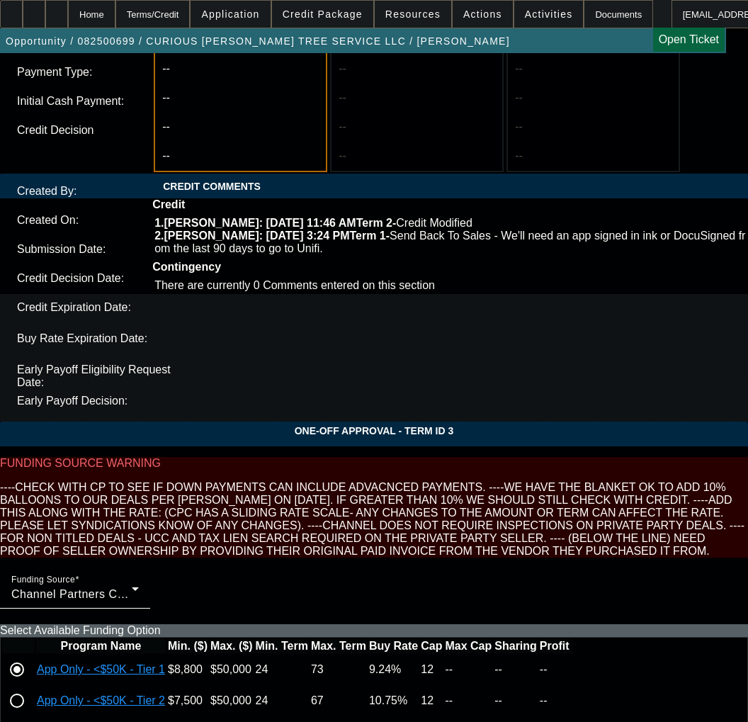
scroll to position [4758, 0]
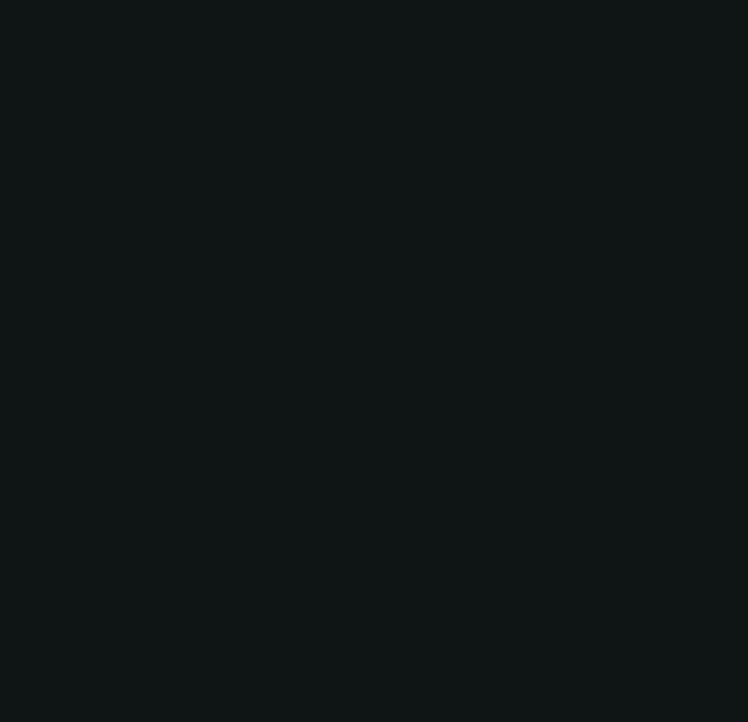
select select "0"
select select "2"
select select "0"
select select "6"
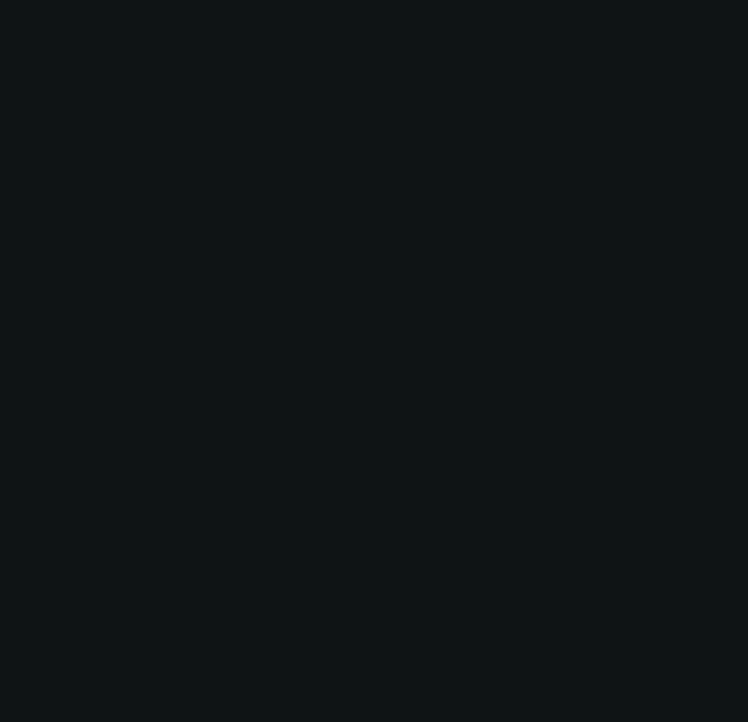
select select "0"
select select "2"
select select "0"
select select "6"
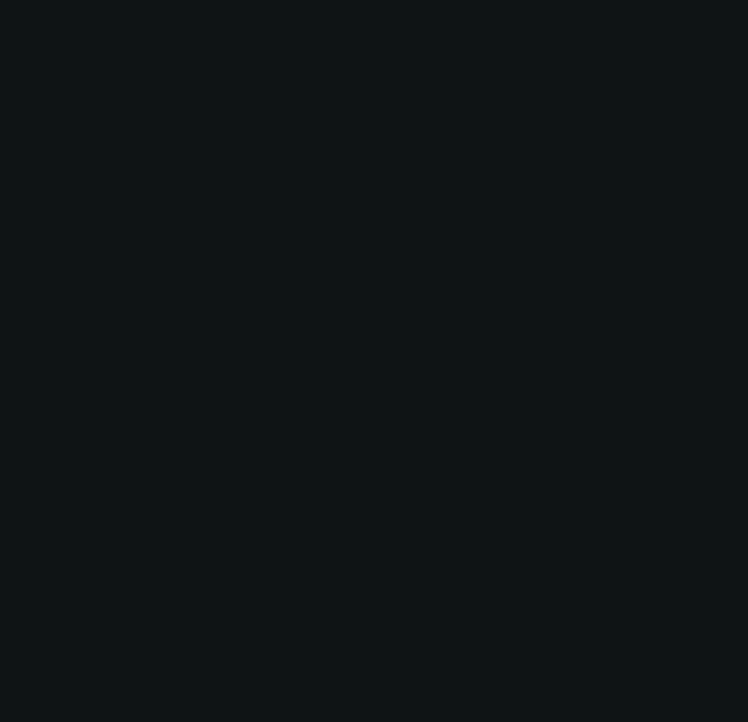
select select "0"
select select "6"
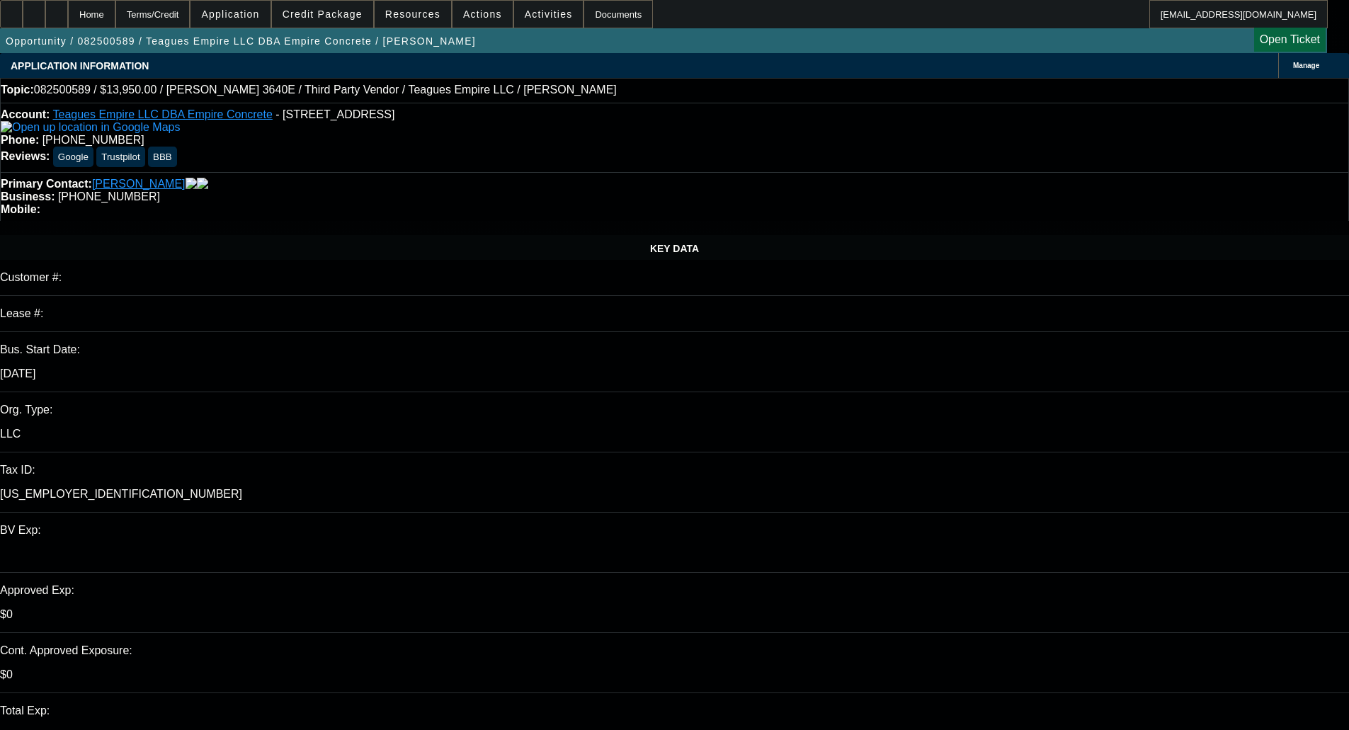
select select "0.1"
select select "2"
select select "0"
select select "6"
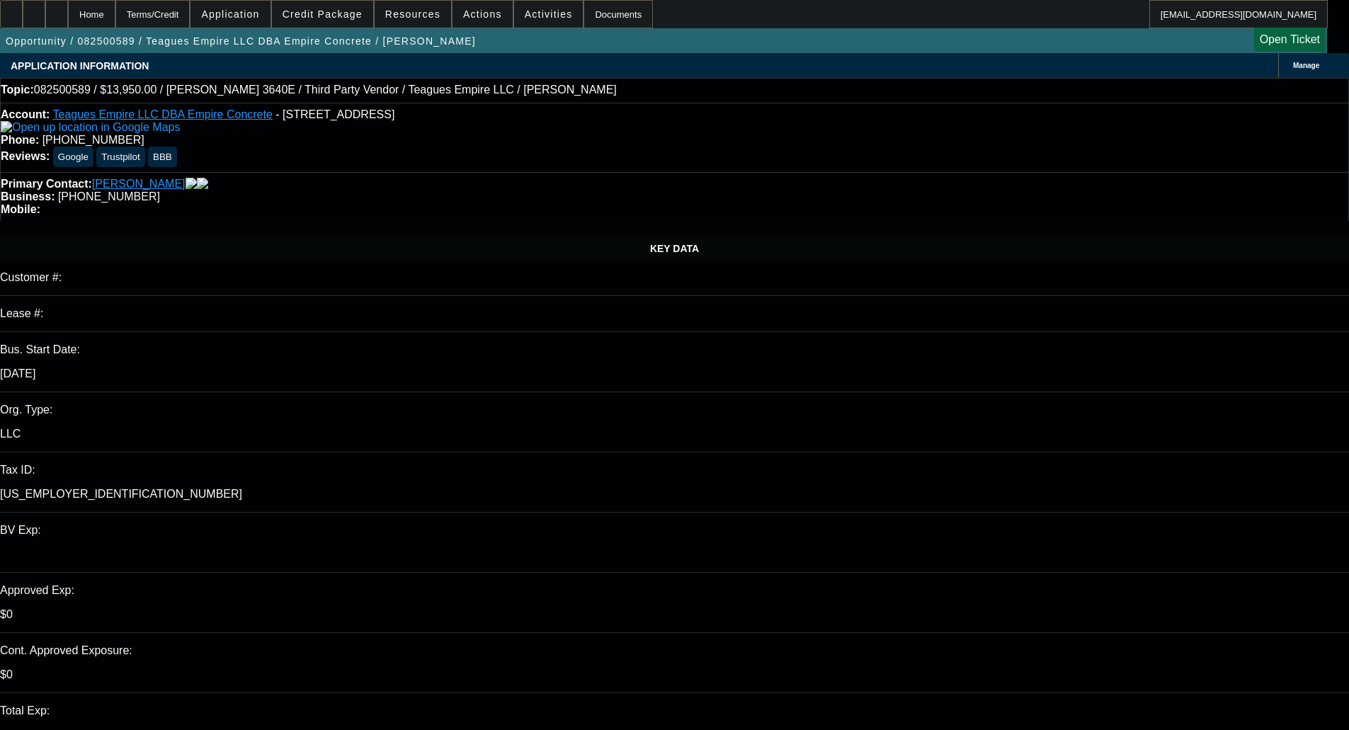
select select "0.1"
select select "2"
select select "0"
select select "6"
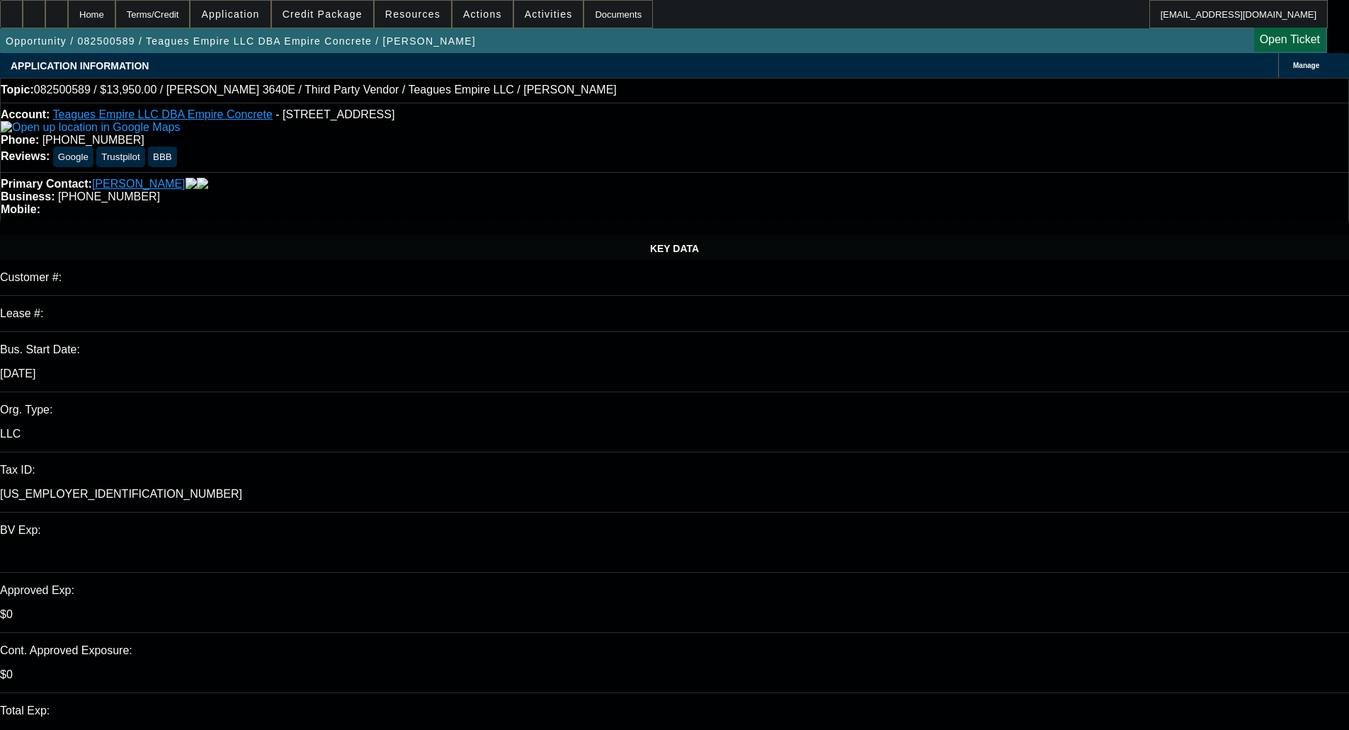
select select "0.1"
select select "2"
select select "0"
select select "6"
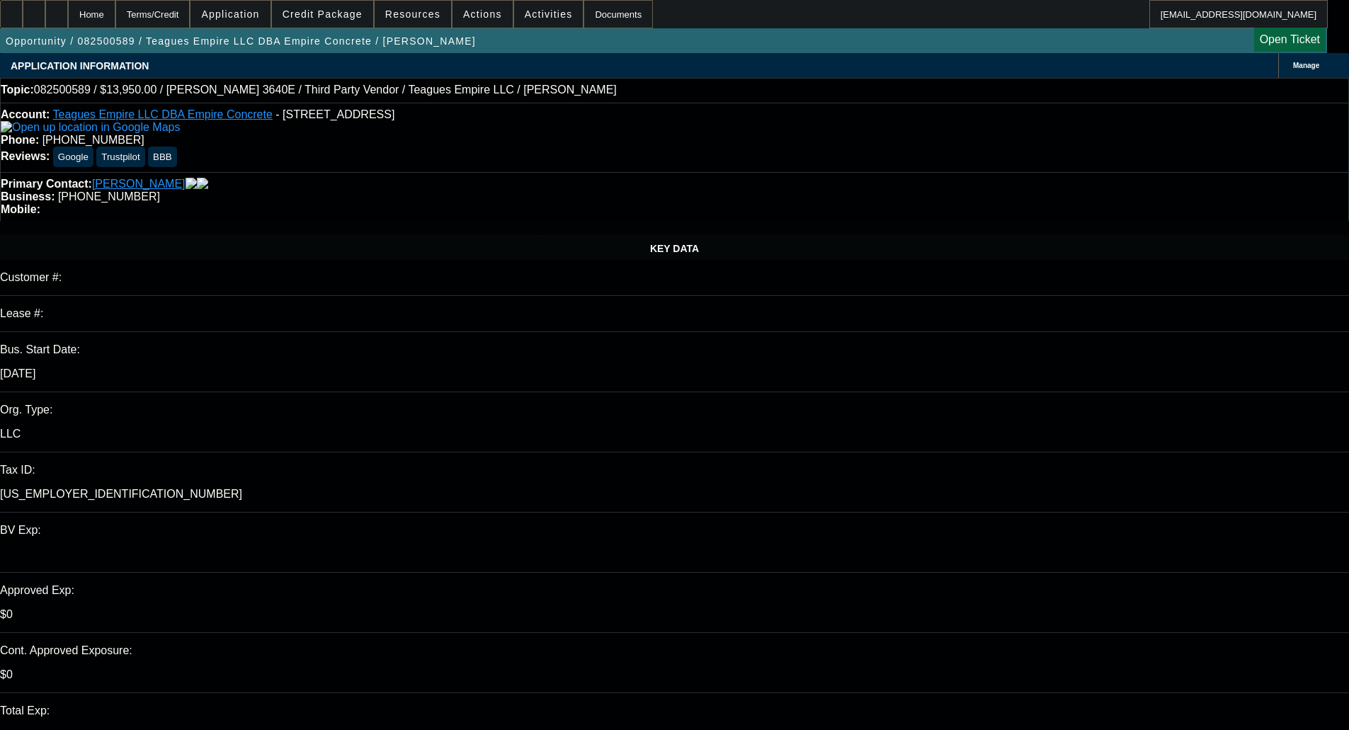
click at [341, 8] on span at bounding box center [322, 14] width 101 height 34
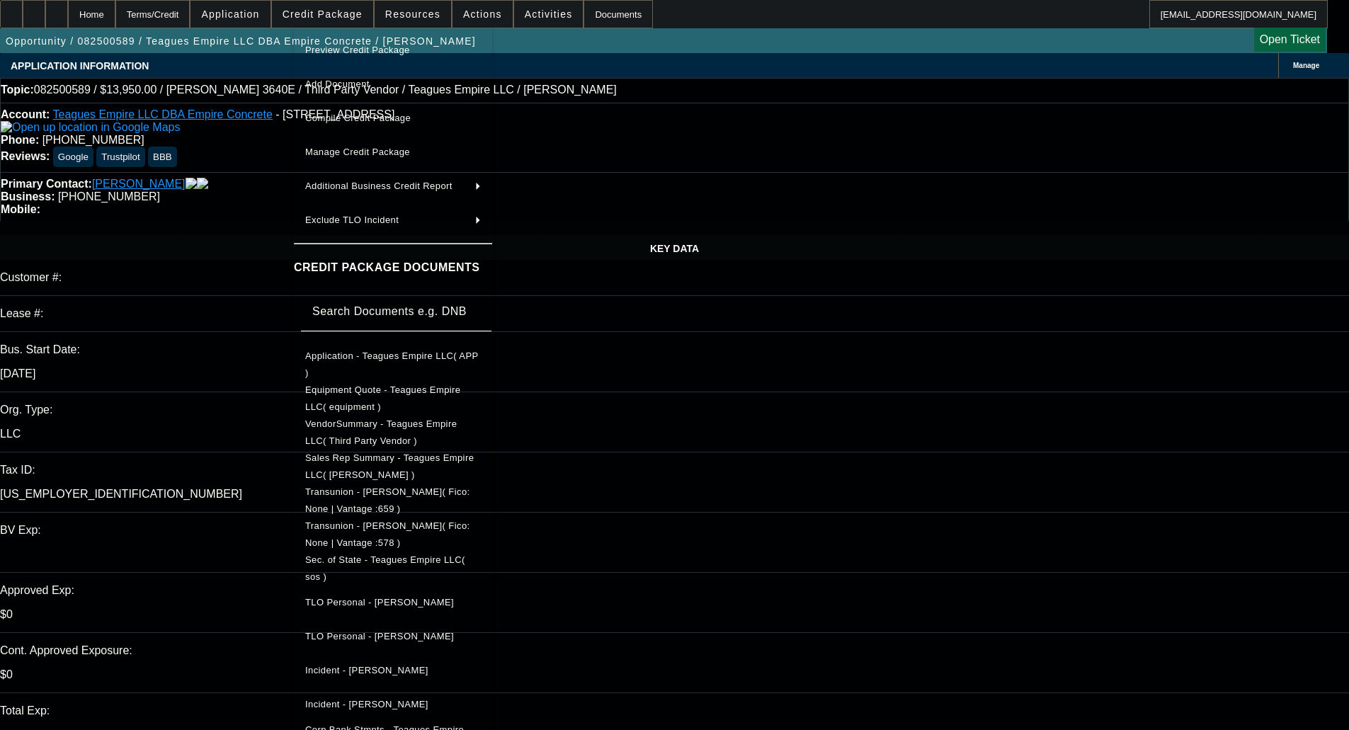
click at [379, 47] on span "Preview Credit Package" at bounding box center [357, 50] width 105 height 11
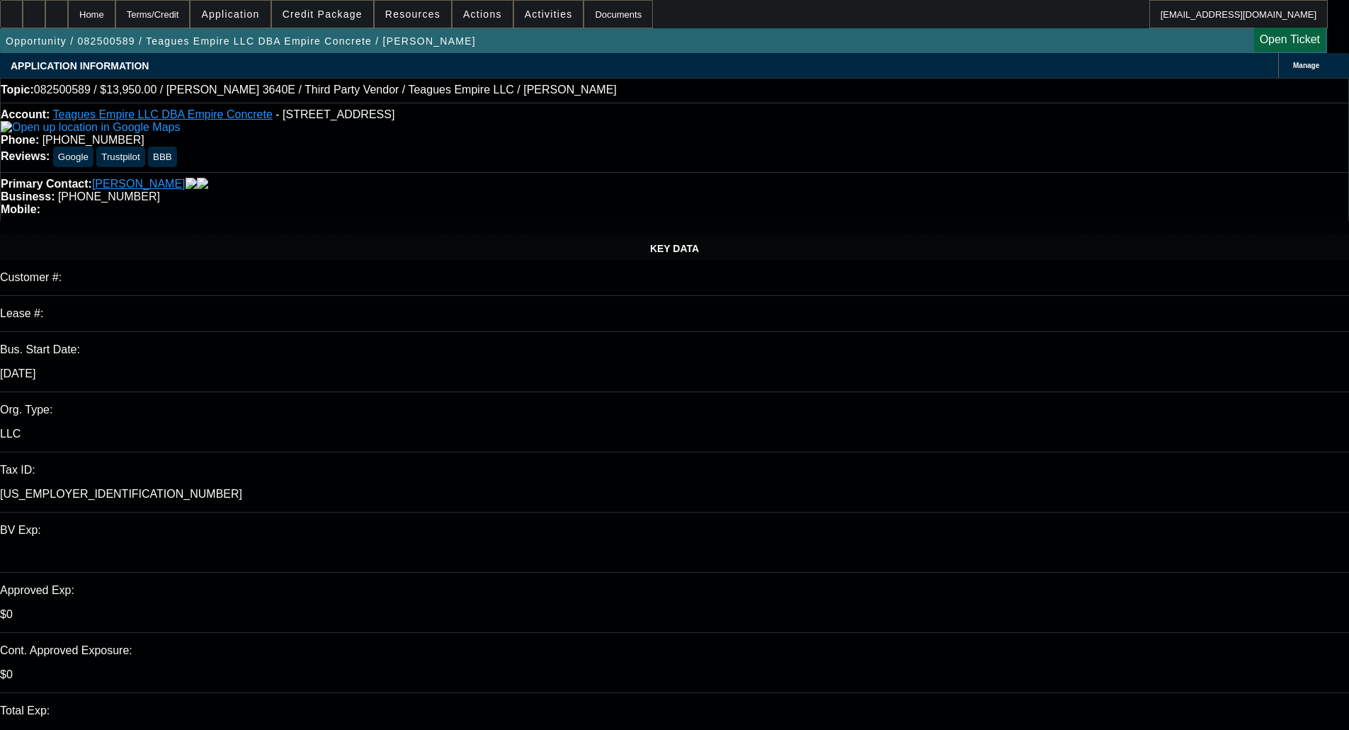
click at [329, 4] on span at bounding box center [322, 14] width 101 height 34
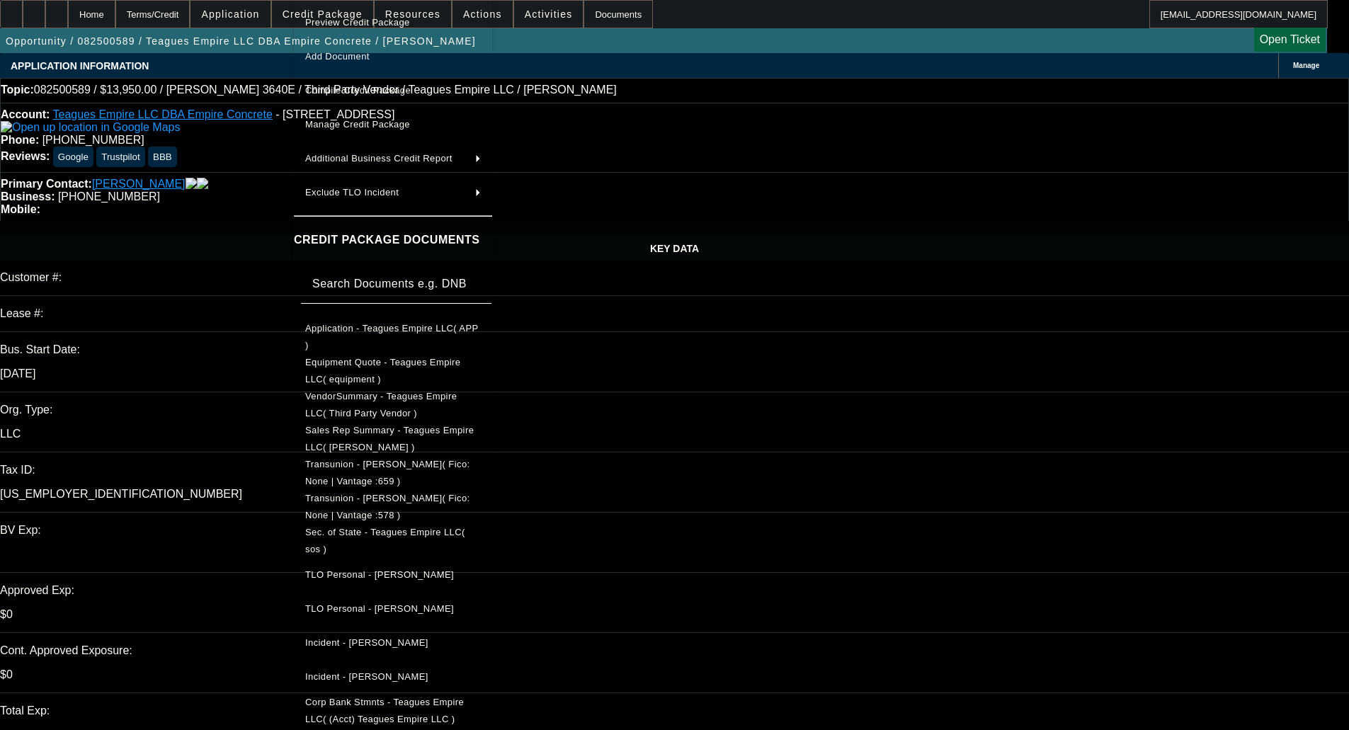
click at [341, 30] on span "Preview Credit Package" at bounding box center [393, 22] width 176 height 17
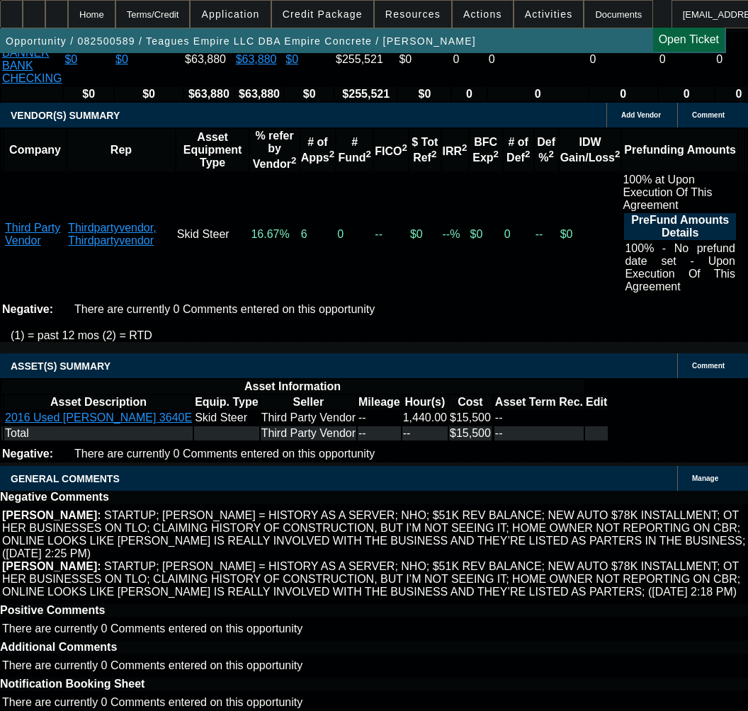
scroll to position [3075, 0]
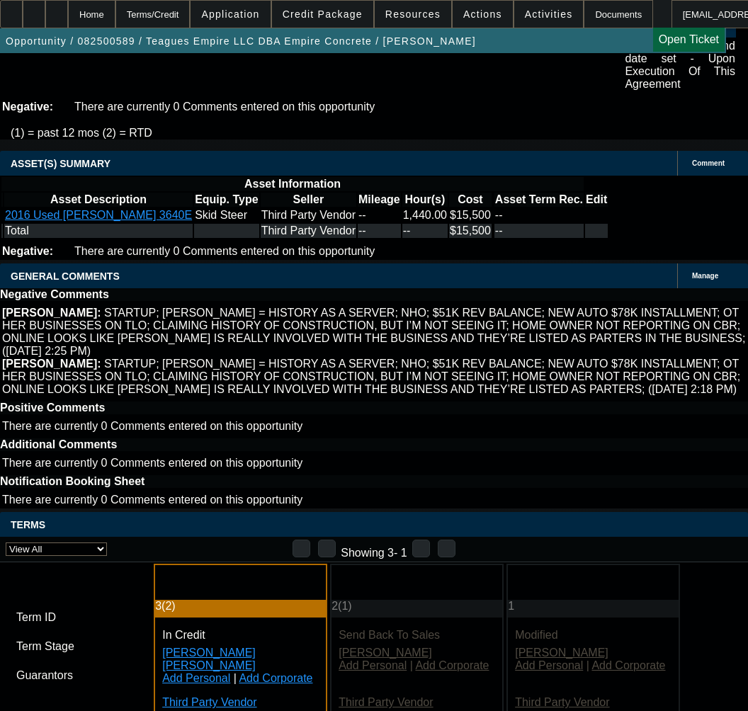
type textarea "L"
type textarea "[PERSON_NAME] HAS PRIOR CONCETE EXP; $9K PAST DUE ON AN AUTO, LOOKS LIKE PROCES…"
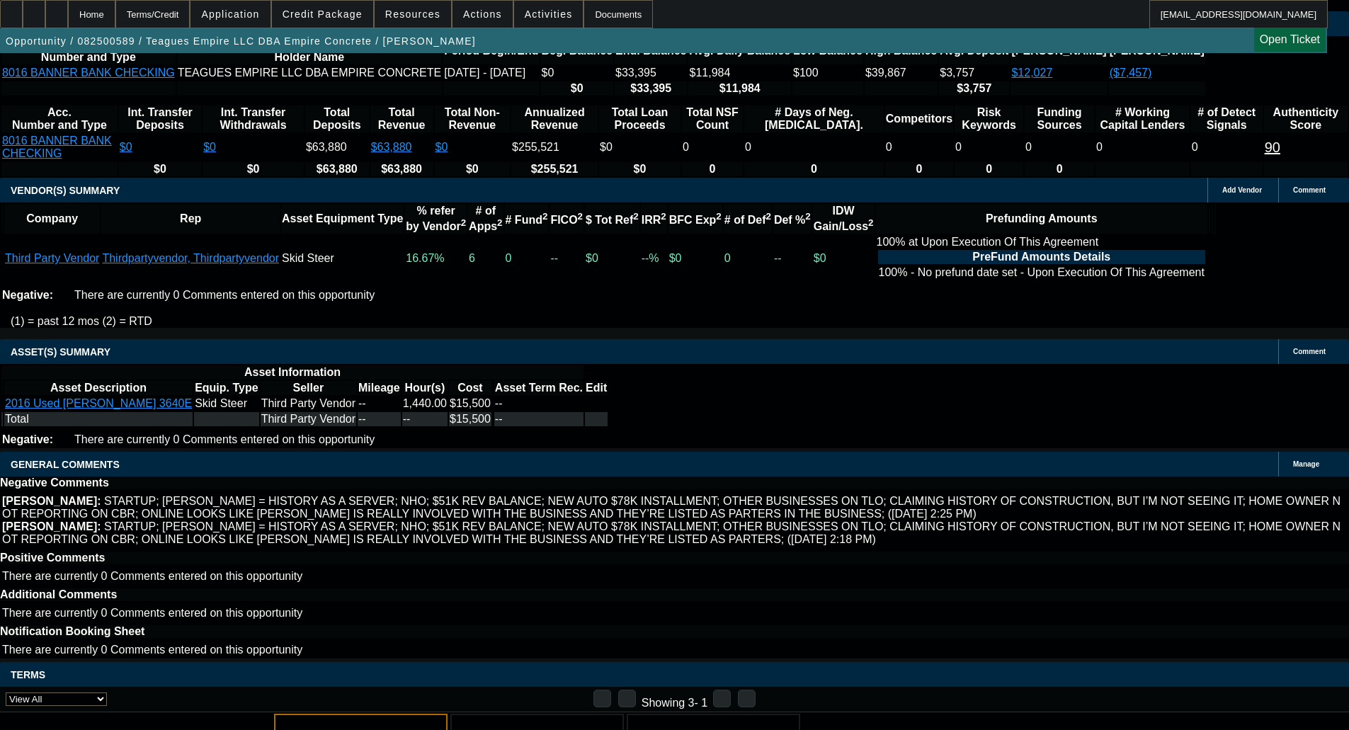
scroll to position [2557, 0]
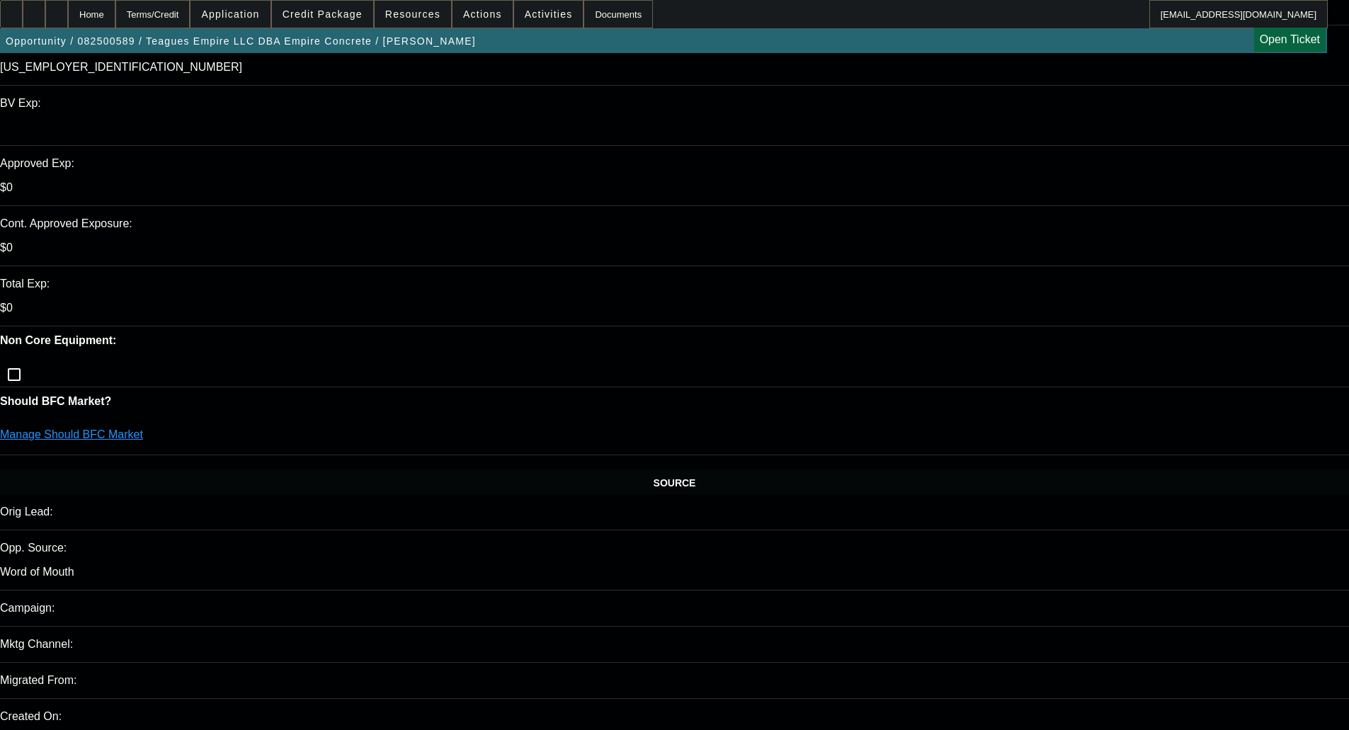
scroll to position [0, 0]
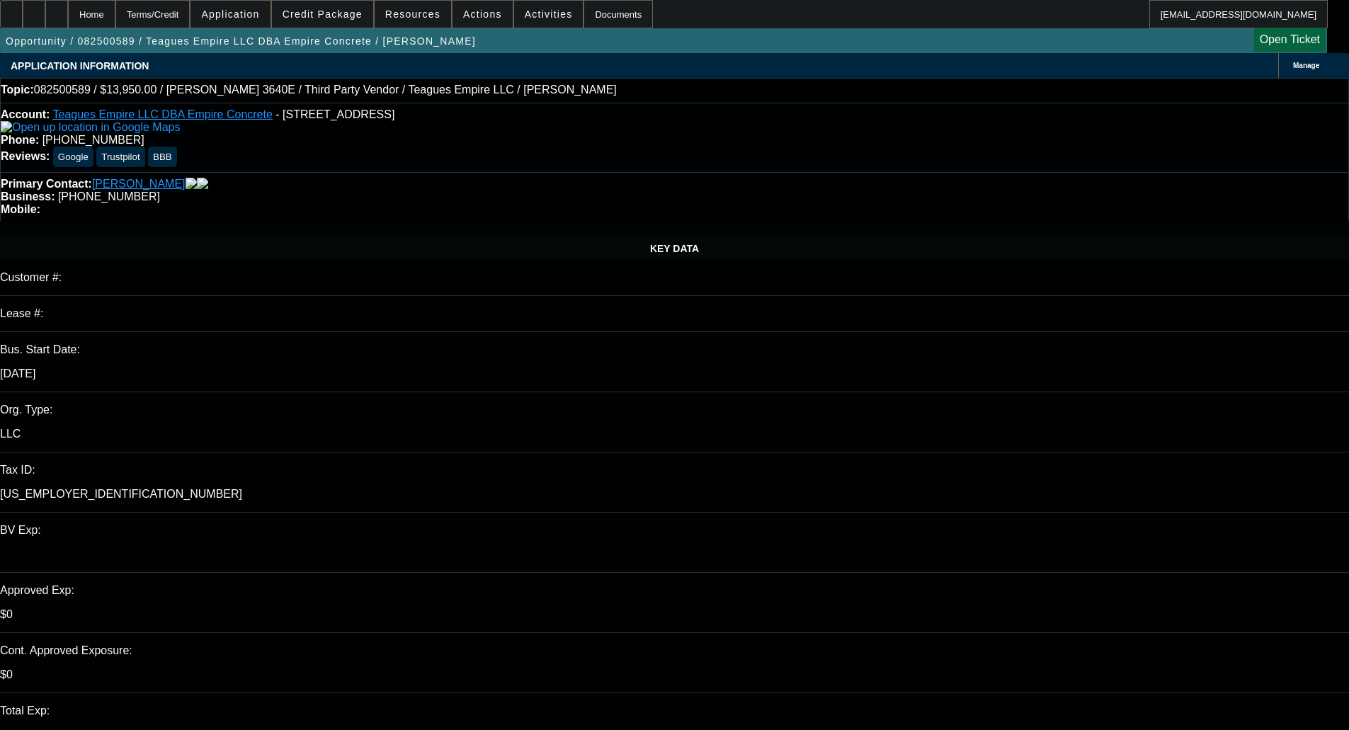
click at [528, 172] on div "Primary Contact: [PERSON_NAME] Business: [PHONE_NUMBER] Mobile:" at bounding box center [674, 196] width 1349 height 49
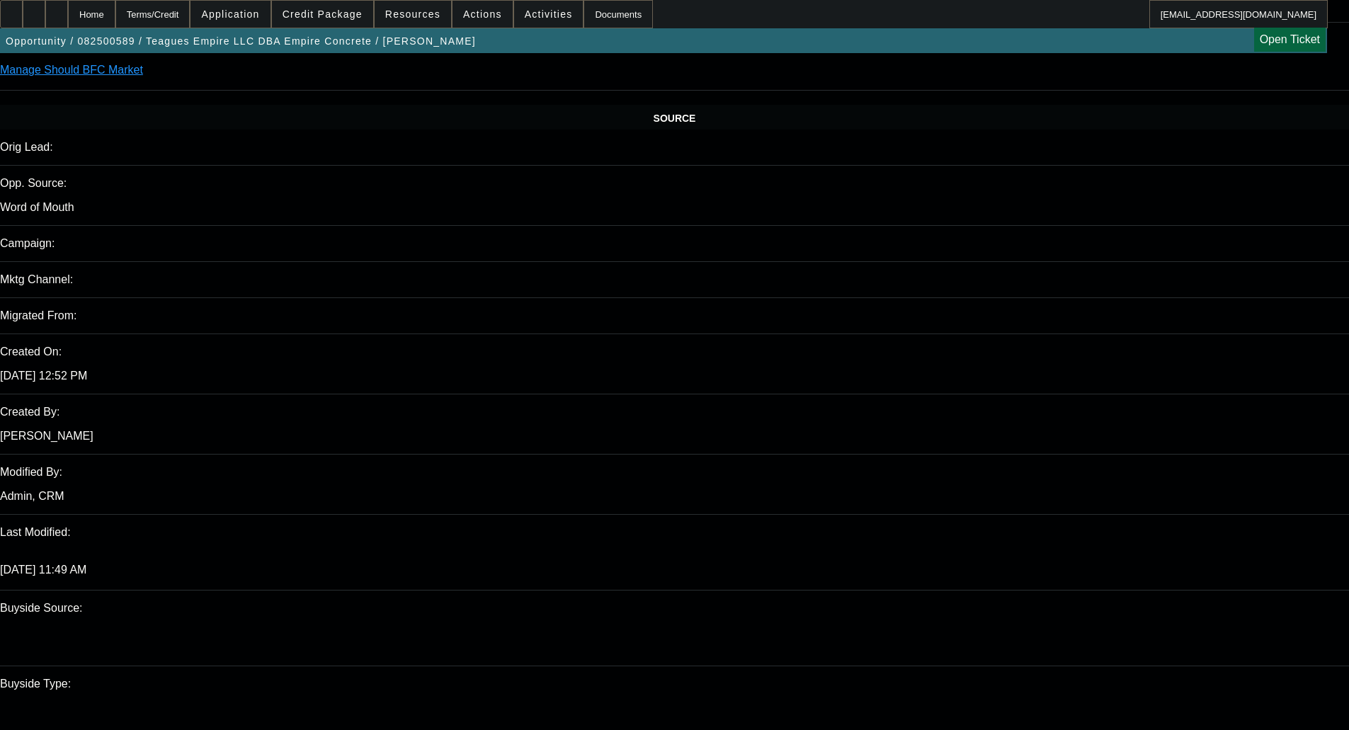
scroll to position [921, 0]
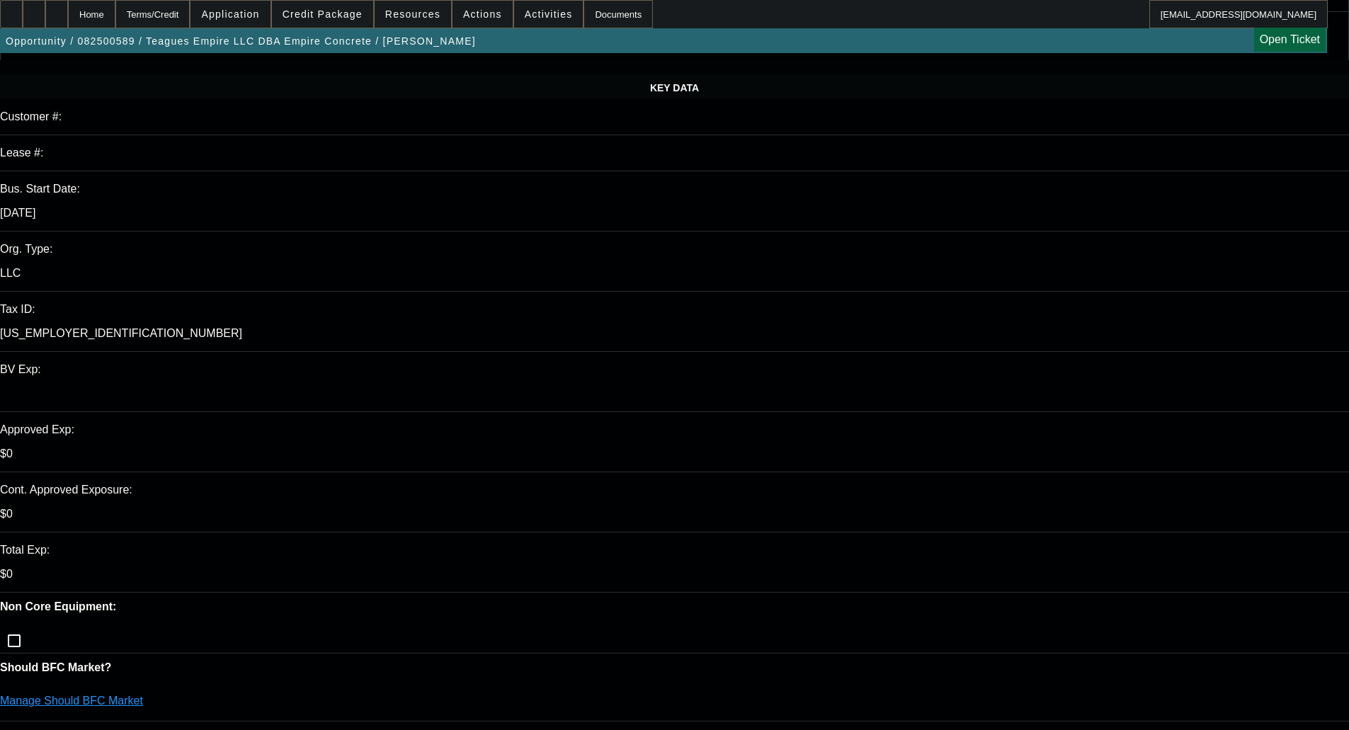
scroll to position [0, 0]
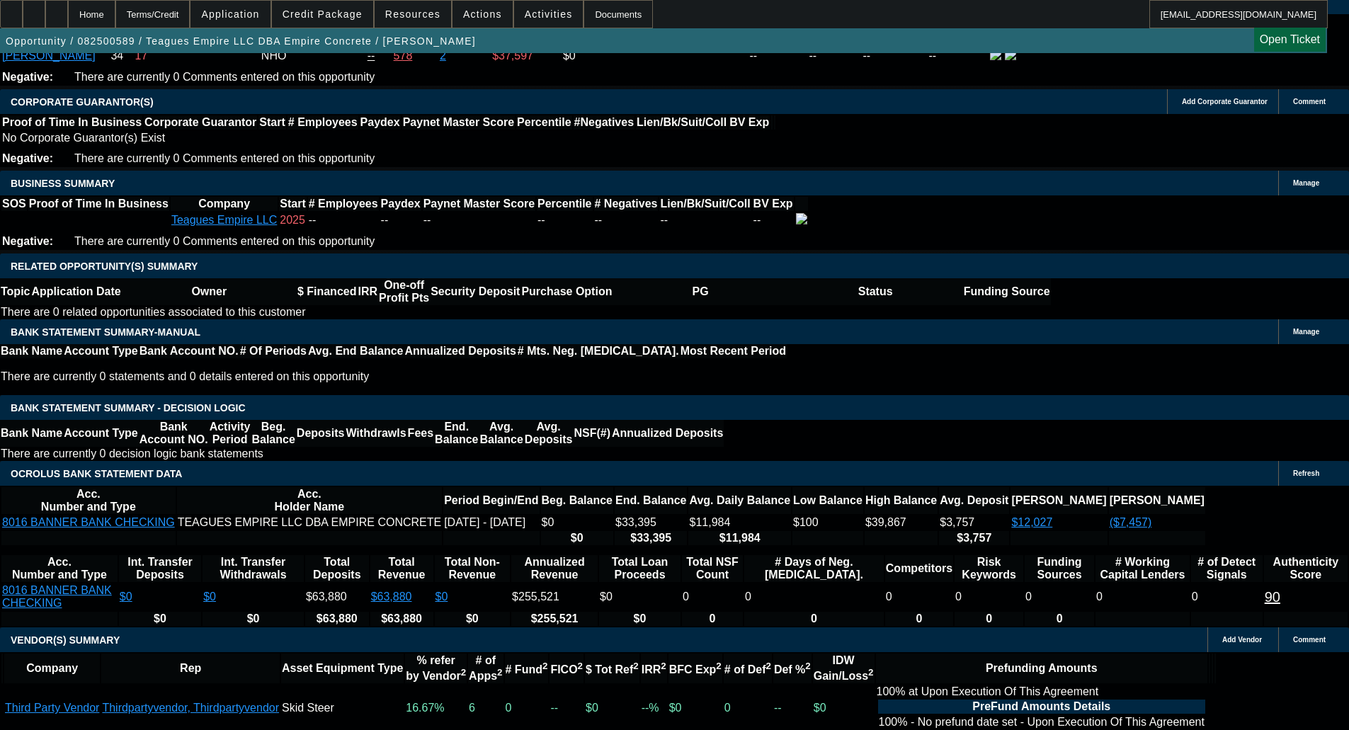
scroll to position [2142, 0]
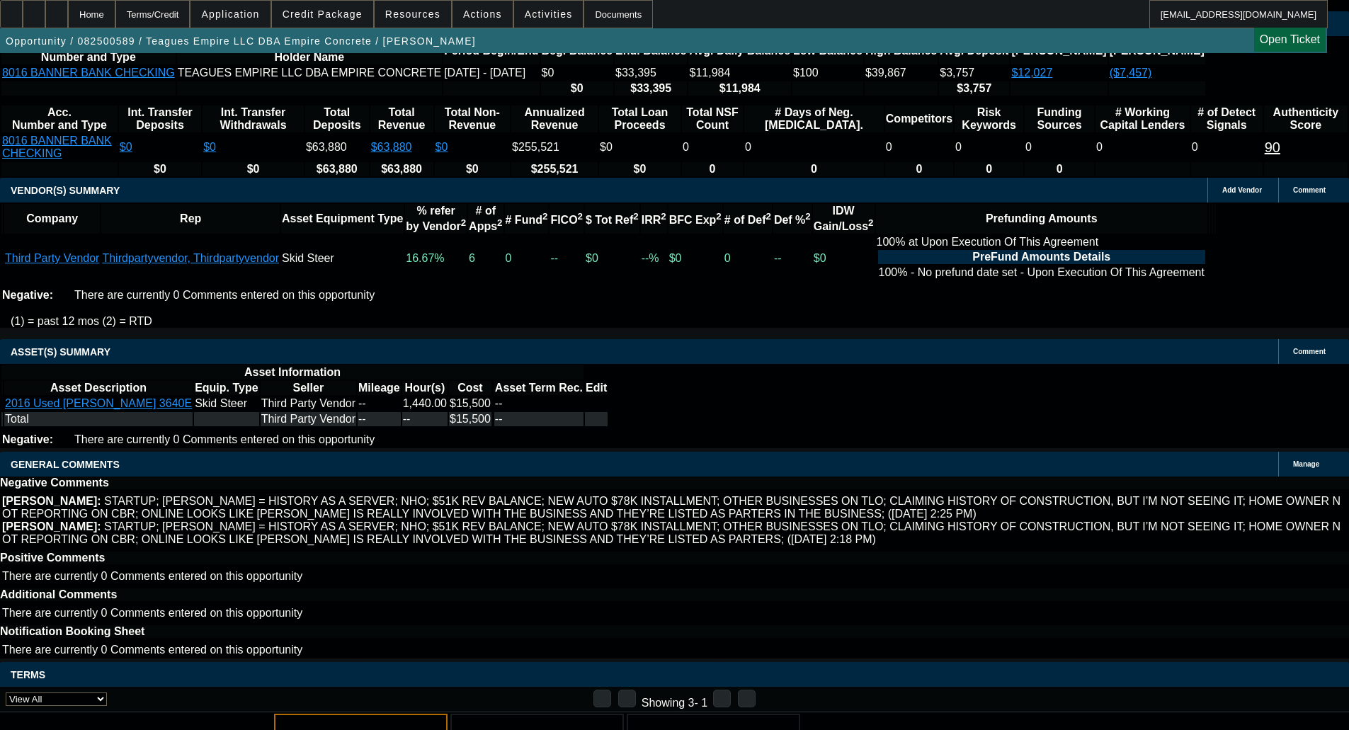
drag, startPoint x: 292, startPoint y: 427, endPoint x: 302, endPoint y: 442, distance: 18.3
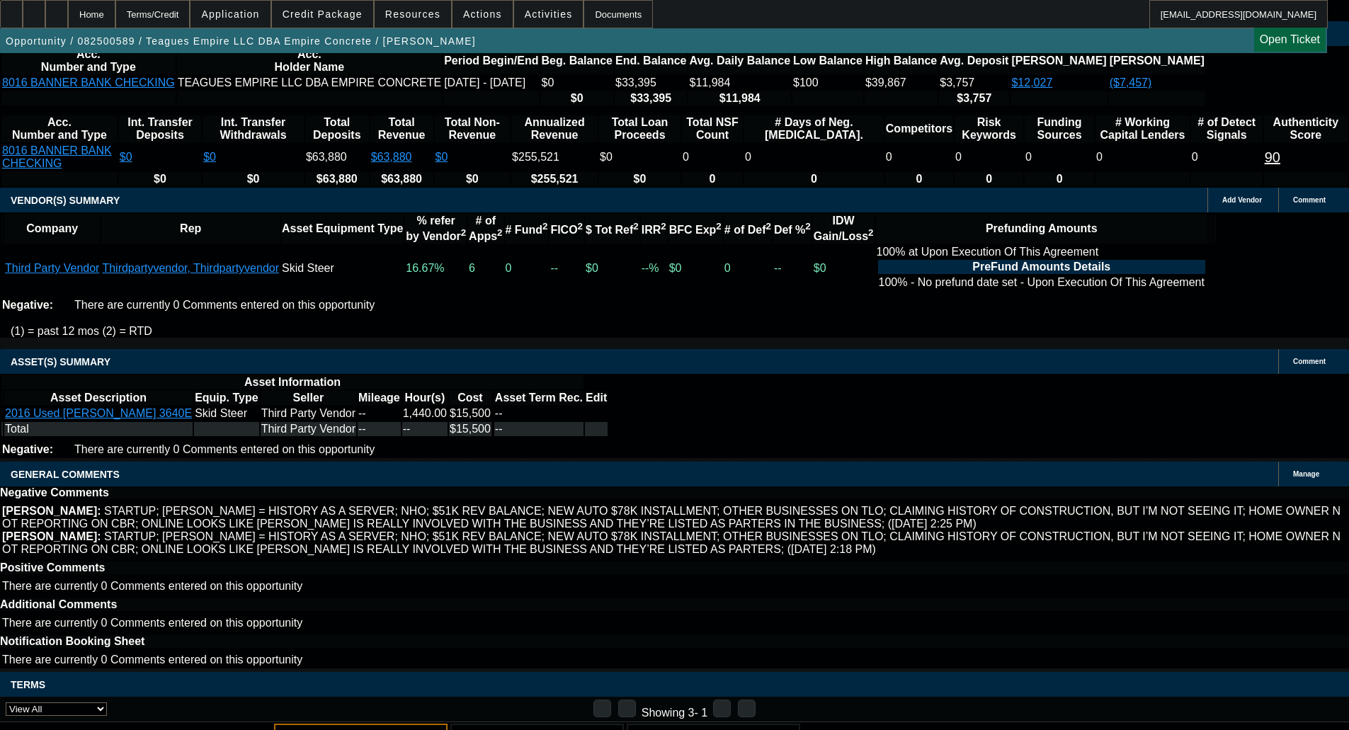
select select "5"
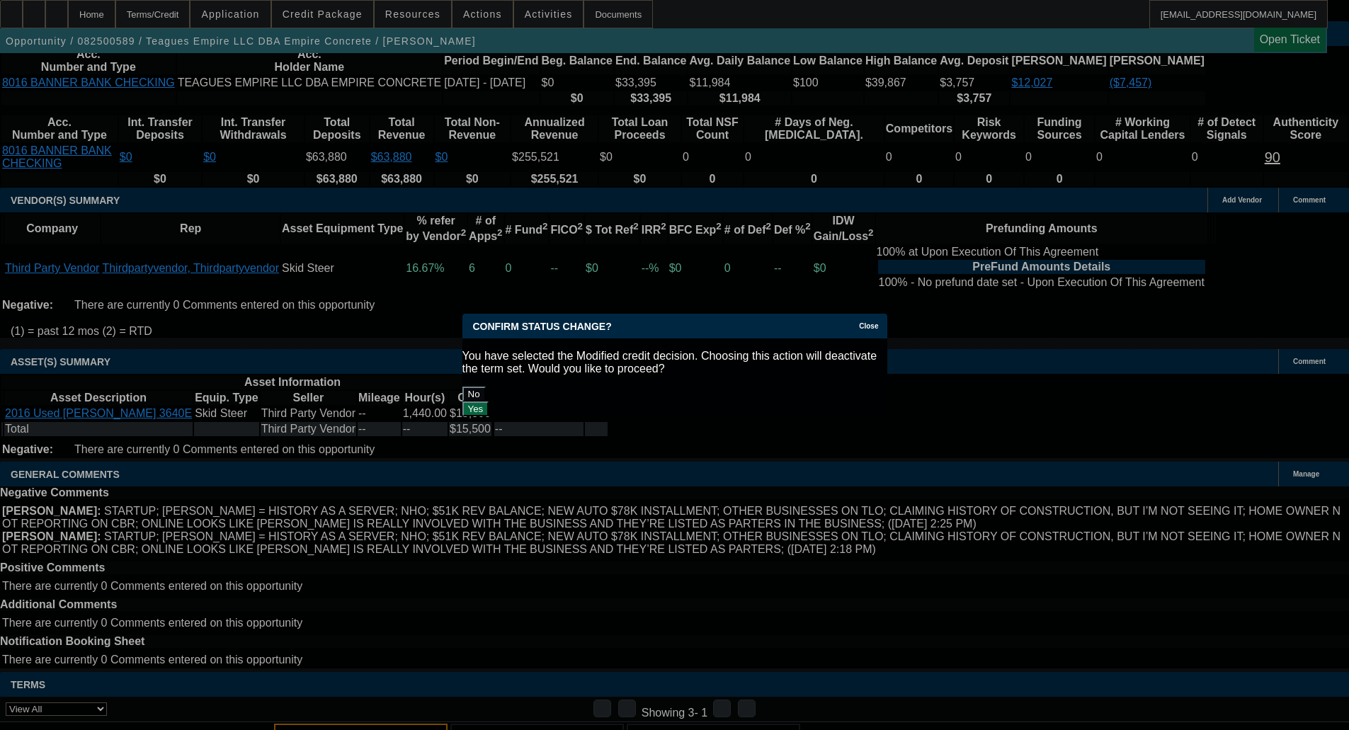
scroll to position [0, 0]
click at [489, 401] on button "Yes" at bounding box center [475, 408] width 27 height 15
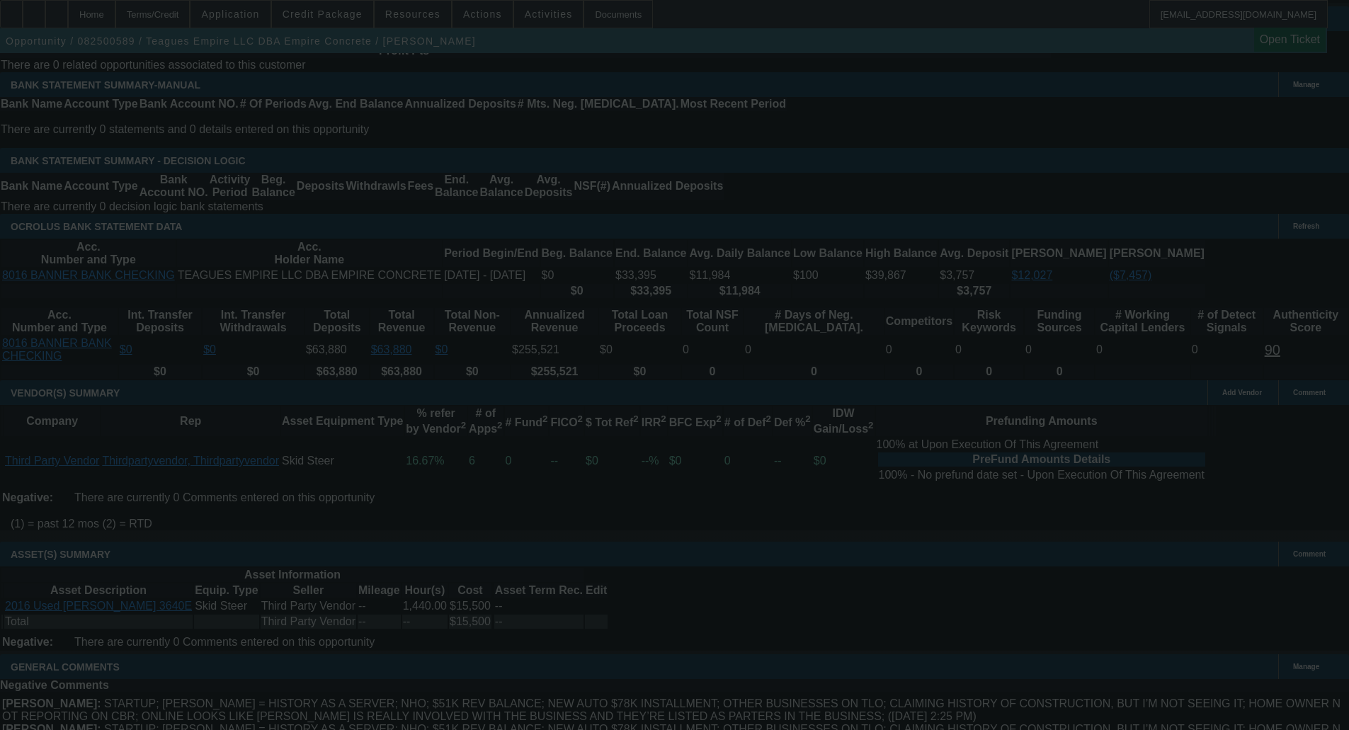
scroll to position [2132, 0]
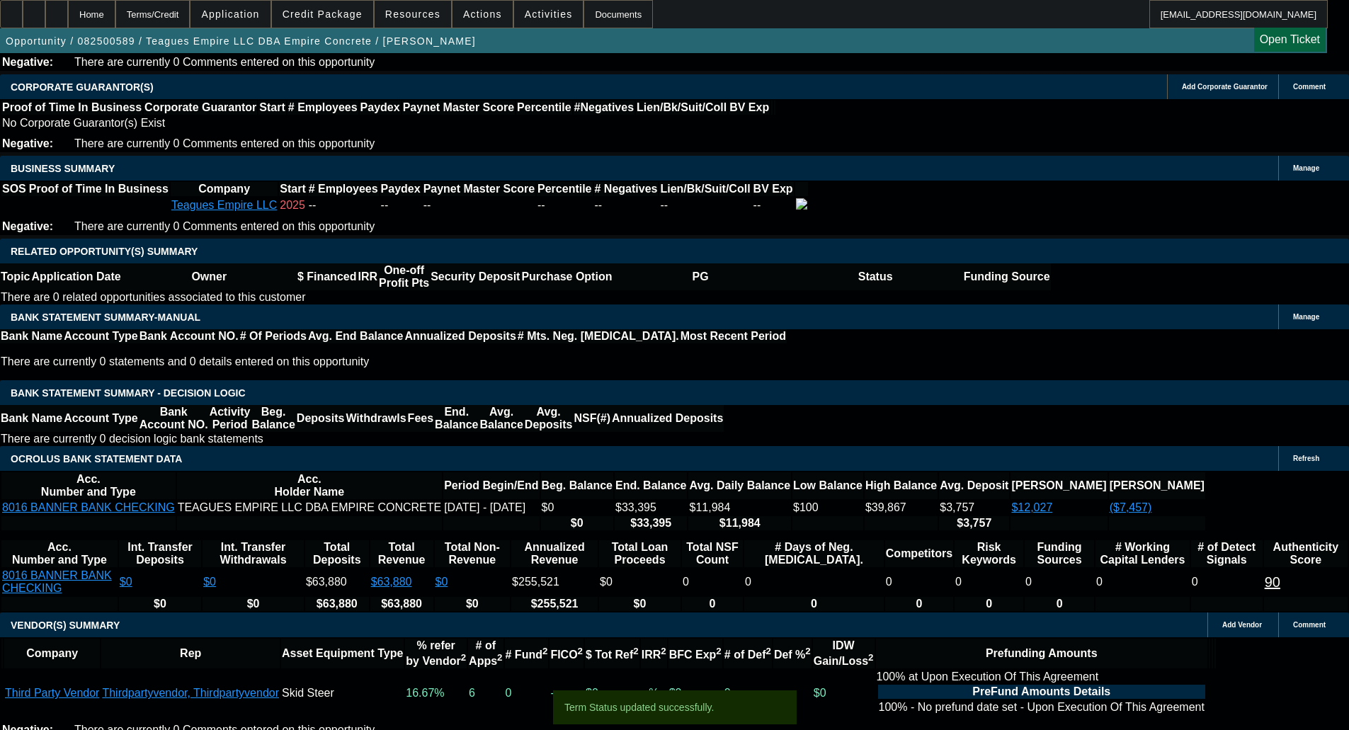
select select "0.1"
select select "2"
select select "0"
select select "6"
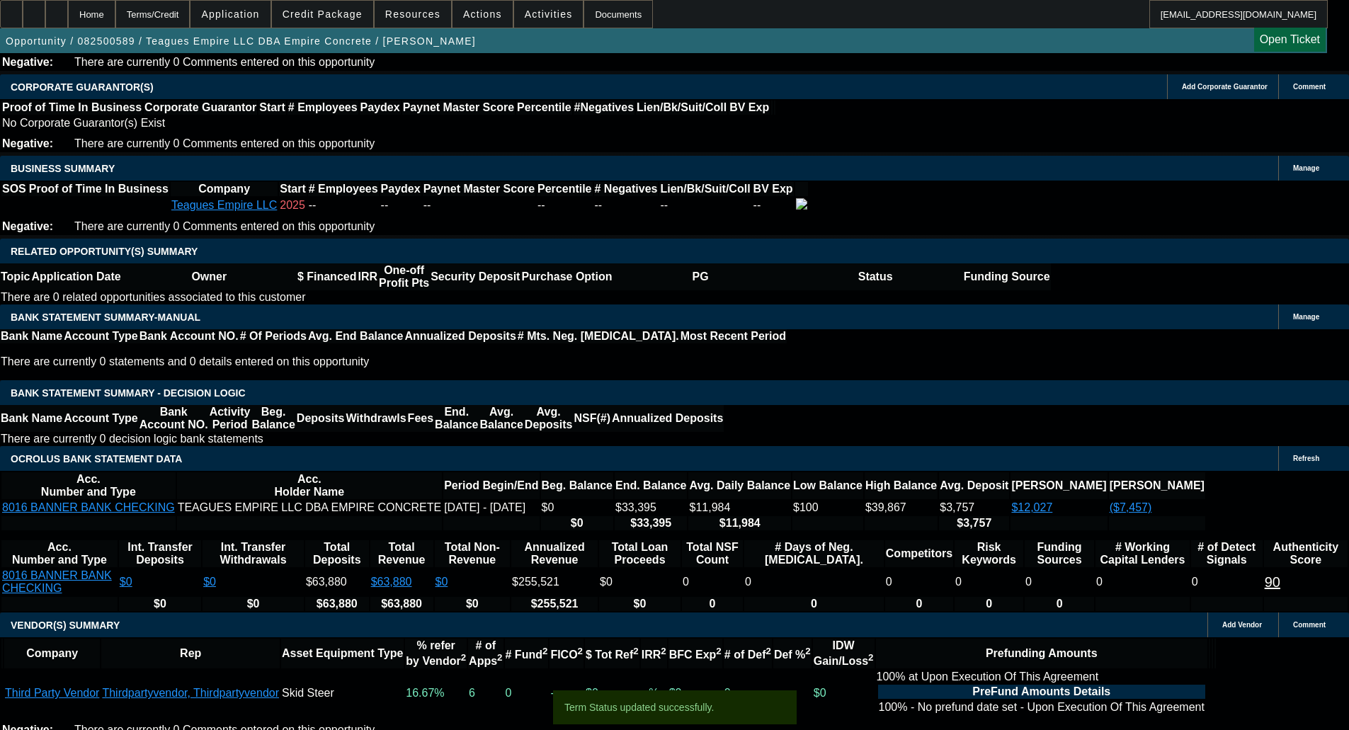
select select "0.1"
select select "2"
select select "0"
select select "6"
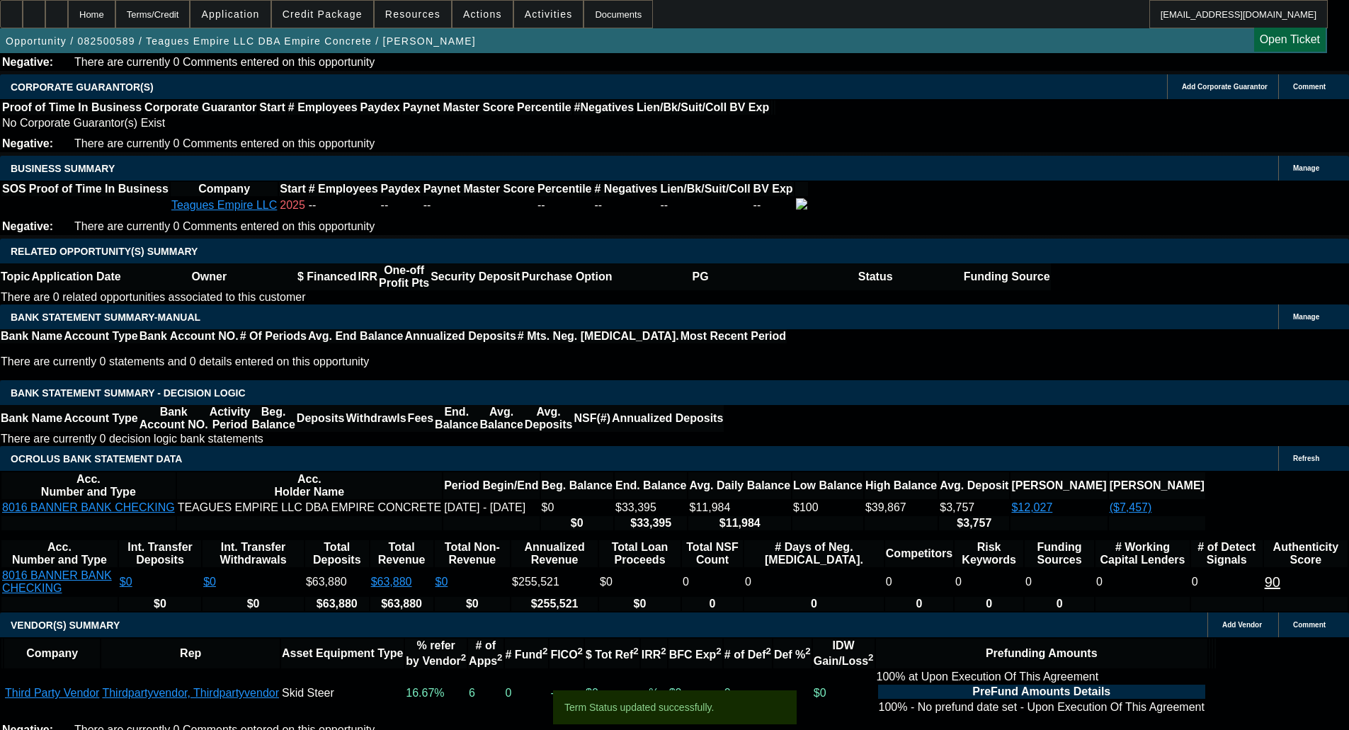
select select "0.1"
select select "2"
select select "0"
select select "6"
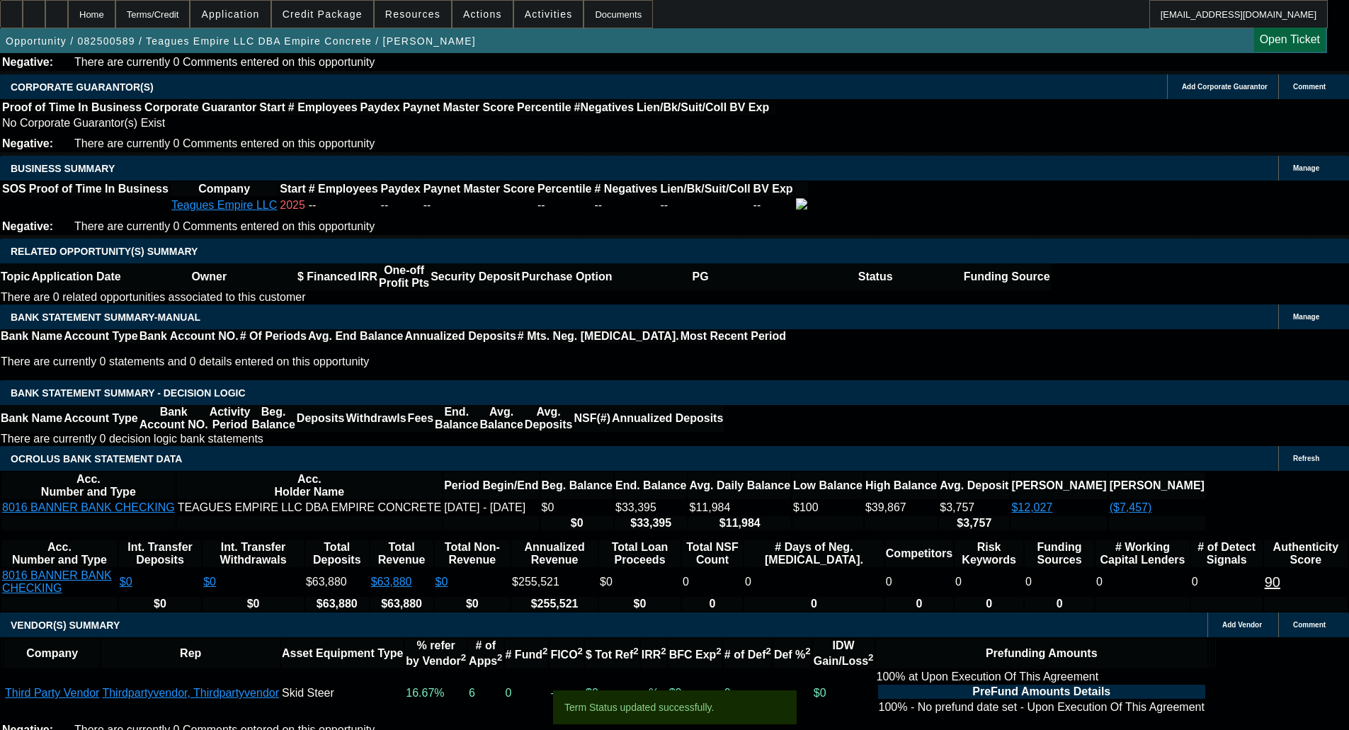
select select "0.1"
select select "2"
select select "0"
select select "6"
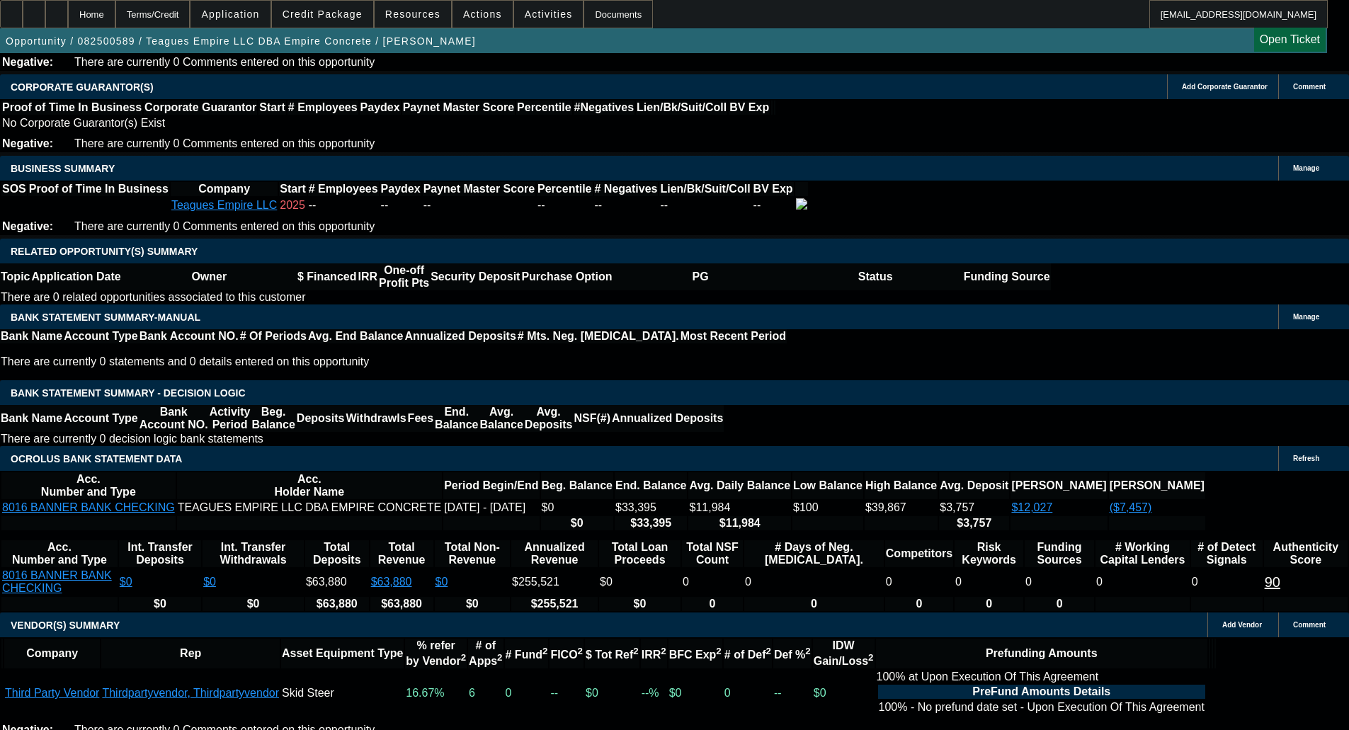
type input "2"
type input "UNKNOWN"
type input "$399.56"
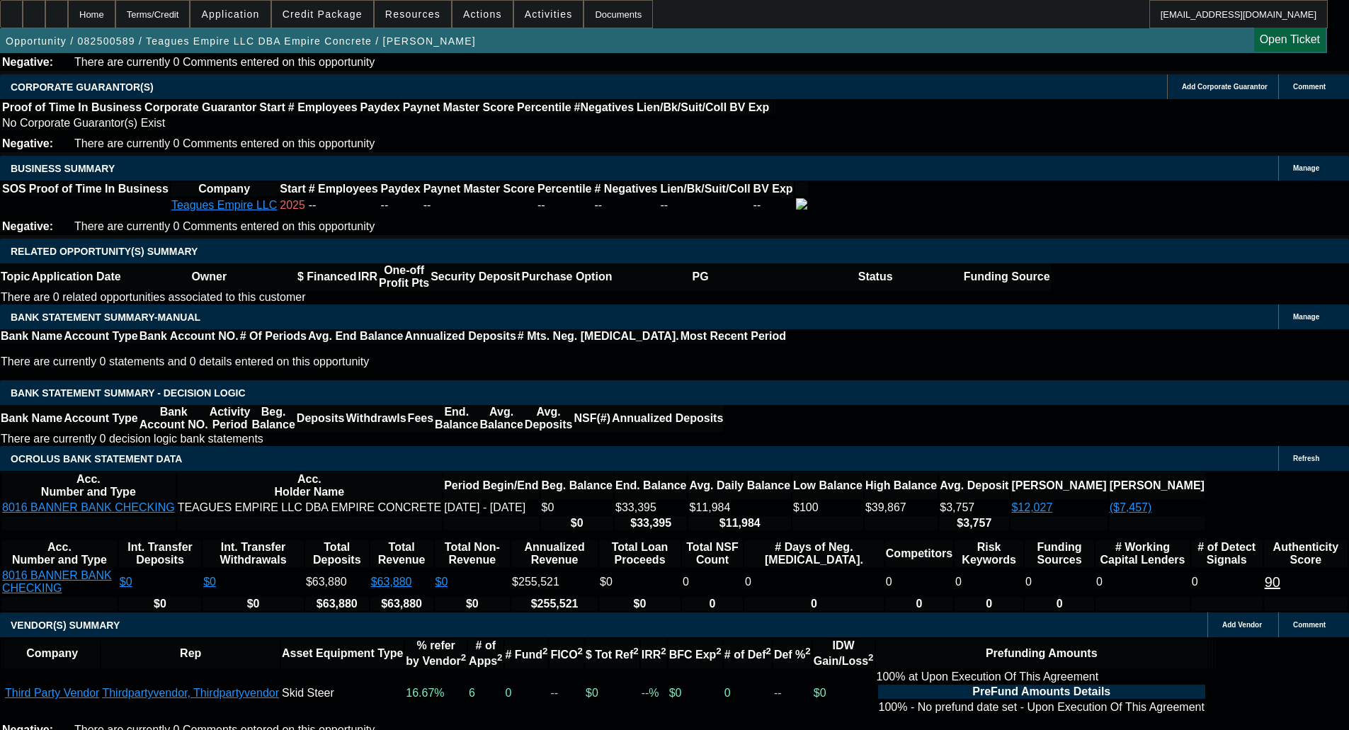
type input "$799.12"
type input "27"
type input "$569.51"
type input "$1,139.02"
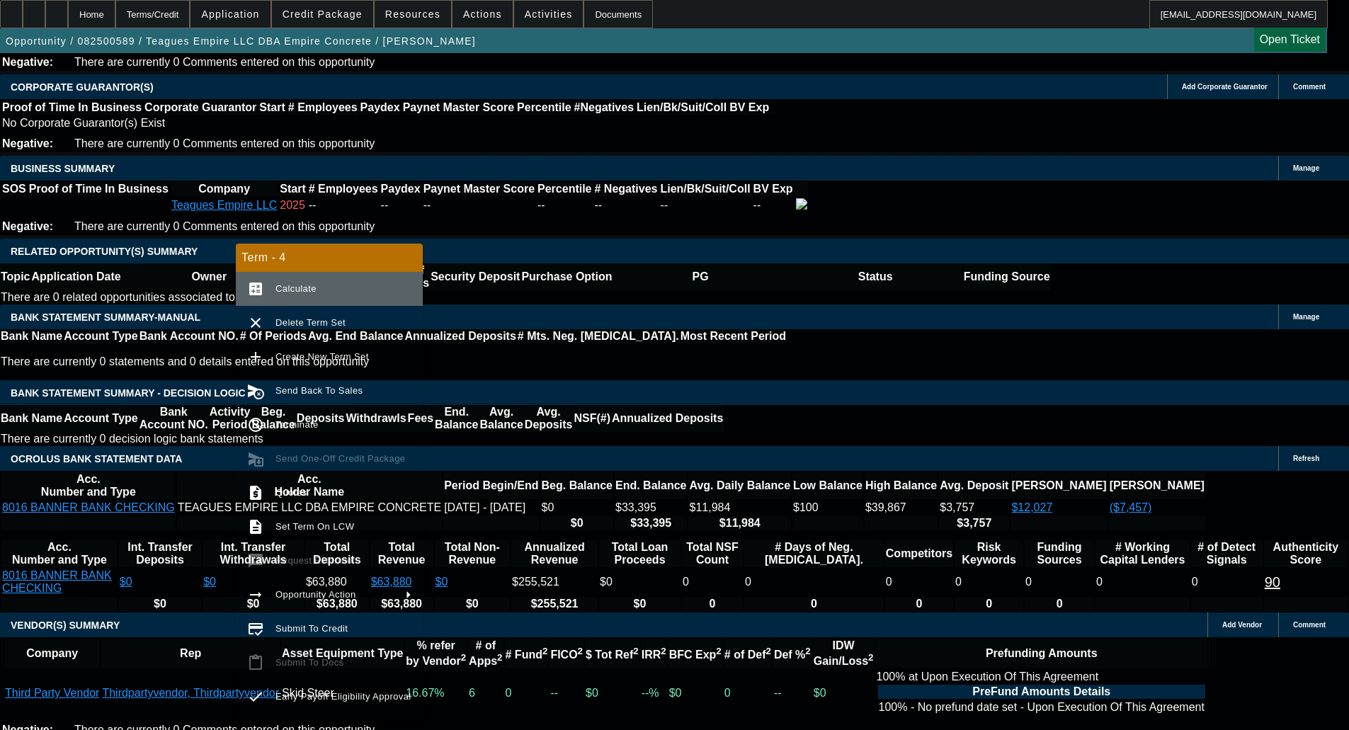
click at [277, 281] on span "Calculate" at bounding box center [343, 288] width 136 height 17
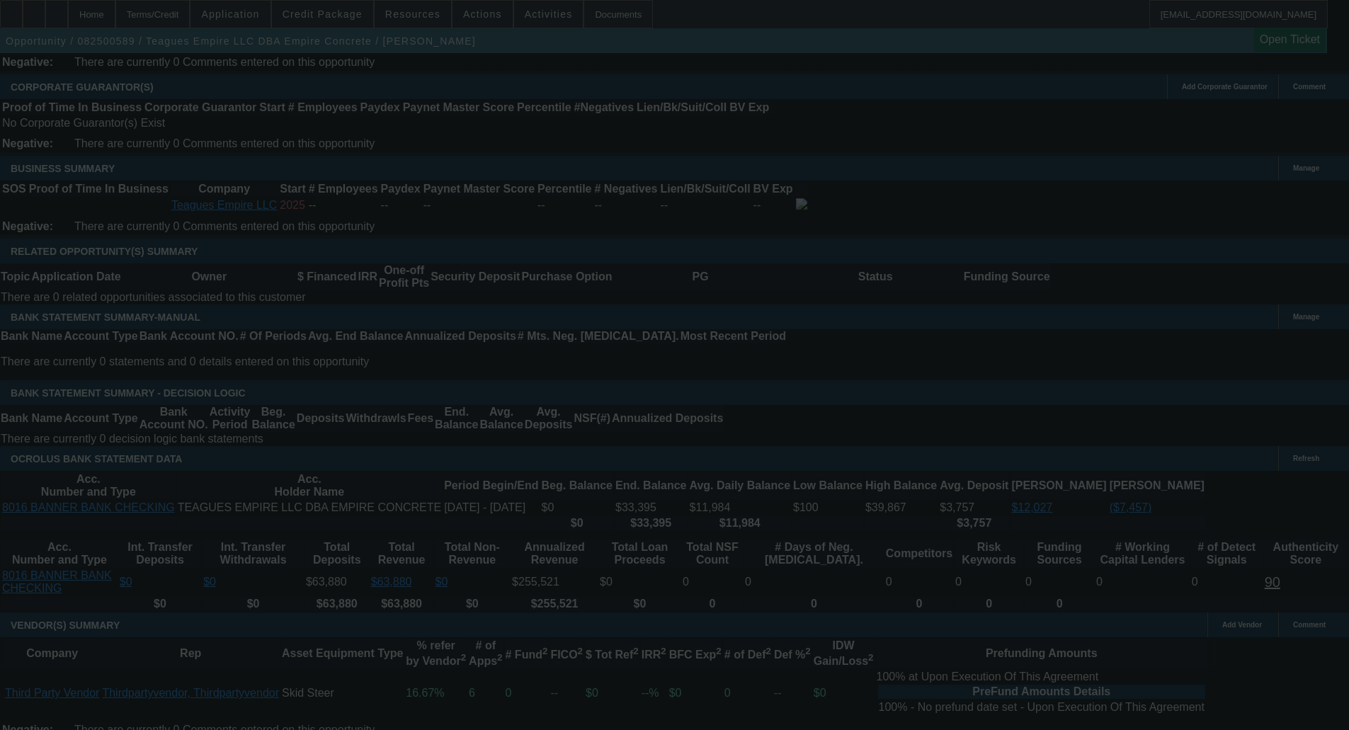
select select "0.1"
select select "2"
select select "0"
select select "6"
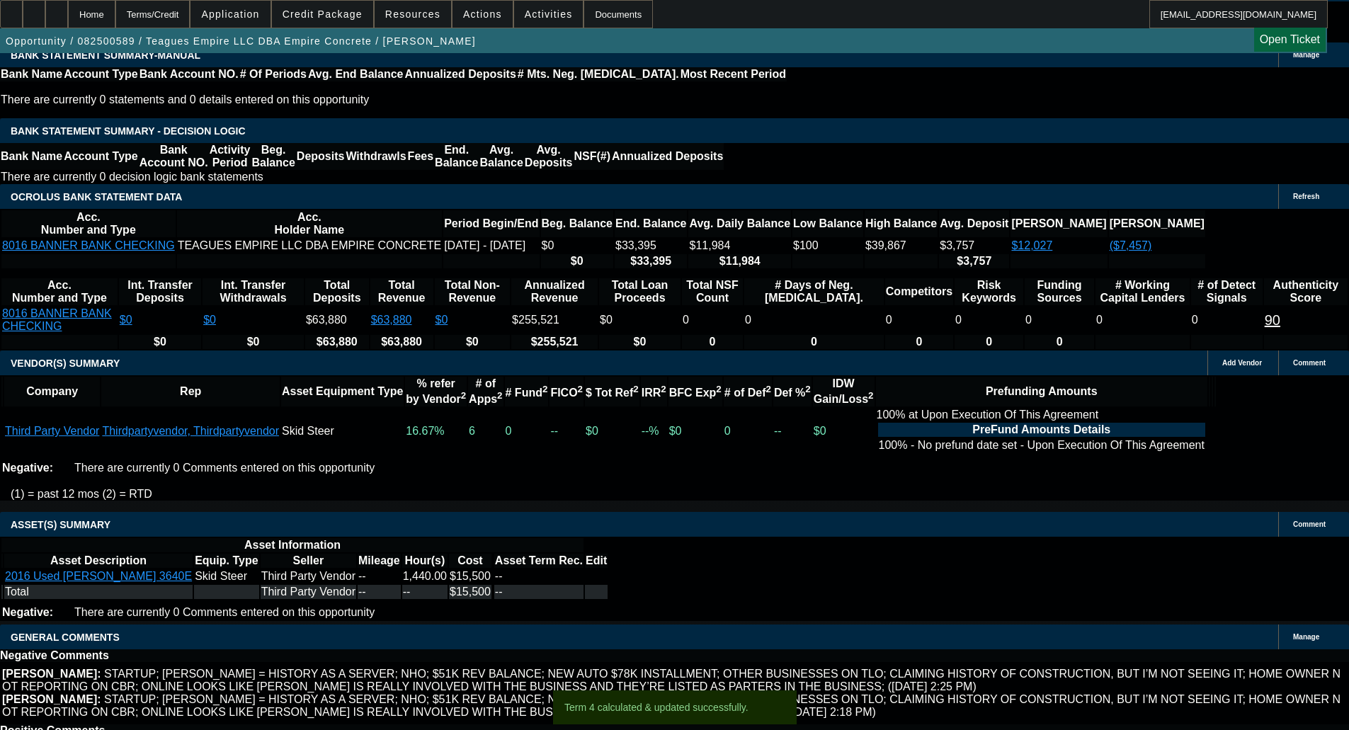
scroll to position [2568, 0]
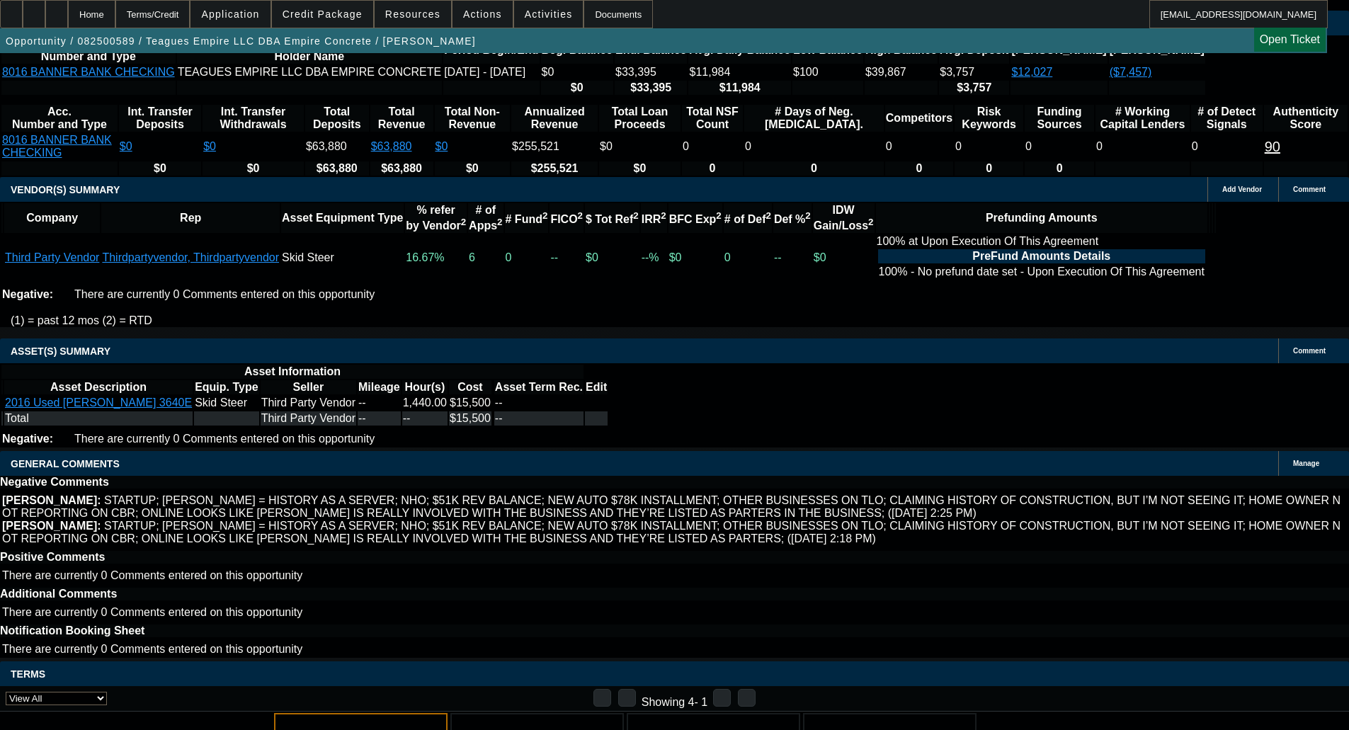
select select "4"
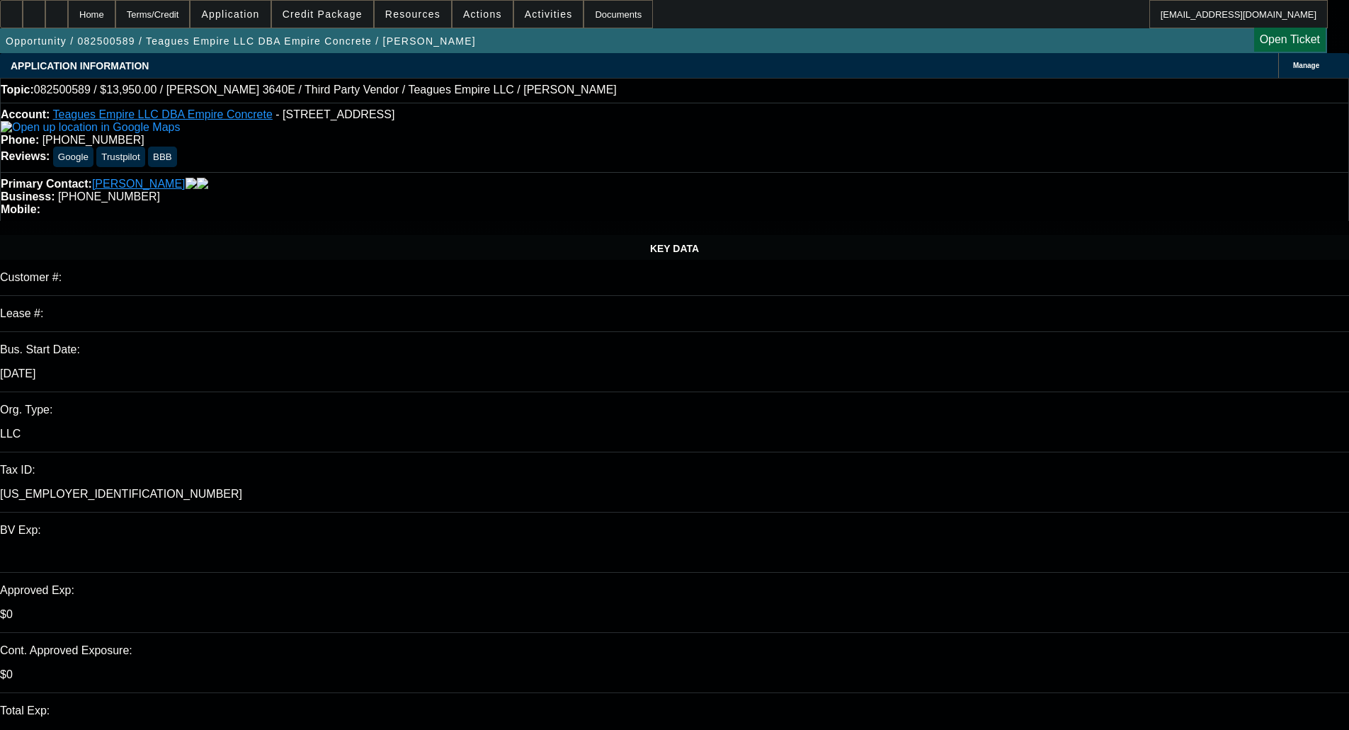
type textarea "I'D PASS ON THIS ONE, JUST TOO MANY NEGATIVES"
select select "0.1"
select select "2"
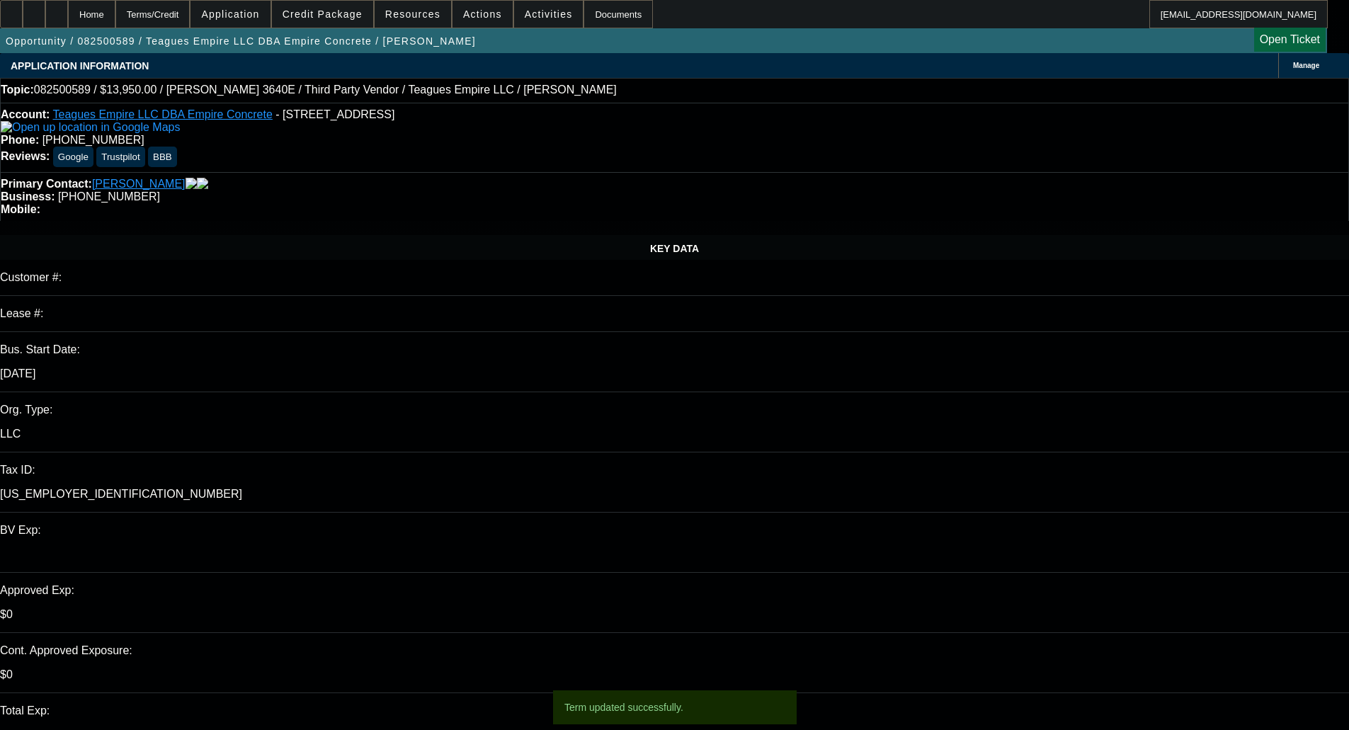
select select "2"
select select "0"
select select "6"
select select "0.1"
select select "2"
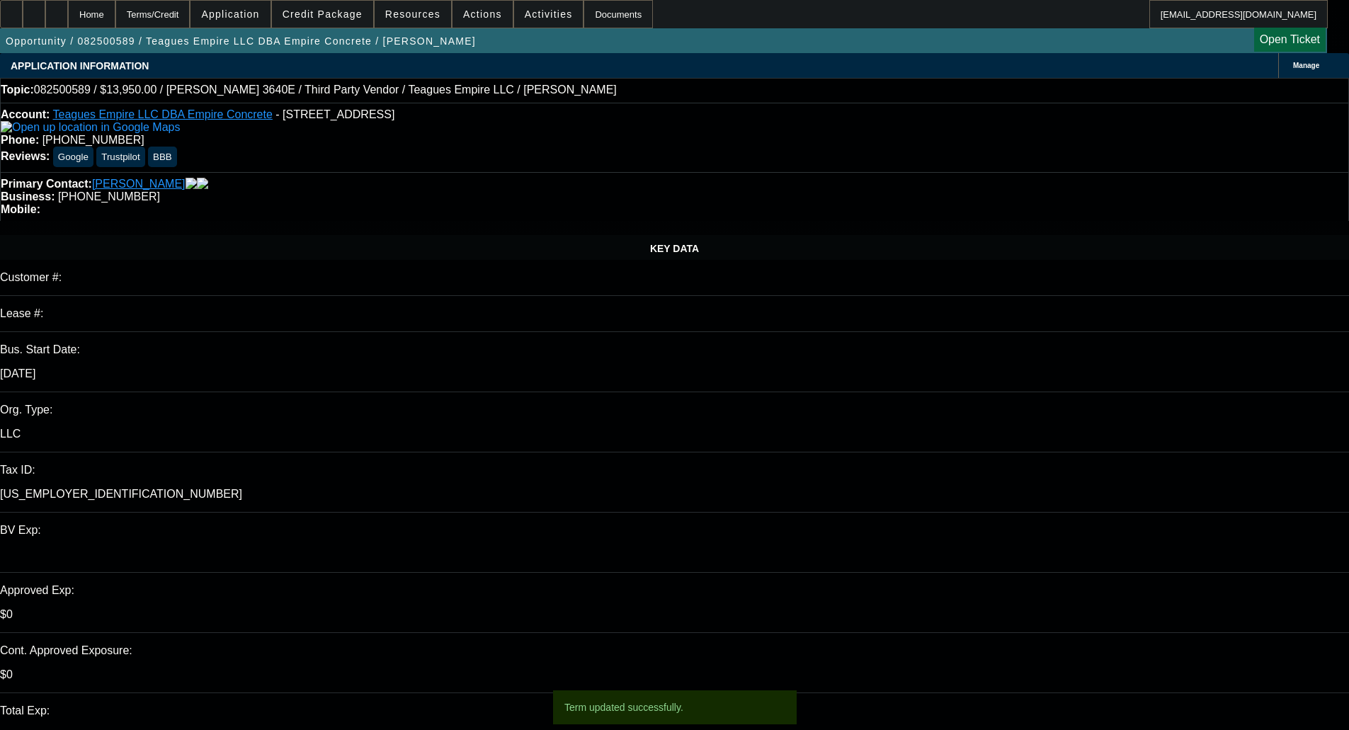
select select "2"
select select "0"
select select "6"
select select "0.1"
select select "2"
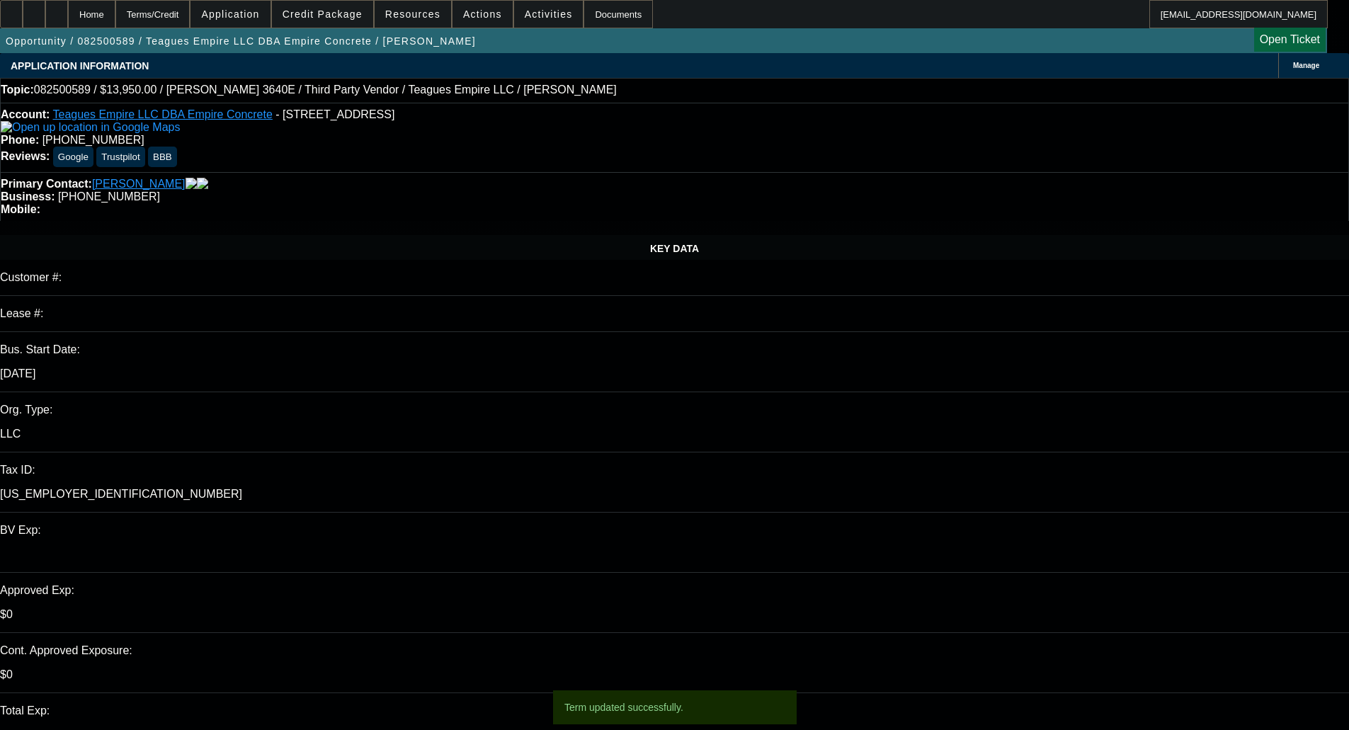
select select "2"
select select "0"
select select "6"
select select "0.1"
select select "2"
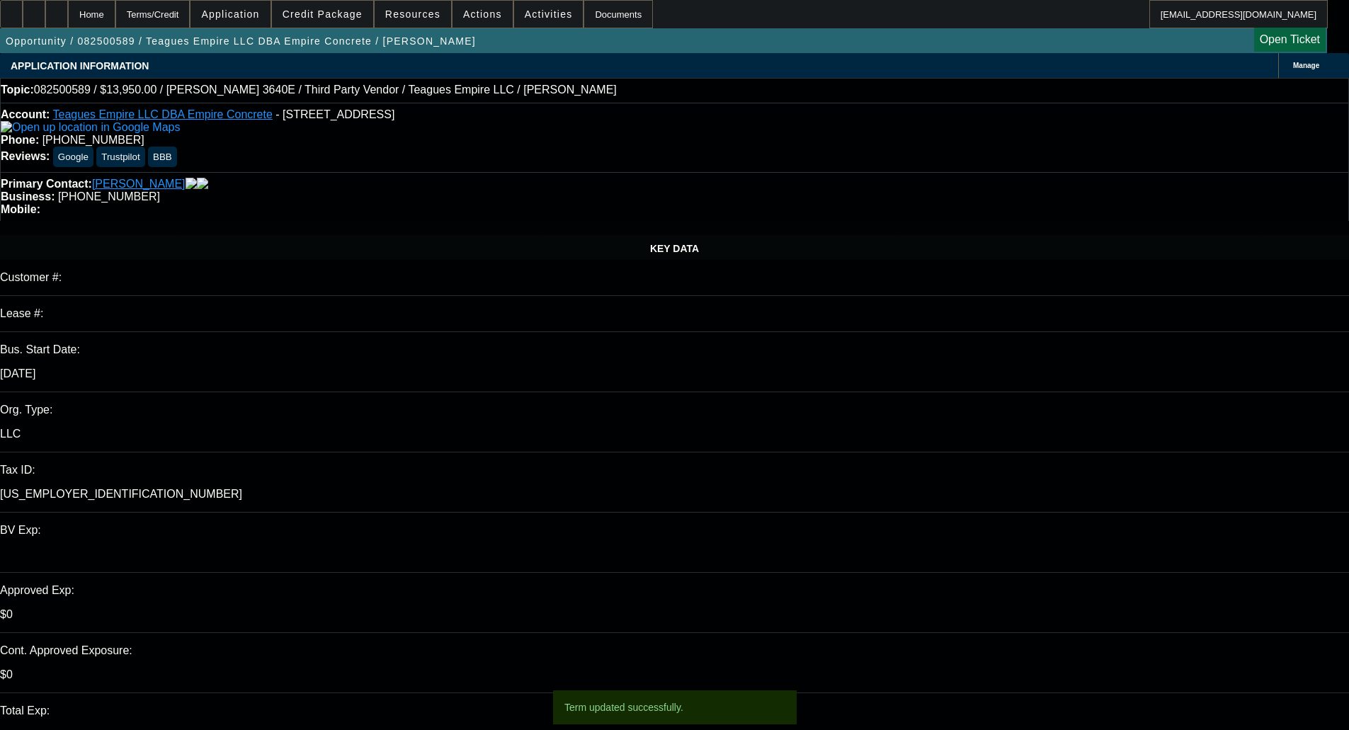
select select "2"
select select "0"
select select "6"
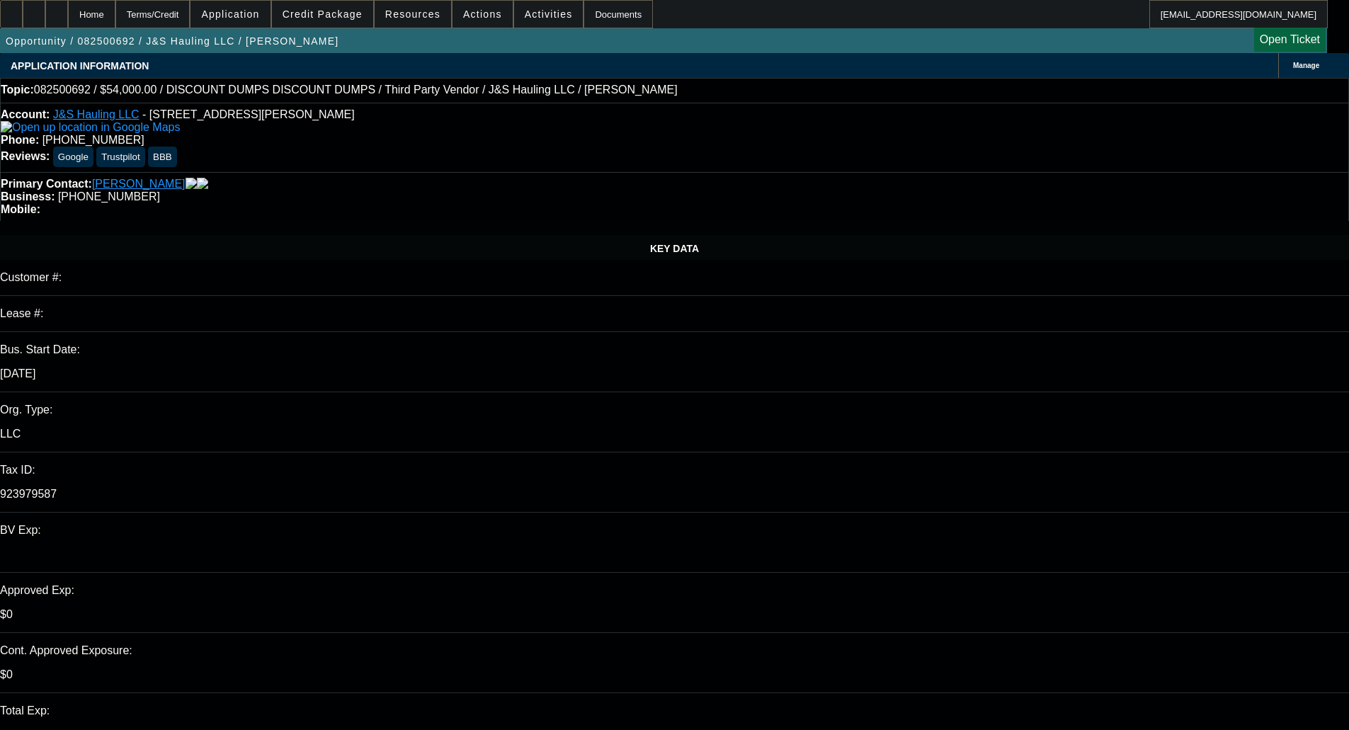
select select "0"
select select "3"
select select "0.1"
select select "4"
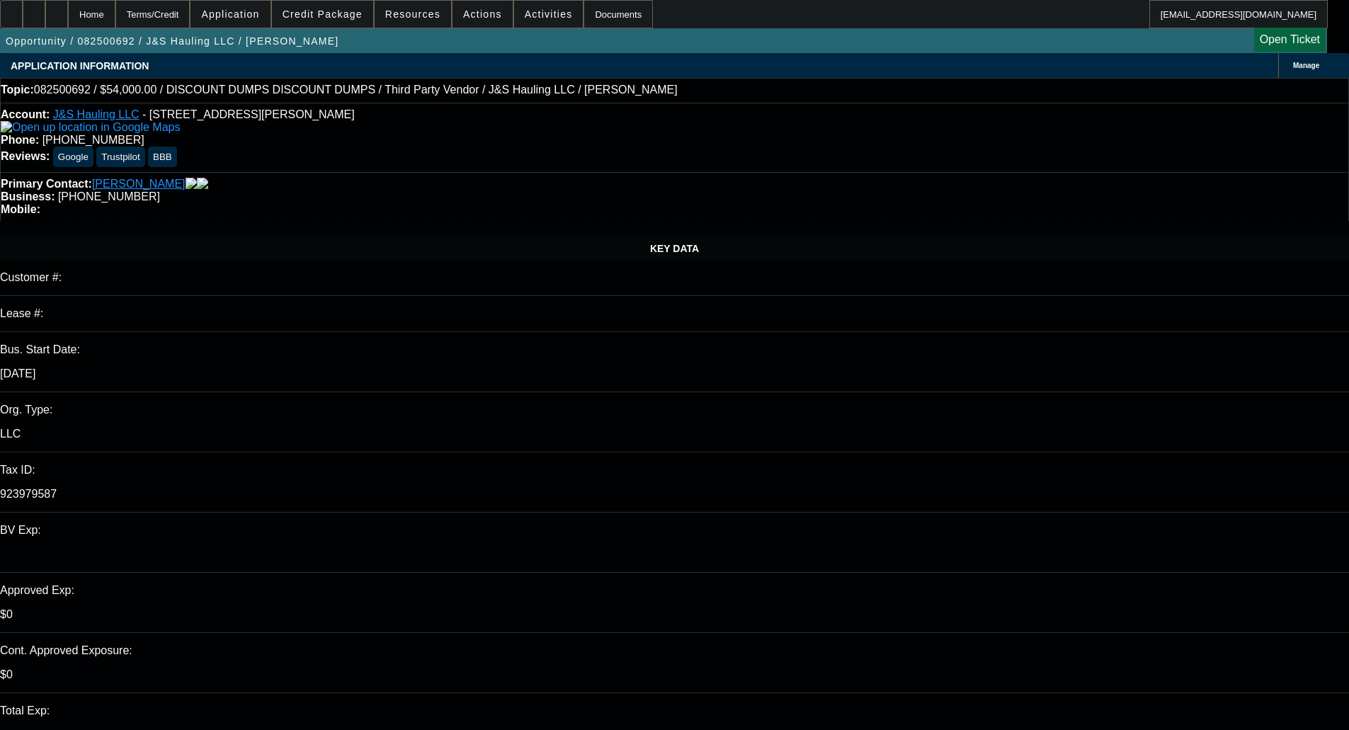
select select "0"
select select "3"
select select "0.1"
select select "4"
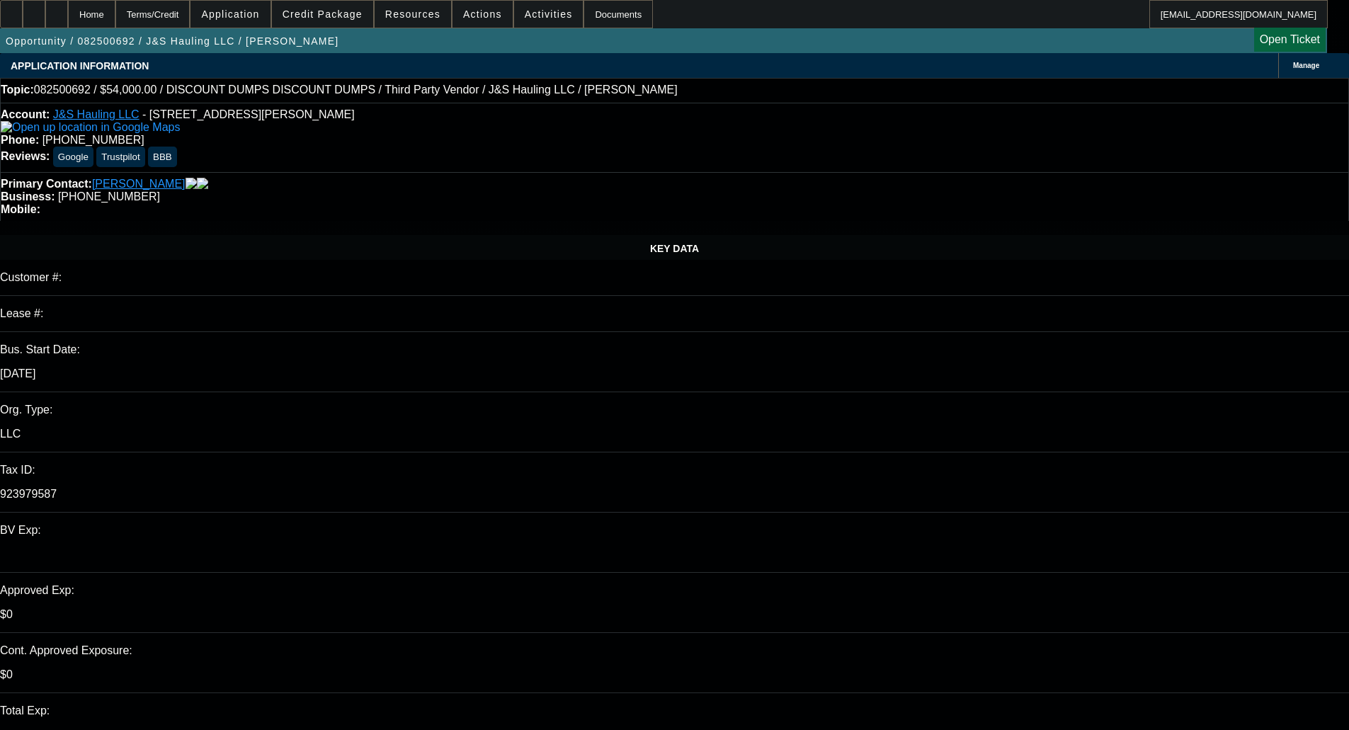
select select "0"
select select "3"
select select "0.1"
select select "4"
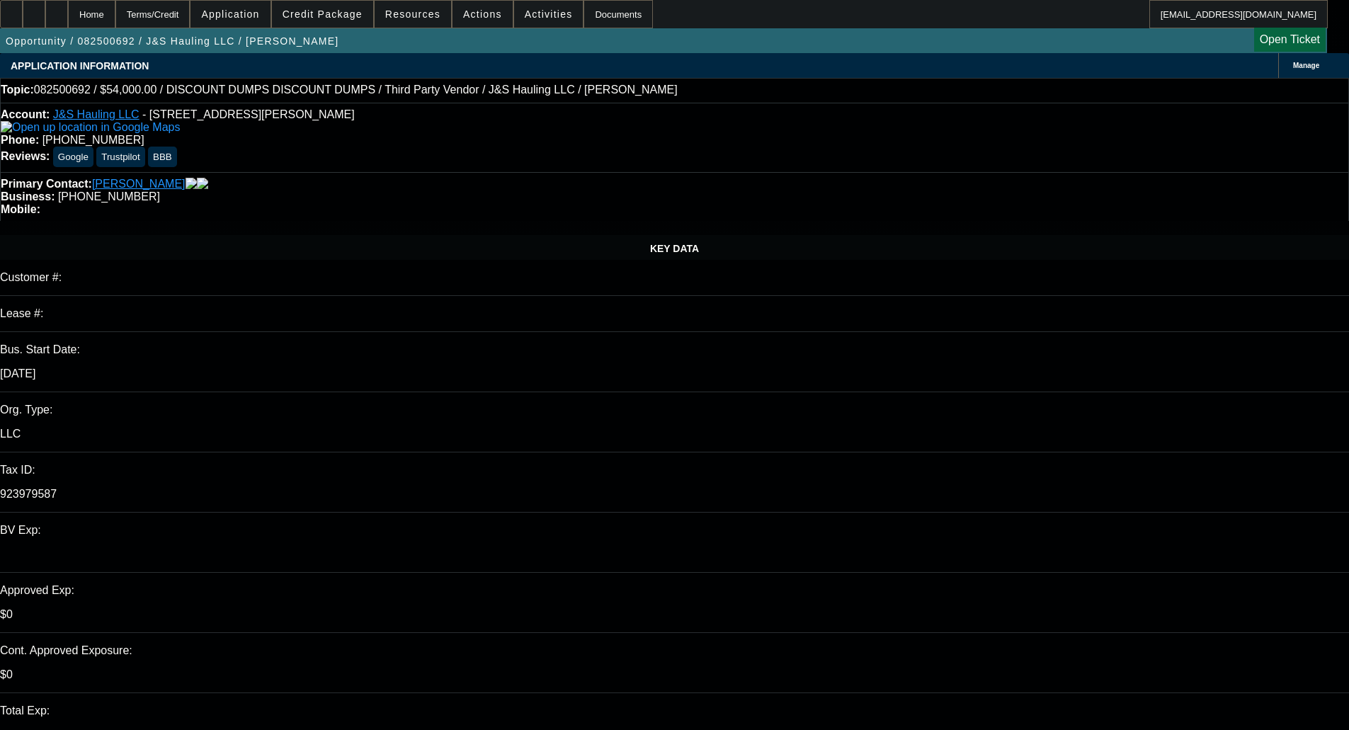
click at [342, 19] on span "Credit Package" at bounding box center [323, 13] width 80 height 11
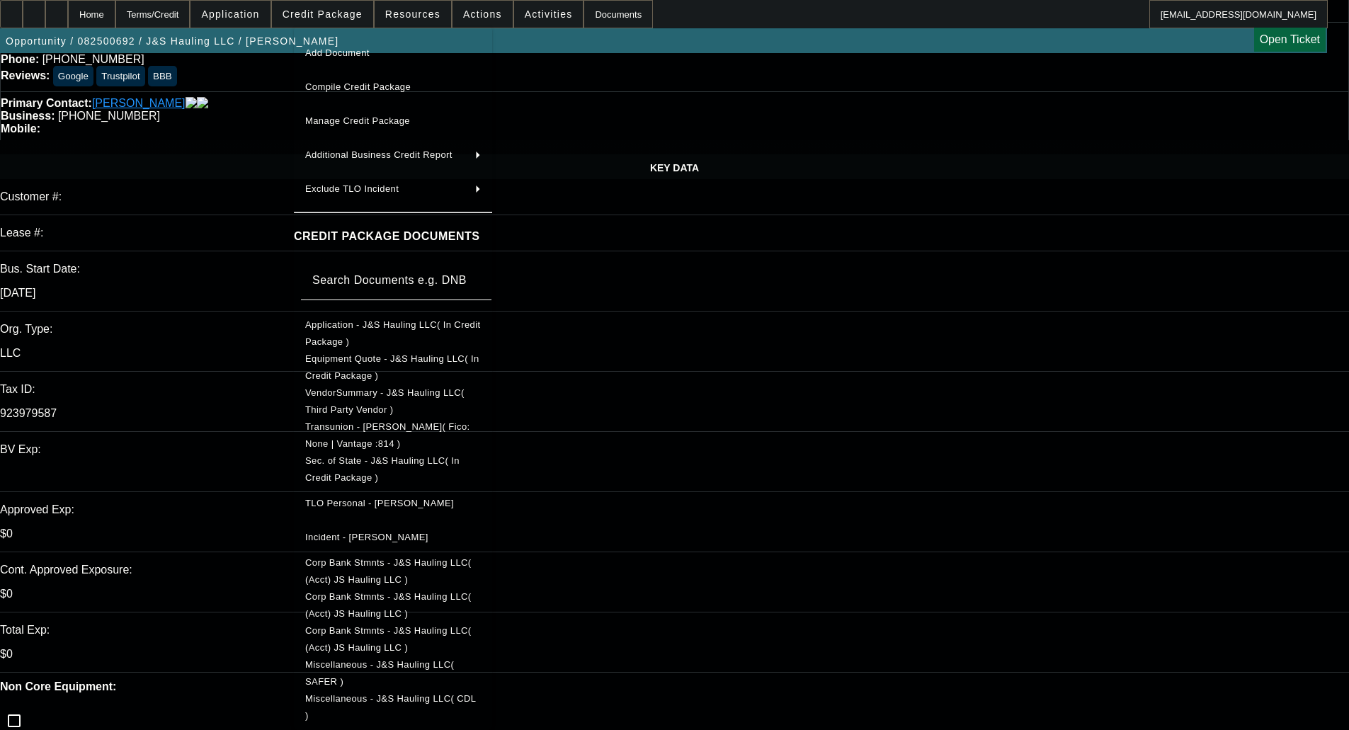
scroll to position [142, 0]
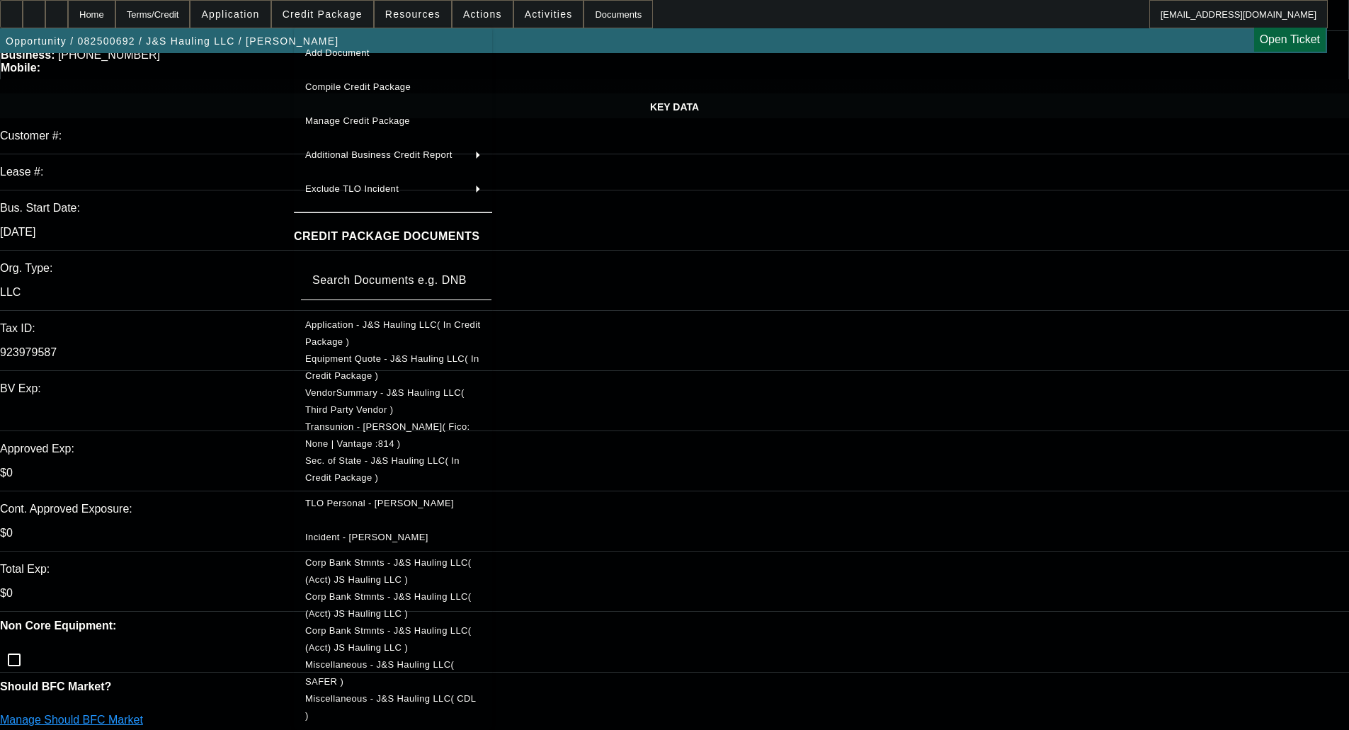
click at [433, 690] on span "Miscellaneous - J&S Hauling LLC( CDL )" at bounding box center [393, 707] width 176 height 34
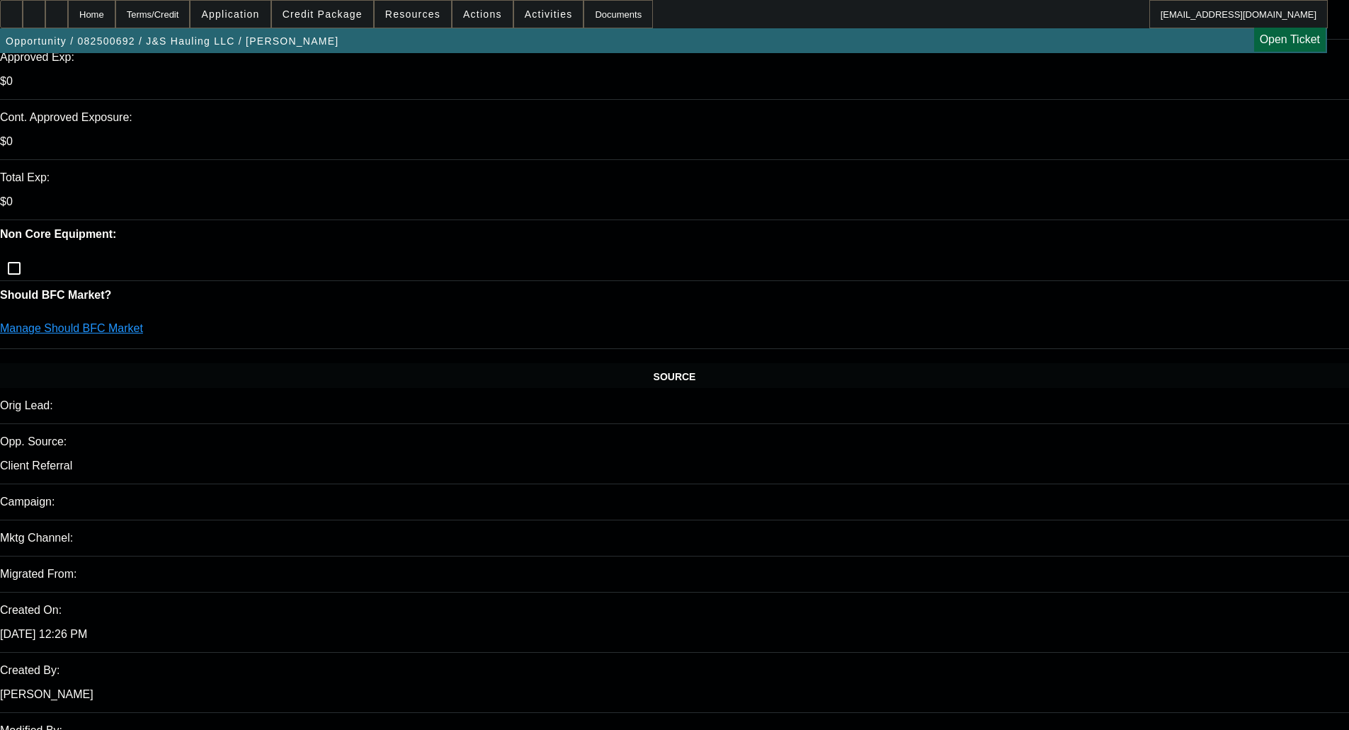
scroll to position [2124, 0]
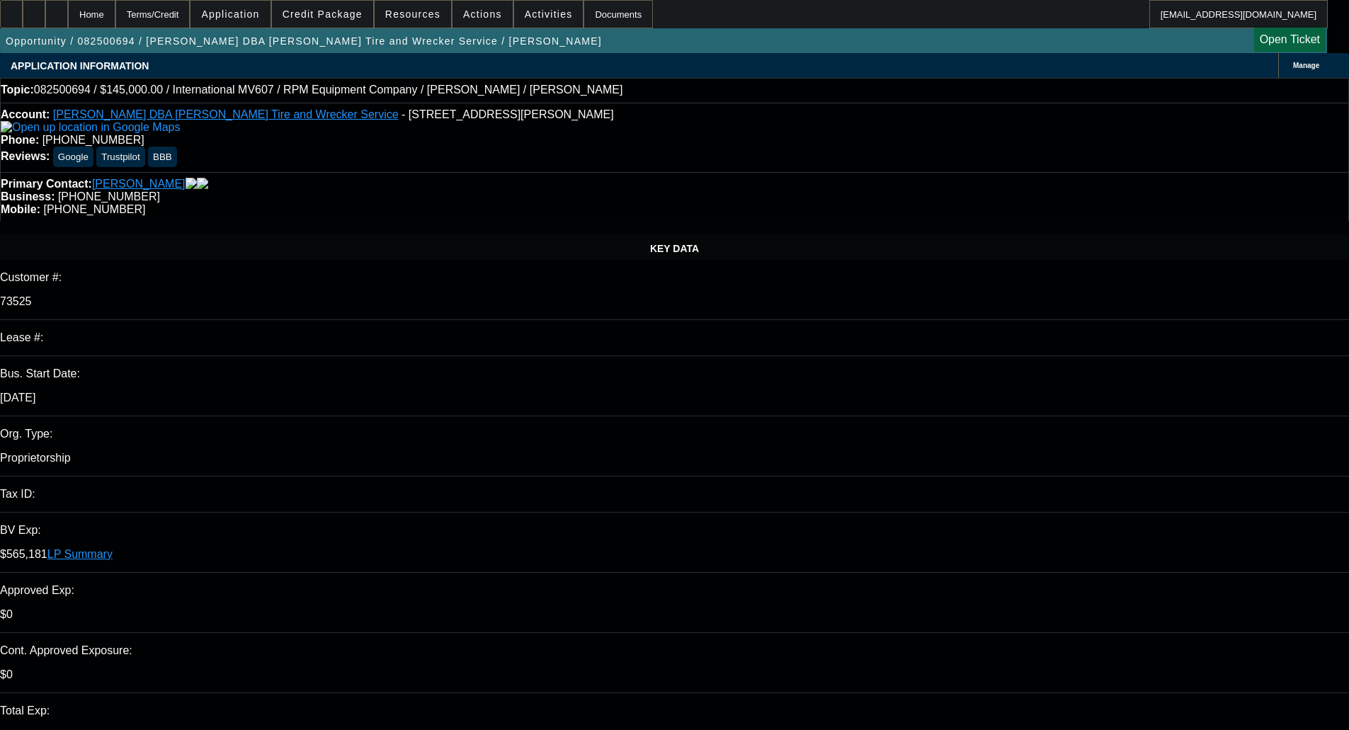
select select "0"
select select "2"
select select "0.1"
select select "4"
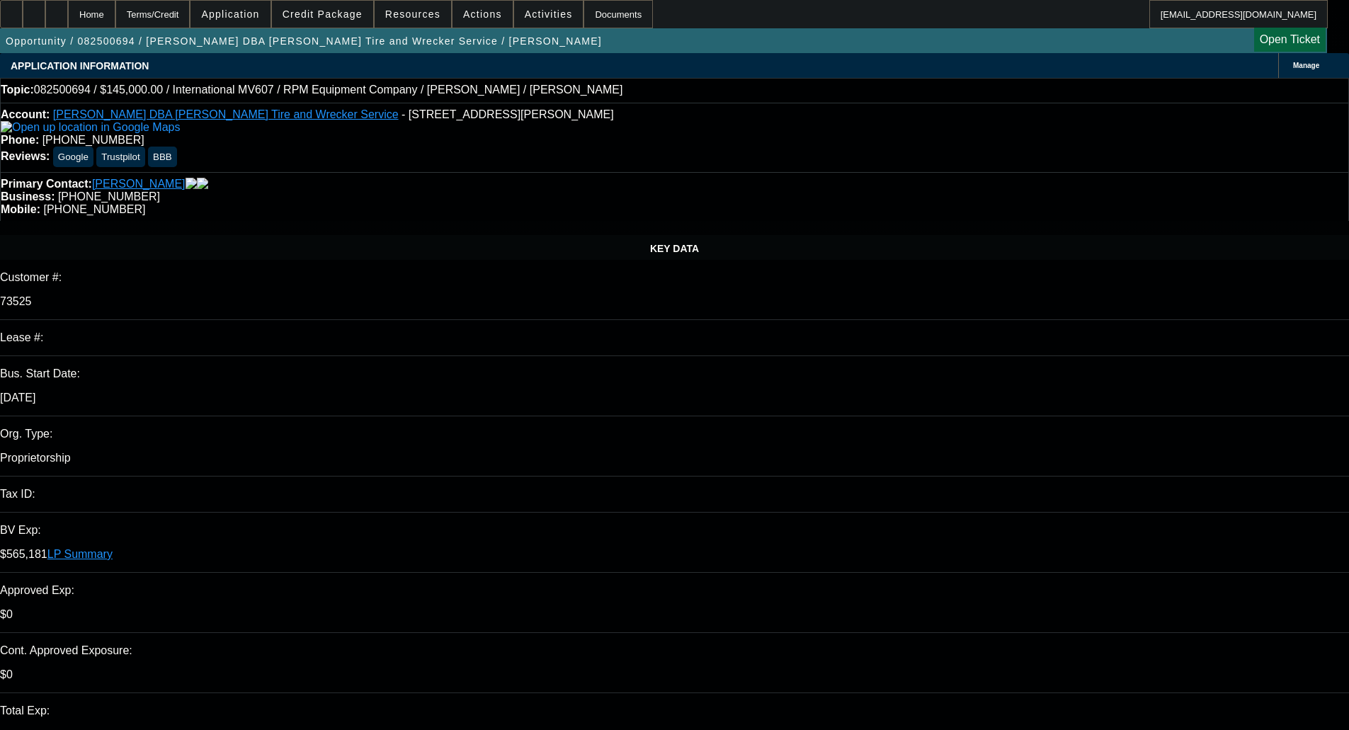
select select "0"
select select "2"
select select "0.1"
select select "4"
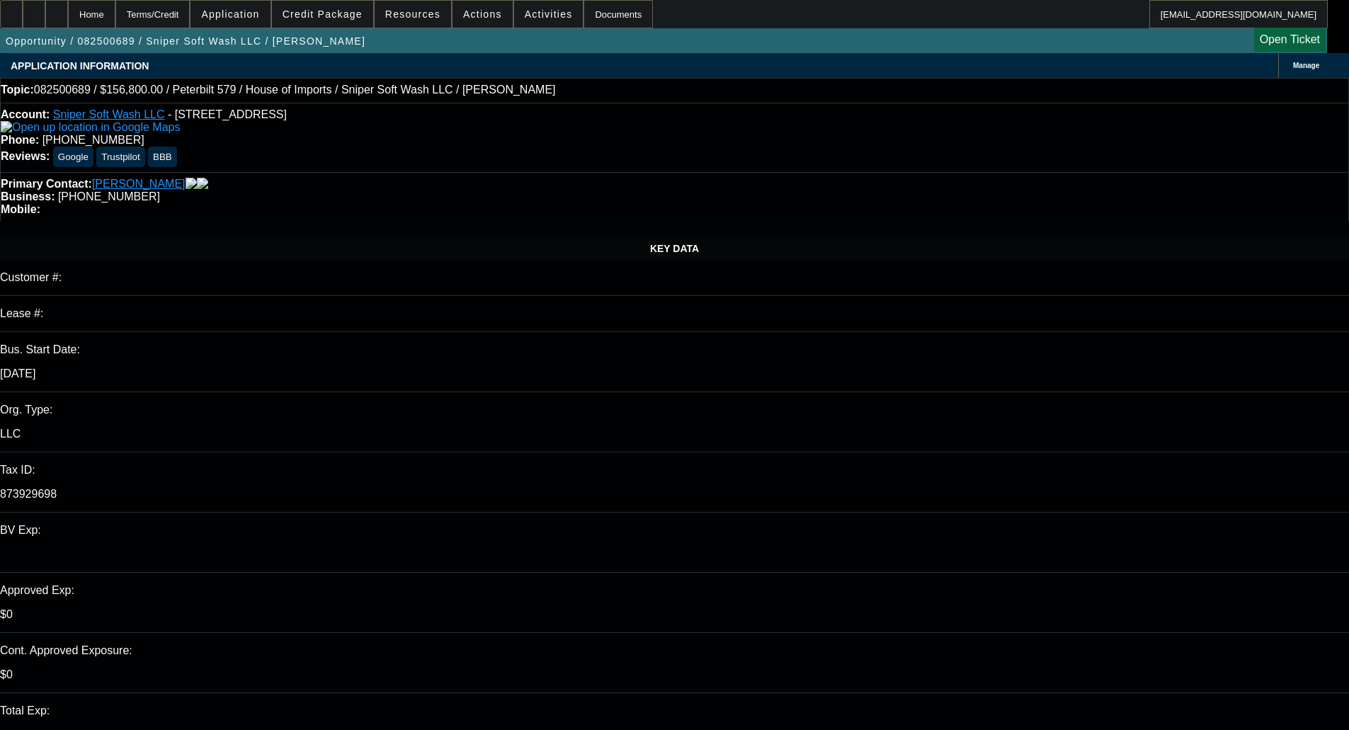
select select "0"
select select "6"
select select "0"
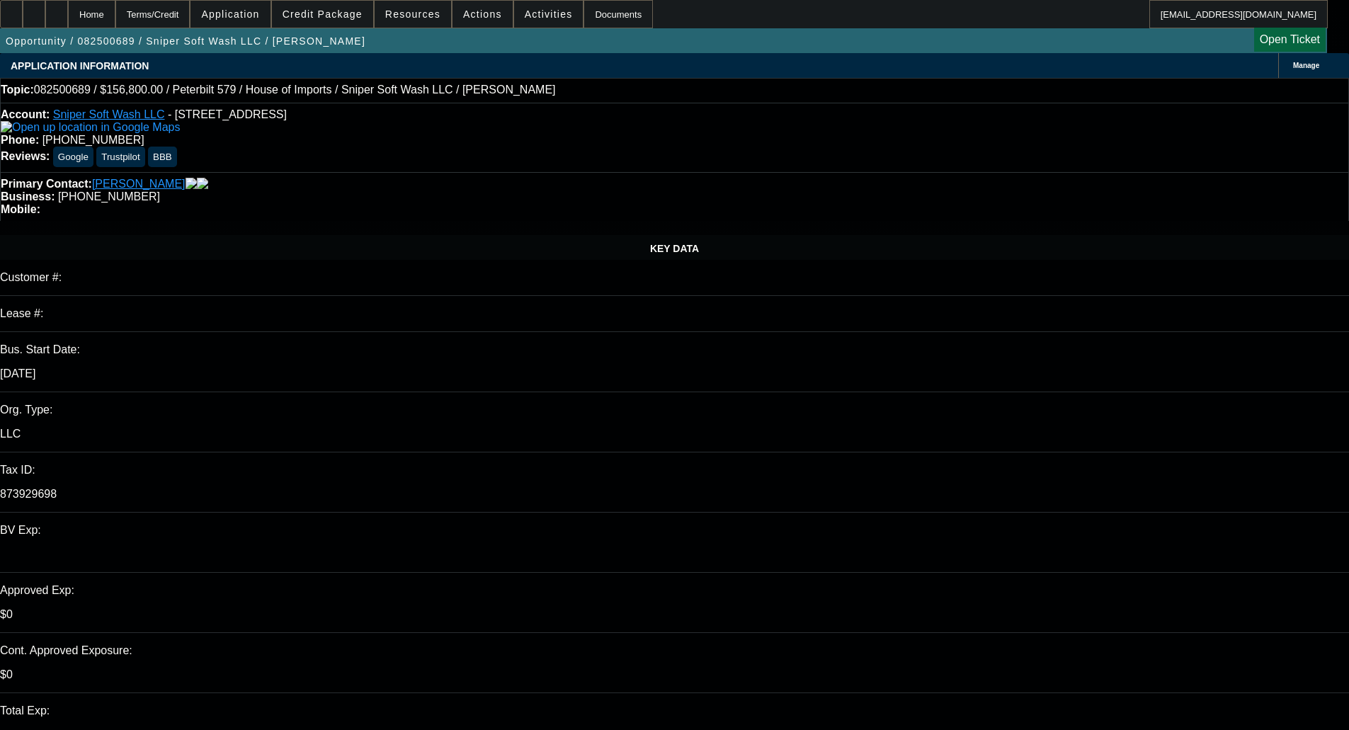
select select "0"
select select "6"
select select "0"
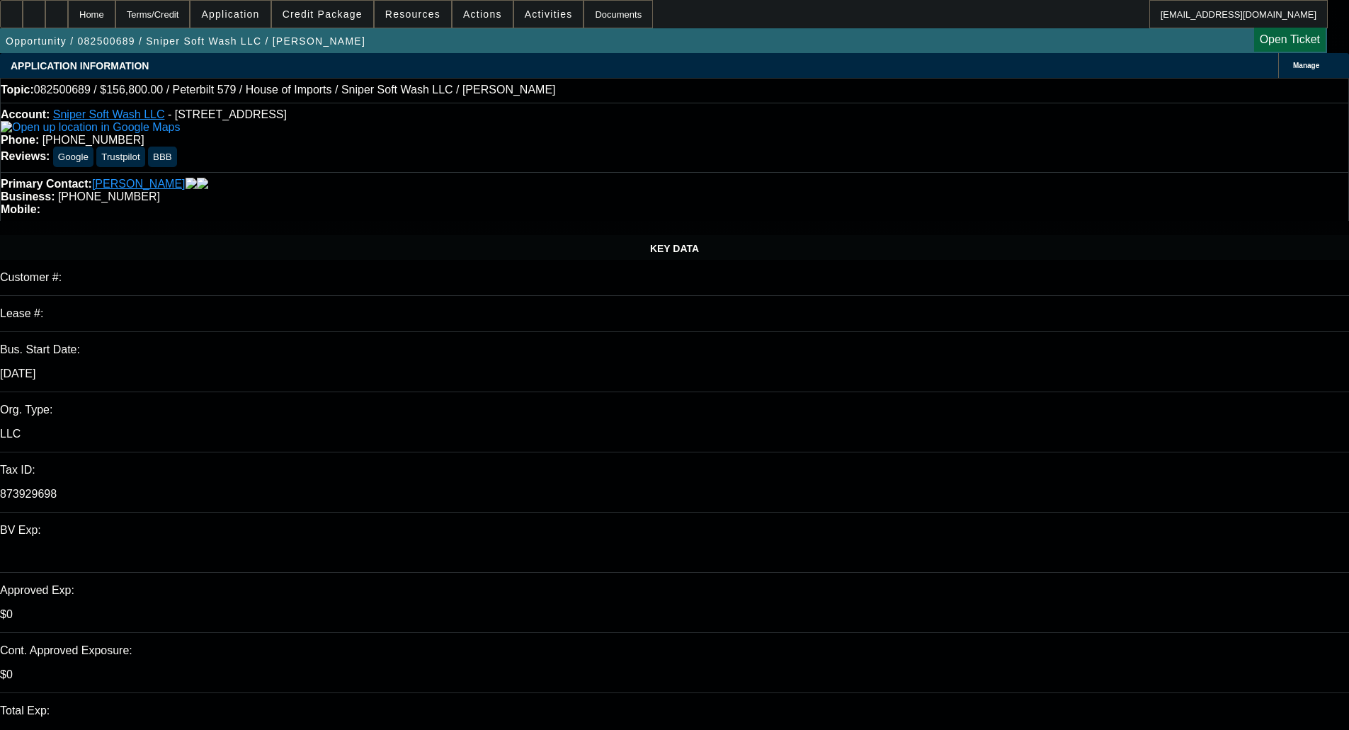
select select "0"
select select "6"
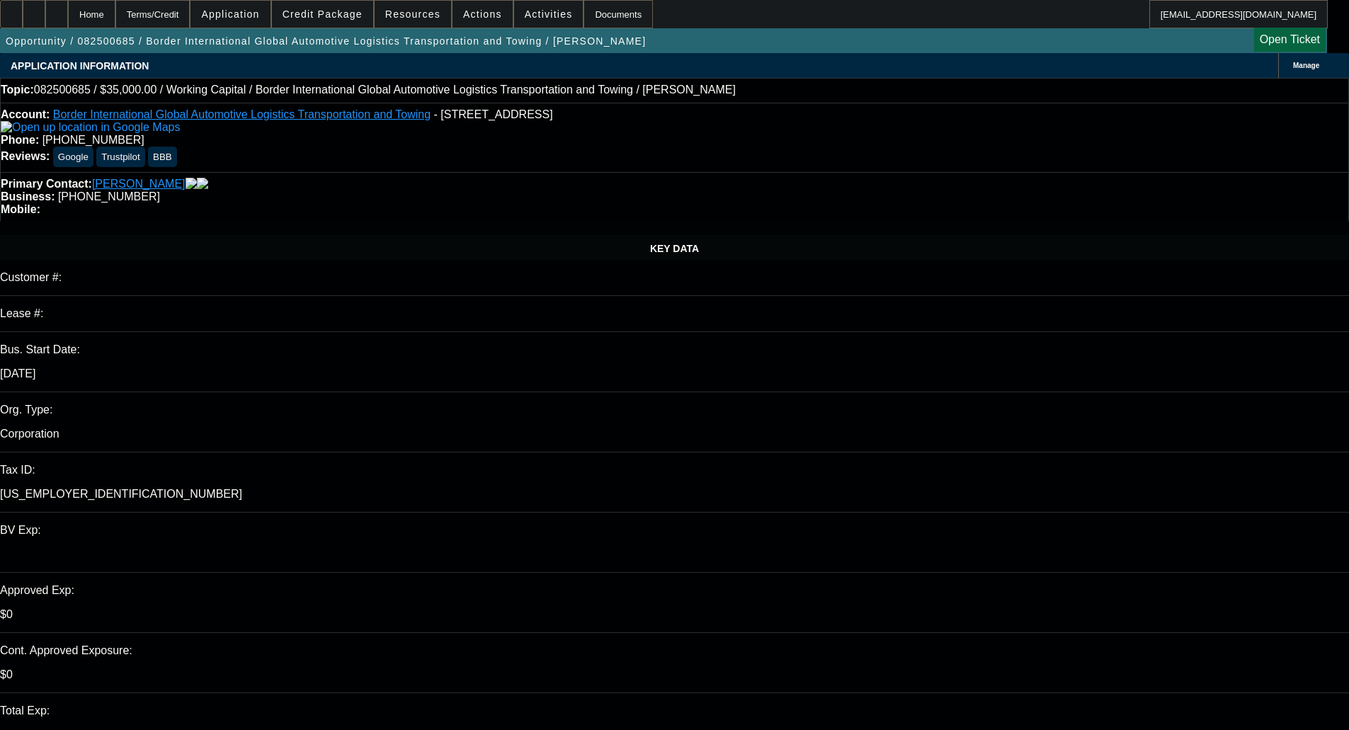
select select "0"
select select "2"
select select "0"
select select "6"
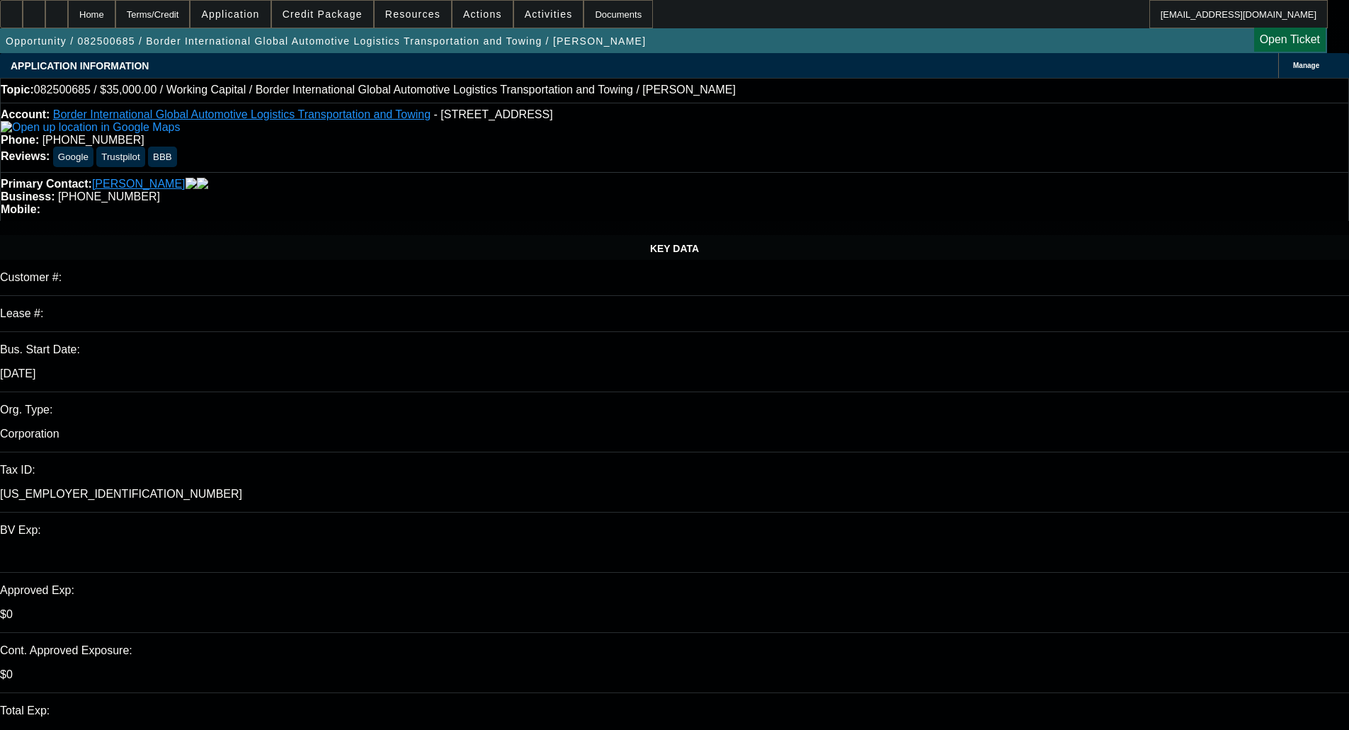
select select "0"
select select "2"
select select "0"
select select "6"
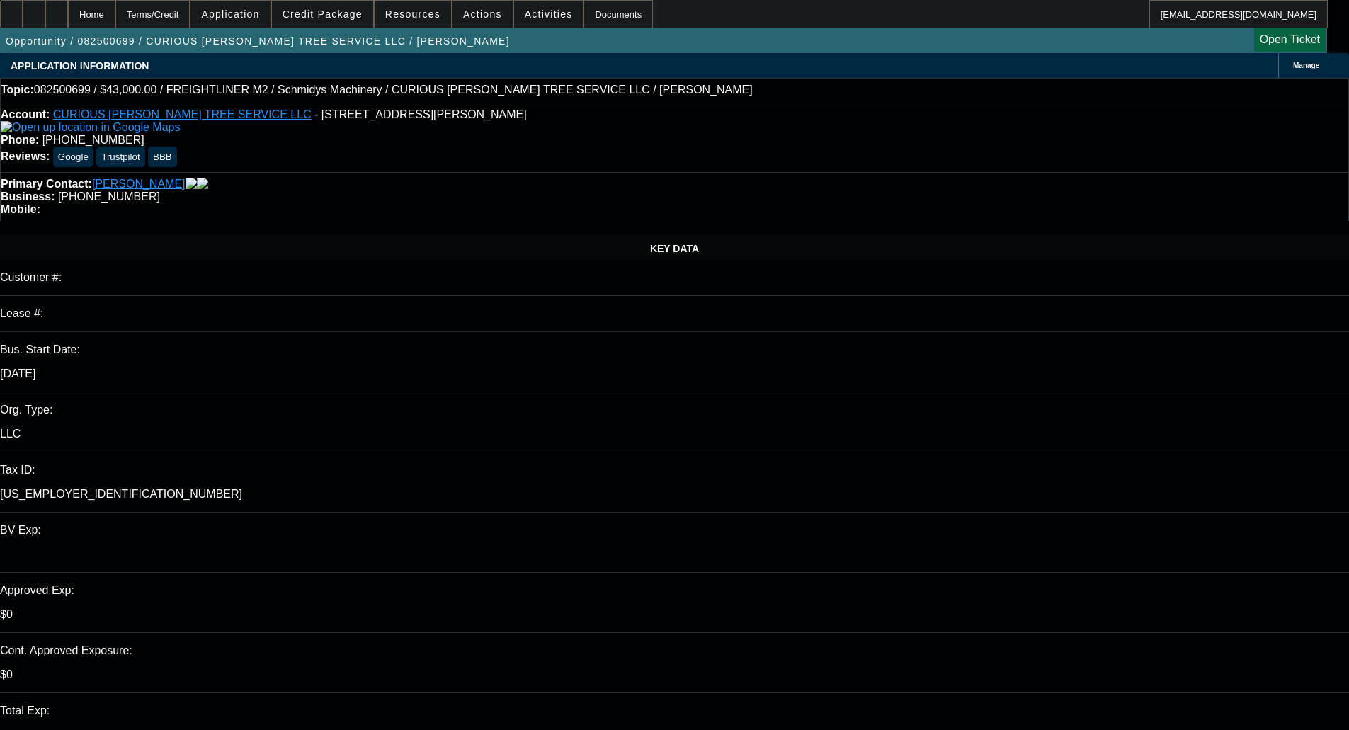
select select "0"
select select "2"
select select "0"
select select "6"
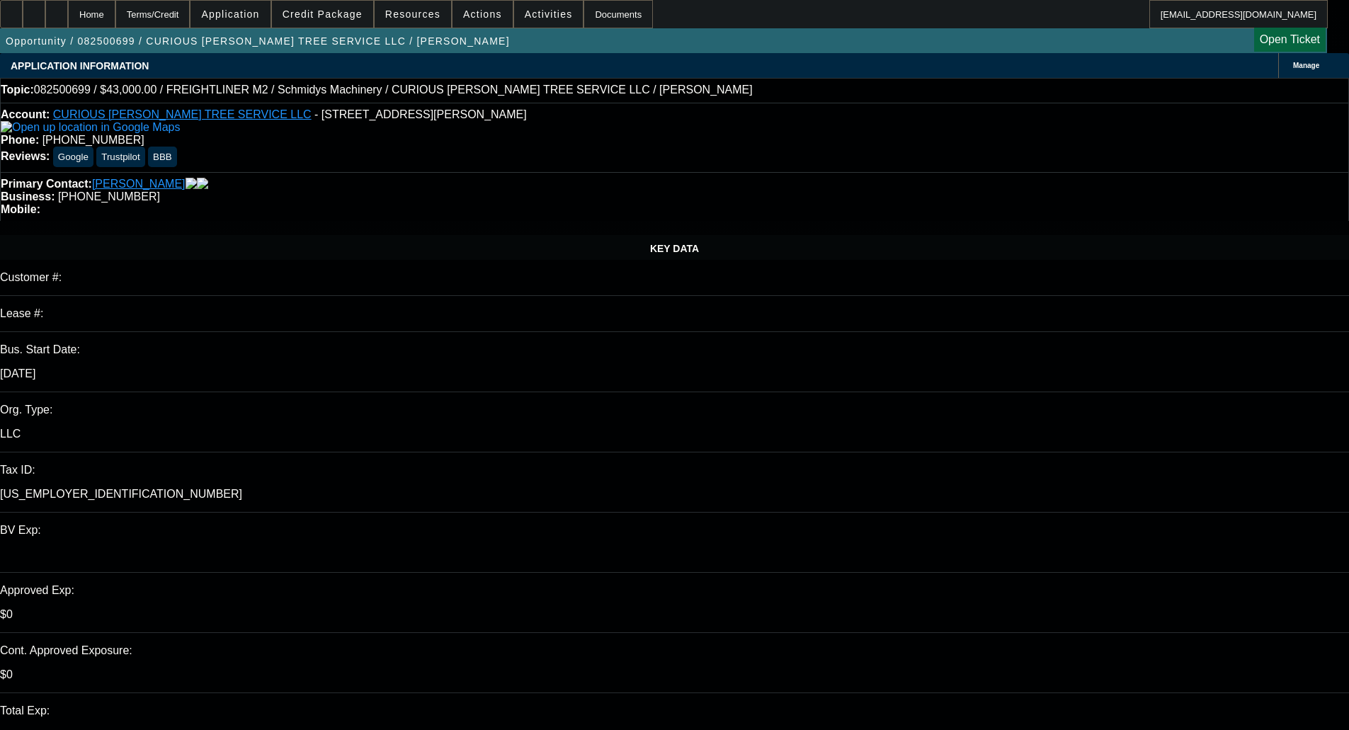
select select "0"
select select "2"
select select "0"
select select "6"
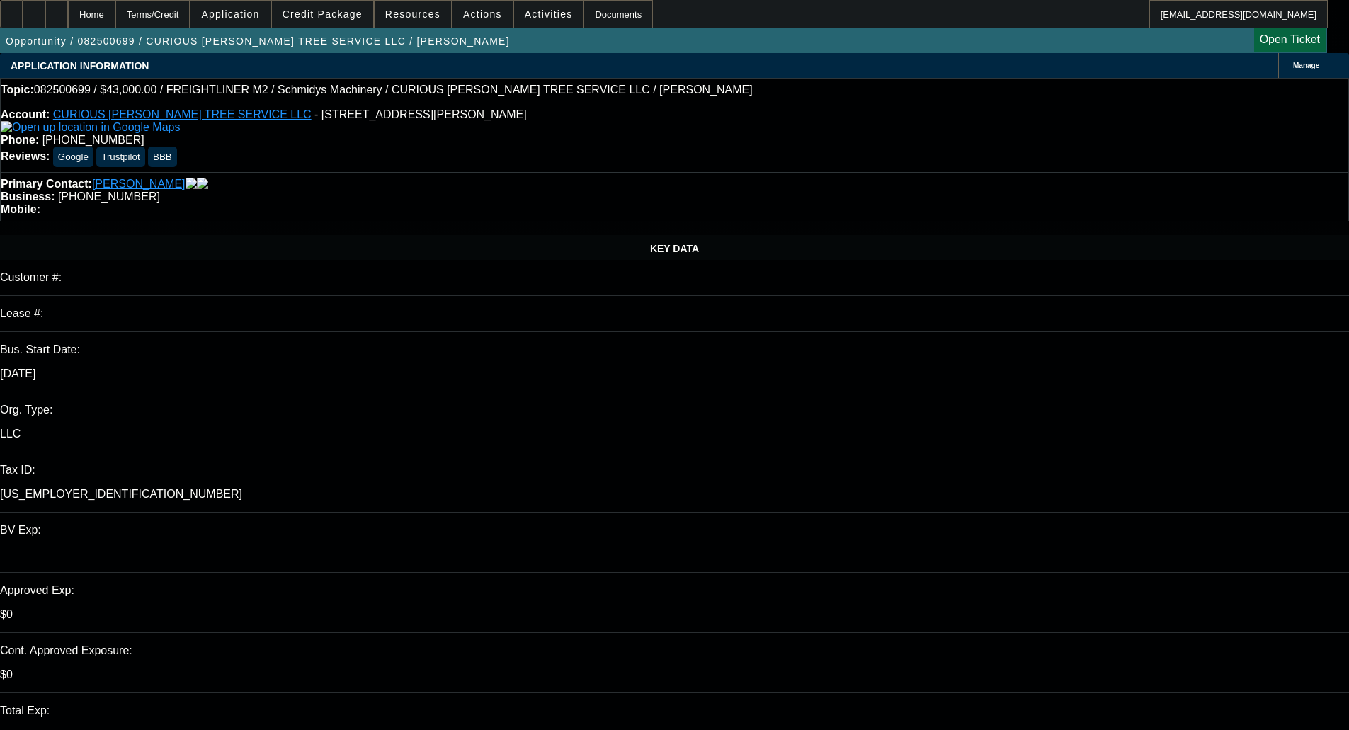
select select "0"
select select "6"
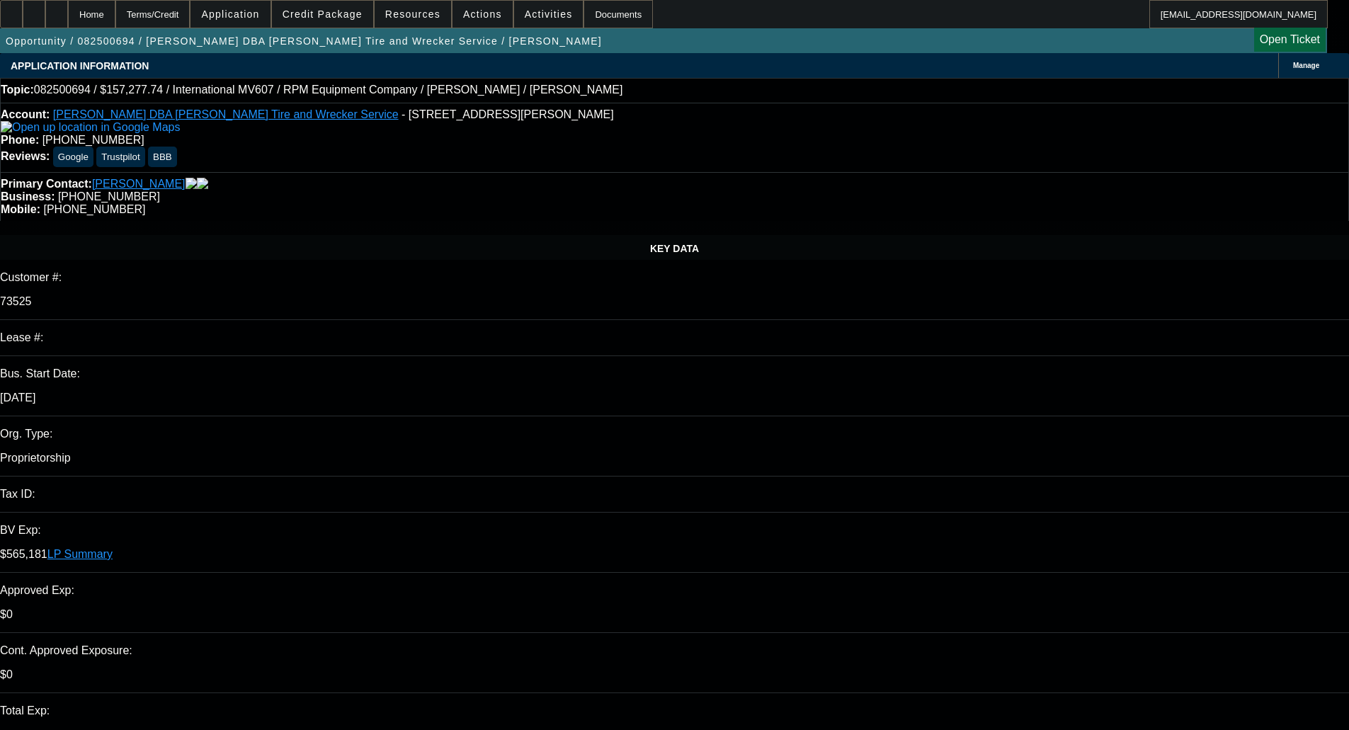
select select "0"
select select "2"
select select "0.1"
select select "4"
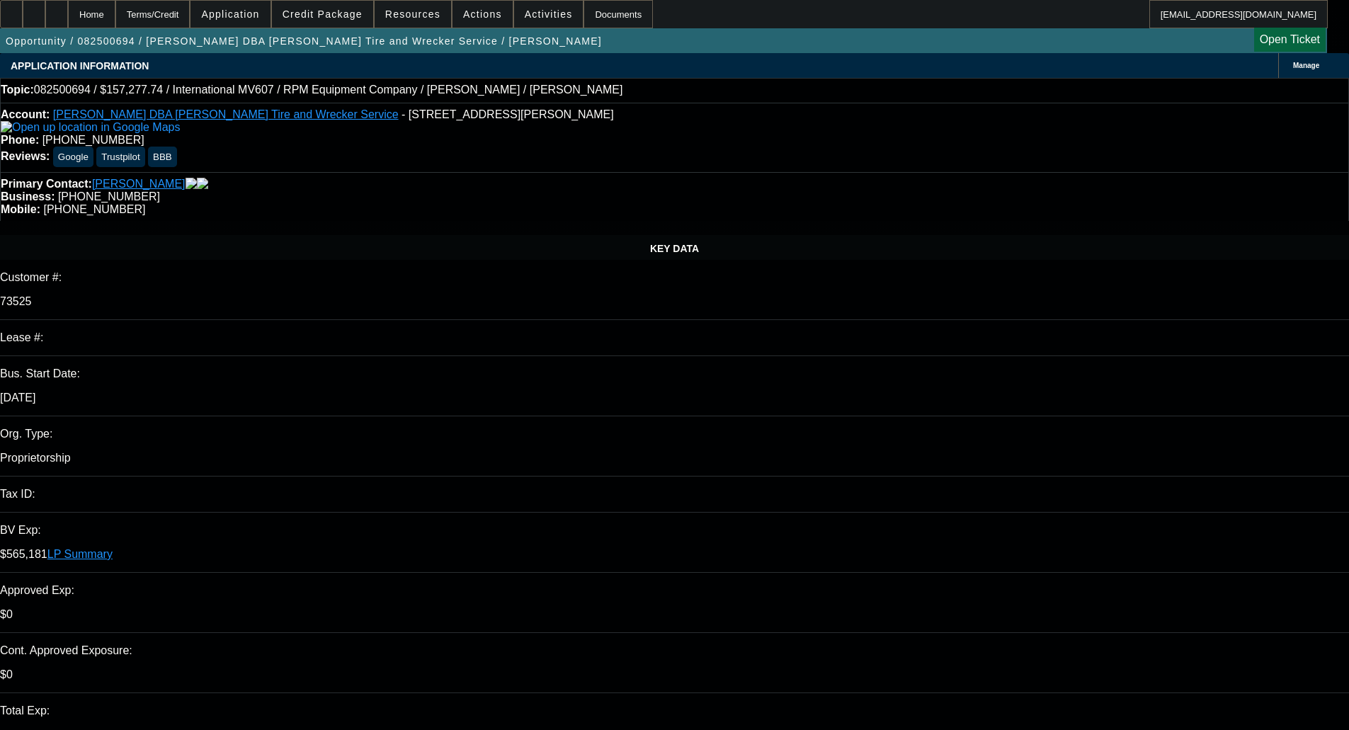
select select "0"
select select "2"
select select "0.1"
select select "4"
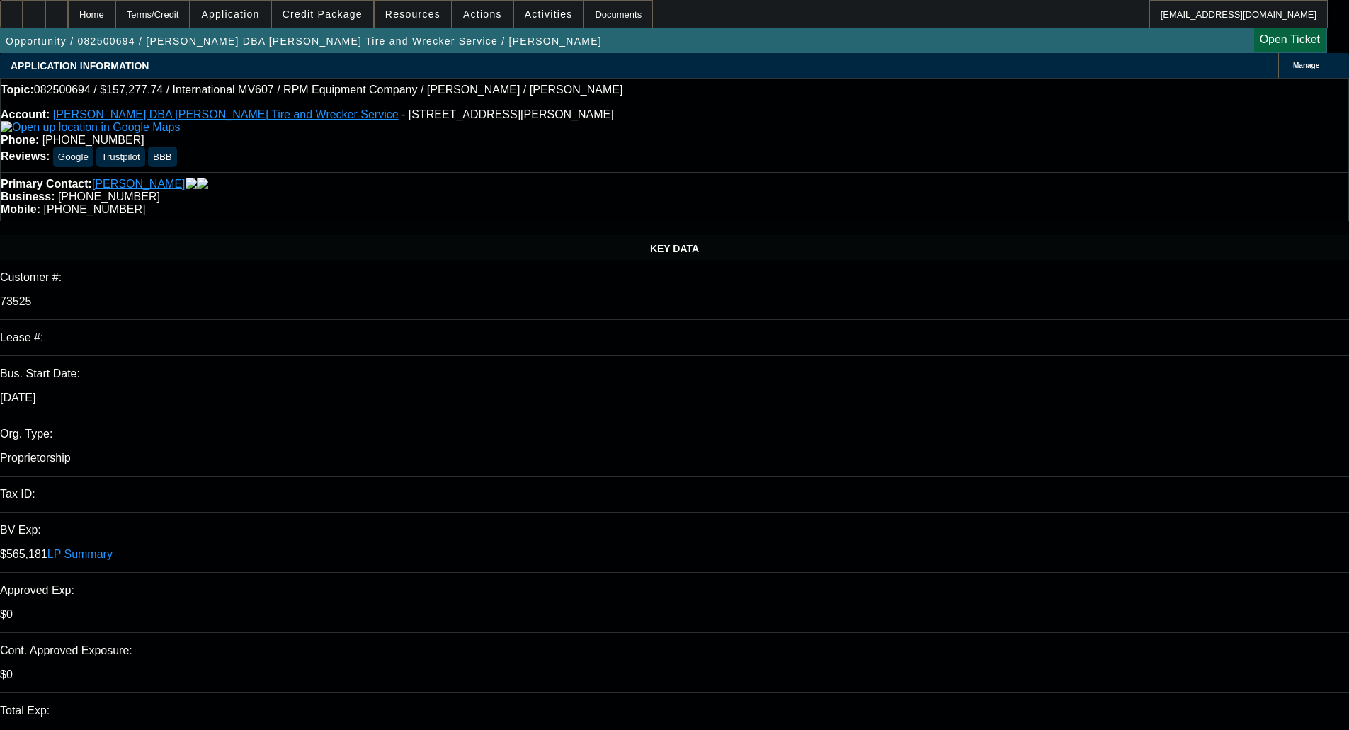
select select "0"
select select "2"
select select "0.1"
select select "4"
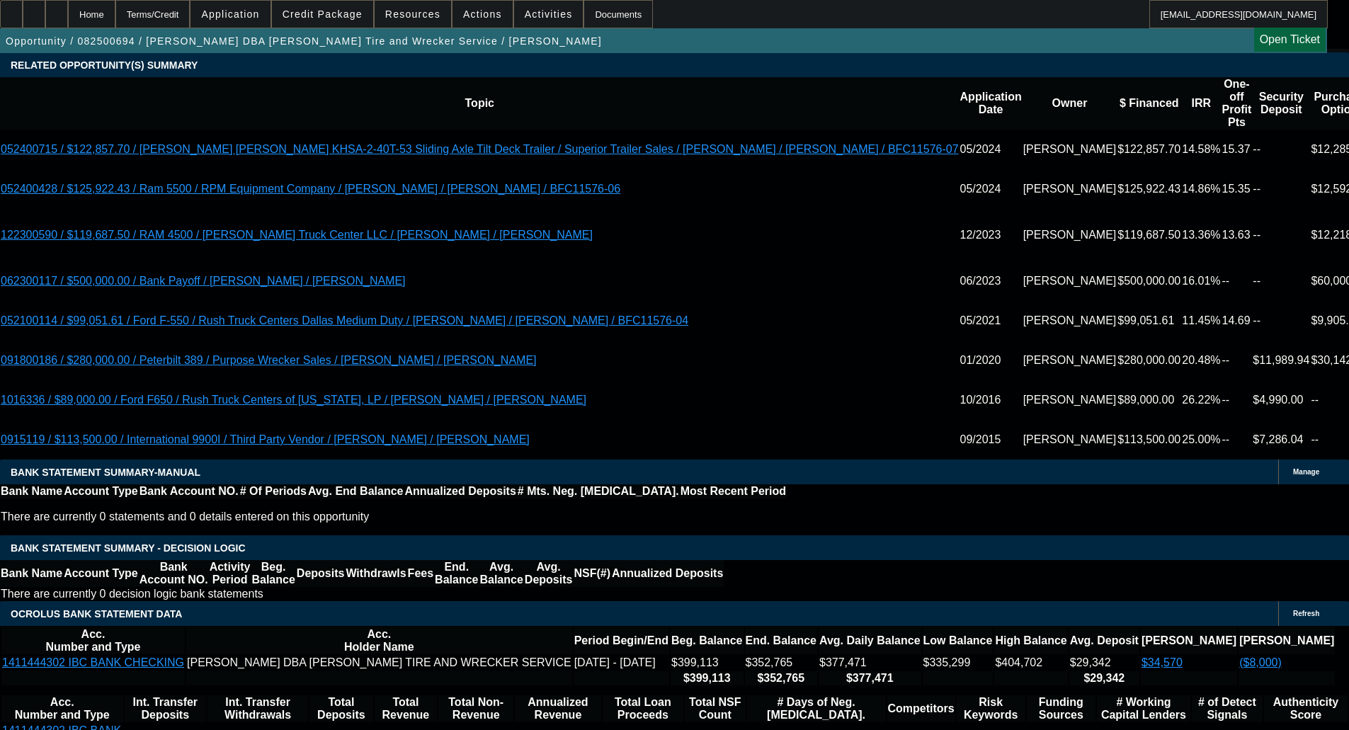
scroll to position [2269, 0]
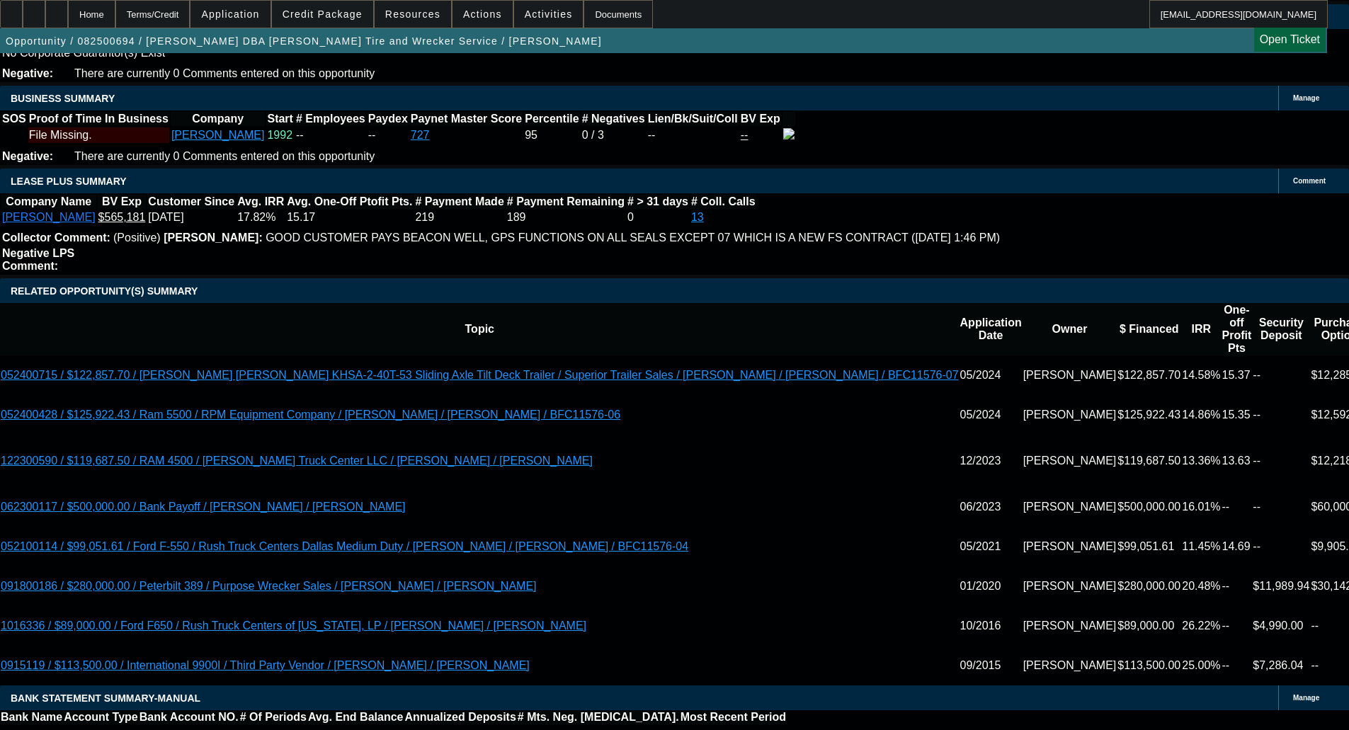
click at [321, 16] on span "Credit Package" at bounding box center [323, 13] width 80 height 11
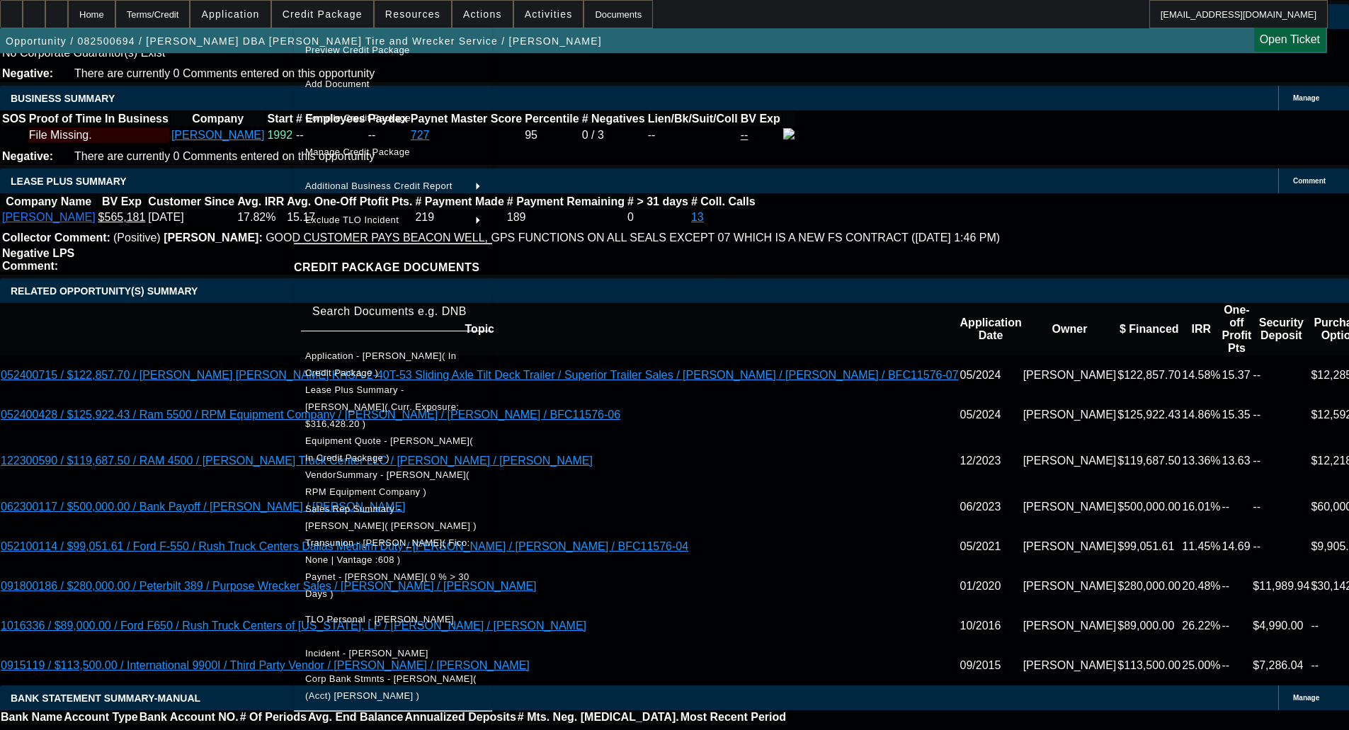
click at [377, 435] on span "Equipment Quote - Baldemar Cantu( In Credit Package )" at bounding box center [389, 449] width 168 height 28
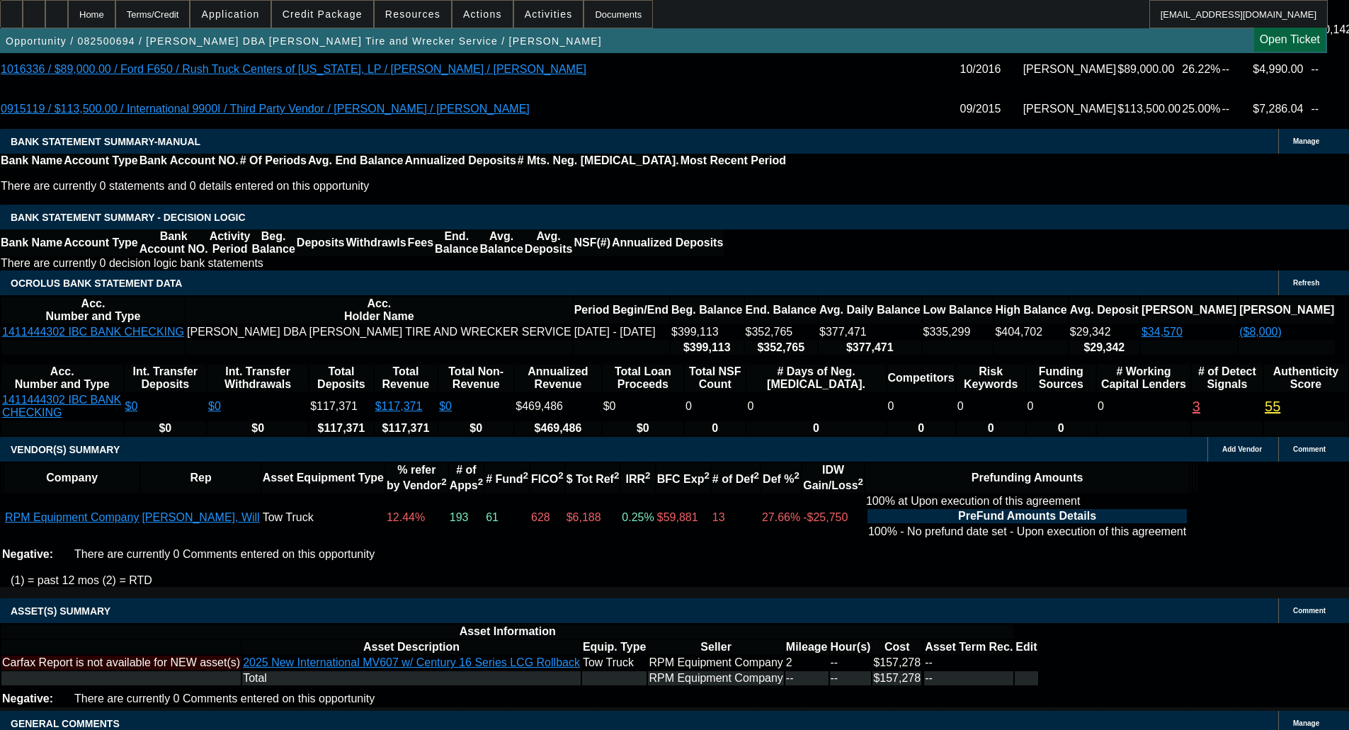
select select "6"
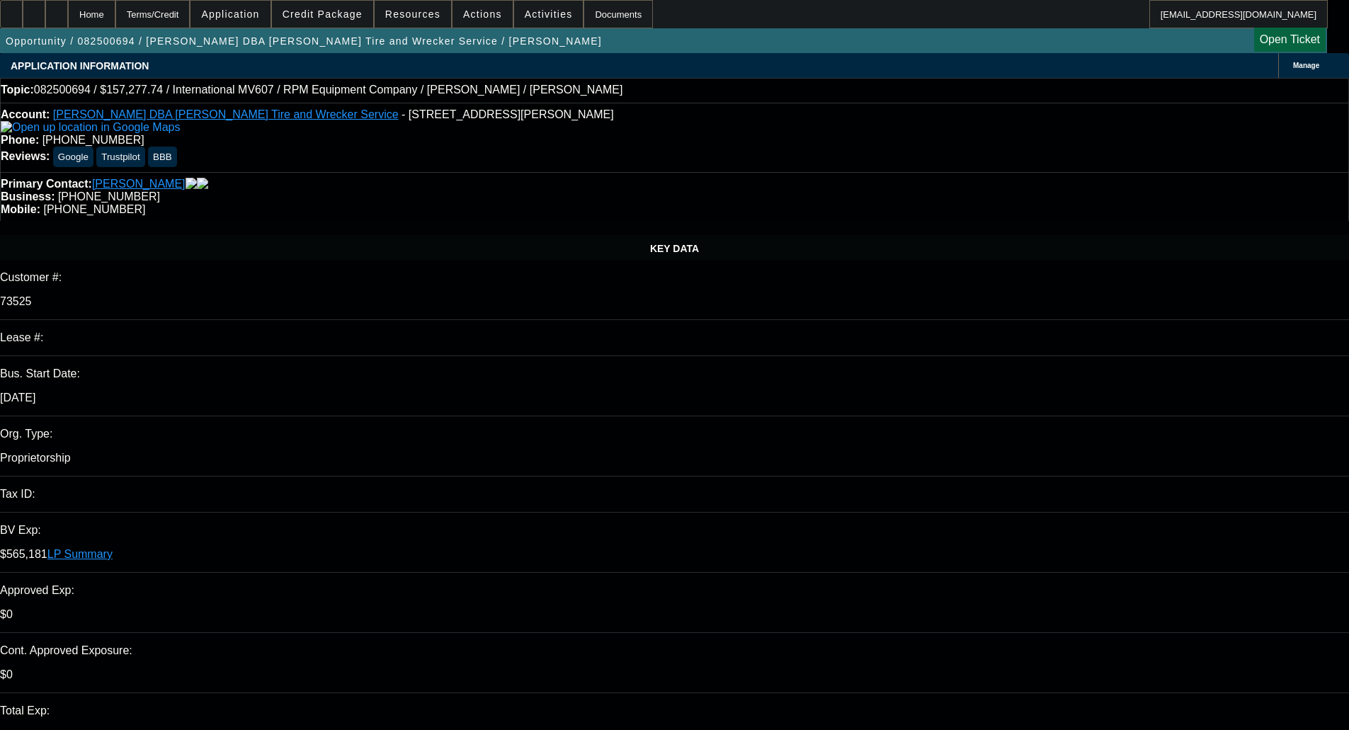
type textarea "Clearing the queue, okay to modify the approval and continue with this amount t…"
checkbox input "true"
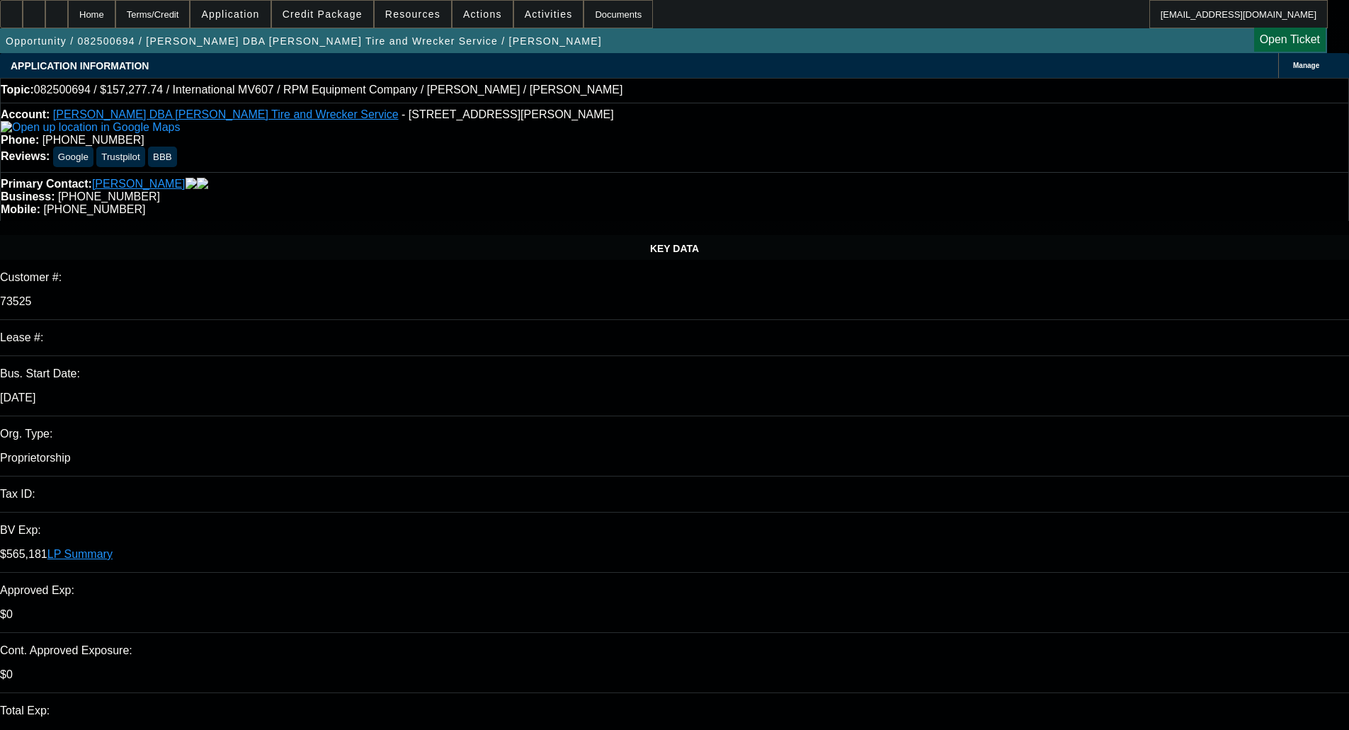
select select "0"
select select "2"
select select "0.1"
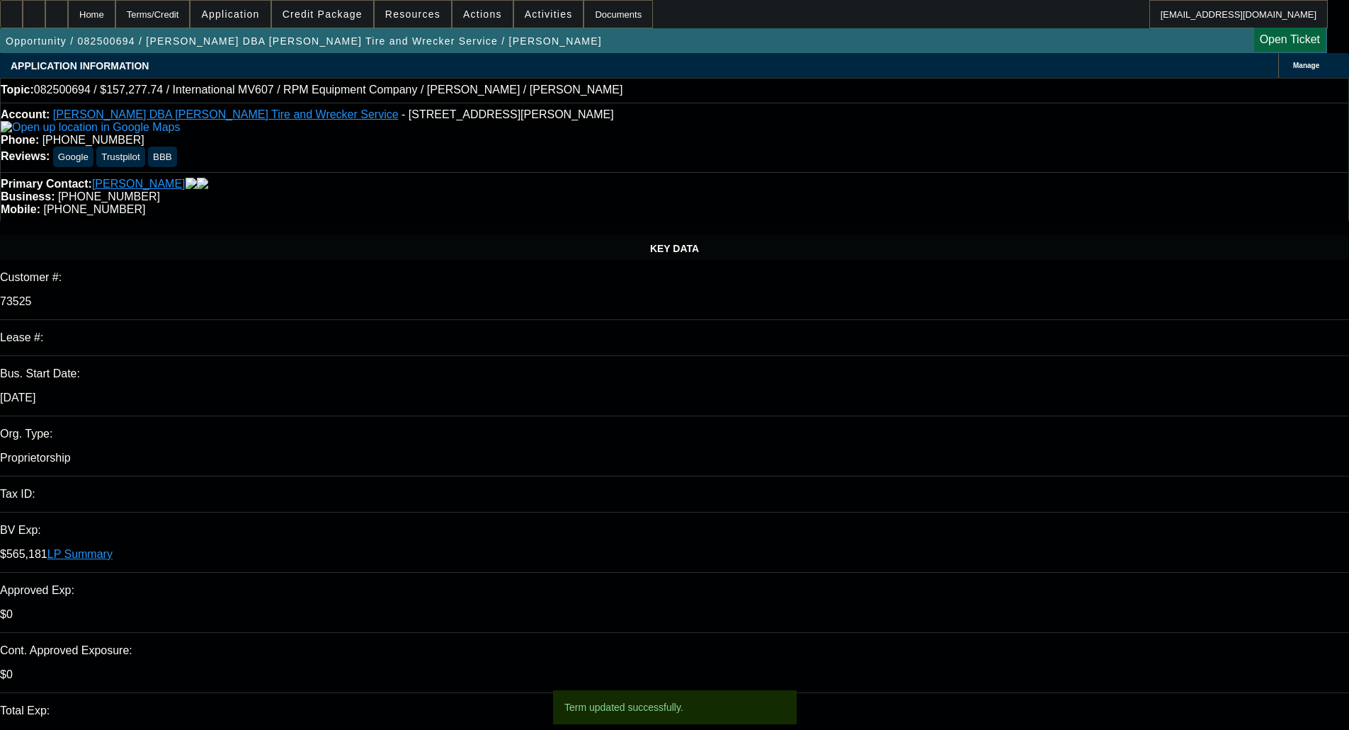
select select "4"
select select "0"
select select "2"
select select "0.1"
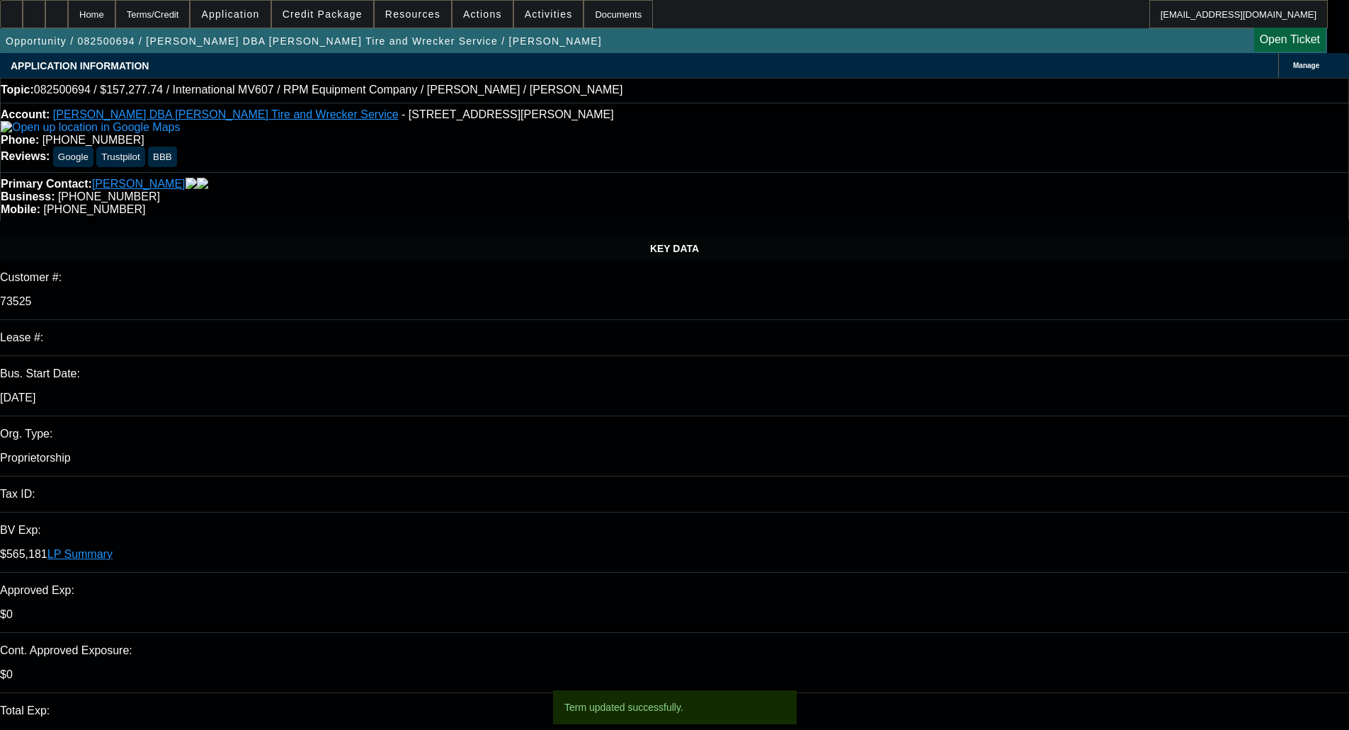
select select "4"
select select "0"
select select "2"
select select "0.1"
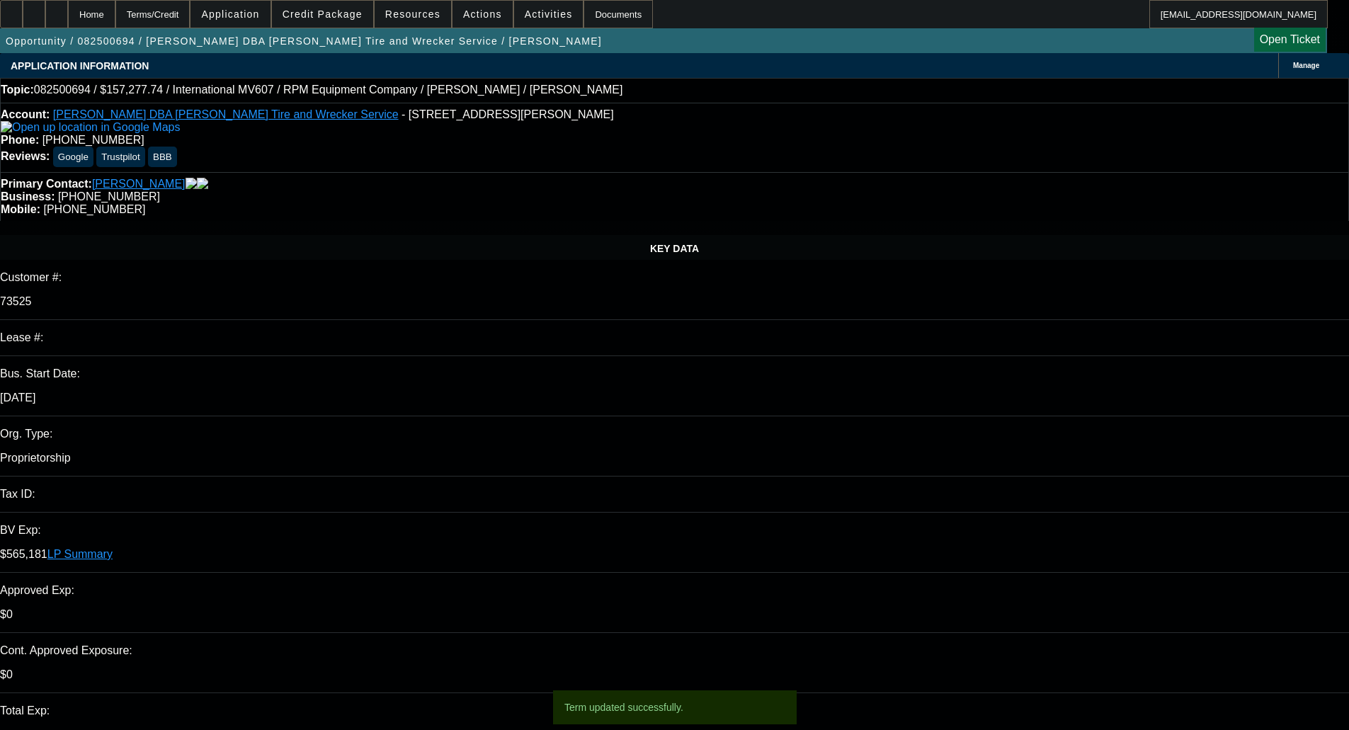
select select "4"
select select "0"
select select "2"
select select "0.1"
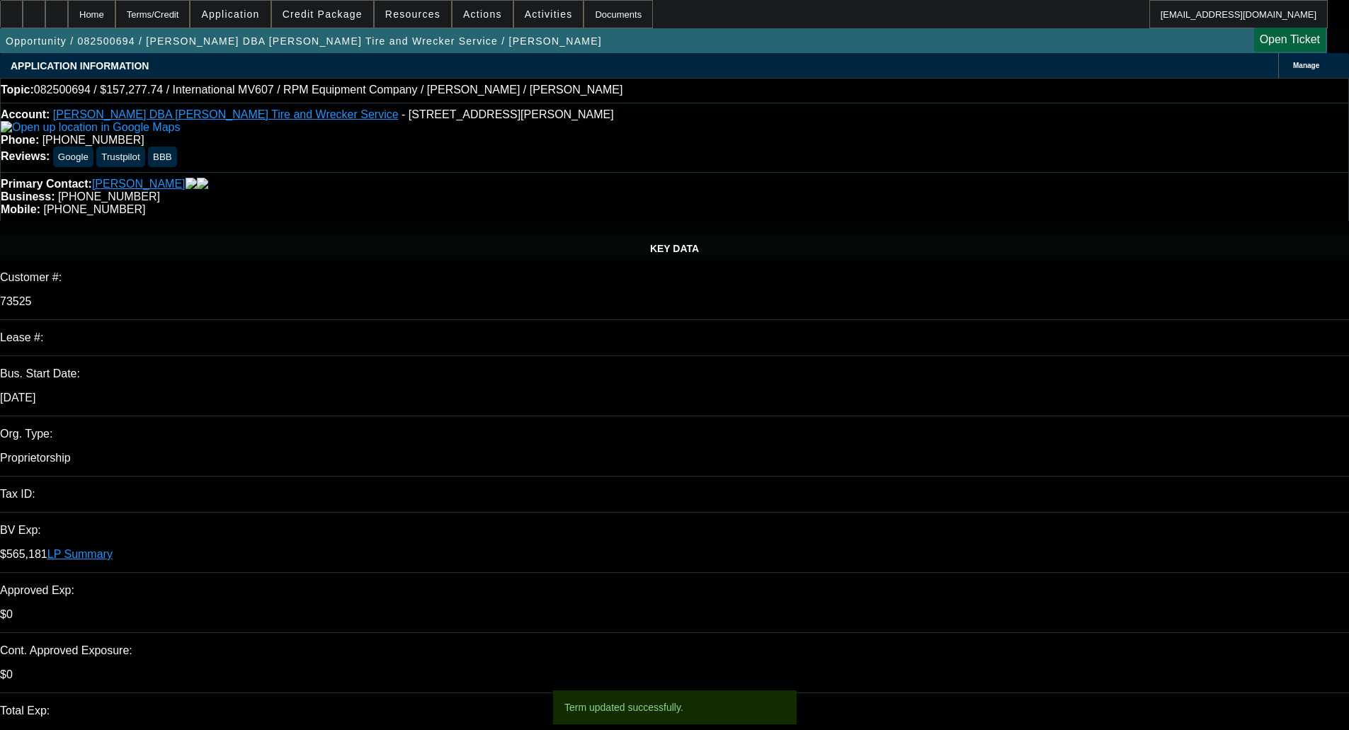
select select "4"
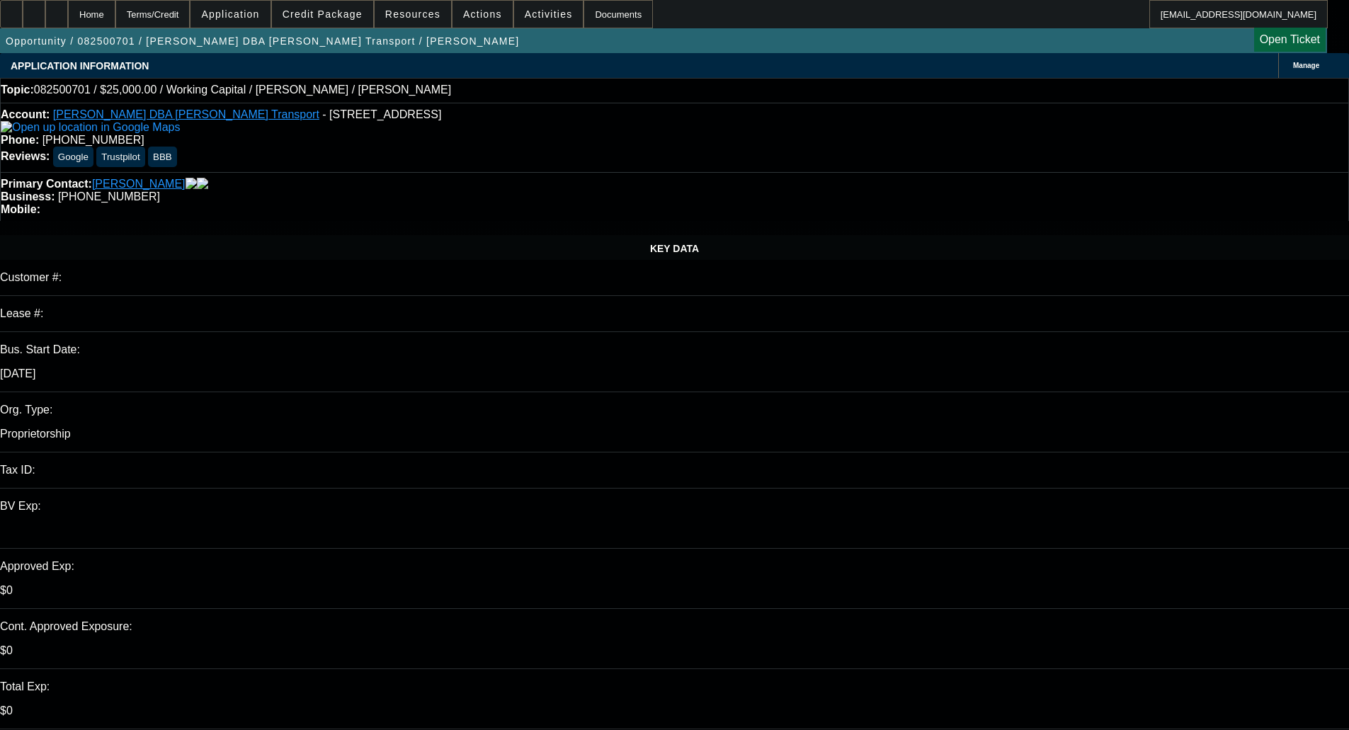
select select "0"
select select "2"
select select "0"
select select "6"
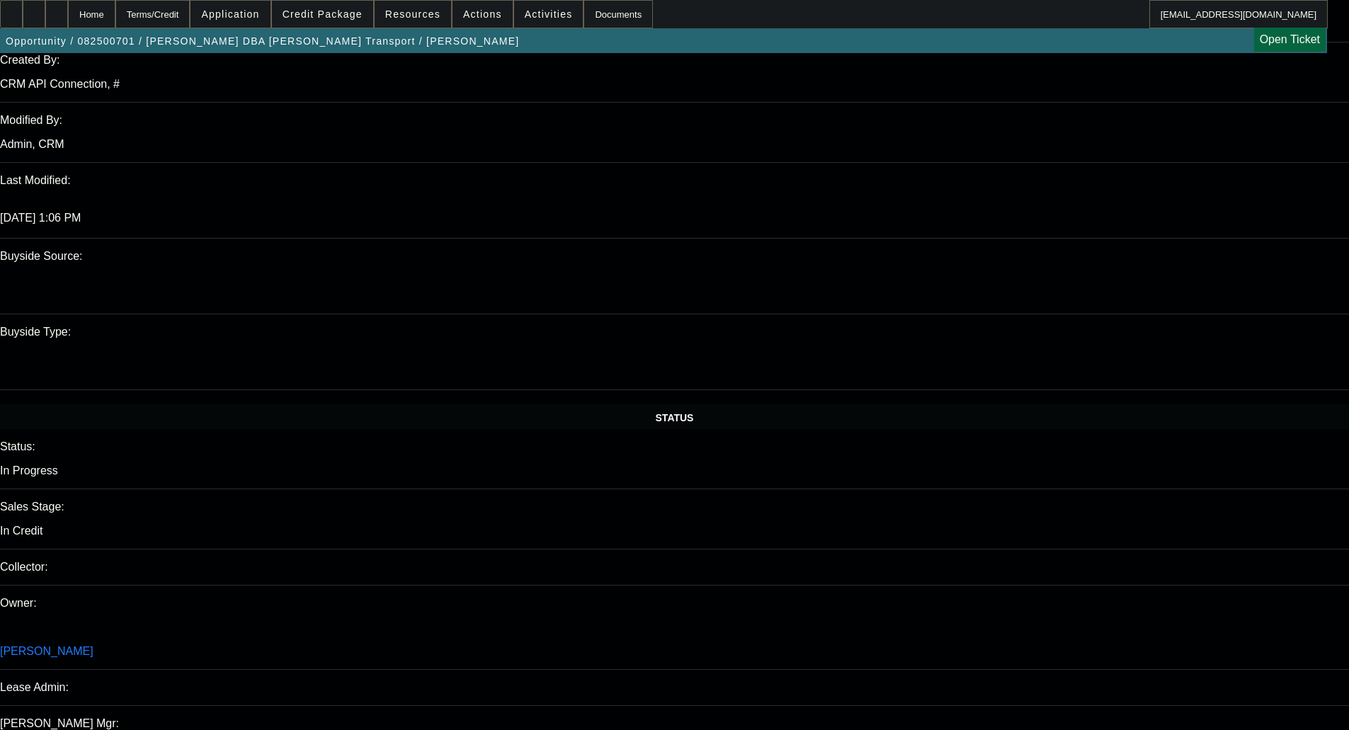
scroll to position [1133, 0]
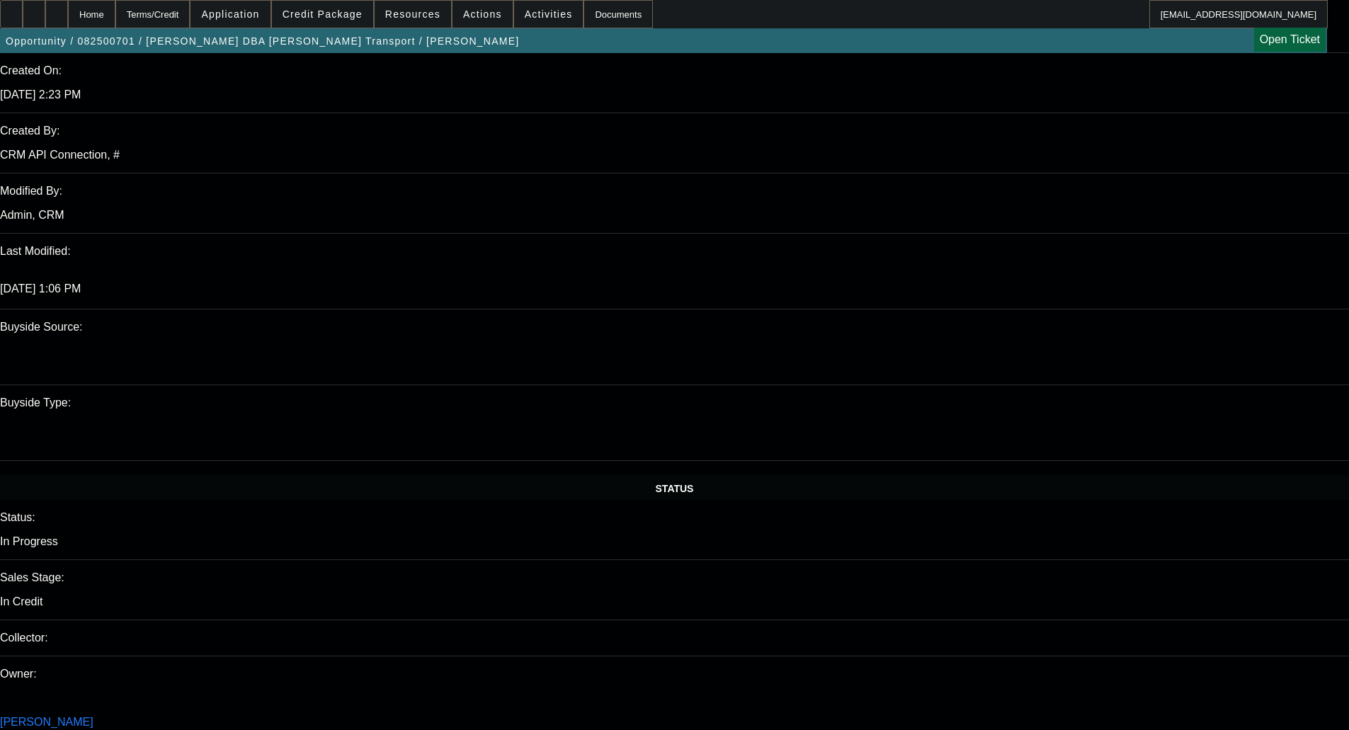
click at [326, 23] on span at bounding box center [322, 14] width 101 height 34
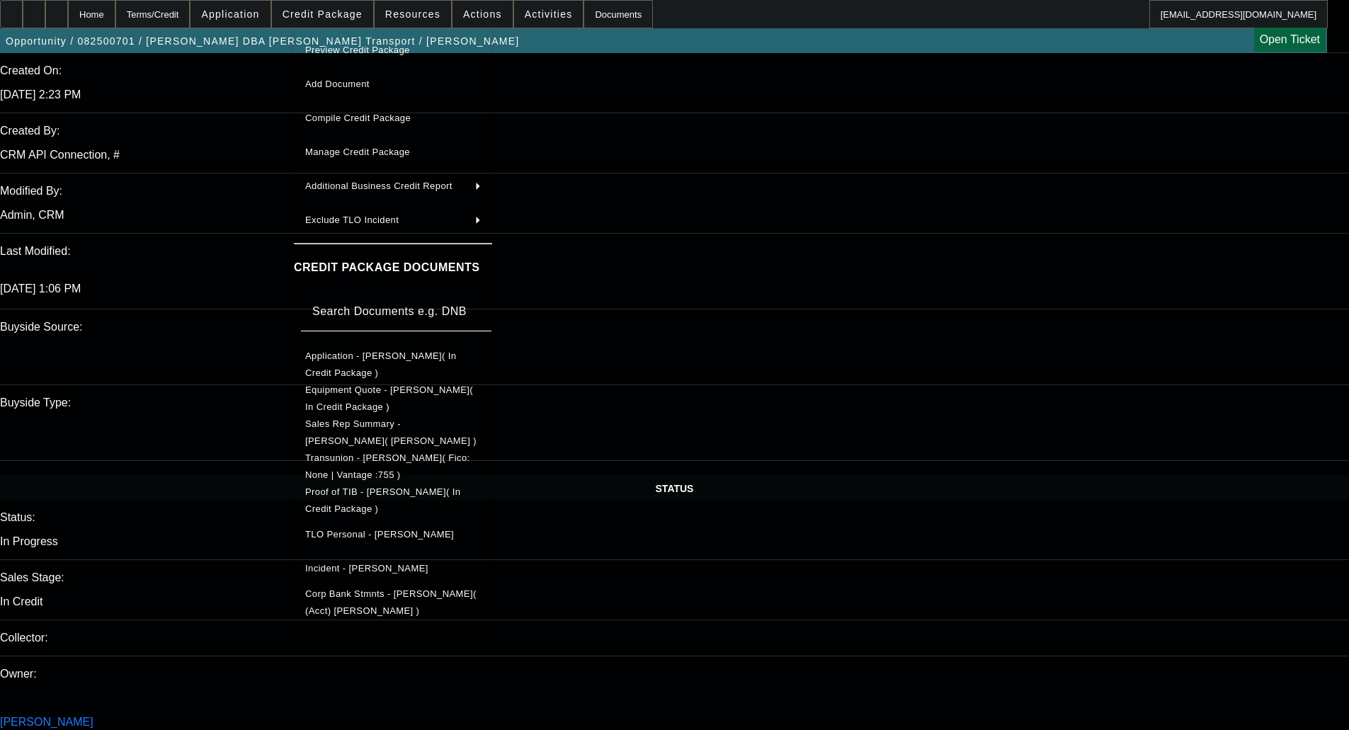
click at [380, 55] on span "Preview Credit Package" at bounding box center [357, 50] width 105 height 11
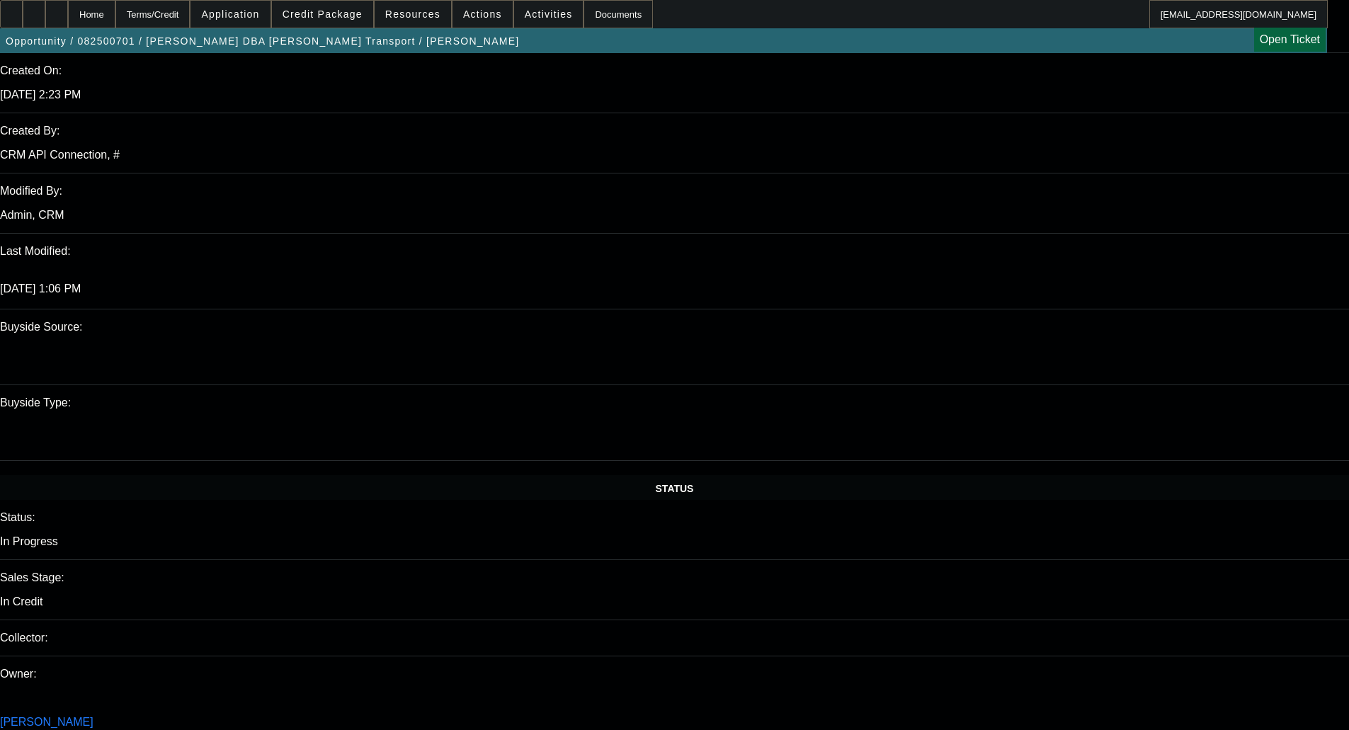
type textarea "w"
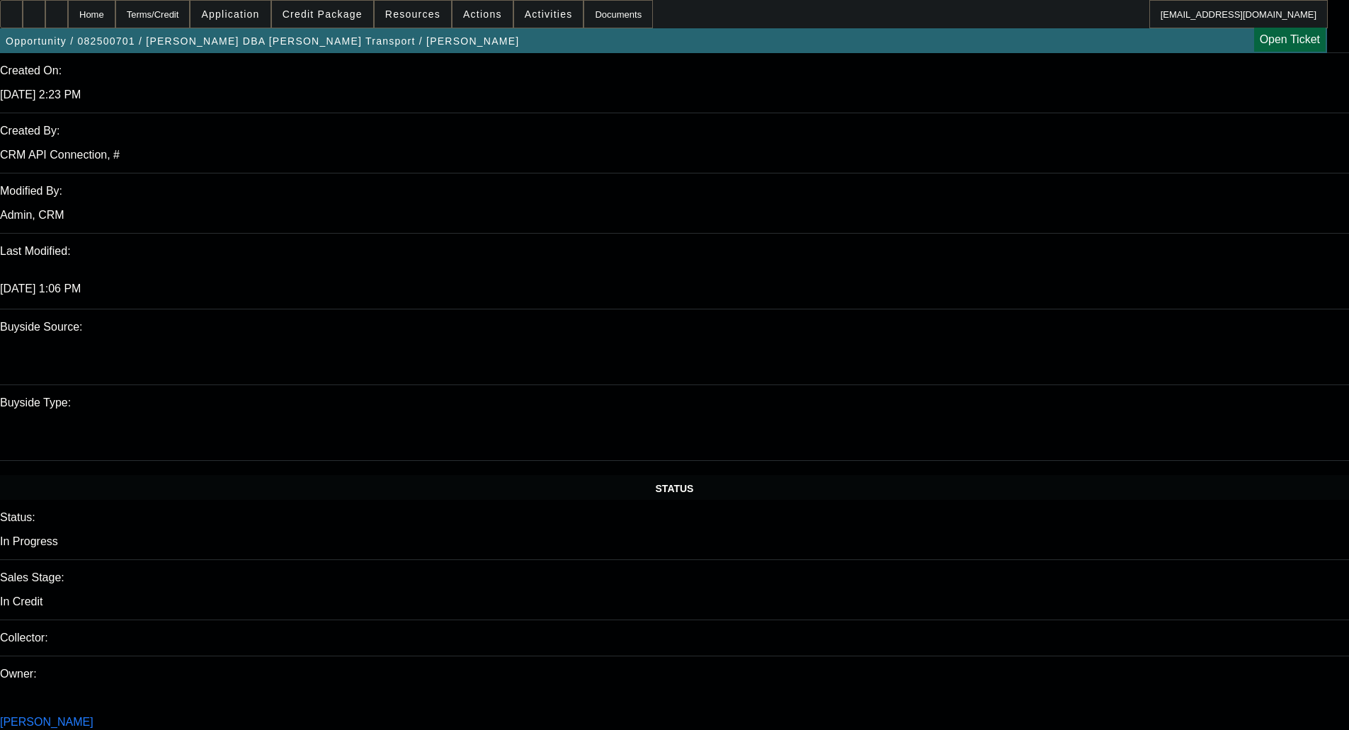
type textarea "WC DEAL - OKAY TO SELL"
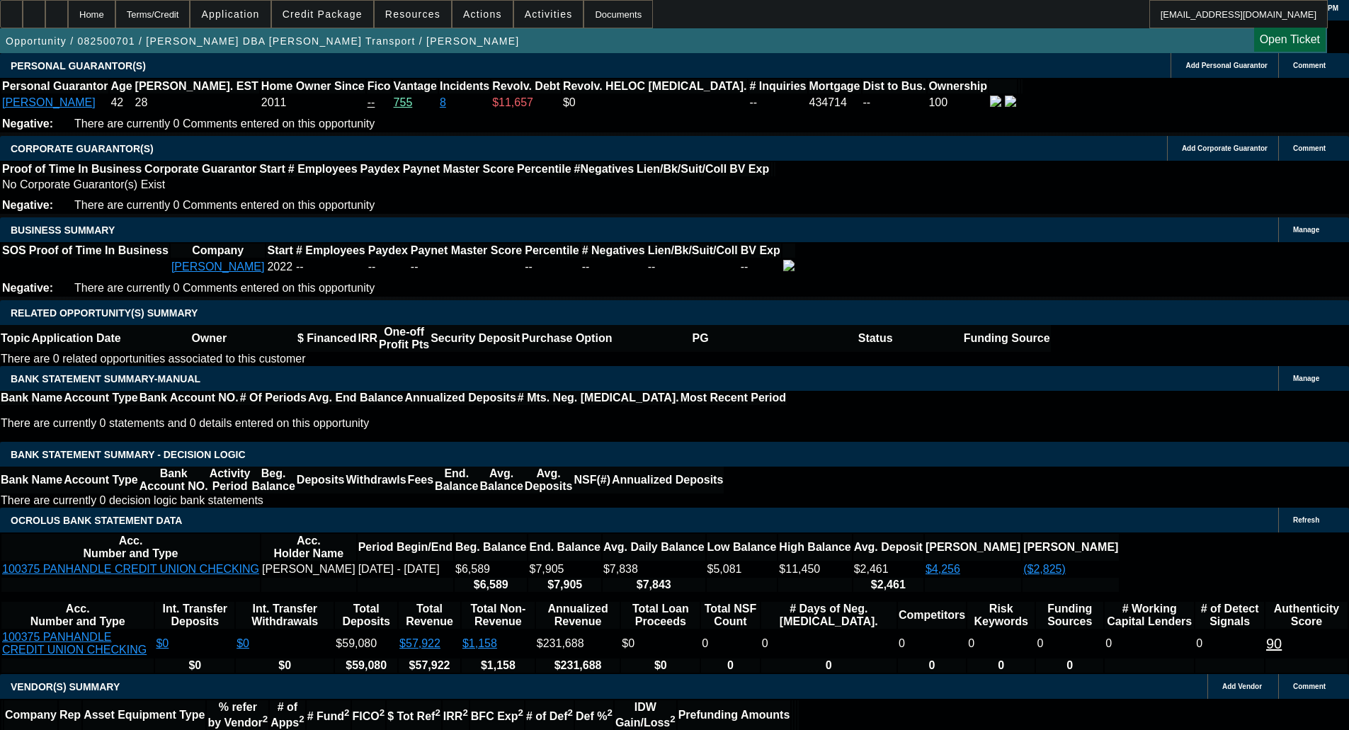
scroll to position [2032, 0]
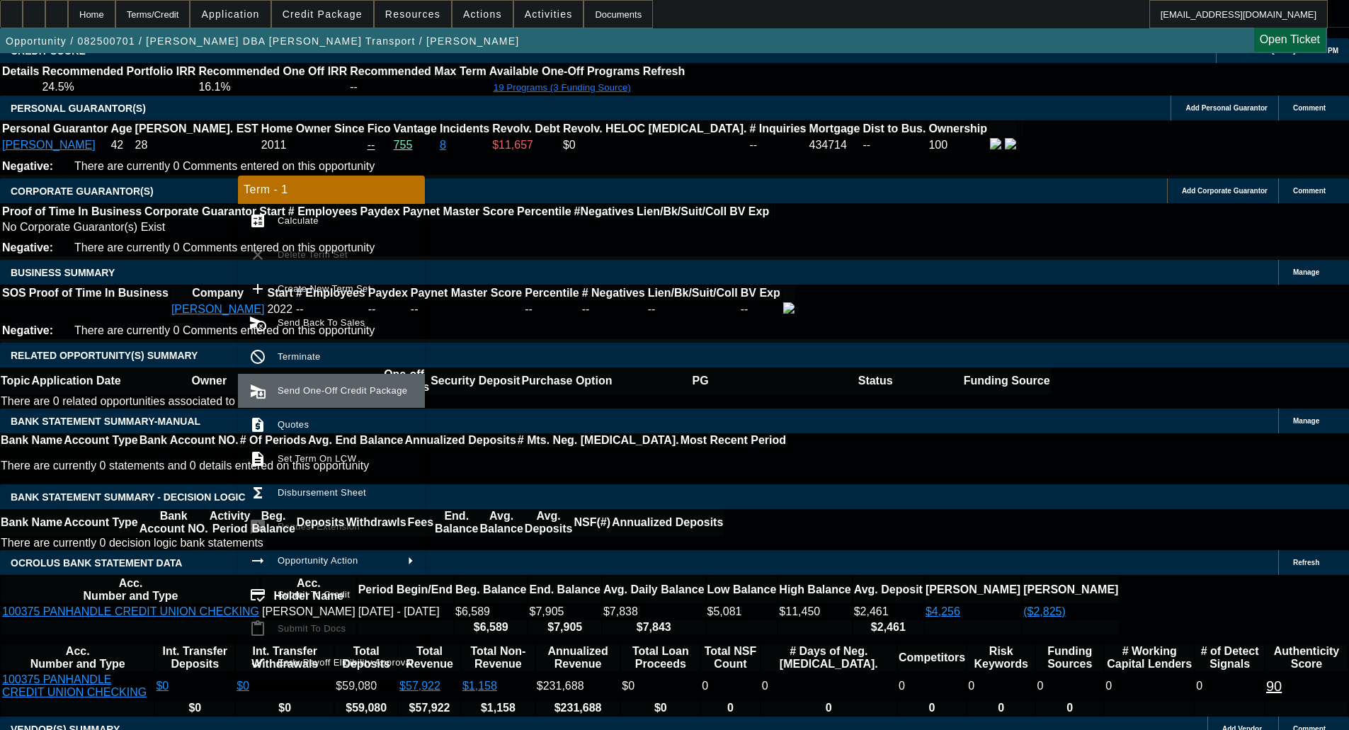
click at [338, 389] on span "Send One-Off Credit Package" at bounding box center [343, 390] width 130 height 11
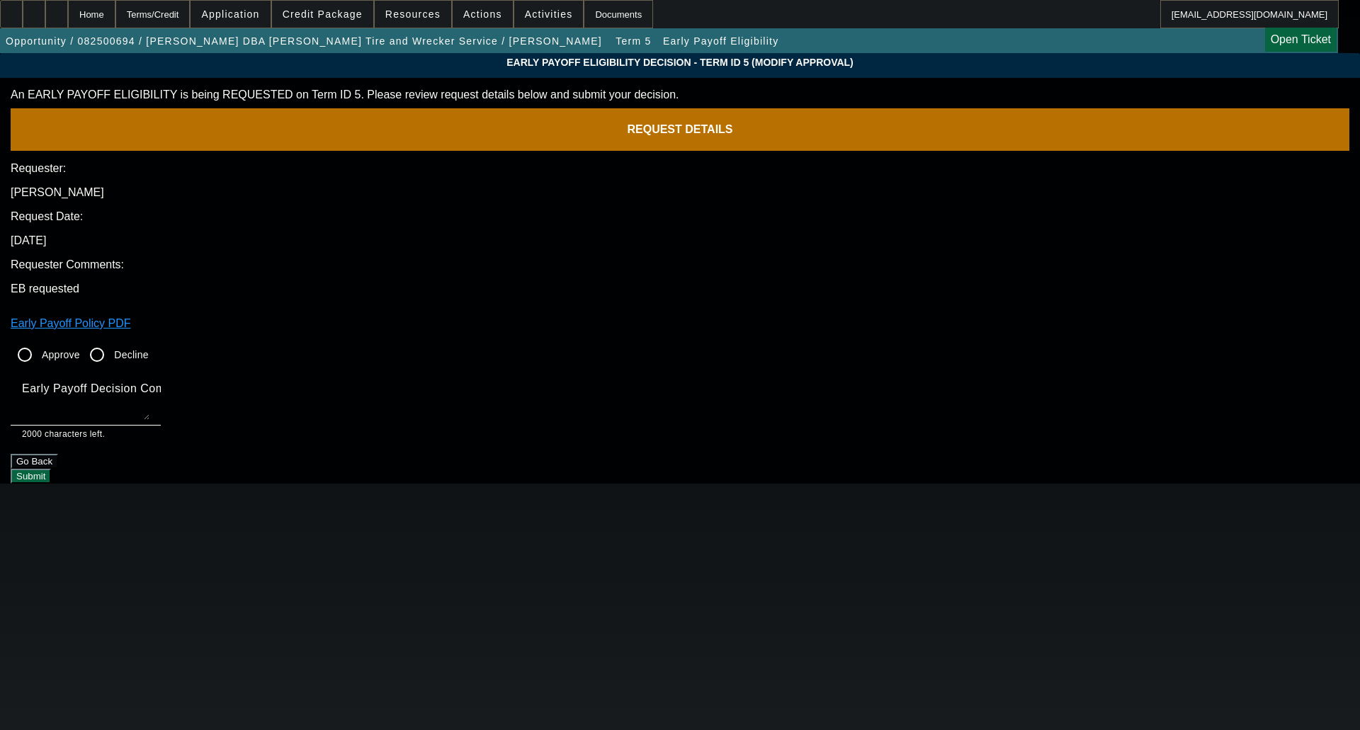
click at [39, 341] on input "Approve" at bounding box center [25, 355] width 28 height 28
radio input "true"
click at [149, 386] on textarea "Early Payoff Decision Comment" at bounding box center [85, 403] width 127 height 34
type textarea "o"
type textarea "OKAY FOR SERVICED EBO"
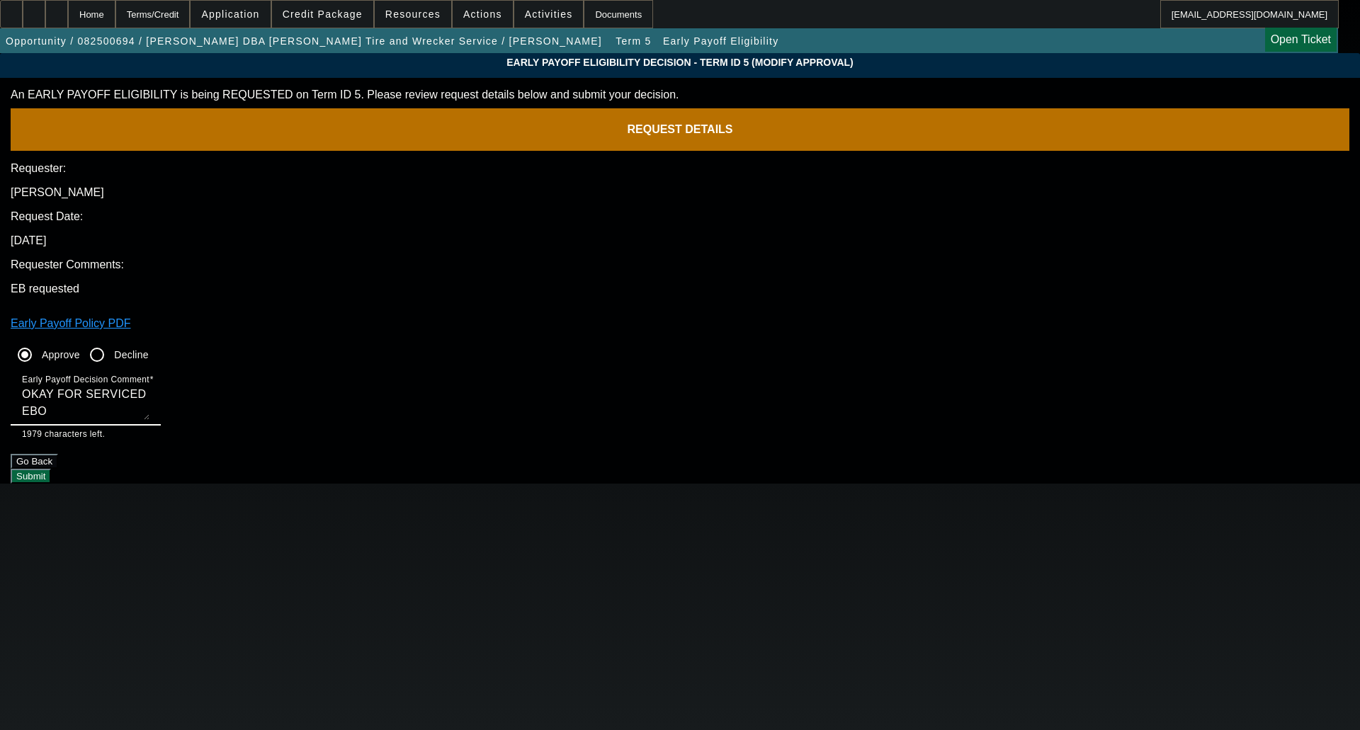
click at [51, 469] on button "Submit" at bounding box center [31, 476] width 40 height 15
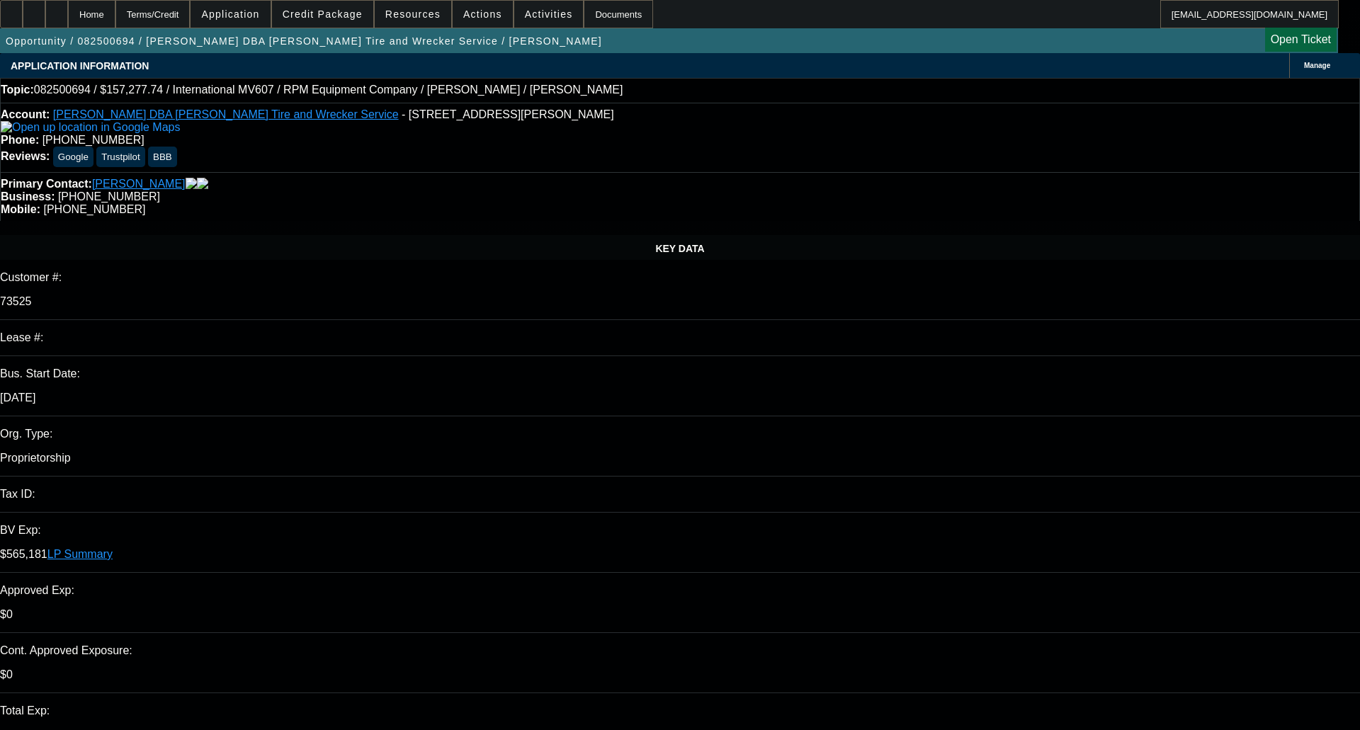
select select "0"
select select "2"
select select "0.1"
select select "4"
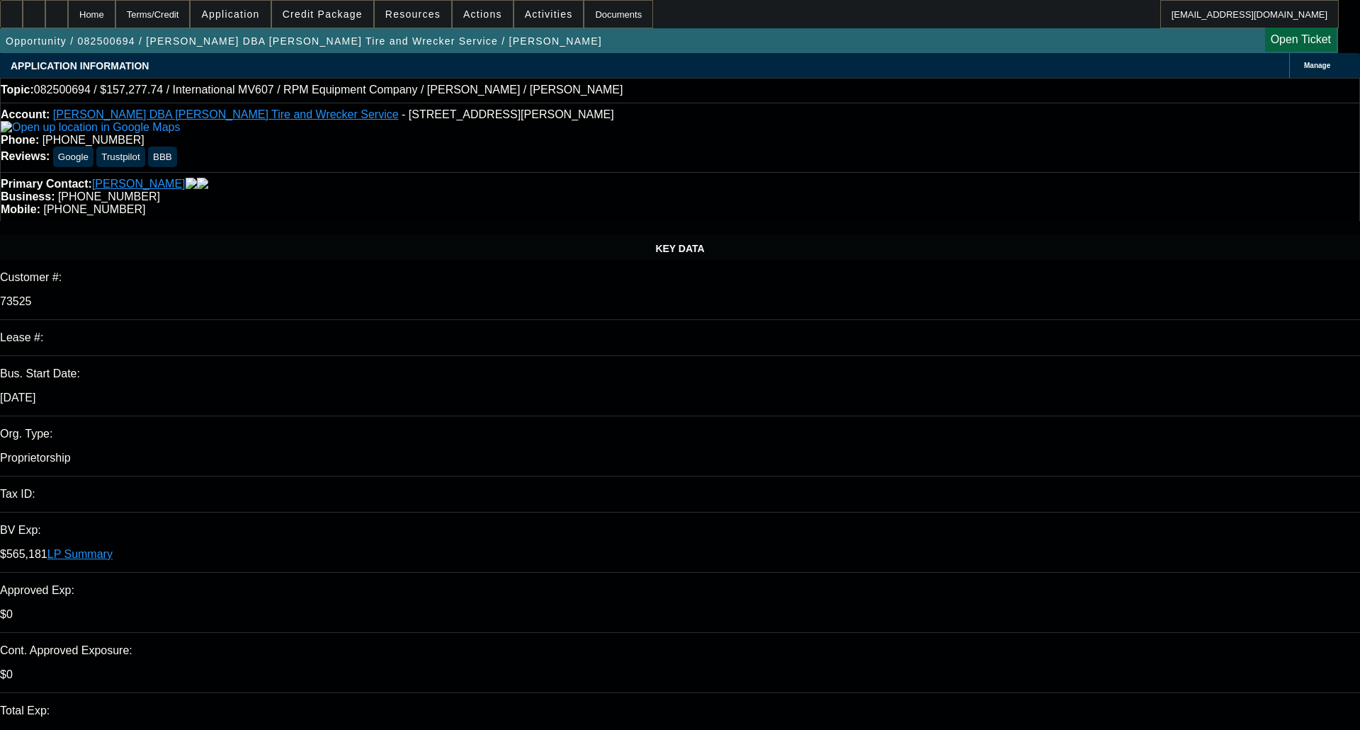
select select "0"
select select "2"
select select "0.1"
select select "4"
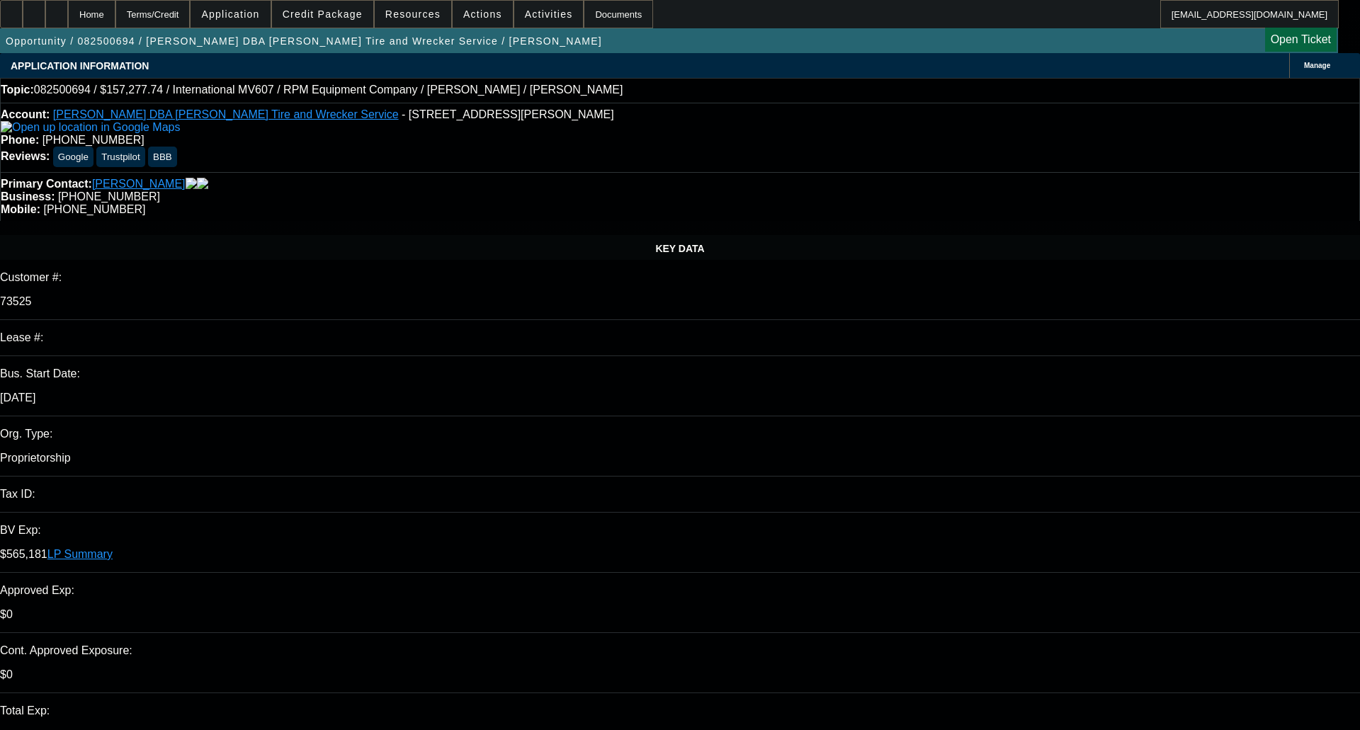
select select "0"
select select "2"
select select "0.1"
select select "4"
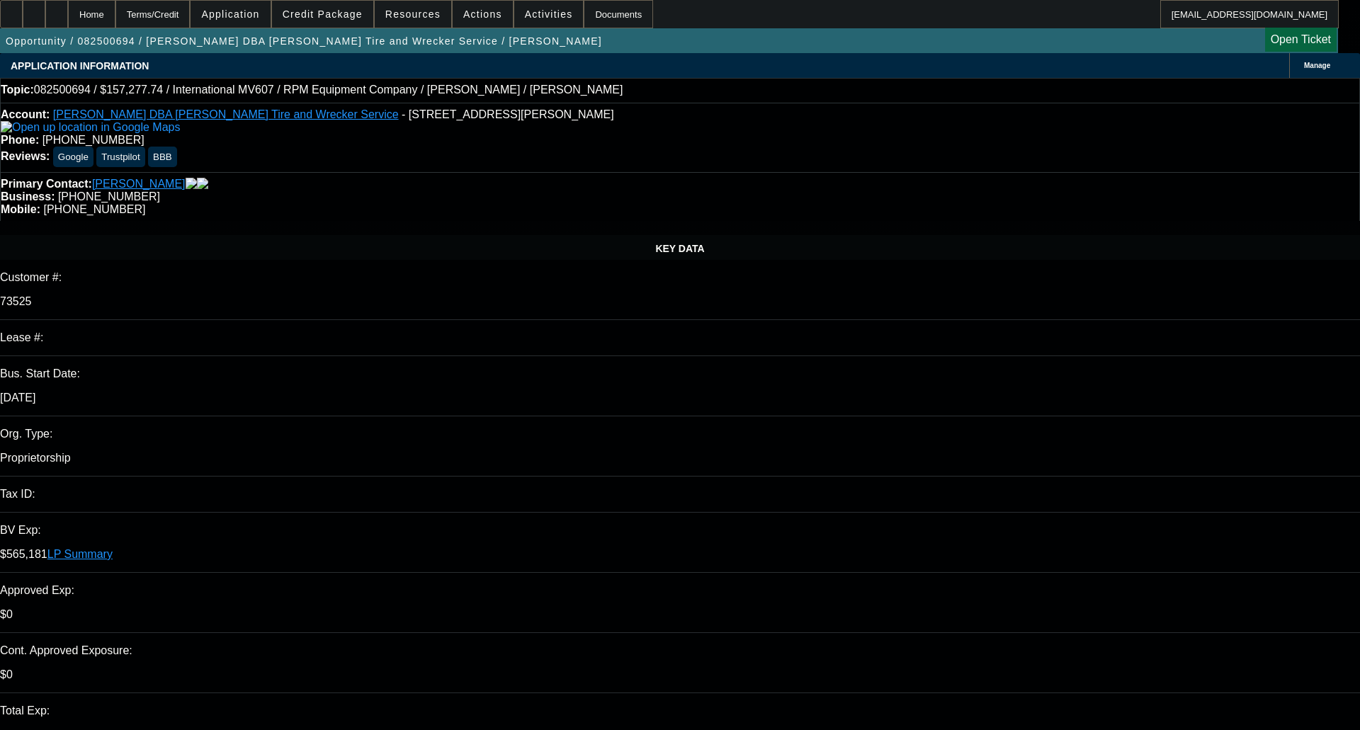
select select "0"
select select "2"
select select "0.1"
select select "4"
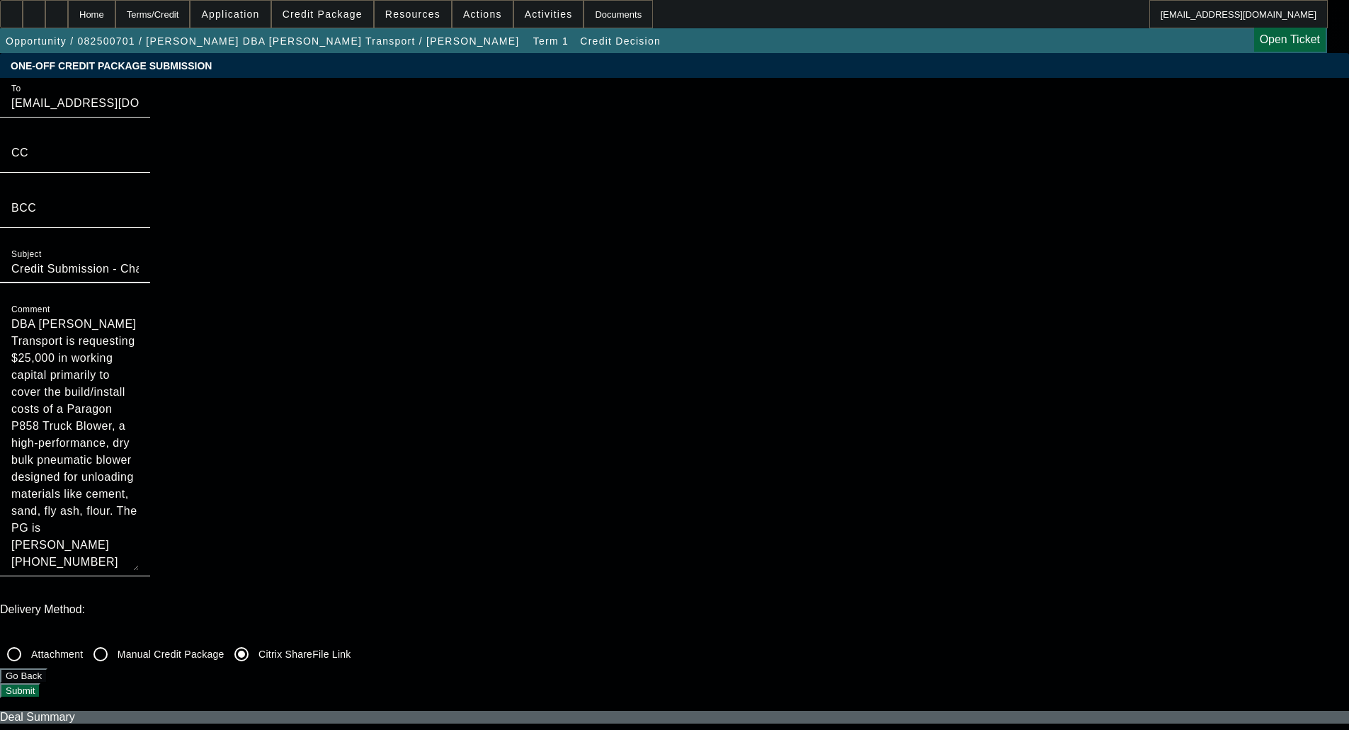
click at [139, 278] on input "Credit Submission - Channel Partners Capital LLC (WC) - [PERSON_NAME]" at bounding box center [74, 269] width 127 height 17
type input "Referral Partner Credit Submission - Channel Partners Capital LLC (WC) - [PERSO…"
click at [139, 316] on textarea "DBA [PERSON_NAME] Transport is requesting $25,000 in working capital primarily …" at bounding box center [74, 443] width 127 height 255
paste textarea "Referral Partner"
type textarea "Referral Partner Submission - DBA [PERSON_NAME] Transport is requesting $25,000…"
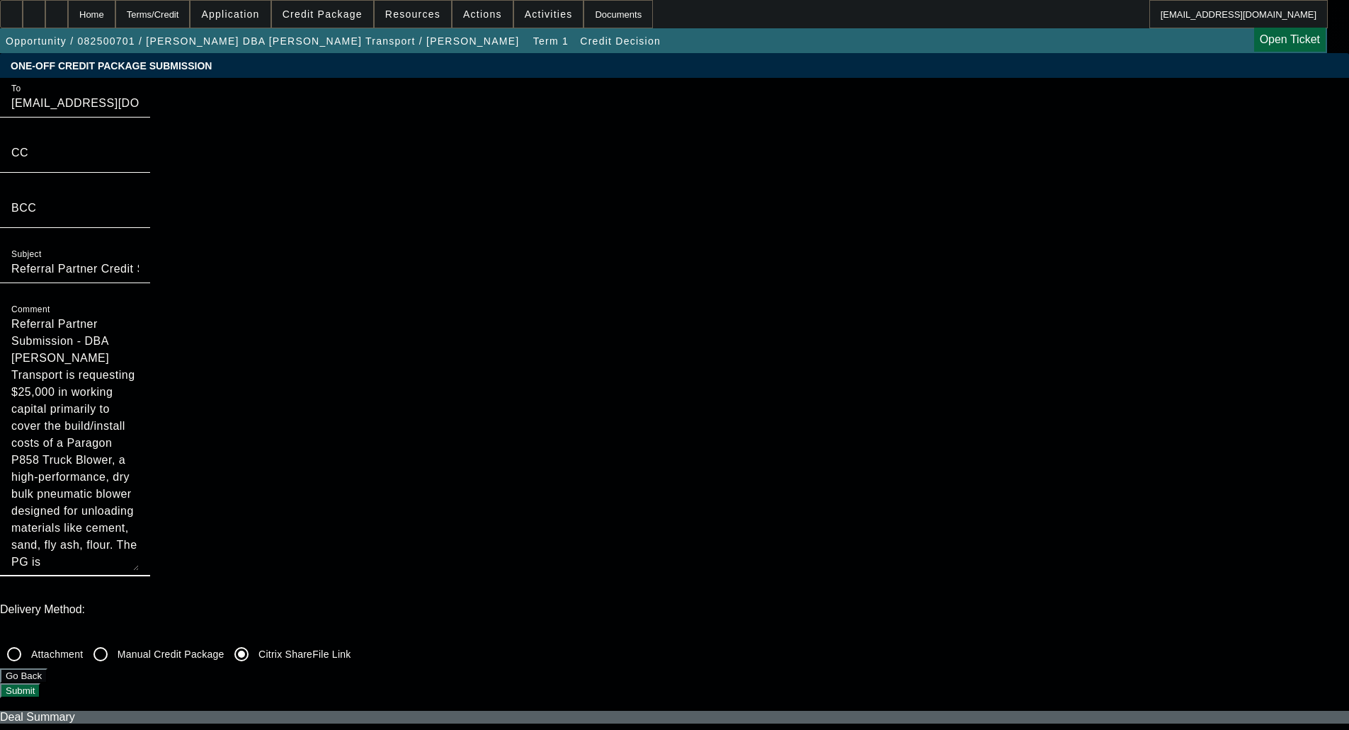
click at [40, 683] on button "Submit" at bounding box center [20, 690] width 40 height 15
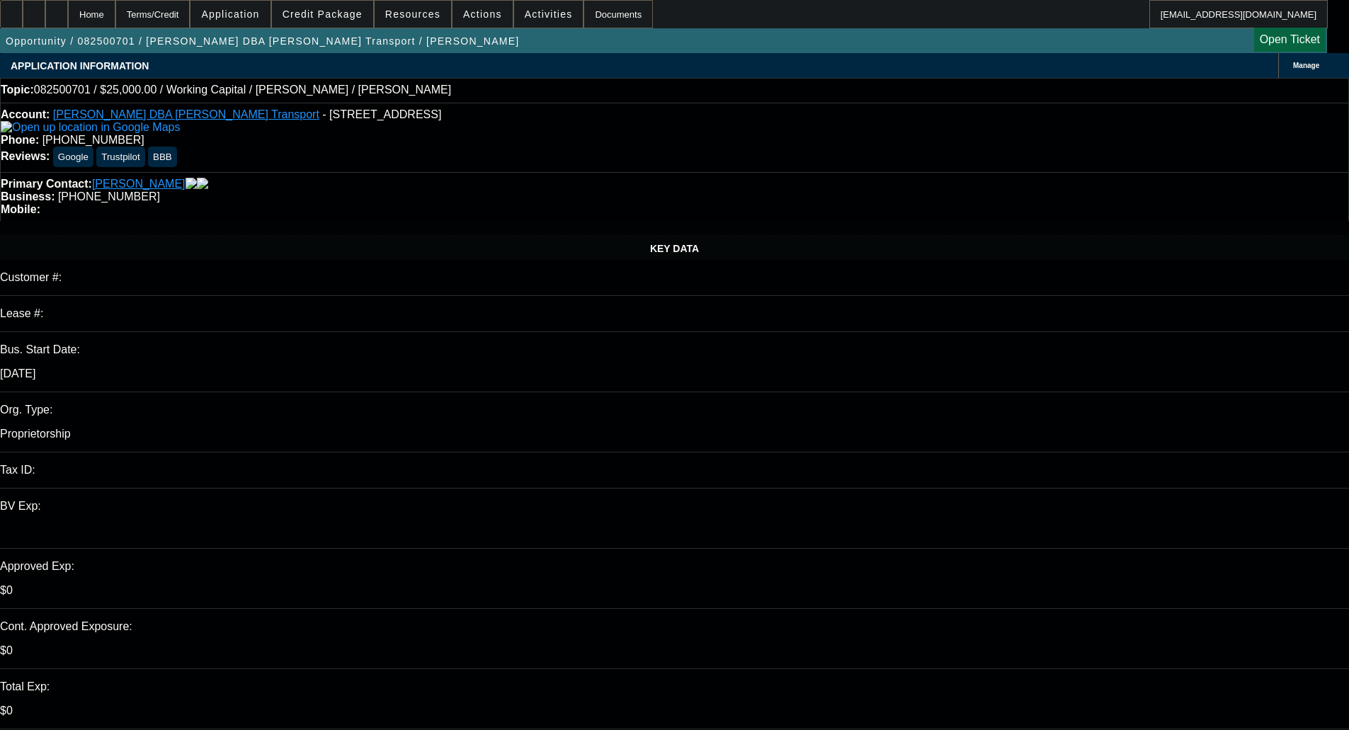
select select "0"
select select "2"
select select "0"
select select "6"
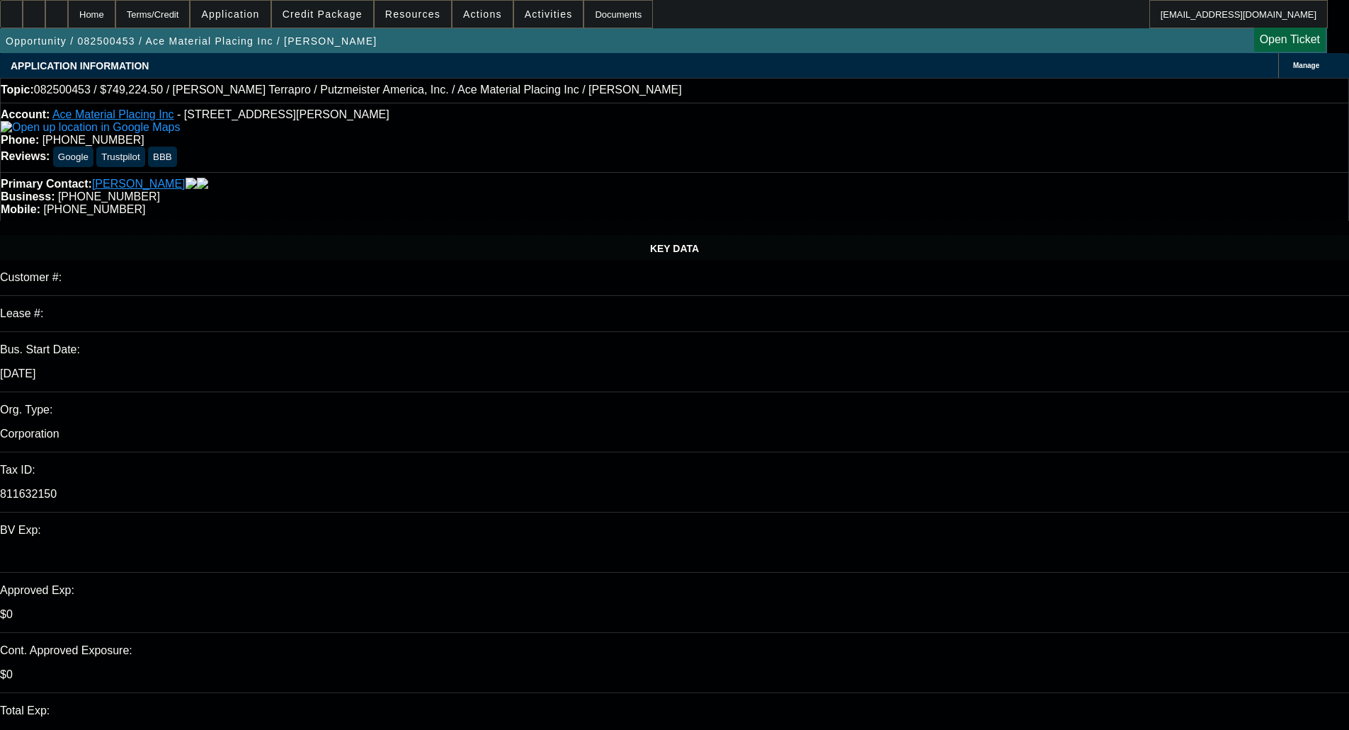
select select "0"
select select "6"
select select "0"
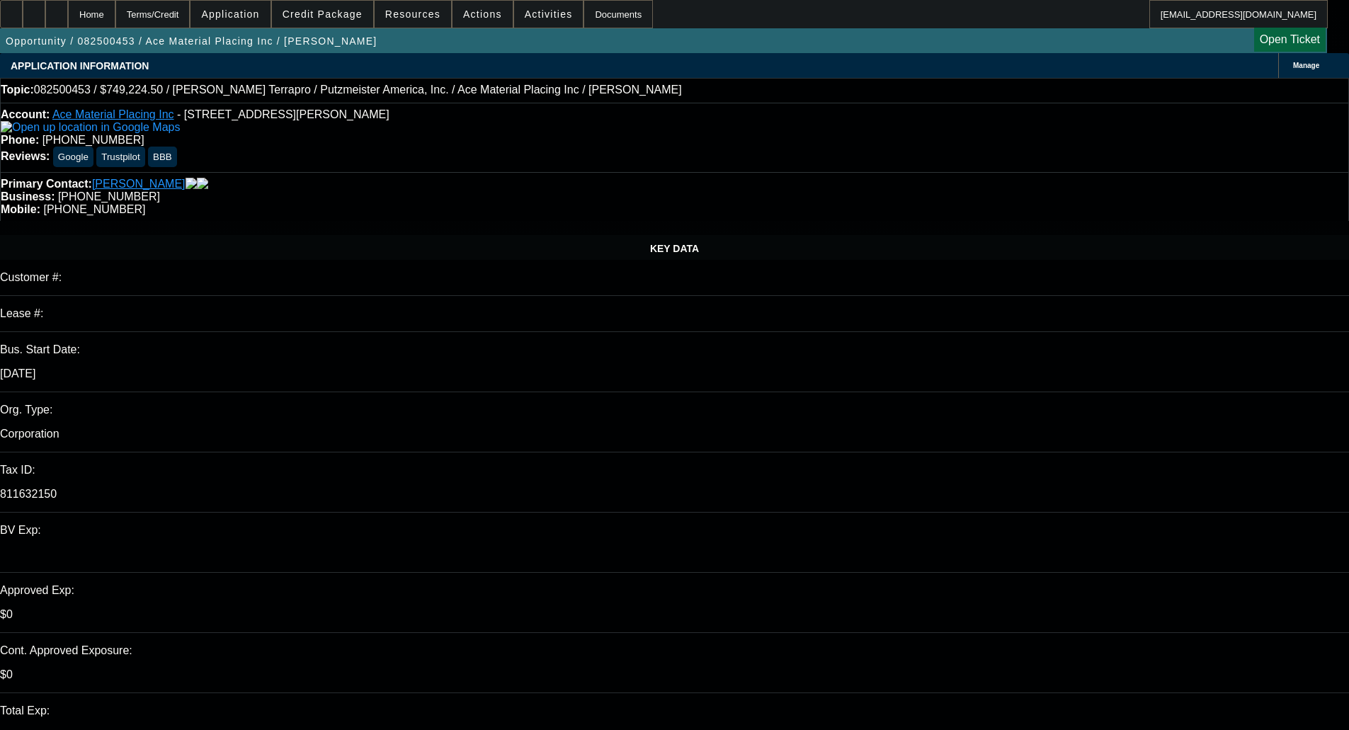
select select "0"
select select "6"
select select "0"
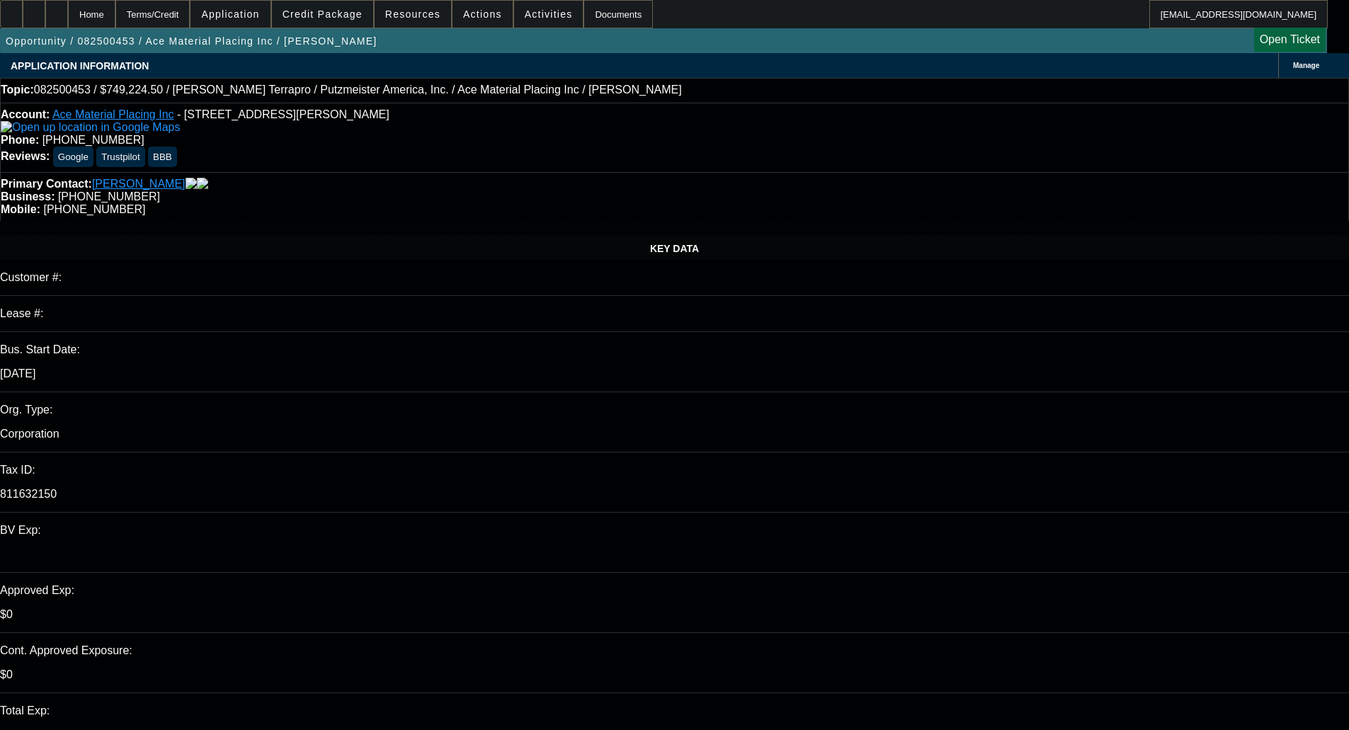
select select "0"
select select "6"
click at [319, 13] on span "Credit Package" at bounding box center [323, 13] width 80 height 11
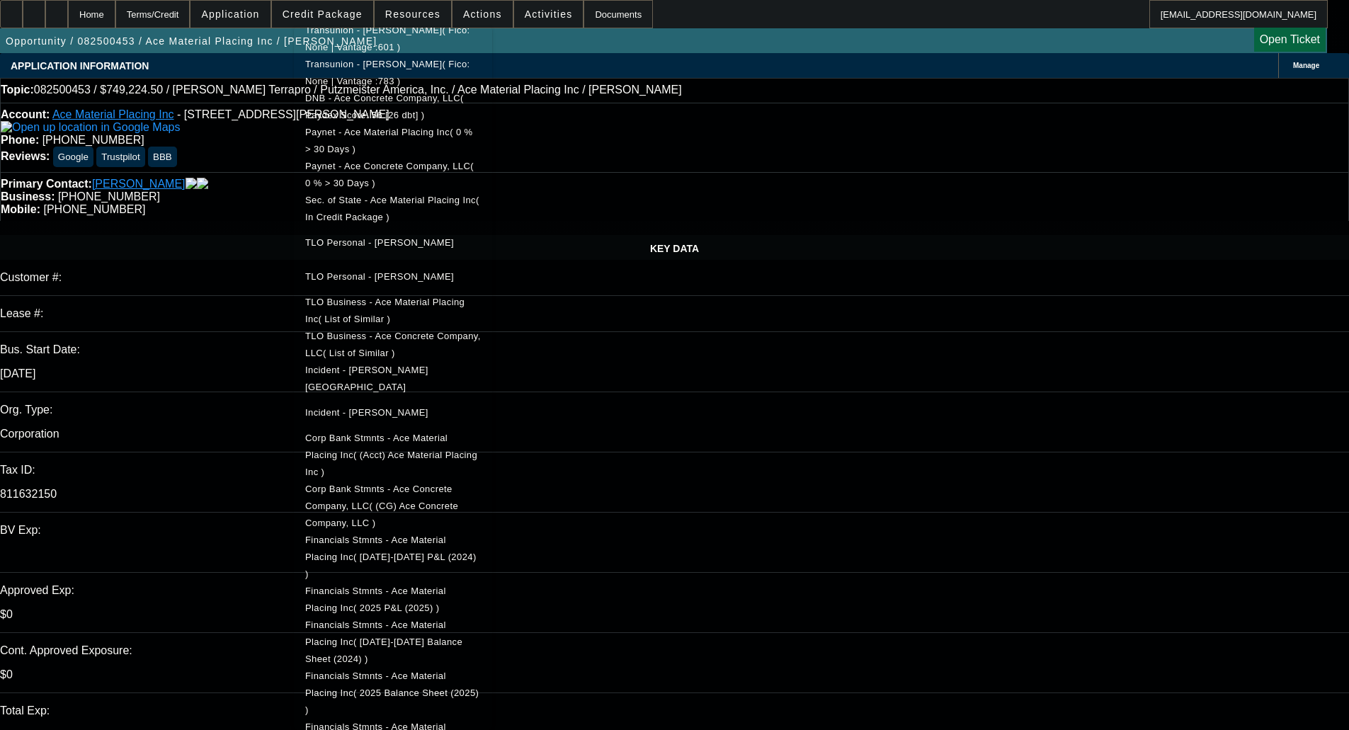
scroll to position [566, 0]
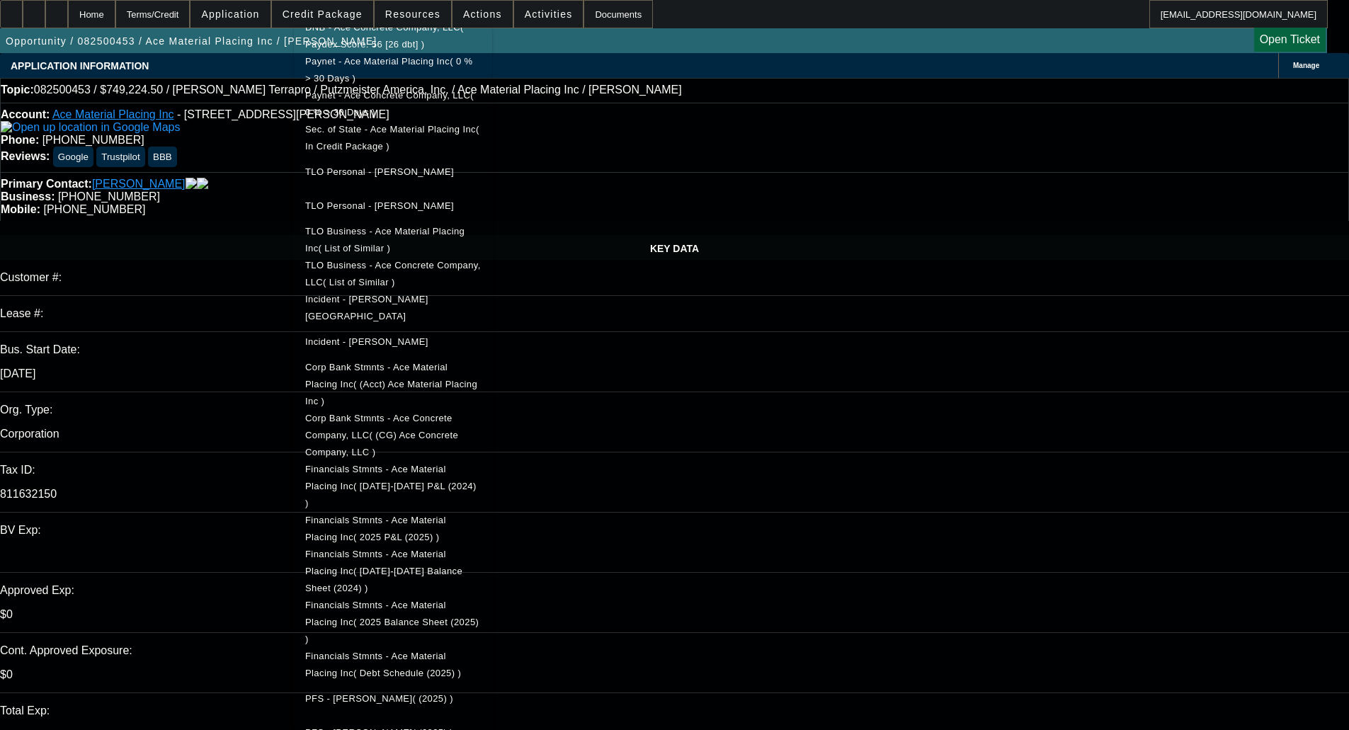
click at [479, 461] on button "Financials Stmnts - Ace Material Placing Inc( [DATE]-[DATE] P&L (2024) )" at bounding box center [393, 486] width 198 height 51
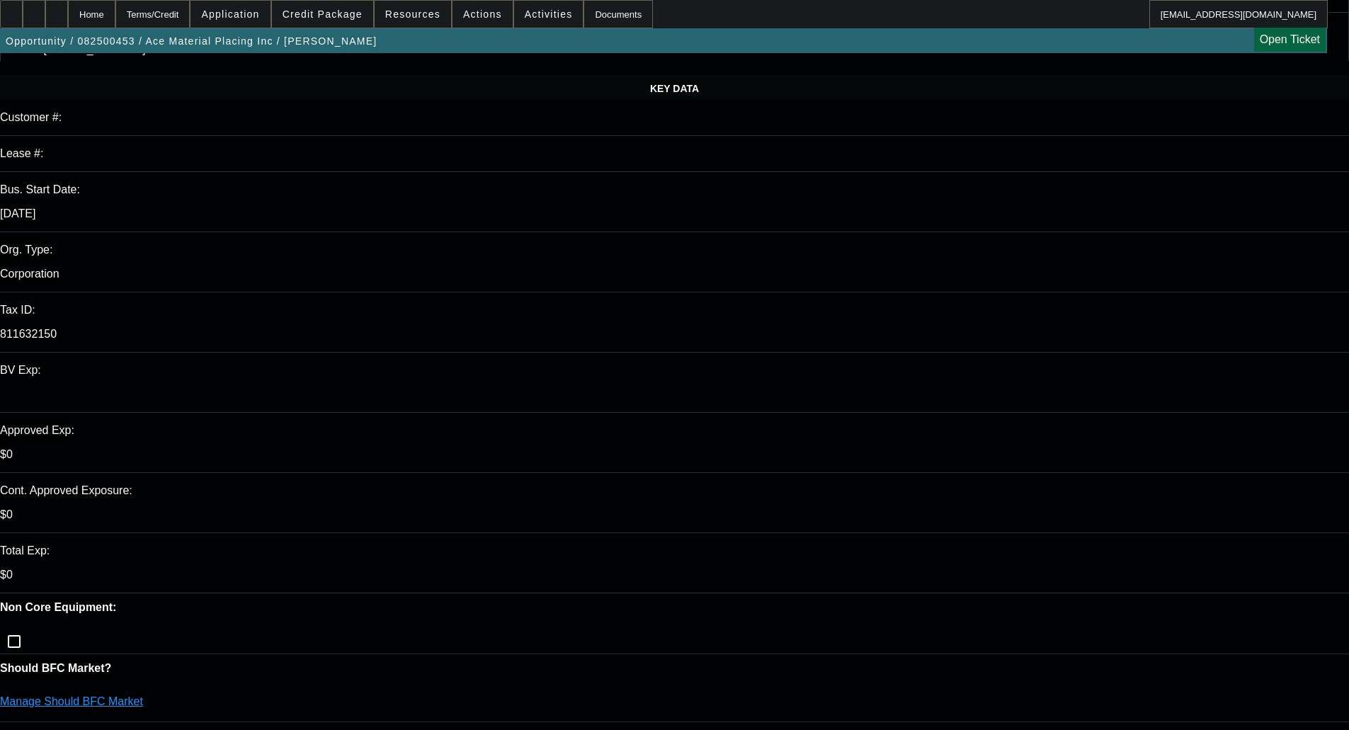
scroll to position [143, 0]
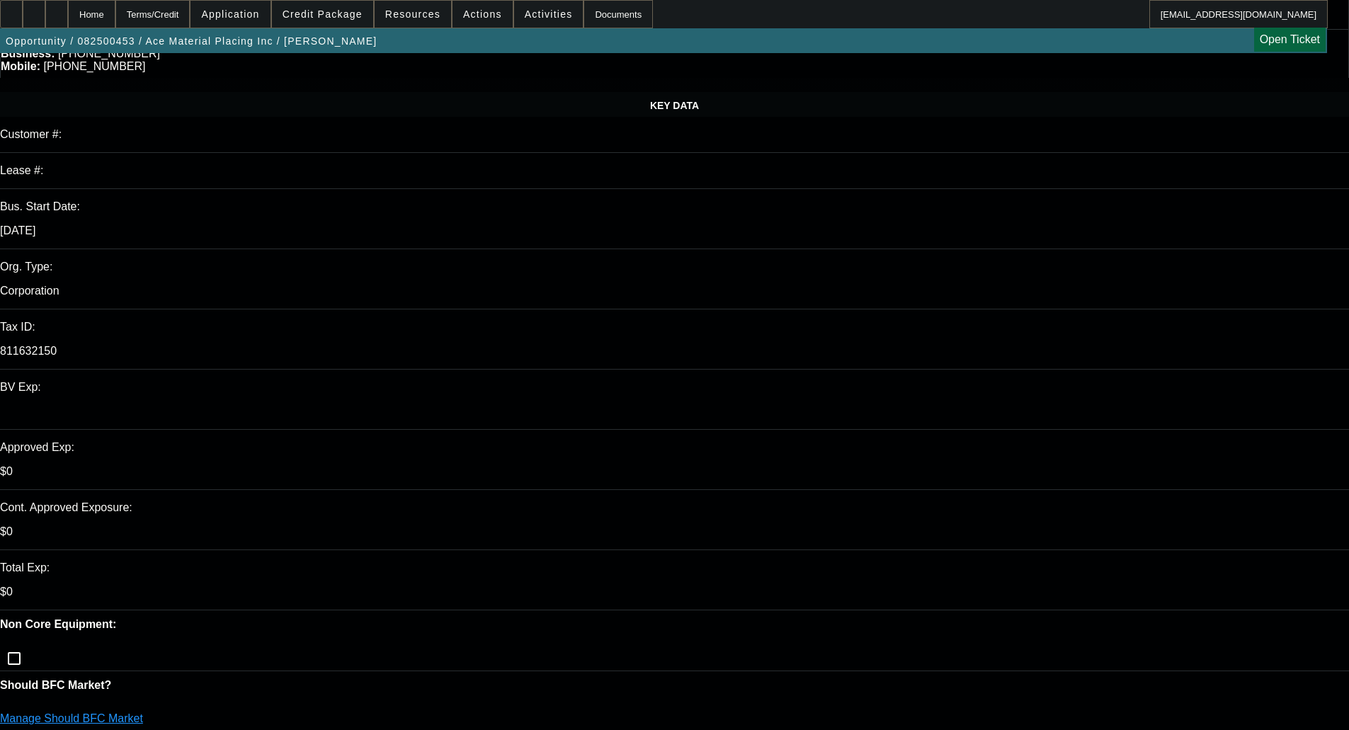
click at [334, 4] on span at bounding box center [322, 14] width 101 height 34
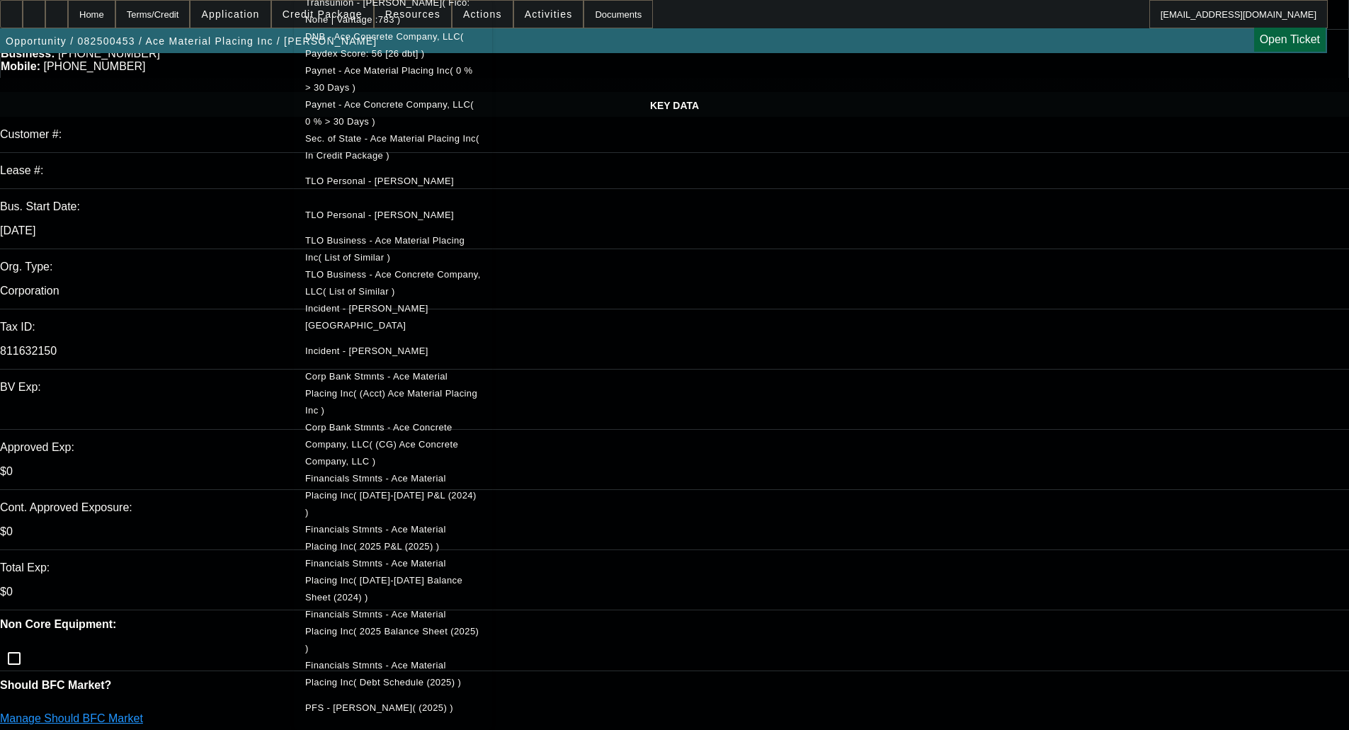
scroll to position [549, 0]
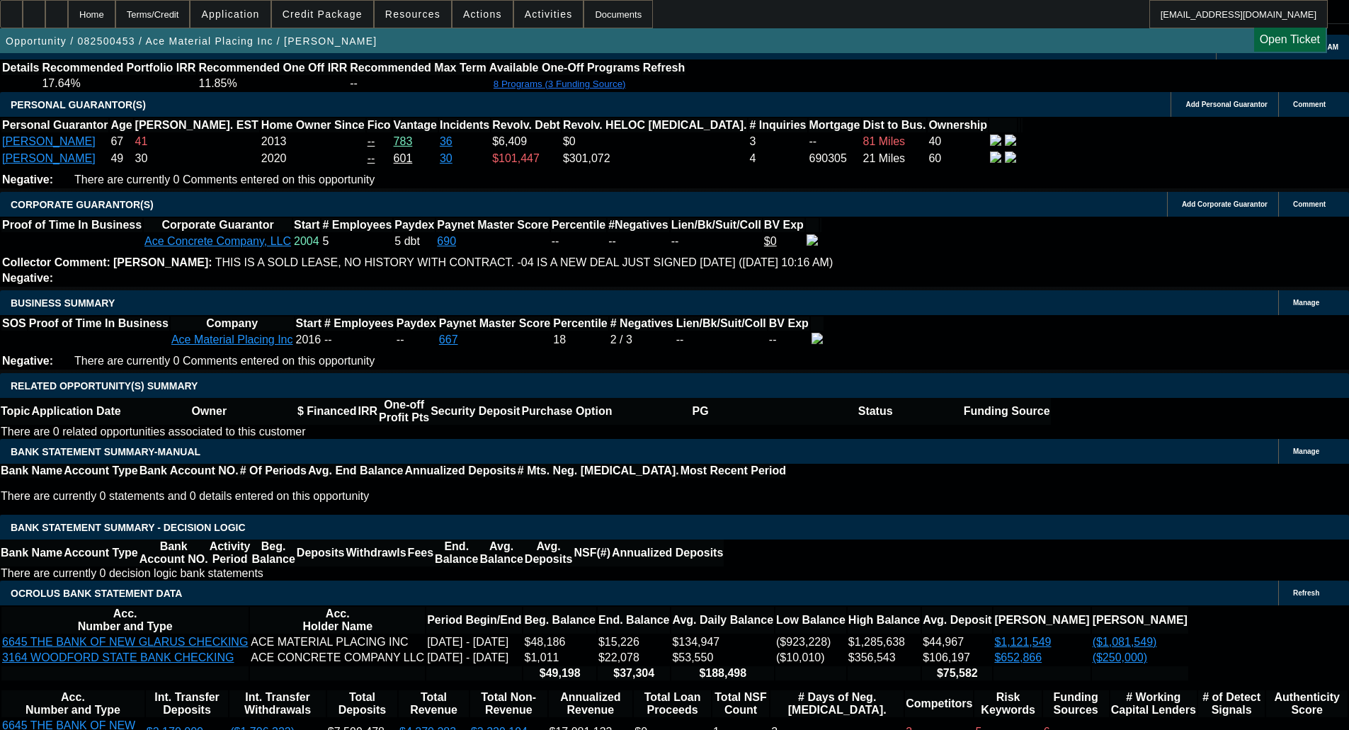
scroll to position [2480, 0]
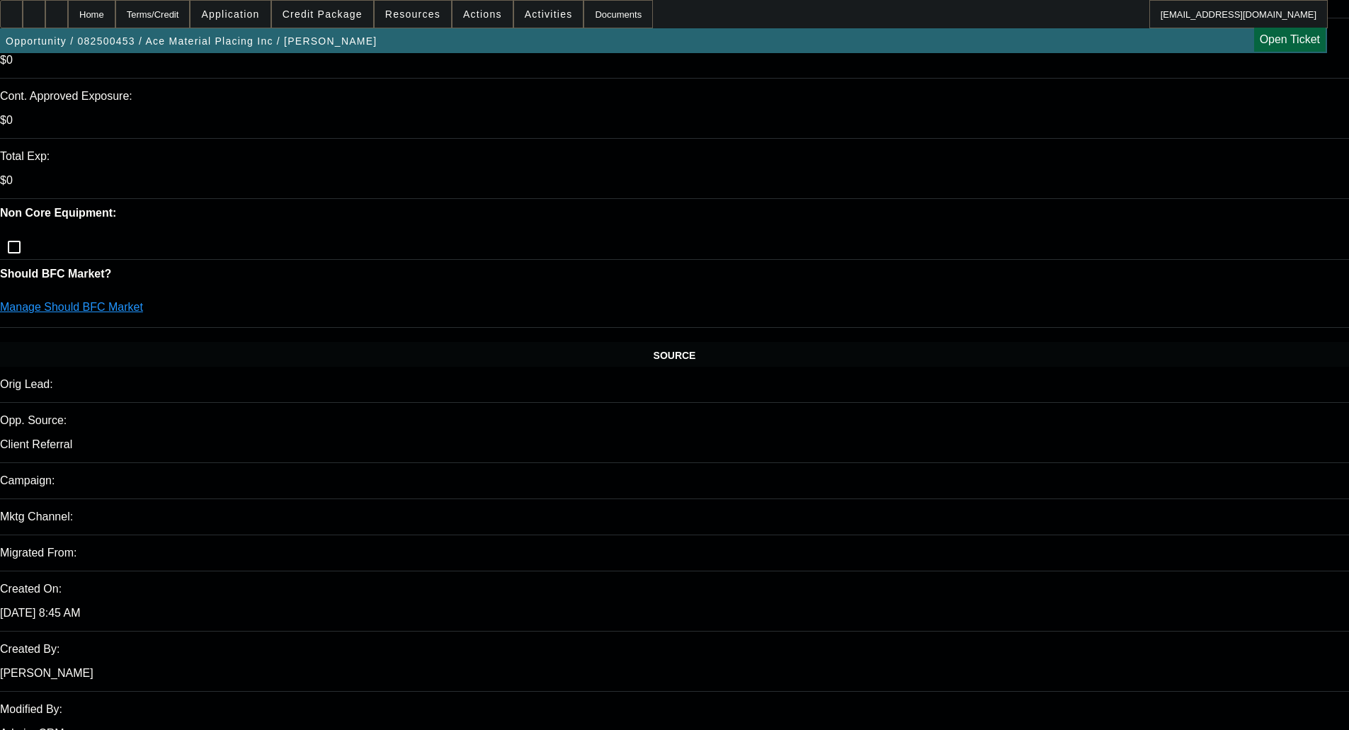
scroll to position [354, 0]
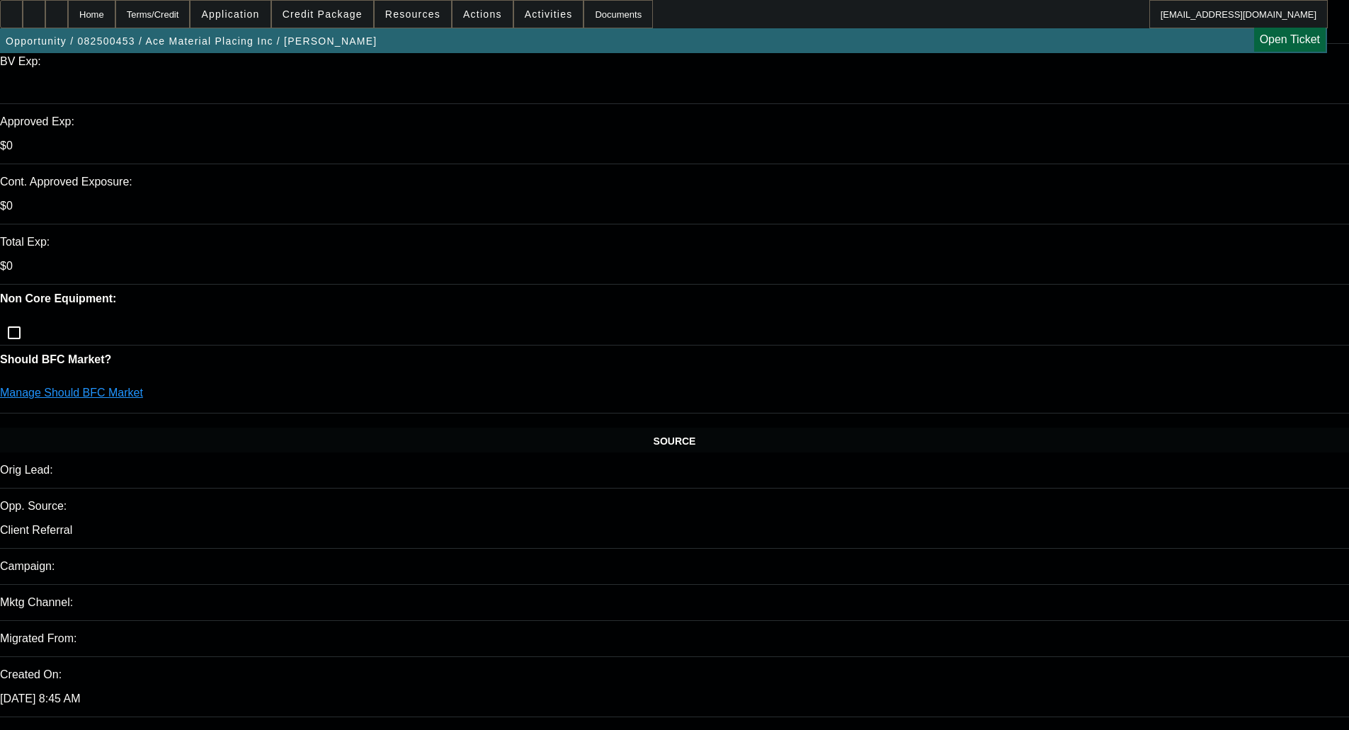
scroll to position [566, 0]
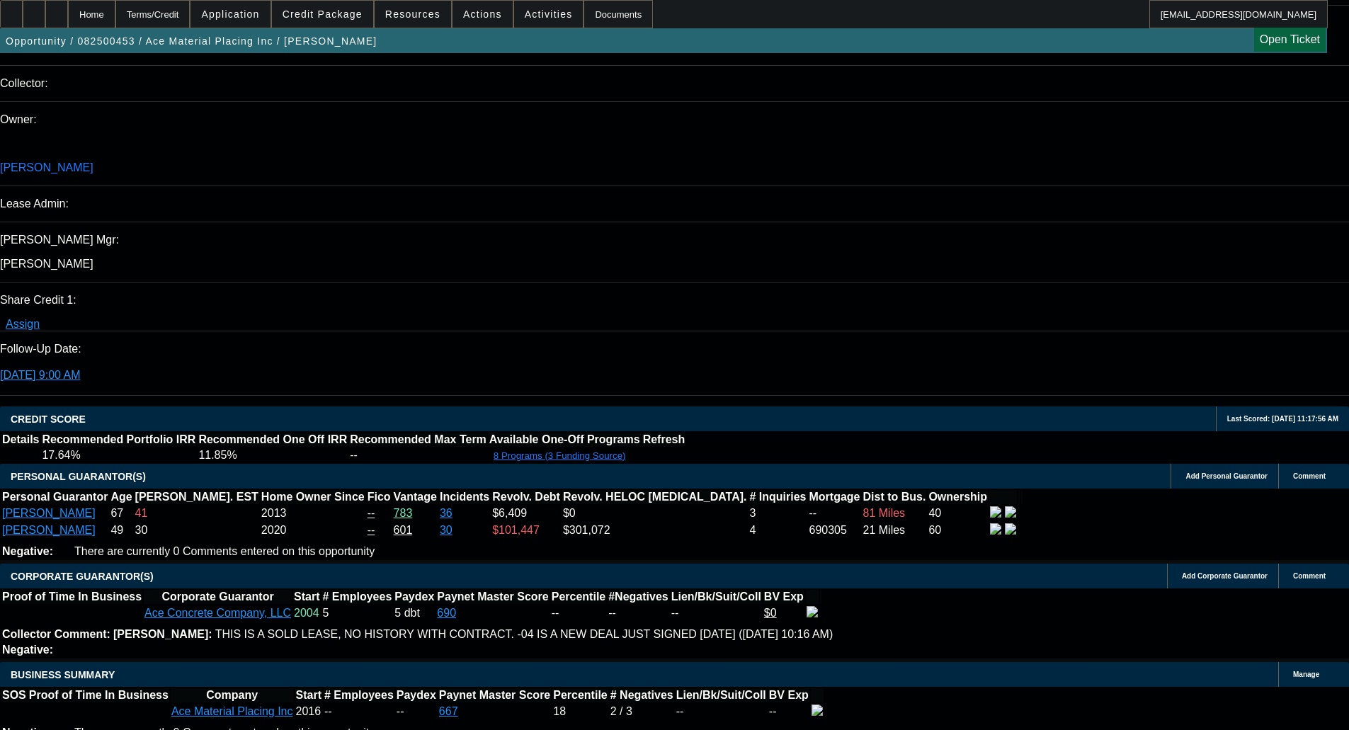
scroll to position [1629, 0]
